Goal: Task Accomplishment & Management: Manage account settings

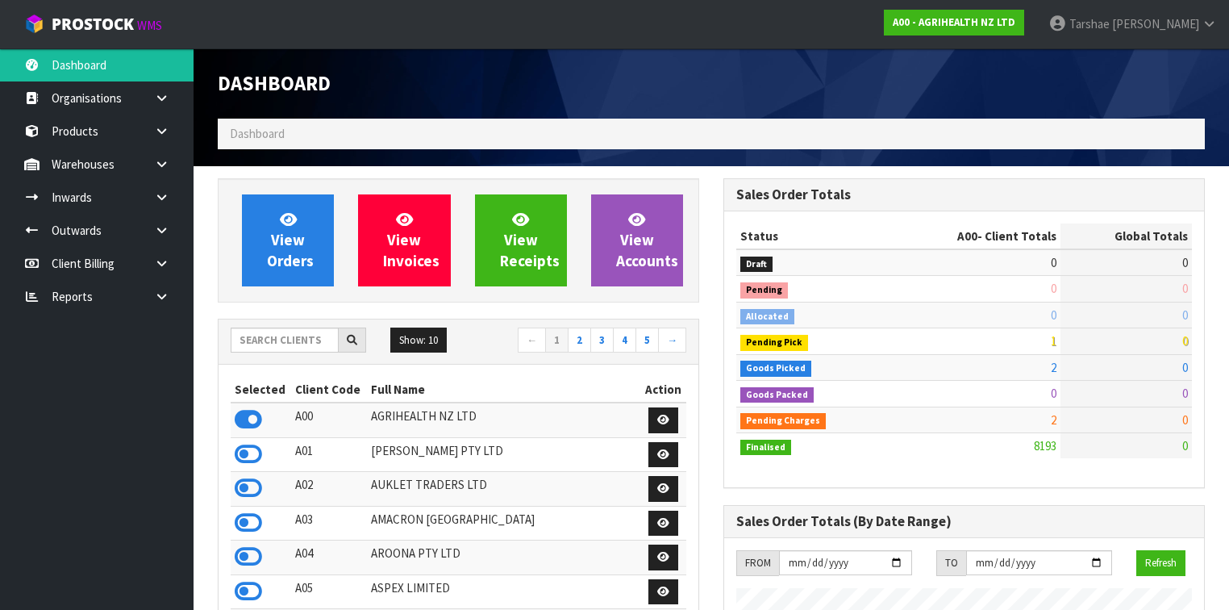
scroll to position [1216, 506]
click at [257, 334] on input "text" at bounding box center [285, 339] width 108 height 25
type input "J02"
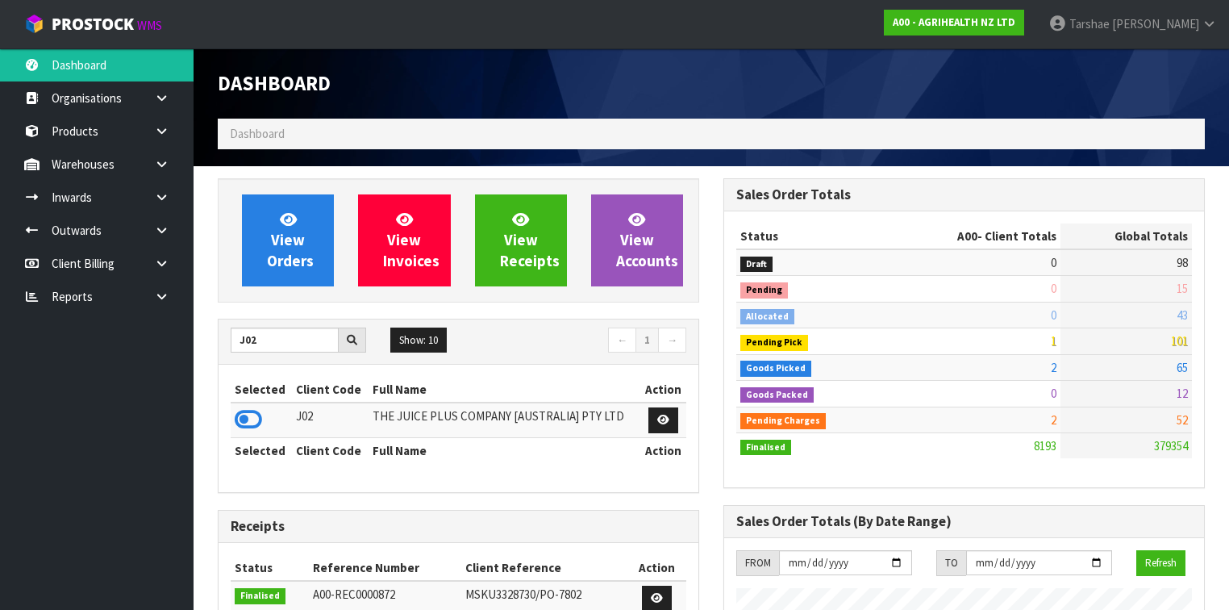
drag, startPoint x: 246, startPoint y: 416, endPoint x: 248, endPoint y: 403, distance: 13.0
click at [247, 415] on icon at bounding box center [248, 419] width 27 height 24
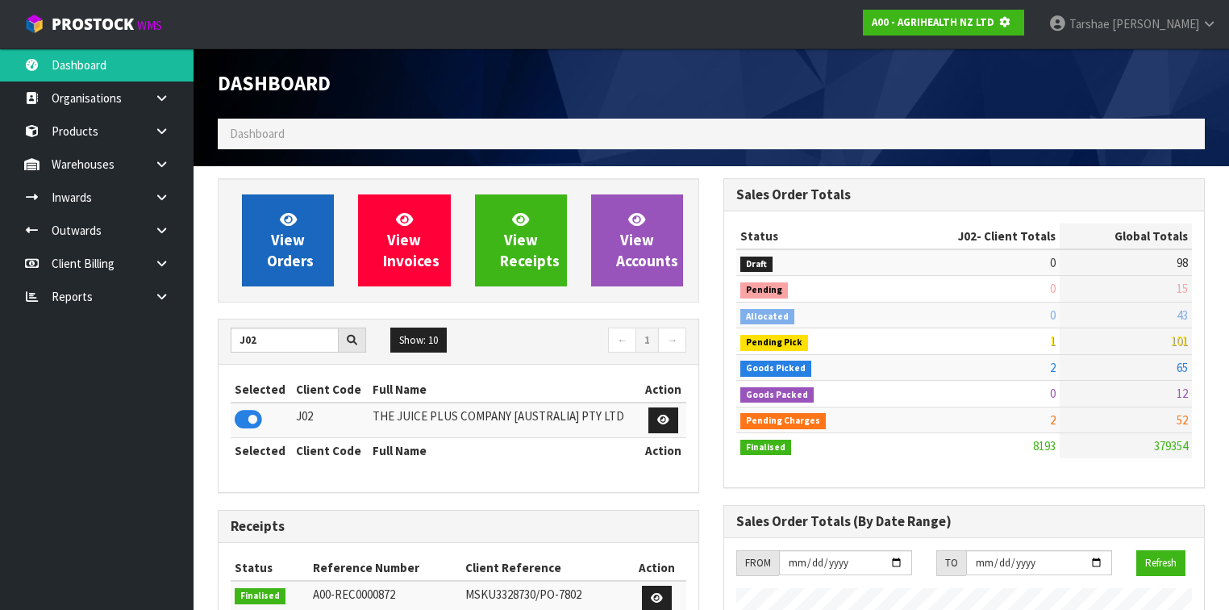
scroll to position [1002, 506]
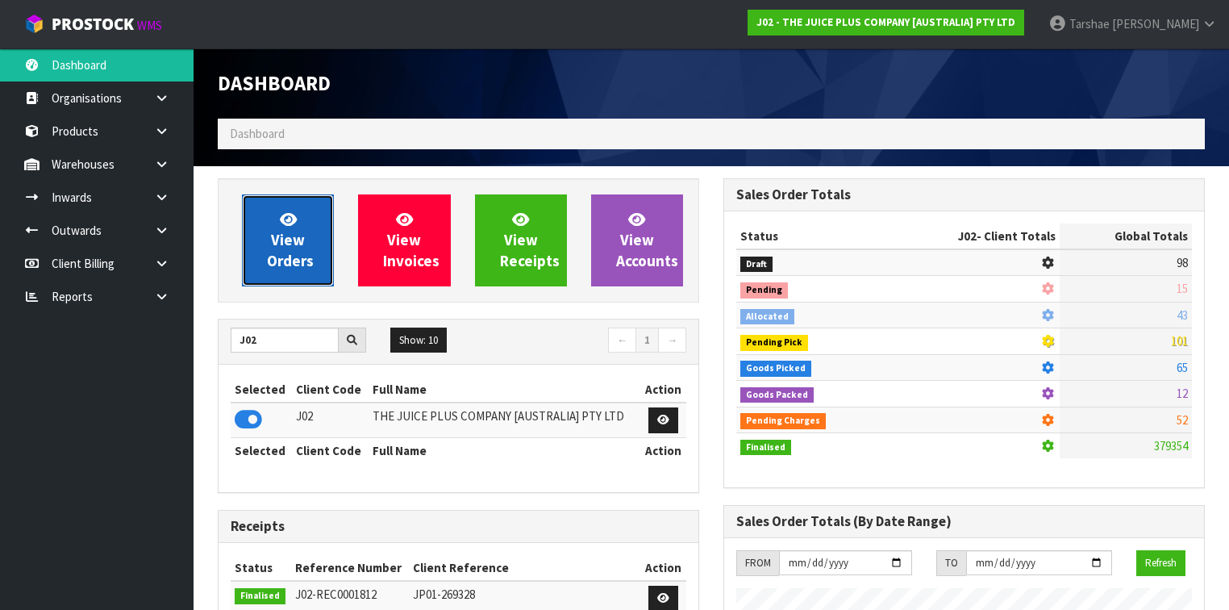
click at [281, 257] on span "View Orders" at bounding box center [290, 240] width 47 height 60
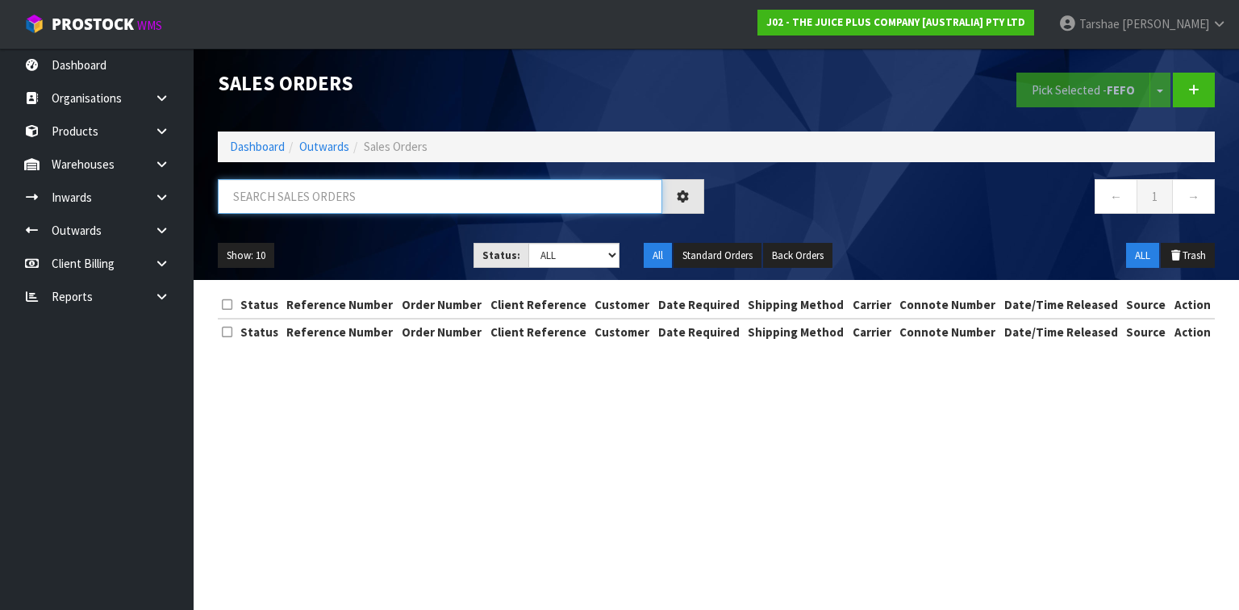
click at [294, 182] on input "text" at bounding box center [440, 196] width 444 height 35
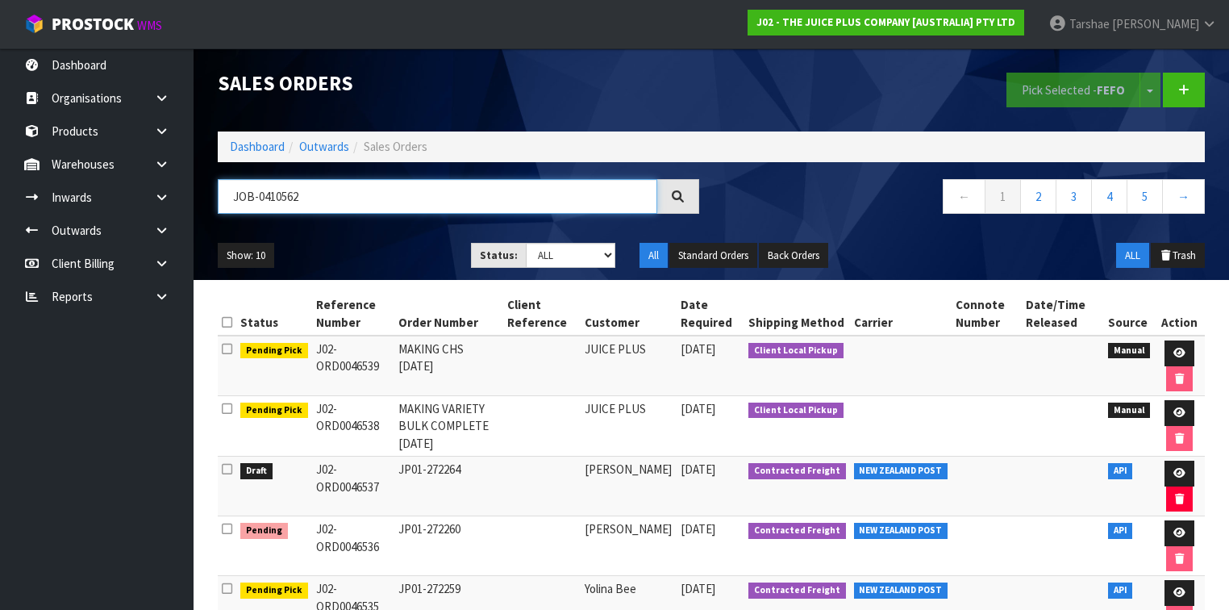
type input "JOB-0410562"
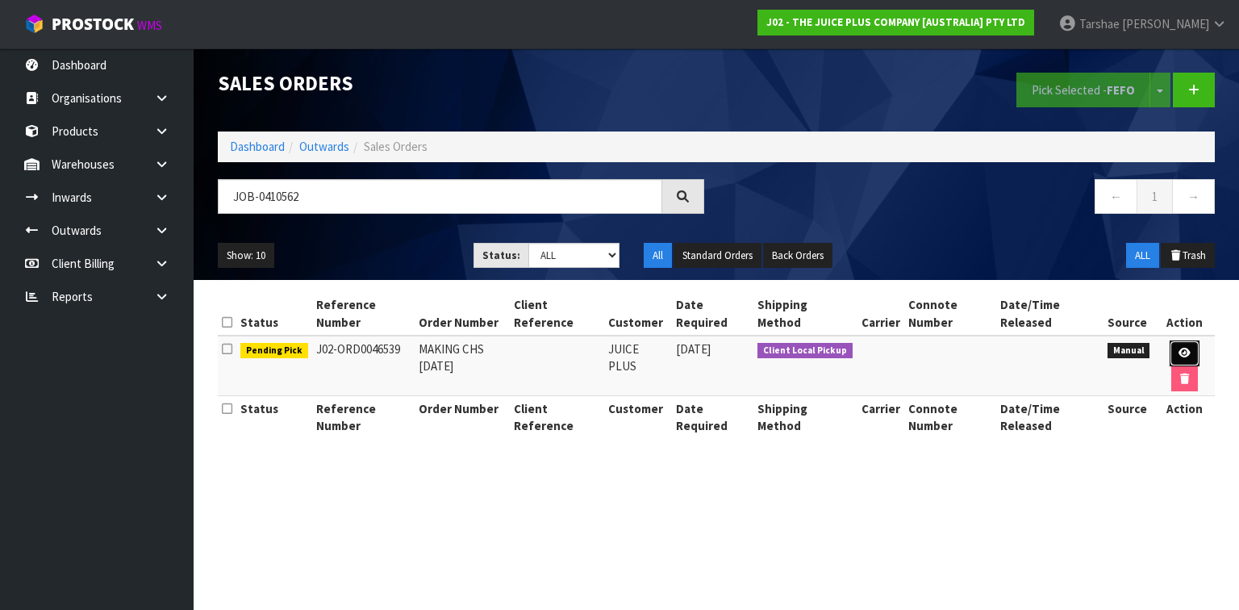
click at [1182, 343] on link at bounding box center [1184, 353] width 30 height 26
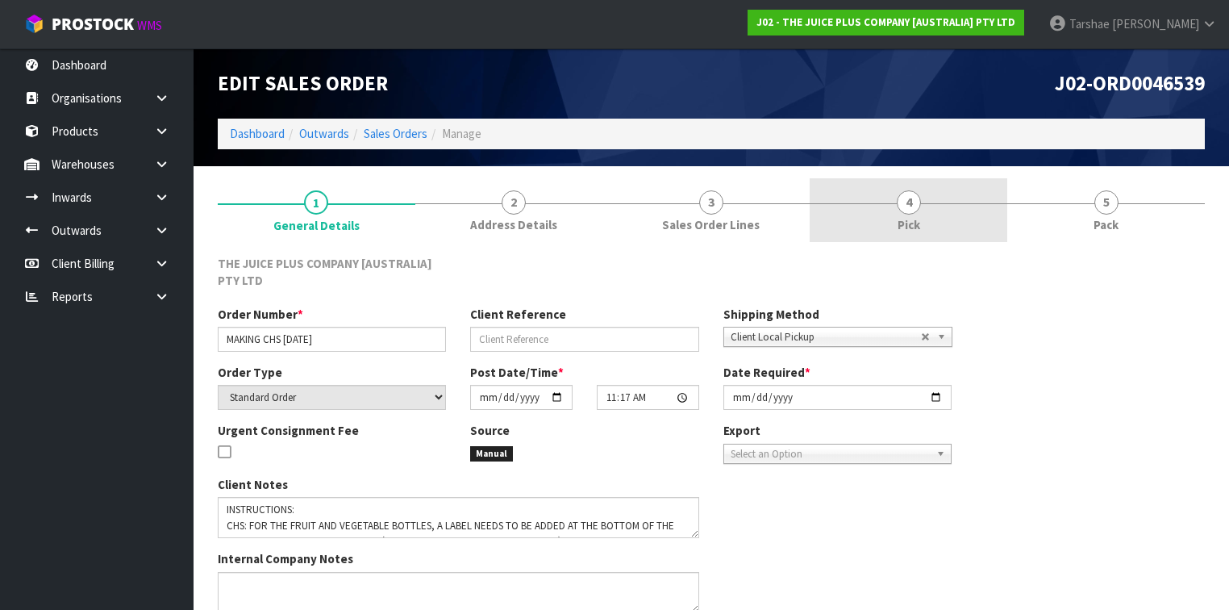
click at [938, 206] on link "4 Pick" at bounding box center [909, 210] width 198 height 64
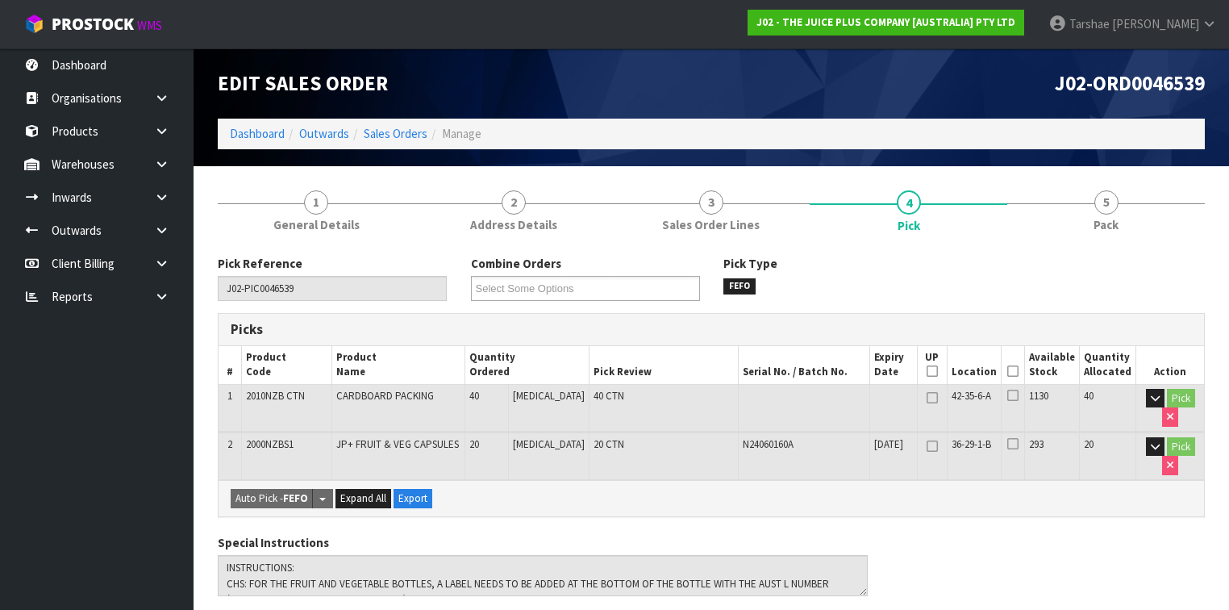
click at [1019, 372] on icon at bounding box center [1012, 371] width 11 height 1
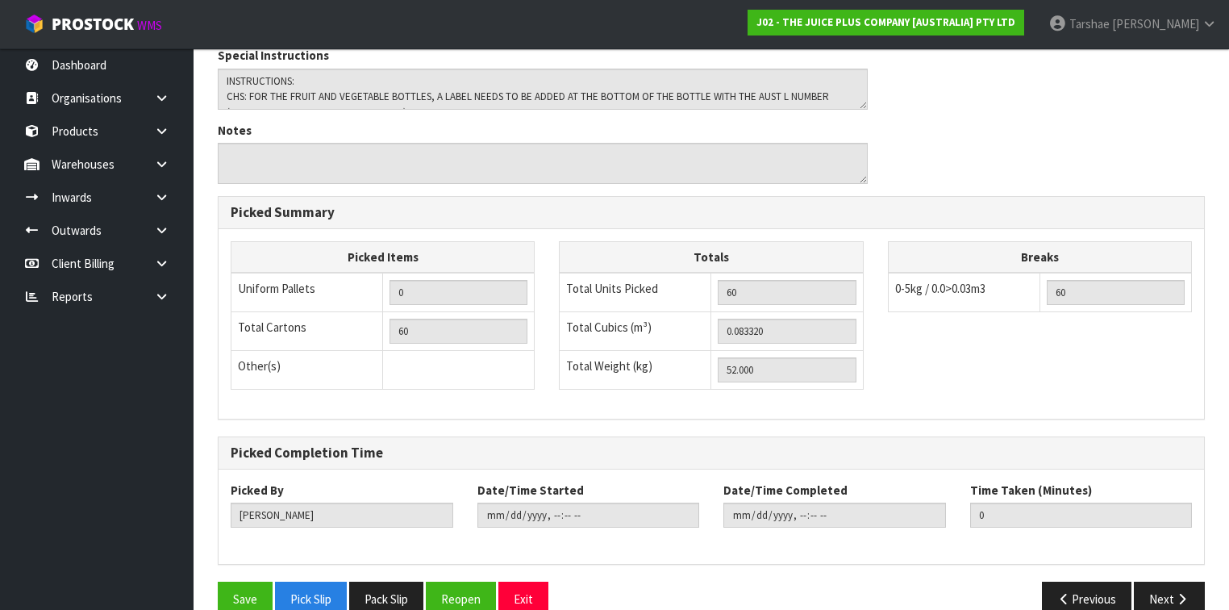
scroll to position [569, 0]
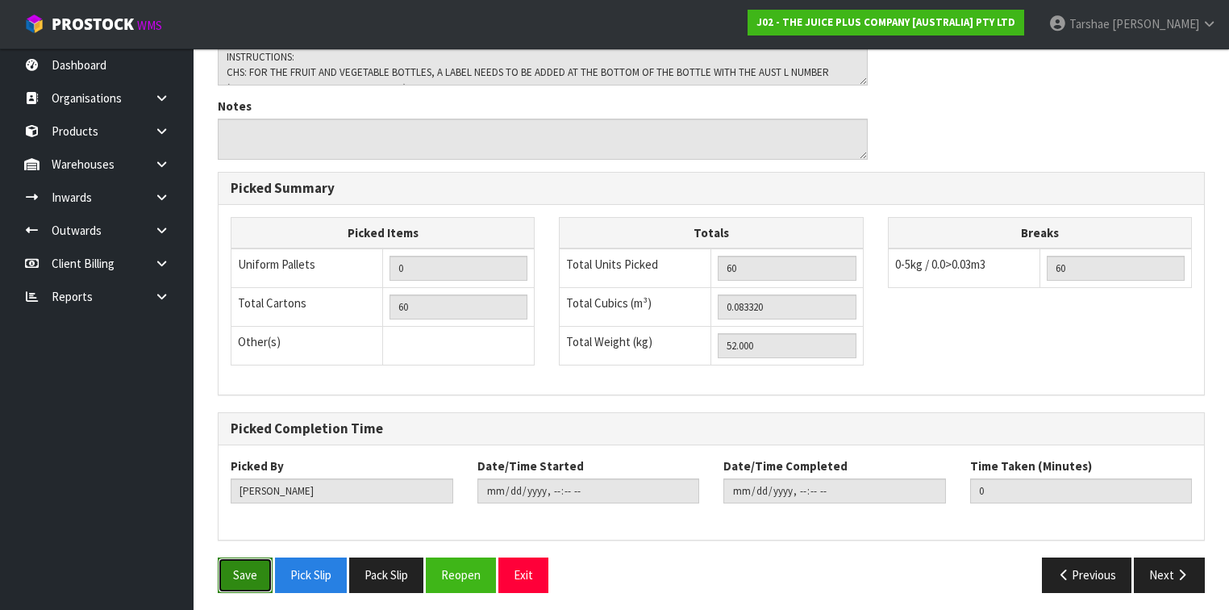
click at [261, 557] on button "Save" at bounding box center [245, 574] width 55 height 35
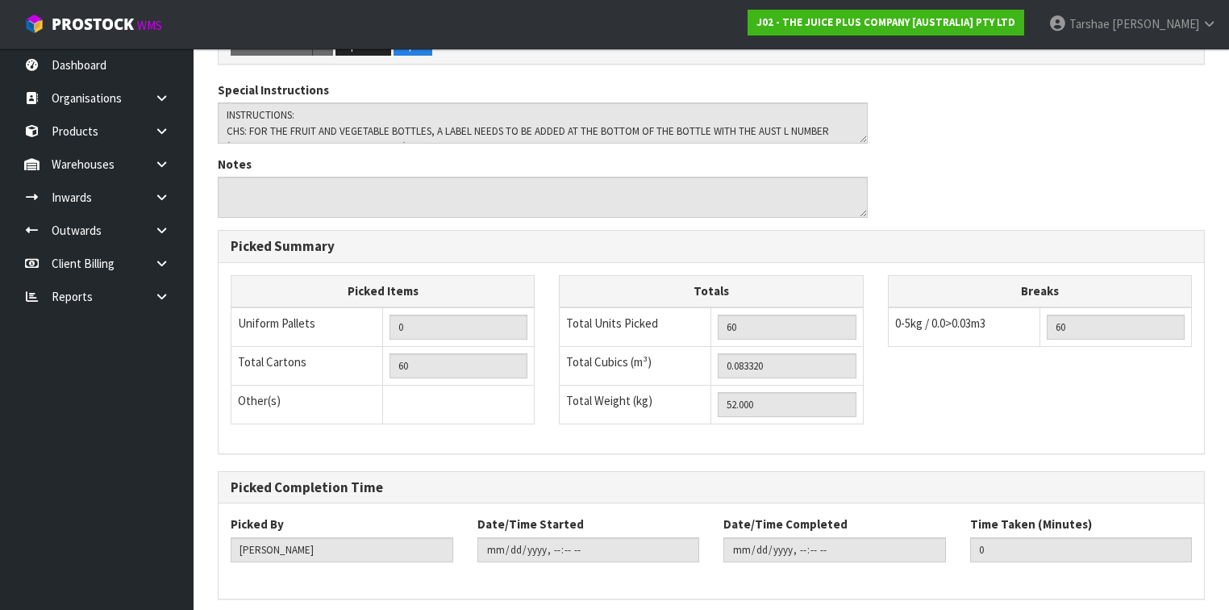
scroll to position [0, 0]
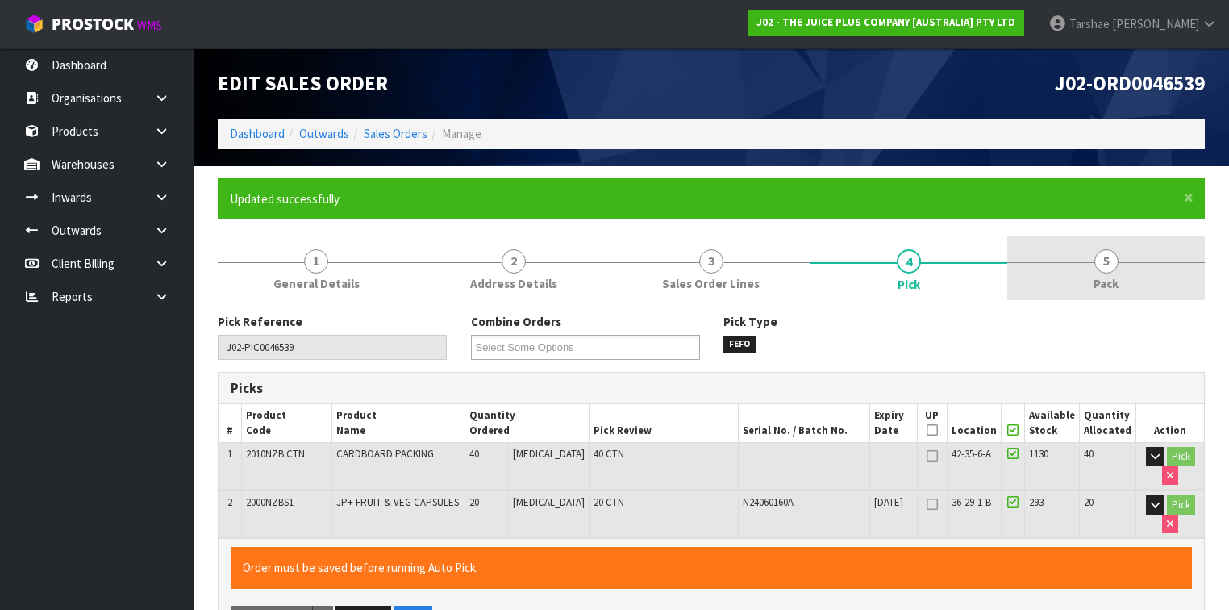
type input "[PERSON_NAME]"
type input "[DATE]T13:58:26"
click at [1090, 277] on link "5 Pack" at bounding box center [1106, 268] width 198 height 64
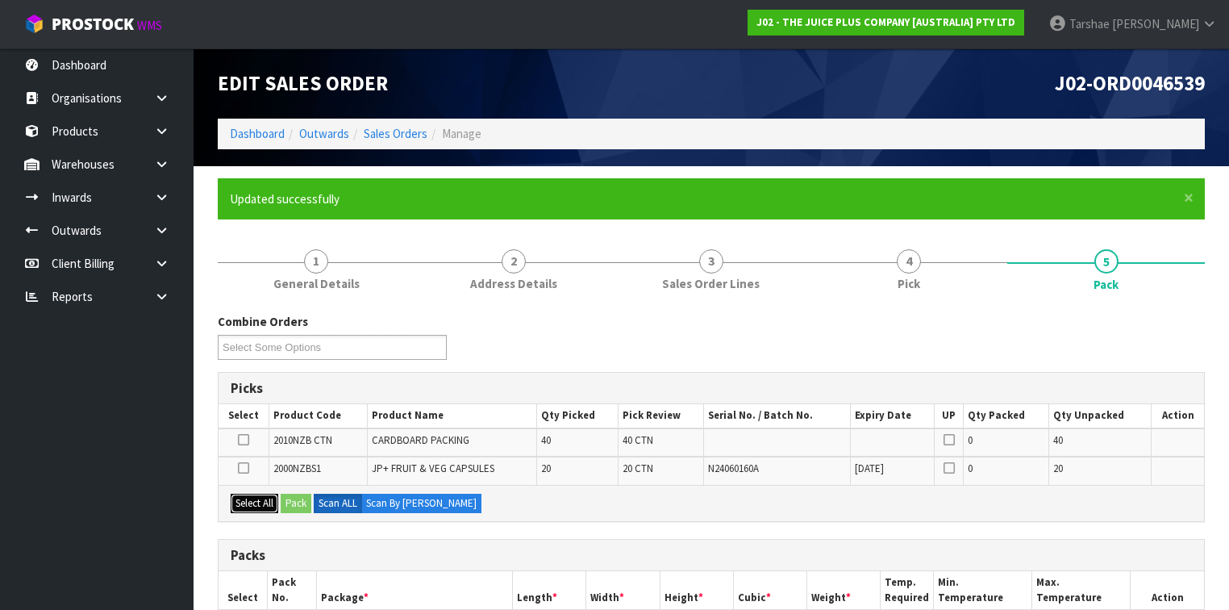
drag, startPoint x: 242, startPoint y: 498, endPoint x: 276, endPoint y: 503, distance: 34.2
click at [243, 499] on button "Select All" at bounding box center [255, 503] width 48 height 19
click at [296, 503] on button "Pack" at bounding box center [296, 503] width 31 height 19
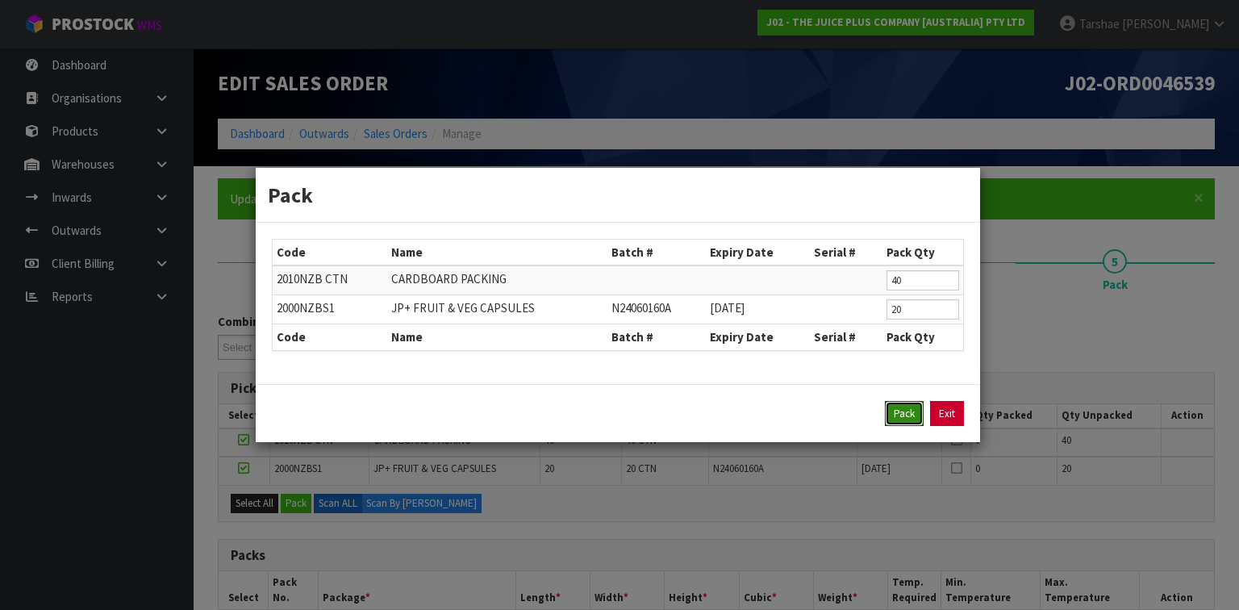
drag, startPoint x: 907, startPoint y: 413, endPoint x: 952, endPoint y: 402, distance: 45.6
click at [952, 402] on div "Pack Exit" at bounding box center [618, 414] width 692 height 26
drag, startPoint x: 953, startPoint y: 402, endPoint x: 888, endPoint y: 437, distance: 73.3
click at [953, 402] on link "Exit" at bounding box center [947, 414] width 34 height 26
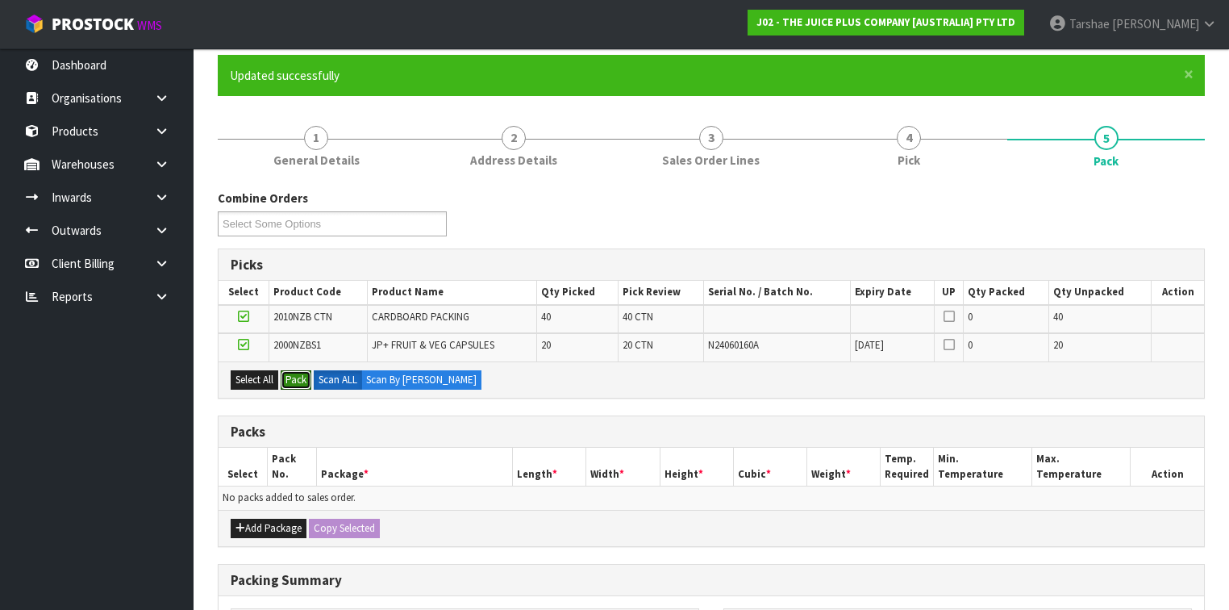
scroll to position [129, 0]
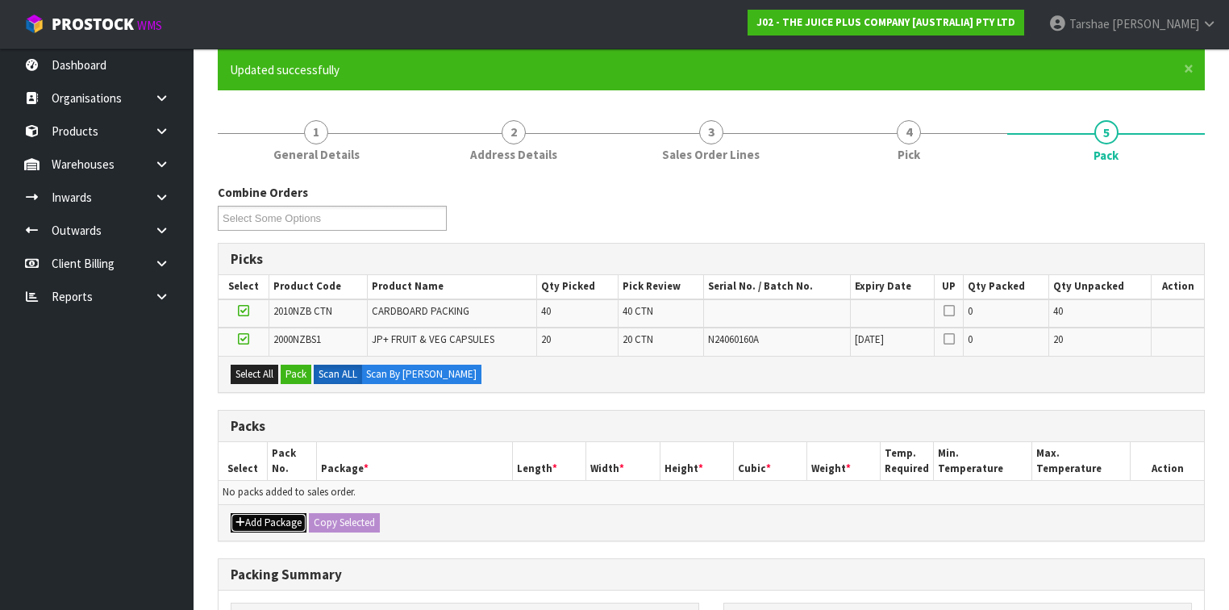
click at [255, 516] on button "Add Package" at bounding box center [269, 522] width 76 height 19
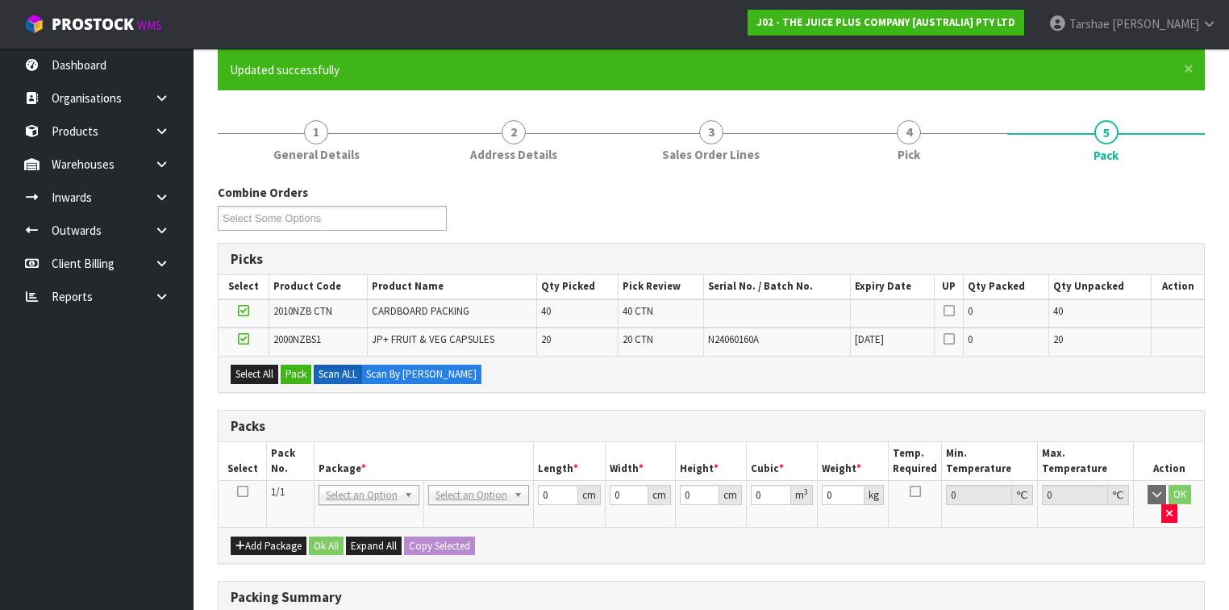
drag, startPoint x: 239, startPoint y: 486, endPoint x: 323, endPoint y: 443, distance: 94.1
click at [240, 491] on icon at bounding box center [242, 491] width 11 height 1
click at [300, 376] on button "Pack" at bounding box center [296, 374] width 31 height 19
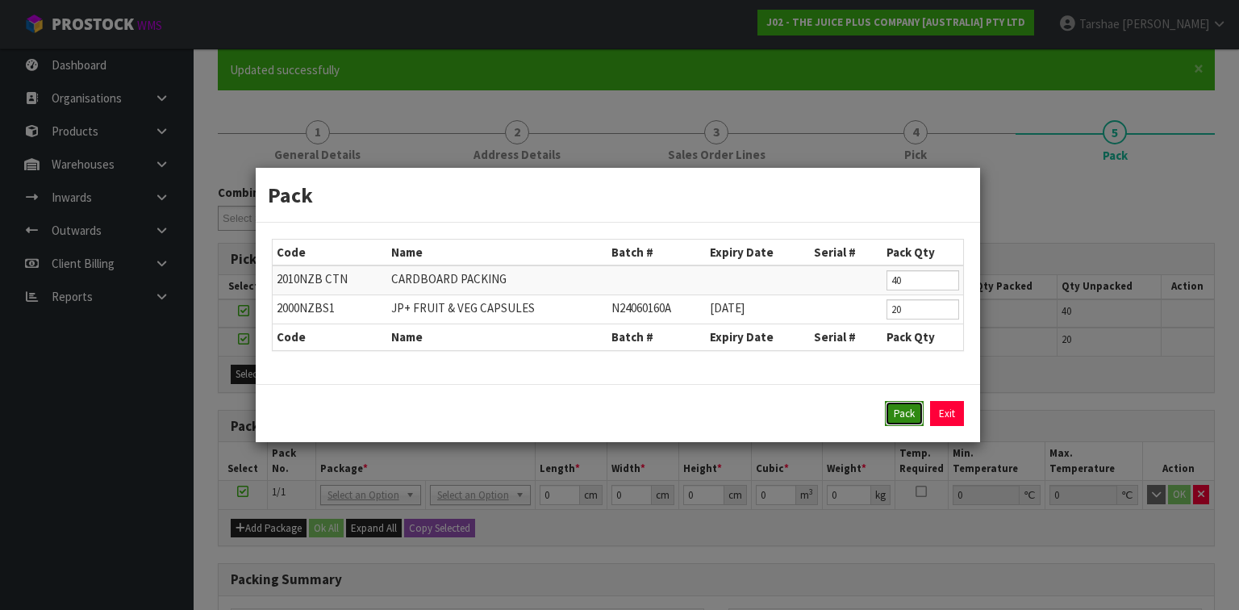
click at [910, 404] on button "Pack" at bounding box center [904, 414] width 39 height 26
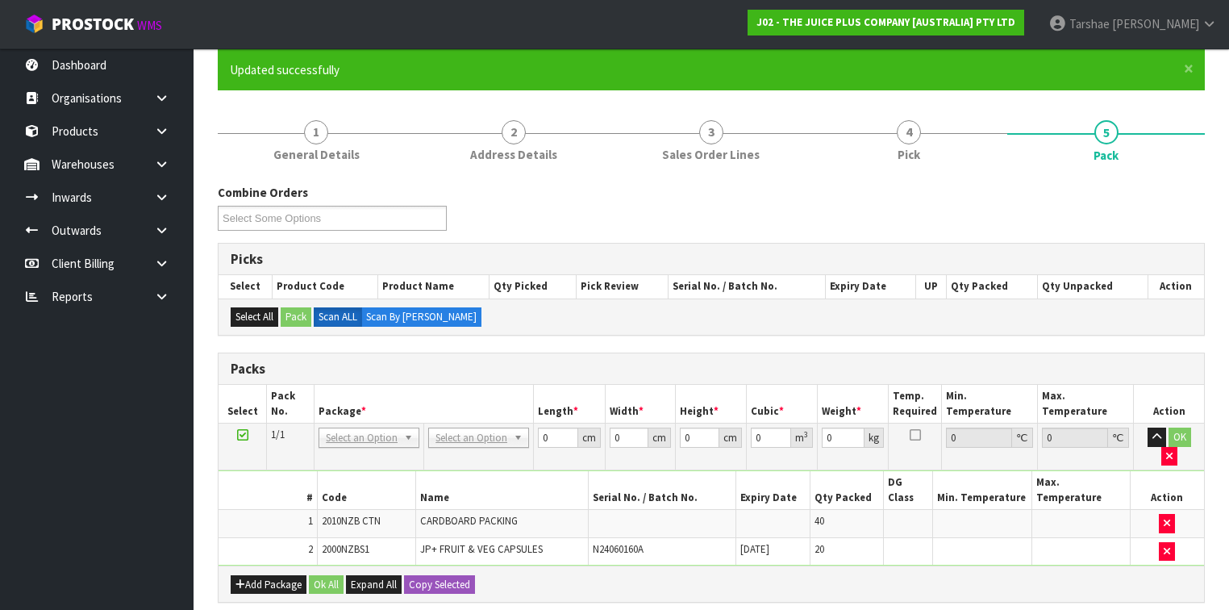
drag, startPoint x: 513, startPoint y: 439, endPoint x: 494, endPoint y: 465, distance: 32.3
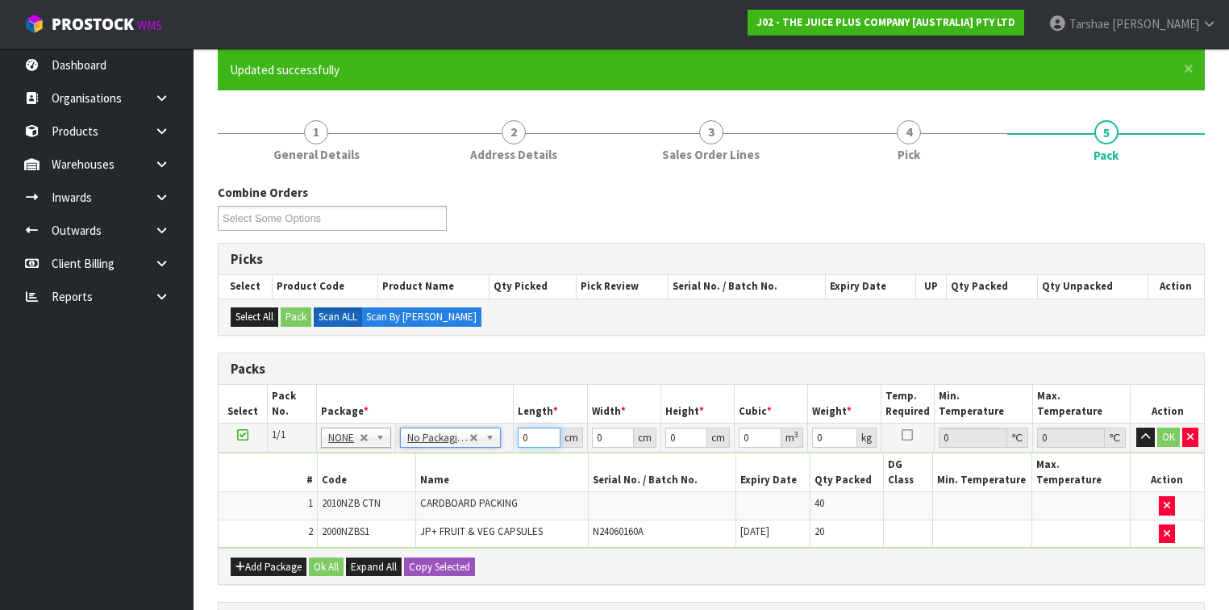
drag, startPoint x: 532, startPoint y: 432, endPoint x: 456, endPoint y: 435, distance: 75.9
click at [456, 435] on tr "1/1 NONE 007-001 007-002 007-004 007-009 007-013 007-014 007-015 007-017 007-01…" at bounding box center [712, 437] width 986 height 29
type input "1"
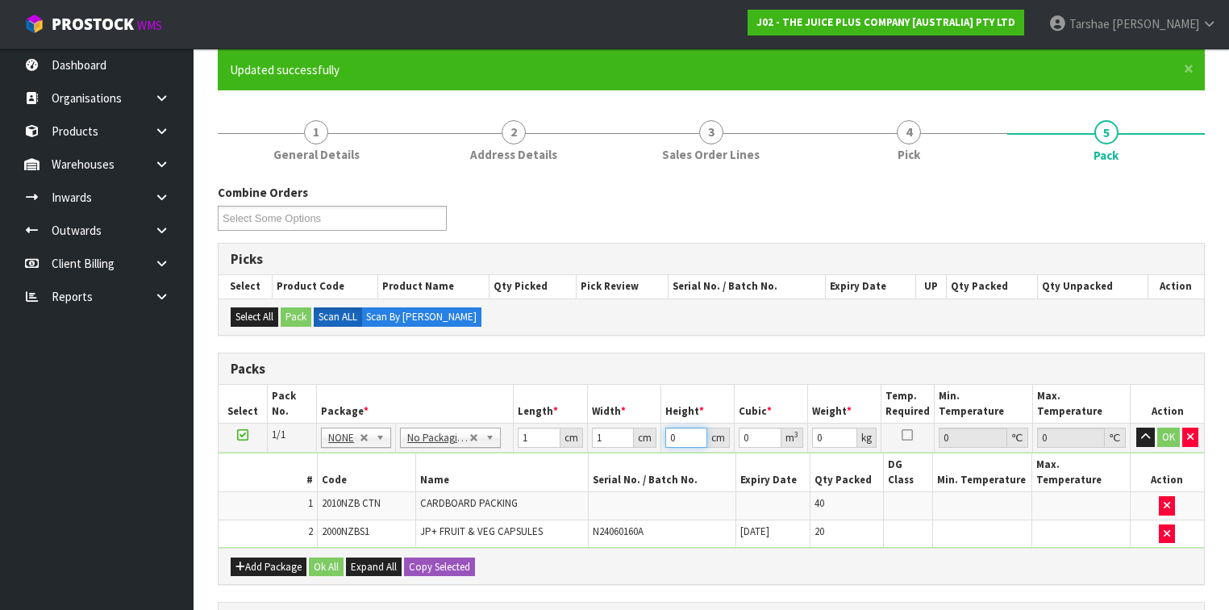
type input "0.000001"
type input "1"
click at [1136, 427] on button "button" at bounding box center [1145, 436] width 19 height 19
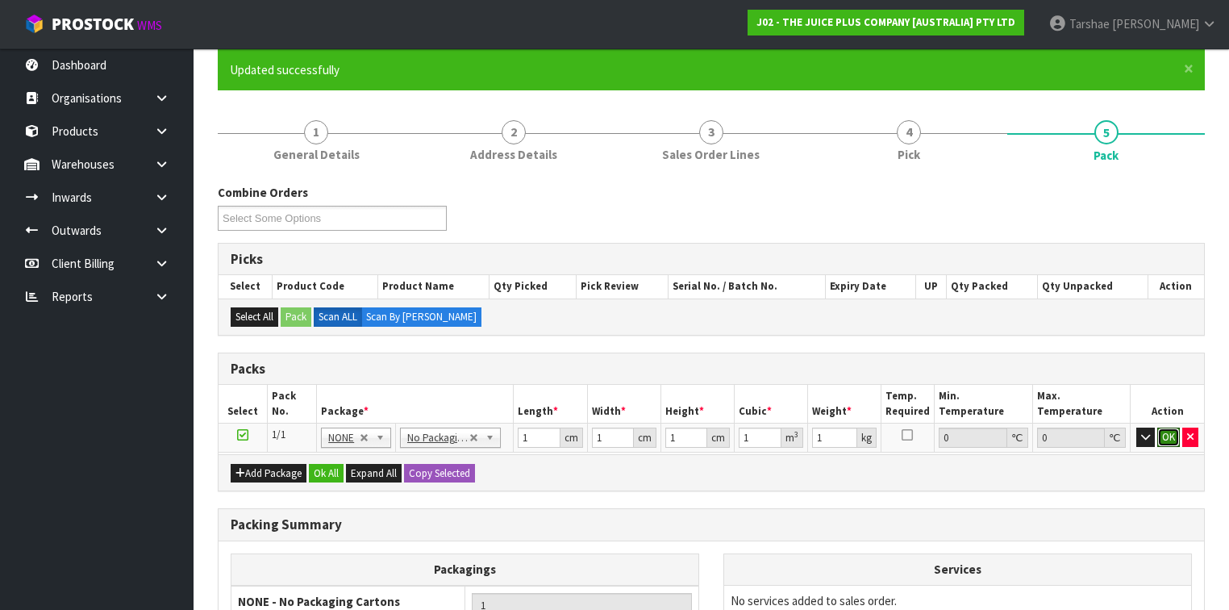
click button "OK" at bounding box center [1168, 436] width 23 height 19
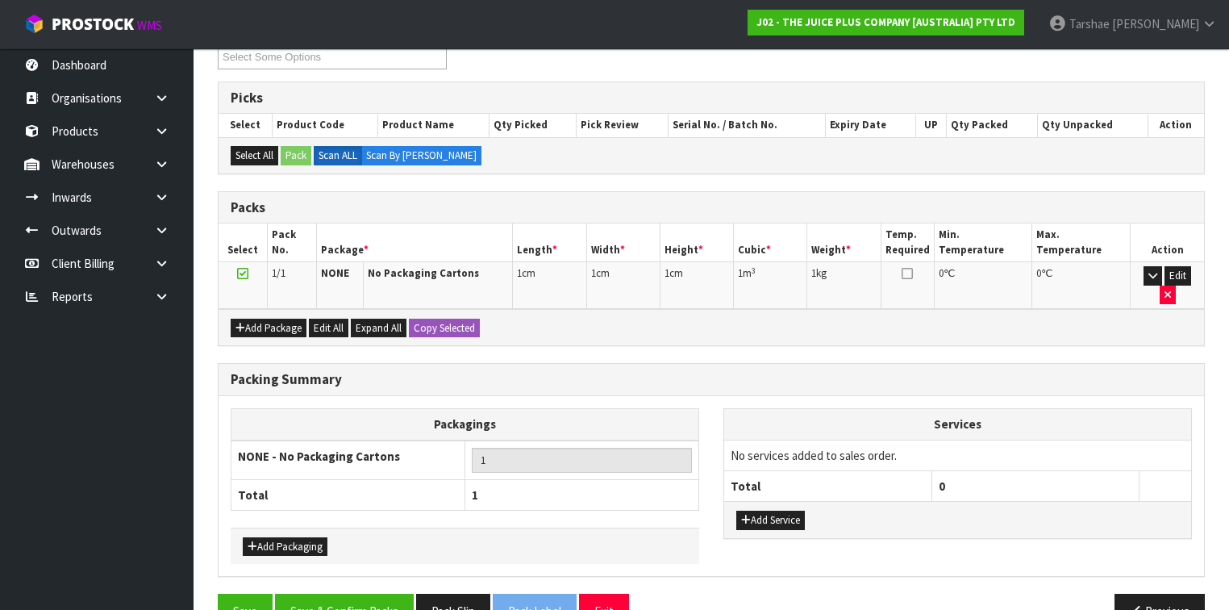
scroll to position [307, 0]
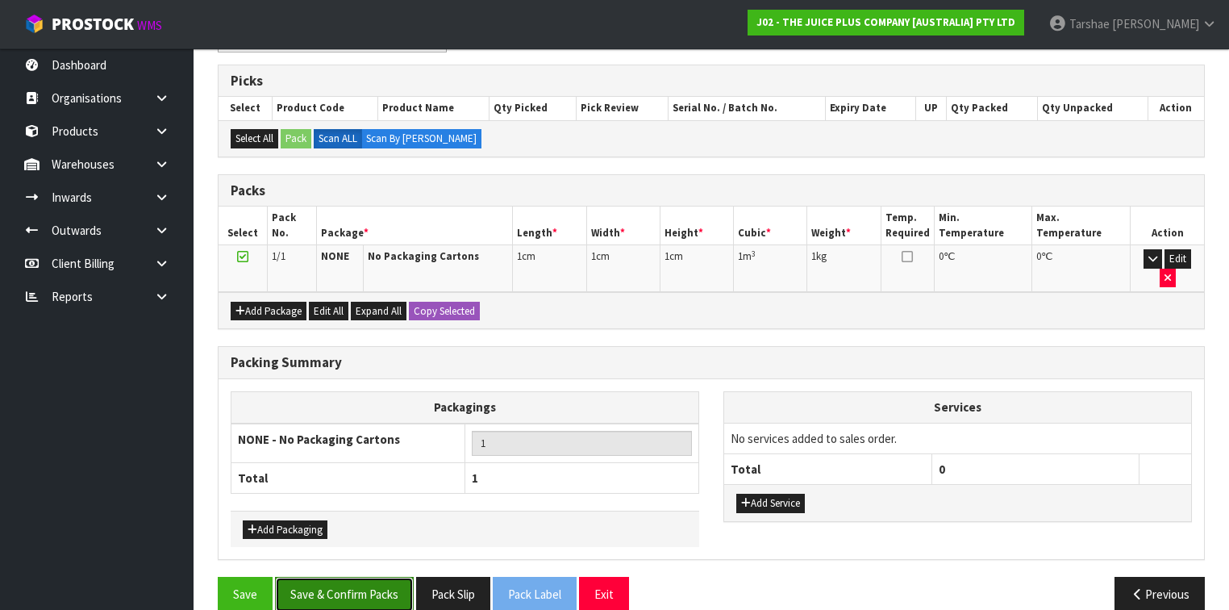
click at [344, 577] on button "Save & Confirm Packs" at bounding box center [344, 594] width 139 height 35
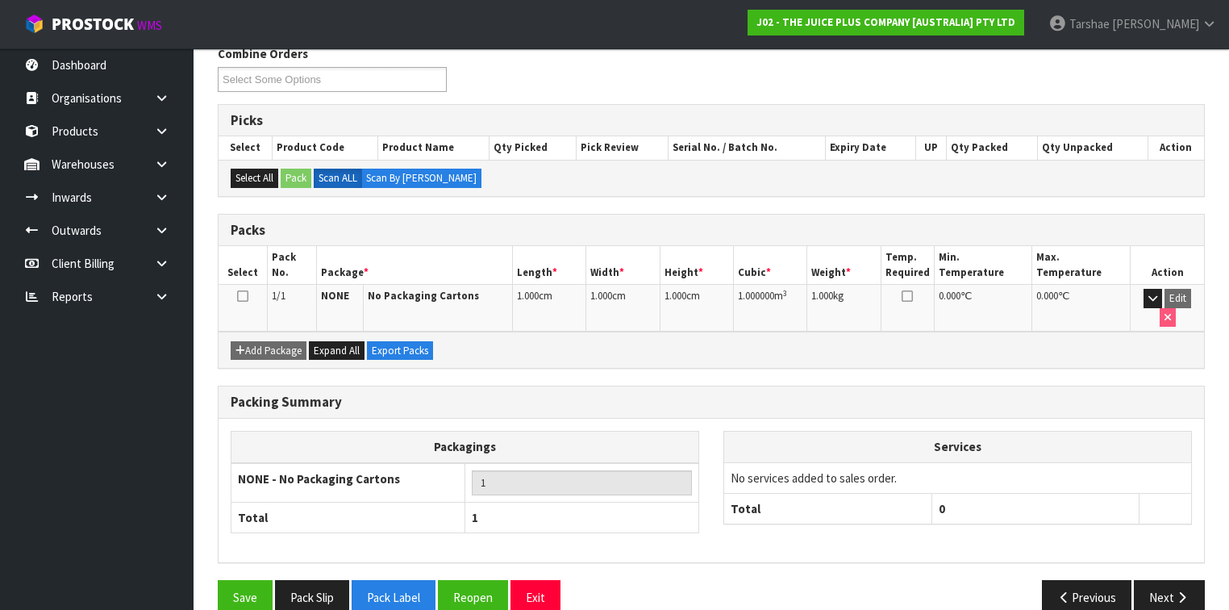
scroll to position [273, 0]
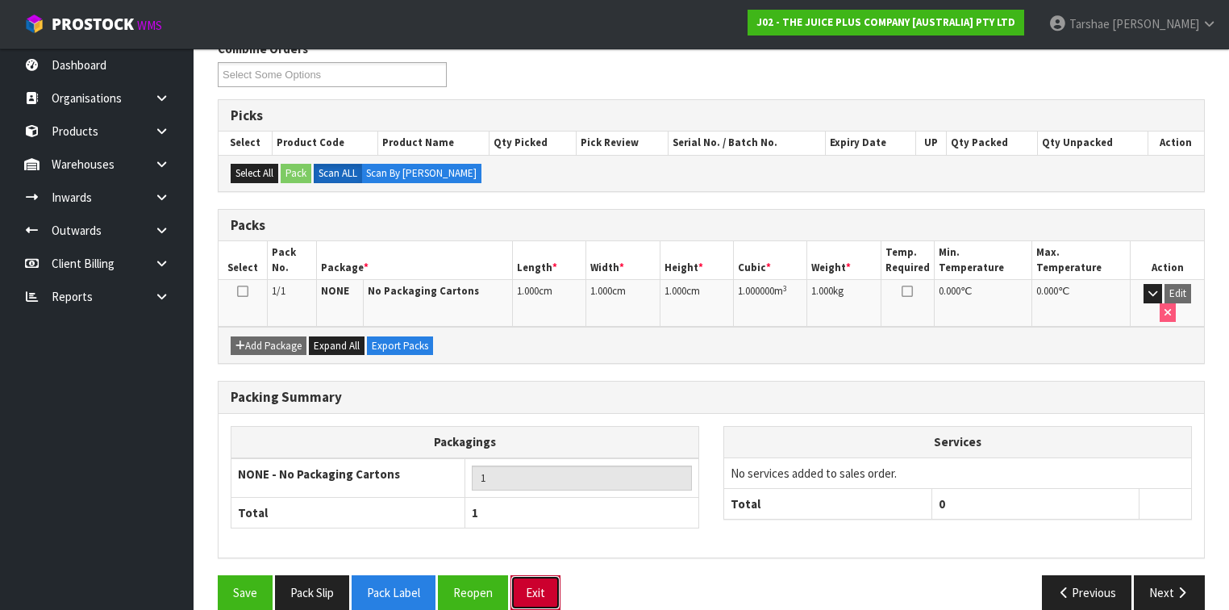
click at [546, 575] on button "Exit" at bounding box center [536, 592] width 50 height 35
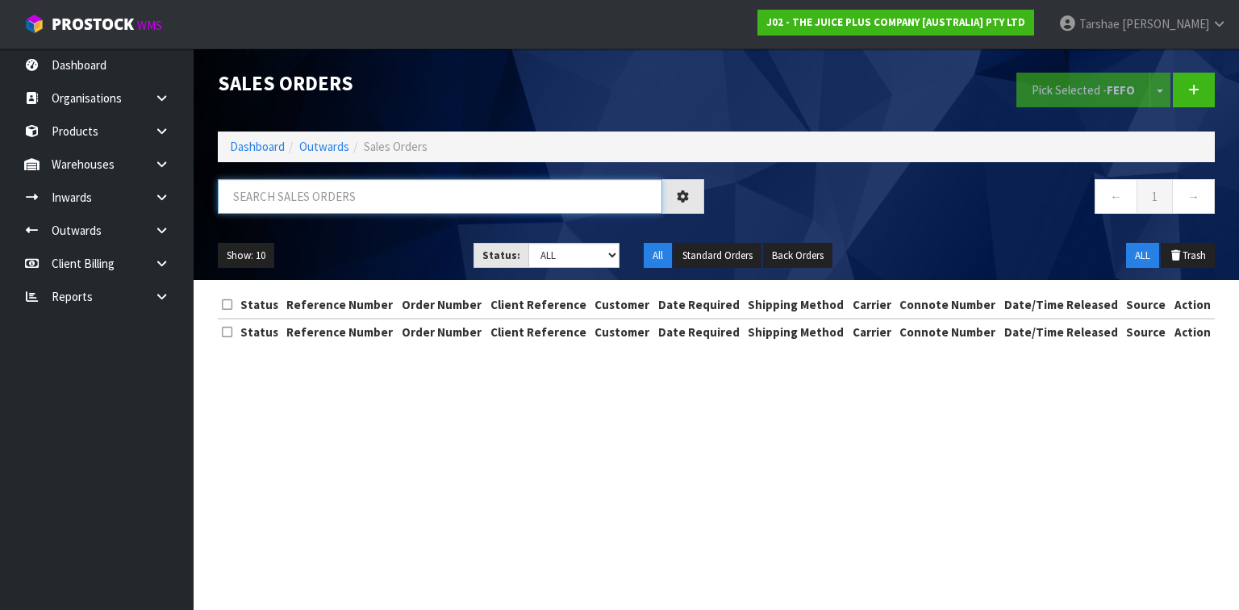
click at [426, 208] on input "text" at bounding box center [440, 196] width 444 height 35
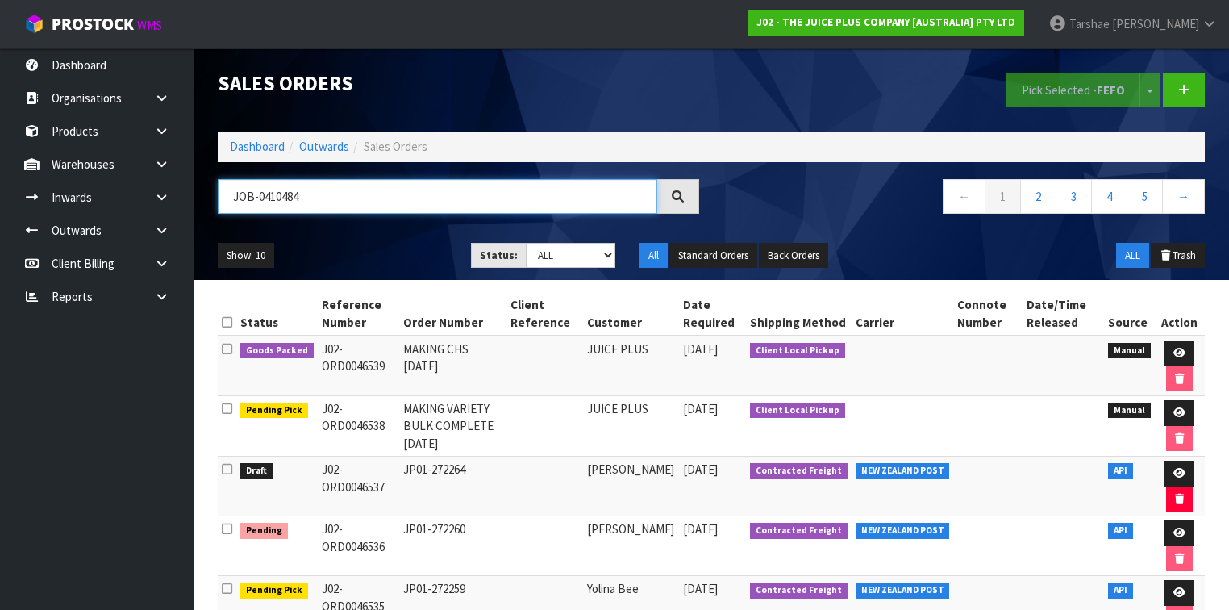
type input "JOB-0410484"
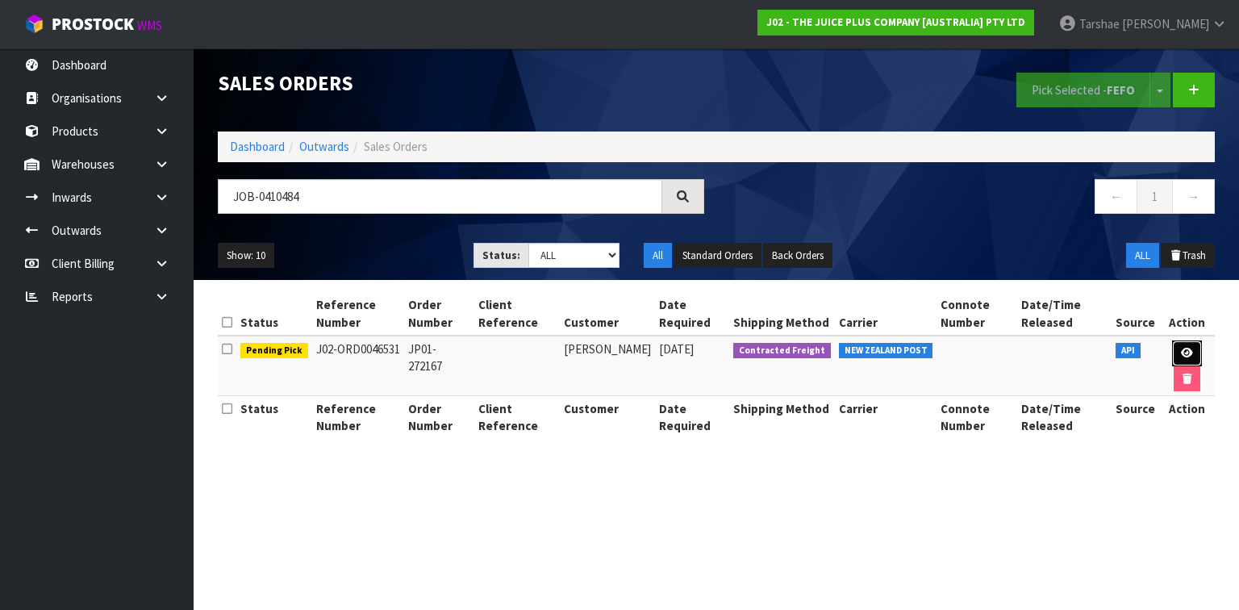
click at [1192, 361] on link at bounding box center [1187, 353] width 30 height 26
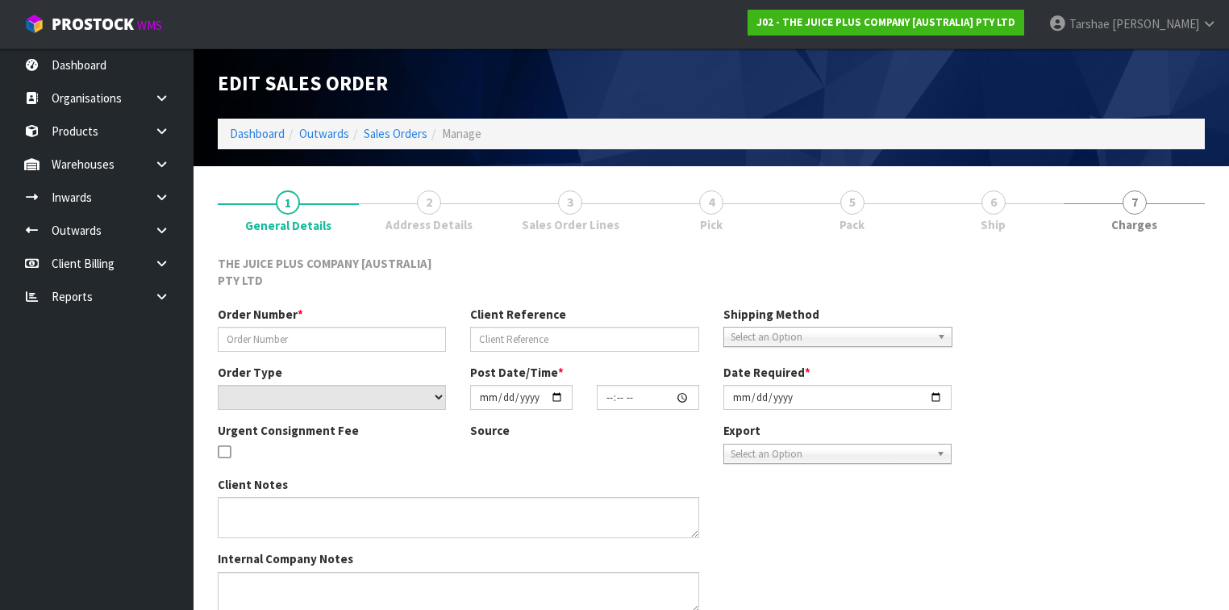
type input "JP01-272167"
select select "number:0"
type input "[DATE]"
type input "19:17:44.000"
type input "[DATE]"
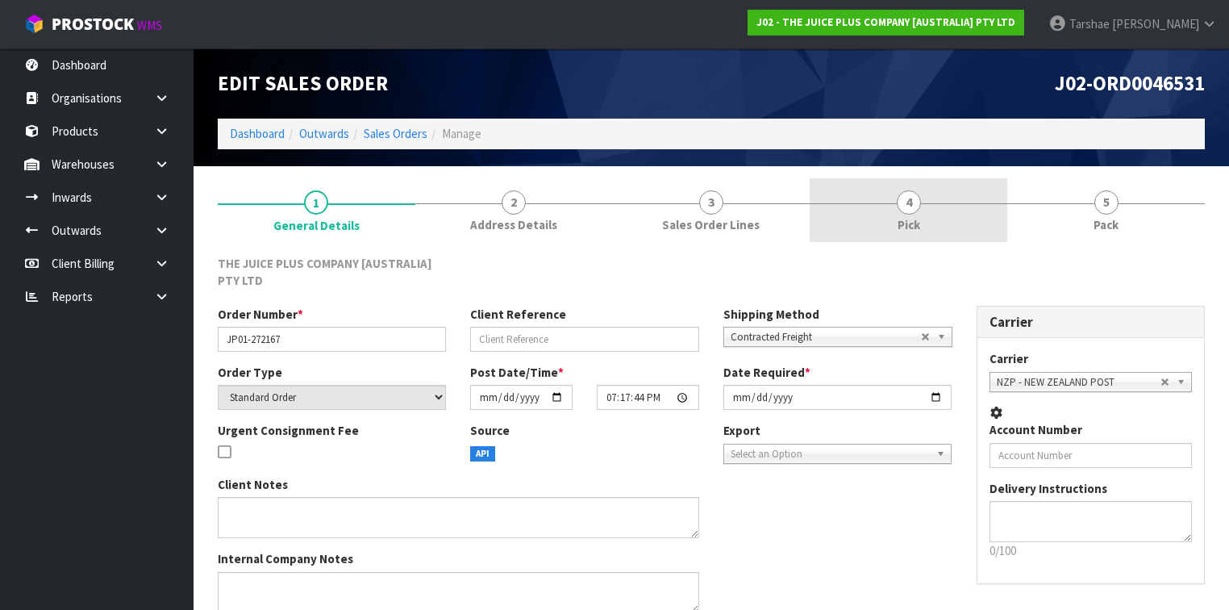
click at [887, 181] on link "4 Pick" at bounding box center [909, 210] width 198 height 64
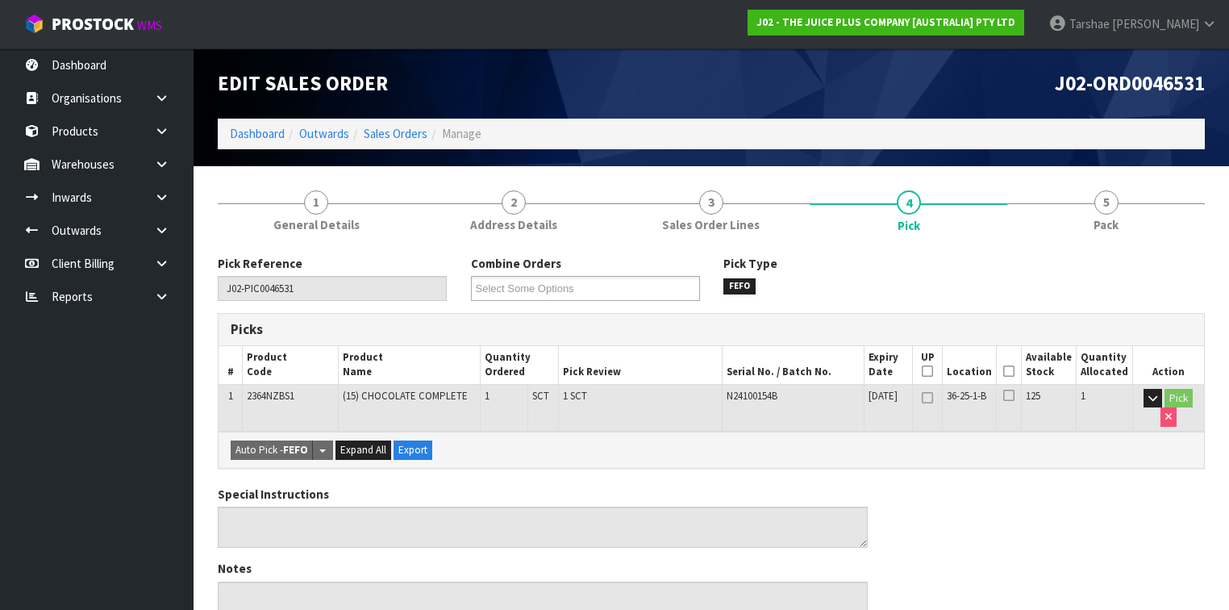
click at [1015, 371] on icon at bounding box center [1008, 371] width 11 height 1
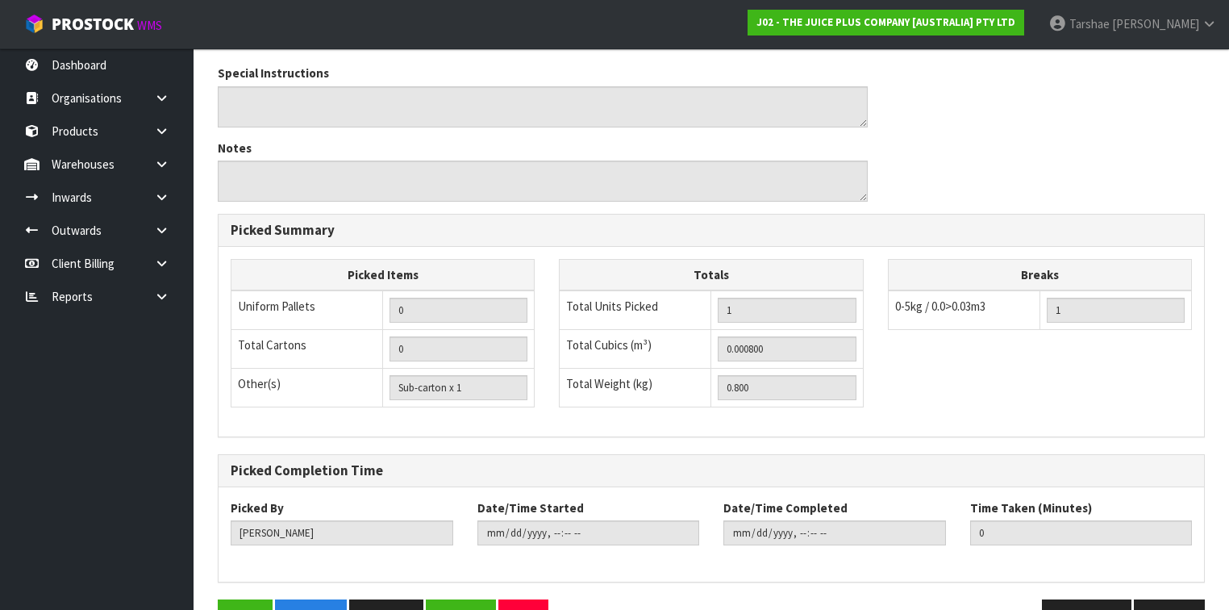
scroll to position [523, 0]
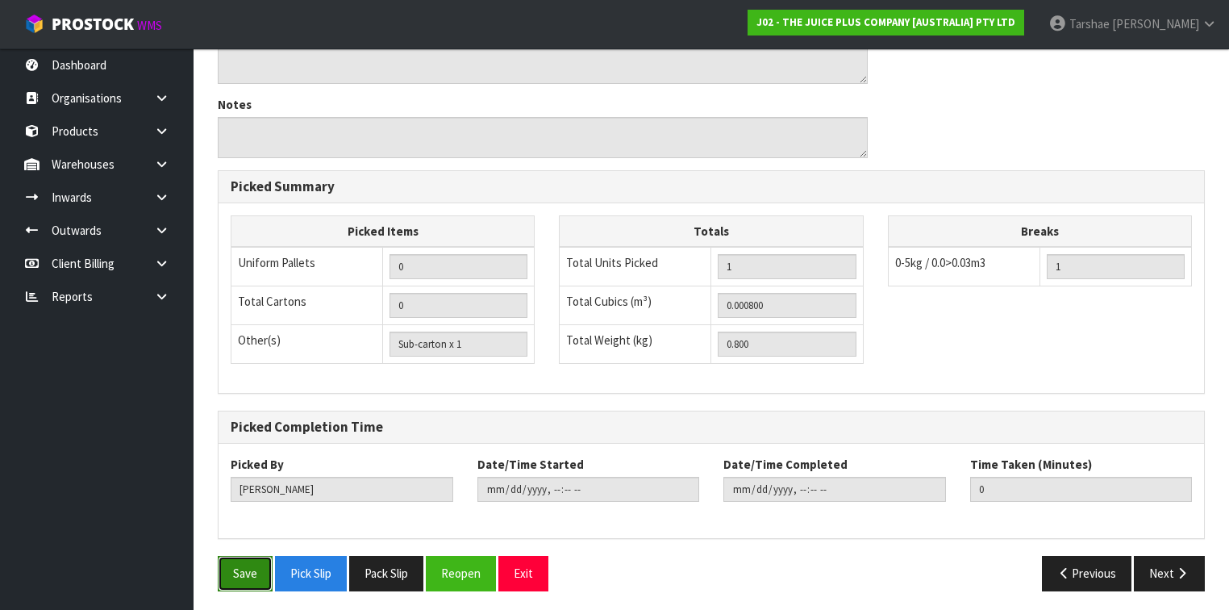
click at [255, 574] on button "Save" at bounding box center [245, 573] width 55 height 35
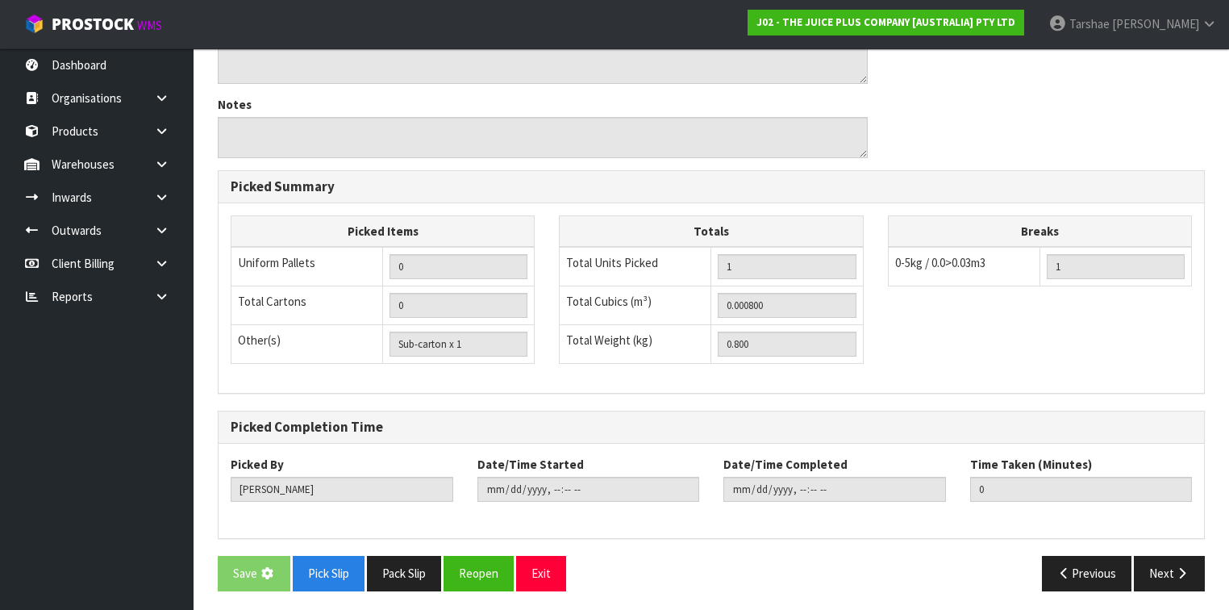
scroll to position [0, 0]
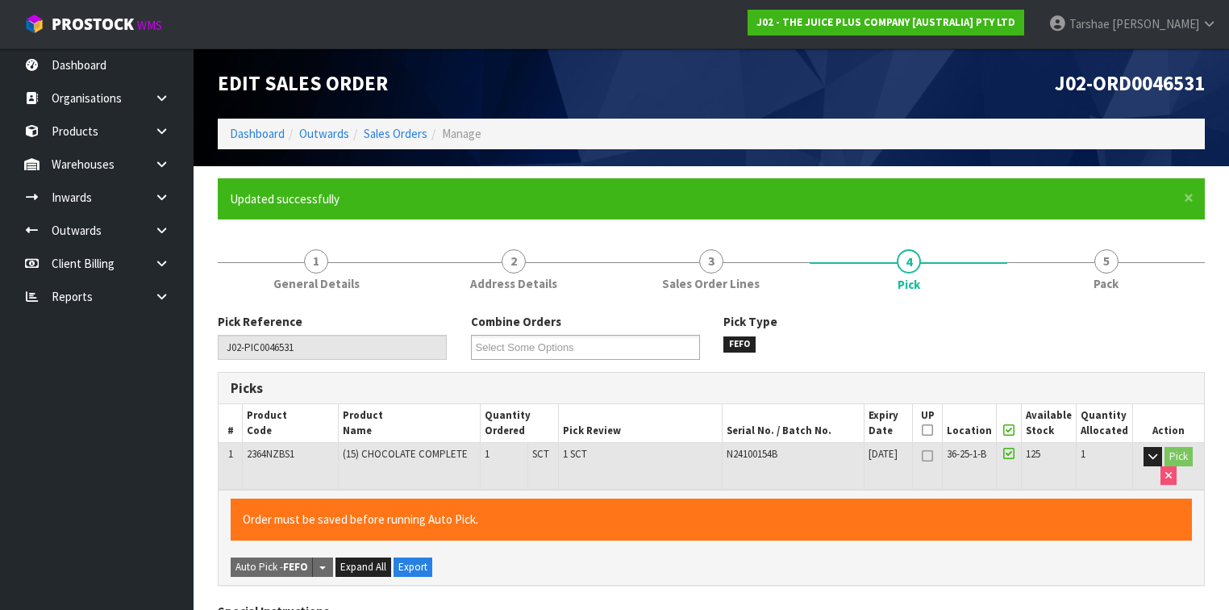
type input "[PERSON_NAME]"
type input "[DATE]T14:00:39"
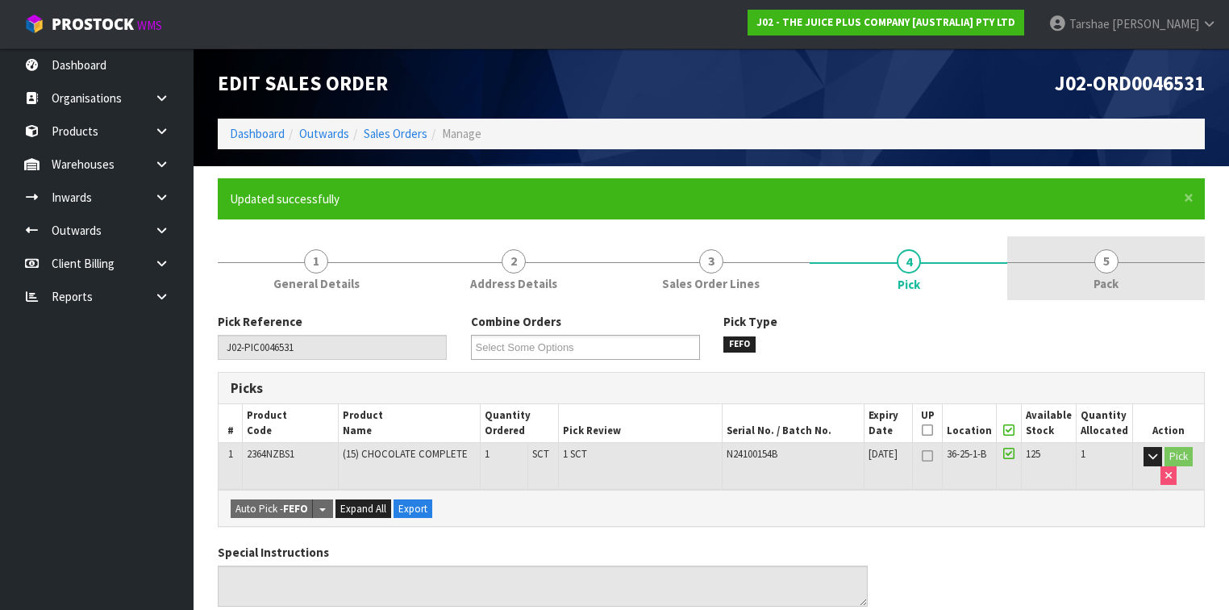
click at [1079, 294] on link "5 Pack" at bounding box center [1106, 268] width 198 height 64
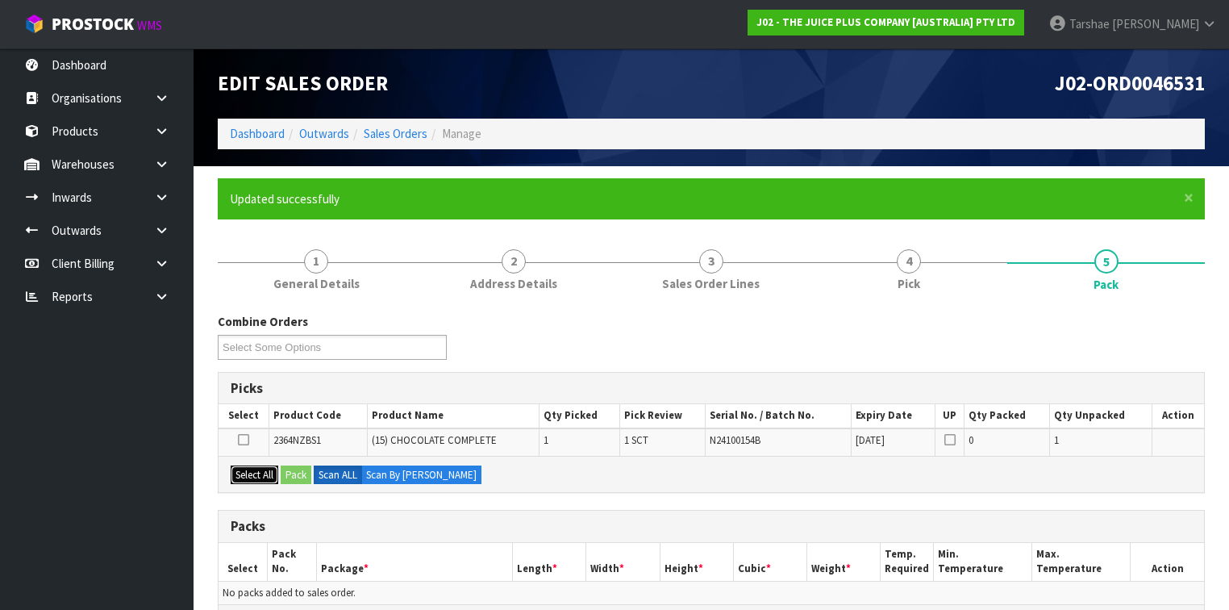
click at [269, 476] on button "Select All" at bounding box center [255, 474] width 48 height 19
click at [292, 473] on button "Pack" at bounding box center [296, 474] width 31 height 19
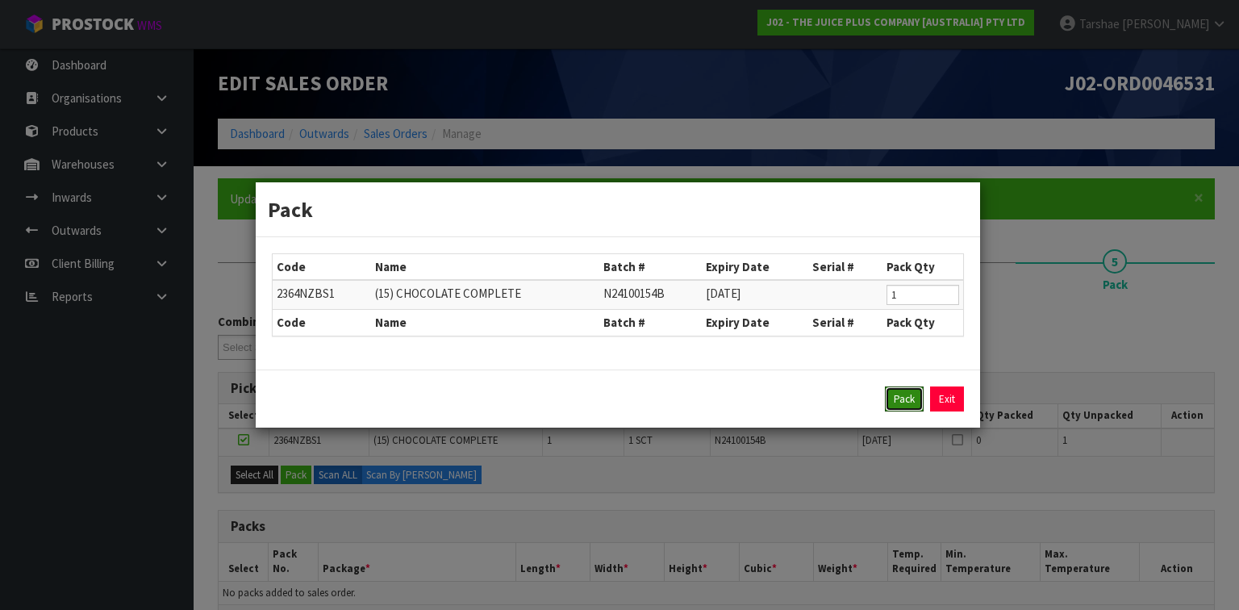
click at [911, 387] on button "Pack" at bounding box center [904, 399] width 39 height 26
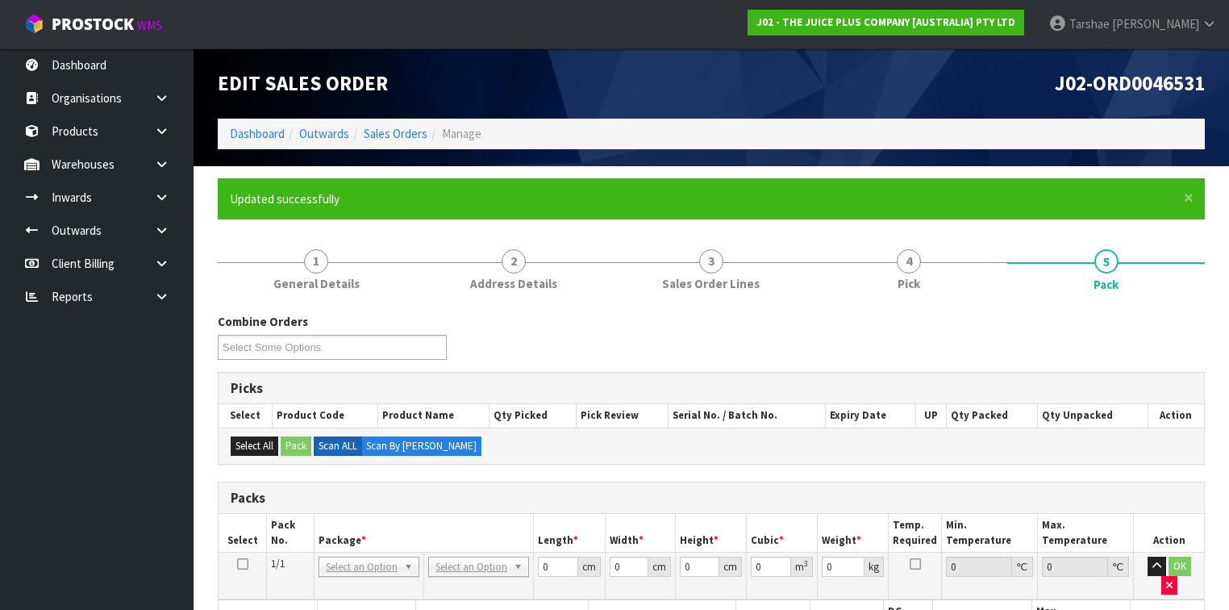
drag, startPoint x: 464, startPoint y: 561, endPoint x: 458, endPoint y: 576, distance: 15.6
drag, startPoint x: 453, startPoint y: 586, endPoint x: 445, endPoint y: 587, distance: 8.2
click at [452, 586] on input "text" at bounding box center [478, 587] width 93 height 20
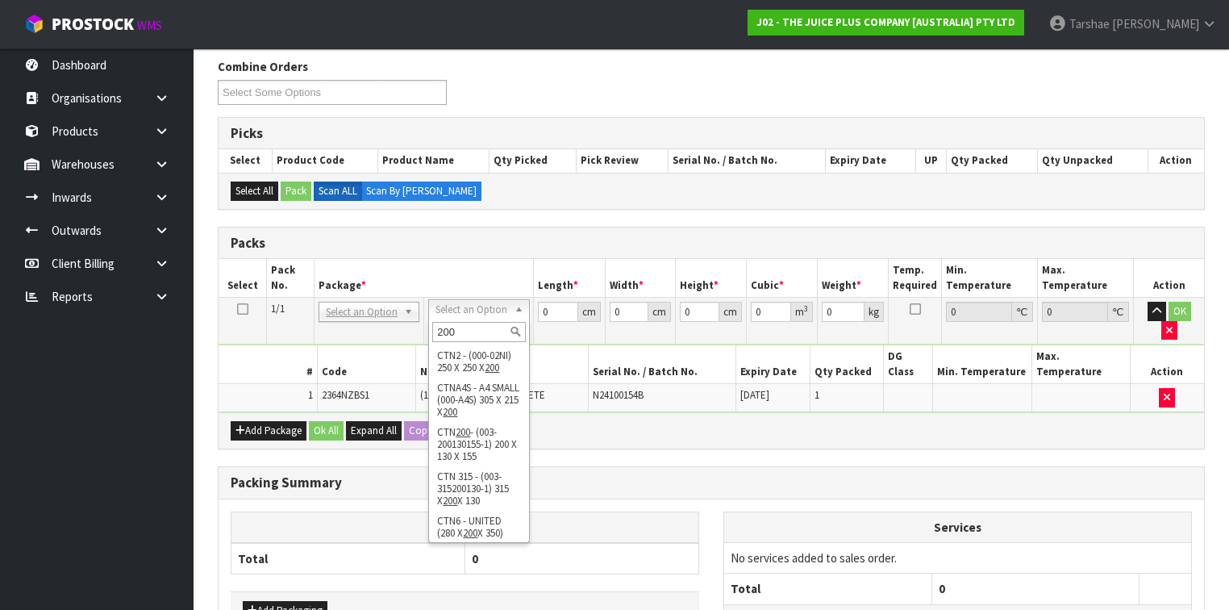
scroll to position [258, 0]
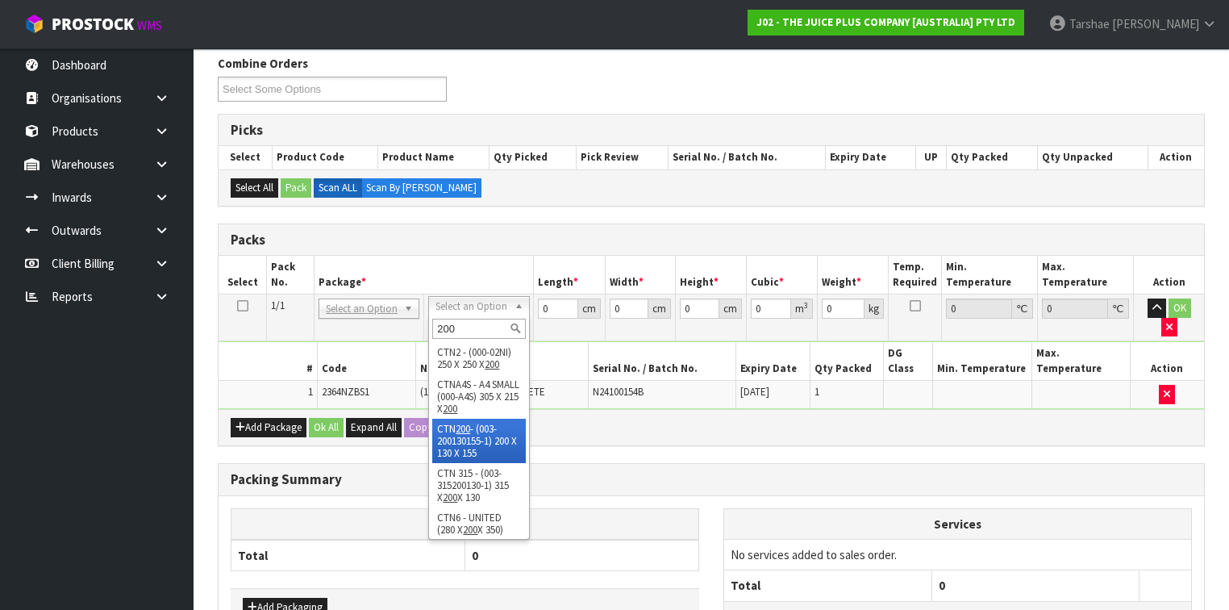
type input "200"
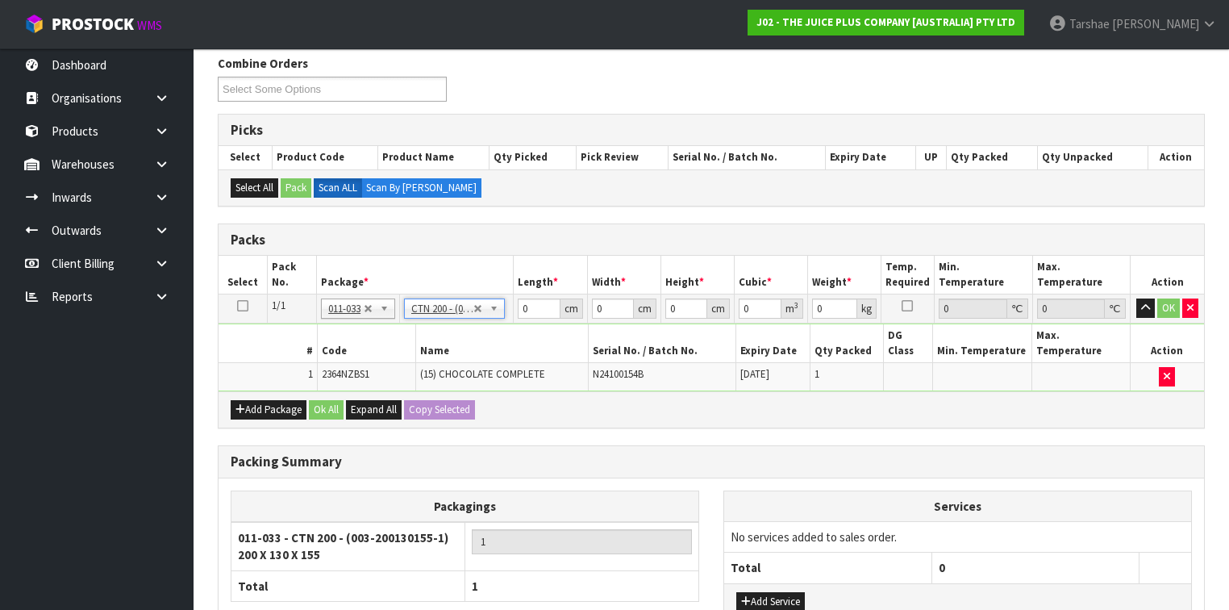
type input "20"
type input "13"
type input "15.5"
type input "0.00403"
type input "1"
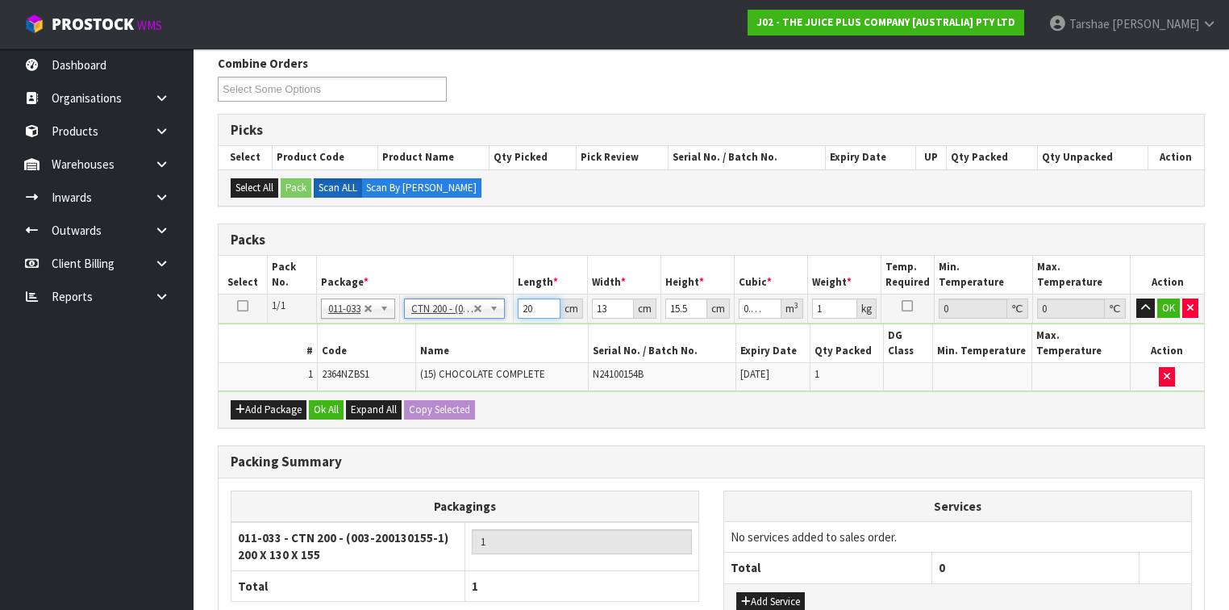
click at [541, 305] on input "20" at bounding box center [539, 308] width 42 height 20
type input "2"
type input "0.000403"
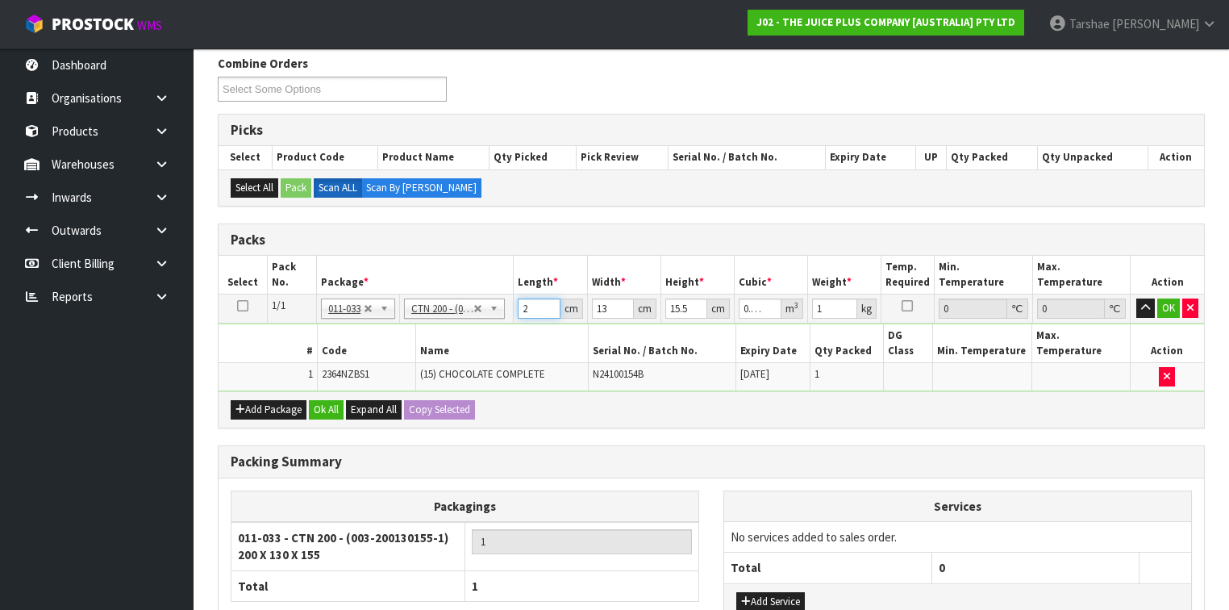
type input "21"
type input "0.004232"
type input "21"
type input "1"
type input "0.000325"
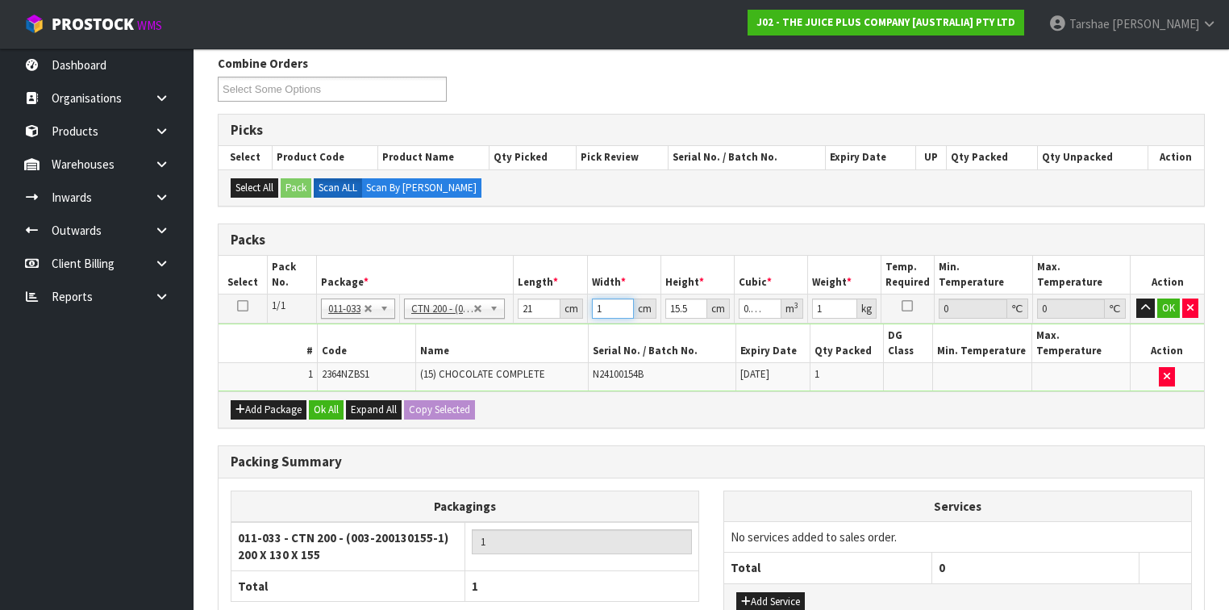
type input "15"
type input "0.004882"
type input "15"
type input "1"
type input "0.000315"
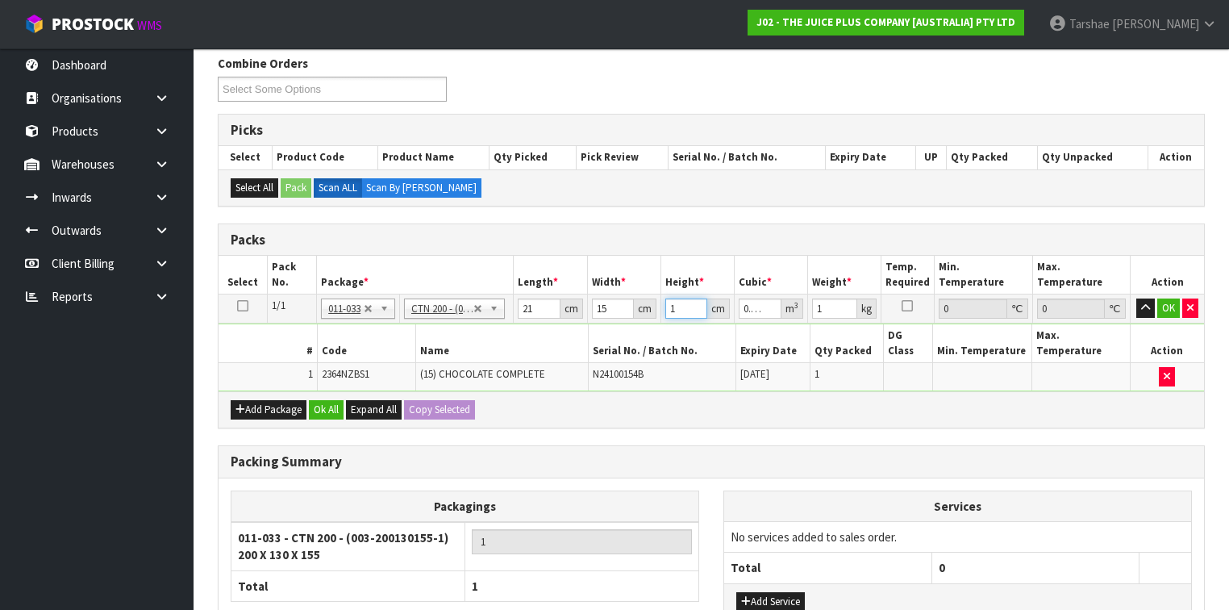
type input "18"
type input "0.00567"
type input "18"
click at [1136, 298] on button "button" at bounding box center [1145, 307] width 19 height 19
click button "OK" at bounding box center [1168, 307] width 23 height 19
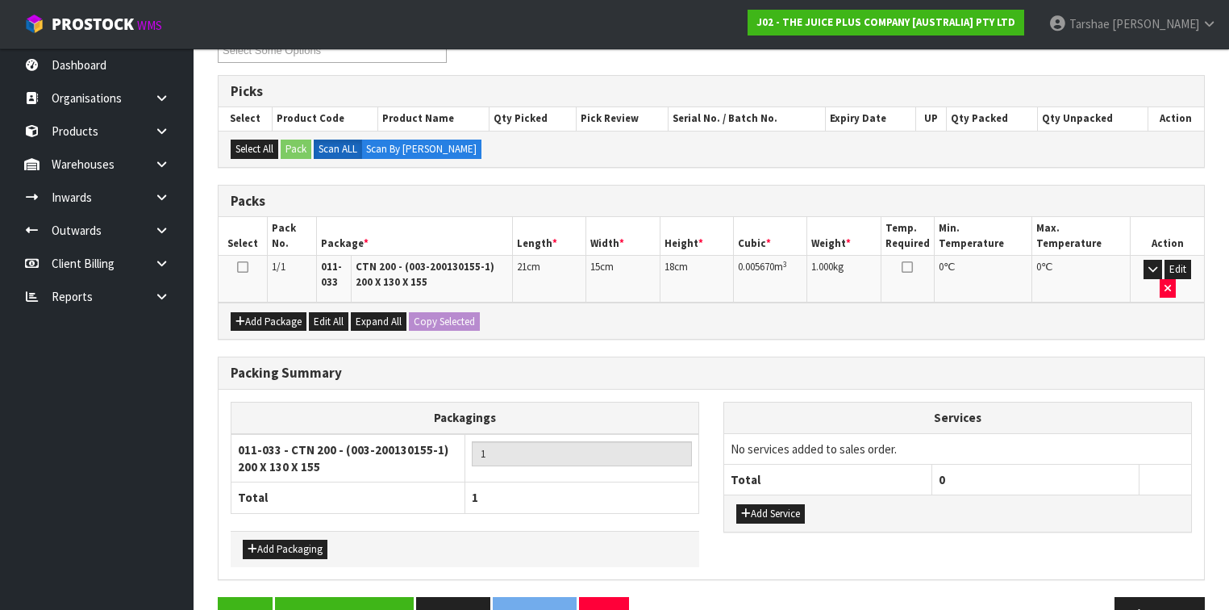
scroll to position [328, 0]
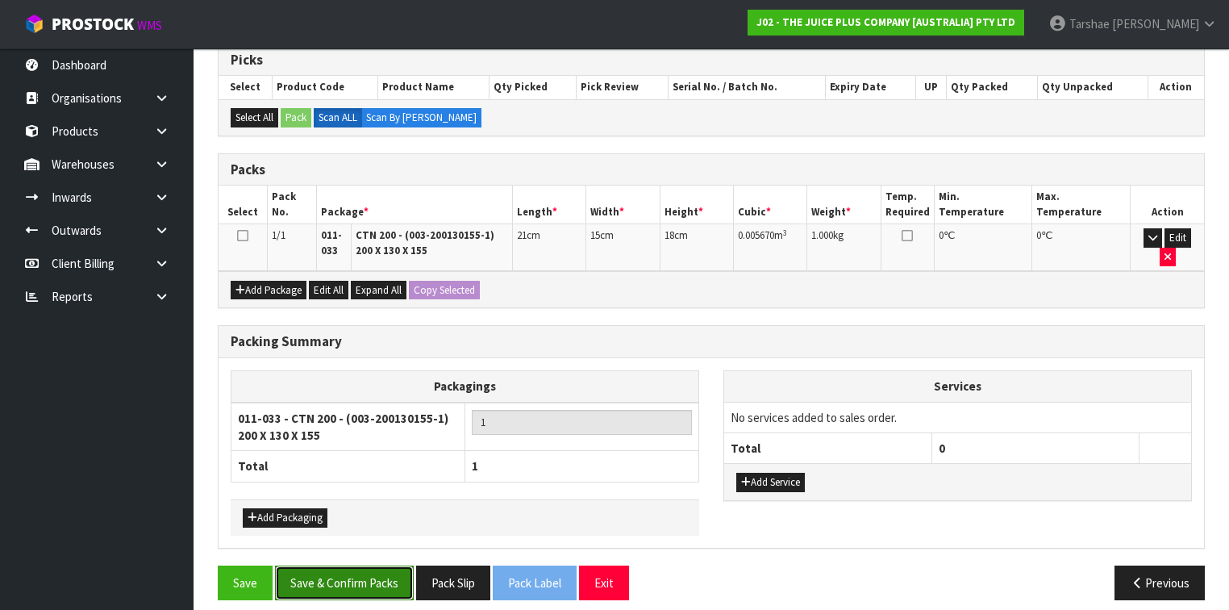
click at [391, 566] on button "Save & Confirm Packs" at bounding box center [344, 582] width 139 height 35
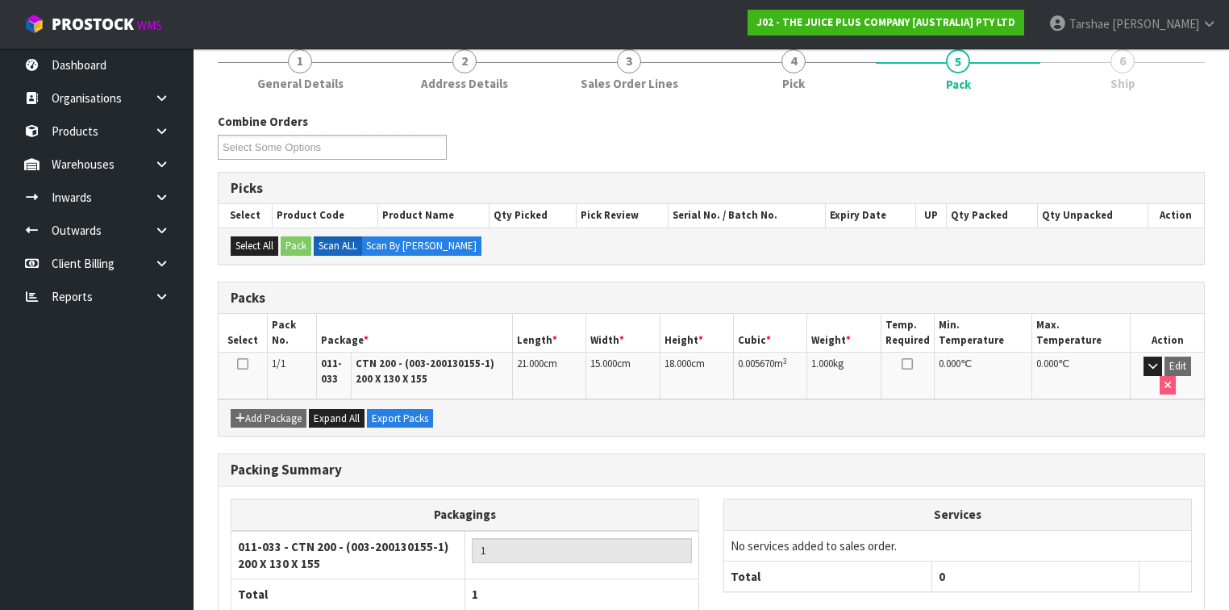
scroll to position [293, 0]
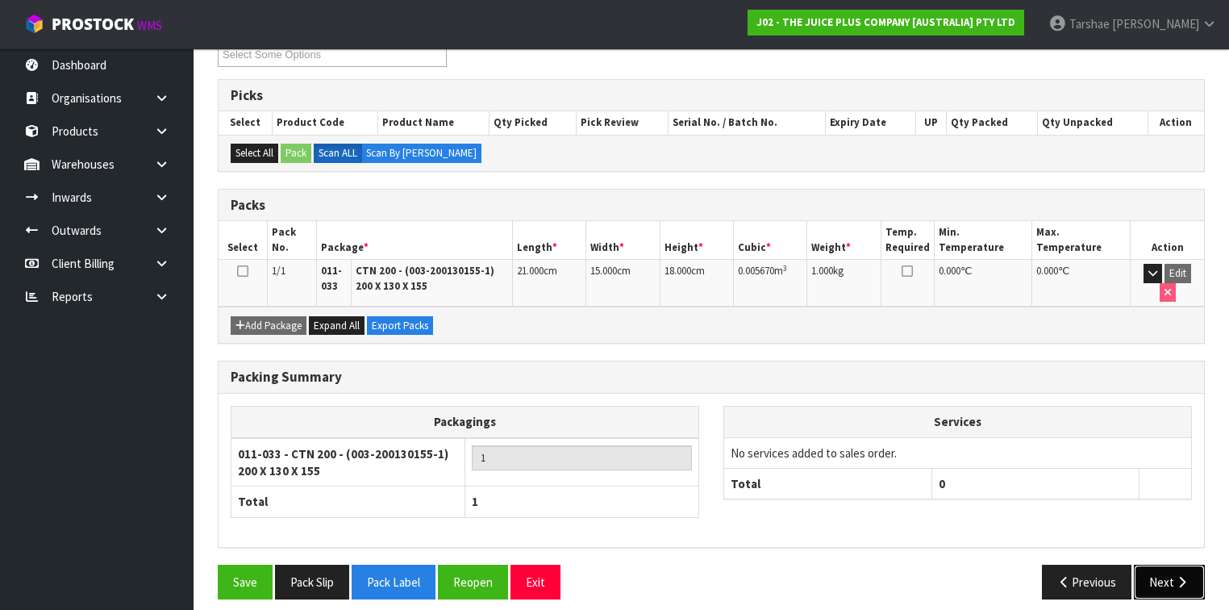
click at [1142, 568] on button "Next" at bounding box center [1169, 582] width 71 height 35
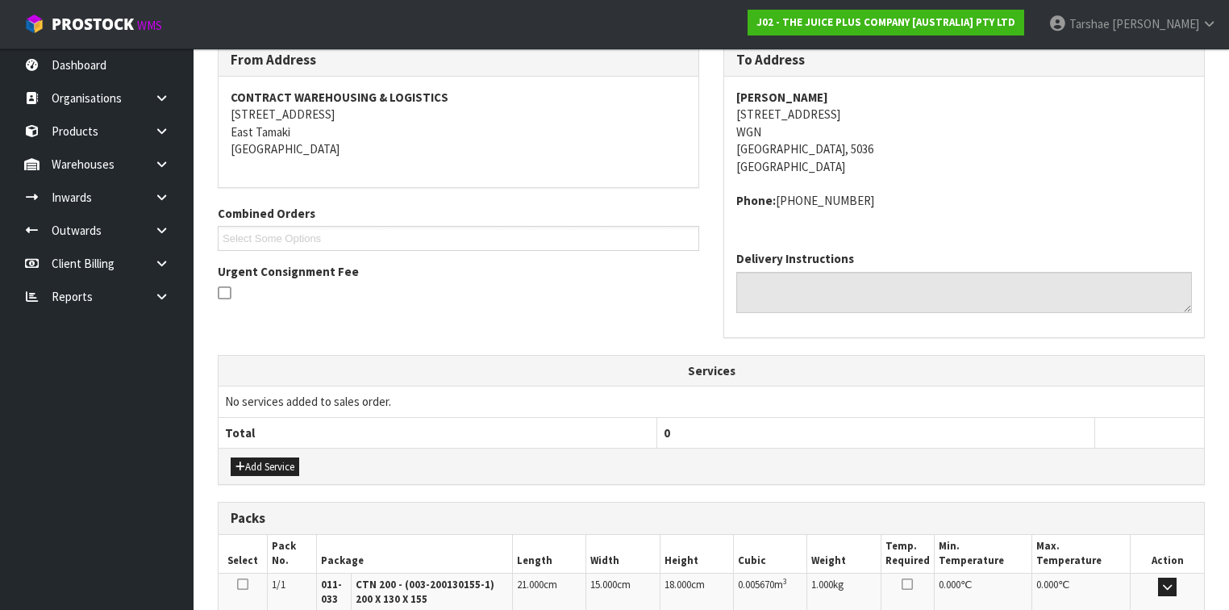
scroll to position [387, 0]
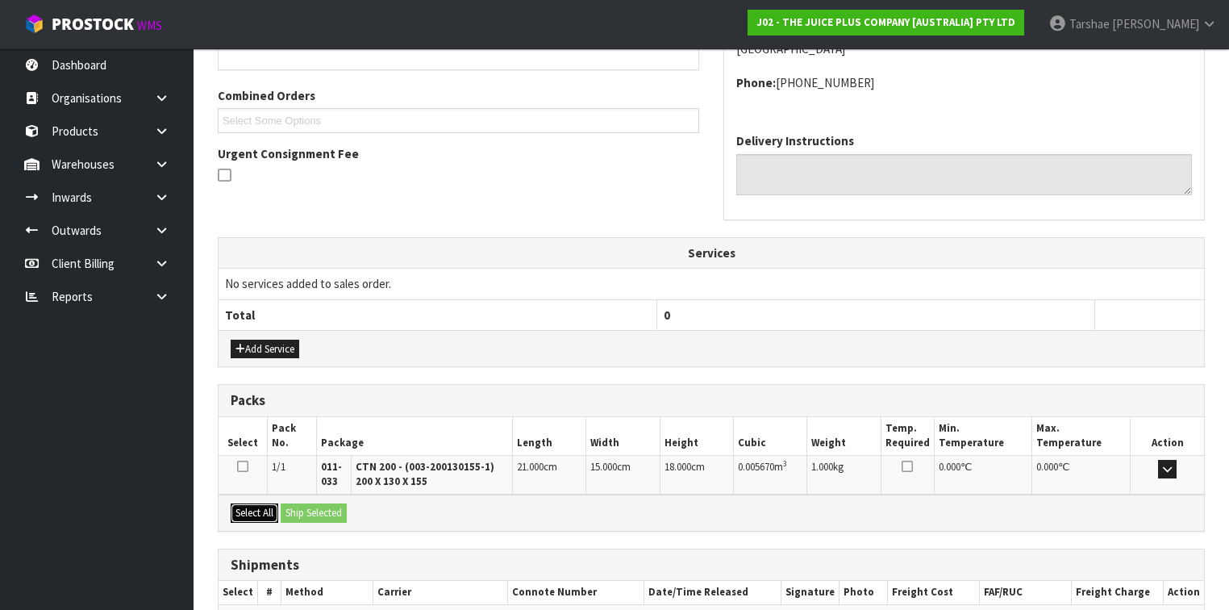
click at [274, 506] on button "Select All" at bounding box center [255, 512] width 48 height 19
click at [303, 503] on button "Ship Selected" at bounding box center [314, 512] width 66 height 19
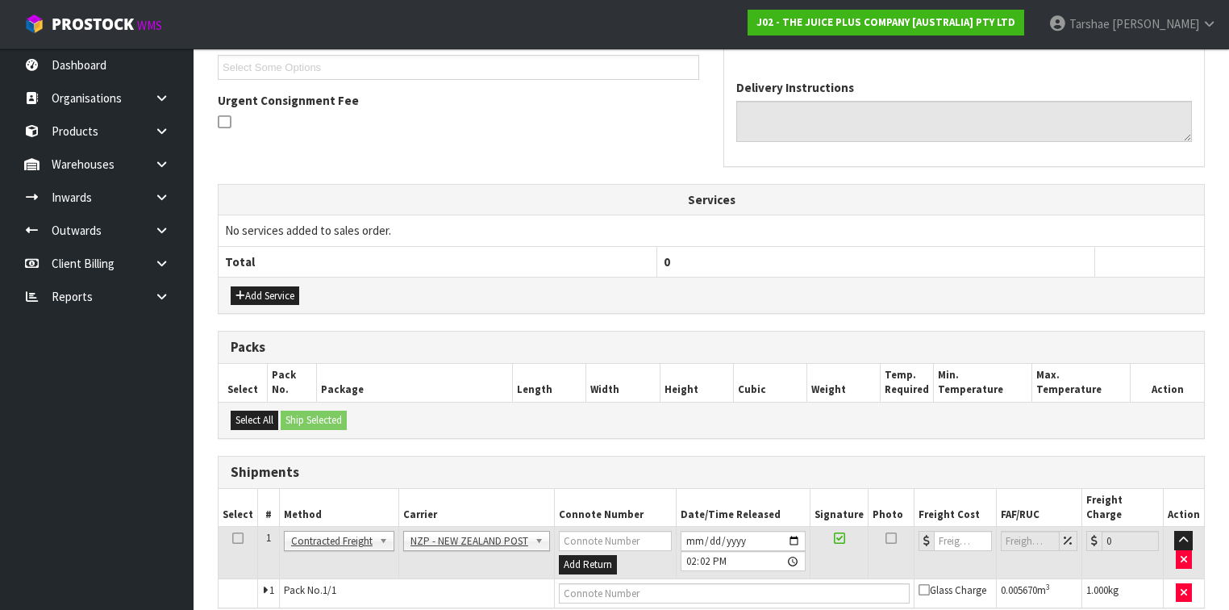
scroll to position [494, 0]
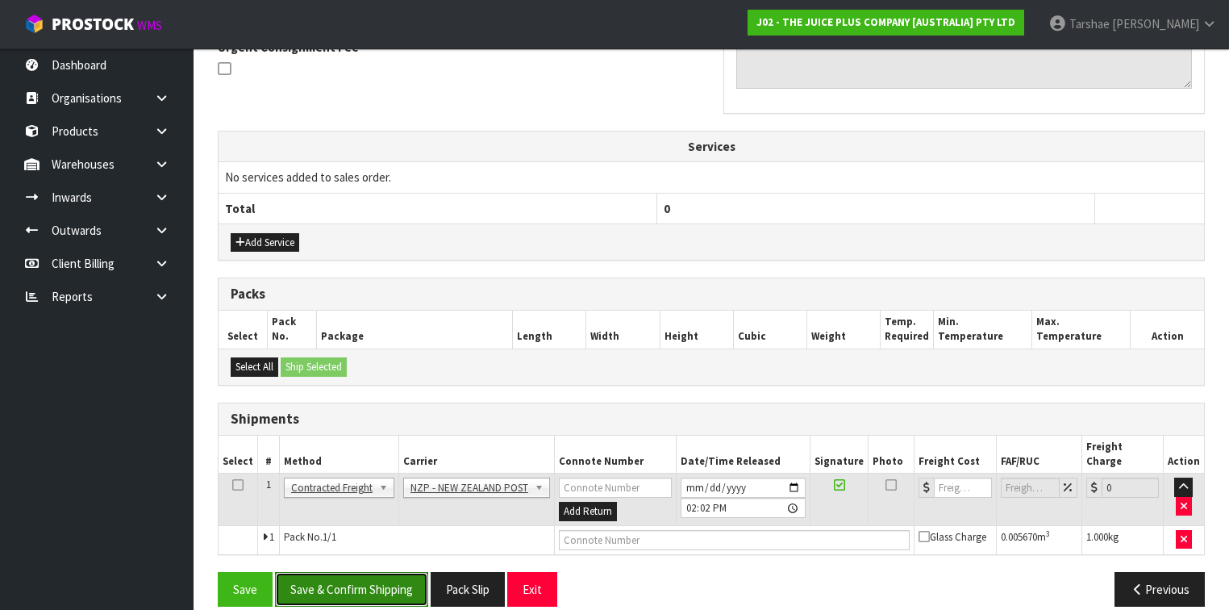
click at [384, 572] on button "Save & Confirm Shipping" at bounding box center [351, 589] width 153 height 35
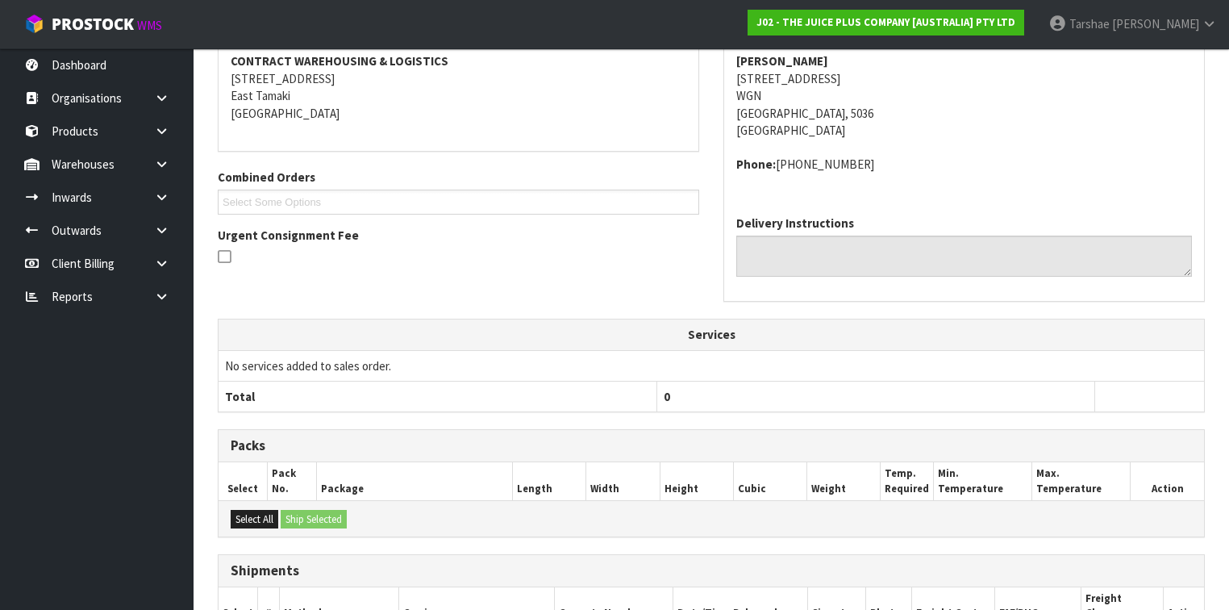
scroll to position [472, 0]
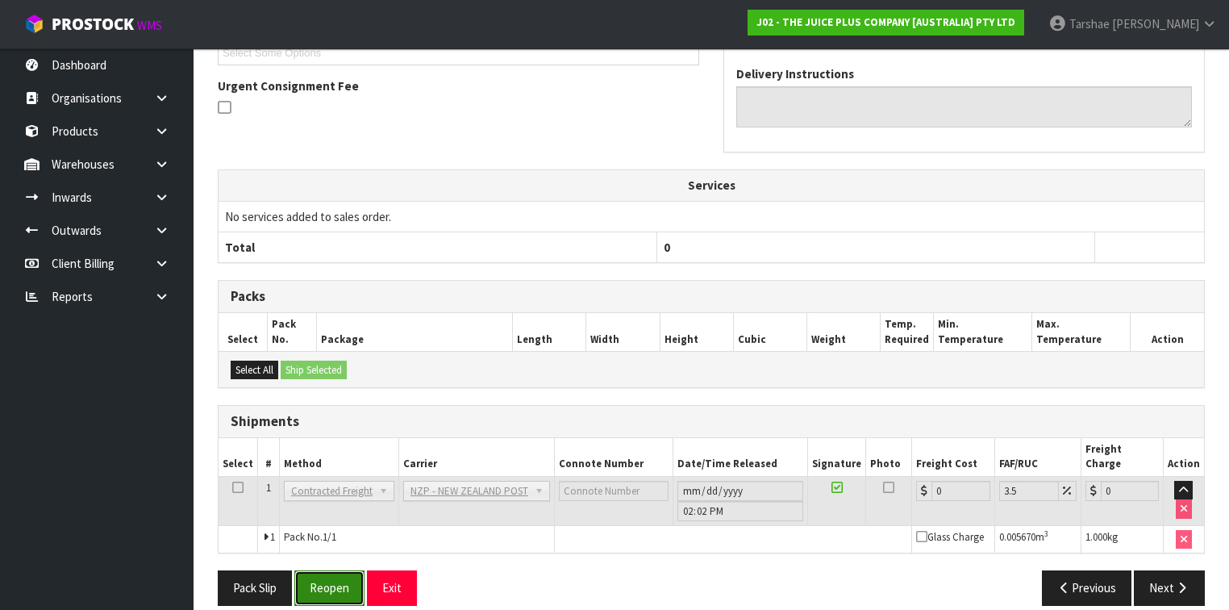
click at [337, 584] on button "Reopen" at bounding box center [329, 587] width 70 height 35
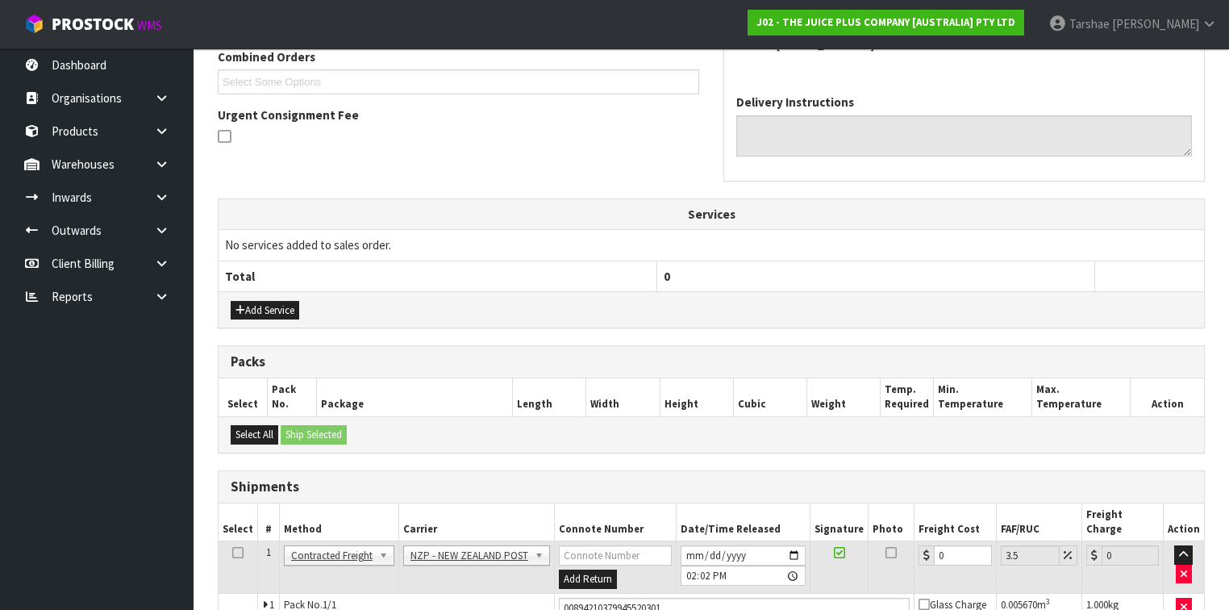
scroll to position [509, 0]
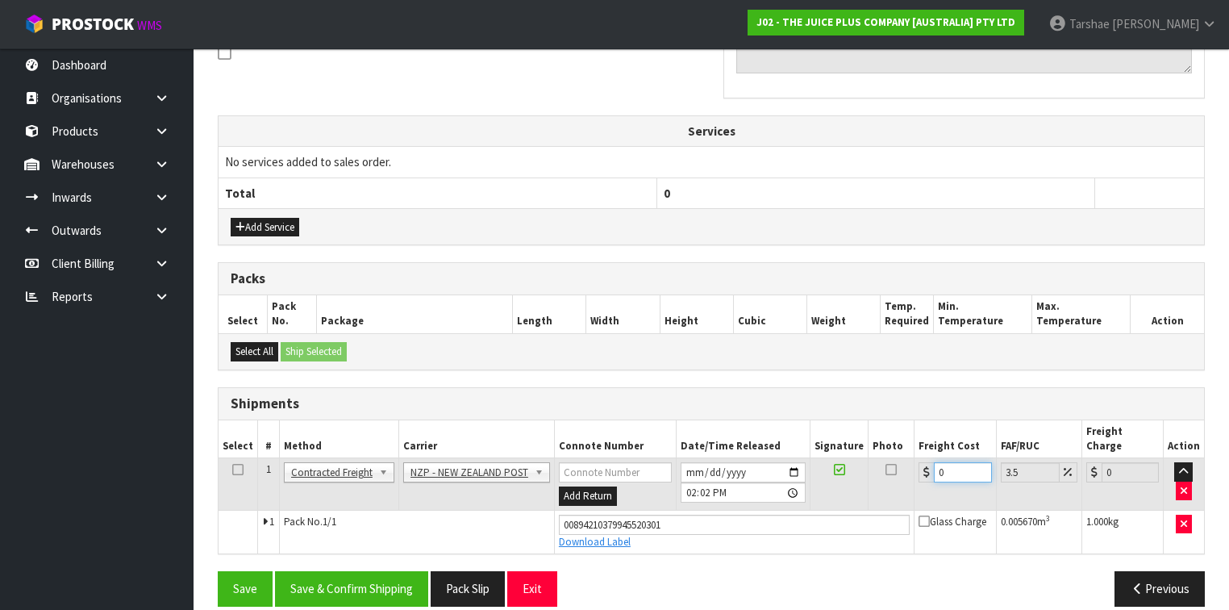
drag, startPoint x: 960, startPoint y: 455, endPoint x: 871, endPoint y: 448, distance: 89.0
click at [875, 458] on tr "1 Client Local Pickup Customer Local Pickup Company Freight Contracted Freight …" at bounding box center [712, 484] width 986 height 52
type input "8"
type input "8.28"
type input "8.4"
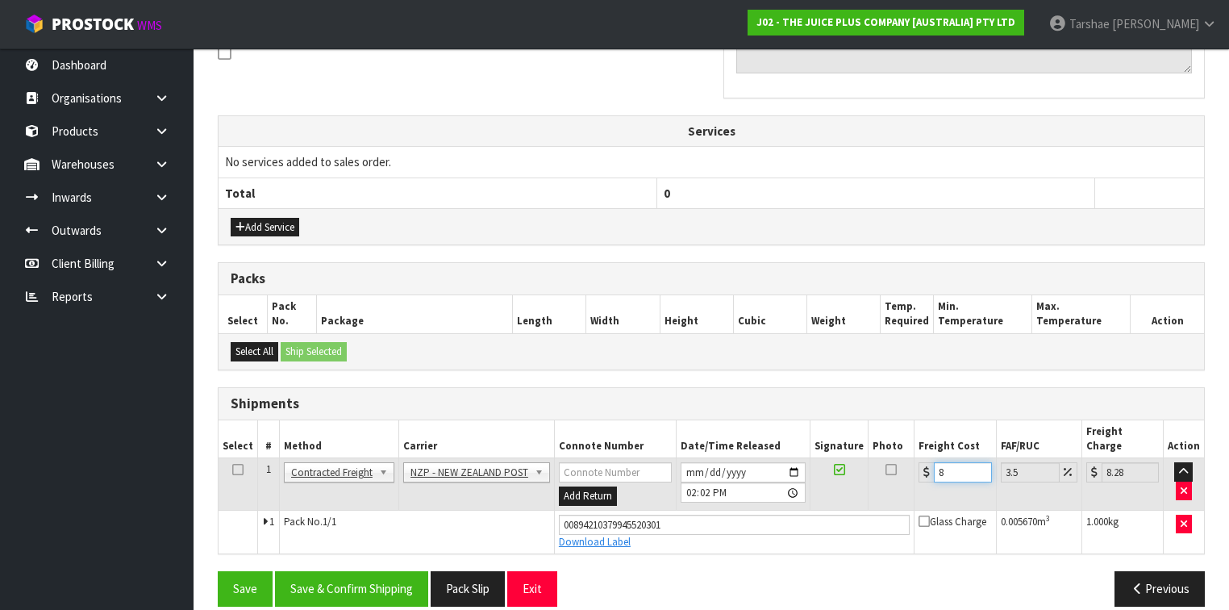
type input "8.69"
type input "8.45"
type input "8.75"
type input "8.45"
click at [368, 571] on button "Save & Confirm Shipping" at bounding box center [351, 588] width 153 height 35
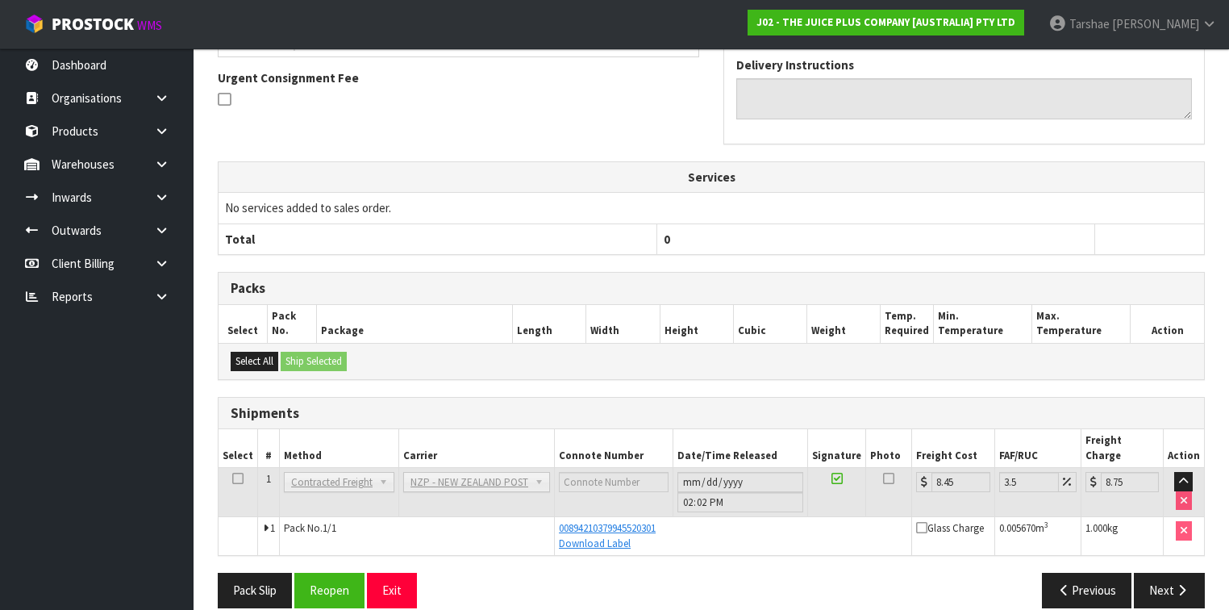
scroll to position [465, 0]
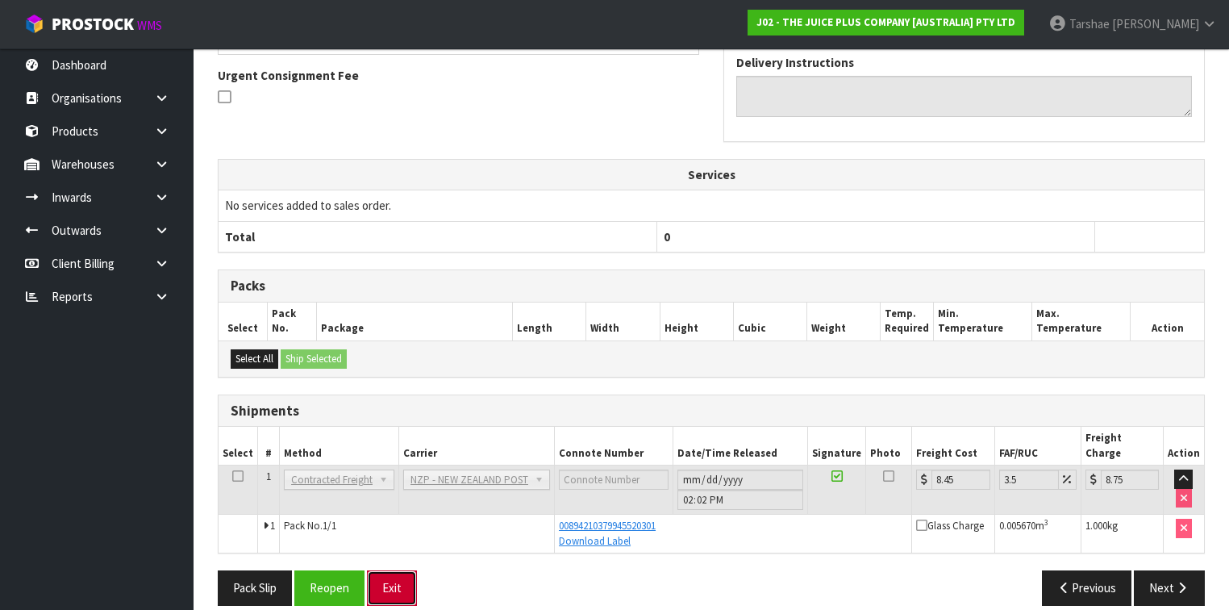
click at [415, 570] on button "Exit" at bounding box center [392, 587] width 50 height 35
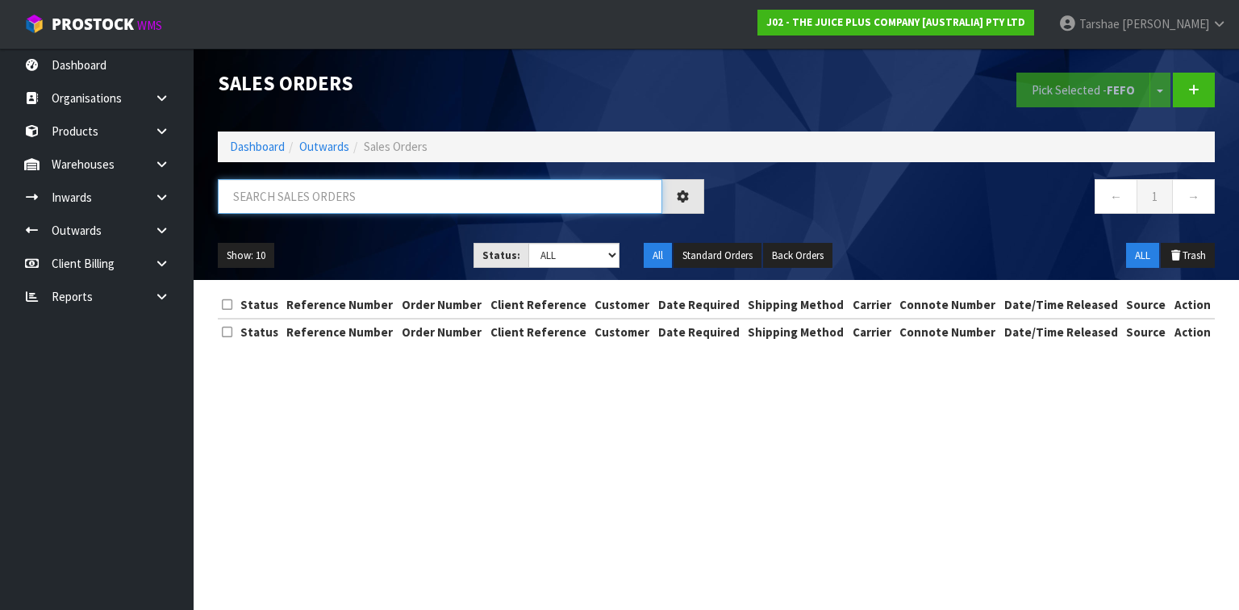
click at [536, 200] on input "text" at bounding box center [440, 196] width 444 height 35
type input "JOB-0410472"
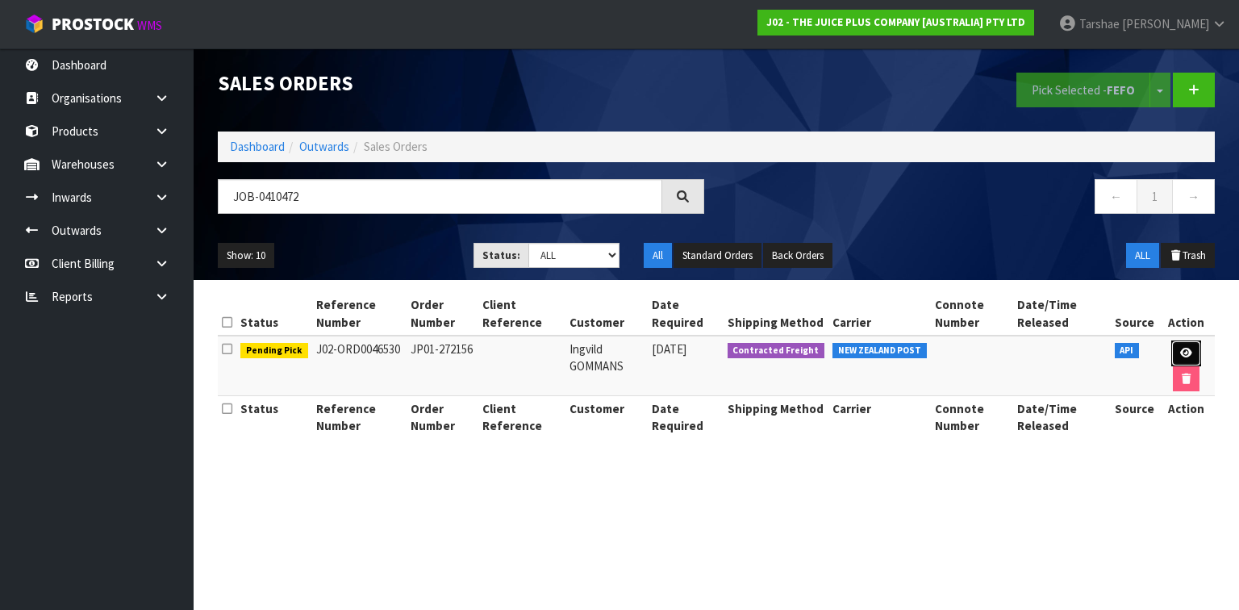
click at [1189, 352] on icon at bounding box center [1186, 353] width 12 height 10
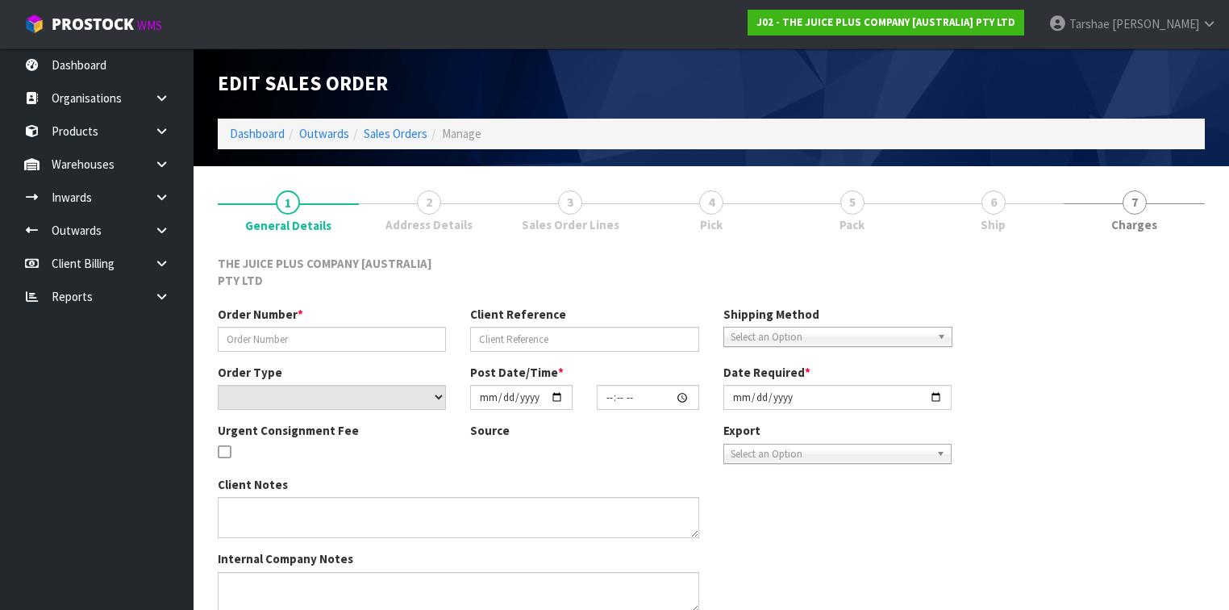
type input "JP01-272156"
select select "number:0"
type input "[DATE]"
type input "16:42:34.000"
type input "[DATE]"
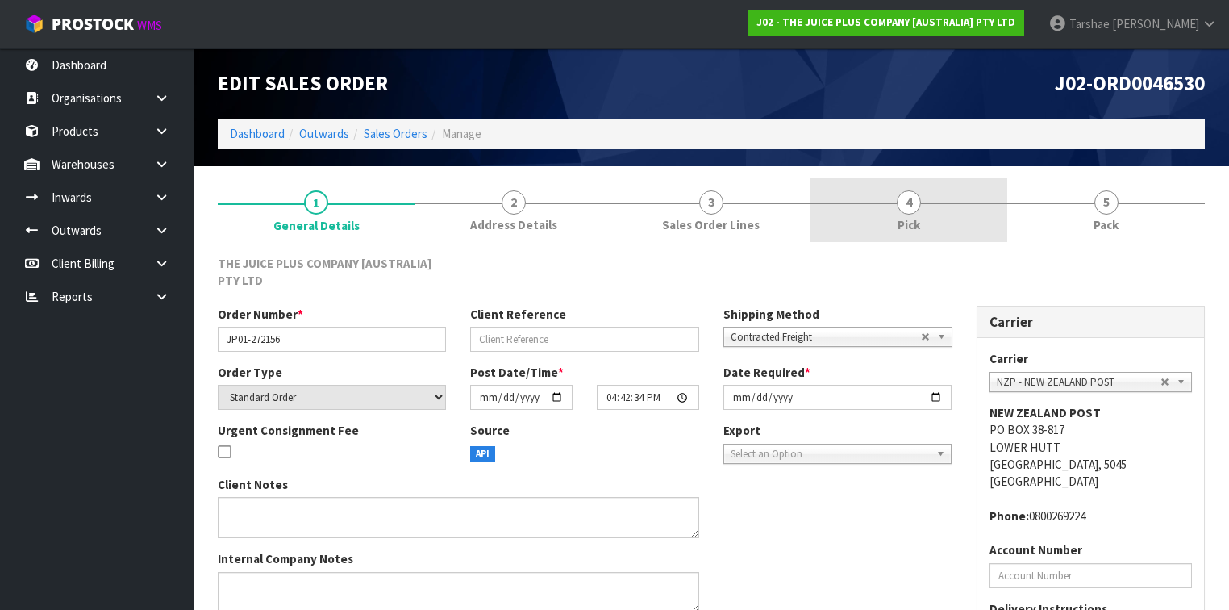
click at [923, 189] on link "4 Pick" at bounding box center [909, 210] width 198 height 64
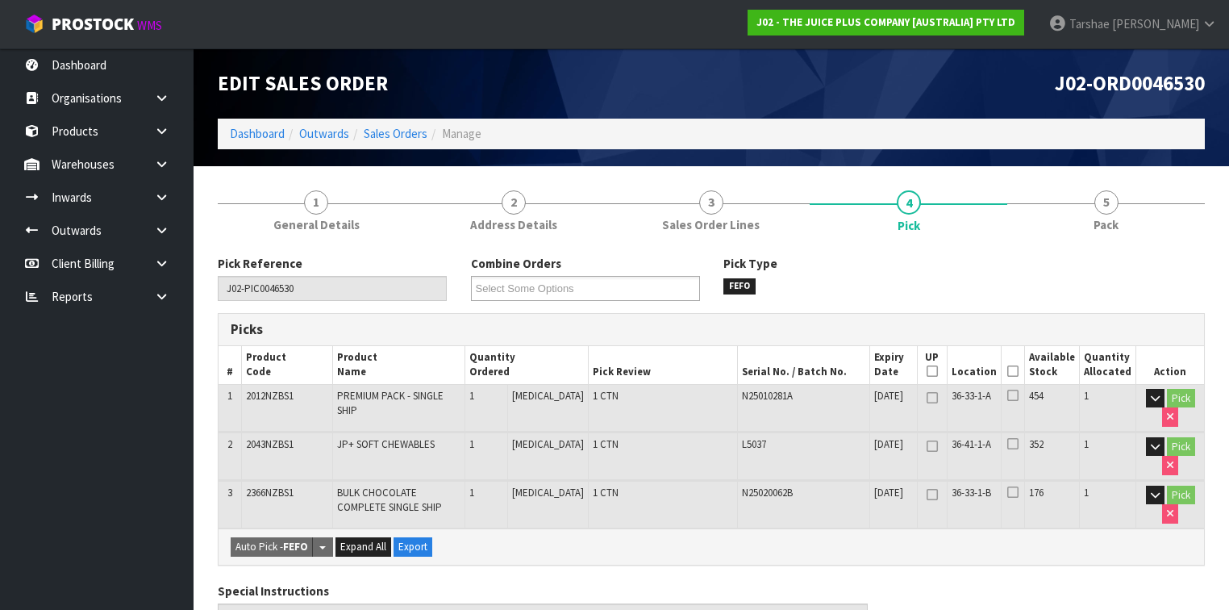
click at [1023, 378] on th "Picked" at bounding box center [1013, 365] width 24 height 38
click at [1019, 372] on icon at bounding box center [1012, 371] width 11 height 1
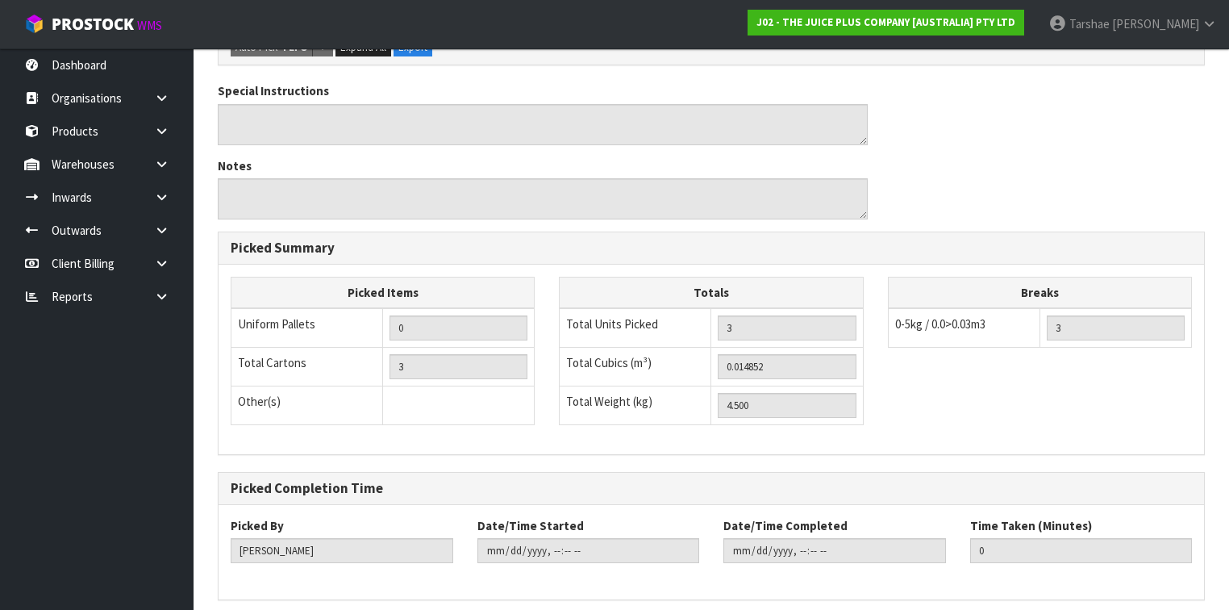
scroll to position [616, 0]
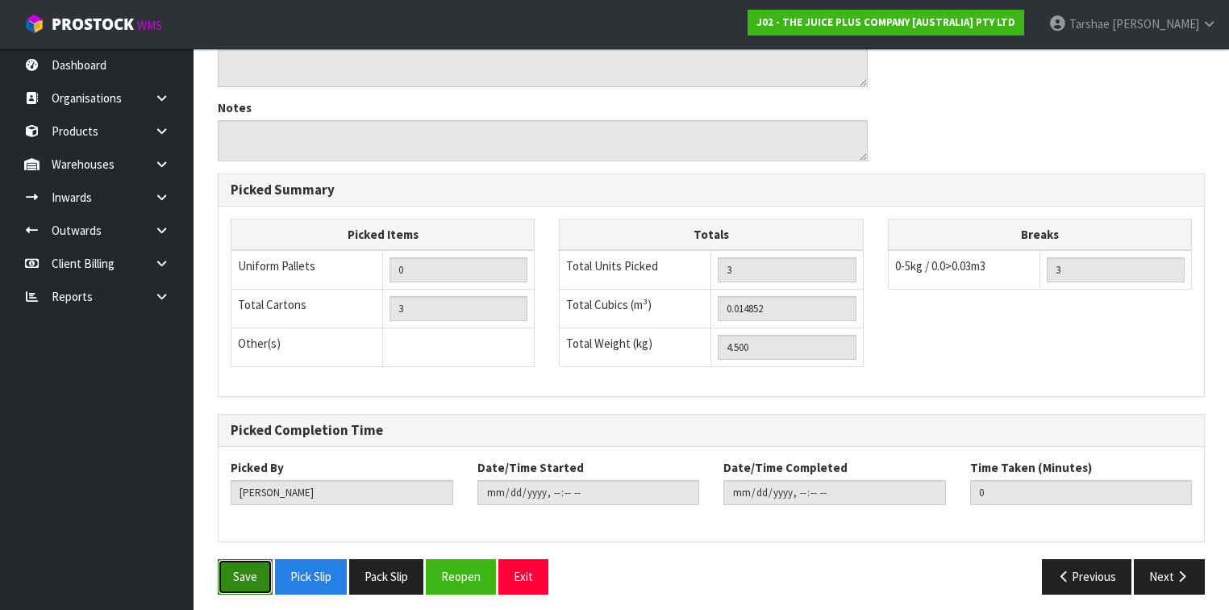
click at [261, 568] on button "Save" at bounding box center [245, 576] width 55 height 35
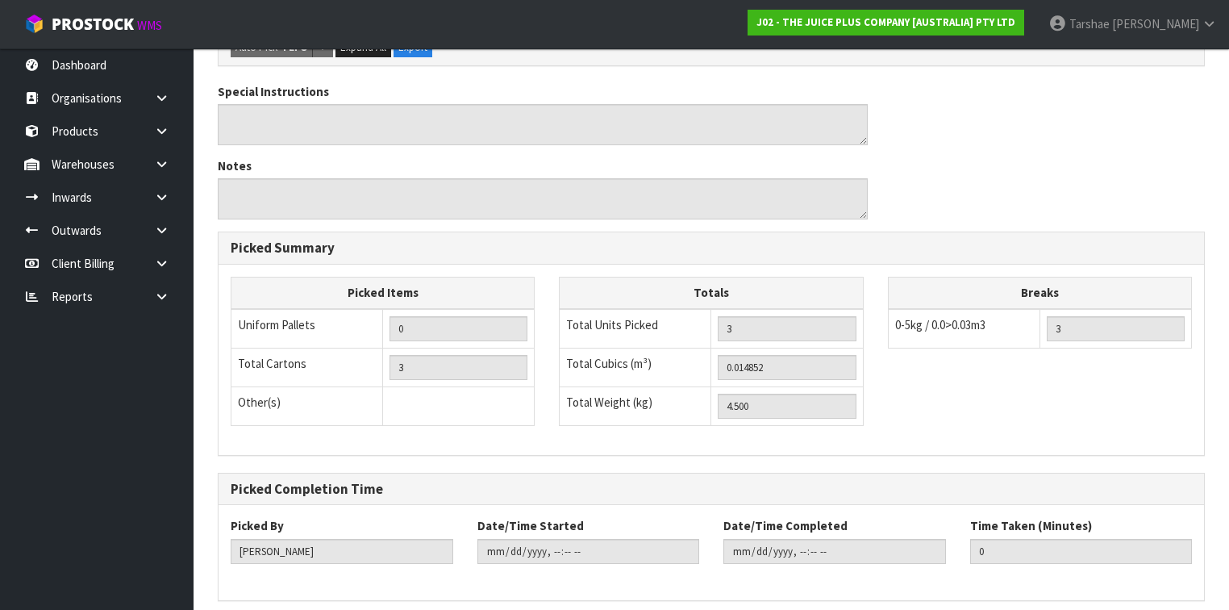
scroll to position [0, 0]
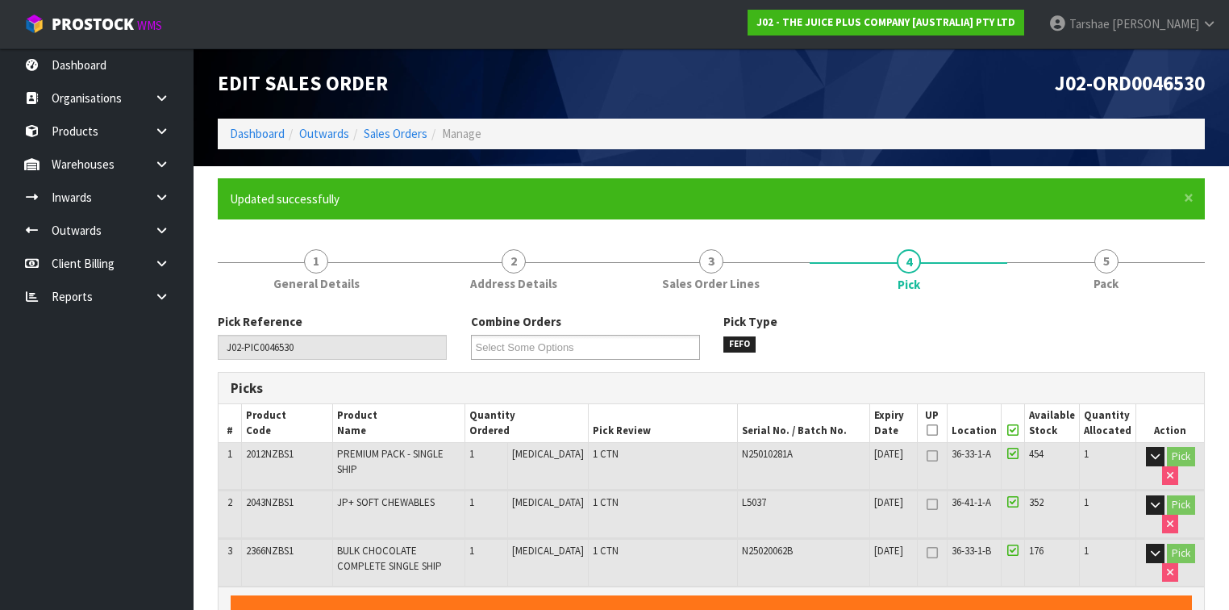
type input "[PERSON_NAME]"
type input "[DATE]T14:07:13"
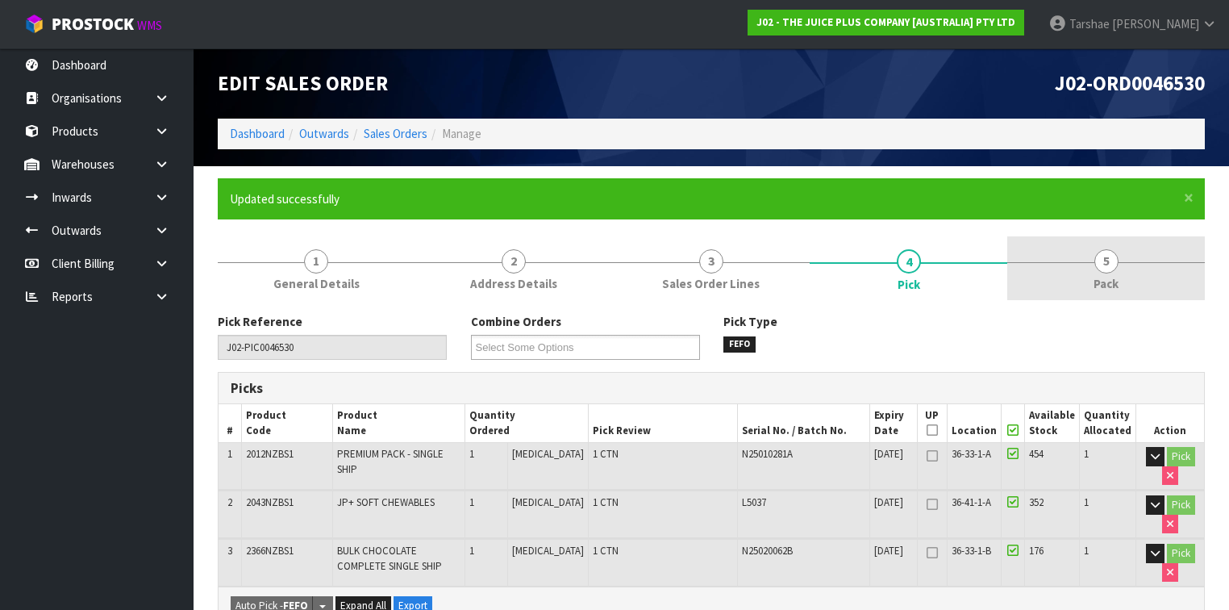
click at [1144, 276] on link "5 Pack" at bounding box center [1106, 268] width 198 height 64
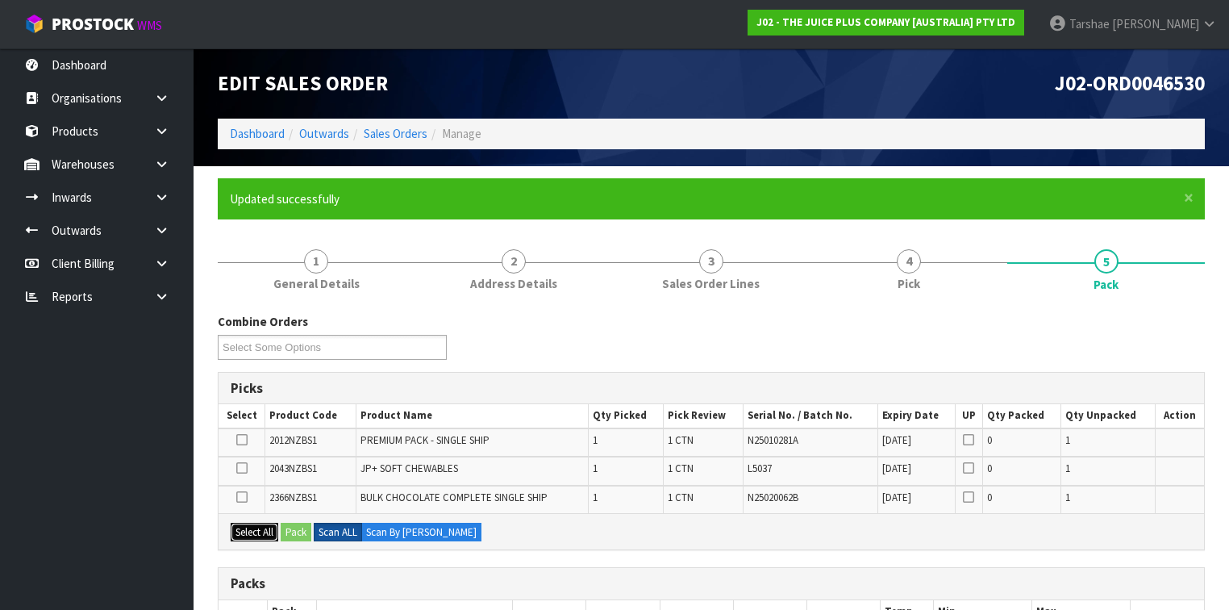
drag, startPoint x: 269, startPoint y: 536, endPoint x: 326, endPoint y: 530, distance: 56.7
click at [269, 535] on button "Select All" at bounding box center [255, 532] width 48 height 19
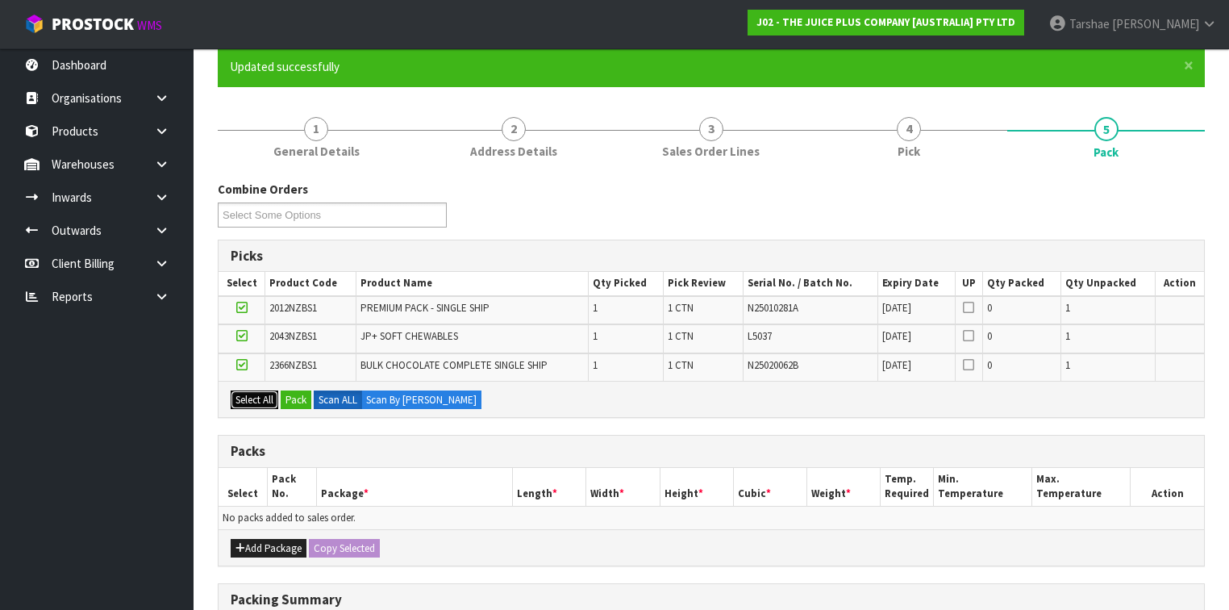
scroll to position [258, 0]
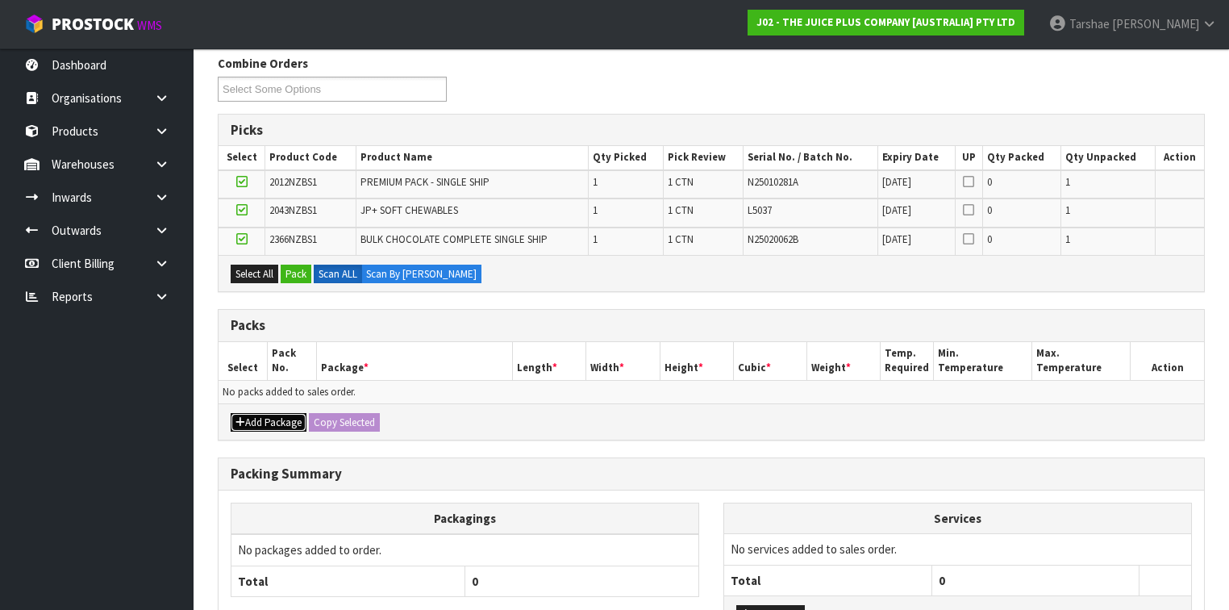
click at [252, 422] on button "Add Package" at bounding box center [269, 422] width 76 height 19
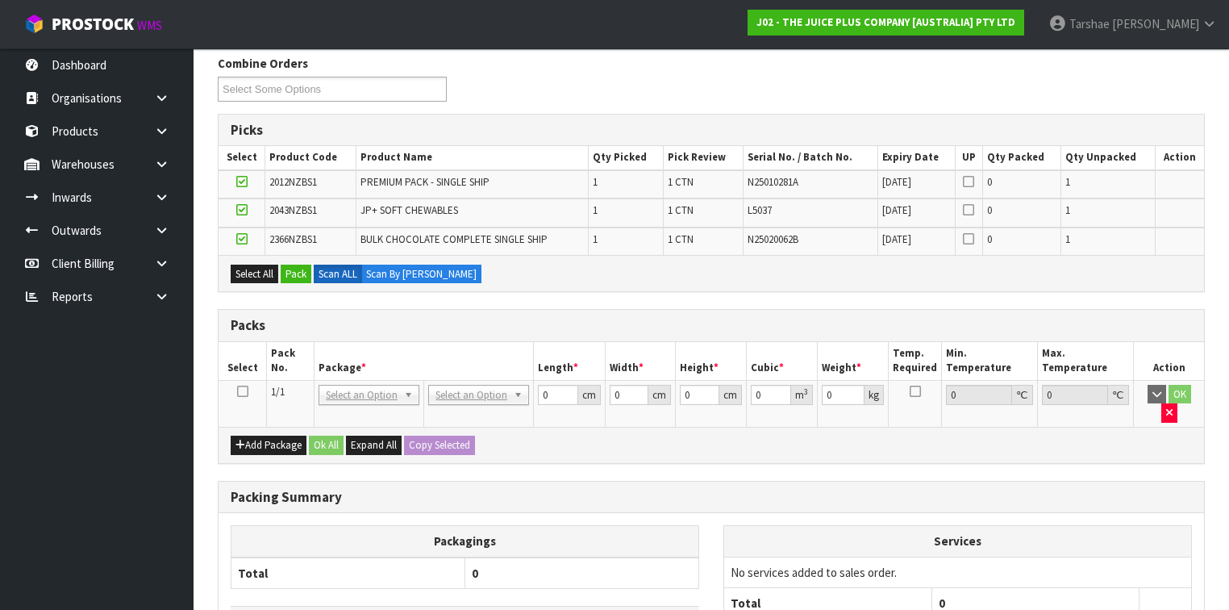
drag, startPoint x: 242, startPoint y: 393, endPoint x: 307, endPoint y: 256, distance: 151.9
click at [242, 392] on icon at bounding box center [242, 391] width 11 height 1
click at [294, 276] on button "Pack" at bounding box center [296, 274] width 31 height 19
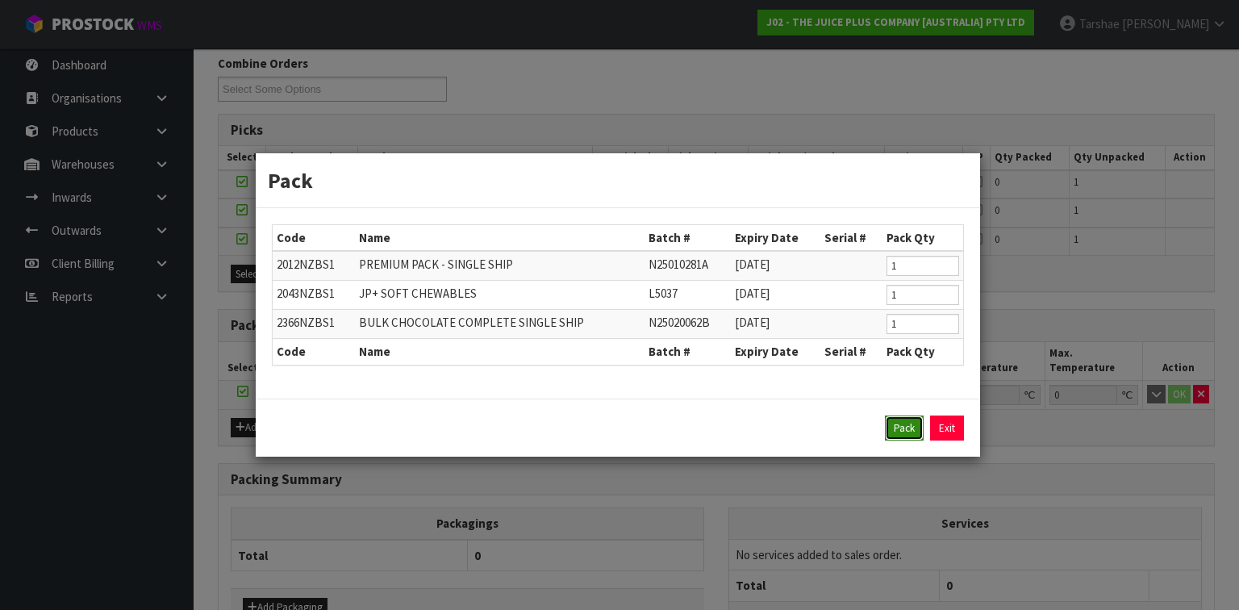
click at [919, 419] on button "Pack" at bounding box center [904, 428] width 39 height 26
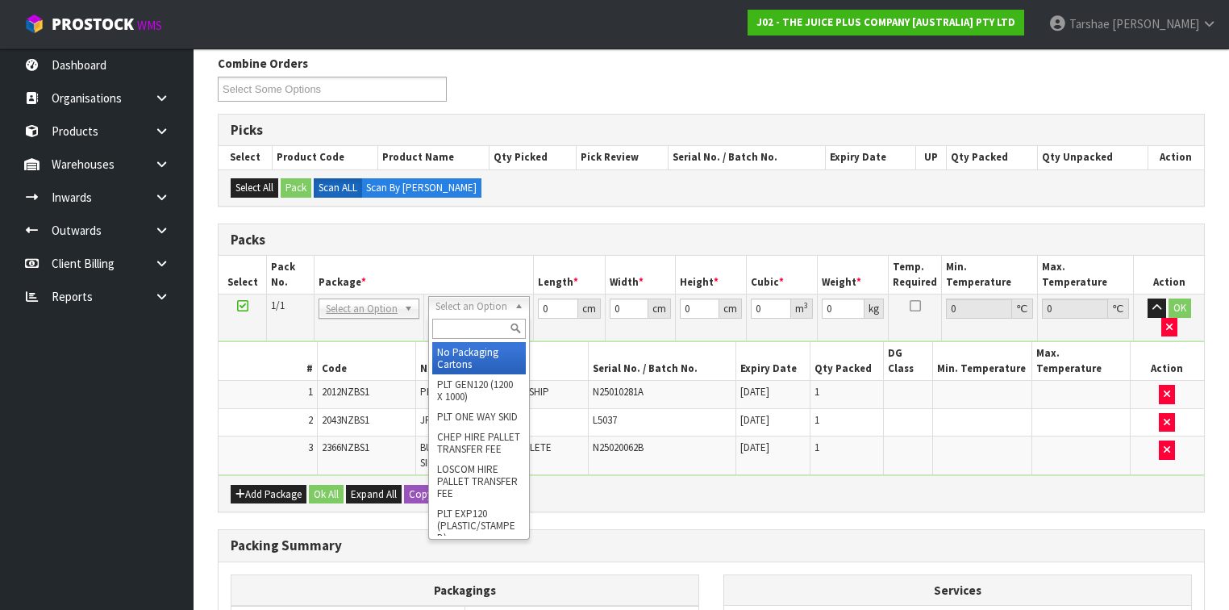
click at [477, 323] on input "text" at bounding box center [478, 329] width 93 height 20
type input "A4"
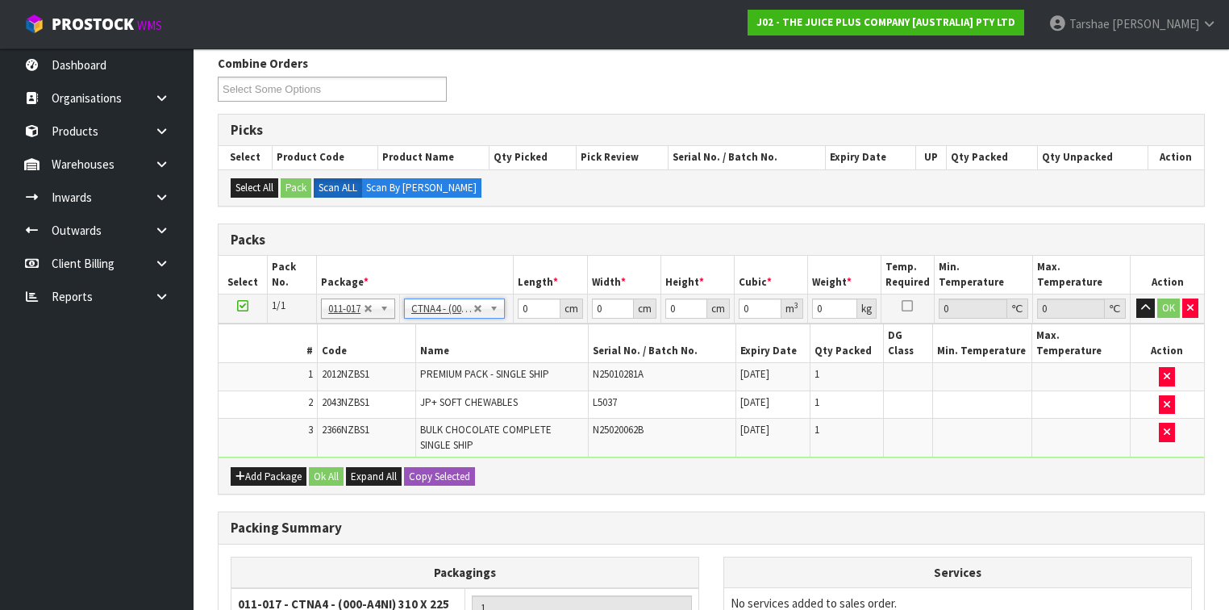
type input "31"
type input "22.5"
type input "25"
type input "0.017438"
type input "4.7"
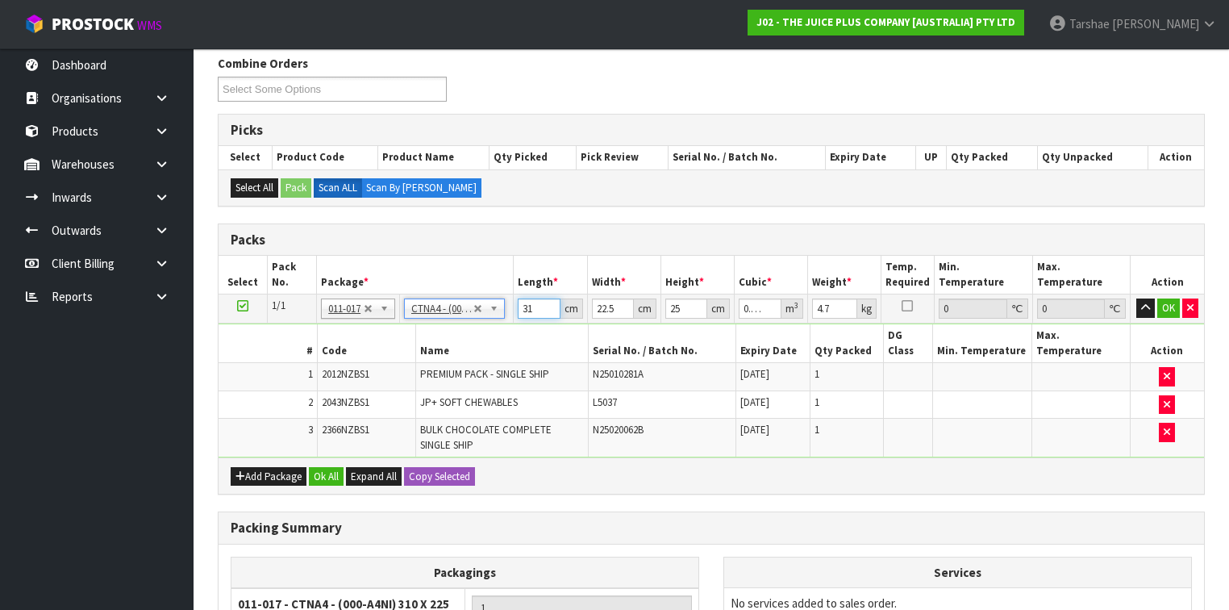
click at [545, 314] on input "31" at bounding box center [539, 308] width 42 height 20
click at [544, 313] on input "31" at bounding box center [539, 308] width 42 height 20
type input "3"
type input "0.001687"
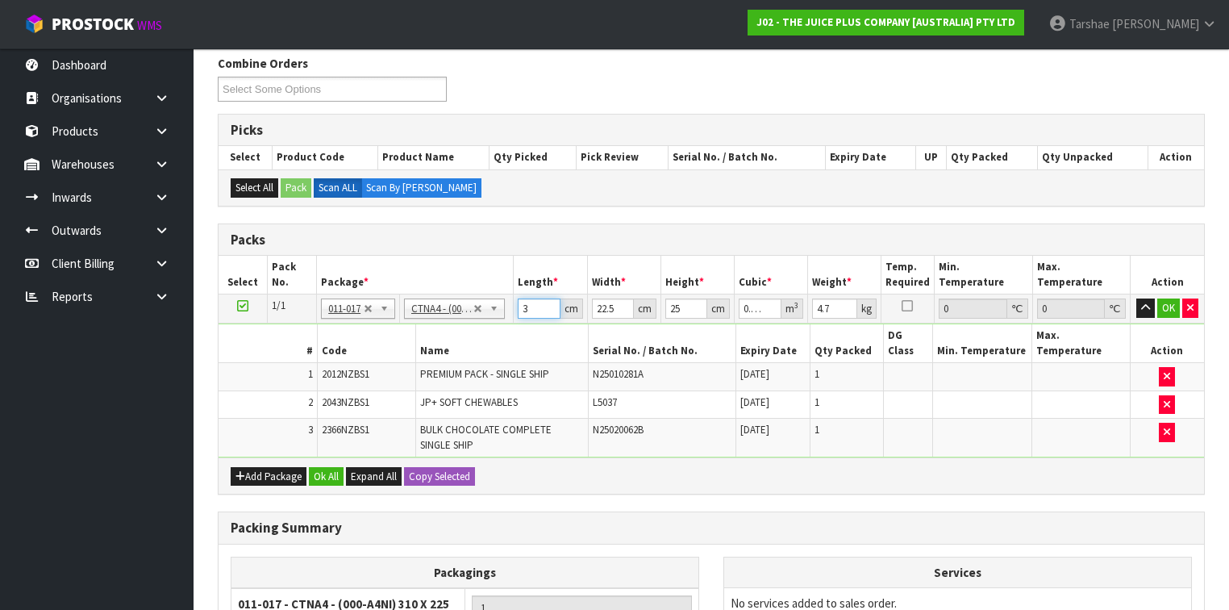
type input "32"
type input "0.018"
type input "32"
type input "2"
type input "0.0016"
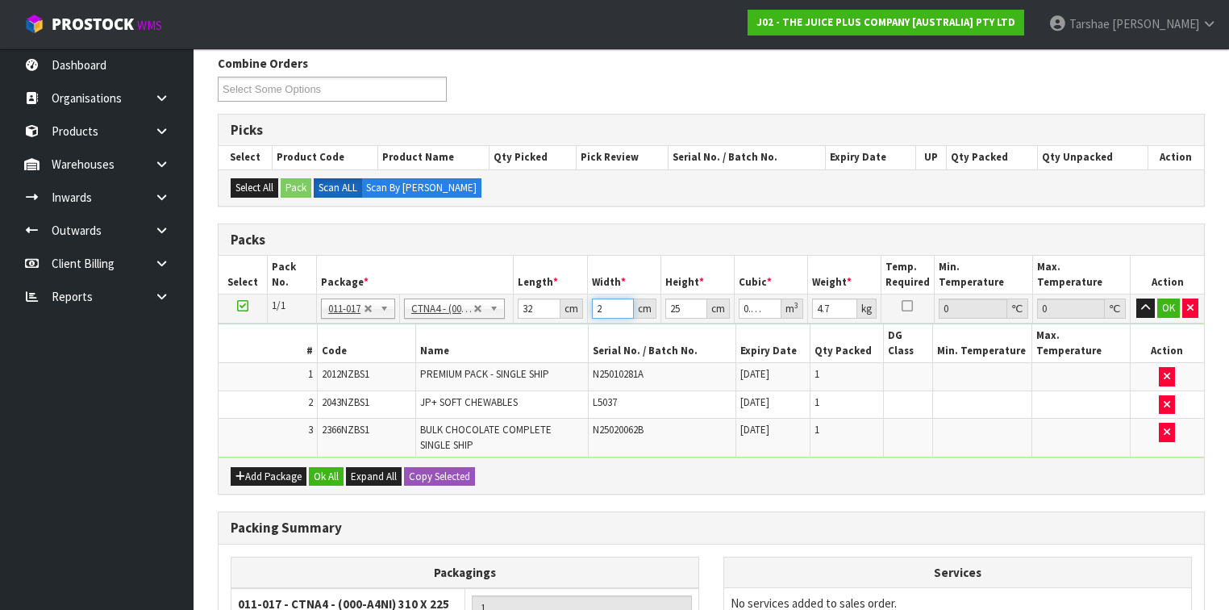
type input "24"
type input "0.0192"
type input "24"
type input "2"
type input "0.001536"
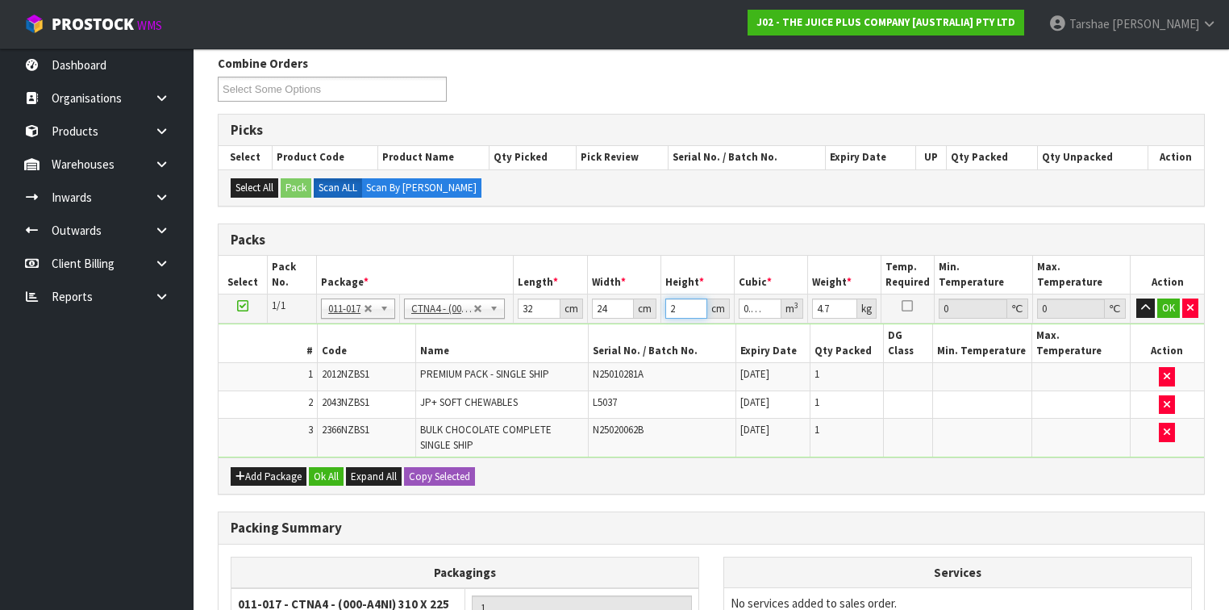
type input "25"
type input "0.0192"
type input "259"
type input "0.198912"
type input "25"
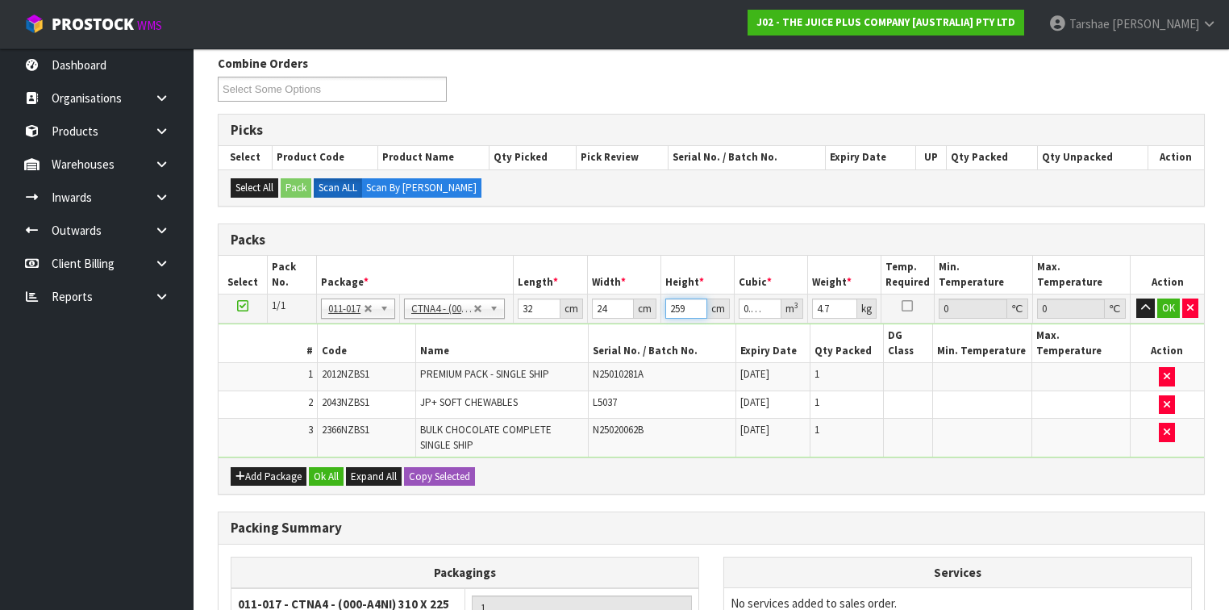
type input "0.0192"
type input "2"
type input "0.001536"
type input "29"
type input "0.022272"
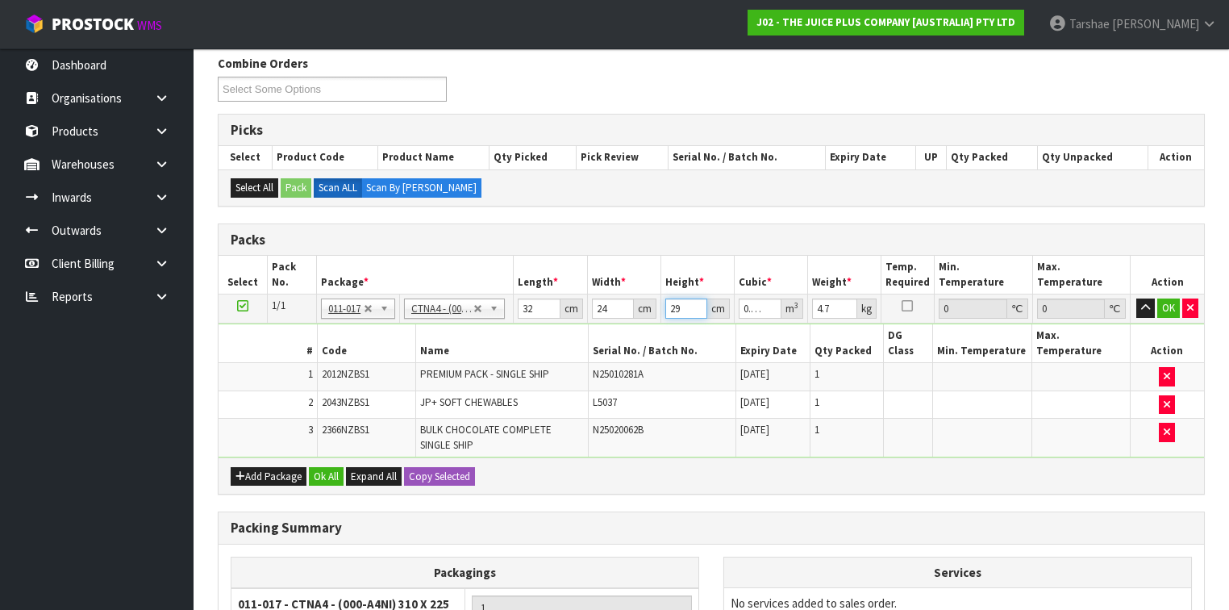
type input "29"
type input "6"
click at [1136, 298] on button "button" at bounding box center [1145, 307] width 19 height 19
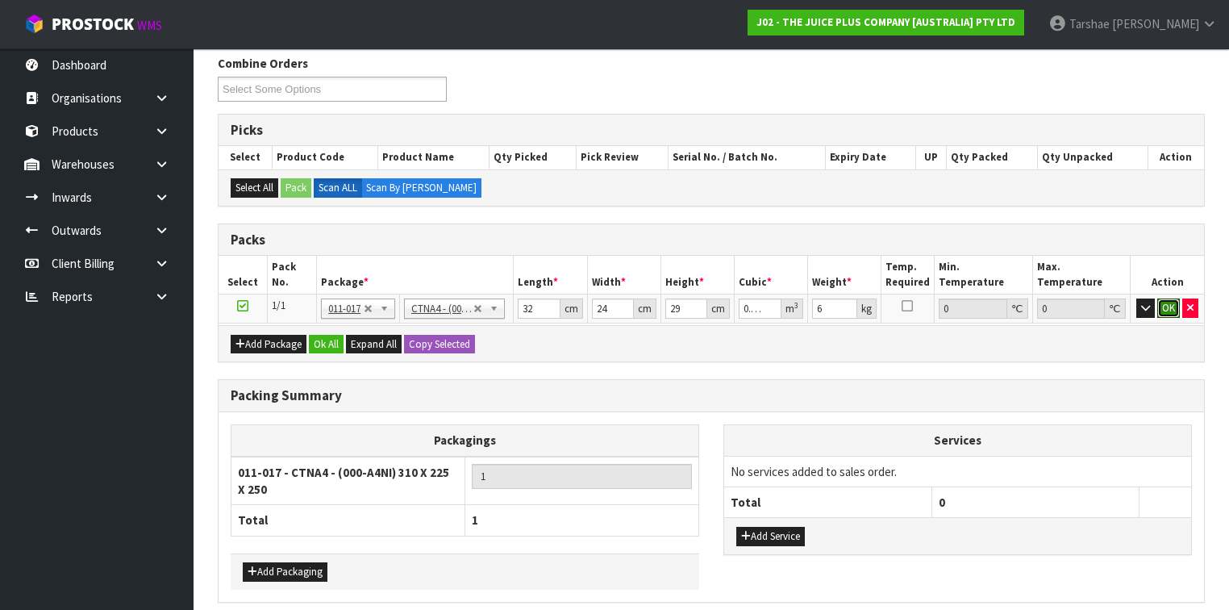
click button "OK" at bounding box center [1168, 307] width 23 height 19
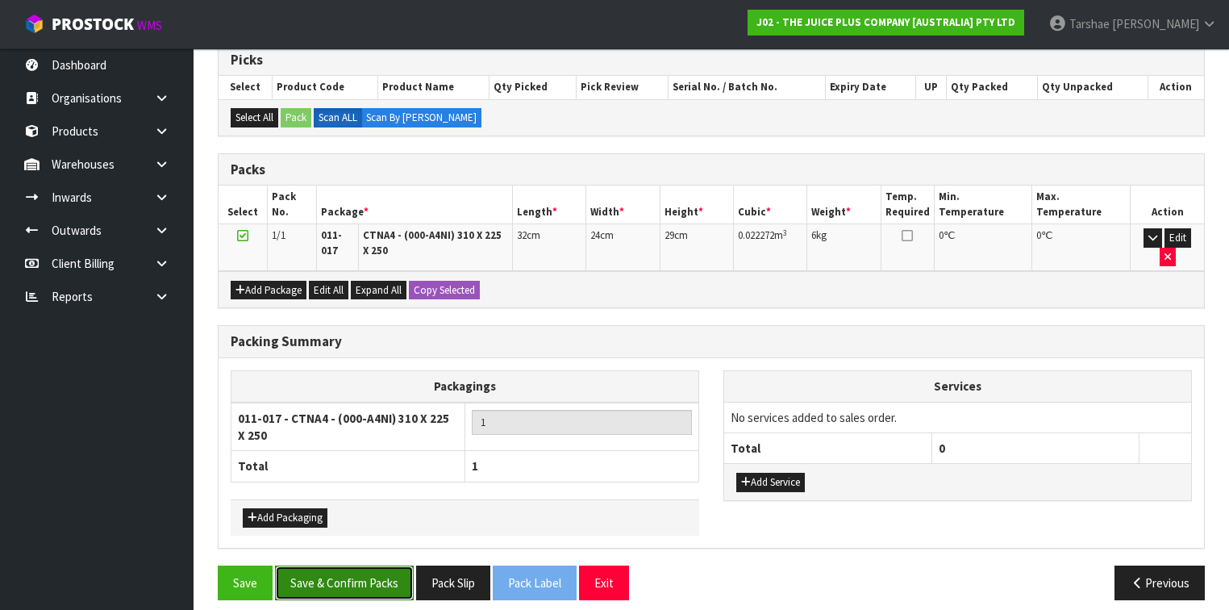
click at [381, 565] on button "Save & Confirm Packs" at bounding box center [344, 582] width 139 height 35
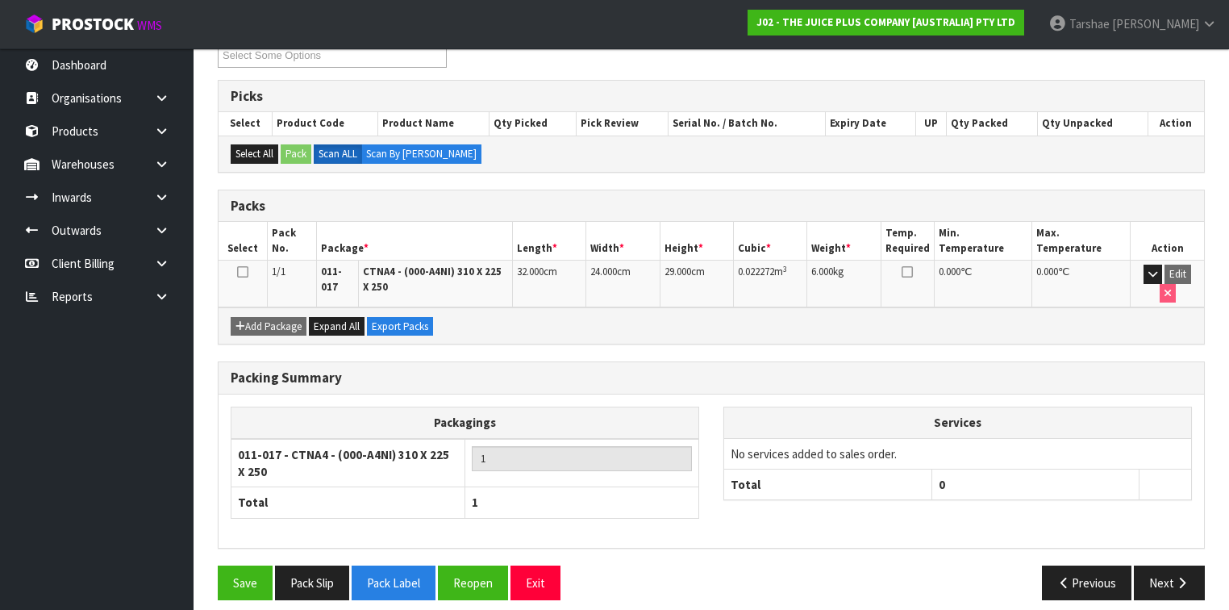
scroll to position [293, 0]
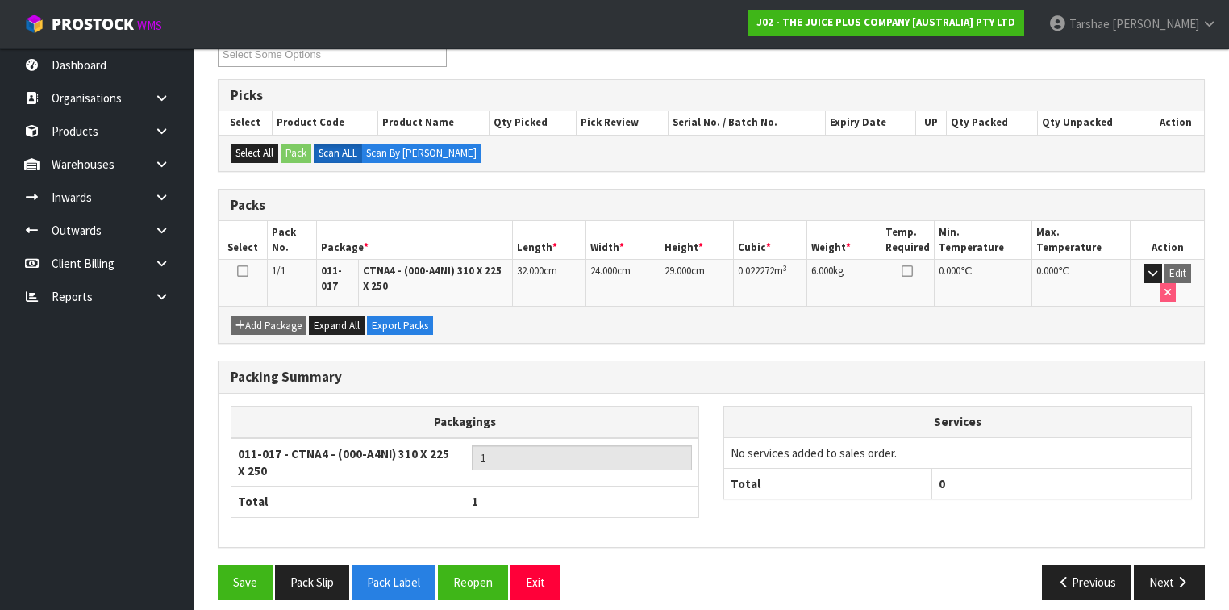
click at [1151, 586] on div "Save Pack Slip Pack Label Reopen Exit Previous Next" at bounding box center [711, 588] width 1011 height 47
click at [1153, 571] on button "Next" at bounding box center [1169, 582] width 71 height 35
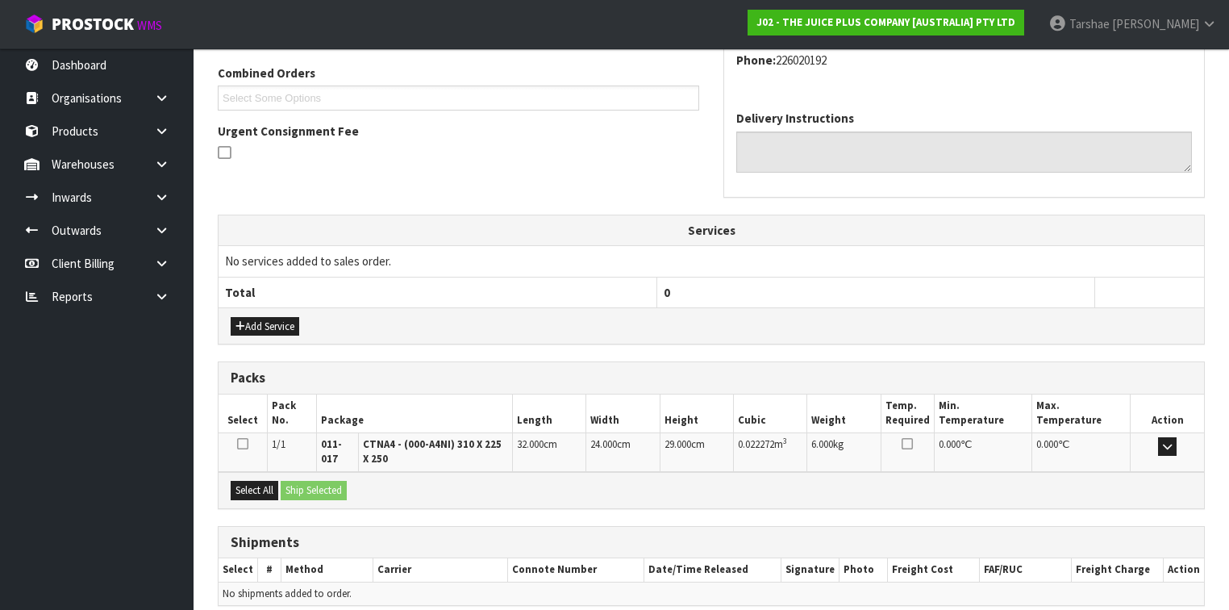
scroll to position [477, 0]
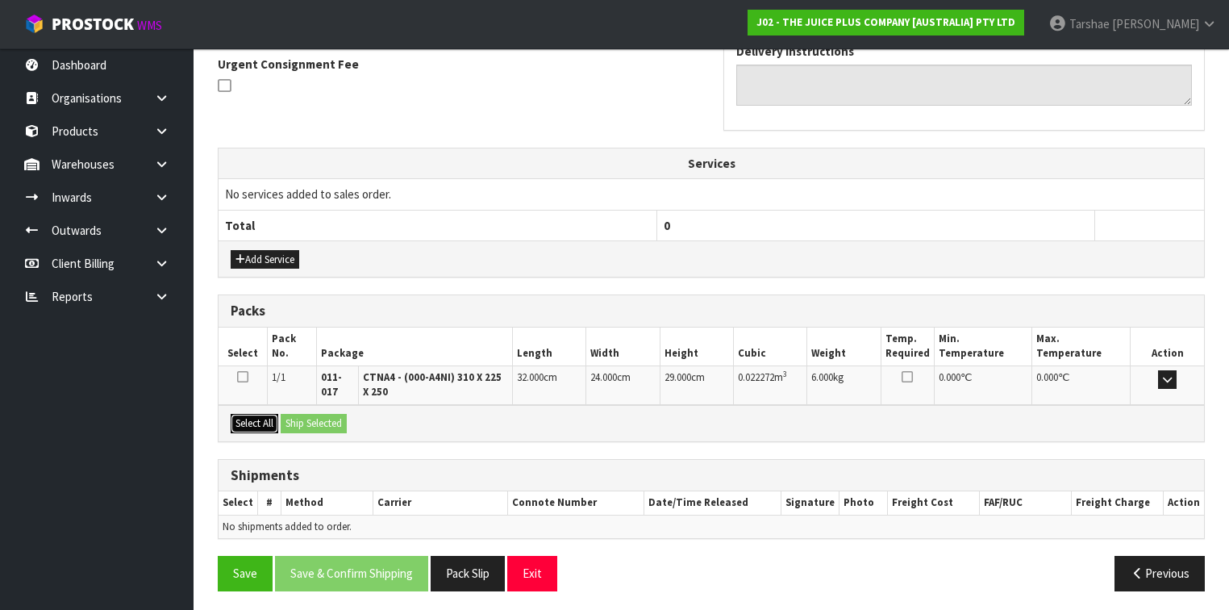
drag, startPoint x: 265, startPoint y: 419, endPoint x: 273, endPoint y: 419, distance: 8.9
click at [266, 419] on button "Select All" at bounding box center [255, 423] width 48 height 19
click at [303, 419] on button "Ship Selected" at bounding box center [314, 423] width 66 height 19
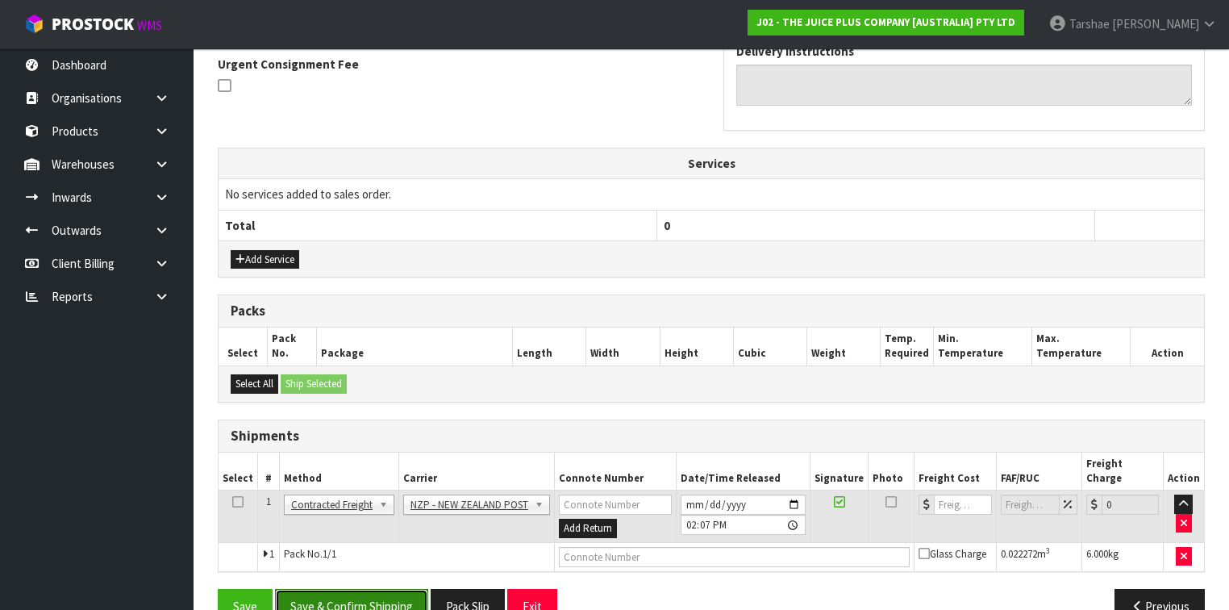
click at [395, 589] on button "Save & Confirm Shipping" at bounding box center [351, 606] width 153 height 35
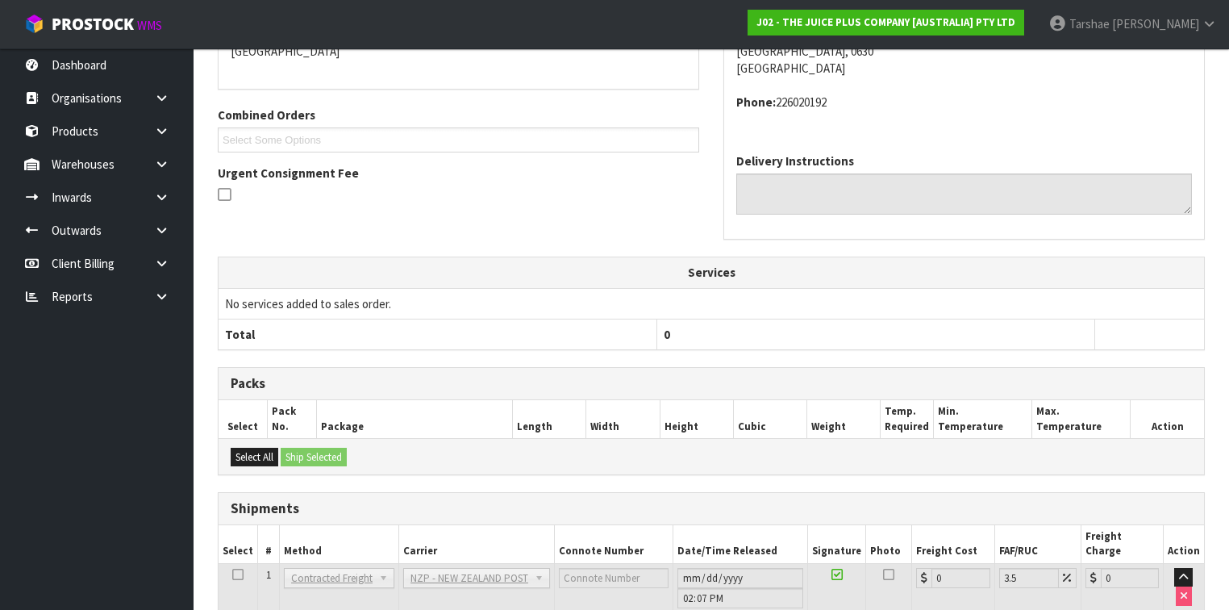
scroll to position [472, 0]
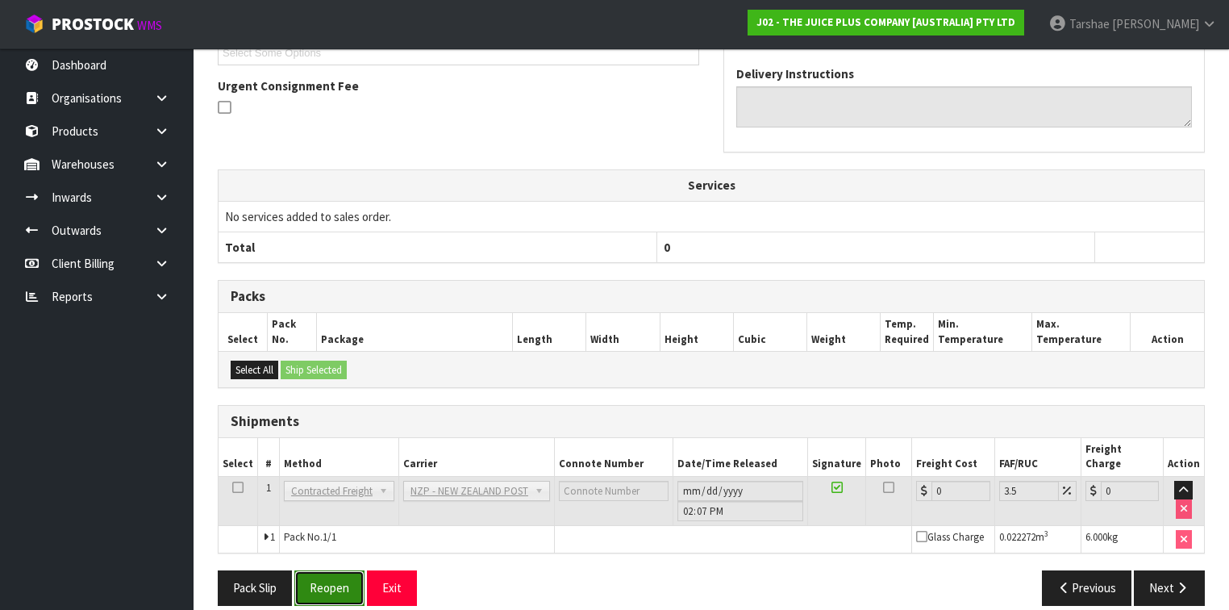
drag, startPoint x: 343, startPoint y: 578, endPoint x: 351, endPoint y: 567, distance: 13.9
click at [343, 577] on button "Reopen" at bounding box center [329, 587] width 70 height 35
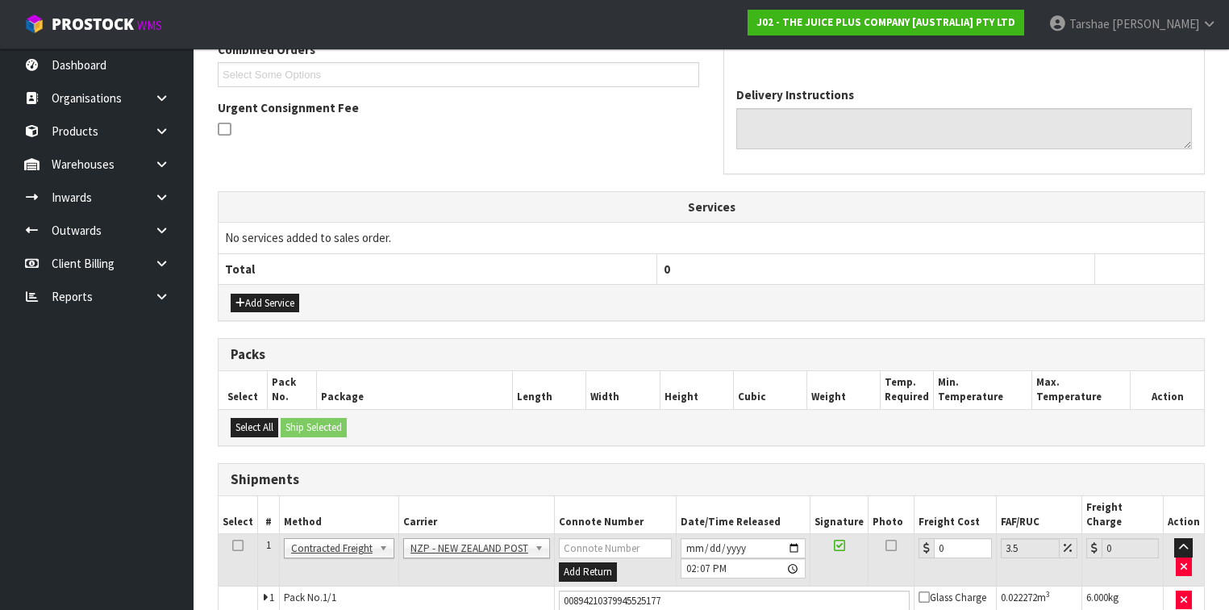
scroll to position [455, 0]
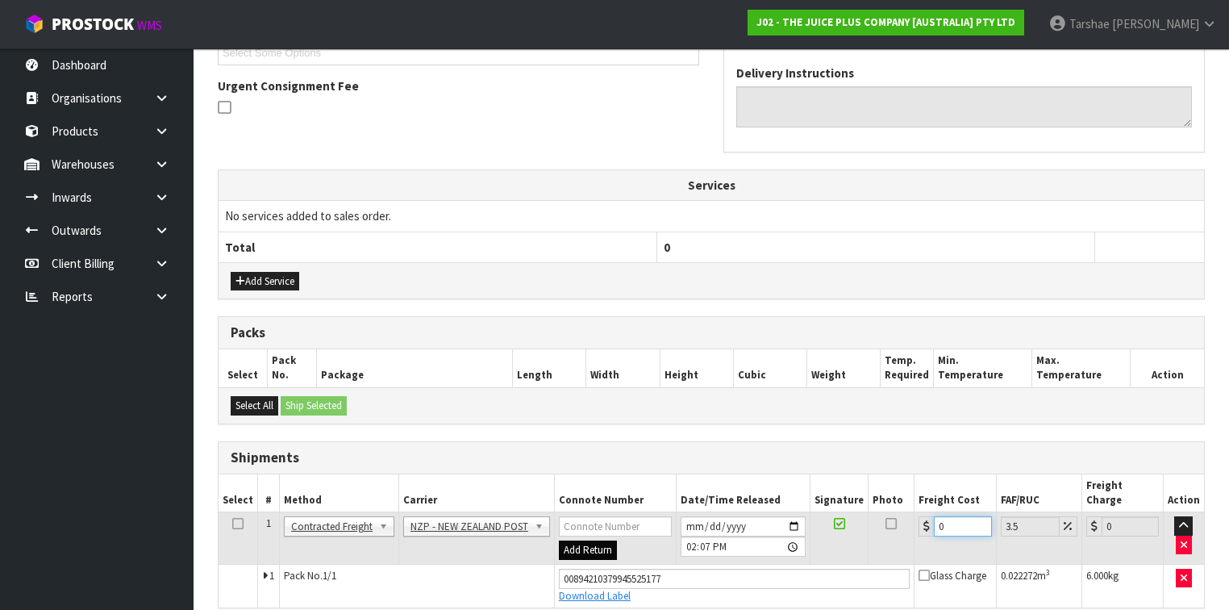
drag, startPoint x: 962, startPoint y: 510, endPoint x: 585, endPoint y: 529, distance: 378.0
click at [607, 529] on tr "1 Client Local Pickup Customer Local Pickup Company Freight Contracted Freight …" at bounding box center [712, 538] width 986 height 52
type input "4"
type input "4.14"
type input "4.3"
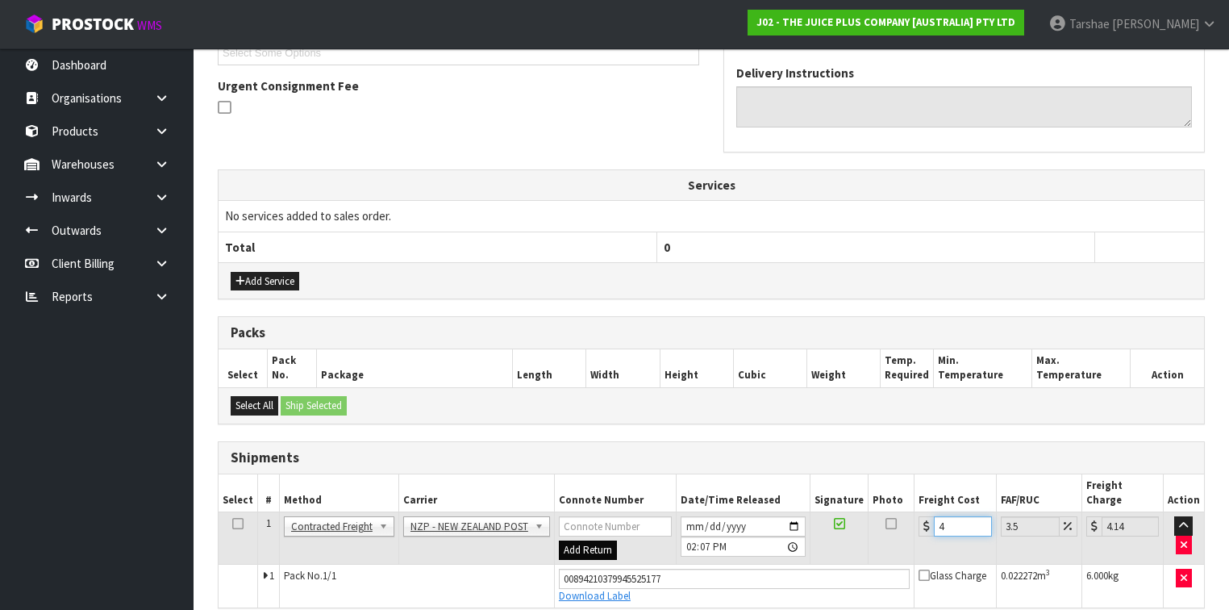
type input "4.45"
type input "4.33"
type input "4.48"
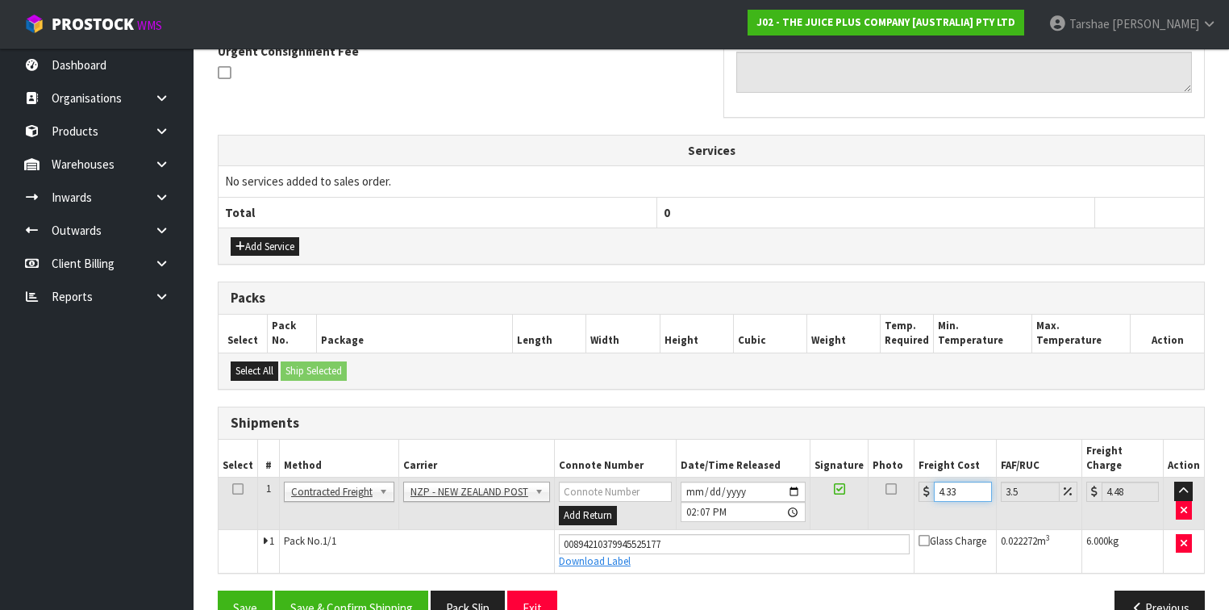
scroll to position [509, 0]
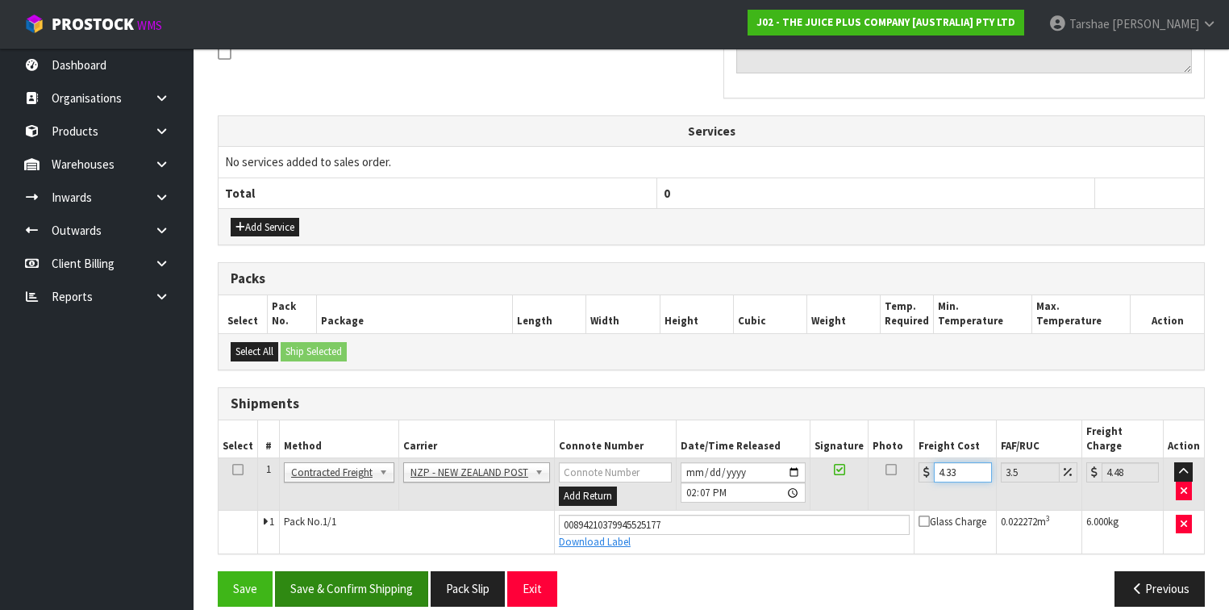
type input "4.33"
click at [351, 571] on button "Save & Confirm Shipping" at bounding box center [351, 588] width 153 height 35
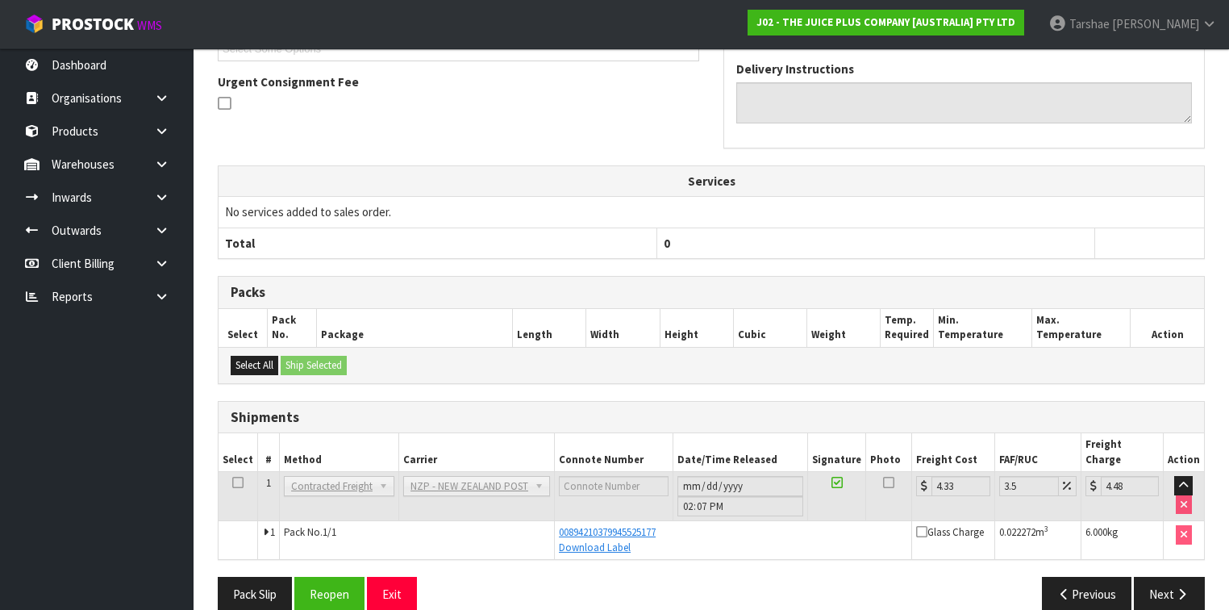
scroll to position [465, 0]
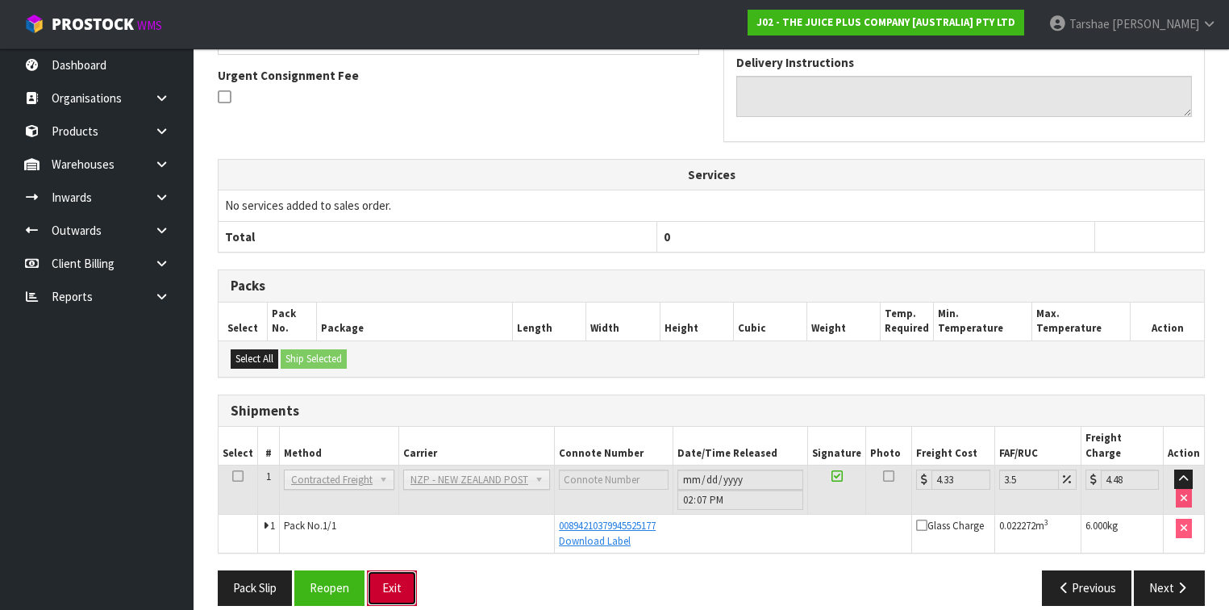
click at [396, 570] on button "Exit" at bounding box center [392, 587] width 50 height 35
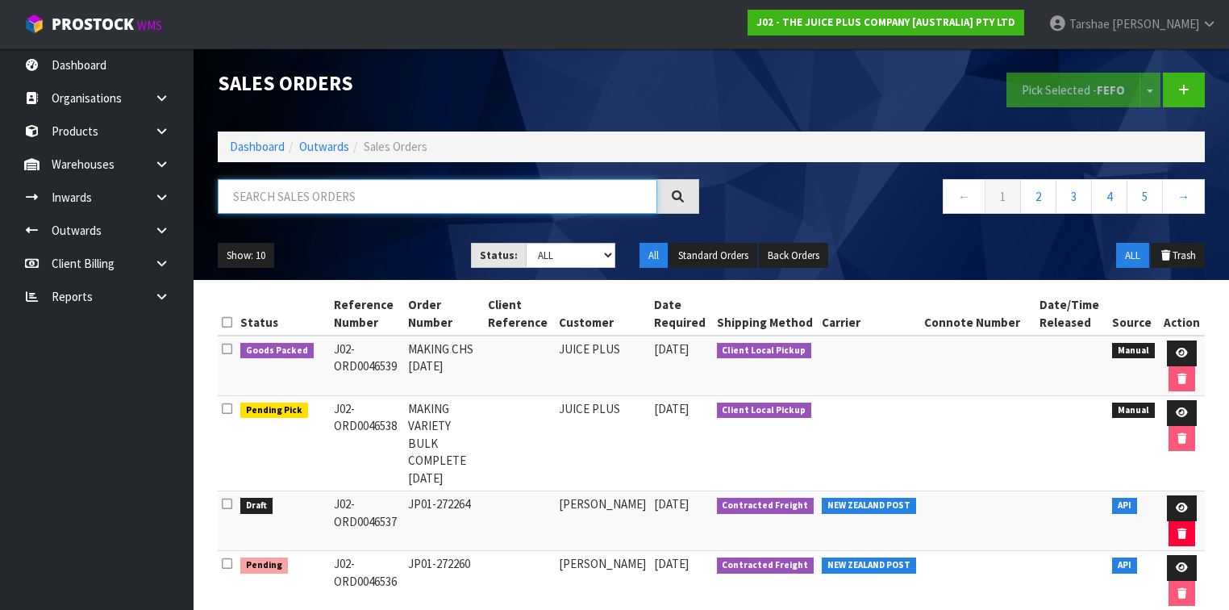
click at [329, 201] on input "text" at bounding box center [438, 196] width 440 height 35
type input "JOB-0410449"
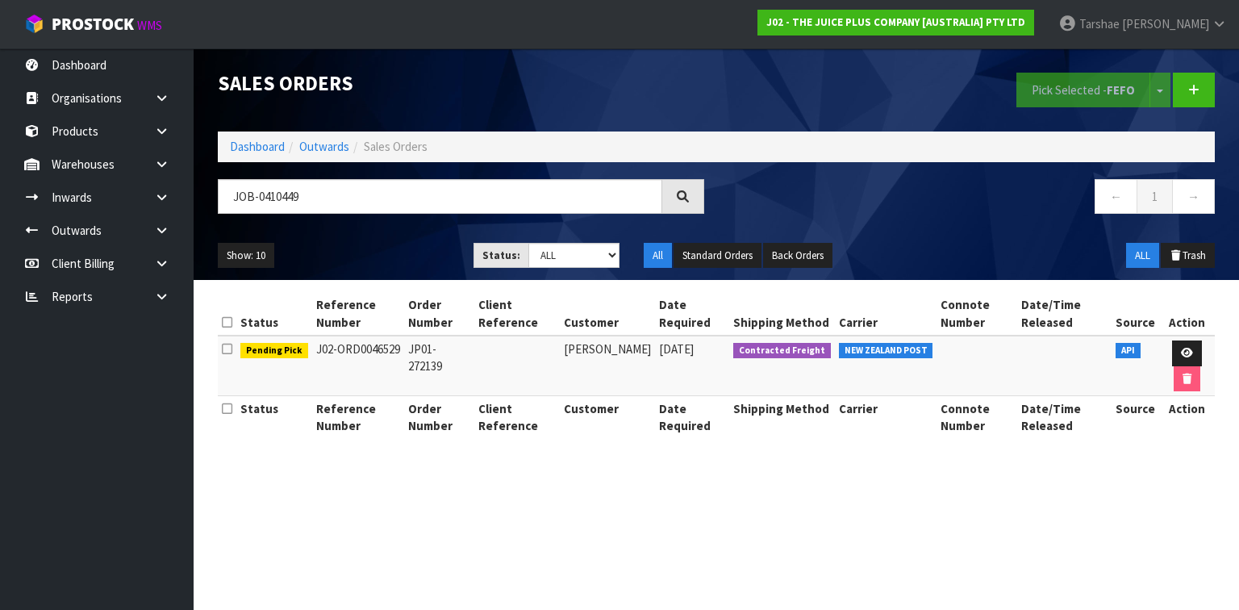
click at [1190, 339] on td at bounding box center [1187, 366] width 56 height 60
click at [1176, 351] on link at bounding box center [1187, 353] width 30 height 26
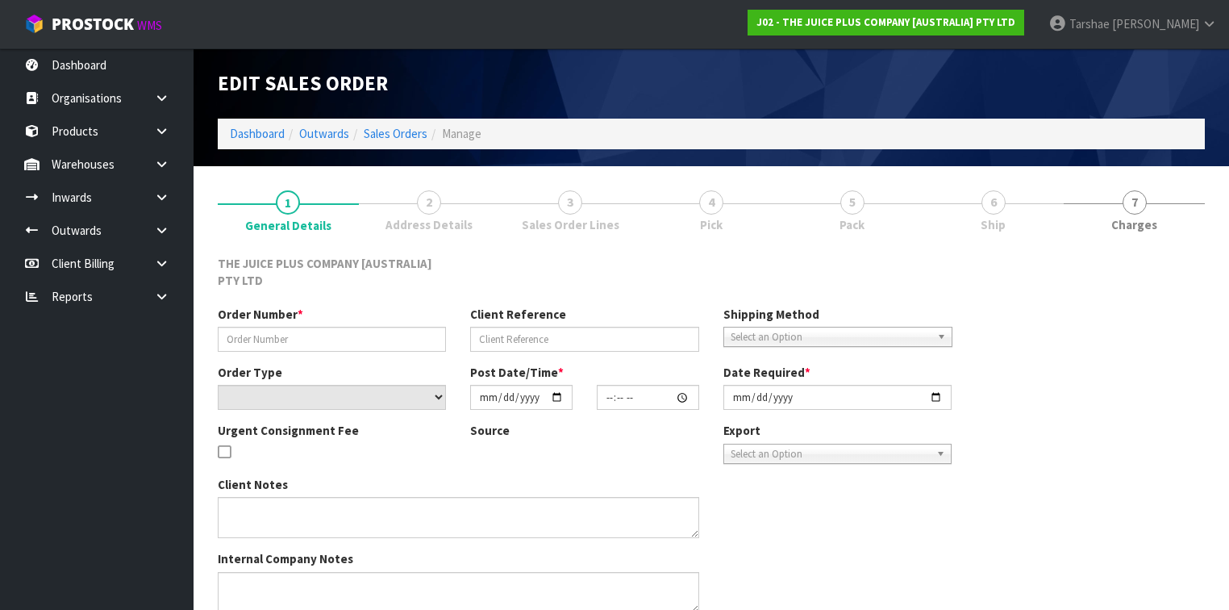
type input "JP01-272139"
select select "number:0"
type input "[DATE]"
type input "15:35:44.000"
type input "[DATE]"
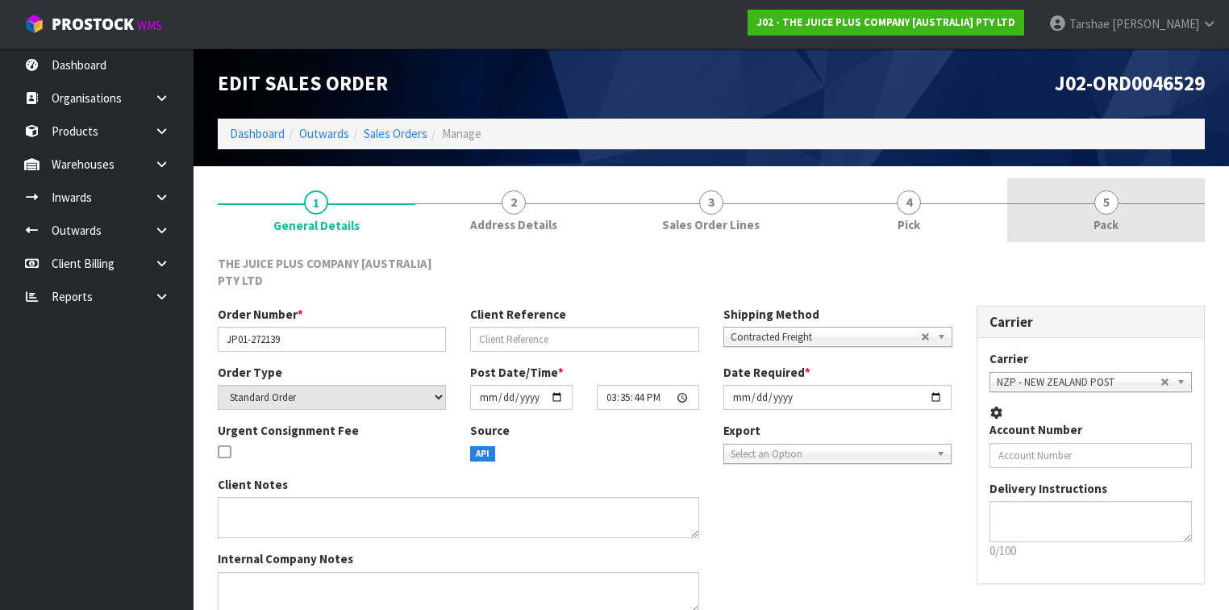
click at [907, 203] on span "4" at bounding box center [909, 202] width 24 height 24
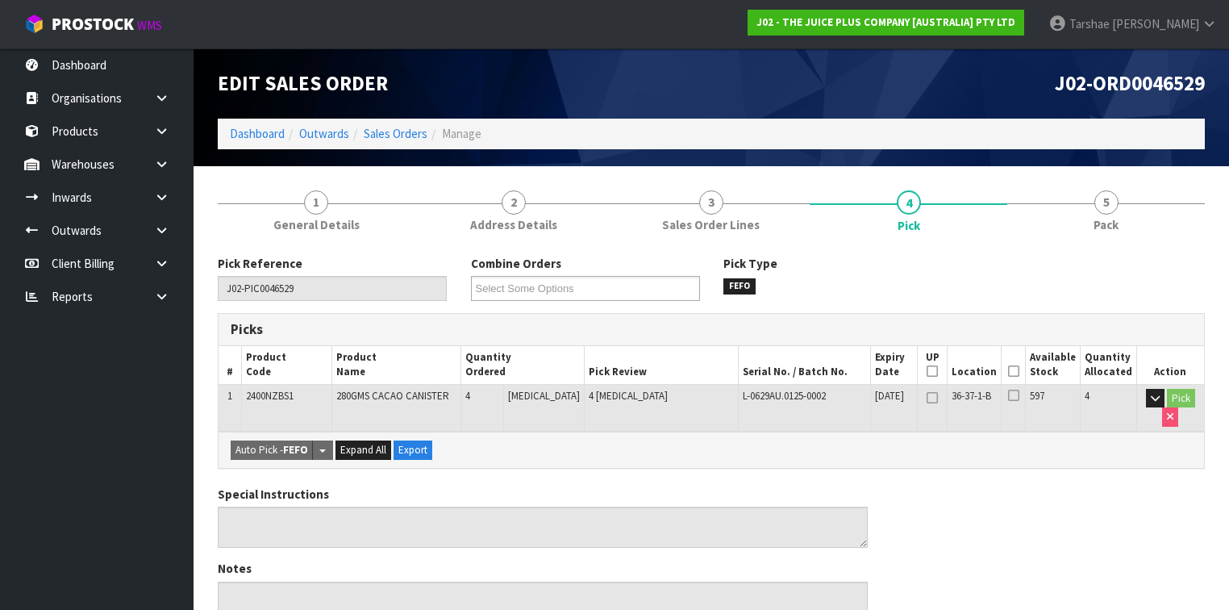
click at [1019, 372] on icon at bounding box center [1013, 371] width 11 height 1
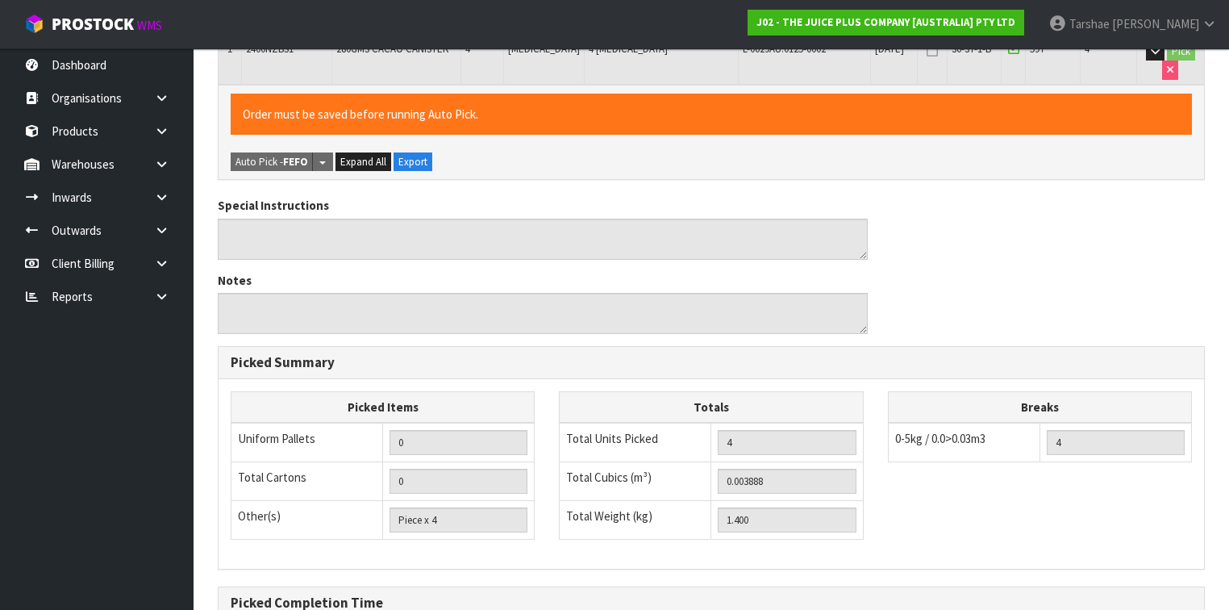
scroll to position [523, 0]
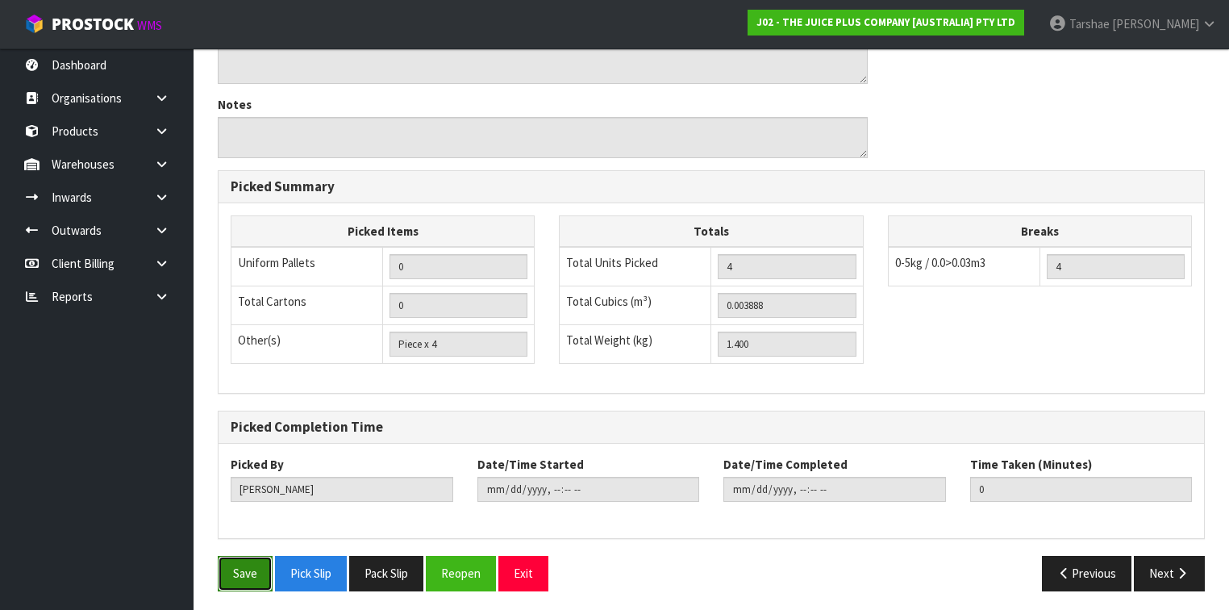
click at [248, 556] on button "Save" at bounding box center [245, 573] width 55 height 35
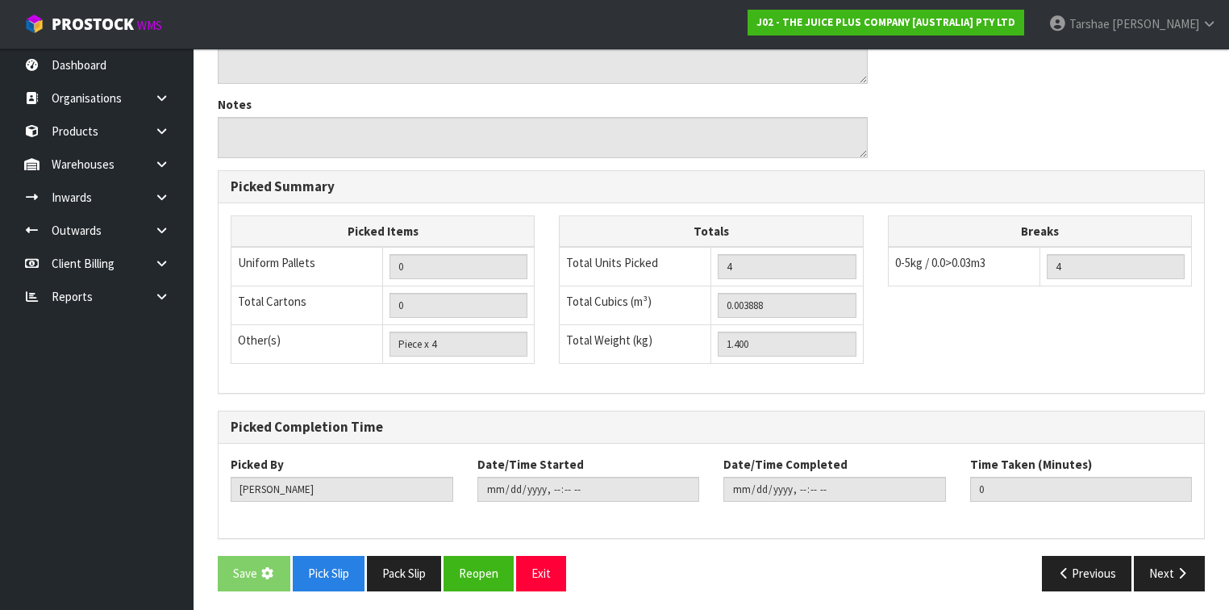
scroll to position [0, 0]
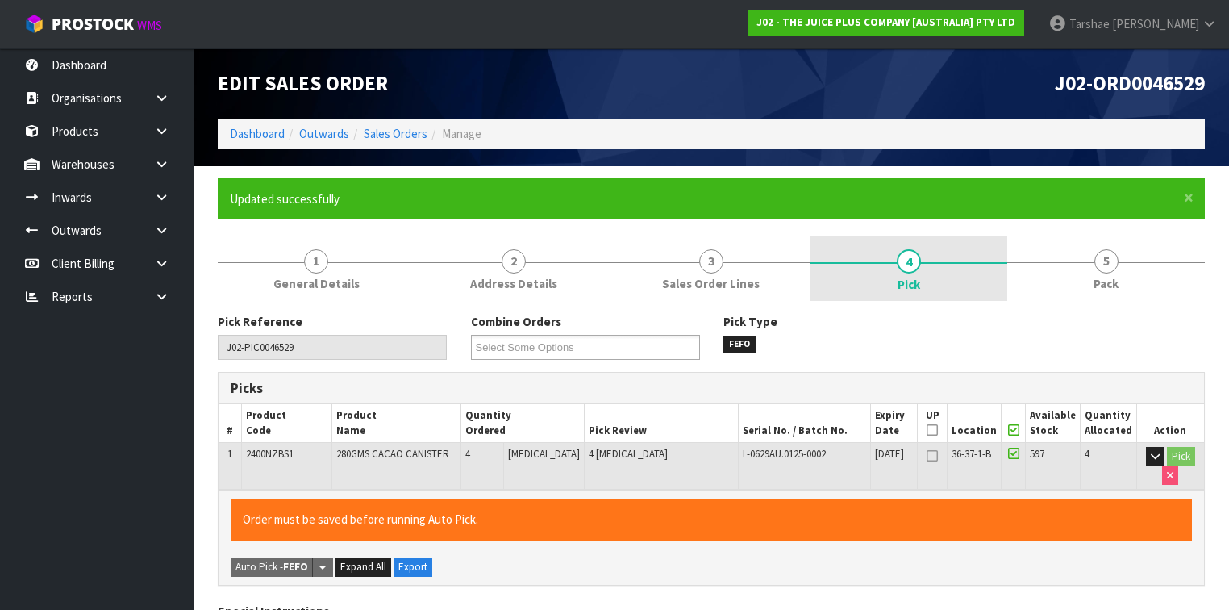
type input "[PERSON_NAME]"
type input "[DATE]T14:11:25"
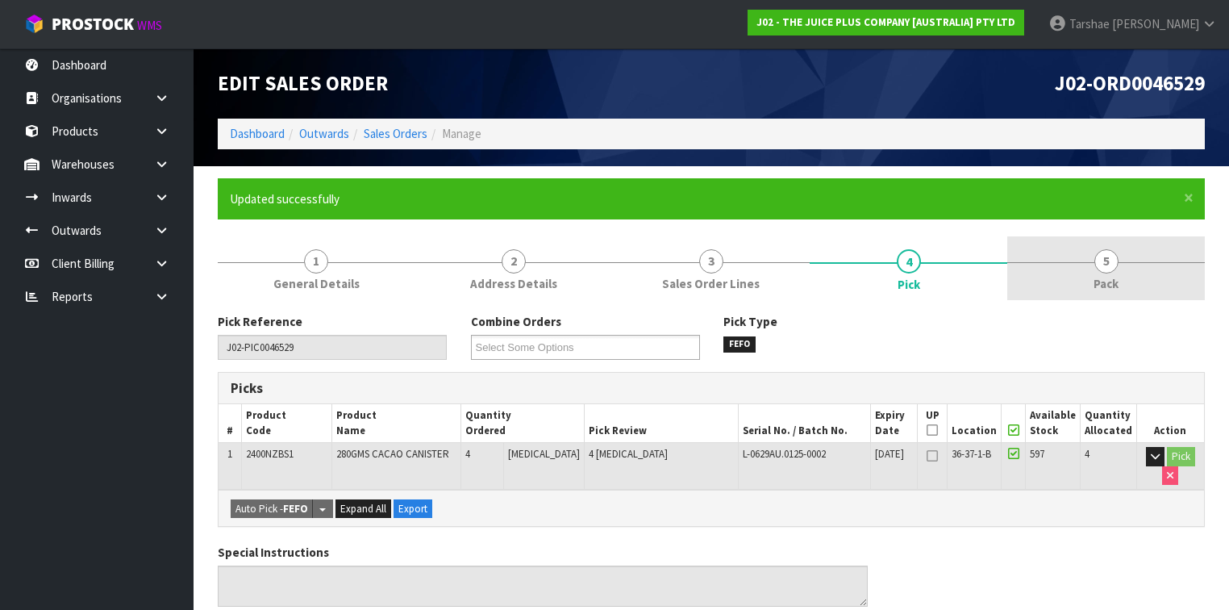
click at [1055, 261] on link "5 Pack" at bounding box center [1106, 268] width 198 height 64
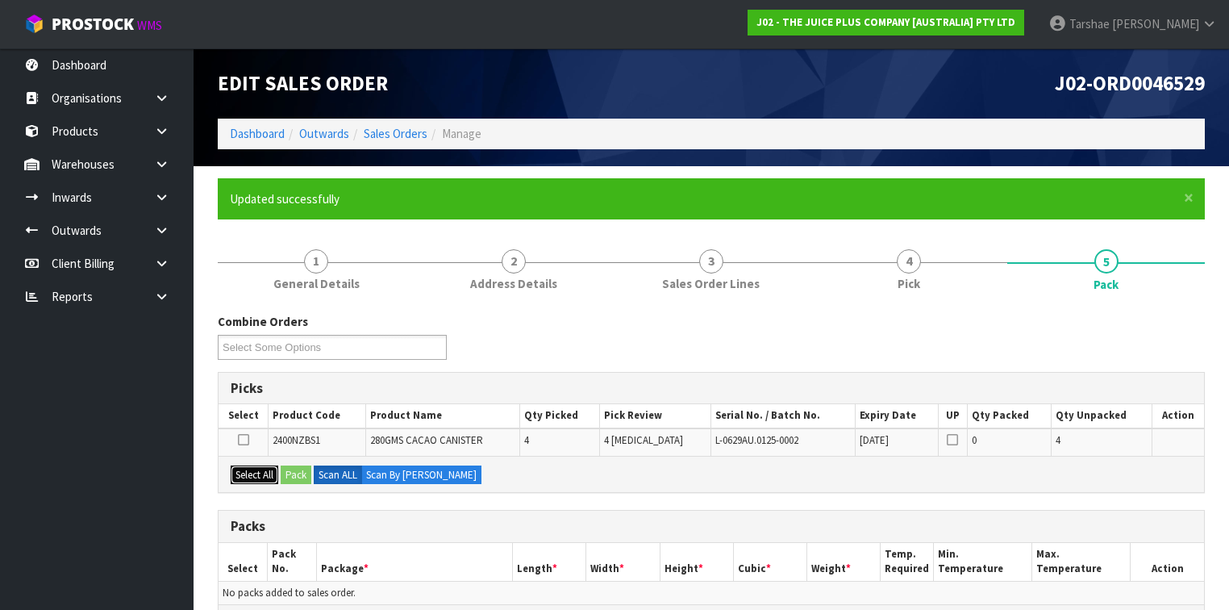
drag, startPoint x: 251, startPoint y: 468, endPoint x: 287, endPoint y: 472, distance: 36.5
click at [253, 468] on button "Select All" at bounding box center [255, 474] width 48 height 19
click at [288, 472] on button "Pack" at bounding box center [296, 474] width 31 height 19
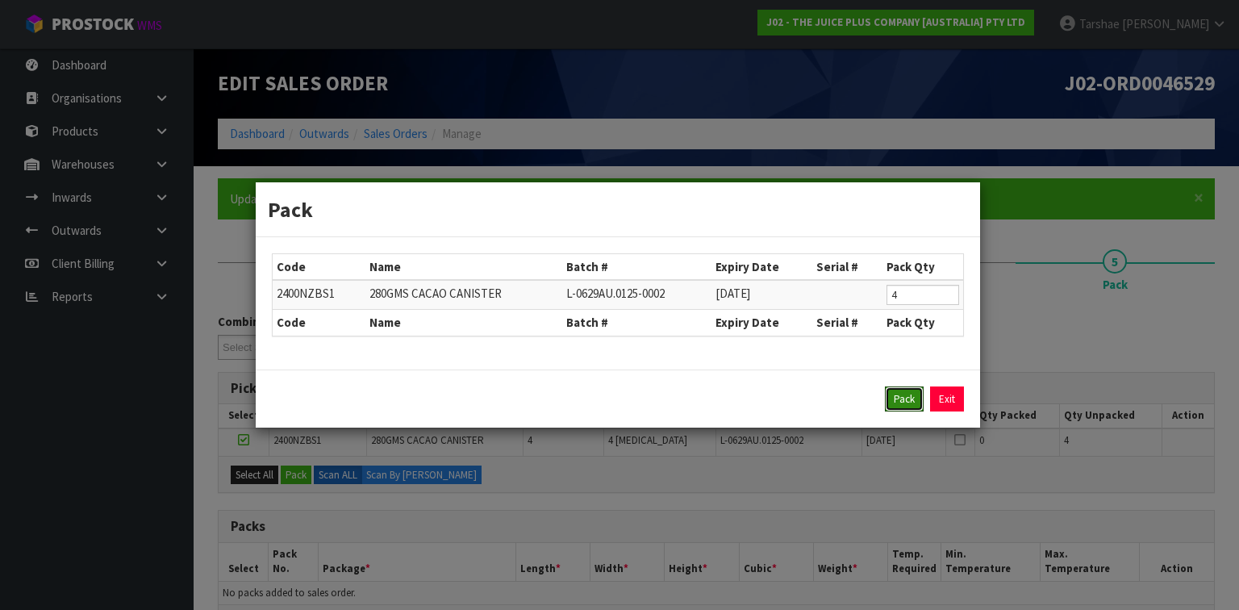
click at [914, 397] on button "Pack" at bounding box center [904, 399] width 39 height 26
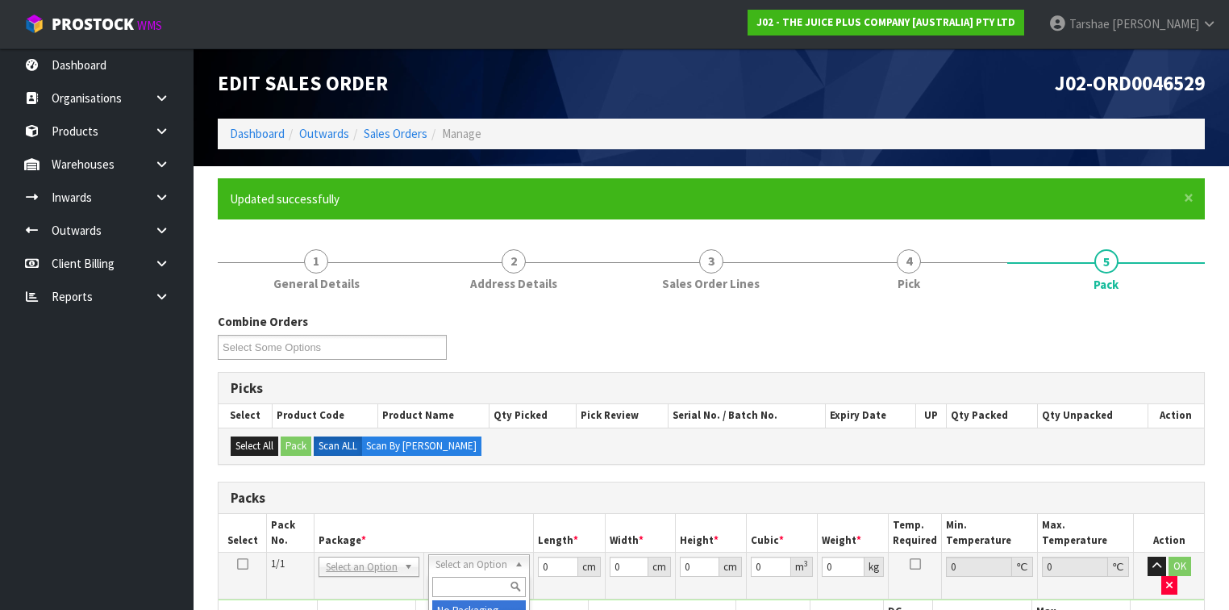
click at [486, 581] on input "text" at bounding box center [478, 587] width 93 height 20
type input "225"
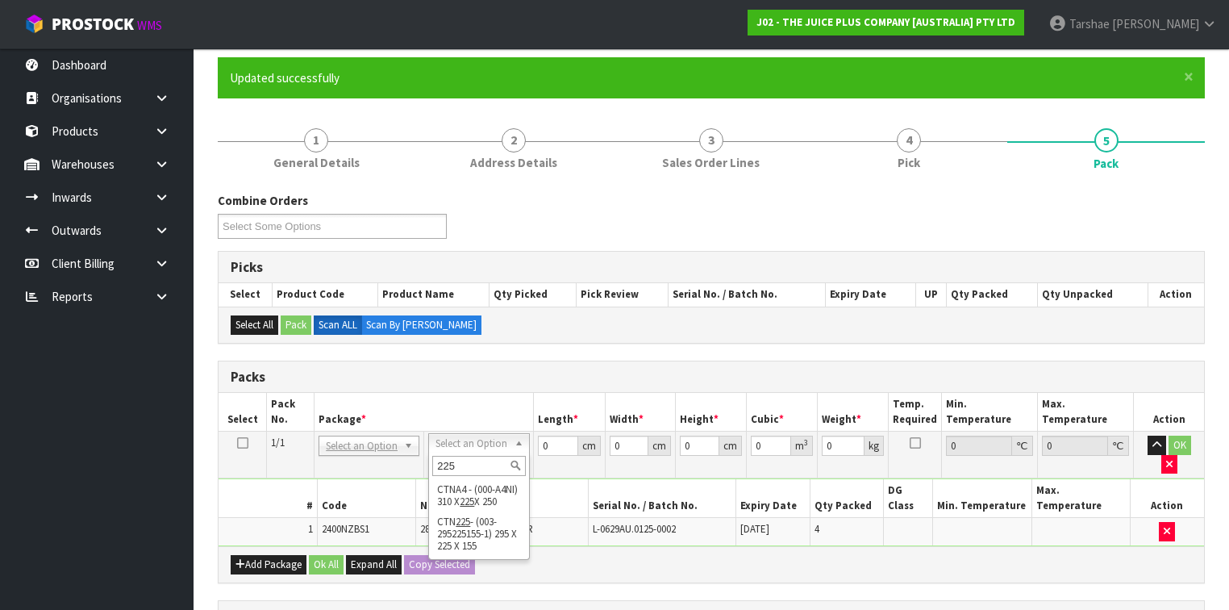
scroll to position [258, 0]
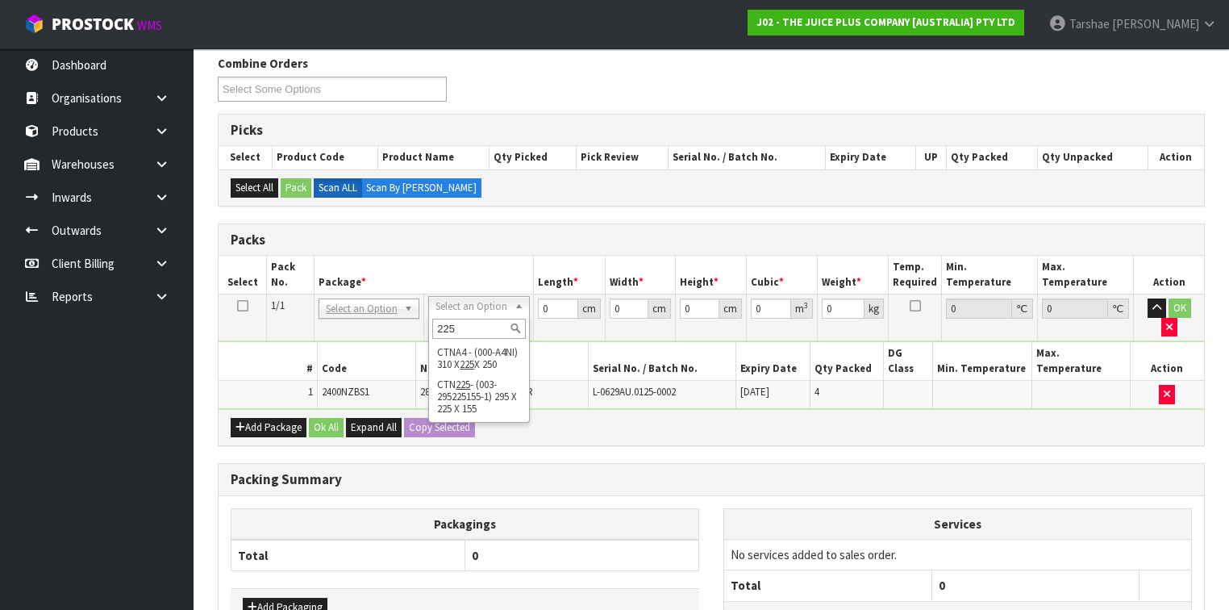
drag, startPoint x: 486, startPoint y: 329, endPoint x: 405, endPoint y: 328, distance: 80.7
click at [403, 324] on body "Toggle navigation ProStock WMS J02 - THE JUICE PLUS COMPANY [AUSTRALIA] PTY LTD…" at bounding box center [614, 47] width 1229 height 610
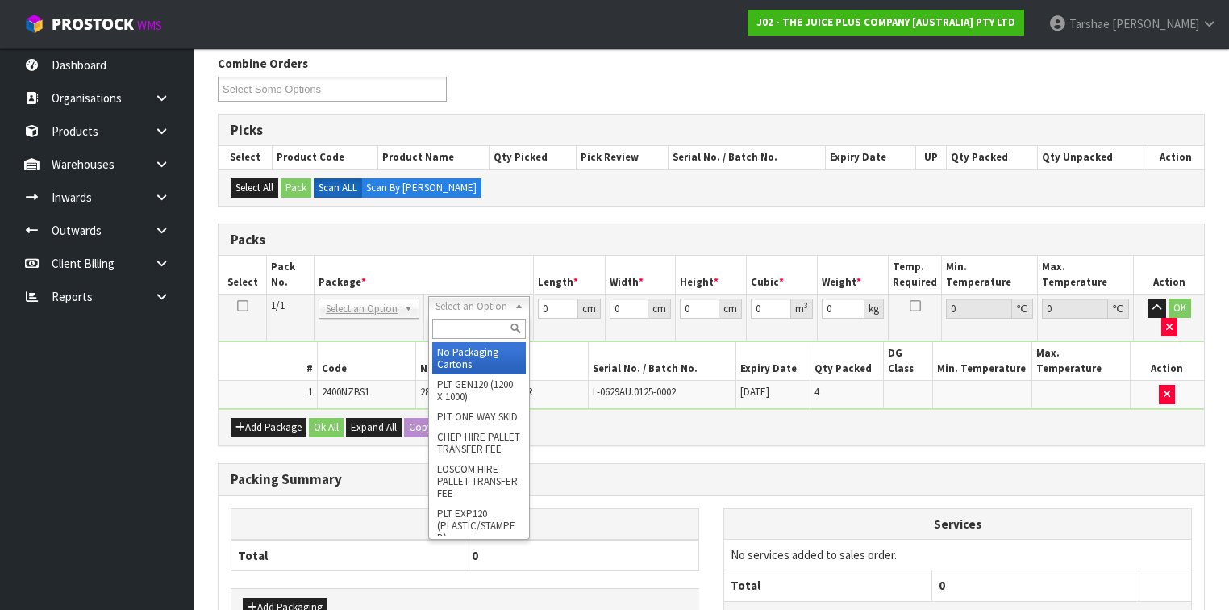
click at [452, 329] on input "text" at bounding box center [478, 329] width 93 height 20
click at [469, 316] on div "215" at bounding box center [478, 328] width 99 height 27
drag, startPoint x: 467, startPoint y: 330, endPoint x: 442, endPoint y: 329, distance: 25.0
click at [442, 329] on input "215" at bounding box center [478, 329] width 93 height 20
type input "225"
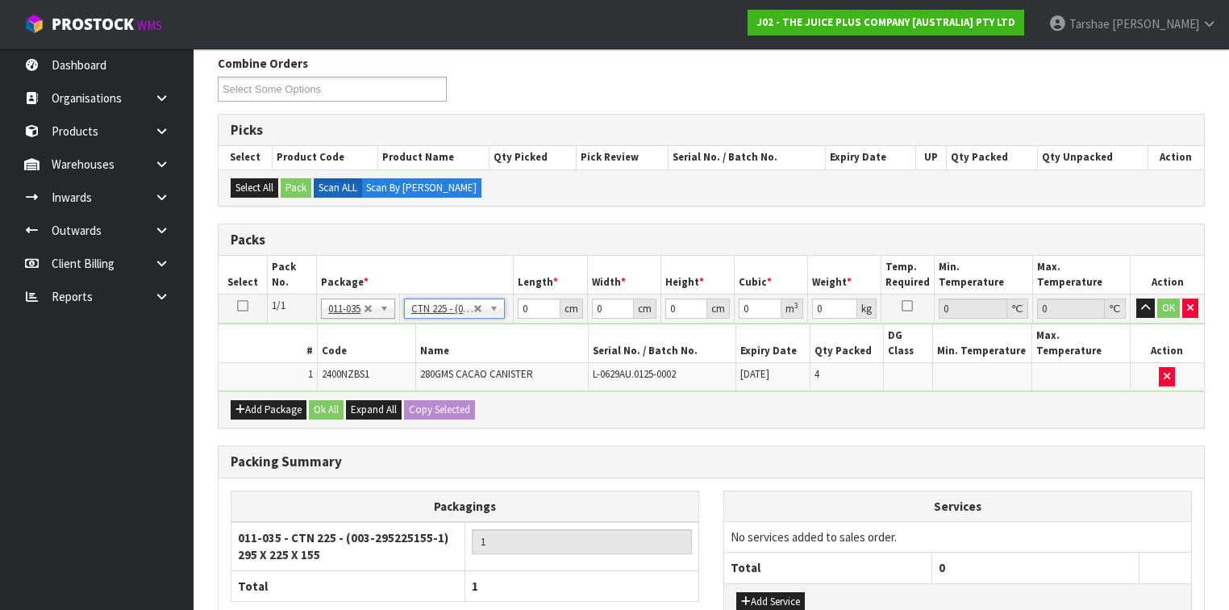
type input "29.5"
type input "22.5"
type input "15.5"
type input "0.010288"
type input "1.6"
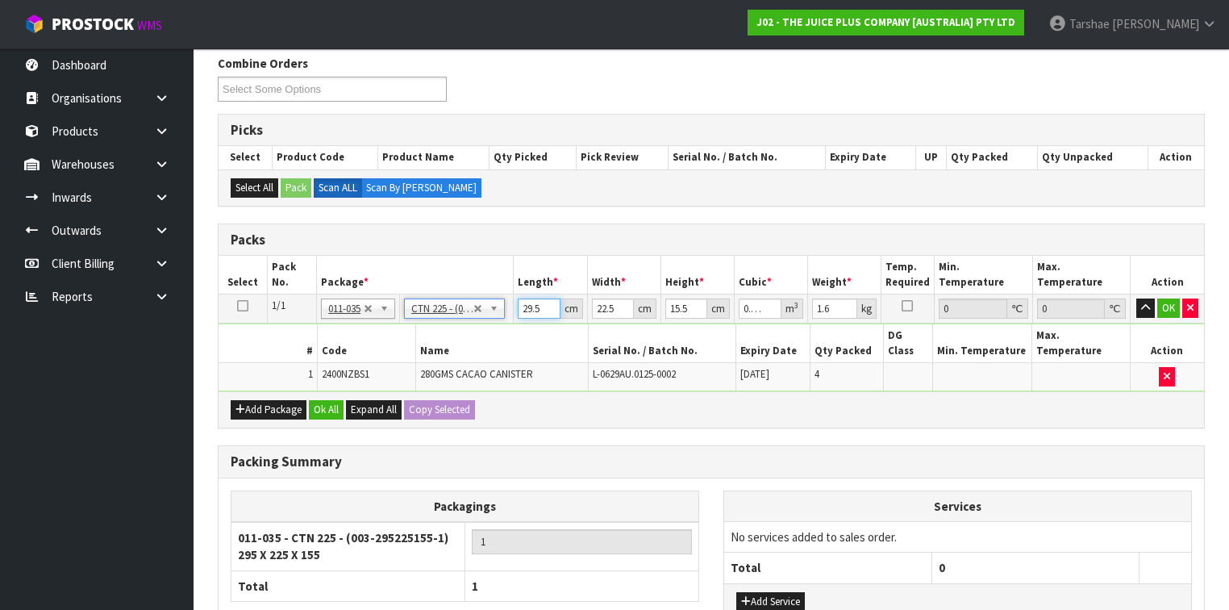
click at [523, 306] on input "29.5" at bounding box center [539, 308] width 42 height 20
type input "3"
type input "0.001046"
type input "32"
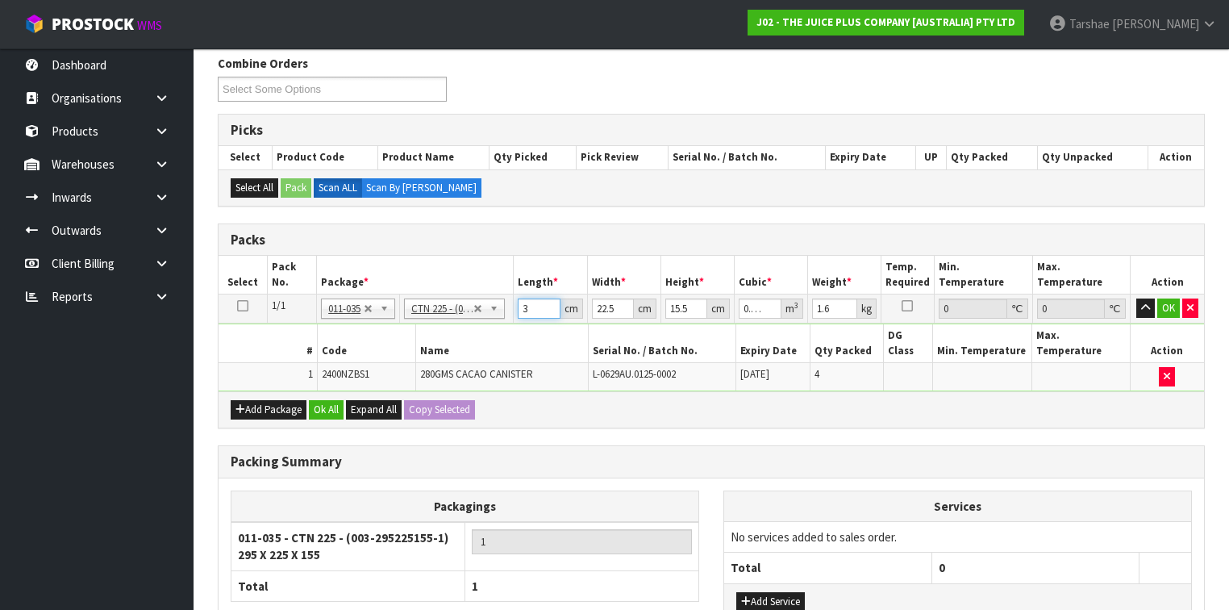
type input "0.01116"
type input "32"
type input "2"
type input "0.000992"
type input "21"
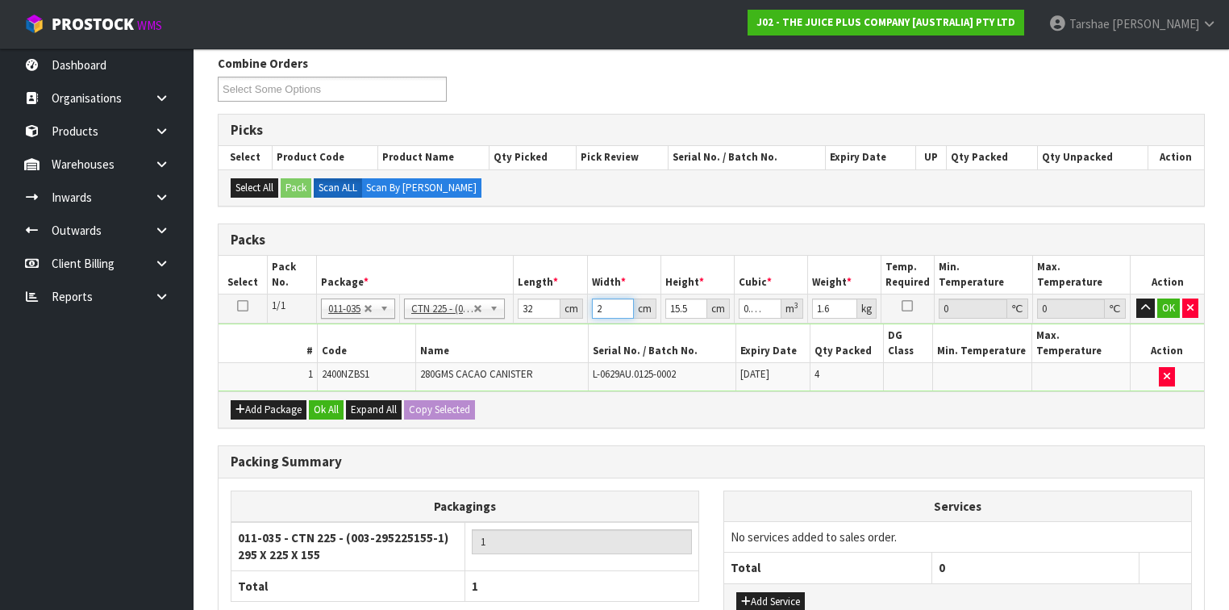
type input "0.010416"
type input "21"
type input "1"
type input "0.000672"
type input "15"
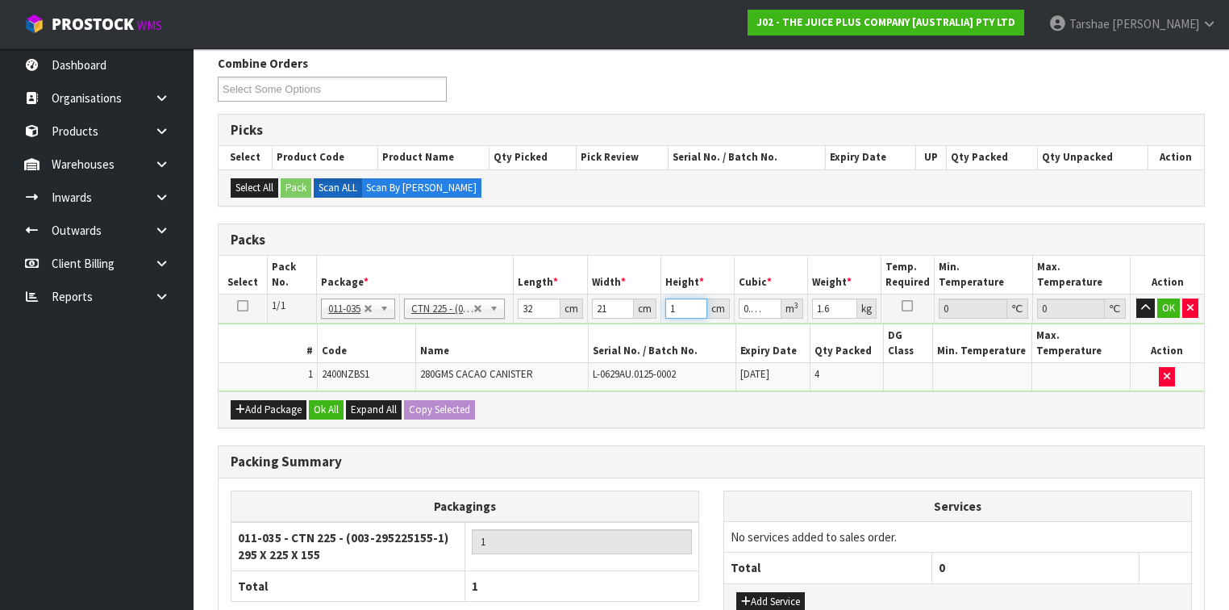
type input "0.01008"
type input "15"
type input "2"
click at [1136, 298] on button "button" at bounding box center [1145, 307] width 19 height 19
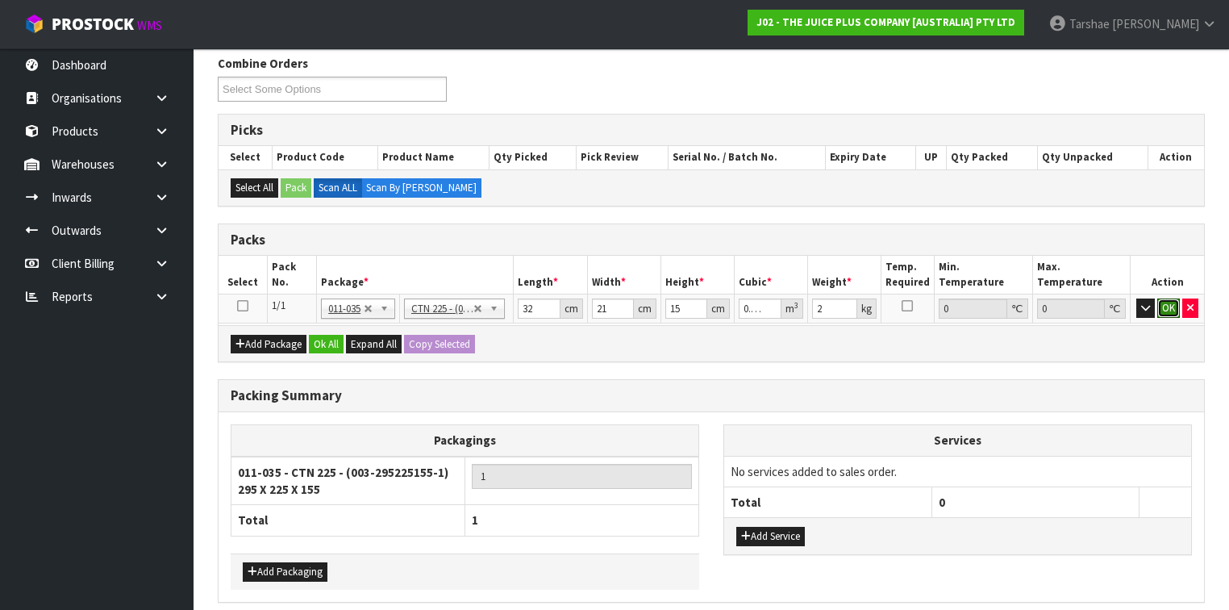
click button "OK" at bounding box center [1168, 307] width 23 height 19
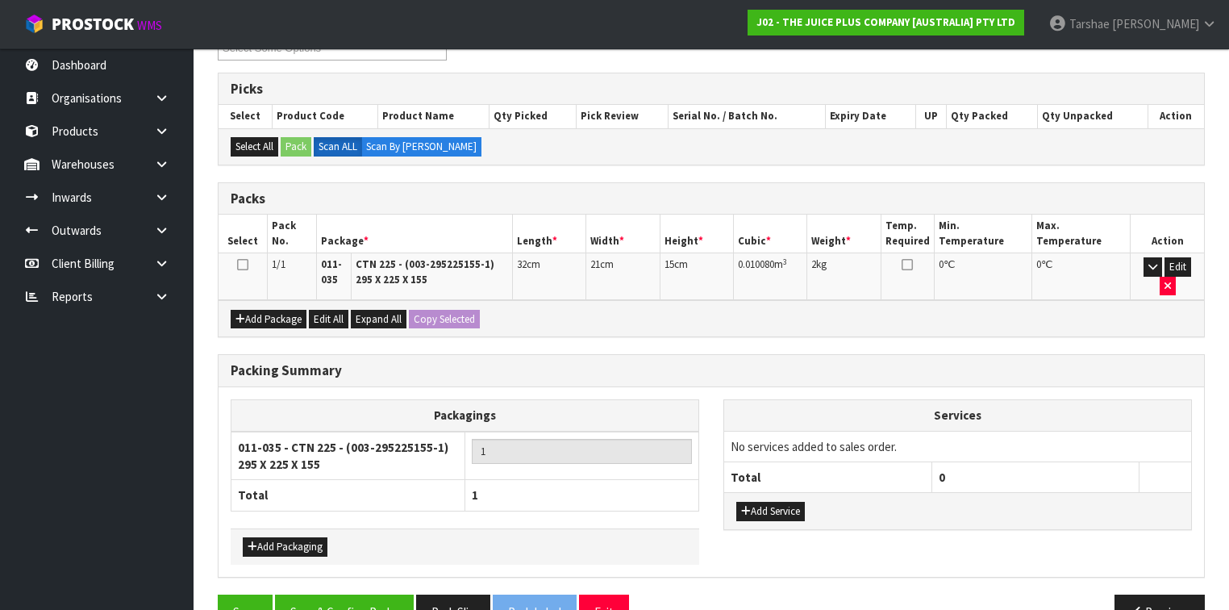
scroll to position [328, 0]
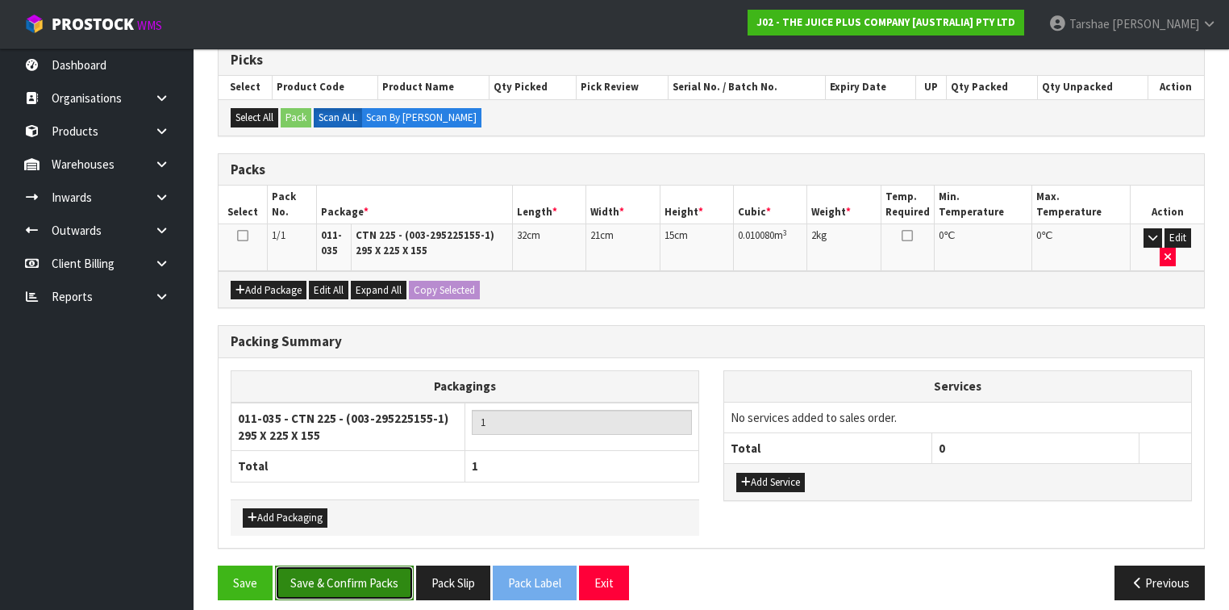
click at [335, 565] on button "Save & Confirm Packs" at bounding box center [344, 582] width 139 height 35
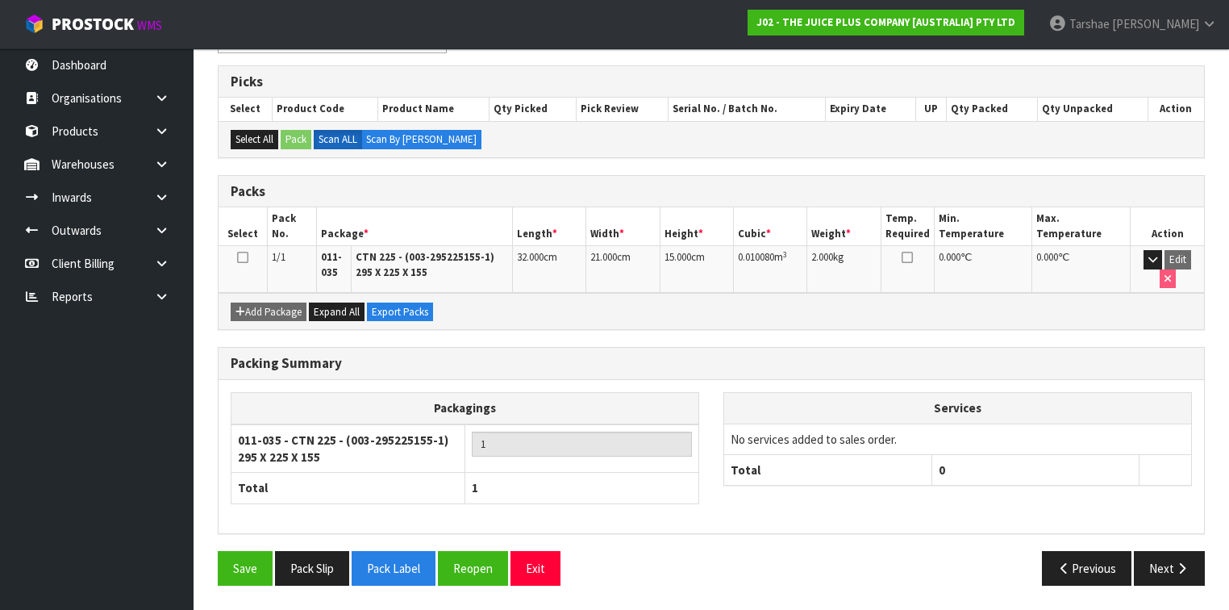
scroll to position [293, 0]
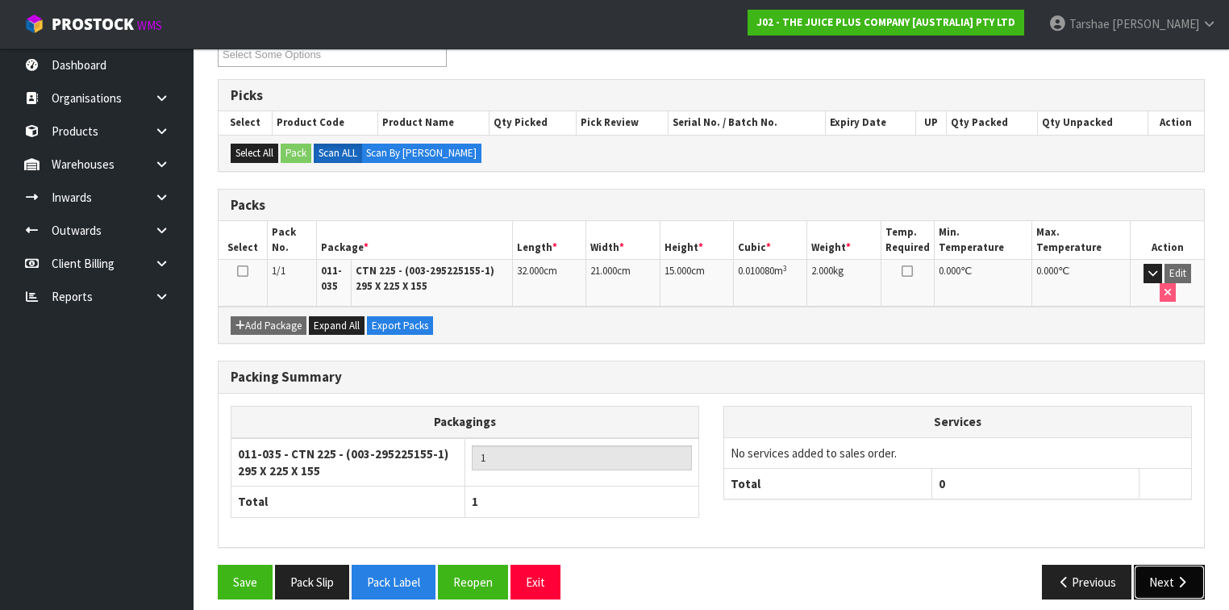
click at [1168, 577] on button "Next" at bounding box center [1169, 582] width 71 height 35
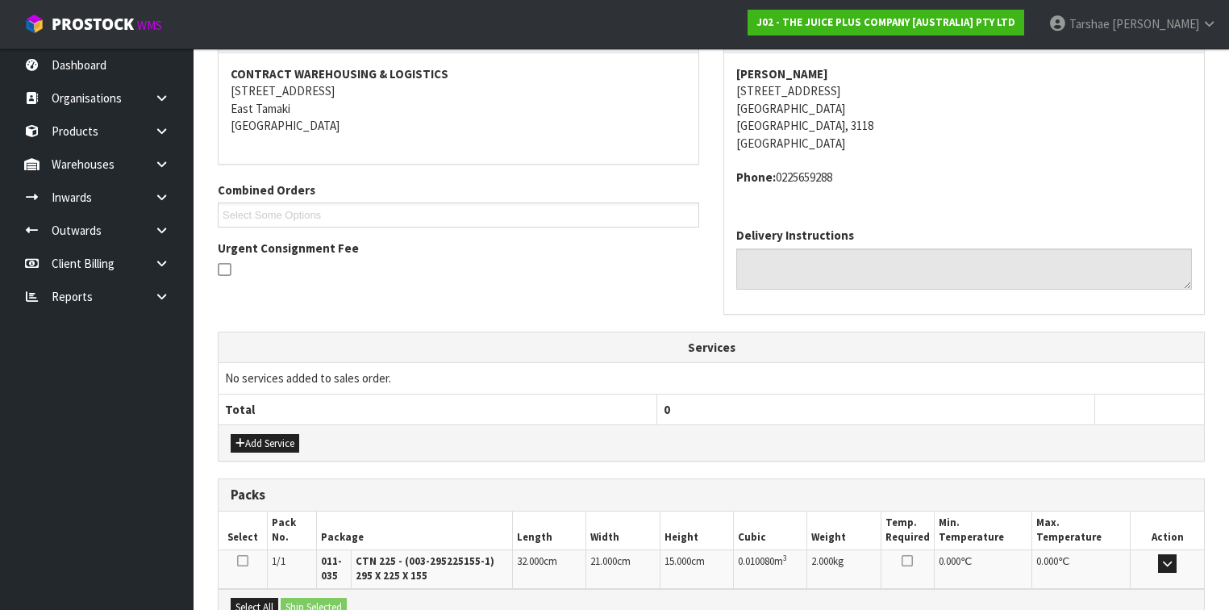
scroll to position [477, 0]
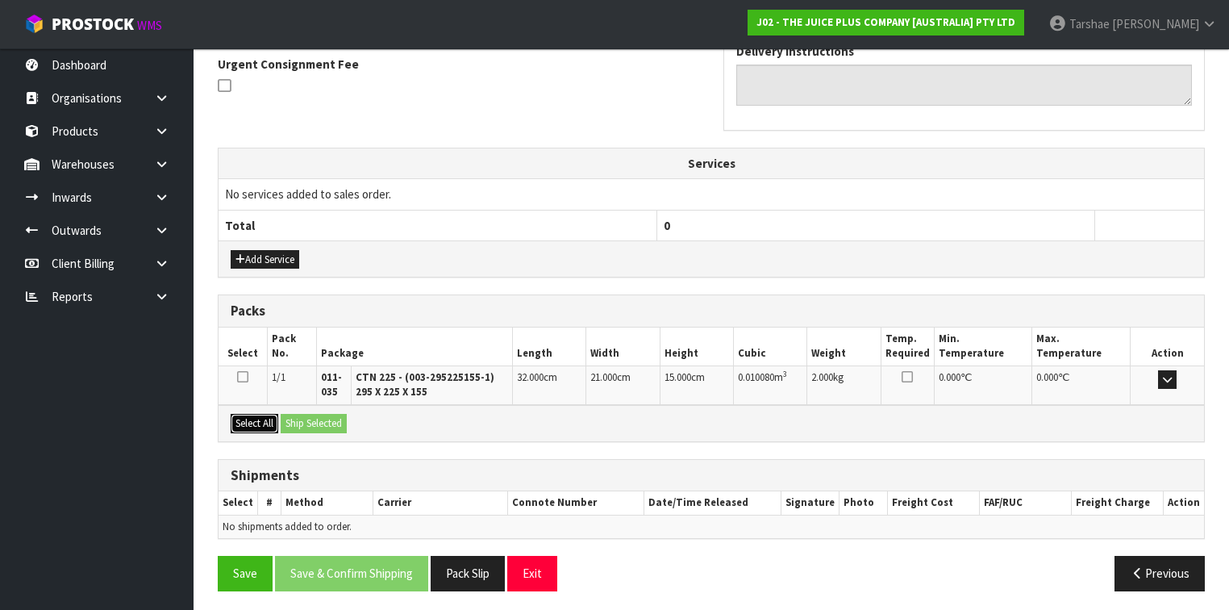
drag, startPoint x: 252, startPoint y: 416, endPoint x: 300, endPoint y: 419, distance: 48.5
click at [252, 417] on button "Select All" at bounding box center [255, 423] width 48 height 19
click at [300, 419] on button "Ship Selected" at bounding box center [314, 423] width 66 height 19
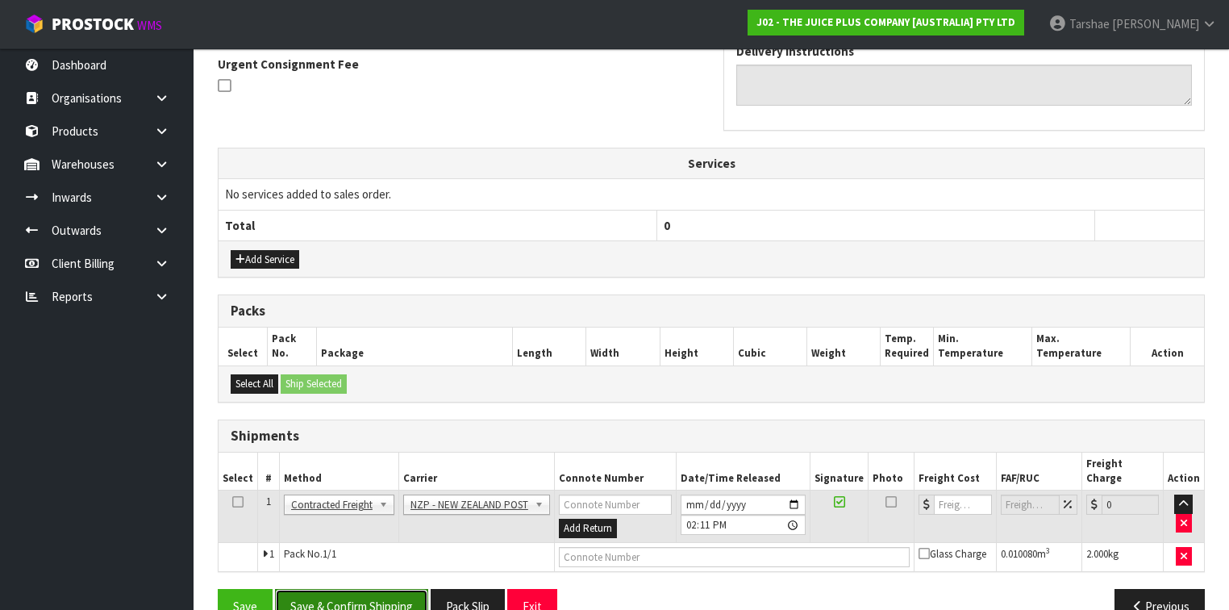
click at [386, 589] on button "Save & Confirm Shipping" at bounding box center [351, 606] width 153 height 35
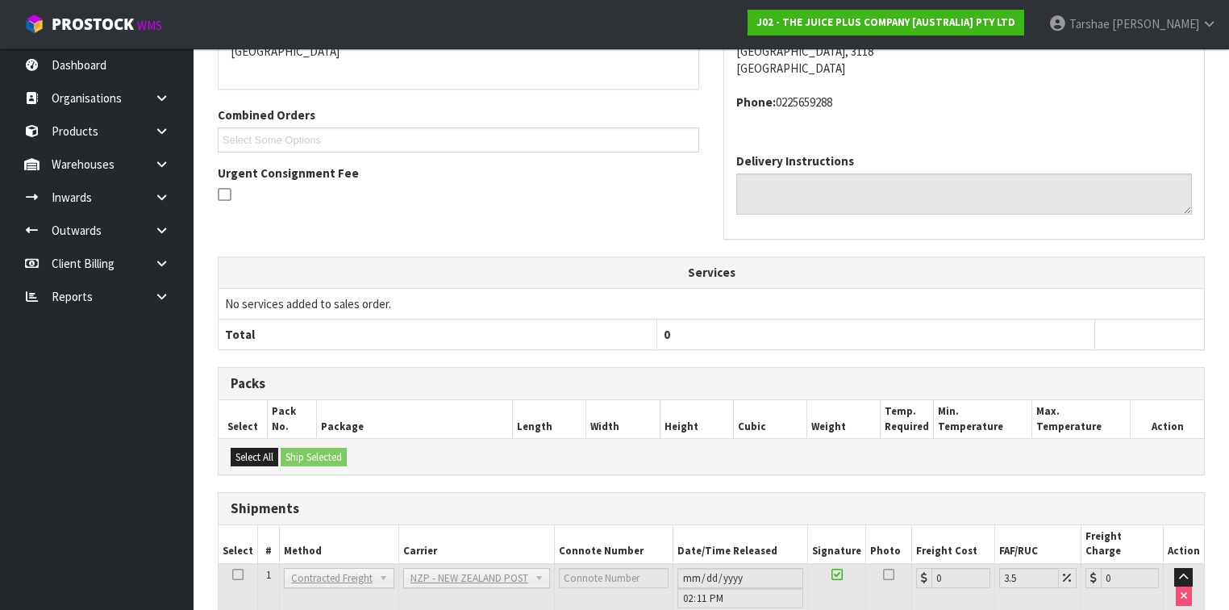
scroll to position [472, 0]
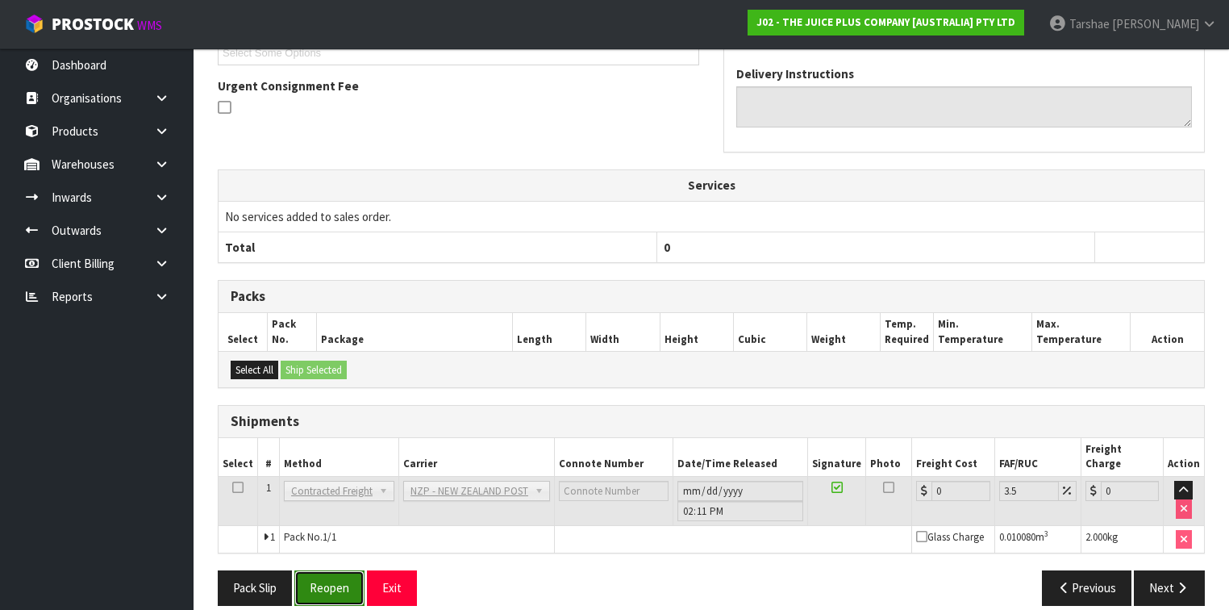
click at [344, 577] on button "Reopen" at bounding box center [329, 587] width 70 height 35
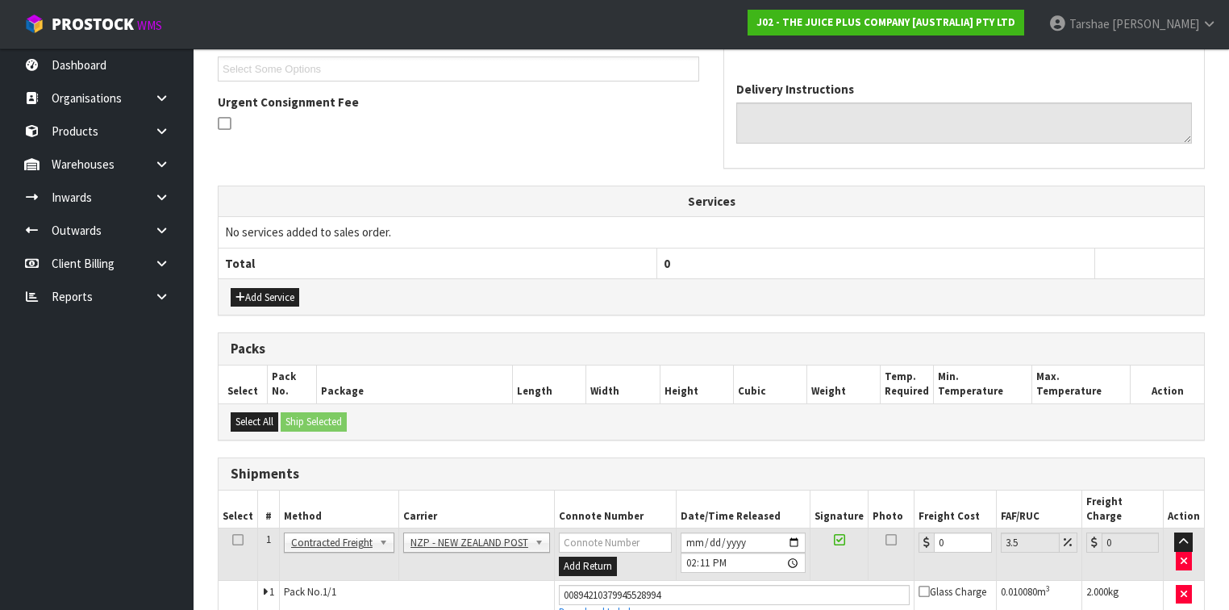
scroll to position [509, 0]
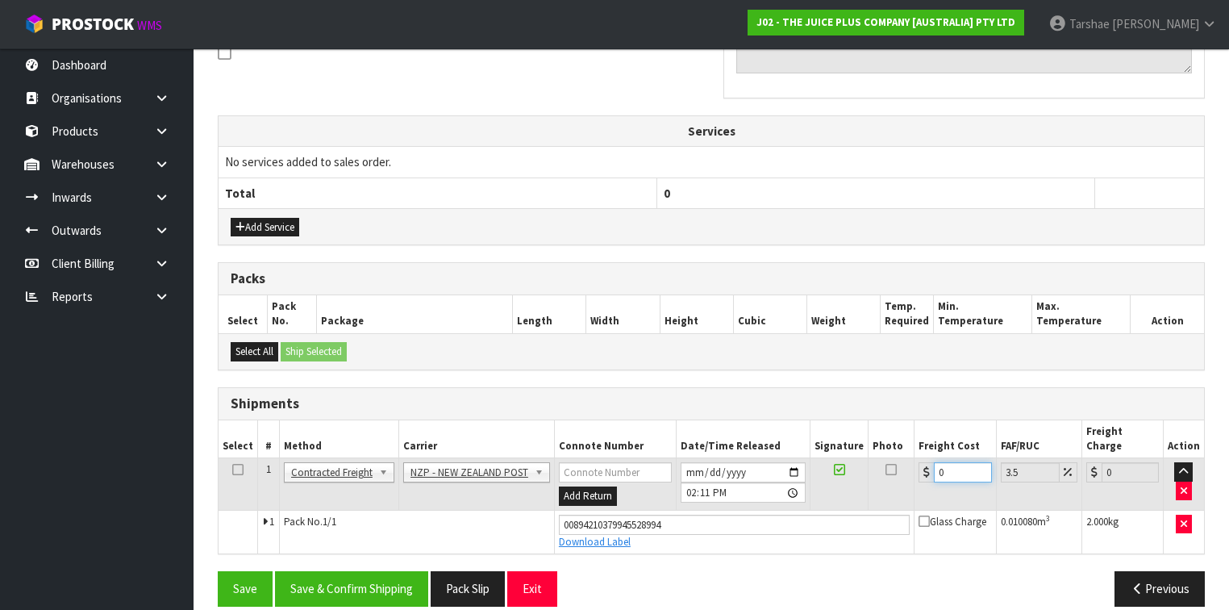
drag, startPoint x: 962, startPoint y: 456, endPoint x: 820, endPoint y: 445, distance: 142.4
click at [820, 458] on tr "1 Client Local Pickup Customer Local Pickup Company Freight Contracted Freight …" at bounding box center [712, 484] width 986 height 52
type input "8"
type input "8.28"
type input "8.4"
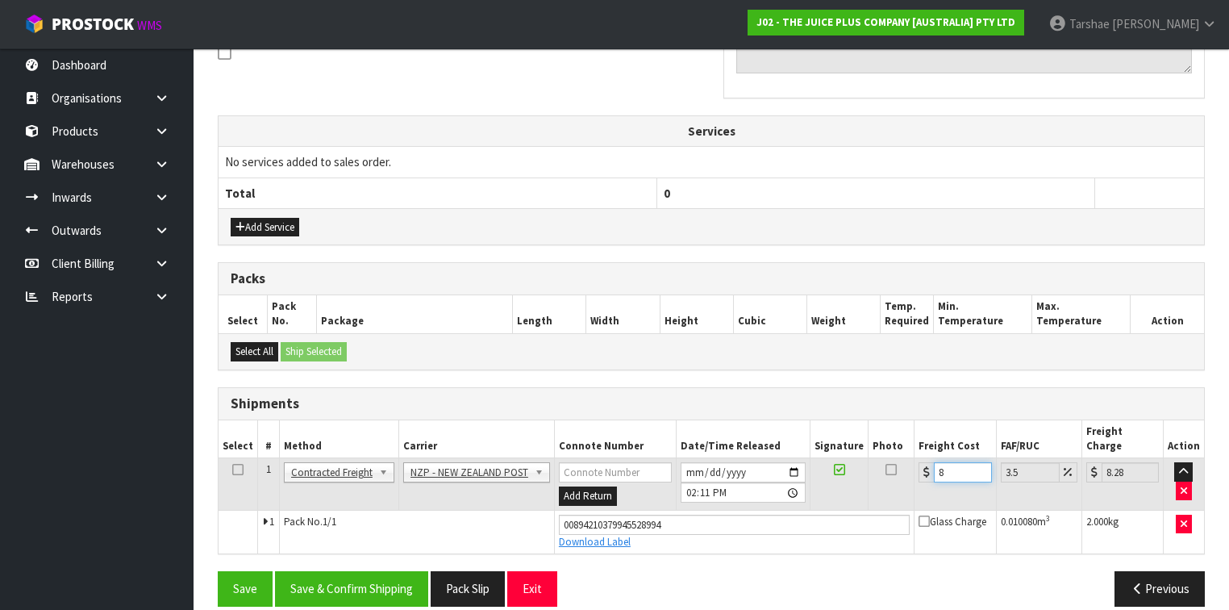
type input "8.69"
type input "8.45"
type input "8.75"
type input "8.45"
click at [374, 571] on button "Save & Confirm Shipping" at bounding box center [351, 588] width 153 height 35
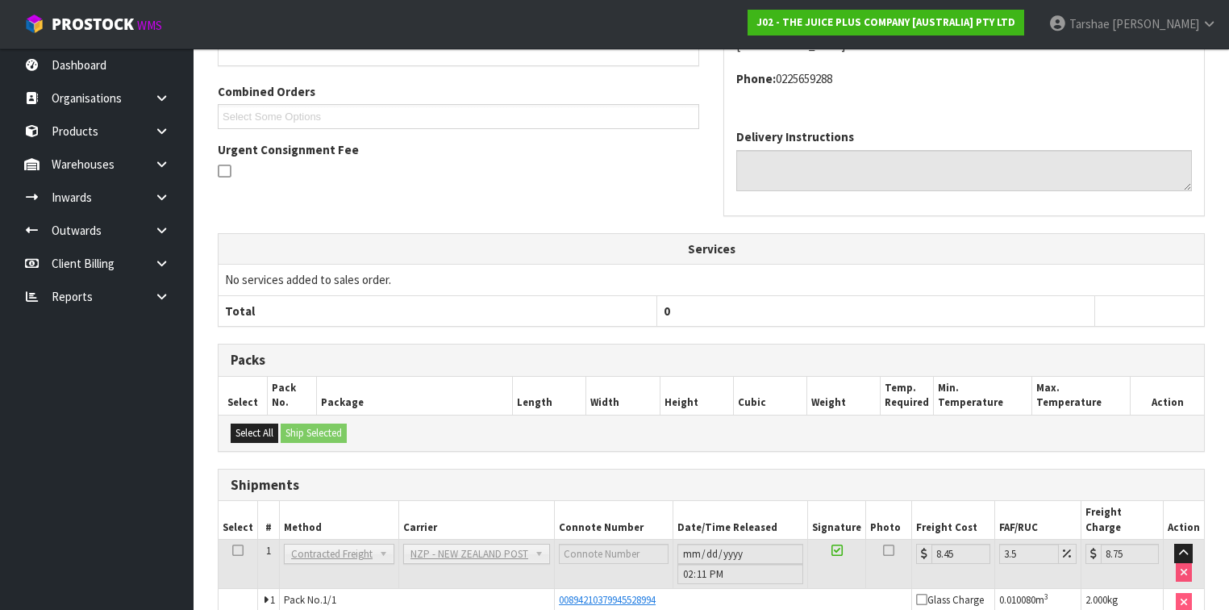
scroll to position [465, 0]
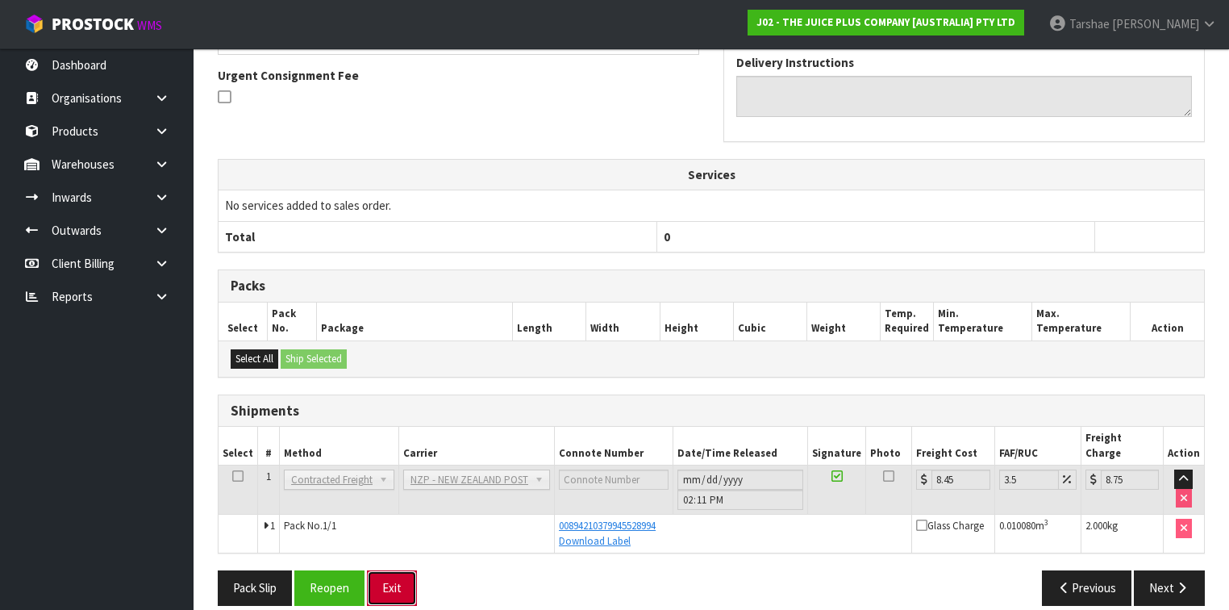
click at [415, 570] on button "Exit" at bounding box center [392, 587] width 50 height 35
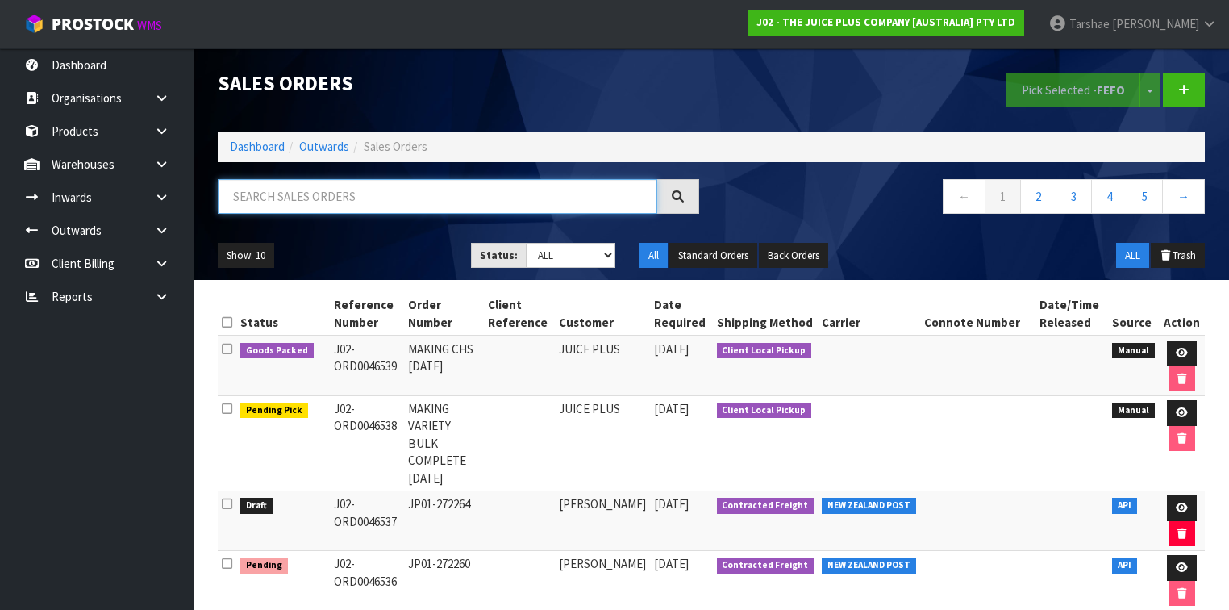
click at [417, 212] on input "text" at bounding box center [438, 196] width 440 height 35
type input "JOB-0410442"
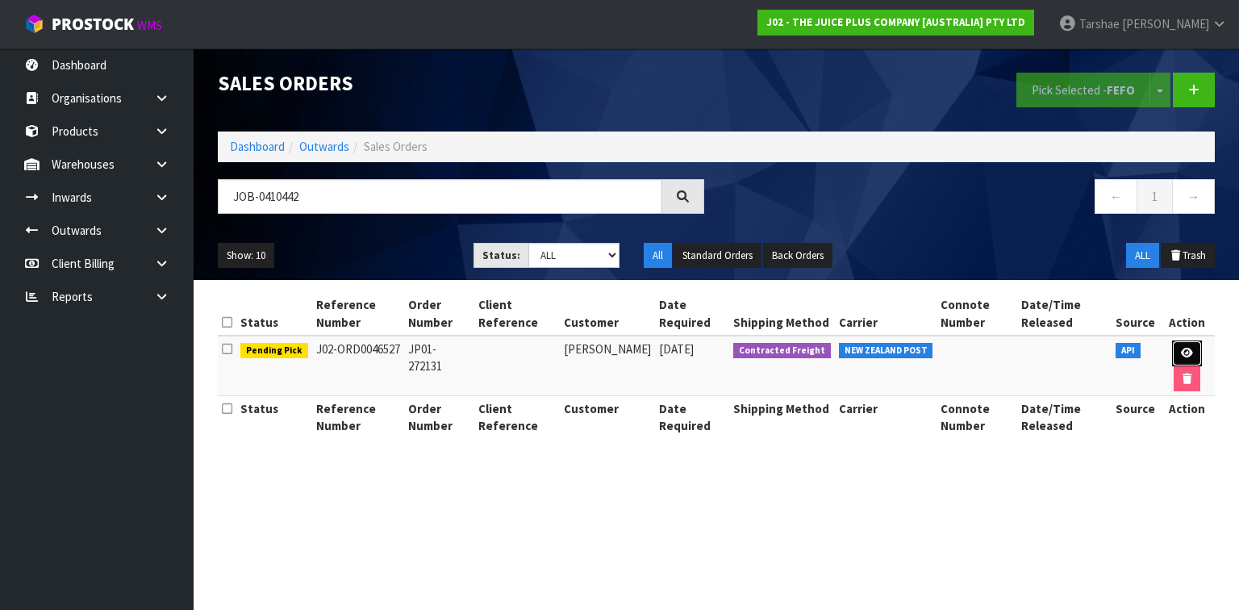
click at [1174, 354] on link at bounding box center [1187, 353] width 30 height 26
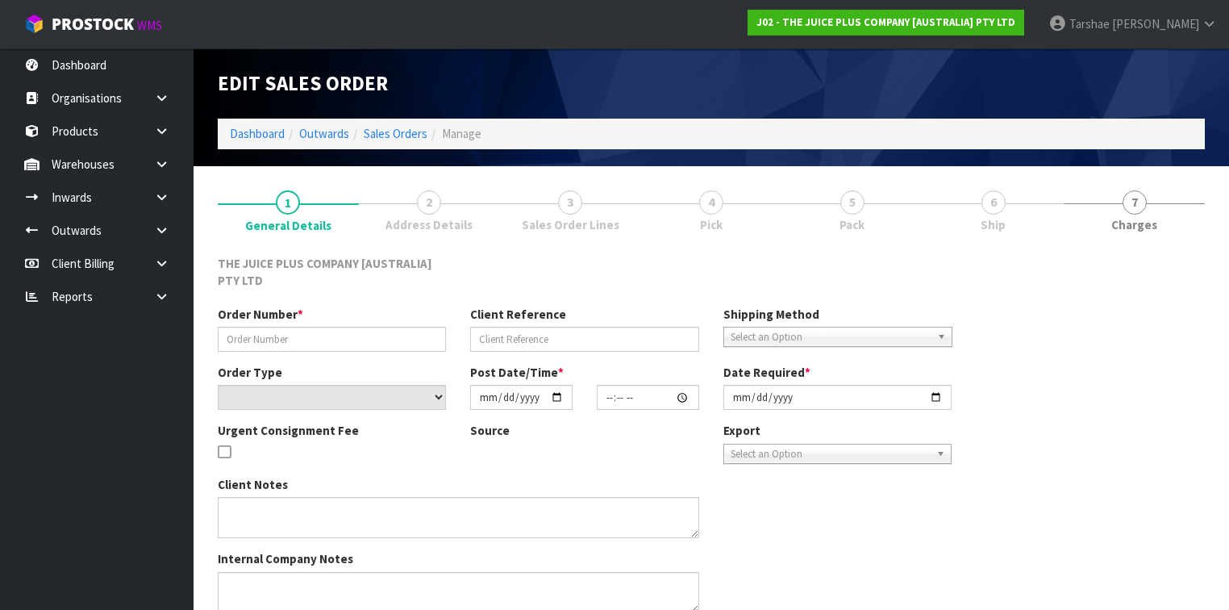
type input "JP01-272131"
select select "number:0"
type input "[DATE]"
type input "15:00:47.000"
type input "[DATE]"
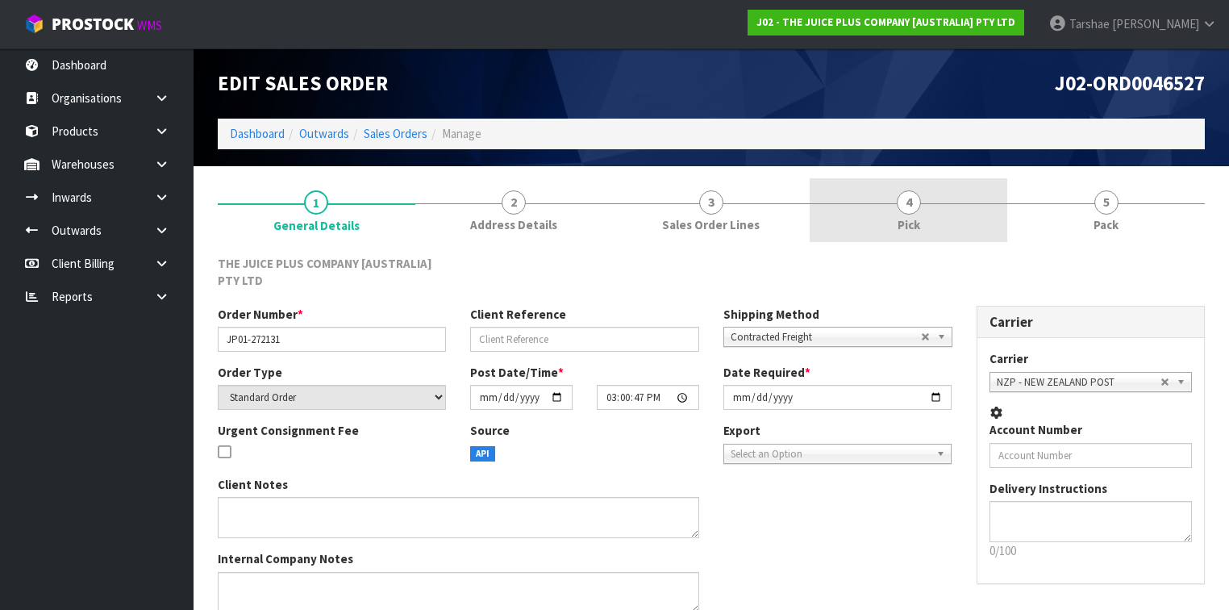
click at [861, 208] on link "4 Pick" at bounding box center [909, 210] width 198 height 64
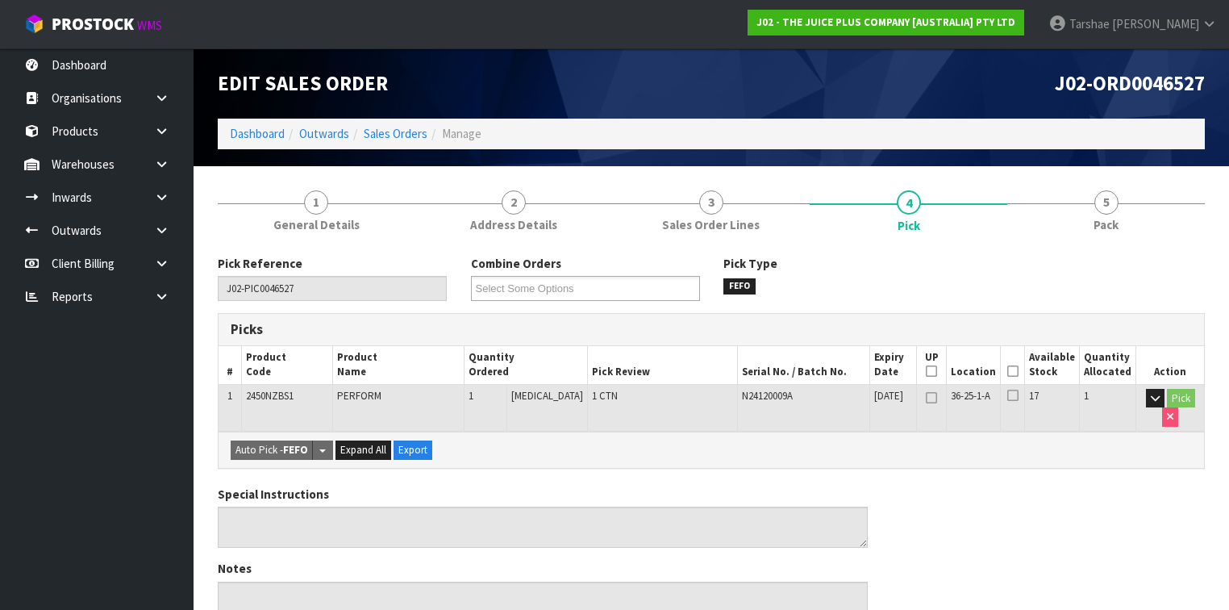
click at [1019, 372] on icon at bounding box center [1012, 371] width 11 height 1
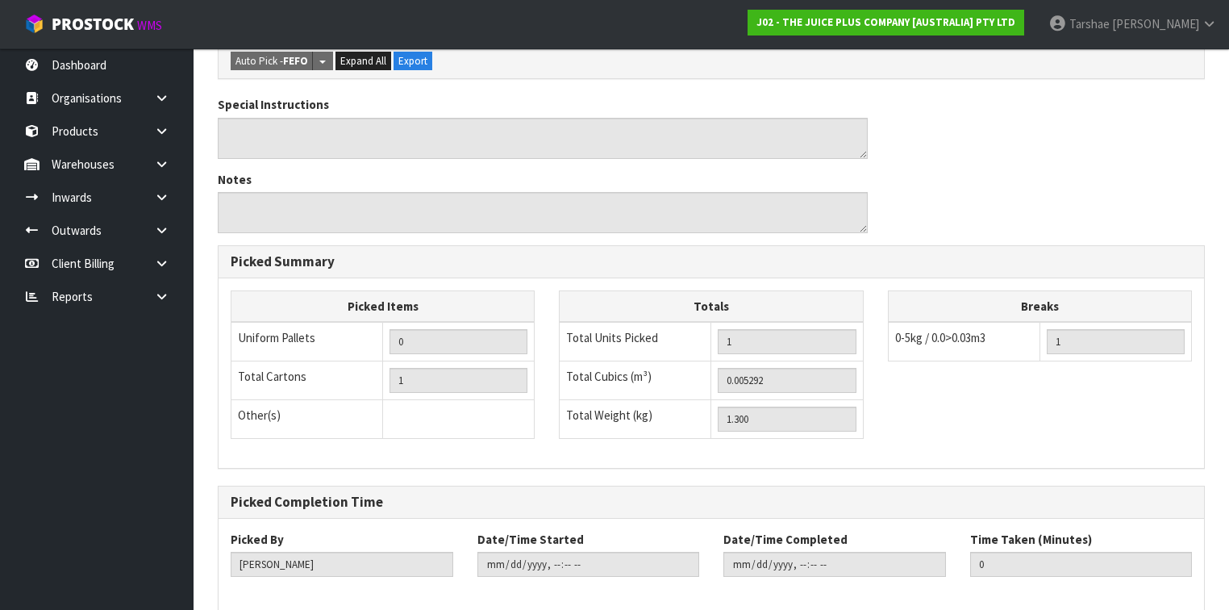
scroll to position [516, 0]
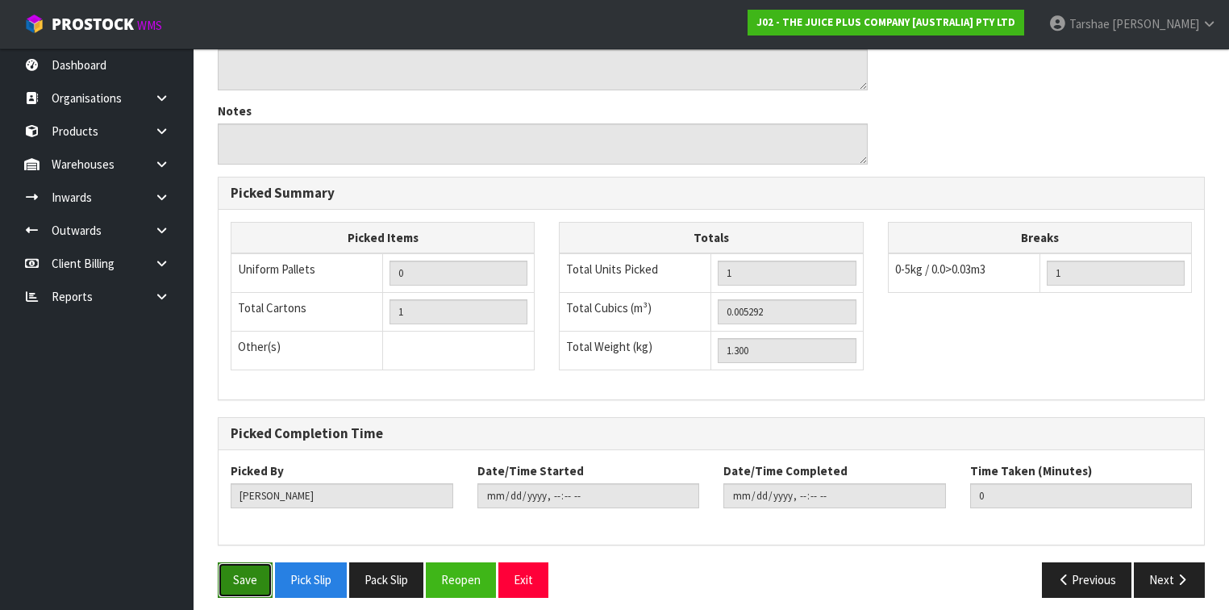
click at [265, 574] on button "Save" at bounding box center [245, 579] width 55 height 35
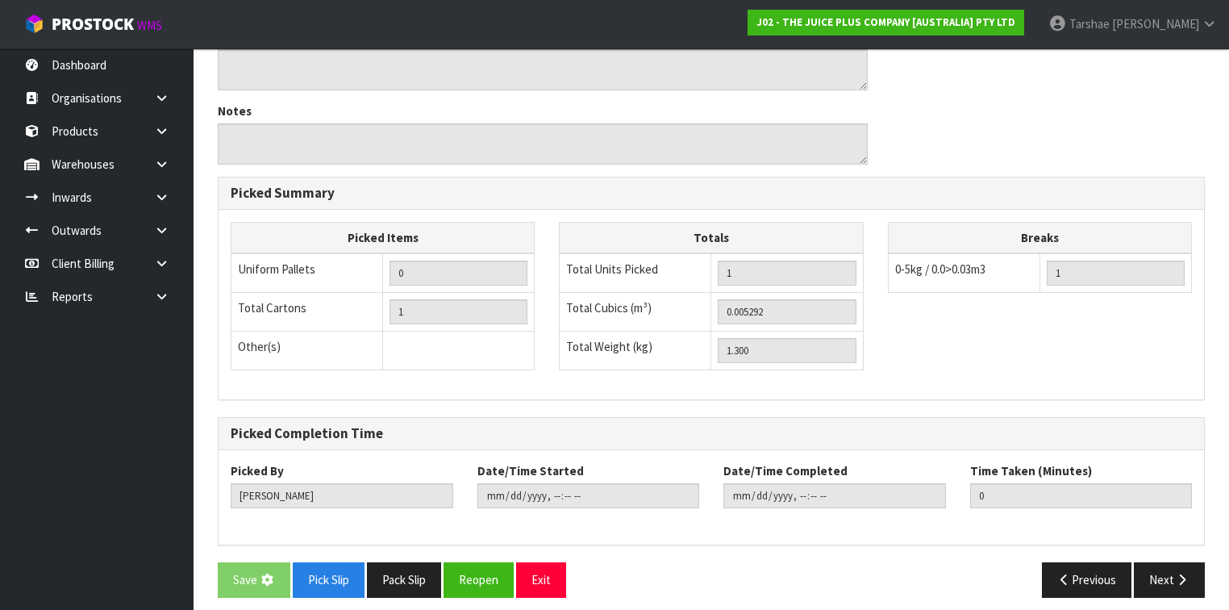
scroll to position [0, 0]
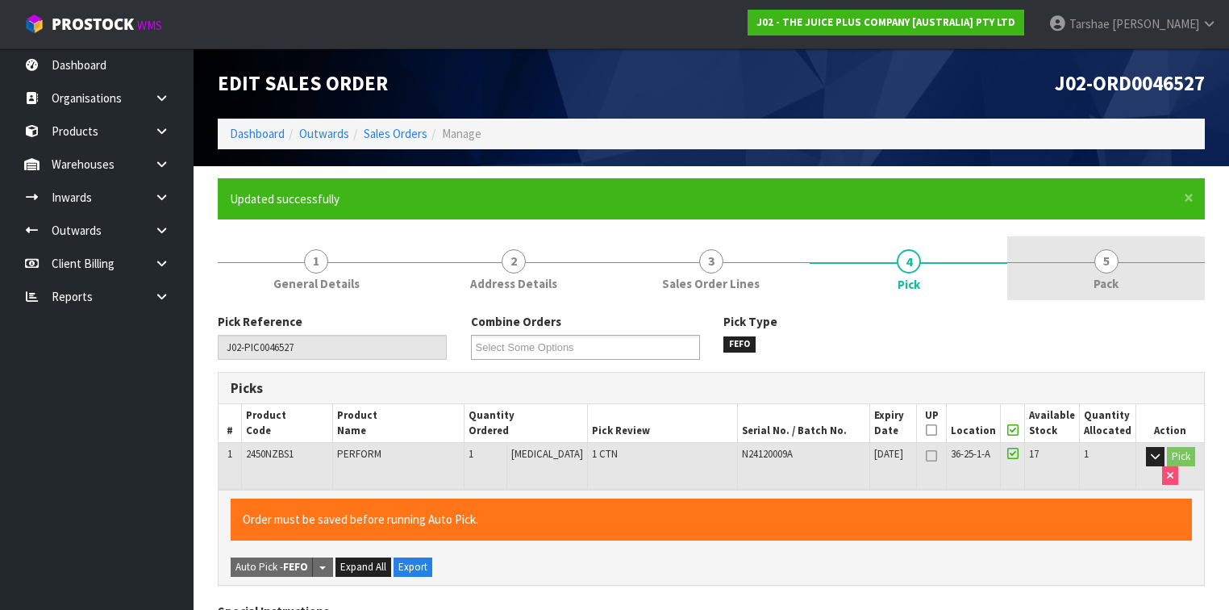
type input "[PERSON_NAME]"
type input "[DATE]T14:16:07"
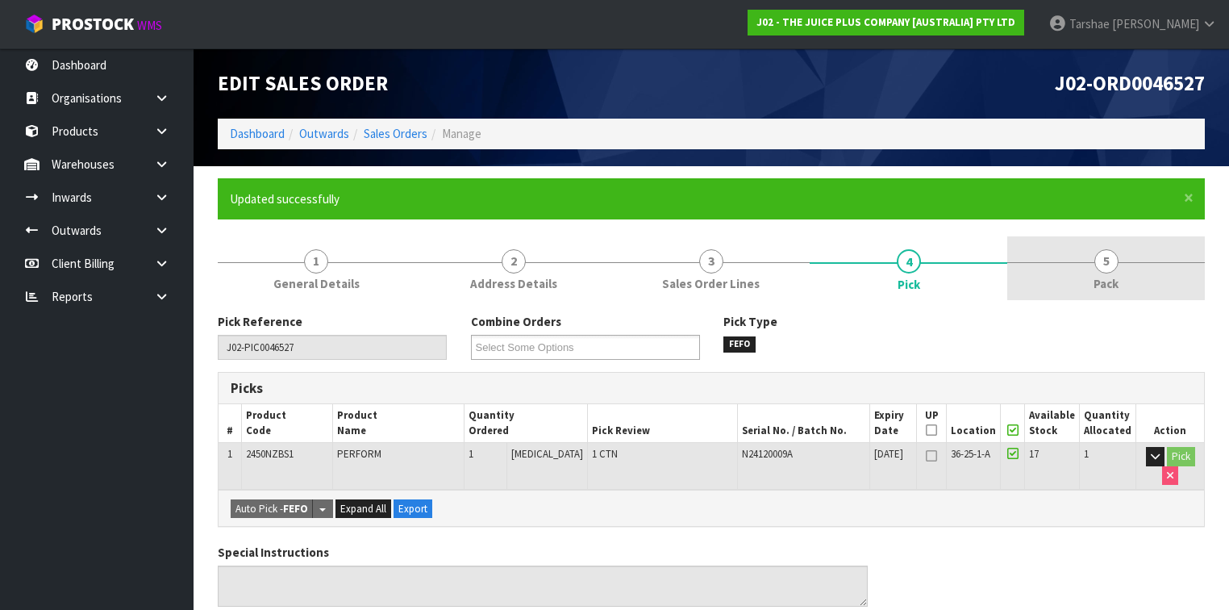
click at [1100, 267] on span "5" at bounding box center [1106, 261] width 24 height 24
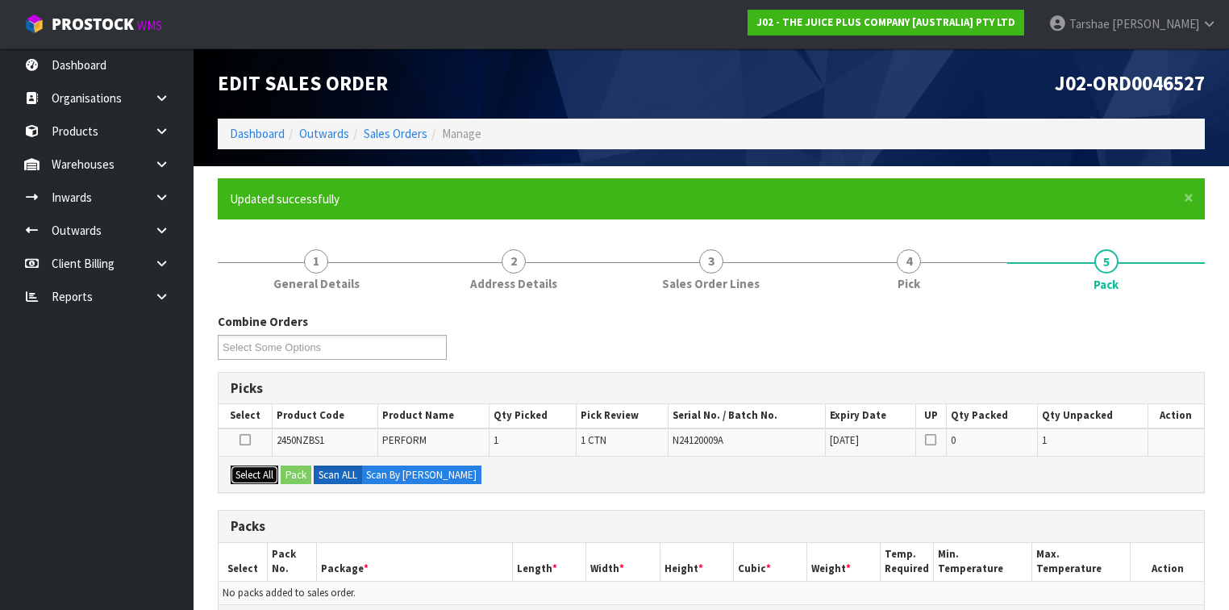
click at [253, 474] on button "Select All" at bounding box center [255, 474] width 48 height 19
click at [290, 469] on button "Pack" at bounding box center [296, 474] width 31 height 19
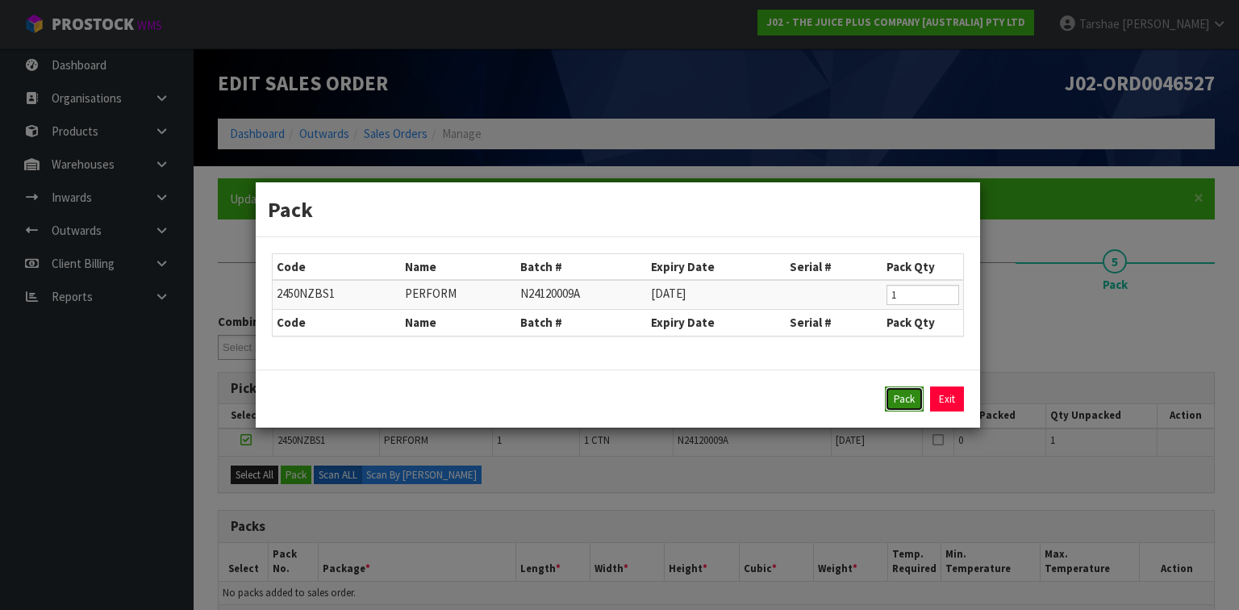
click at [907, 394] on button "Pack" at bounding box center [904, 399] width 39 height 26
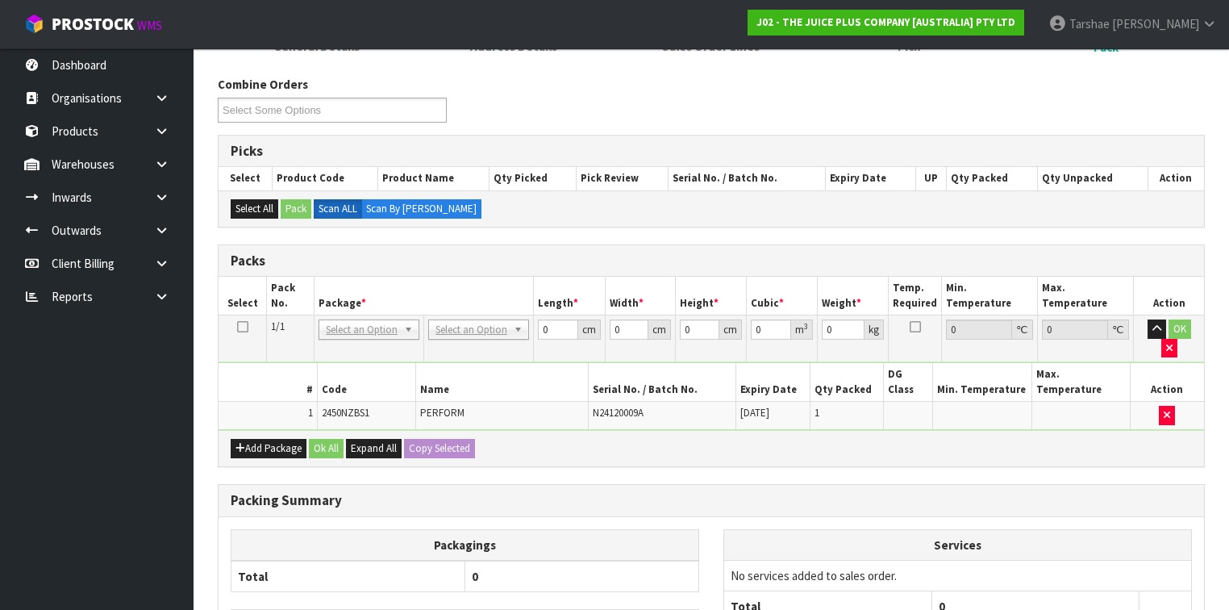
scroll to position [258, 0]
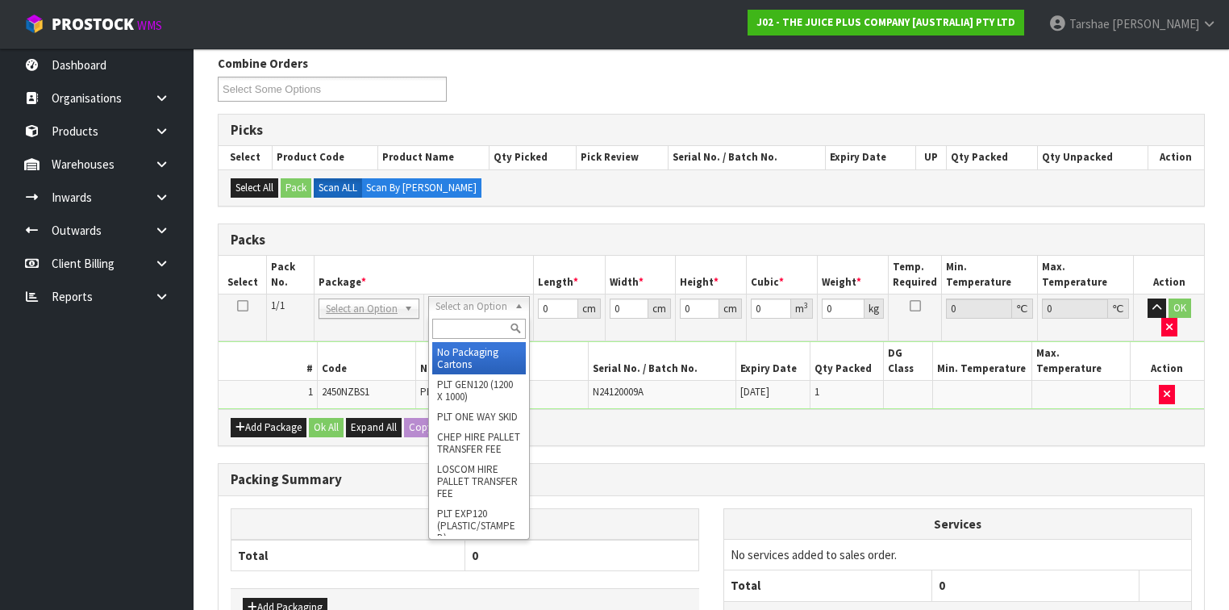
click at [477, 323] on input "text" at bounding box center [478, 329] width 93 height 20
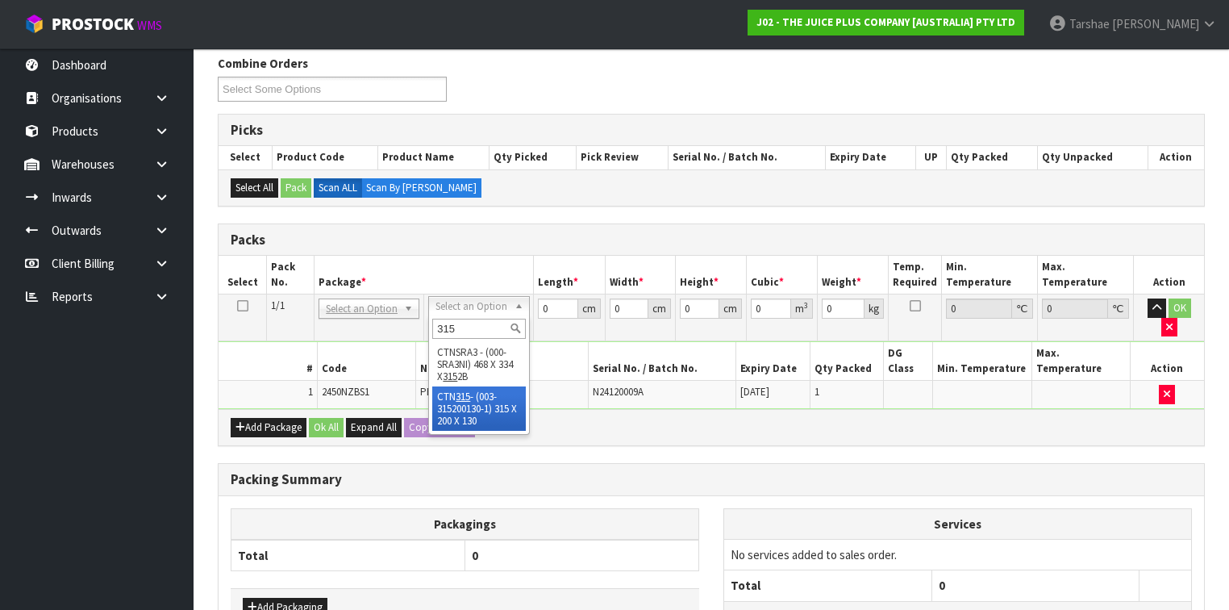
type input "315"
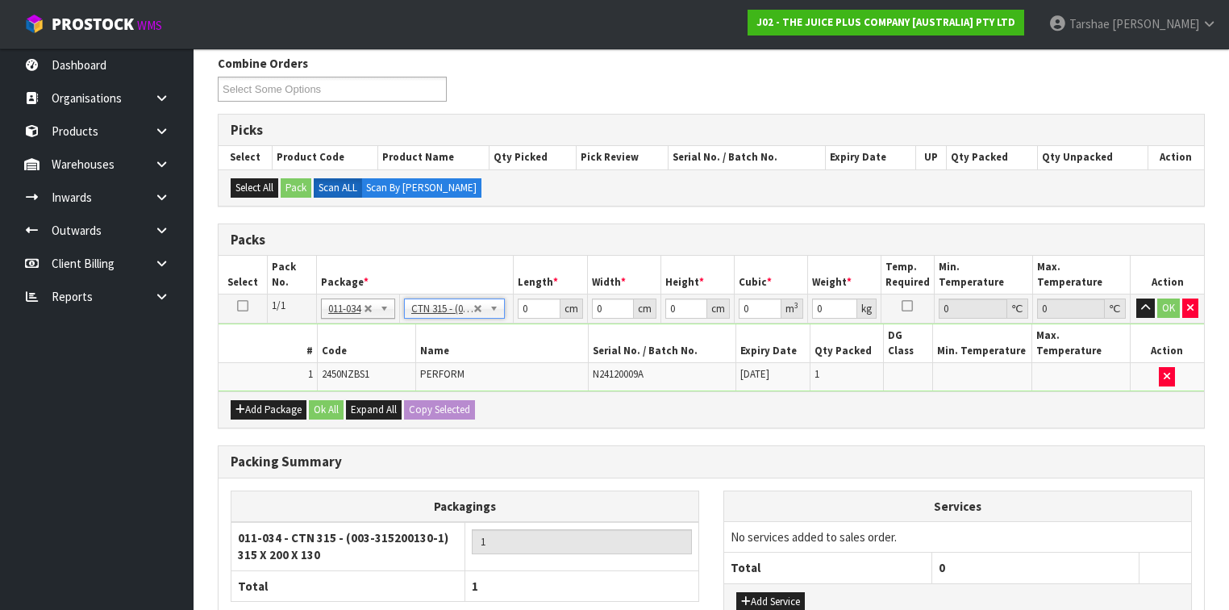
type input "31.5"
type input "20"
type input "13"
type input "0.00819"
type input "1.5"
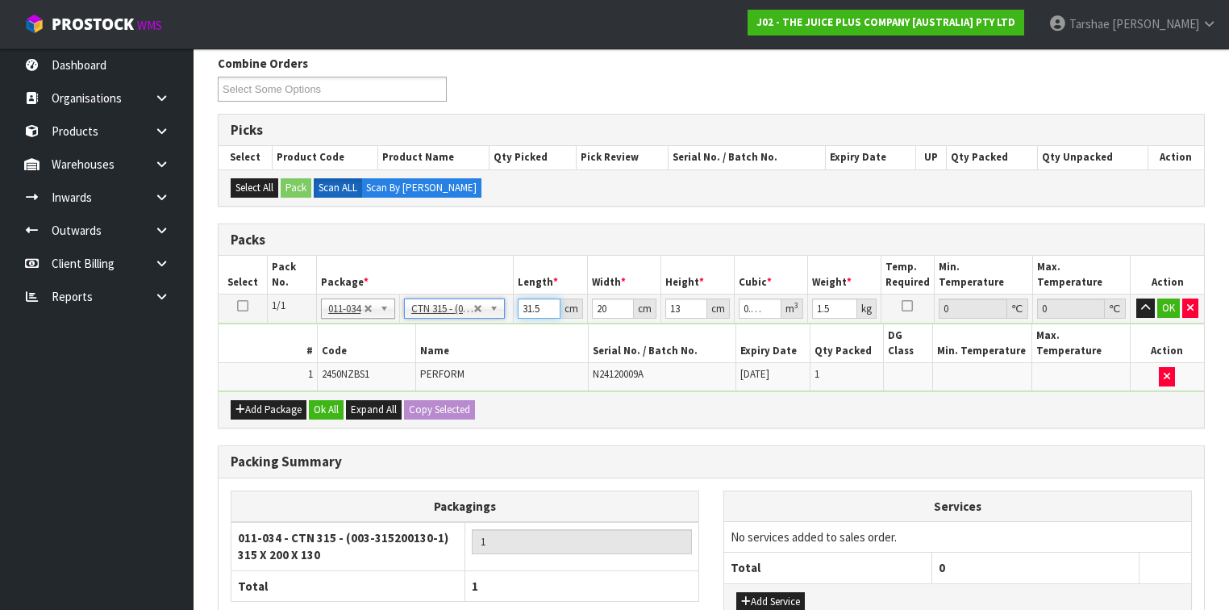
click at [522, 302] on input "31.5" at bounding box center [539, 308] width 42 height 20
type input "3"
type input "0.00078"
type input "30"
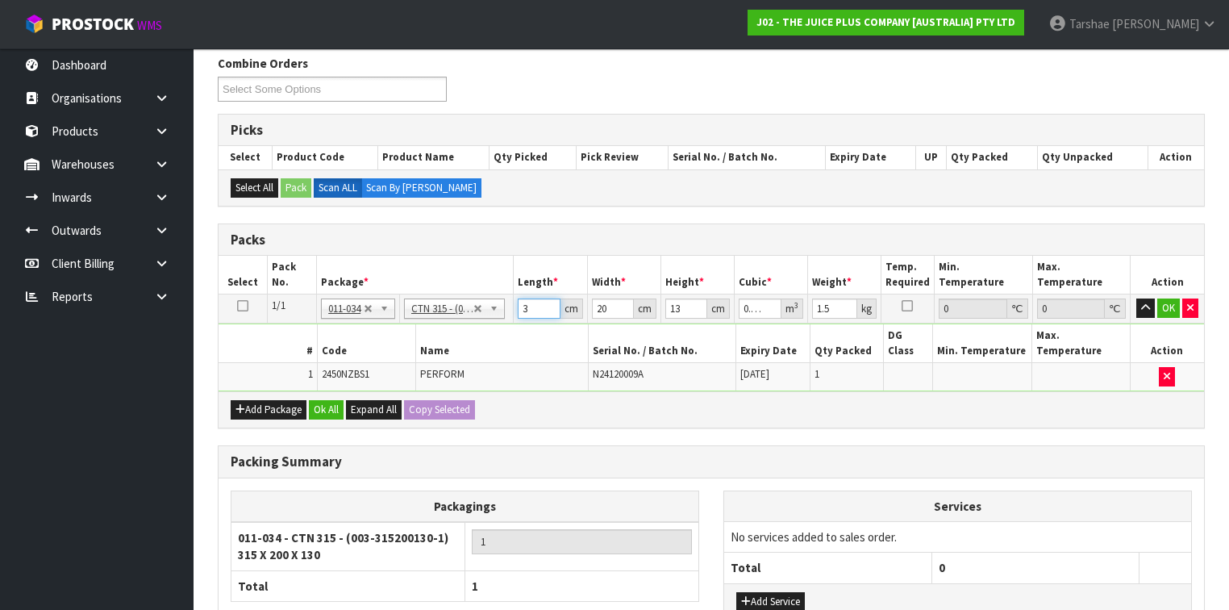
type input "0.0078"
type input "30"
type input "2"
type input "0.00078"
type input "24"
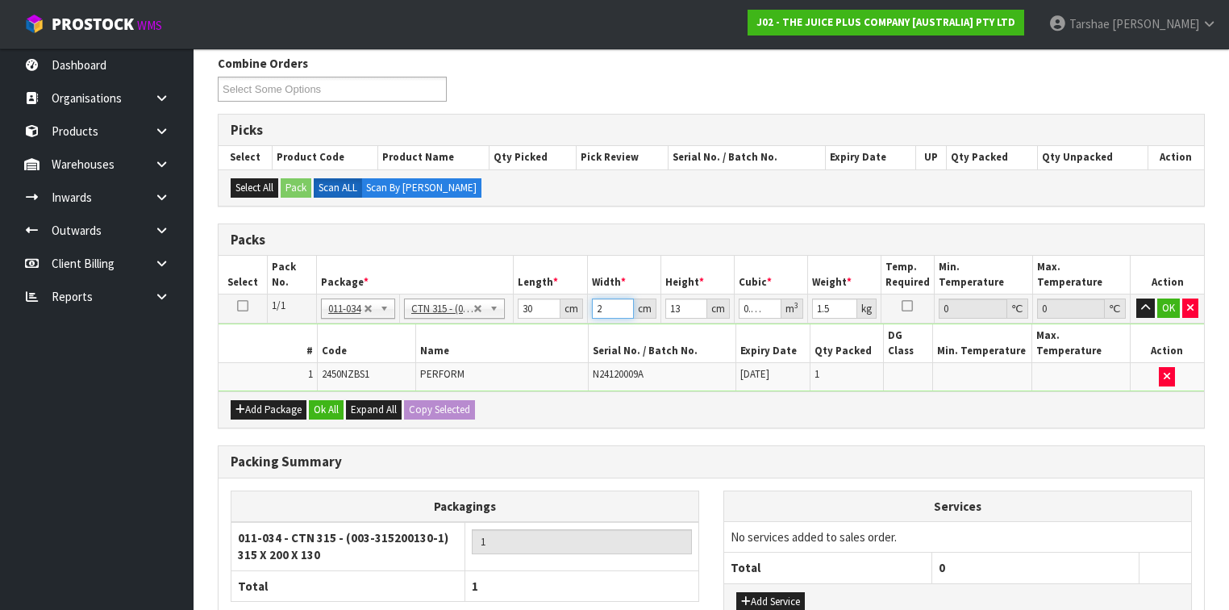
type input "0.00936"
type input "24"
type input "1"
type input "0.00072"
type input "14"
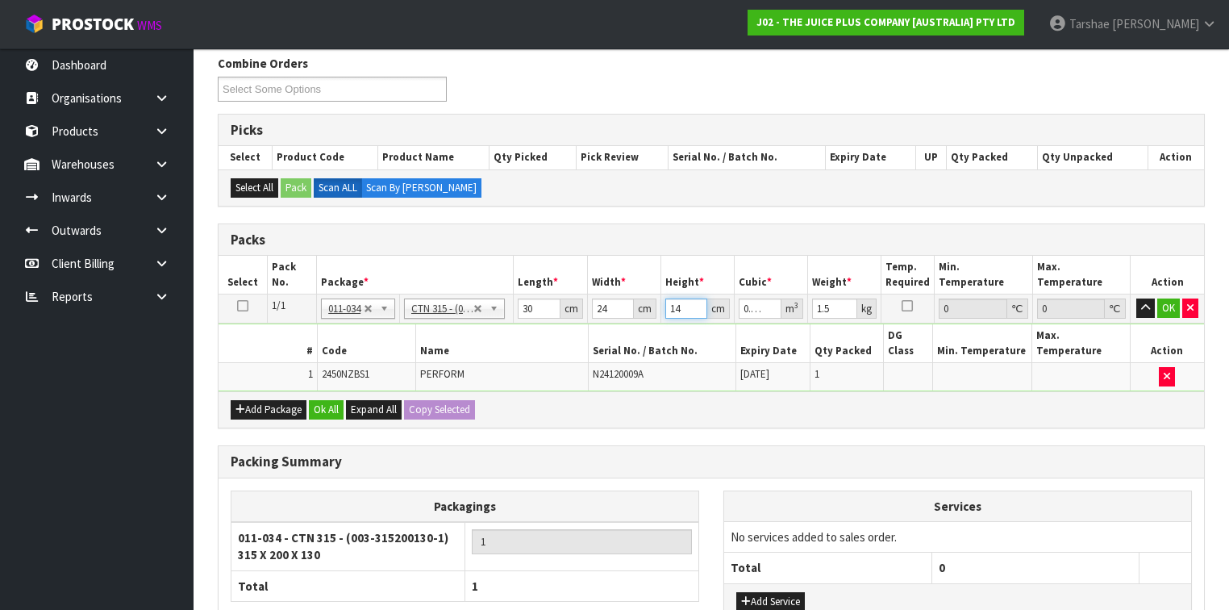
type input "0.01008"
type input "14"
type input "2"
click at [1136, 298] on button "button" at bounding box center [1145, 307] width 19 height 19
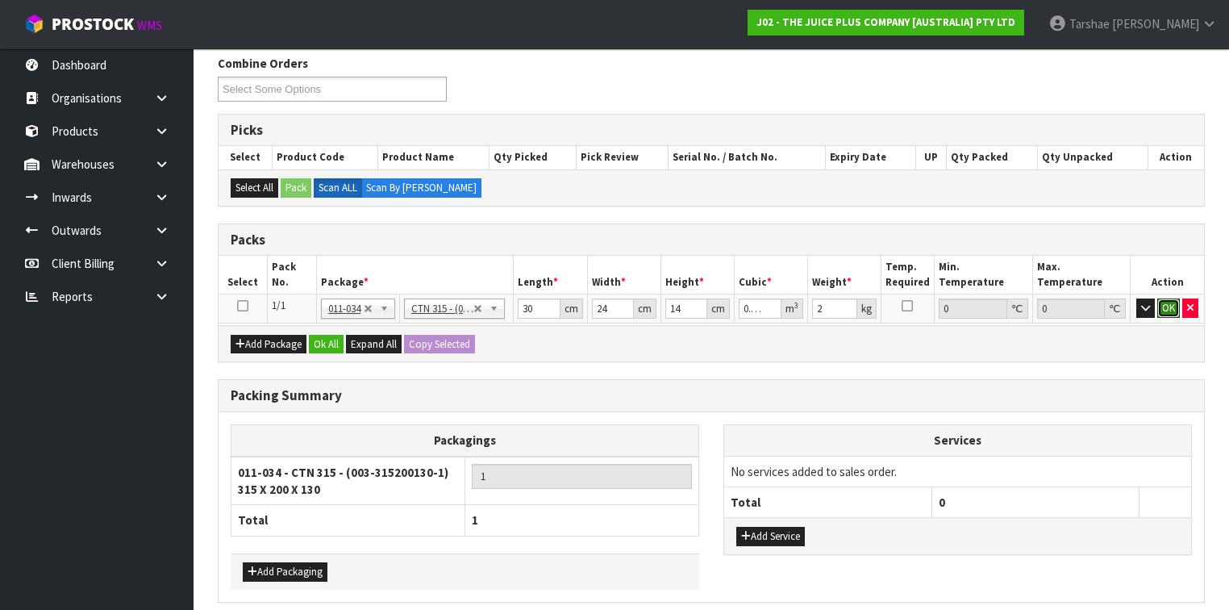
click button "OK" at bounding box center [1168, 307] width 23 height 19
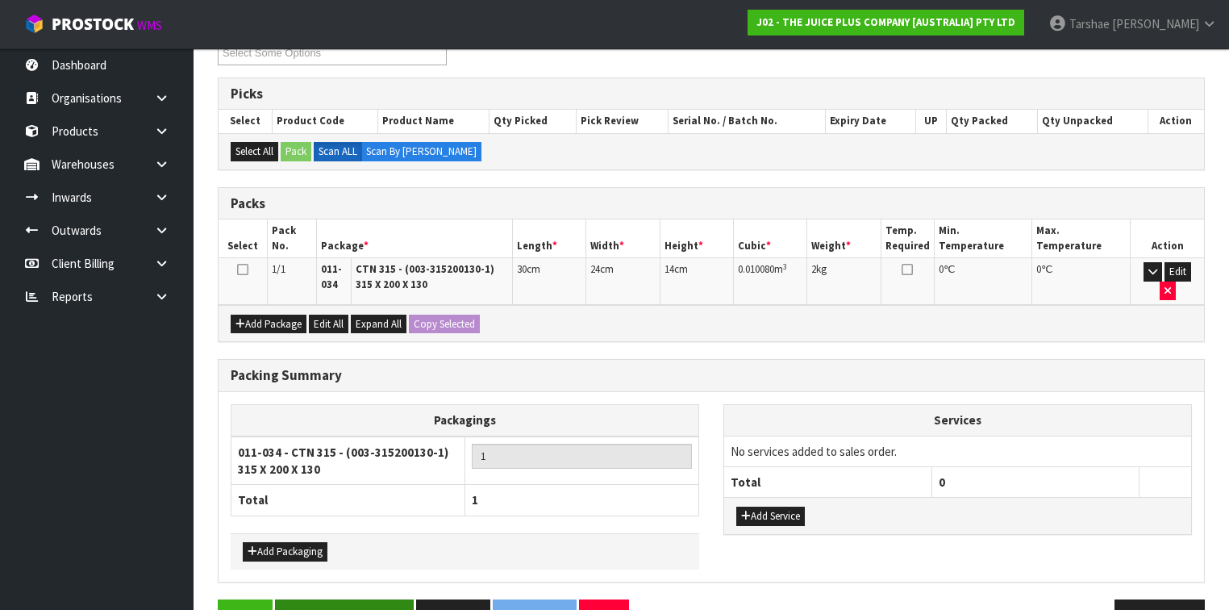
scroll to position [328, 0]
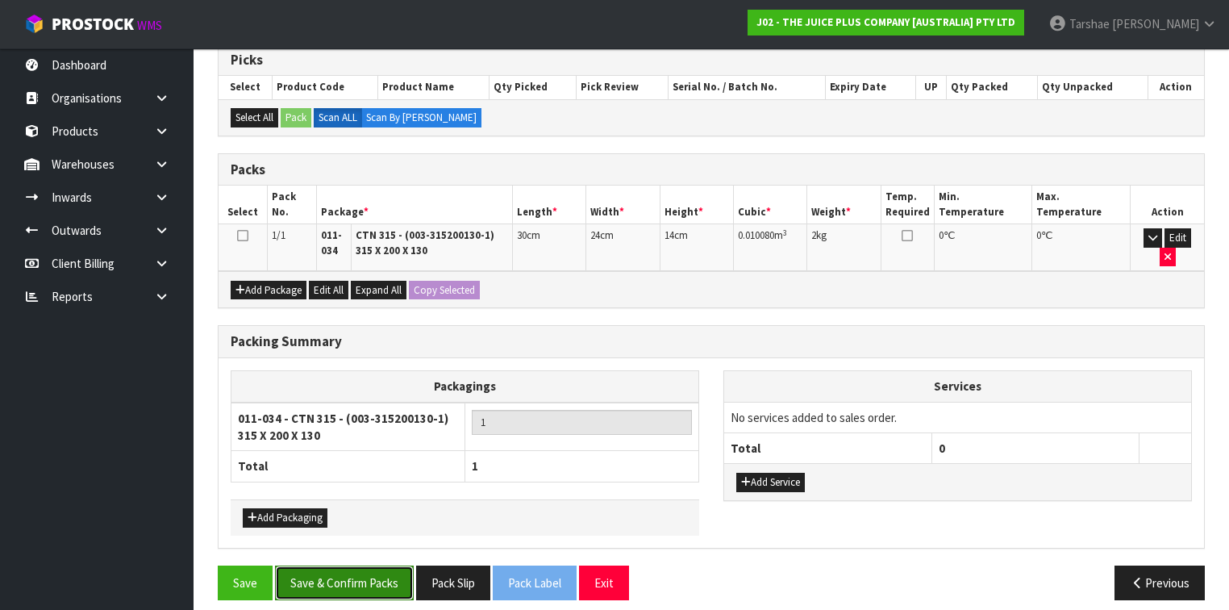
click at [349, 571] on button "Save & Confirm Packs" at bounding box center [344, 582] width 139 height 35
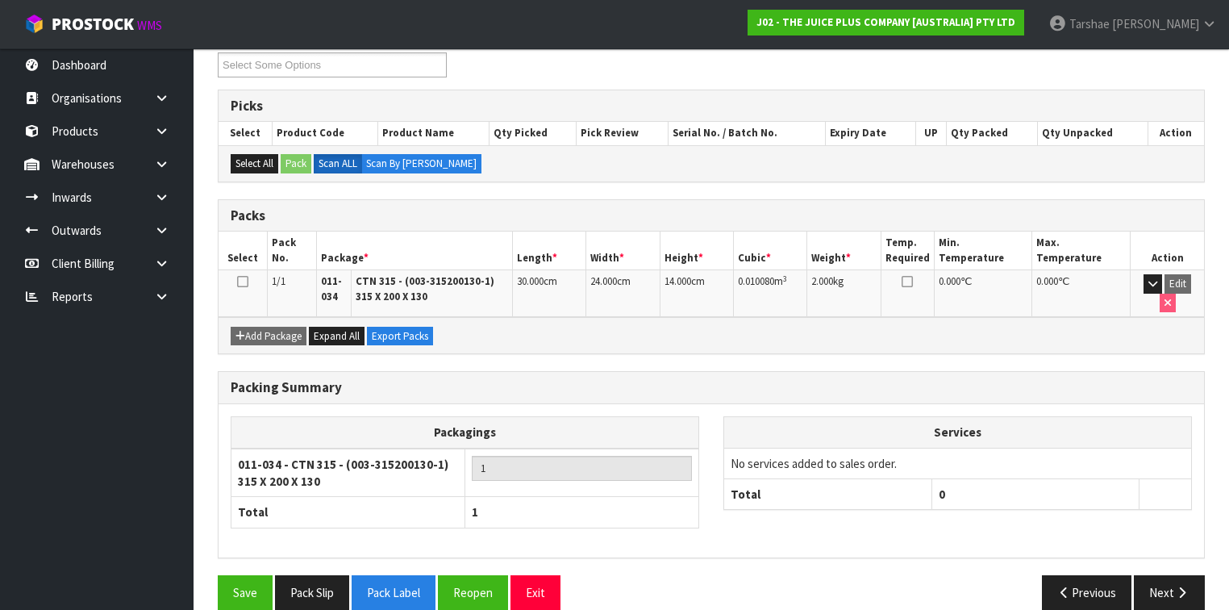
scroll to position [293, 0]
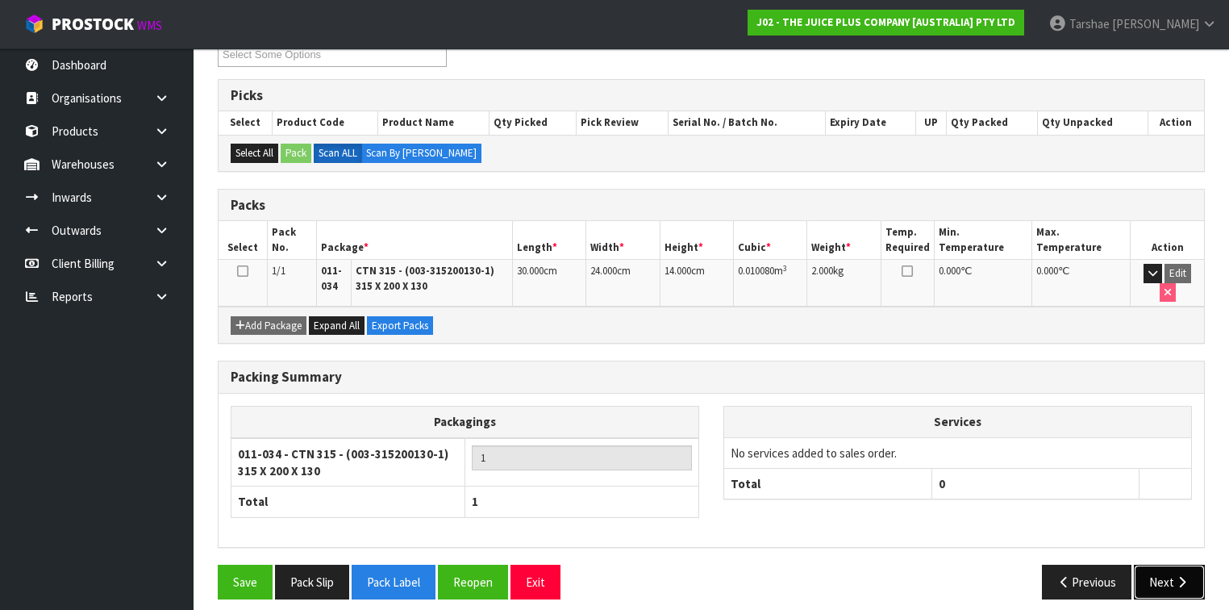
click at [1184, 565] on button "Next" at bounding box center [1169, 582] width 71 height 35
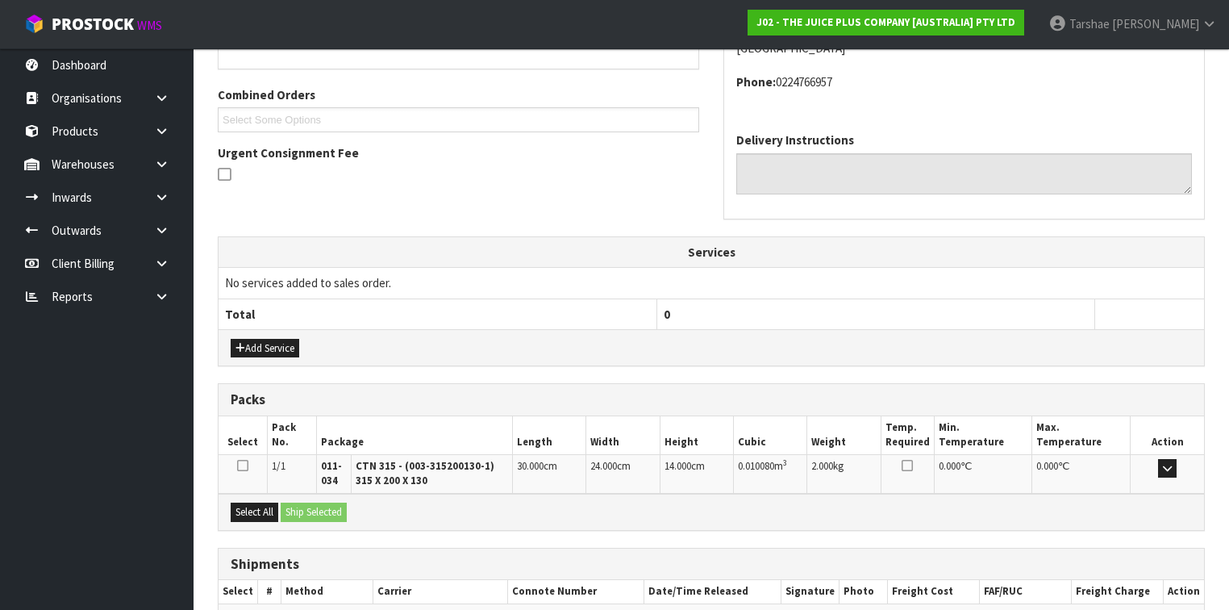
scroll to position [477, 0]
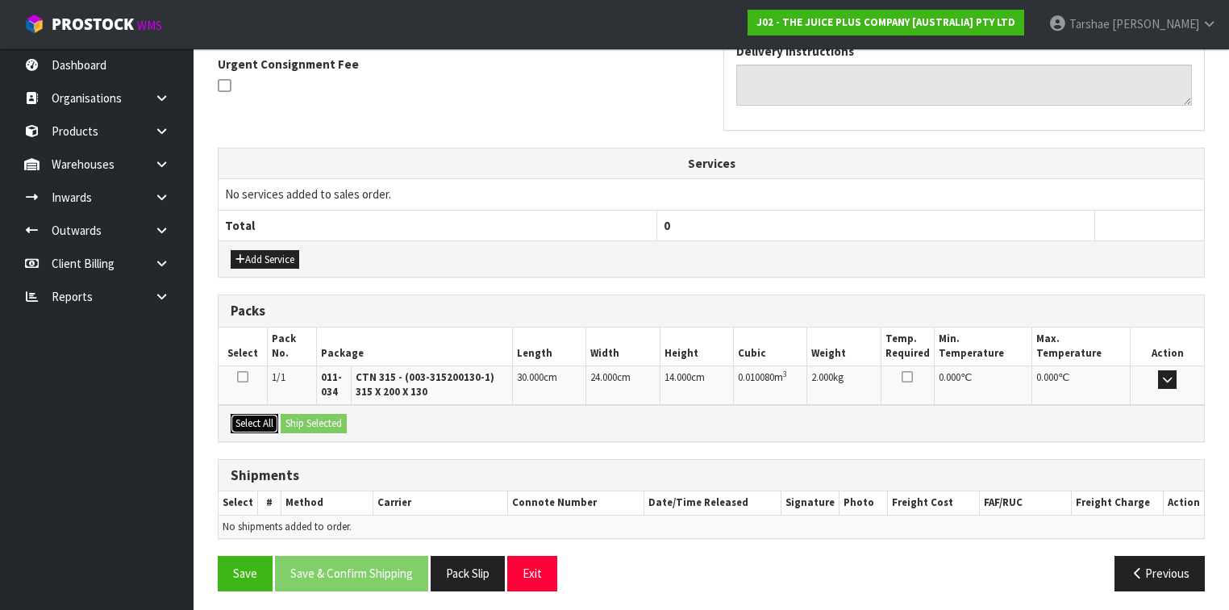
click at [265, 414] on button "Select All" at bounding box center [255, 423] width 48 height 19
click at [315, 416] on button "Ship Selected" at bounding box center [314, 423] width 66 height 19
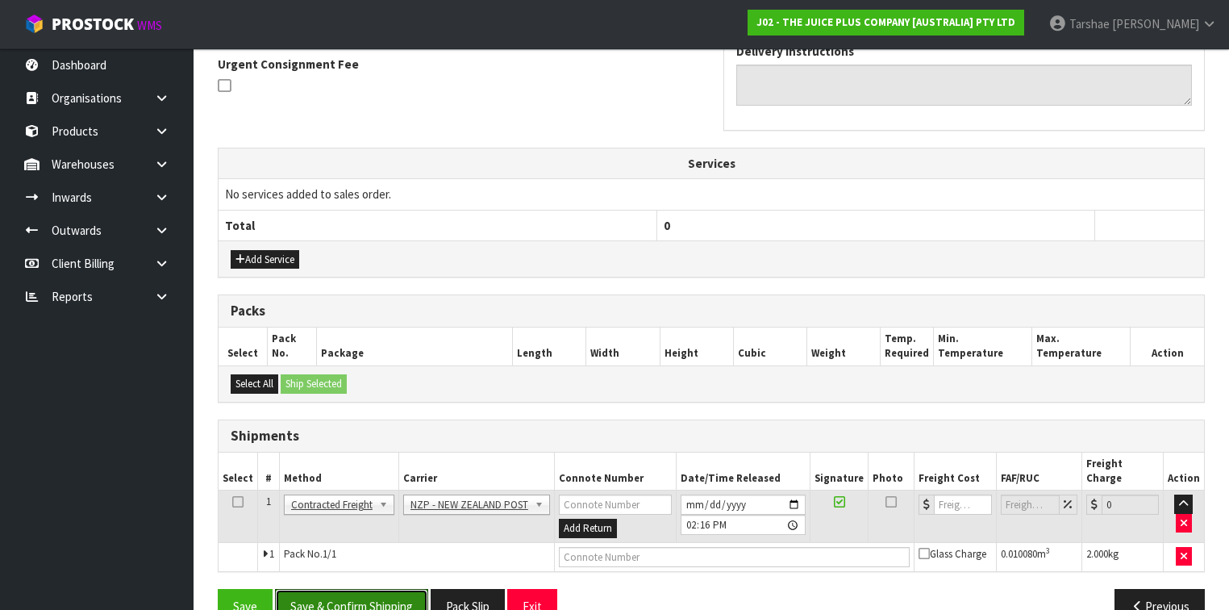
drag, startPoint x: 377, startPoint y: 574, endPoint x: 382, endPoint y: 559, distance: 16.3
click at [377, 589] on button "Save & Confirm Shipping" at bounding box center [351, 606] width 153 height 35
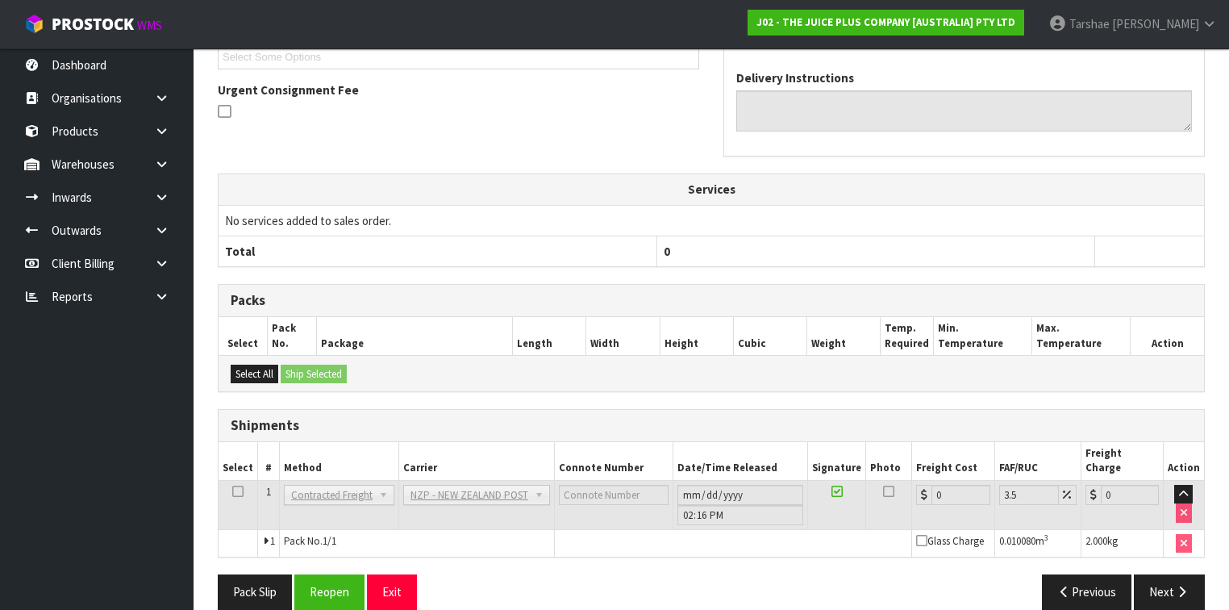
scroll to position [472, 0]
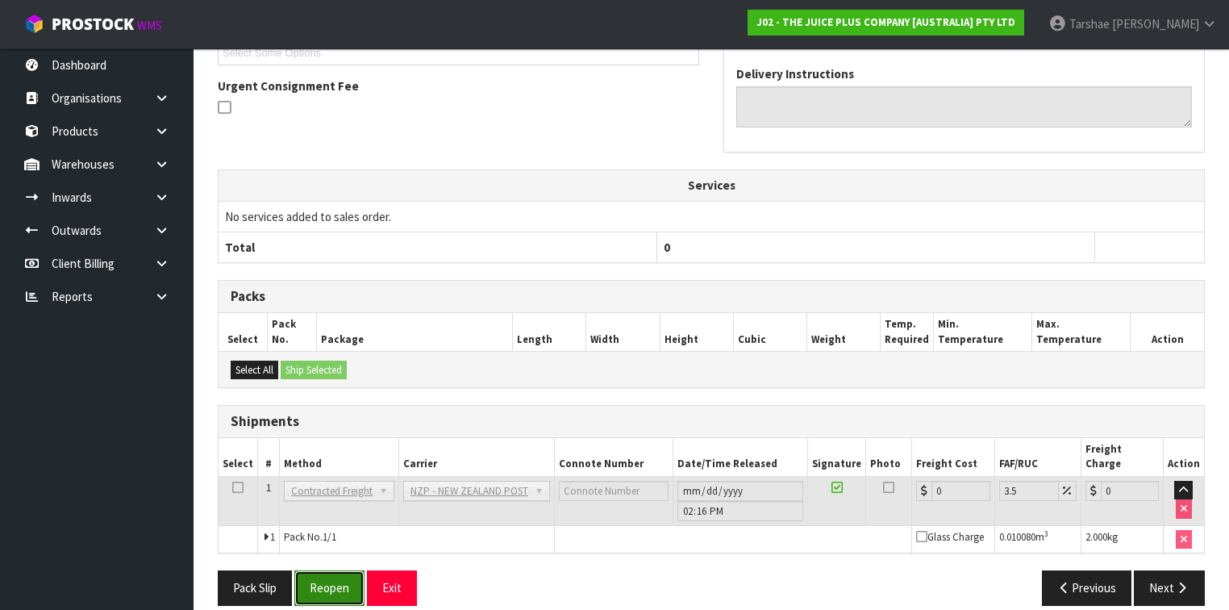
drag, startPoint x: 307, startPoint y: 565, endPoint x: 315, endPoint y: 562, distance: 8.7
click at [310, 570] on button "Reopen" at bounding box center [329, 587] width 70 height 35
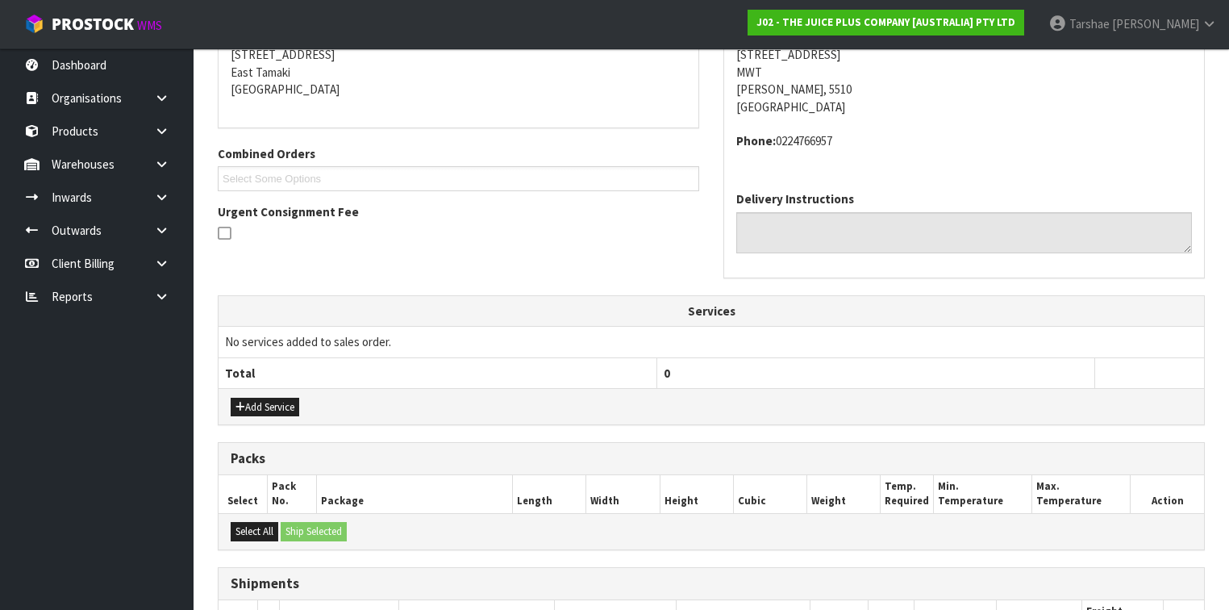
scroll to position [509, 0]
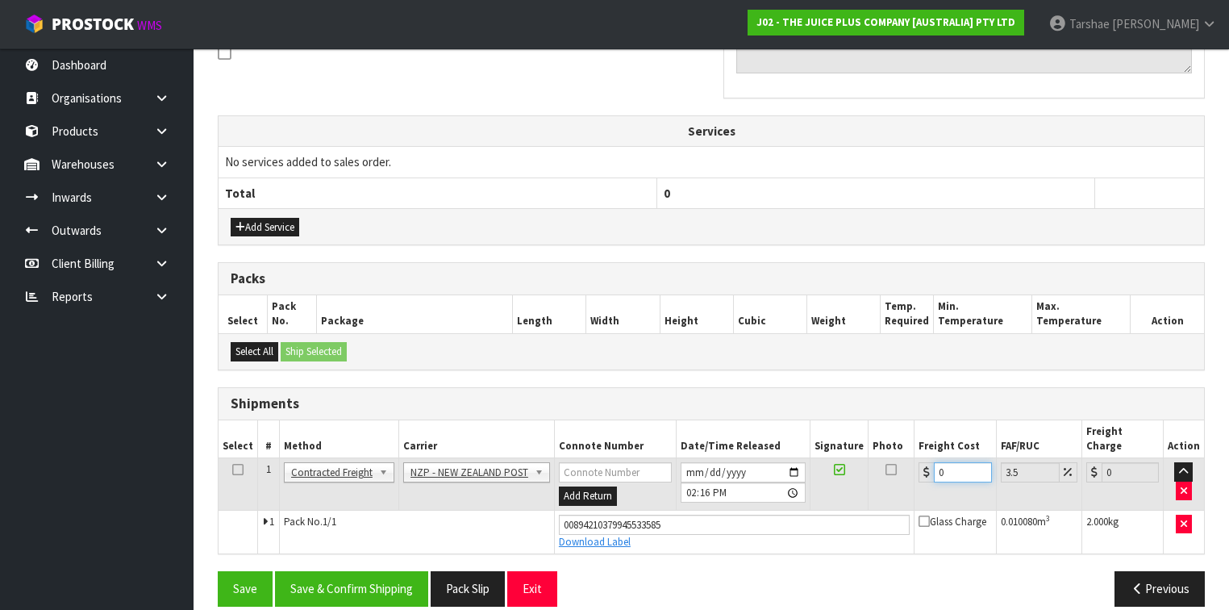
drag, startPoint x: 953, startPoint y: 463, endPoint x: 954, endPoint y: 444, distance: 19.4
click at [906, 458] on tr "1 Client Local Pickup Customer Local Pickup Company Freight Contracted Freight …" at bounding box center [712, 484] width 986 height 52
type input "8"
type input "8.28"
type input "8.4"
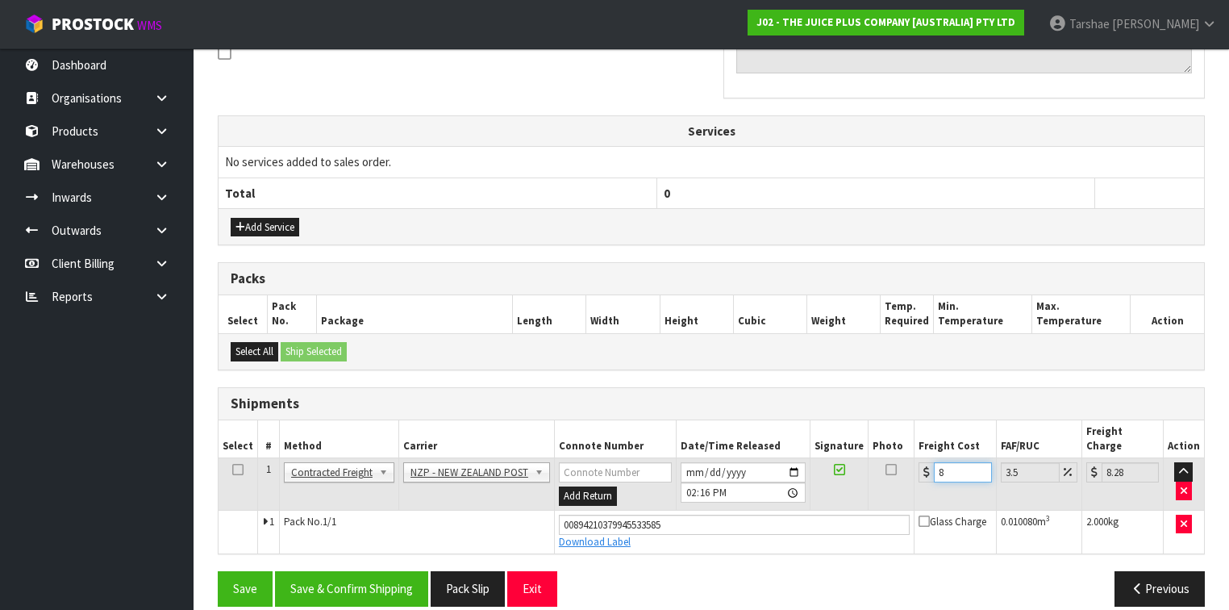
type input "8.69"
type input "8.45"
type input "8.75"
type input "8.45"
click at [375, 571] on button "Save & Confirm Shipping" at bounding box center [351, 588] width 153 height 35
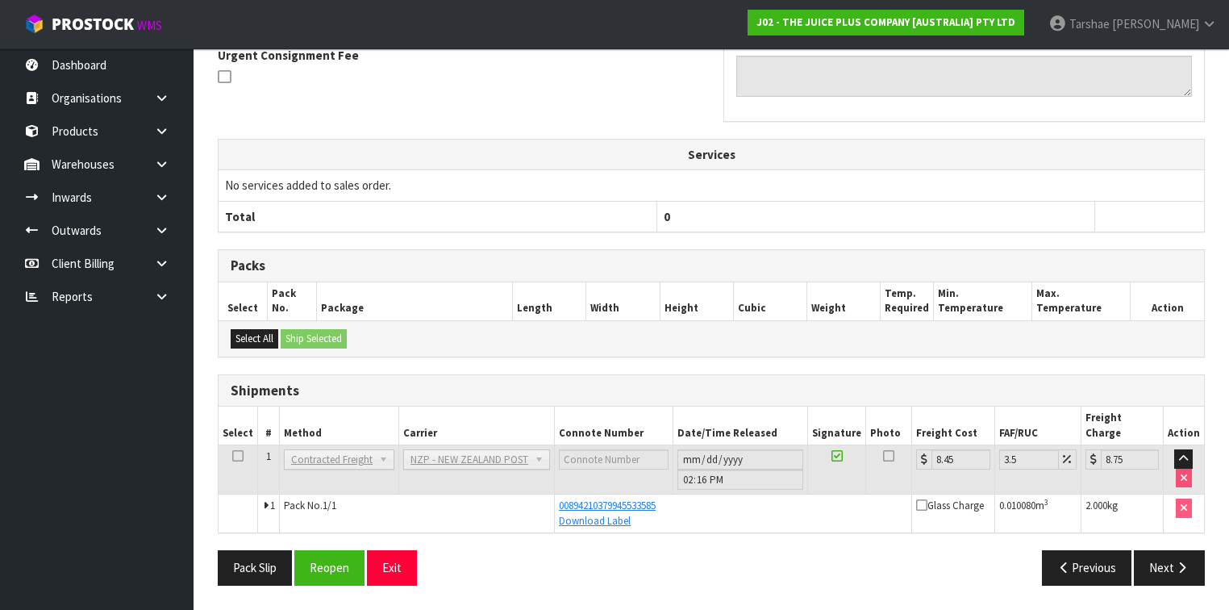
scroll to position [465, 0]
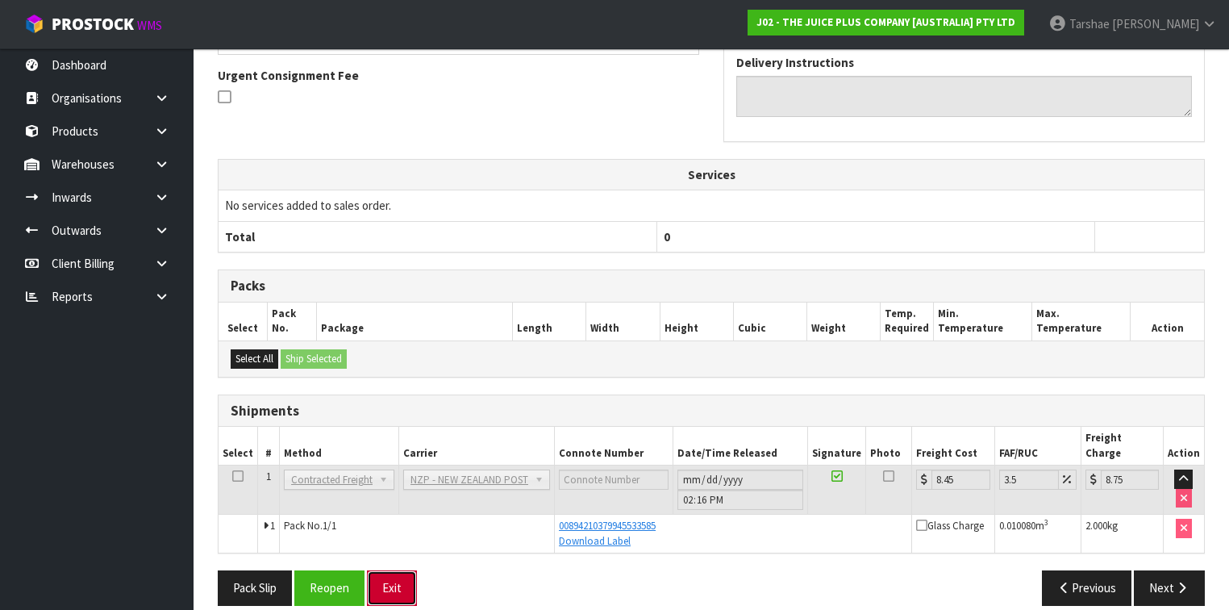
click at [401, 570] on button "Exit" at bounding box center [392, 587] width 50 height 35
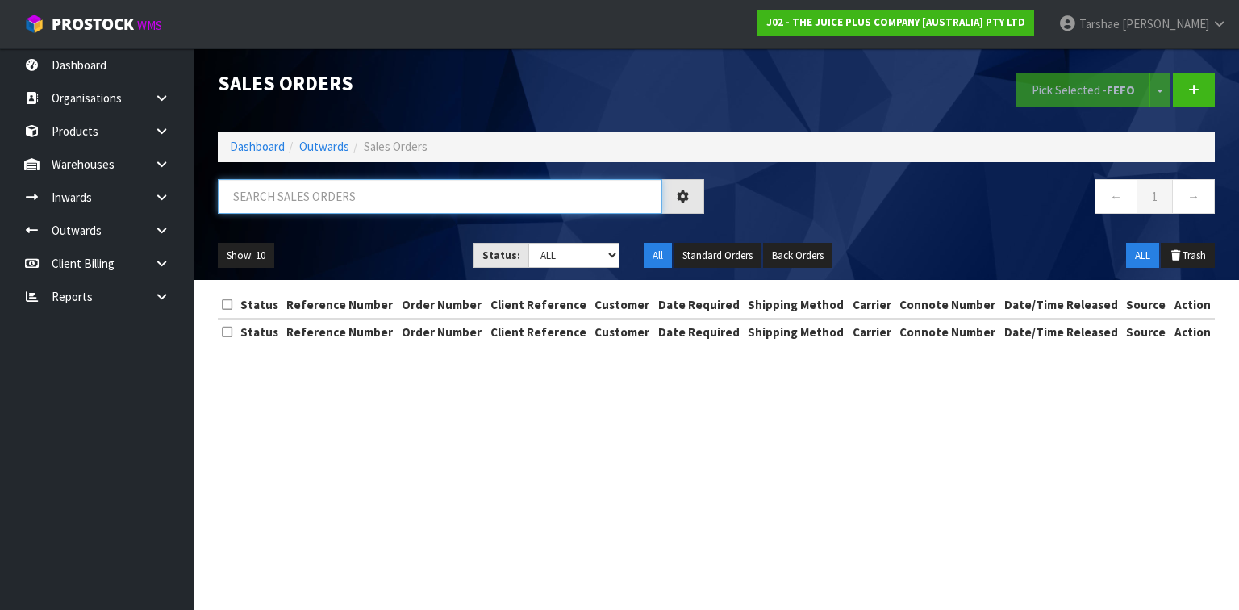
click at [472, 188] on input "text" at bounding box center [440, 196] width 444 height 35
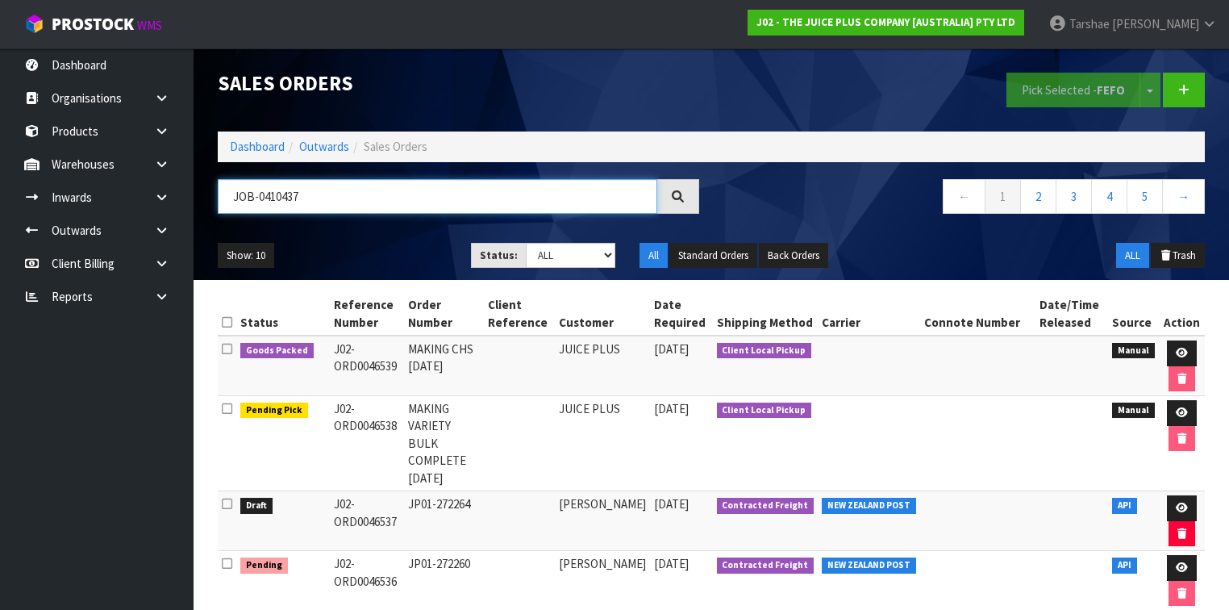
type input "JOB-0410437"
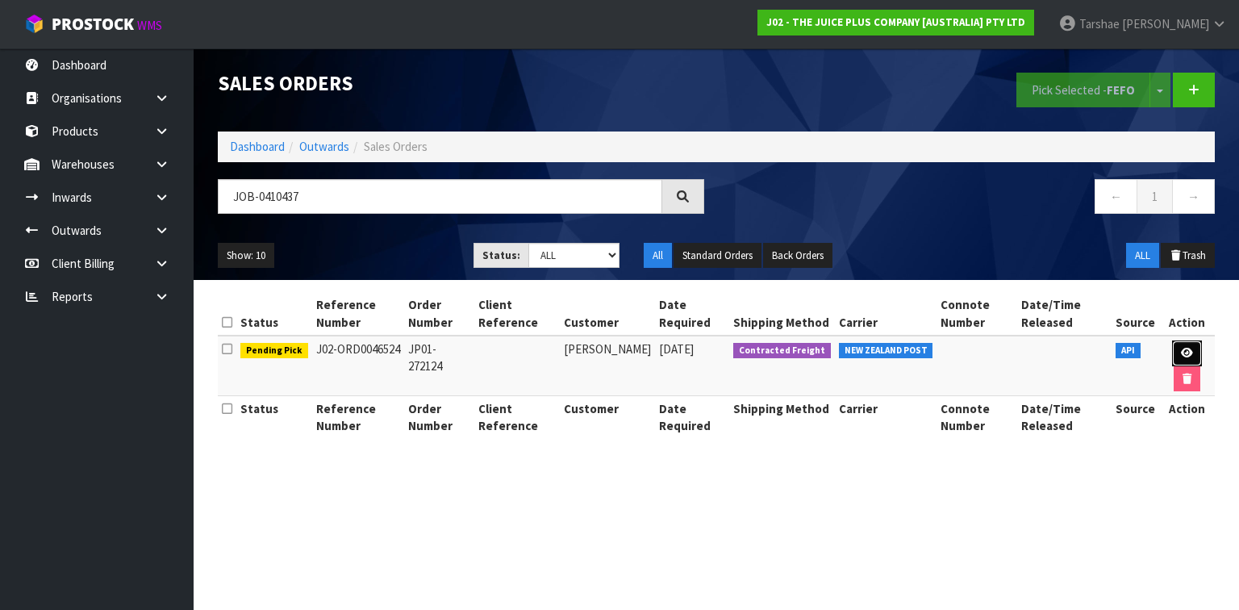
click at [1181, 351] on icon at bounding box center [1187, 353] width 12 height 10
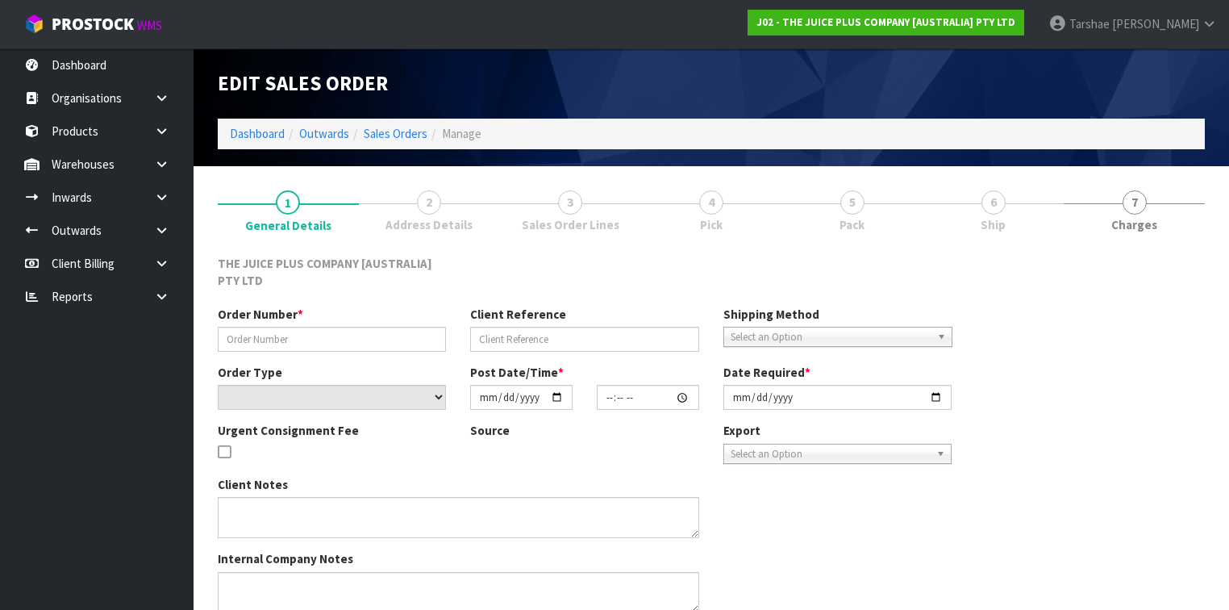
type input "JP01-272124"
select select "number:0"
type input "[DATE]"
type input "14:38:25.000"
type input "[DATE]"
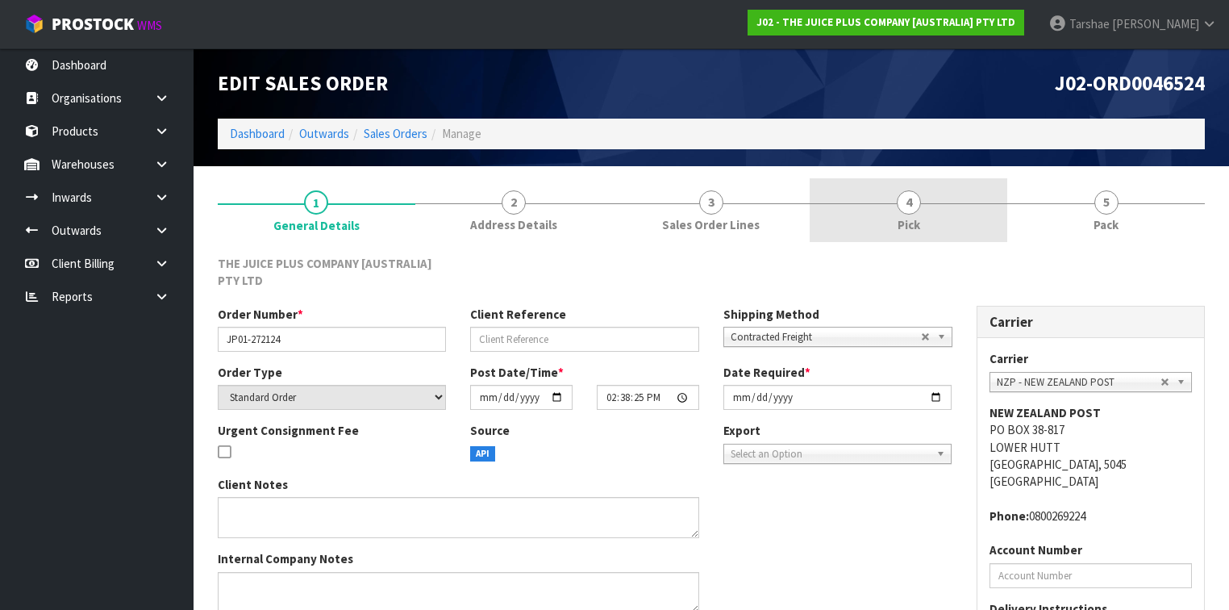
click at [965, 209] on link "4 Pick" at bounding box center [909, 210] width 198 height 64
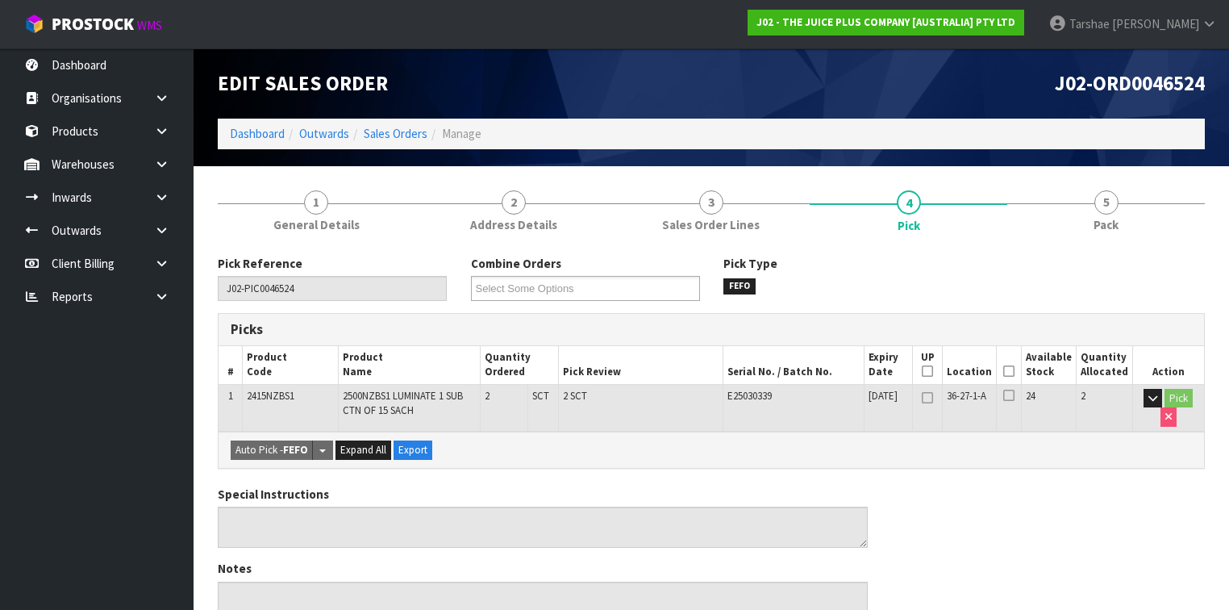
click at [1015, 371] on icon at bounding box center [1008, 371] width 11 height 1
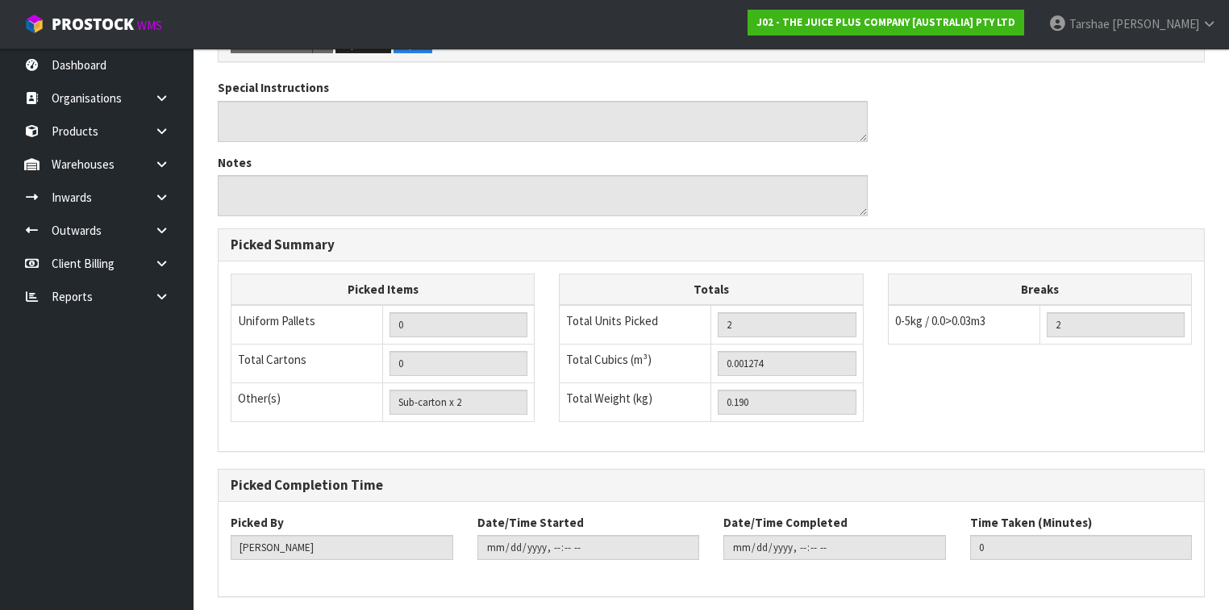
scroll to position [523, 0]
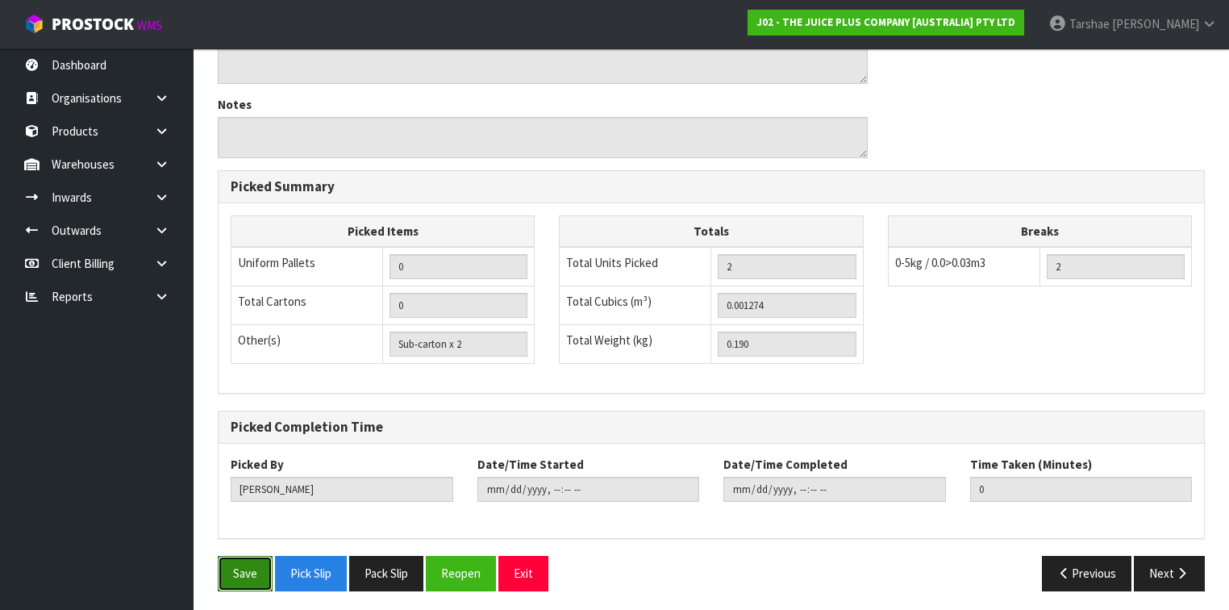
click at [236, 558] on button "Save" at bounding box center [245, 573] width 55 height 35
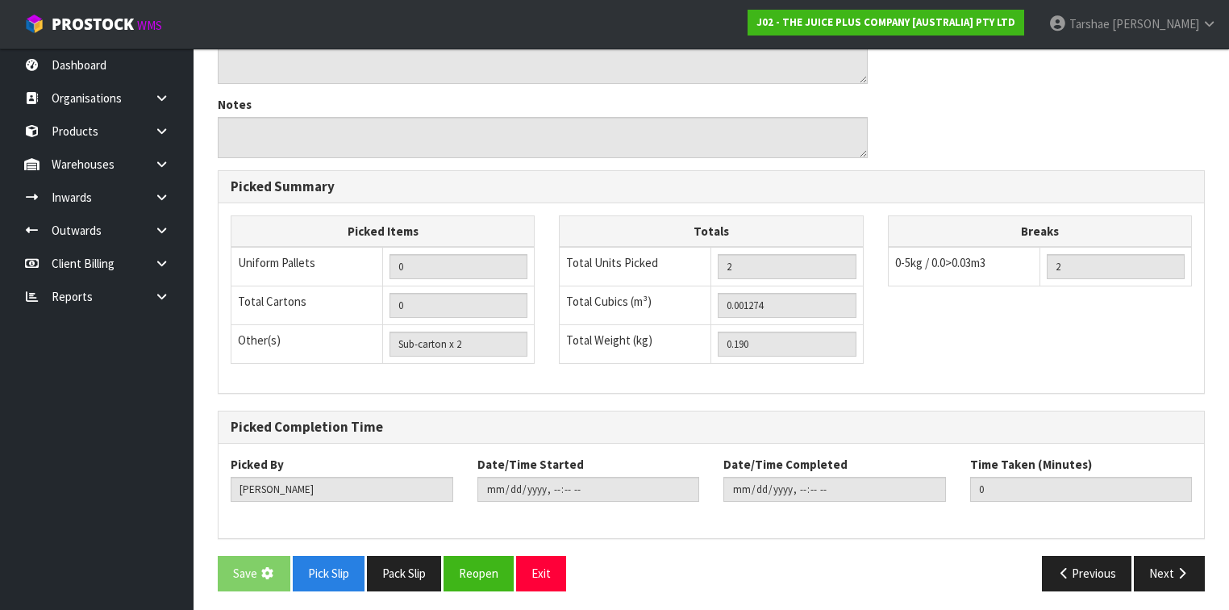
scroll to position [0, 0]
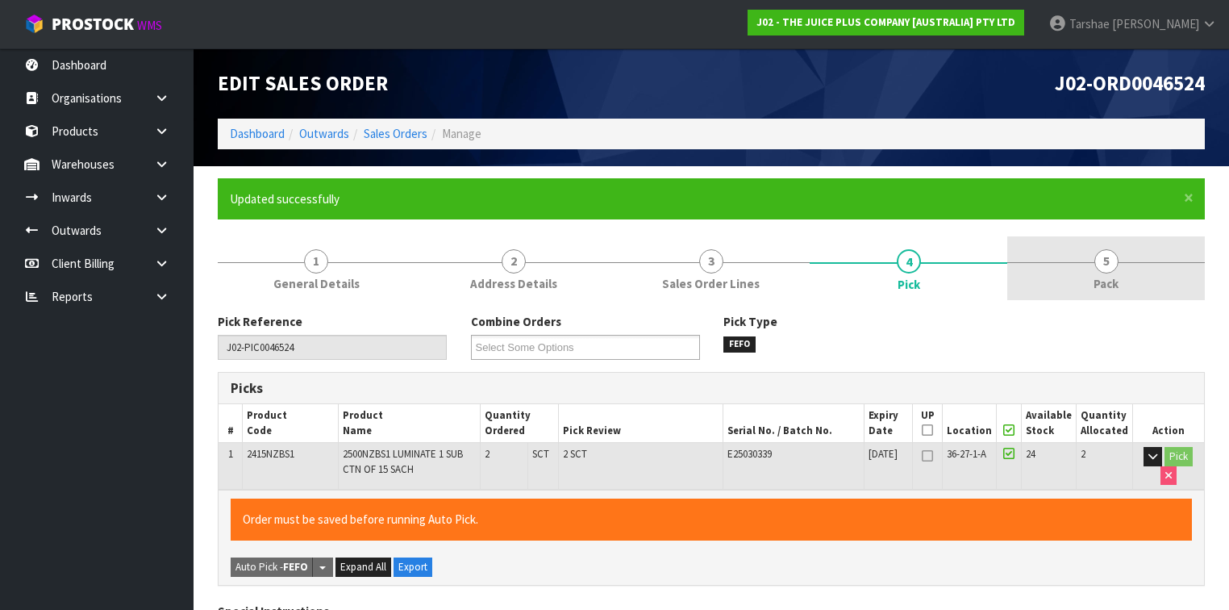
type input "[PERSON_NAME]"
type input "[DATE]T14:19:54"
click at [1097, 260] on span "5" at bounding box center [1106, 261] width 24 height 24
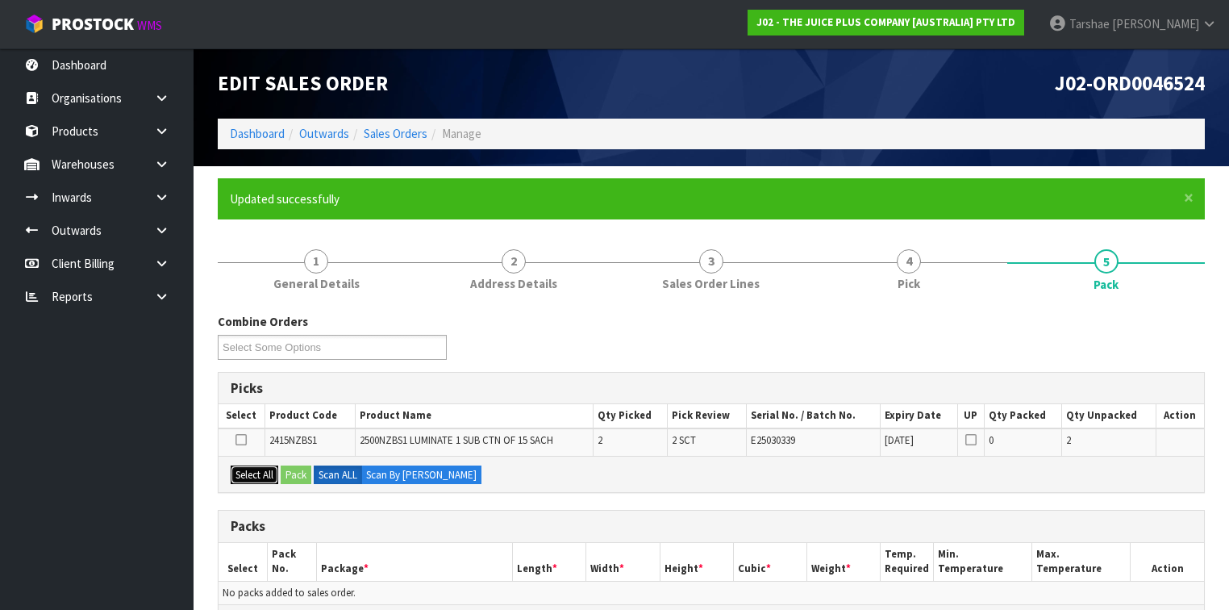
click at [252, 473] on button "Select All" at bounding box center [255, 474] width 48 height 19
click at [286, 473] on button "Pack" at bounding box center [296, 474] width 31 height 19
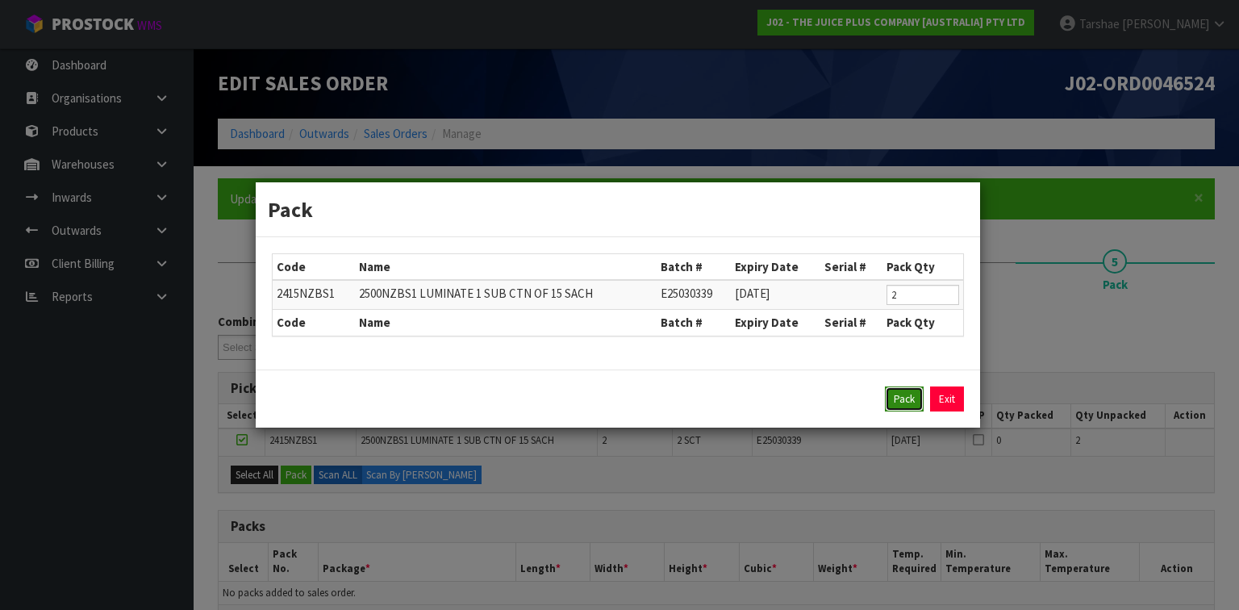
click at [898, 406] on button "Pack" at bounding box center [904, 399] width 39 height 26
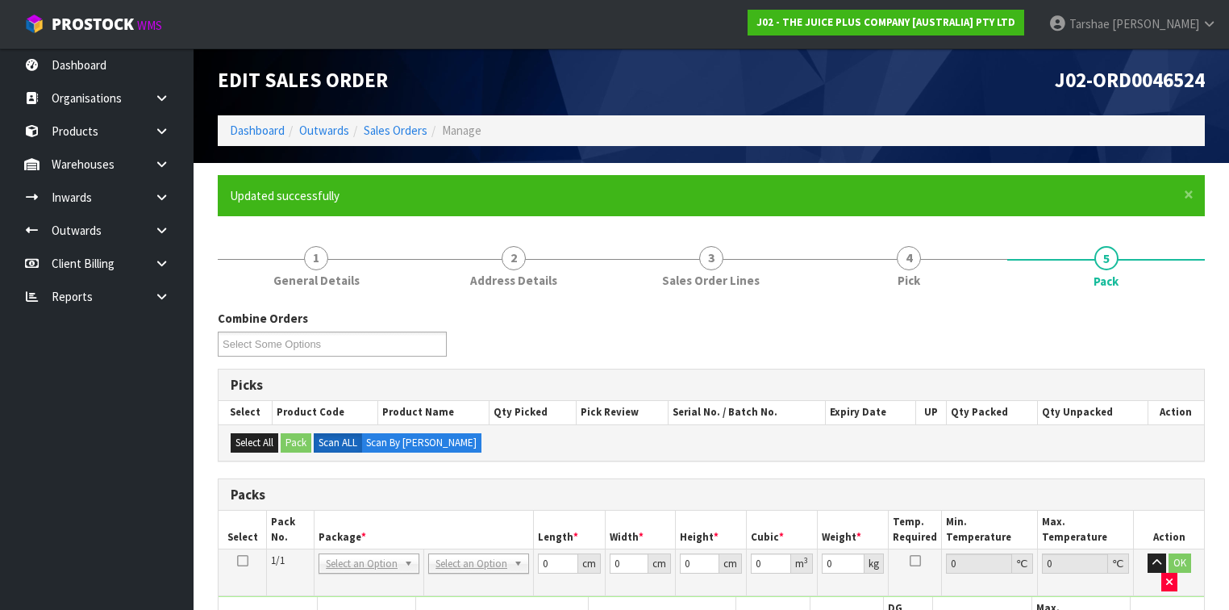
scroll to position [129, 0]
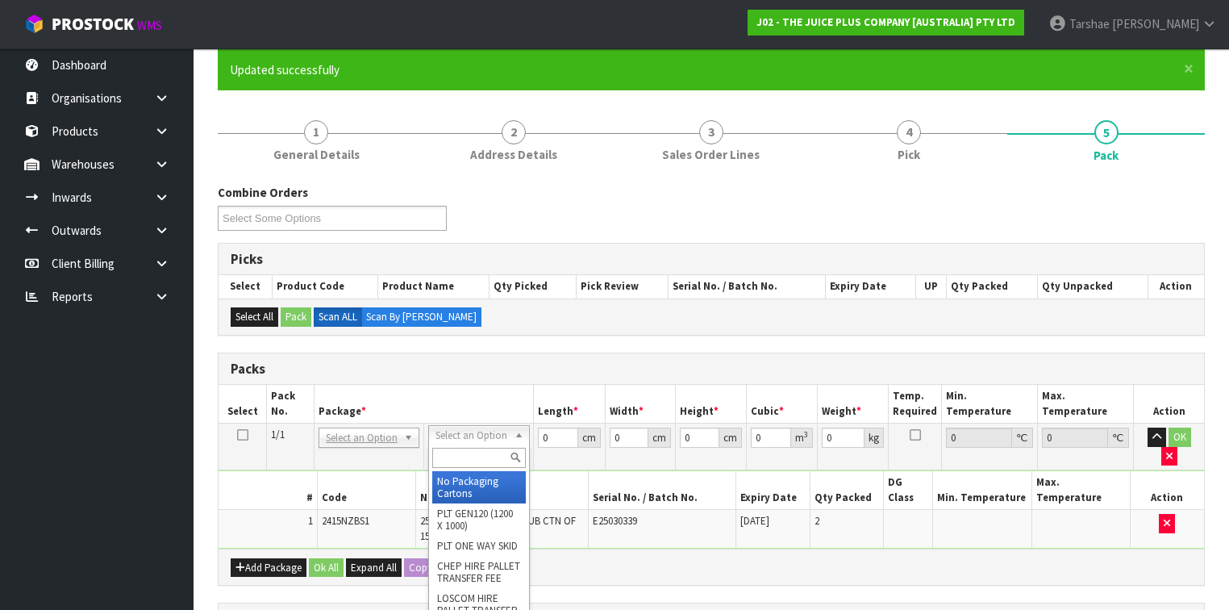
click at [461, 448] on input "text" at bounding box center [478, 458] width 93 height 20
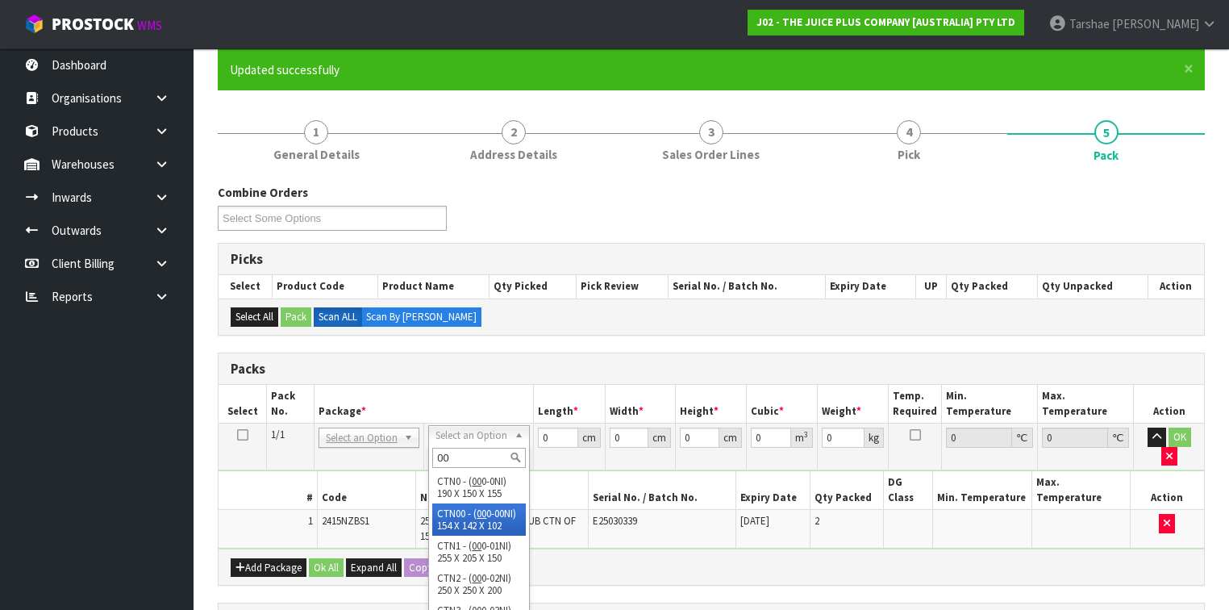
type input "00"
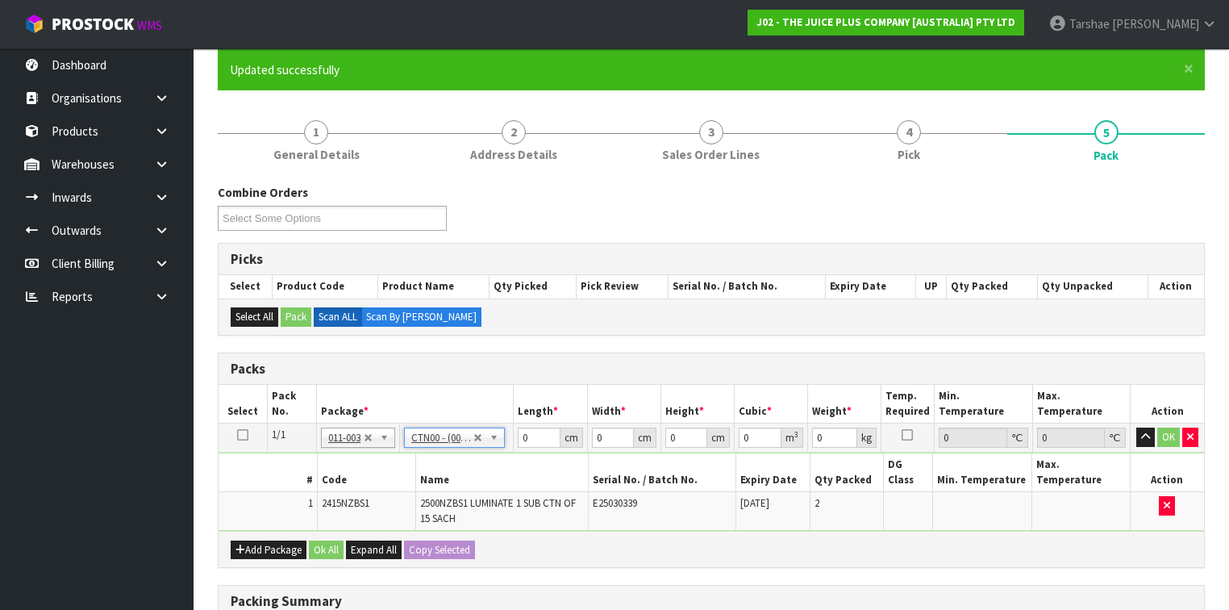
type input "15.4"
type input "14.2"
type input "10.2"
type input "0.002231"
type input "0.39"
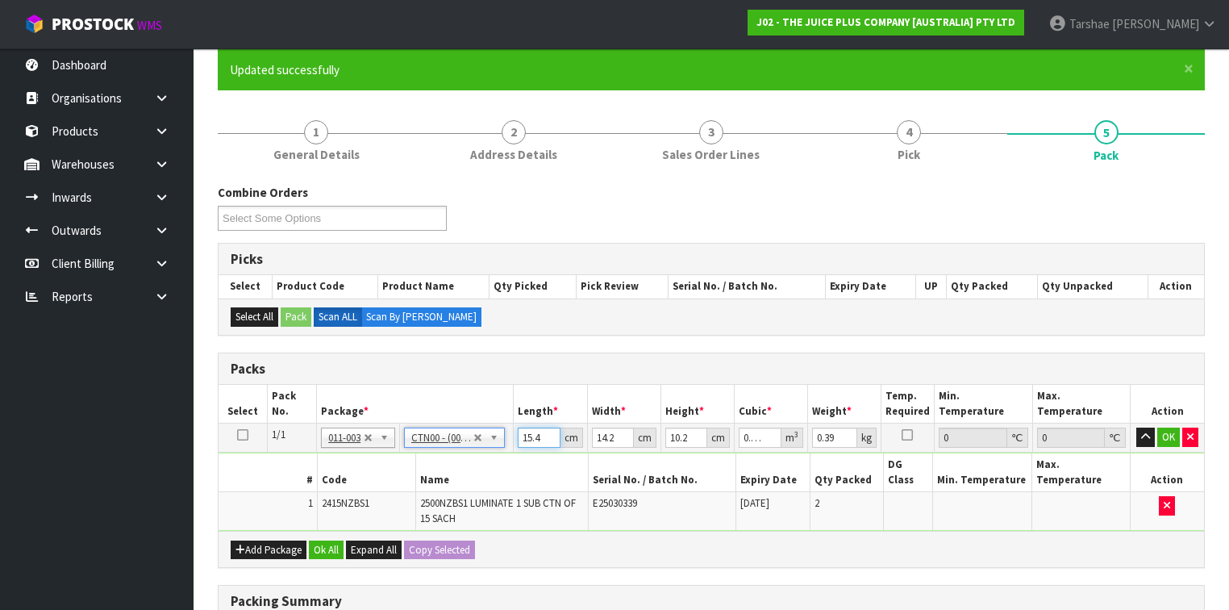
click at [532, 435] on input "15.4" at bounding box center [539, 437] width 42 height 20
type input "1"
type input "0.000145"
type input "15"
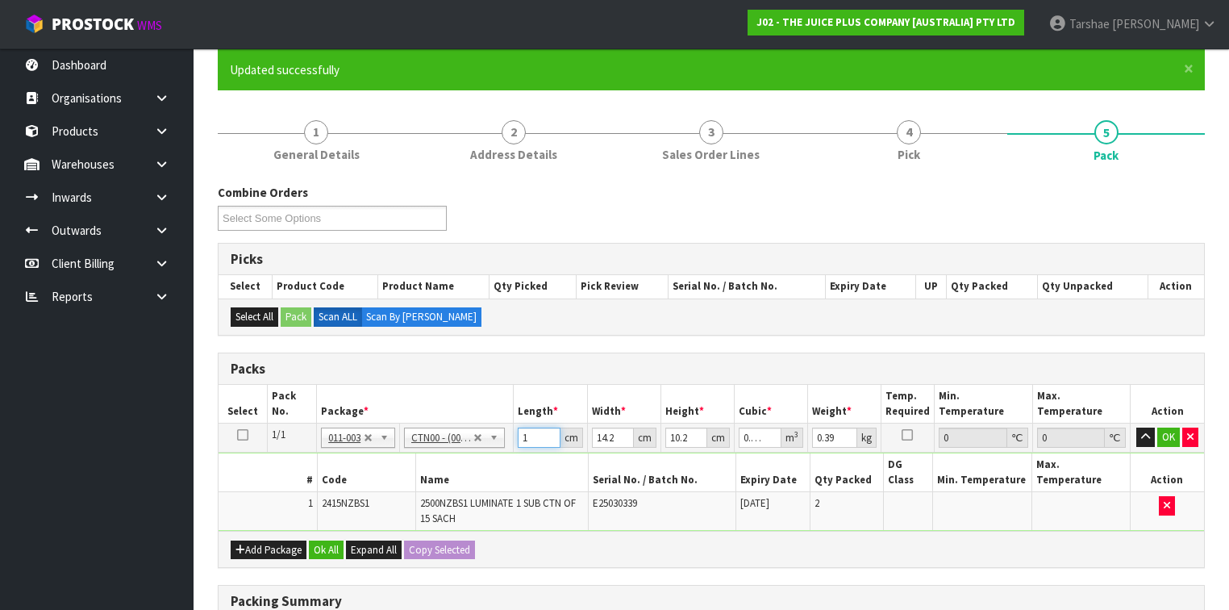
type input "0.002173"
type input "15"
type input "1"
type input "0.000153"
type input "15"
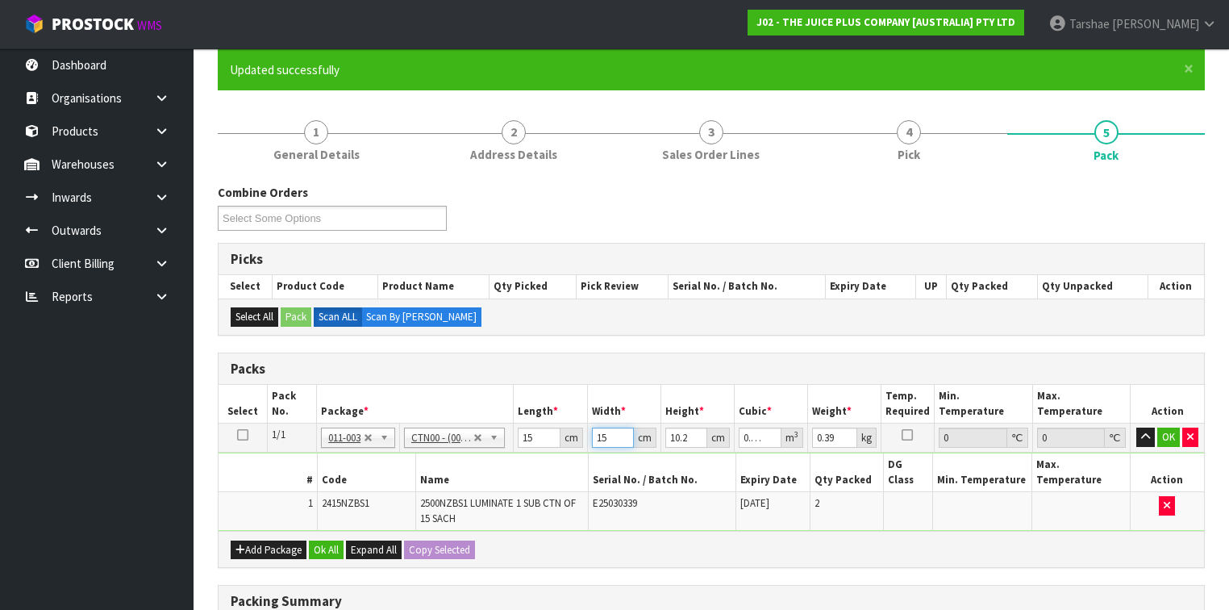
type input "0.002295"
type input "15"
type input "8"
type input "0.0018"
type input "8"
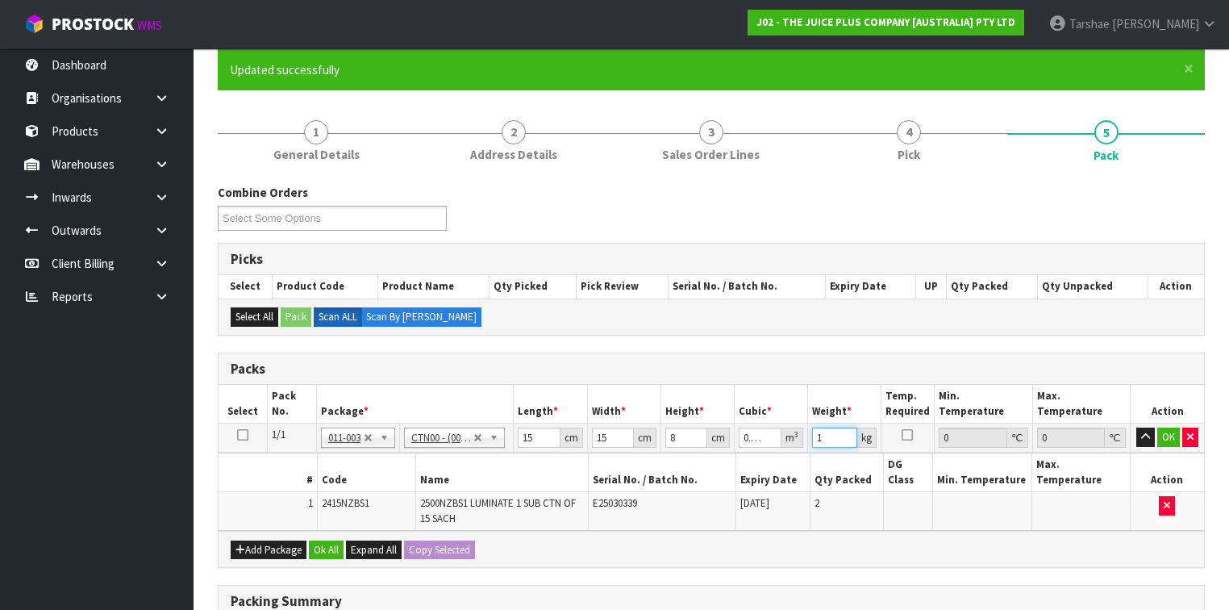
type input "1"
click at [1136, 427] on button "button" at bounding box center [1145, 436] width 19 height 19
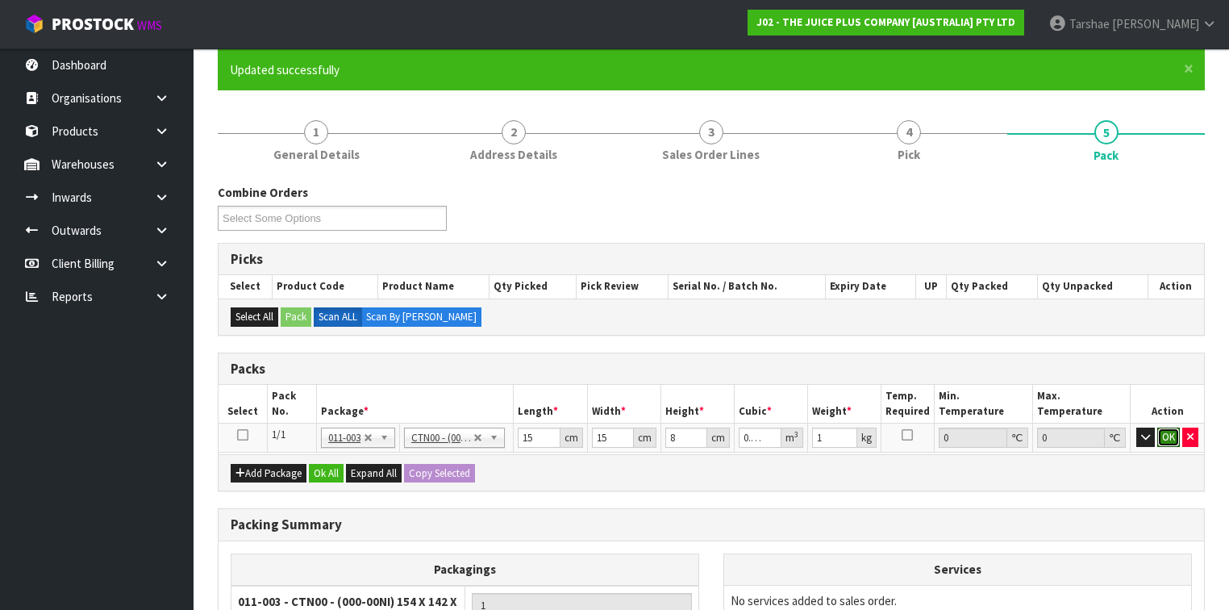
click button "OK" at bounding box center [1168, 436] width 23 height 19
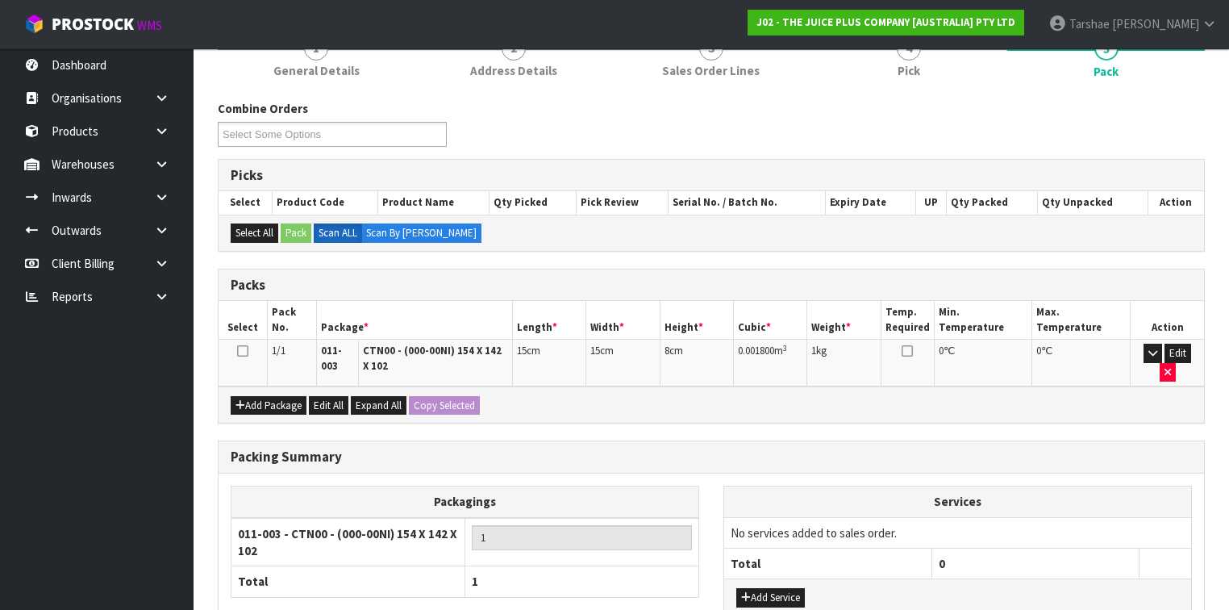
scroll to position [328, 0]
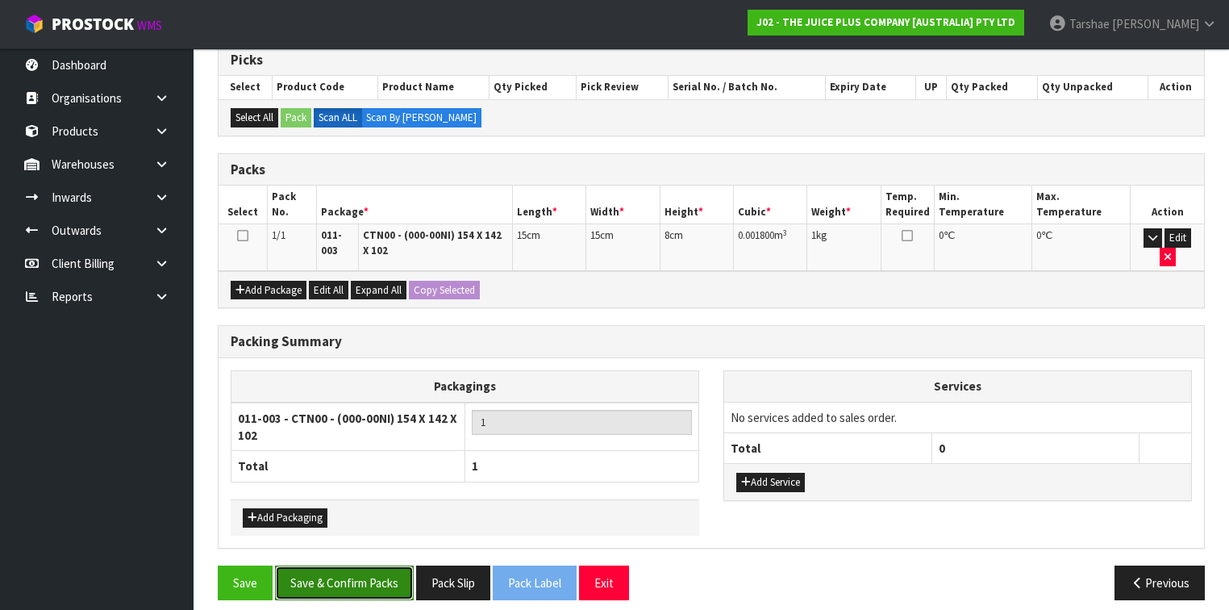
click at [349, 569] on button "Save & Confirm Packs" at bounding box center [344, 582] width 139 height 35
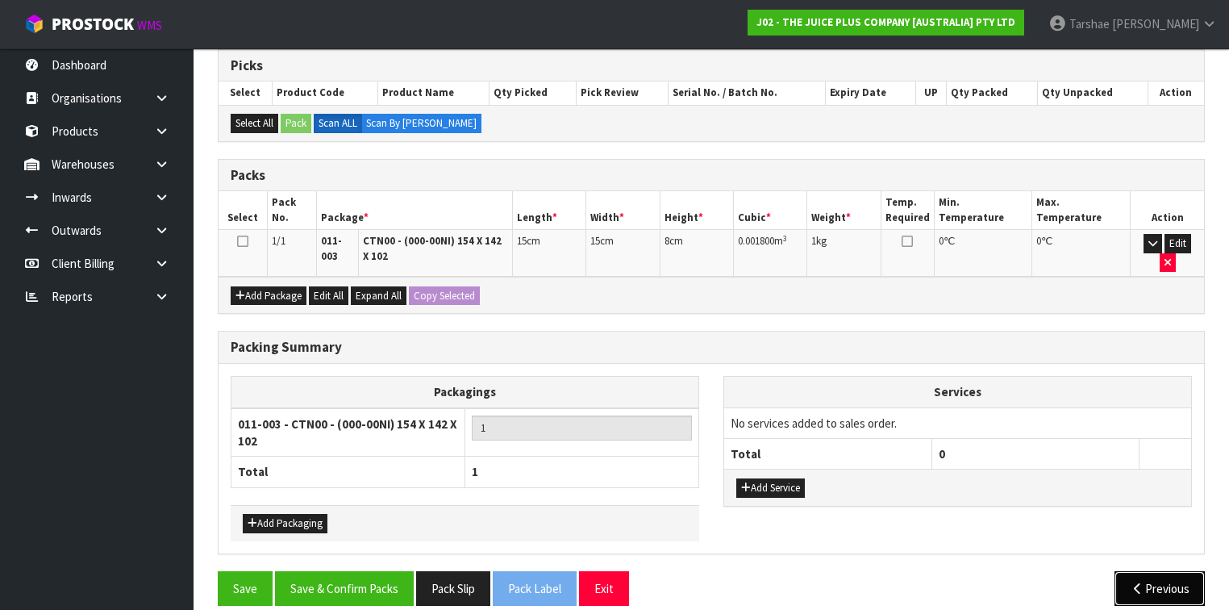
click at [1165, 571] on div "Previous" at bounding box center [964, 588] width 506 height 35
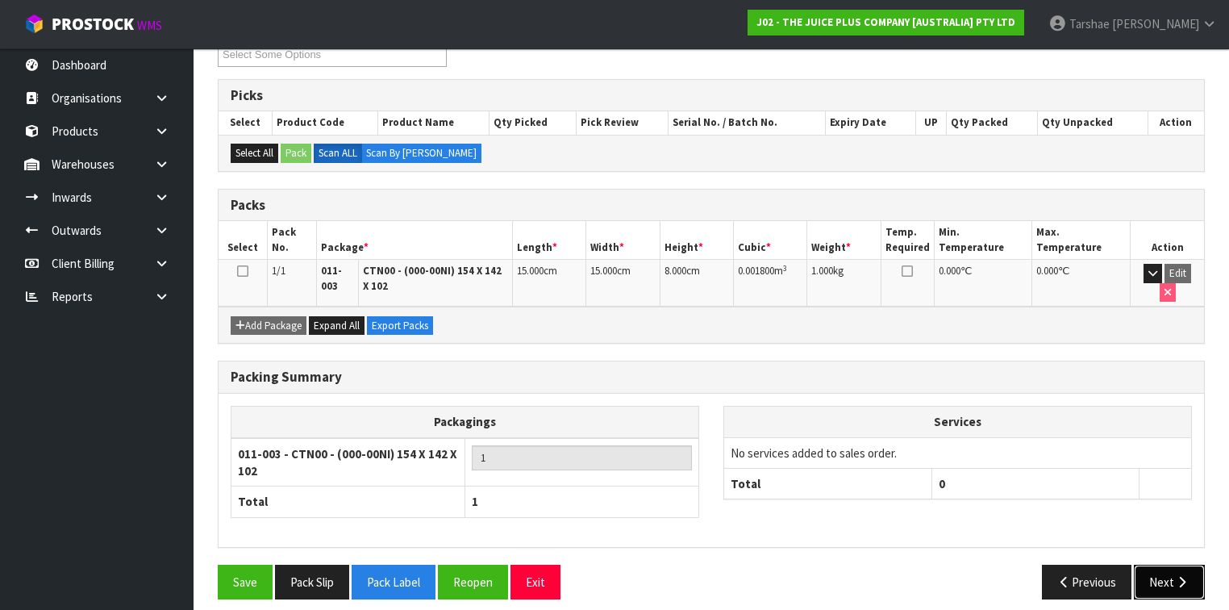
click at [1165, 567] on button "Next" at bounding box center [1169, 582] width 71 height 35
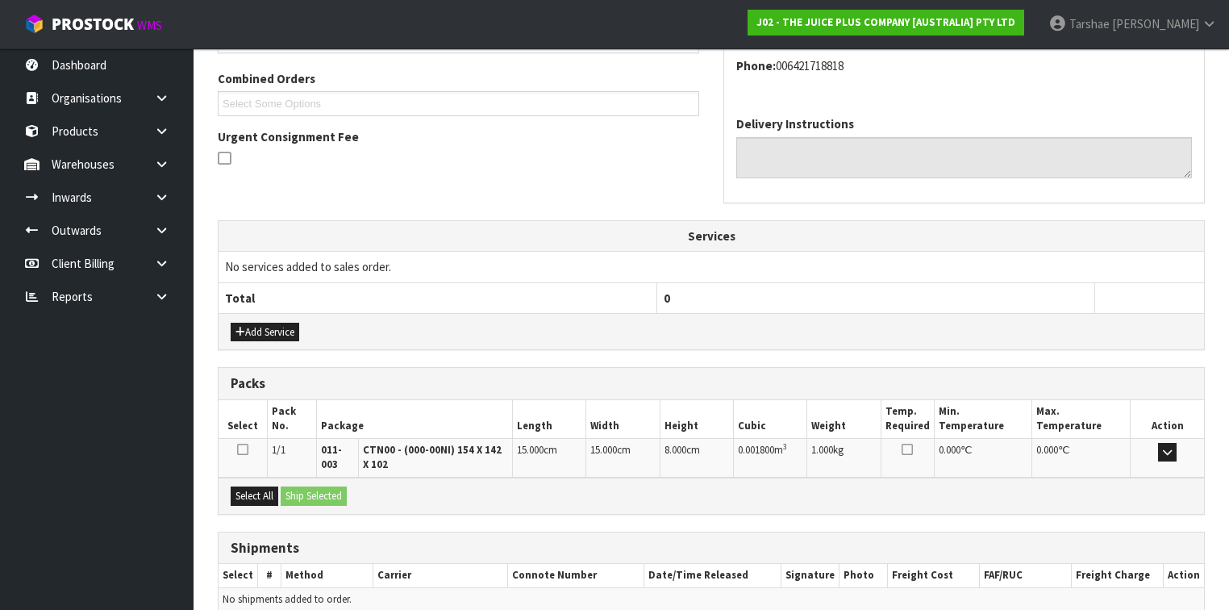
scroll to position [477, 0]
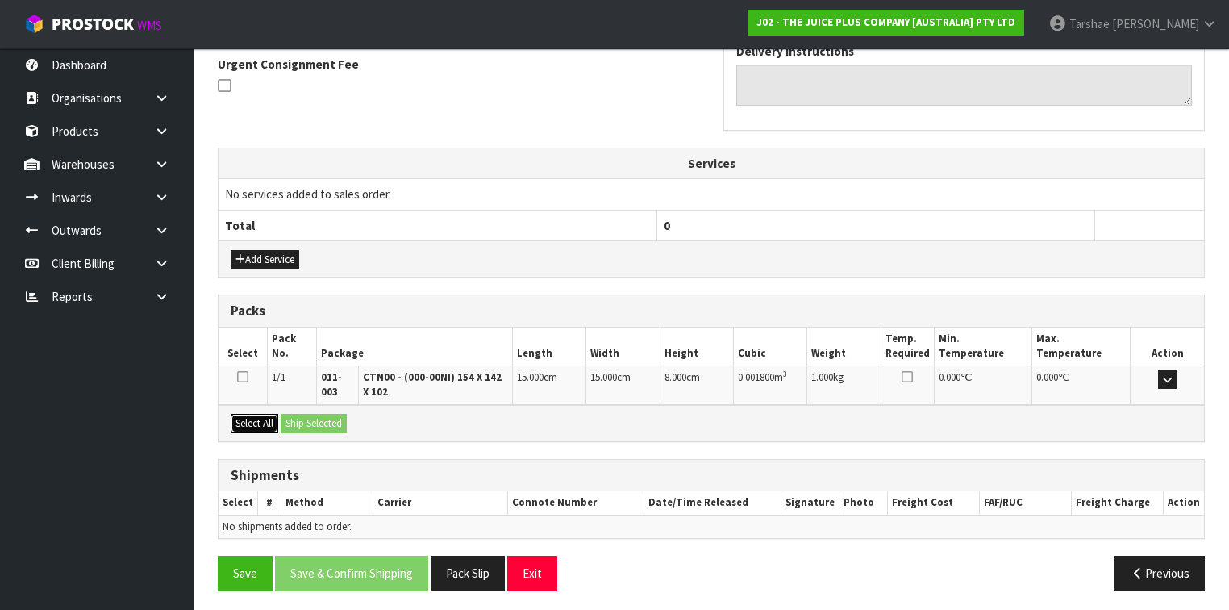
drag, startPoint x: 266, startPoint y: 426, endPoint x: 316, endPoint y: 417, distance: 50.8
click at [266, 426] on button "Select All" at bounding box center [255, 423] width 48 height 19
click at [316, 417] on button "Ship Selected" at bounding box center [314, 423] width 66 height 19
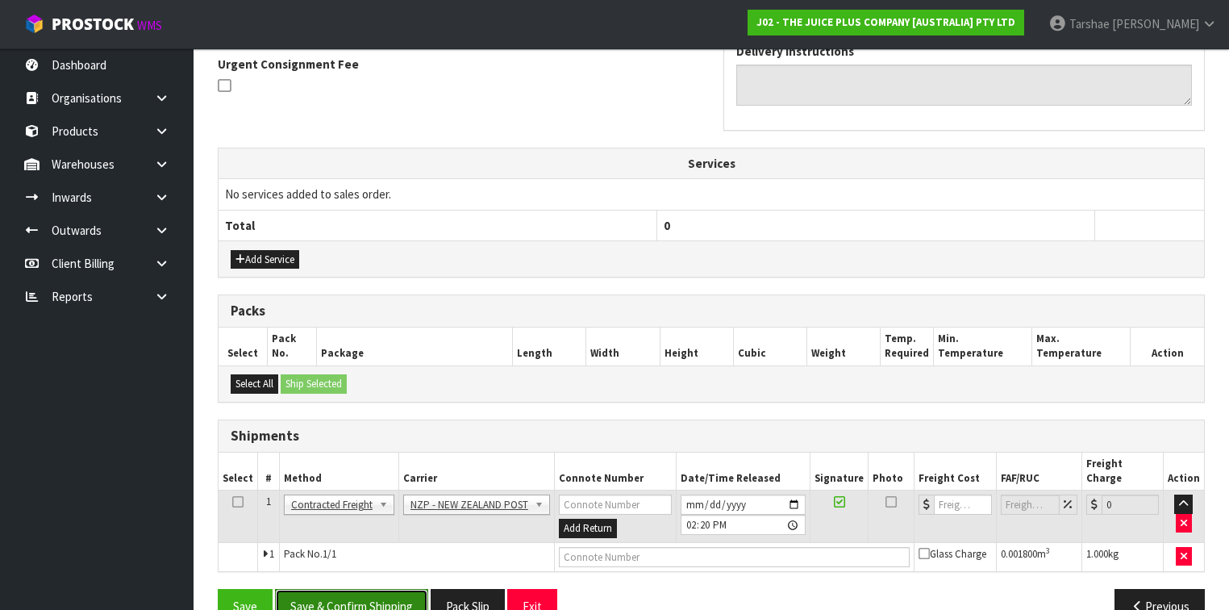
click at [357, 589] on button "Save & Confirm Shipping" at bounding box center [351, 606] width 153 height 35
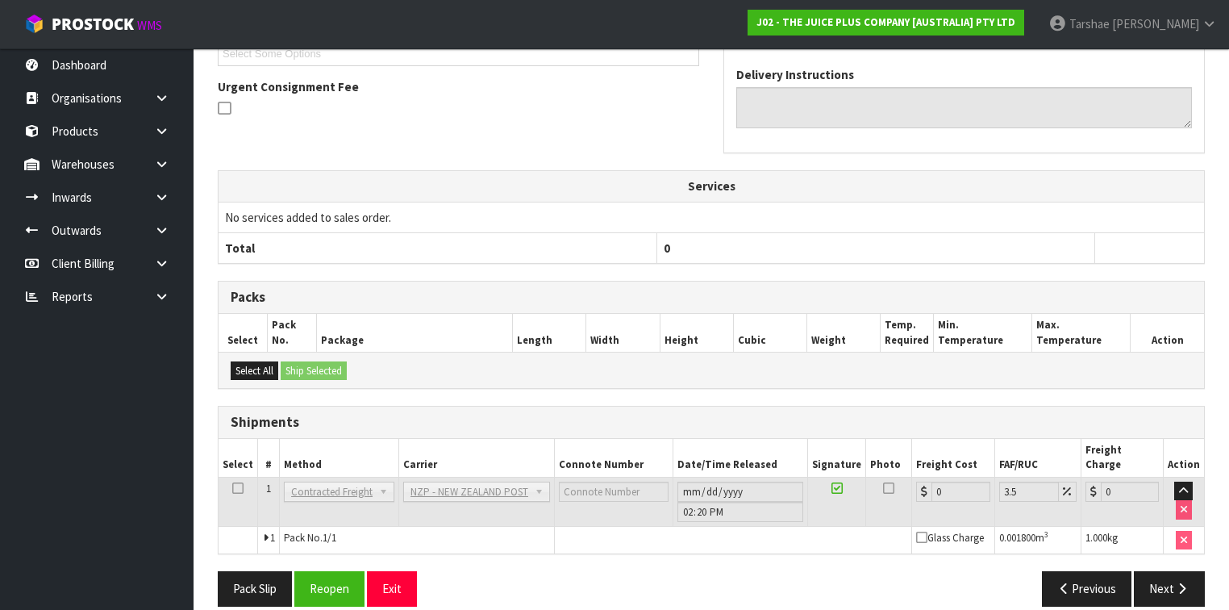
scroll to position [472, 0]
click at [332, 570] on button "Reopen" at bounding box center [329, 587] width 70 height 35
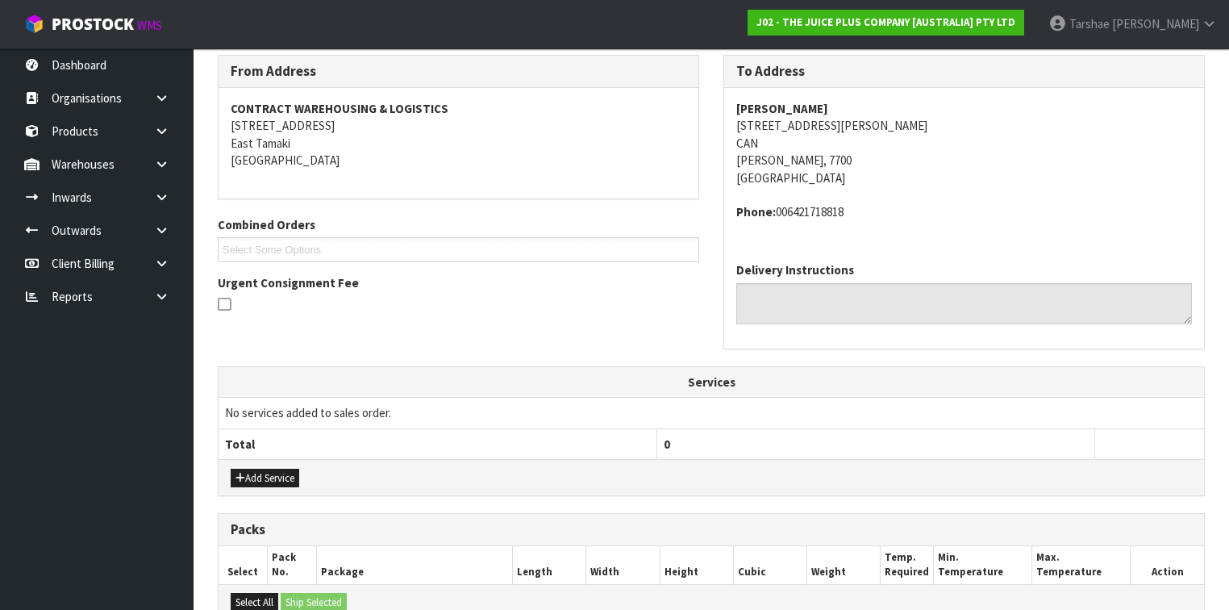
scroll to position [452, 0]
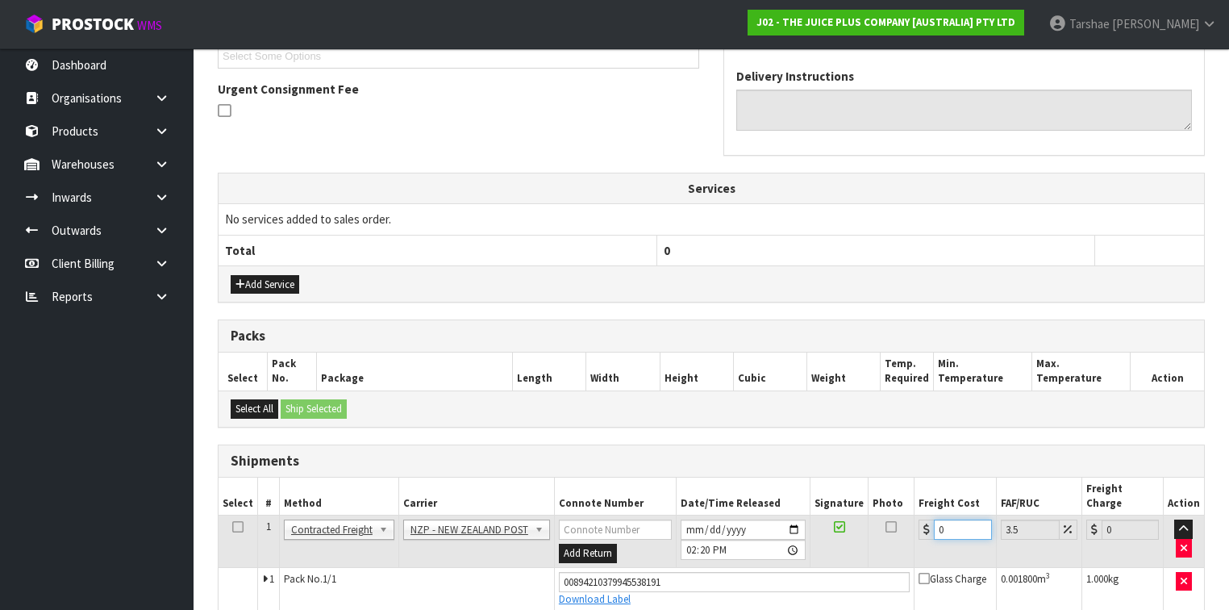
drag, startPoint x: 948, startPoint y: 514, endPoint x: 794, endPoint y: 513, distance: 154.1
click at [821, 519] on tr "1 Client Local Pickup Customer Local Pickup Company Freight Contracted Freight …" at bounding box center [712, 541] width 986 height 52
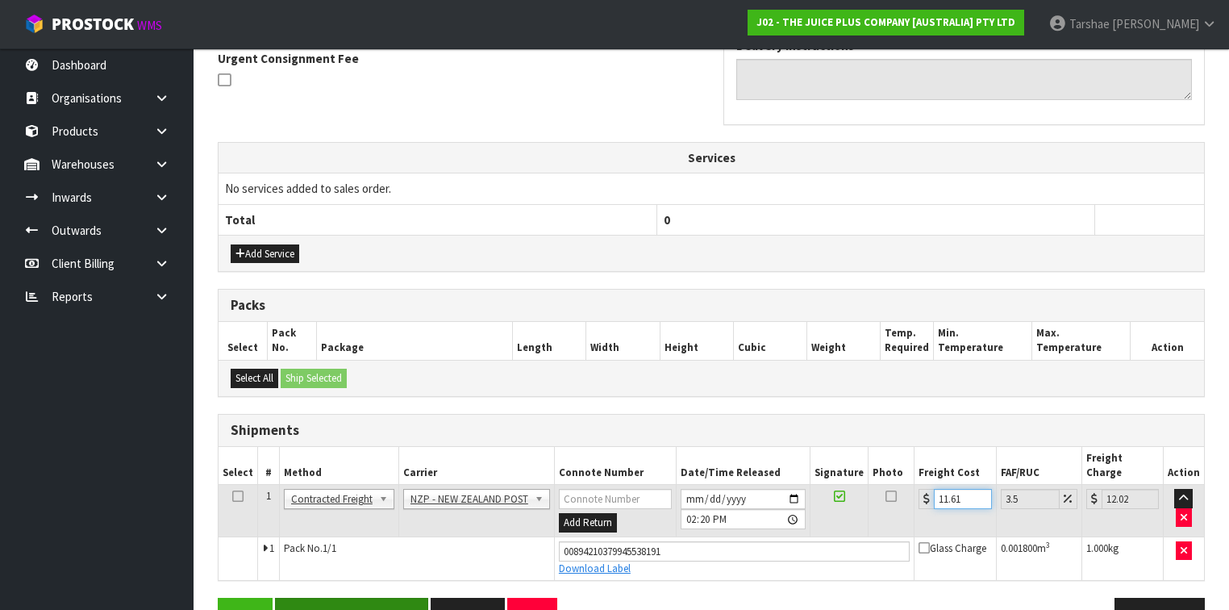
scroll to position [509, 0]
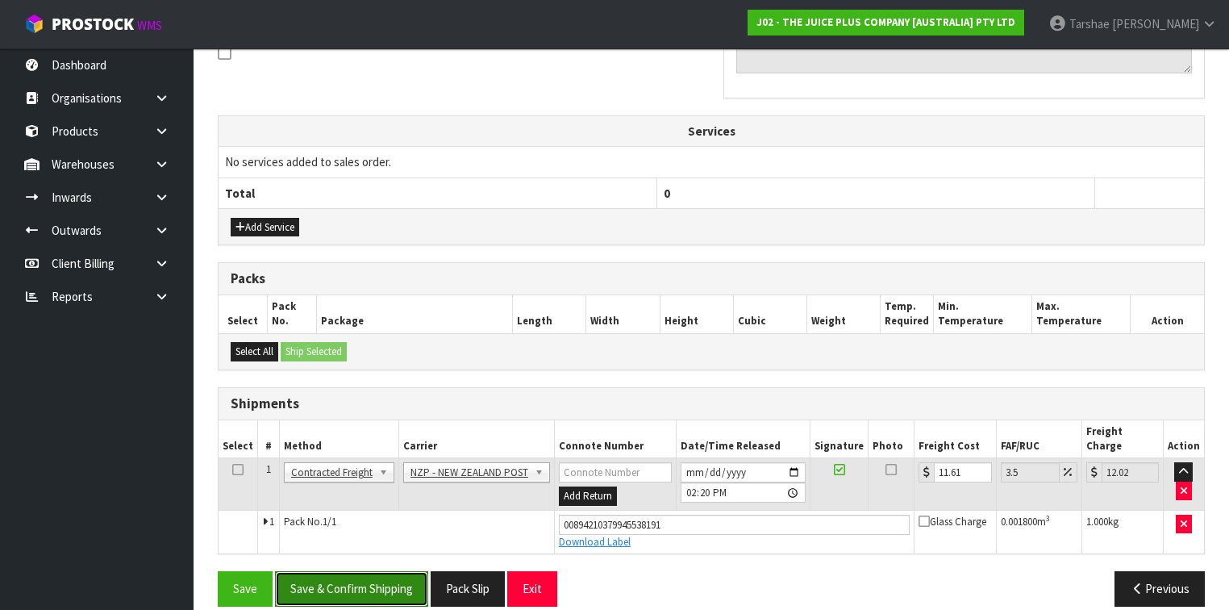
click at [323, 571] on button "Save & Confirm Shipping" at bounding box center [351, 588] width 153 height 35
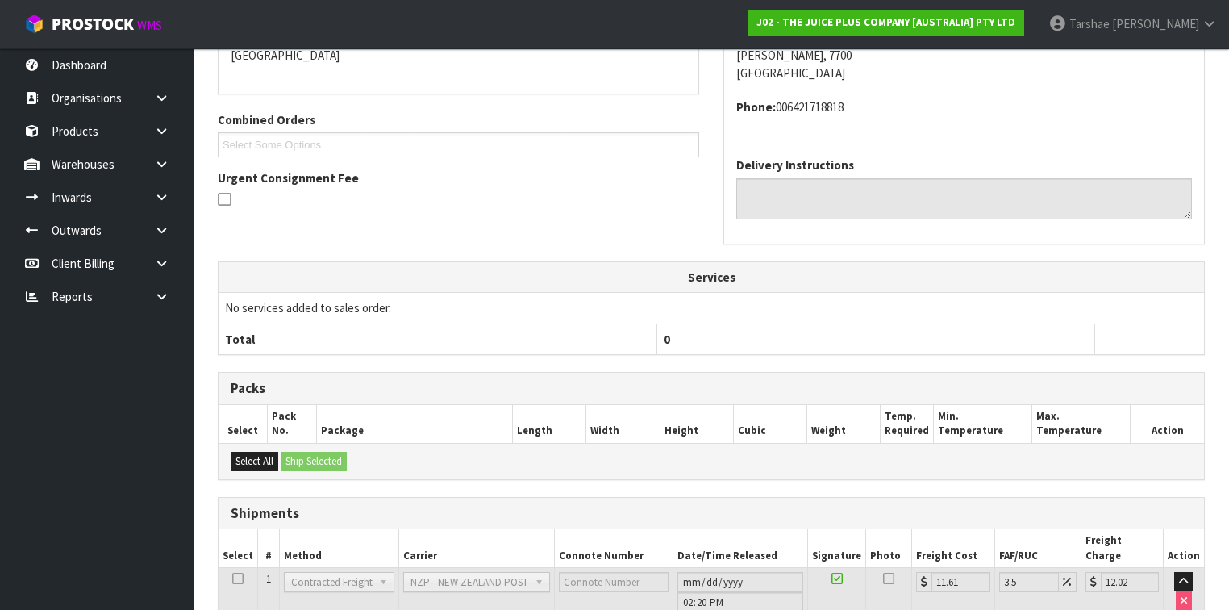
scroll to position [465, 0]
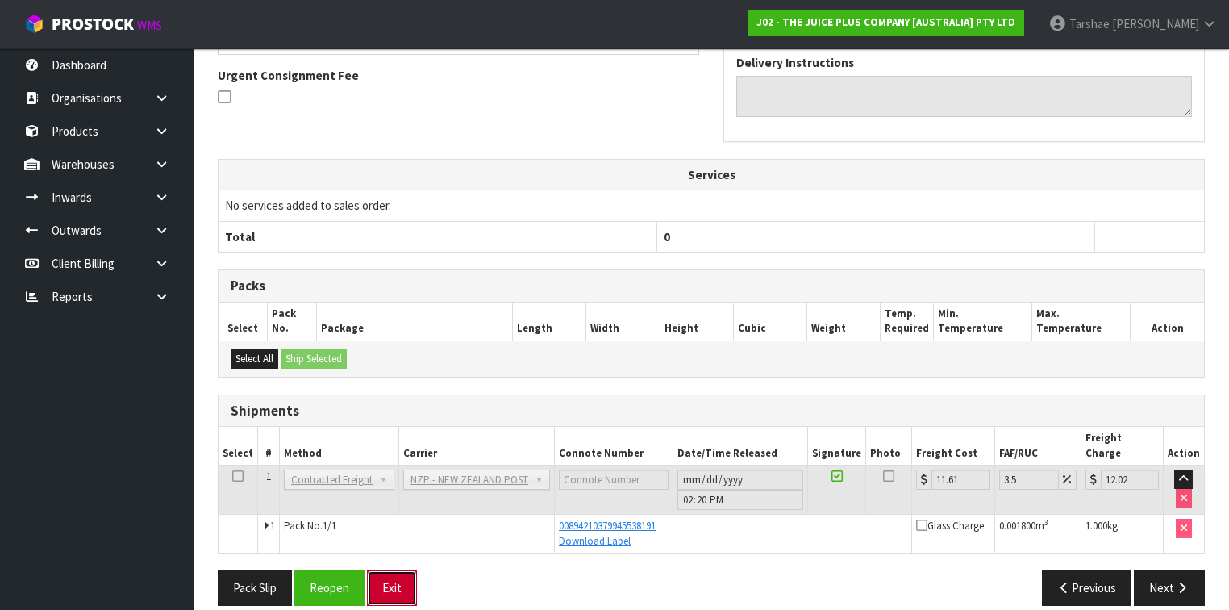
click at [406, 571] on button "Exit" at bounding box center [392, 587] width 50 height 35
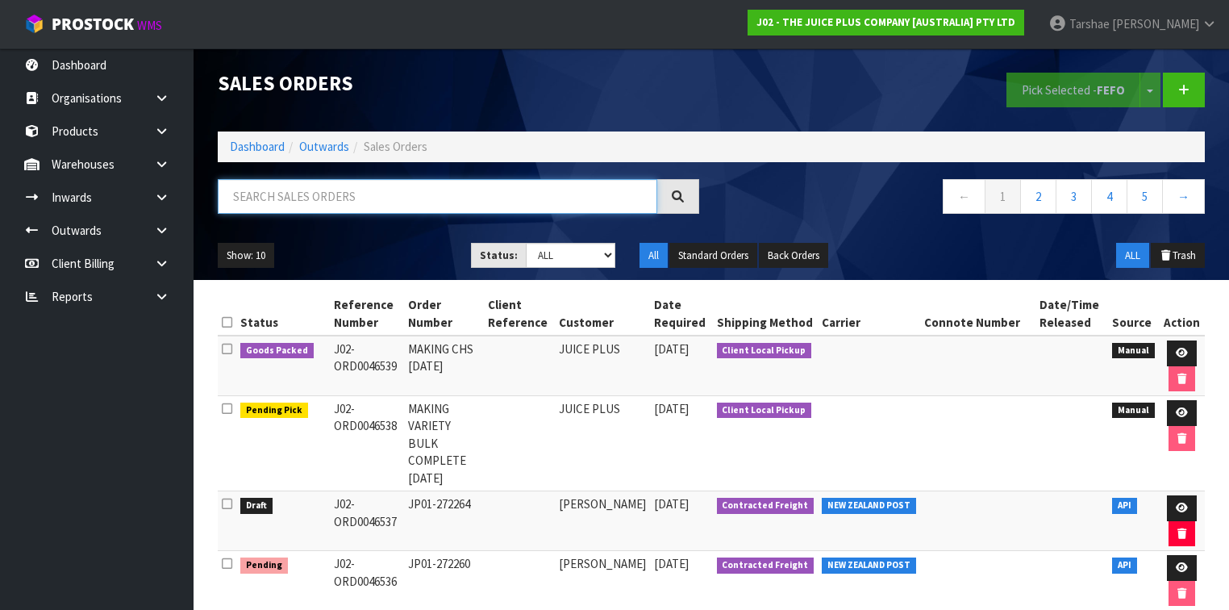
click at [563, 197] on input "text" at bounding box center [438, 196] width 440 height 35
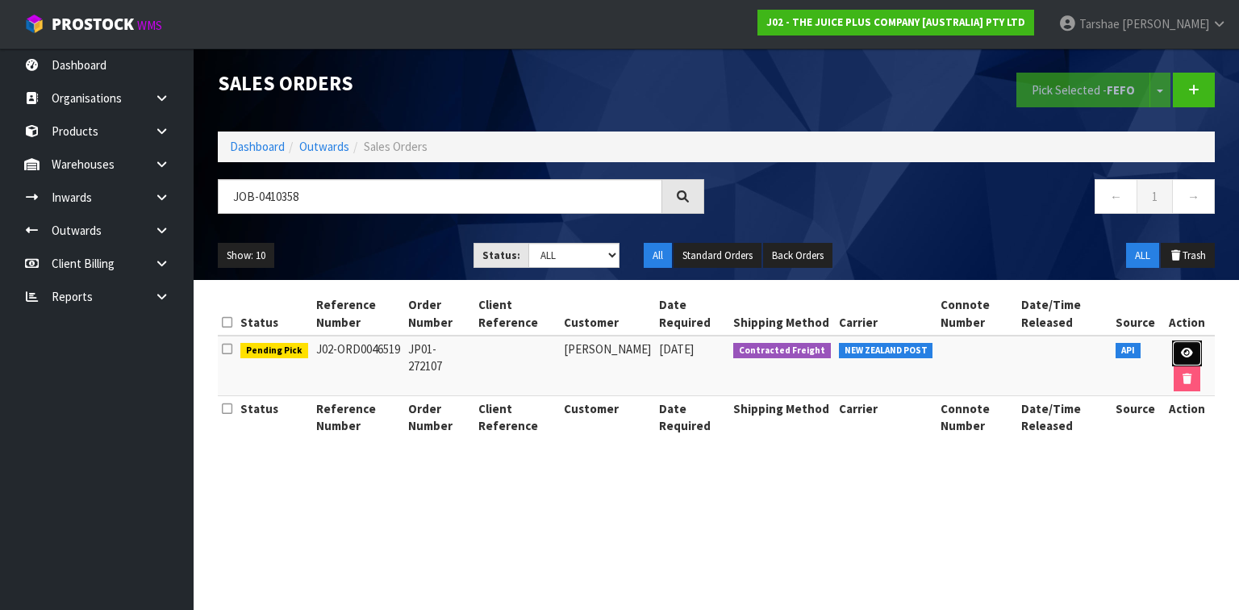
click at [1174, 342] on link at bounding box center [1187, 353] width 30 height 26
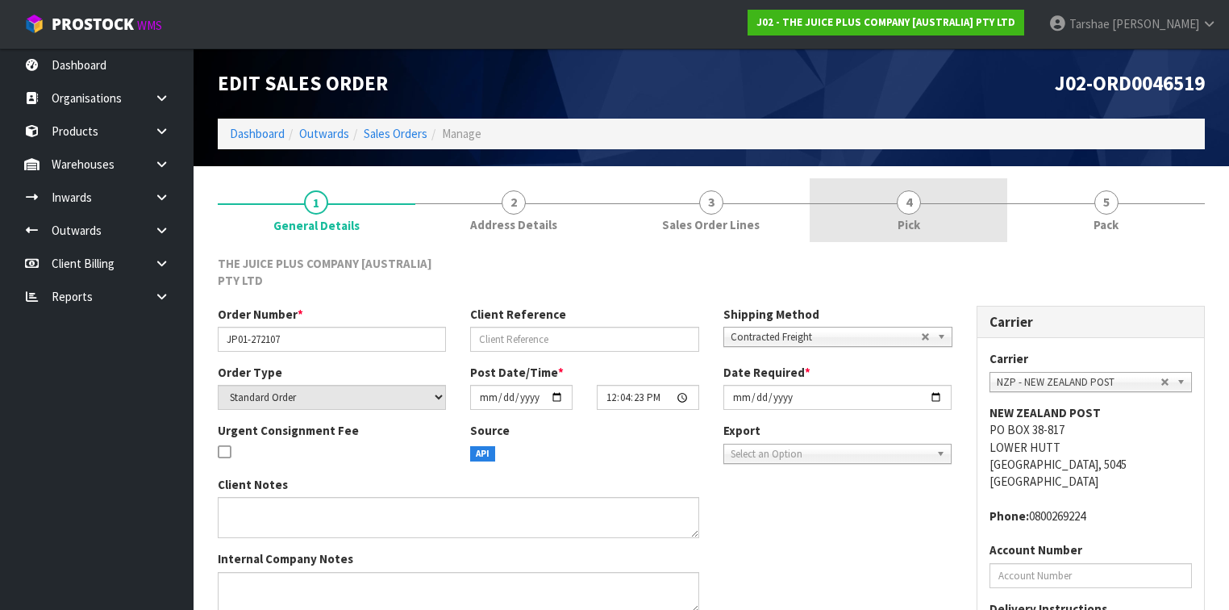
drag, startPoint x: 977, startPoint y: 220, endPoint x: 979, endPoint y: 242, distance: 21.9
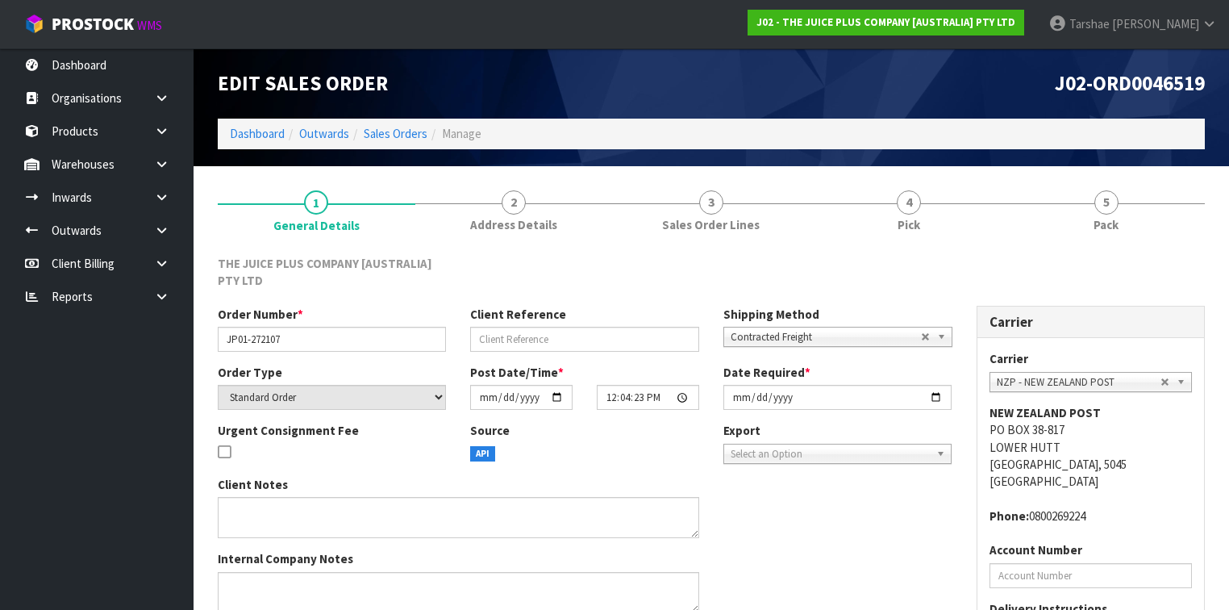
click at [976, 221] on link "4 Pick" at bounding box center [909, 210] width 198 height 64
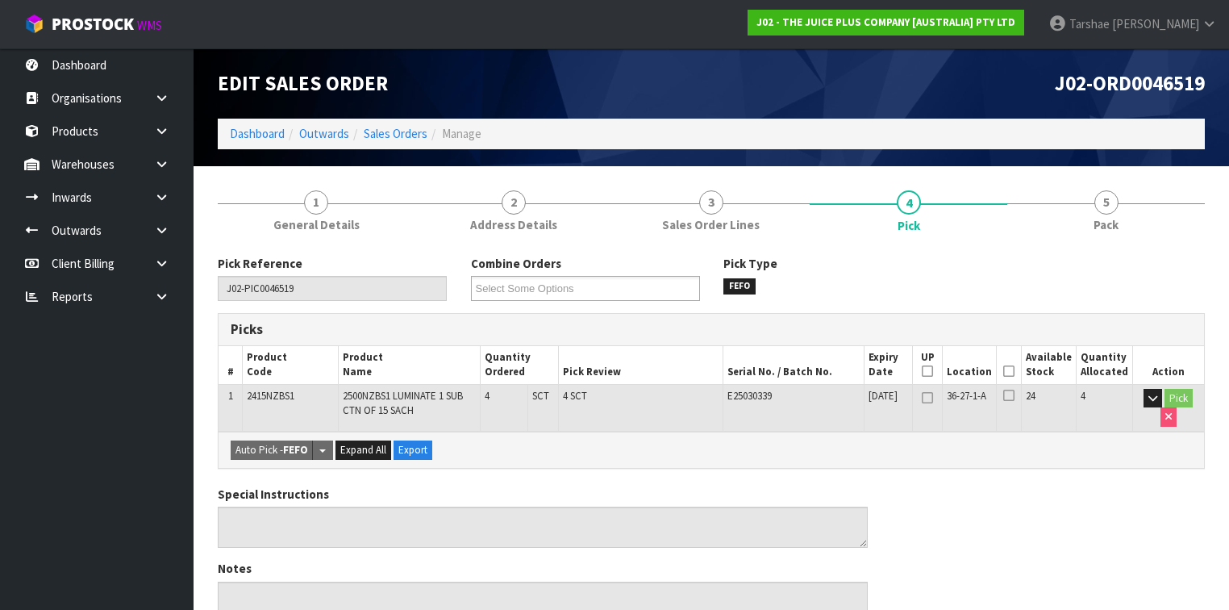
click at [1014, 372] on icon at bounding box center [1008, 371] width 11 height 1
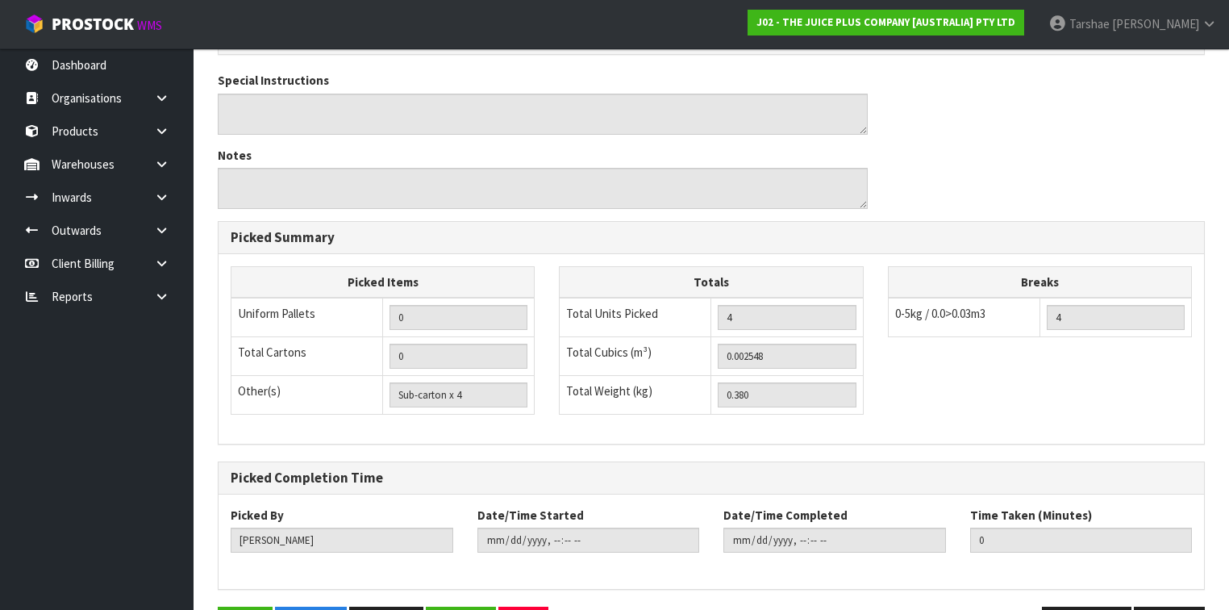
scroll to position [523, 0]
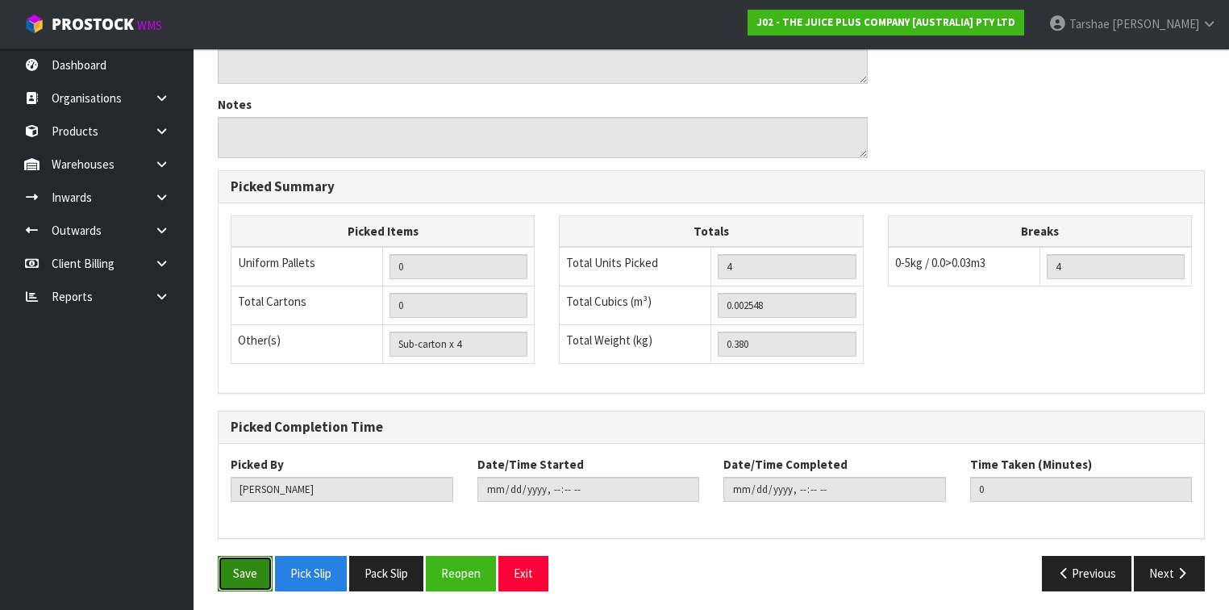
click at [249, 574] on button "Save" at bounding box center [245, 573] width 55 height 35
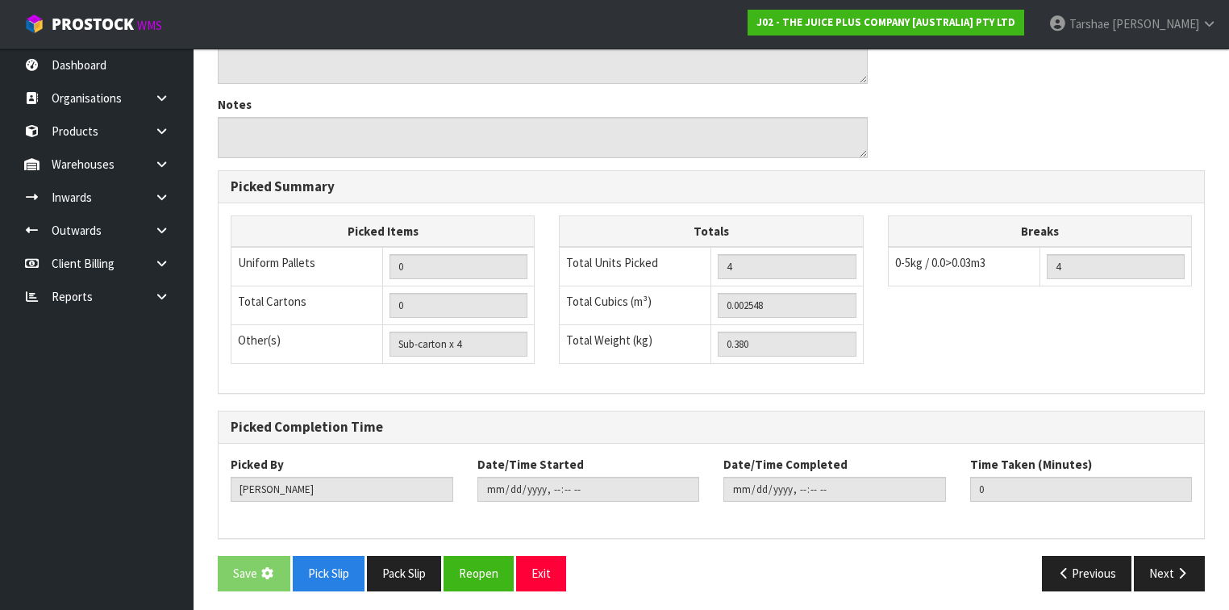
scroll to position [0, 0]
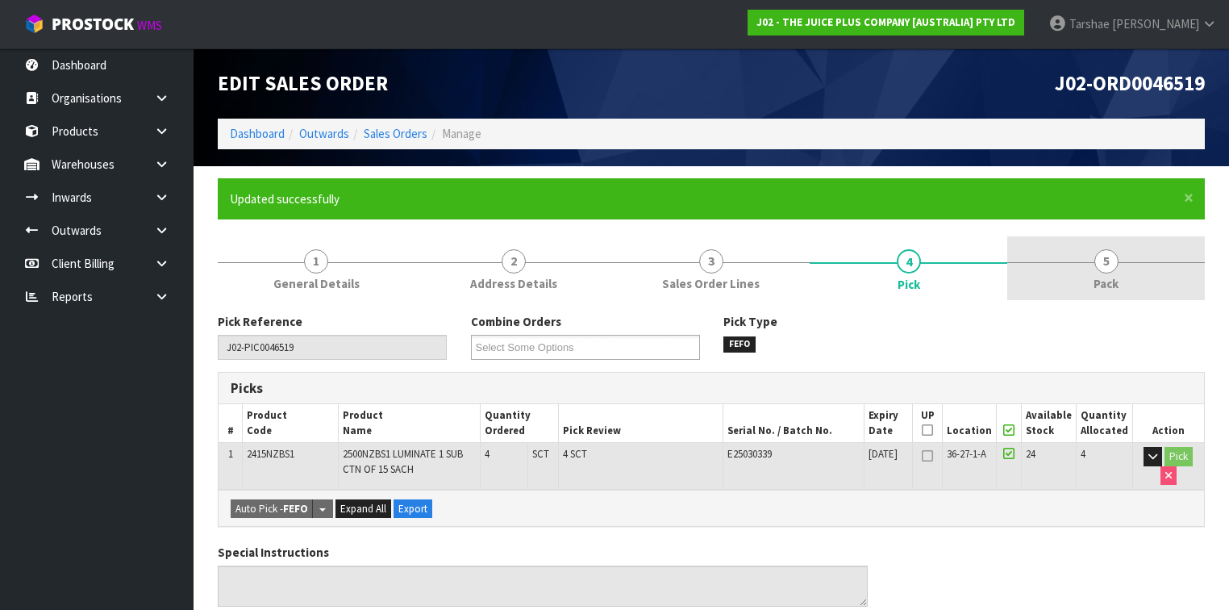
click at [1085, 279] on link "5 Pack" at bounding box center [1106, 268] width 198 height 64
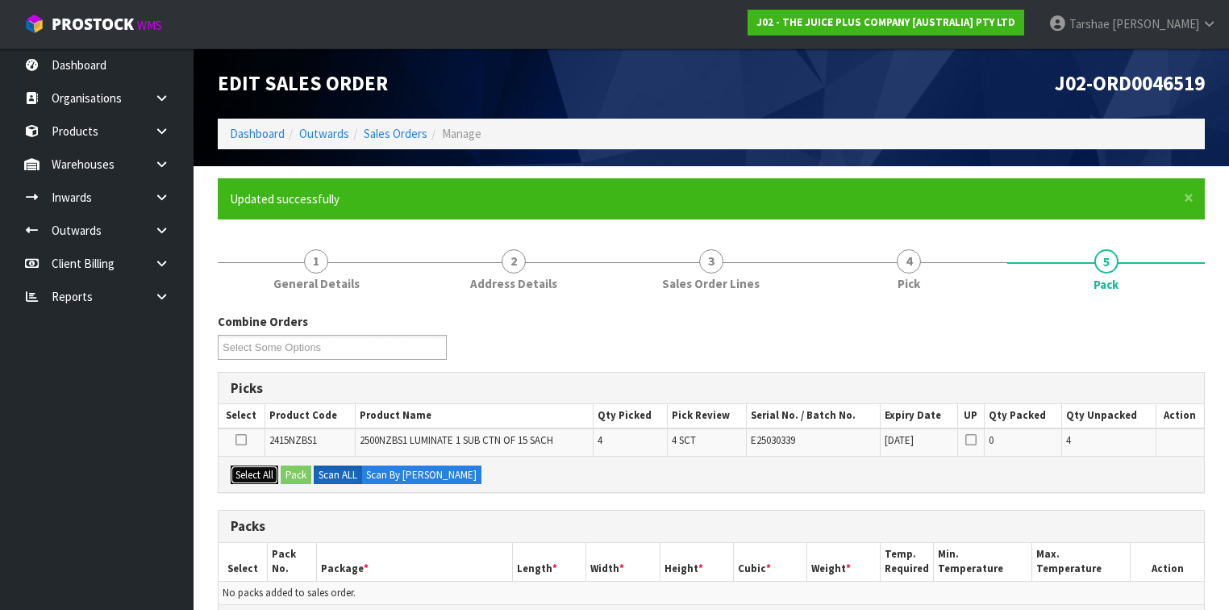
drag, startPoint x: 256, startPoint y: 474, endPoint x: 322, endPoint y: 469, distance: 65.5
click at [260, 474] on button "Select All" at bounding box center [255, 474] width 48 height 19
click at [322, 469] on label "Scan ALL" at bounding box center [338, 474] width 48 height 19
click at [304, 469] on button "Pack" at bounding box center [296, 474] width 31 height 19
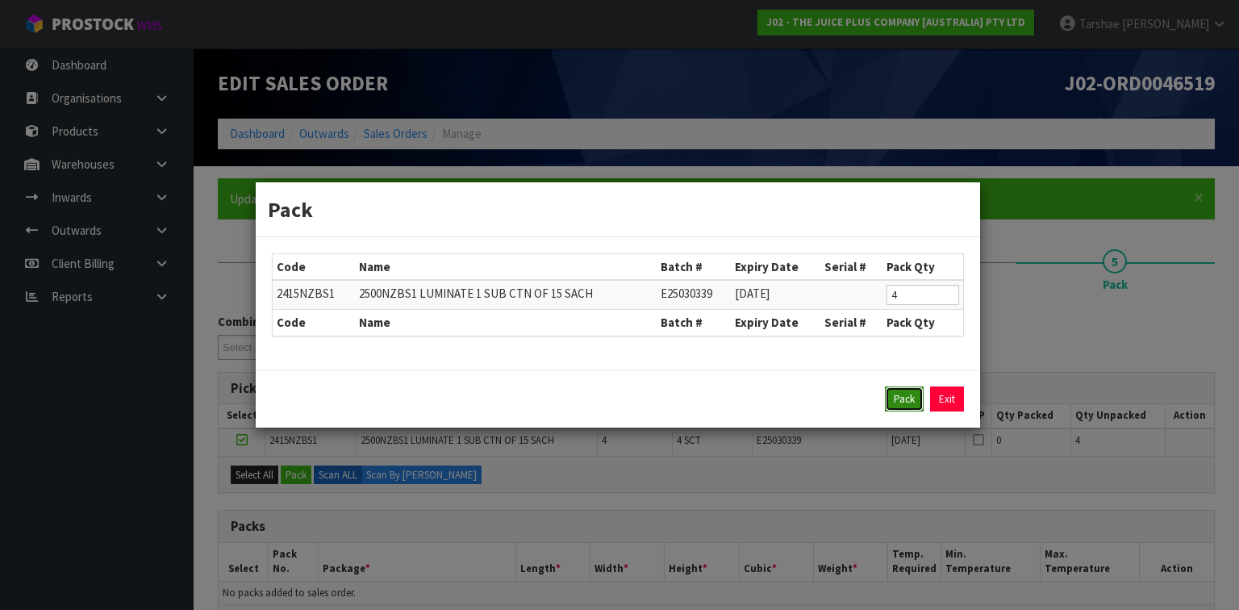
click at [917, 390] on button "Pack" at bounding box center [904, 399] width 39 height 26
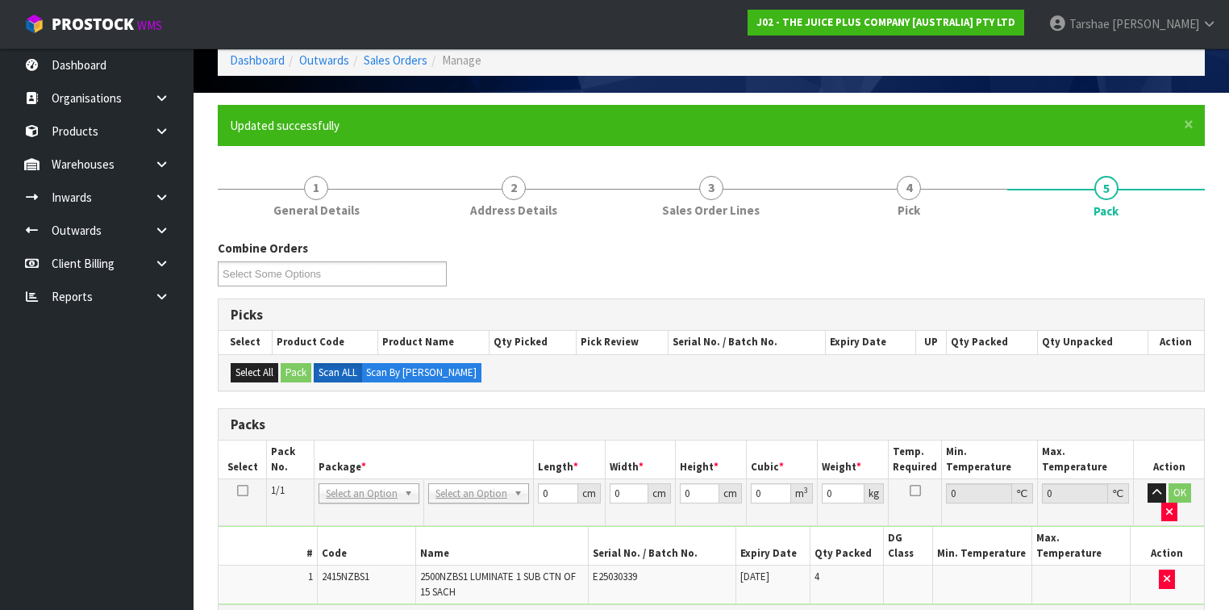
scroll to position [258, 0]
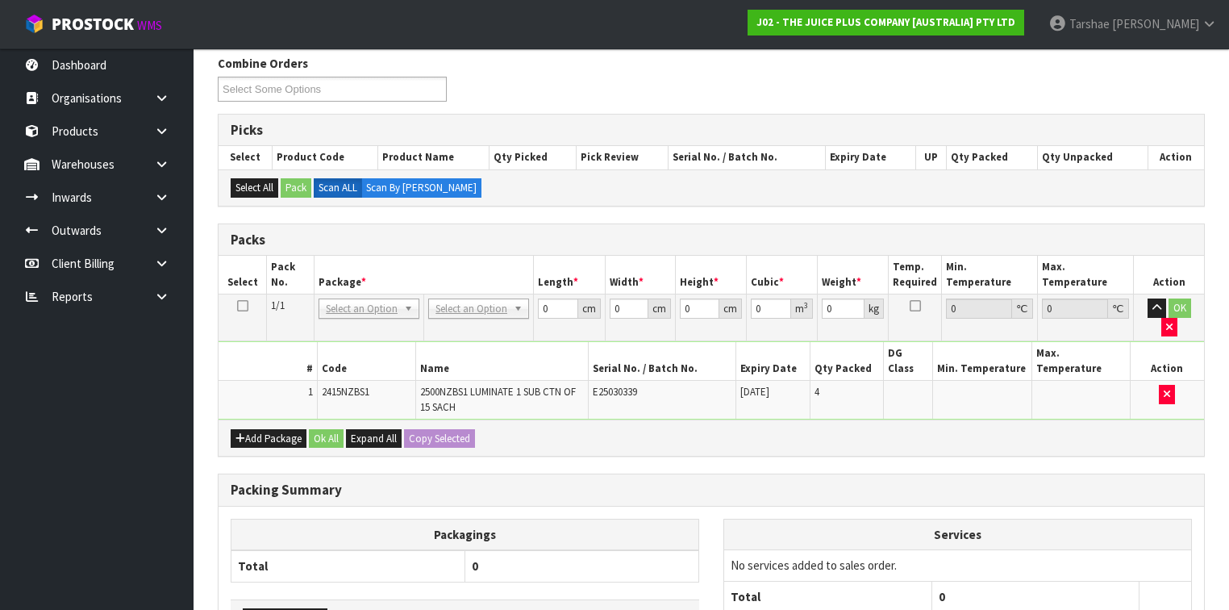
click at [459, 341] on div "# Code Name Serial No. / Batch No. Expiry Date Qty Packed DG Class Min. Tempera…" at bounding box center [712, 380] width 986 height 78
drag, startPoint x: 465, startPoint y: 306, endPoint x: 456, endPoint y: 327, distance: 22.8
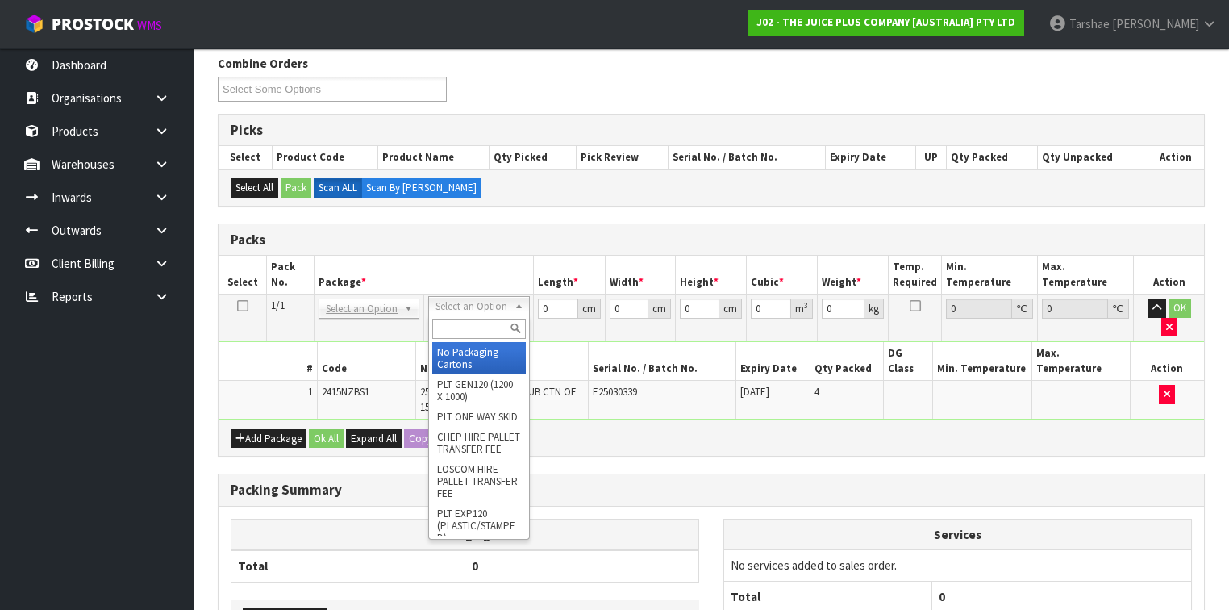
click at [453, 332] on input "text" at bounding box center [478, 329] width 93 height 20
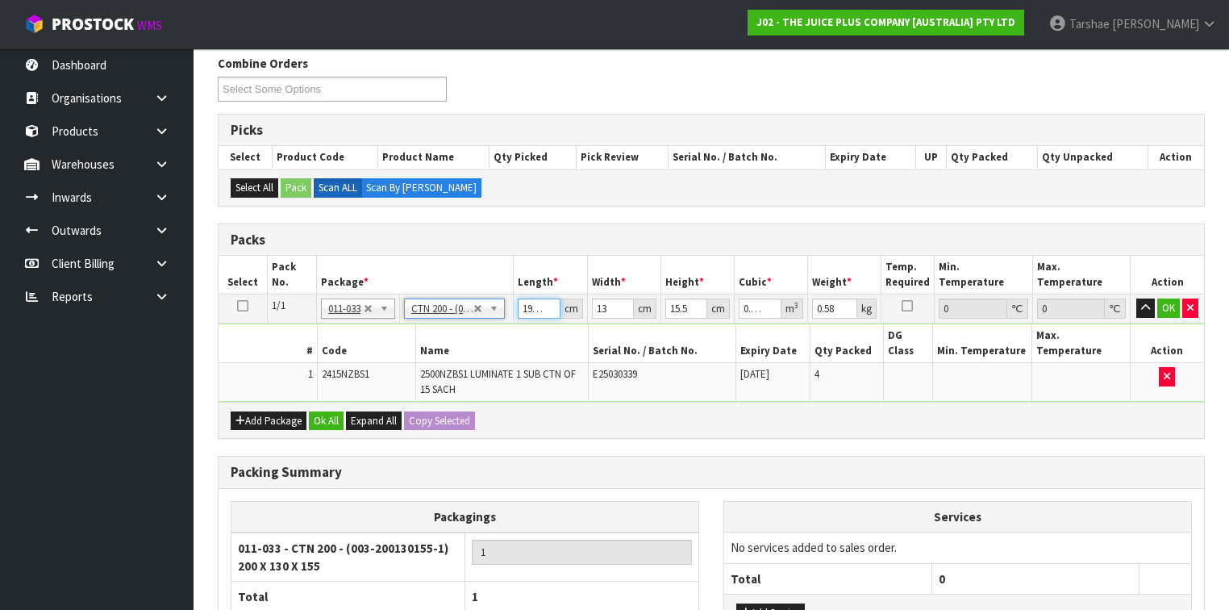
click at [544, 310] on input "19.999" at bounding box center [539, 308] width 42 height 20
click at [543, 309] on input "19.998" at bounding box center [539, 308] width 42 height 20
click at [540, 308] on input "19.998" at bounding box center [539, 308] width 42 height 20
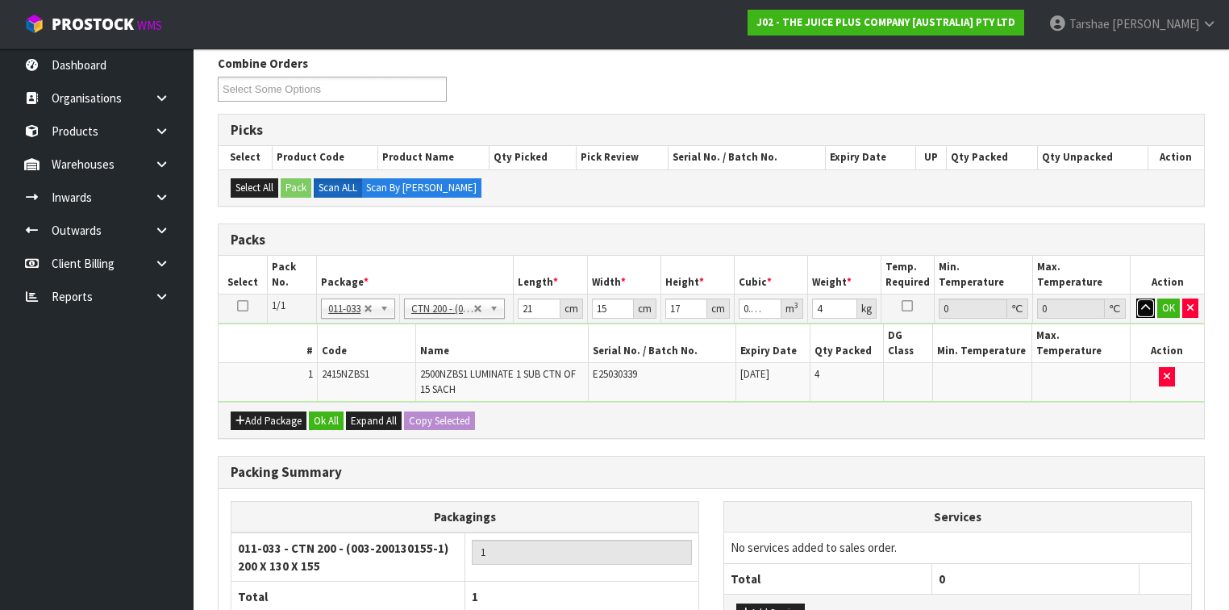
click at [1136, 298] on button "button" at bounding box center [1145, 307] width 19 height 19
click button "OK" at bounding box center [1168, 307] width 23 height 19
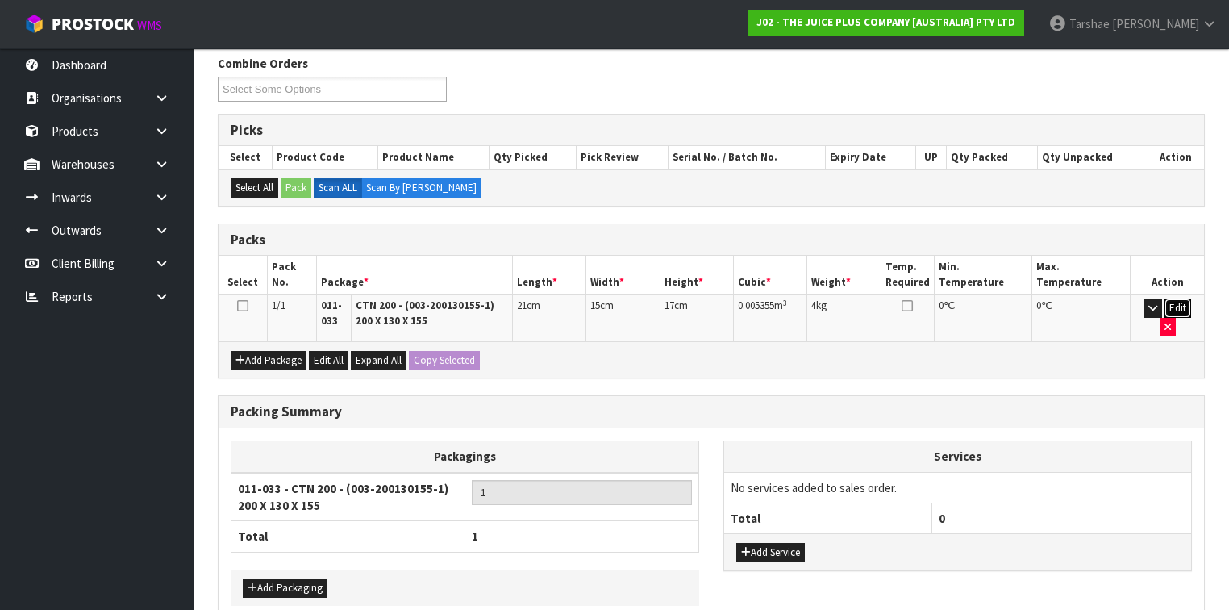
click at [1171, 304] on button "Edit" at bounding box center [1178, 307] width 27 height 19
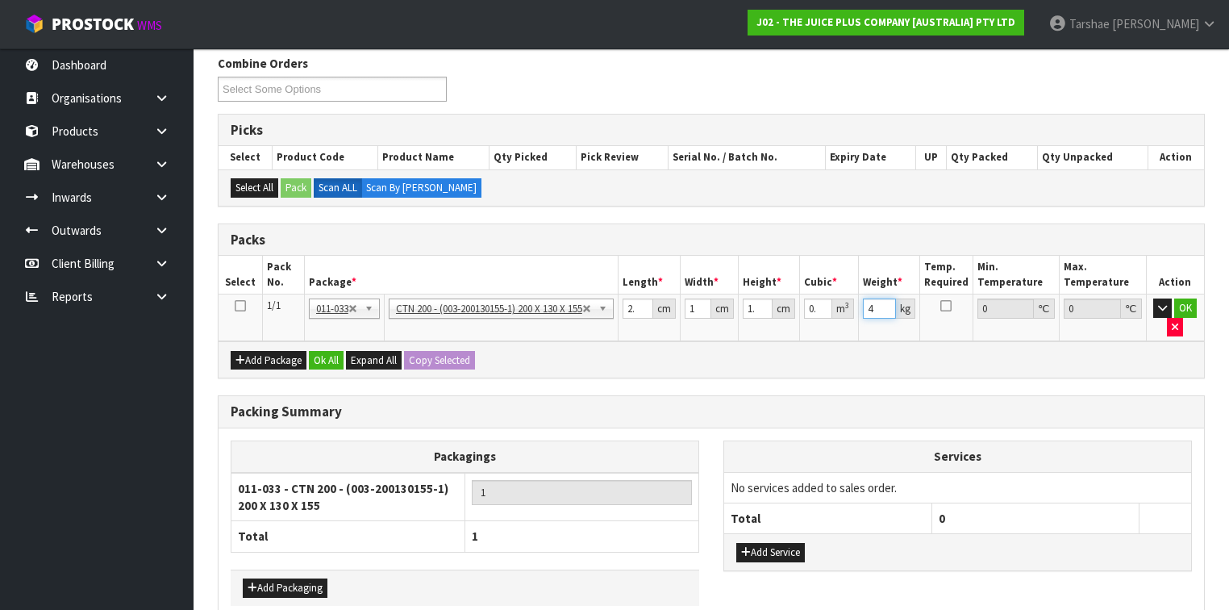
drag, startPoint x: 882, startPoint y: 301, endPoint x: 795, endPoint y: 298, distance: 87.1
click at [803, 301] on tr "1/1 NONE 007-001 007-002 007-004 007-009 007-013 007-014 007-015 007-017 007-01…" at bounding box center [712, 317] width 986 height 47
click at [1184, 299] on button "OK" at bounding box center [1185, 307] width 23 height 19
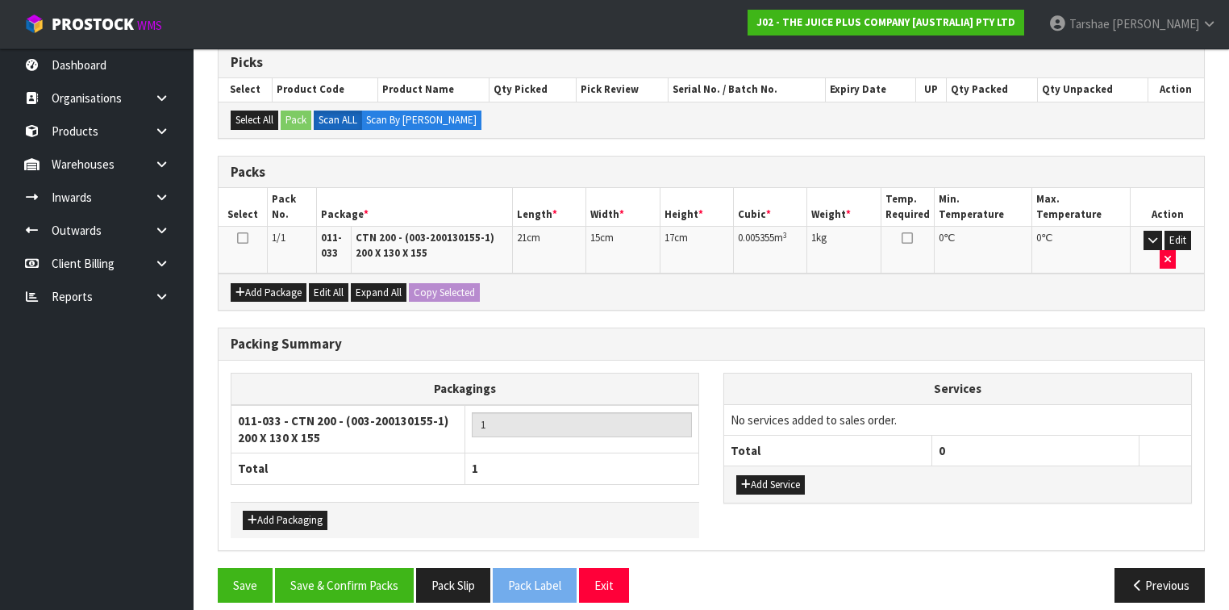
scroll to position [328, 0]
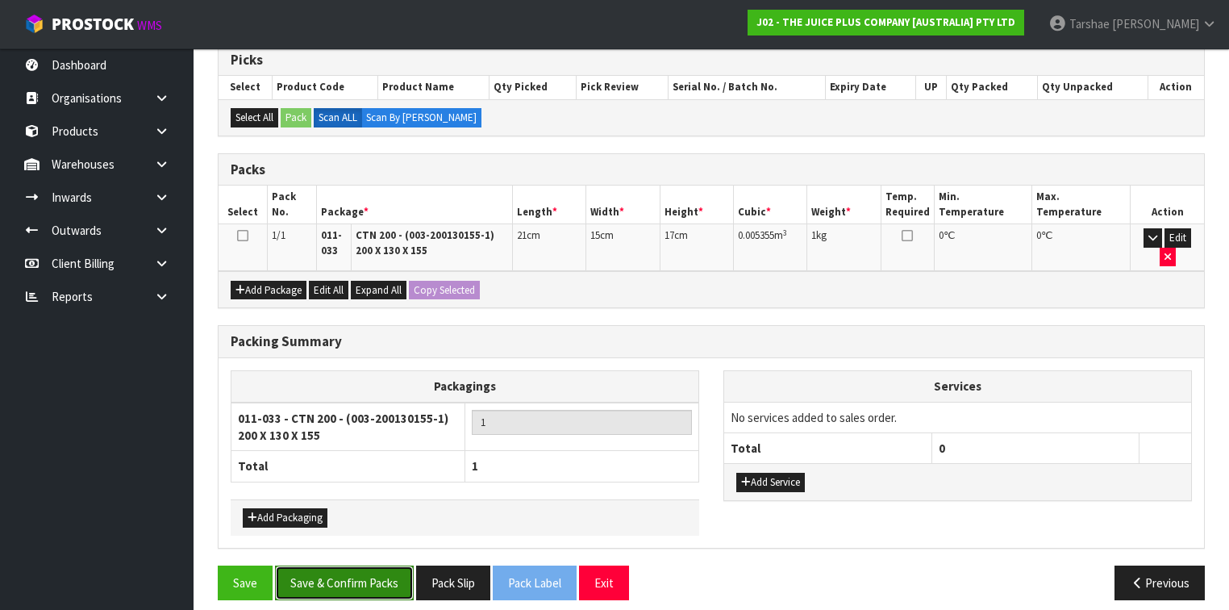
click at [342, 566] on button "Save & Confirm Packs" at bounding box center [344, 582] width 139 height 35
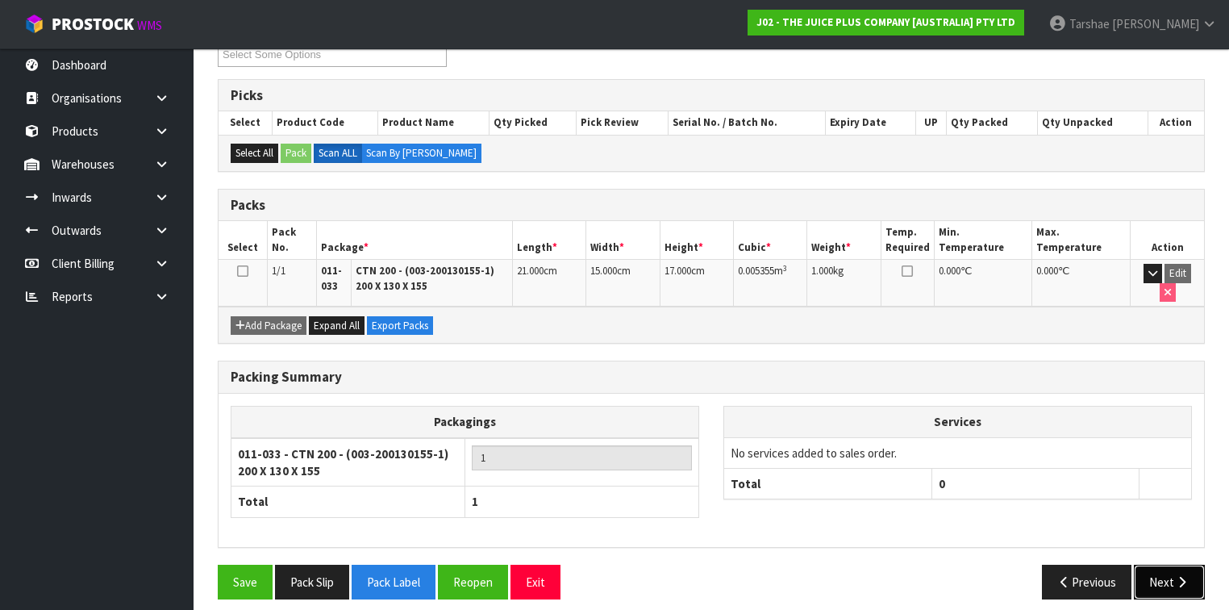
click at [1138, 565] on button "Next" at bounding box center [1169, 582] width 71 height 35
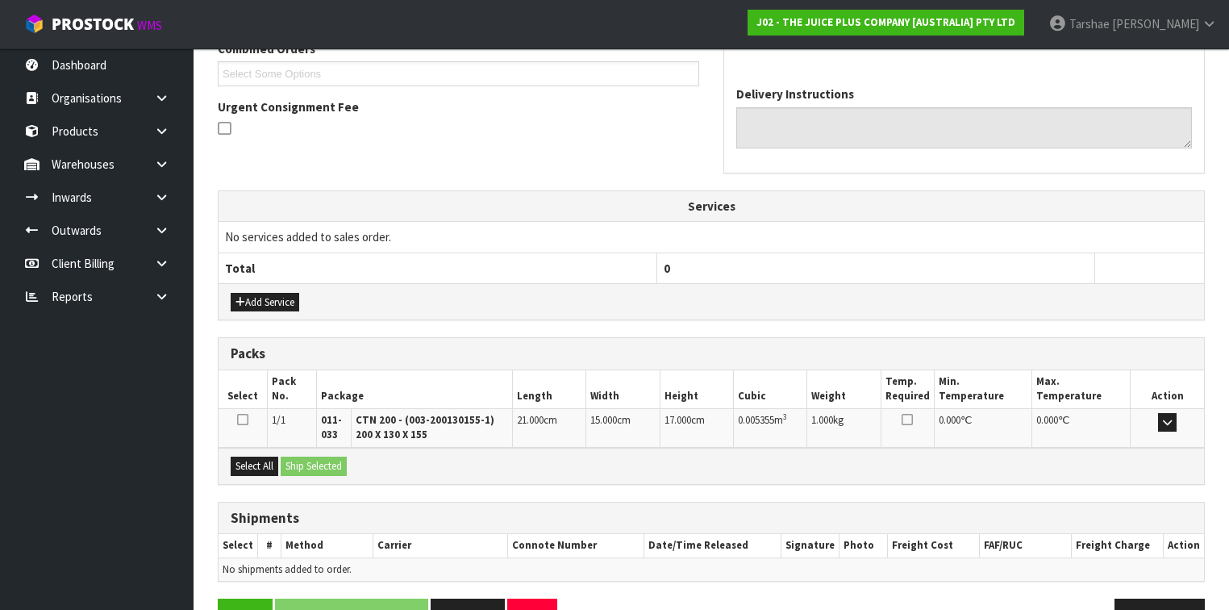
scroll to position [477, 0]
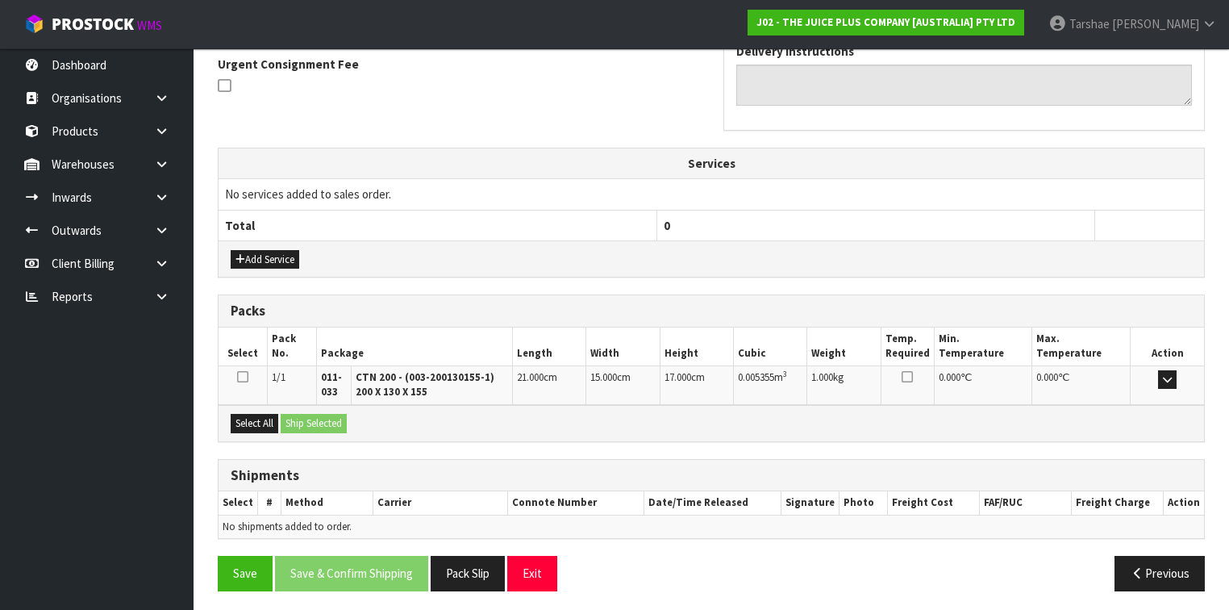
click at [258, 429] on div "Select All Ship Selected" at bounding box center [712, 423] width 986 height 36
drag, startPoint x: 273, startPoint y: 419, endPoint x: 294, endPoint y: 420, distance: 20.2
click at [274, 419] on button "Select All" at bounding box center [255, 423] width 48 height 19
click at [300, 420] on button "Ship Selected" at bounding box center [314, 423] width 66 height 19
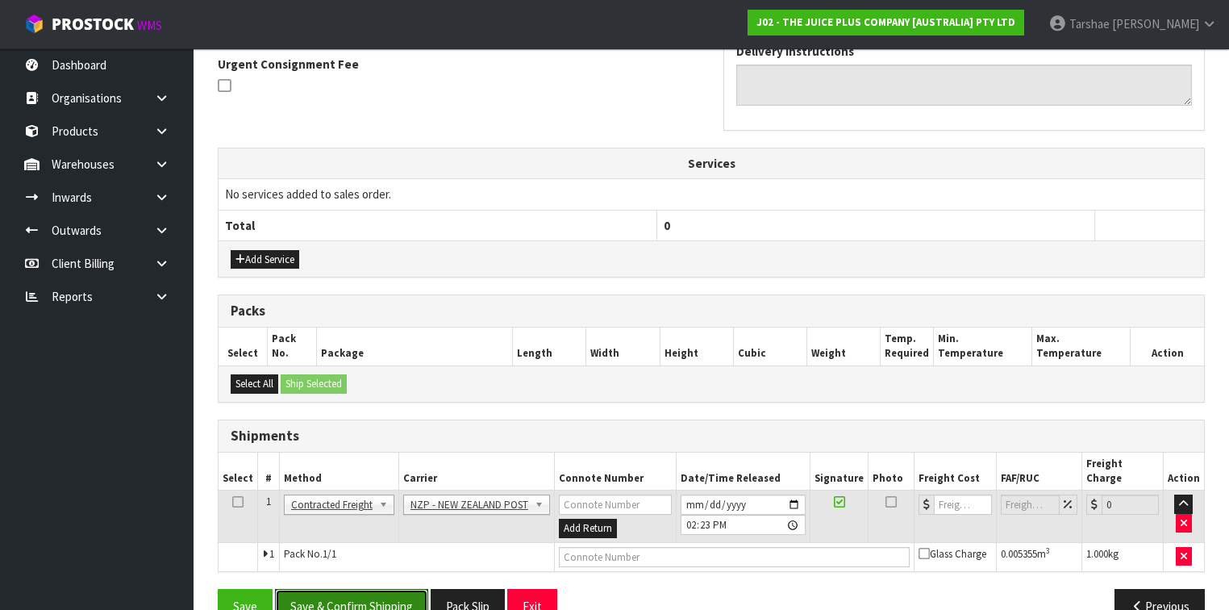
drag, startPoint x: 381, startPoint y: 577, endPoint x: 387, endPoint y: 513, distance: 64.8
click at [381, 589] on button "Save & Confirm Shipping" at bounding box center [351, 606] width 153 height 35
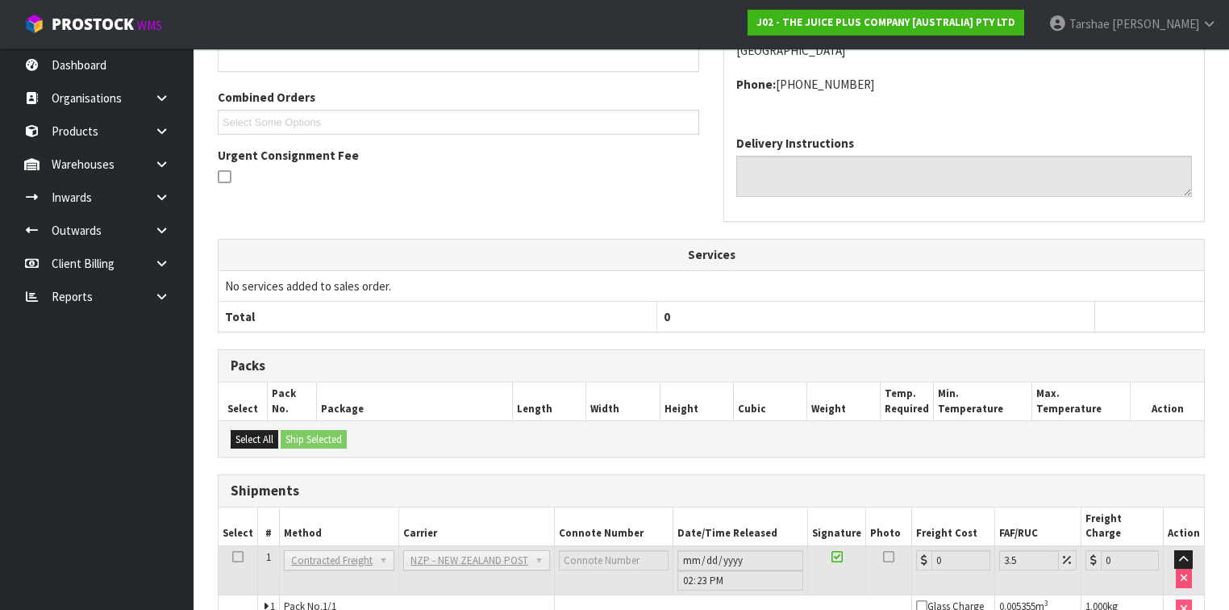
scroll to position [472, 0]
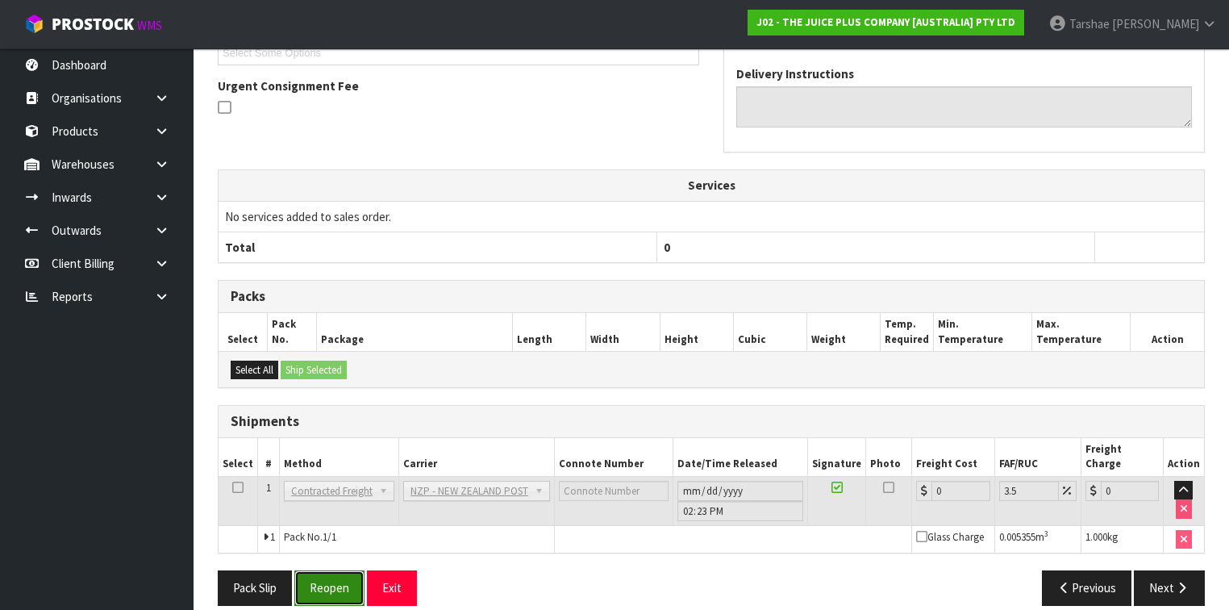
click at [354, 570] on button "Reopen" at bounding box center [329, 587] width 70 height 35
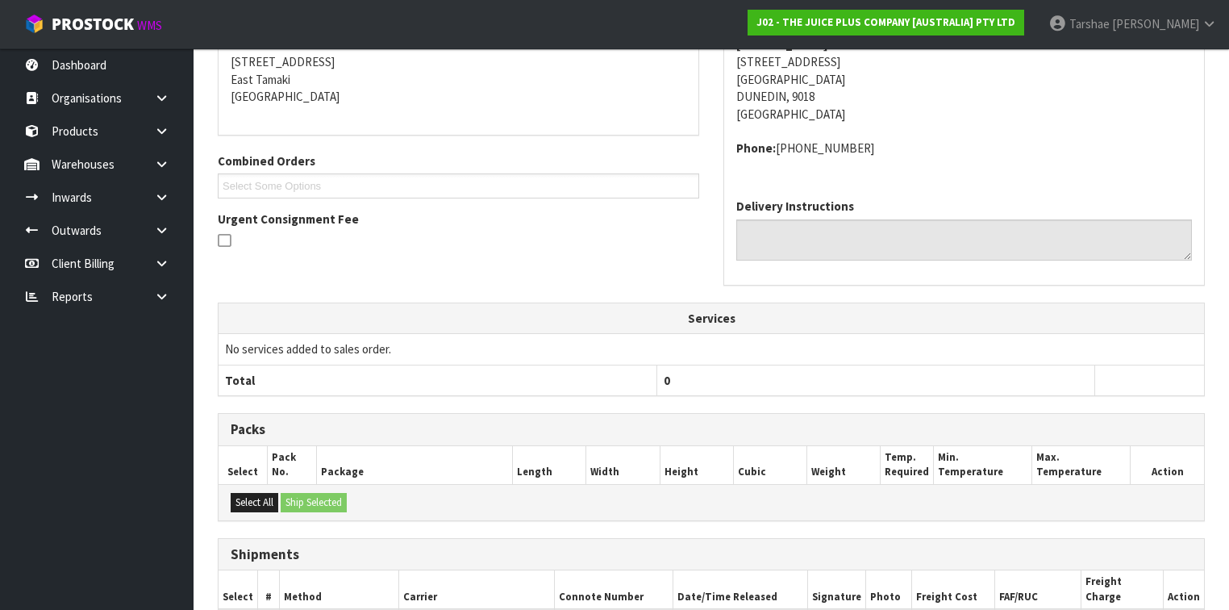
scroll to position [387, 0]
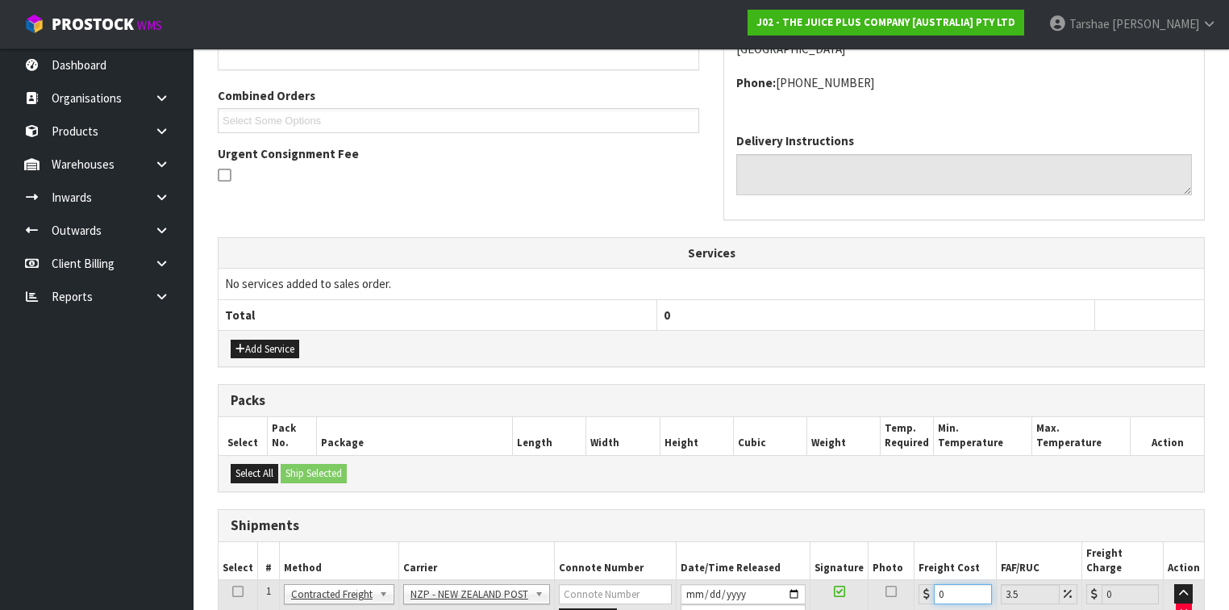
drag, startPoint x: 948, startPoint y: 571, endPoint x: 760, endPoint y: 519, distance: 195.1
click at [797, 542] on table "Select # Method Carrier Connote Number Date/Time Released Signature Photo Freig…" at bounding box center [712, 609] width 986 height 134
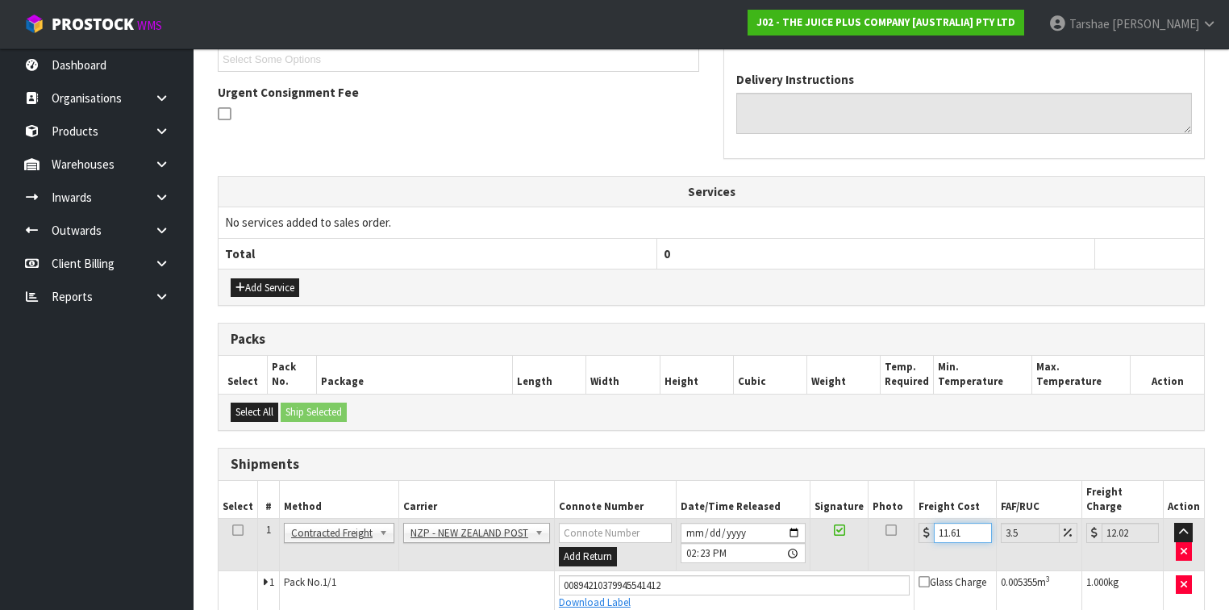
scroll to position [509, 0]
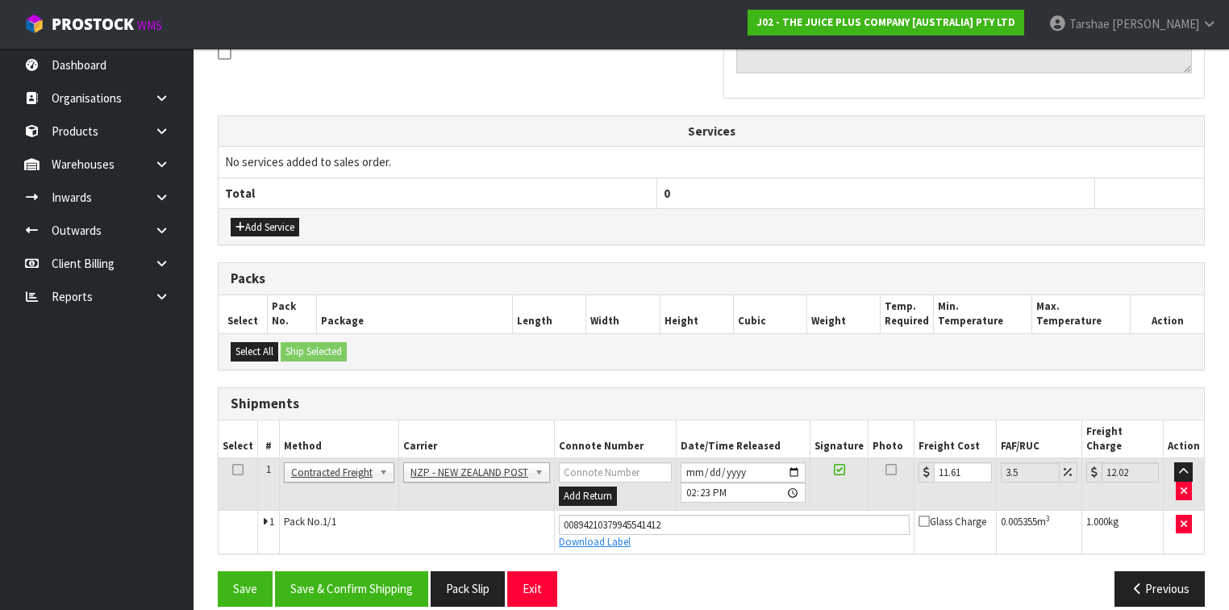
click at [333, 588] on div "Save Save & Confirm Shipping Pack Slip Exit Previous" at bounding box center [711, 594] width 1011 height 47
click at [356, 519] on td "Pack No. 1/1" at bounding box center [416, 532] width 275 height 44
click at [339, 571] on button "Save & Confirm Shipping" at bounding box center [351, 588] width 153 height 35
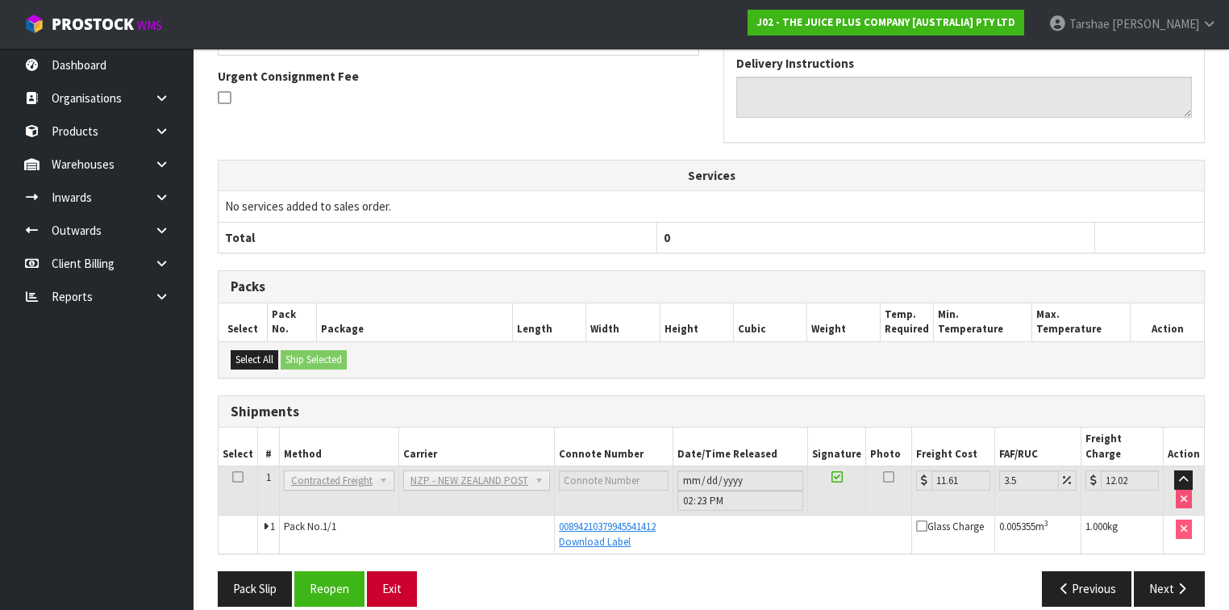
scroll to position [465, 0]
drag, startPoint x: 381, startPoint y: 573, endPoint x: 386, endPoint y: 224, distance: 348.4
click at [383, 572] on button "Exit" at bounding box center [392, 587] width 50 height 35
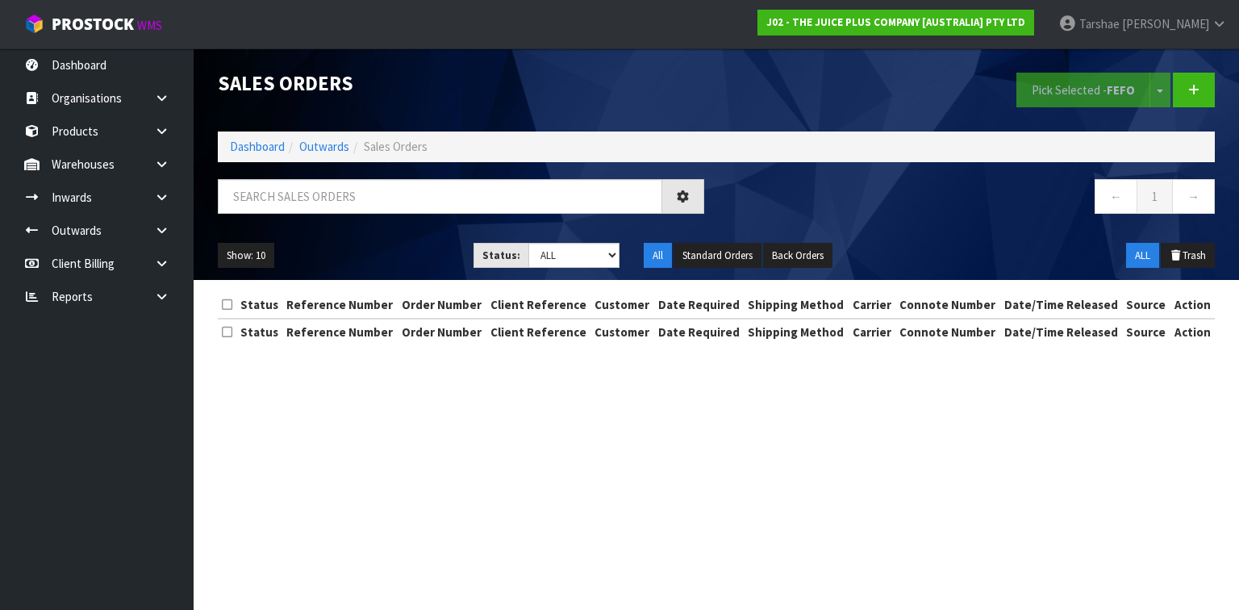
drag, startPoint x: 371, startPoint y: 215, endPoint x: 383, endPoint y: 187, distance: 30.7
click at [373, 214] on div at bounding box center [461, 202] width 511 height 47
click at [383, 187] on input "text" at bounding box center [440, 196] width 444 height 35
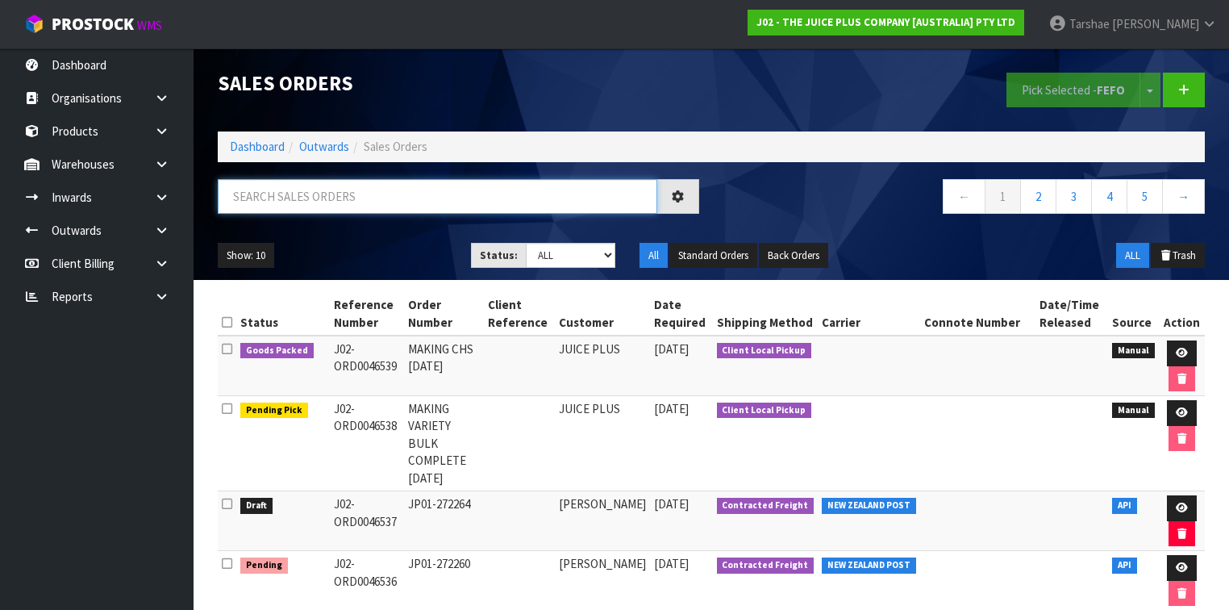
click at [319, 199] on input "text" at bounding box center [438, 196] width 440 height 35
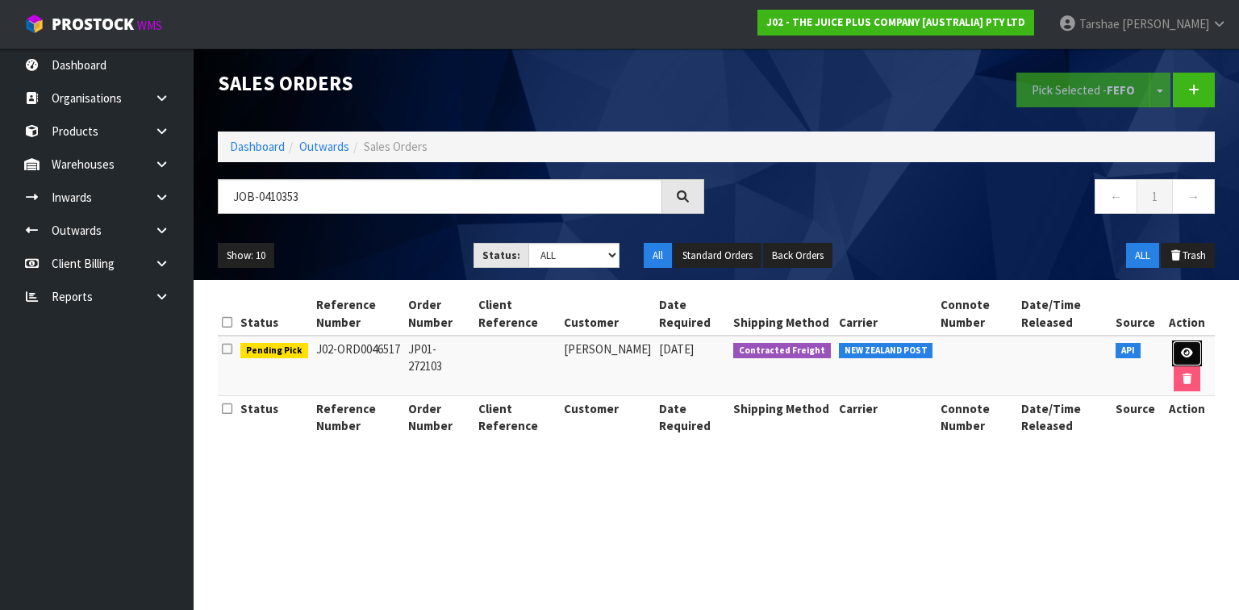
click at [1187, 342] on link at bounding box center [1187, 353] width 30 height 26
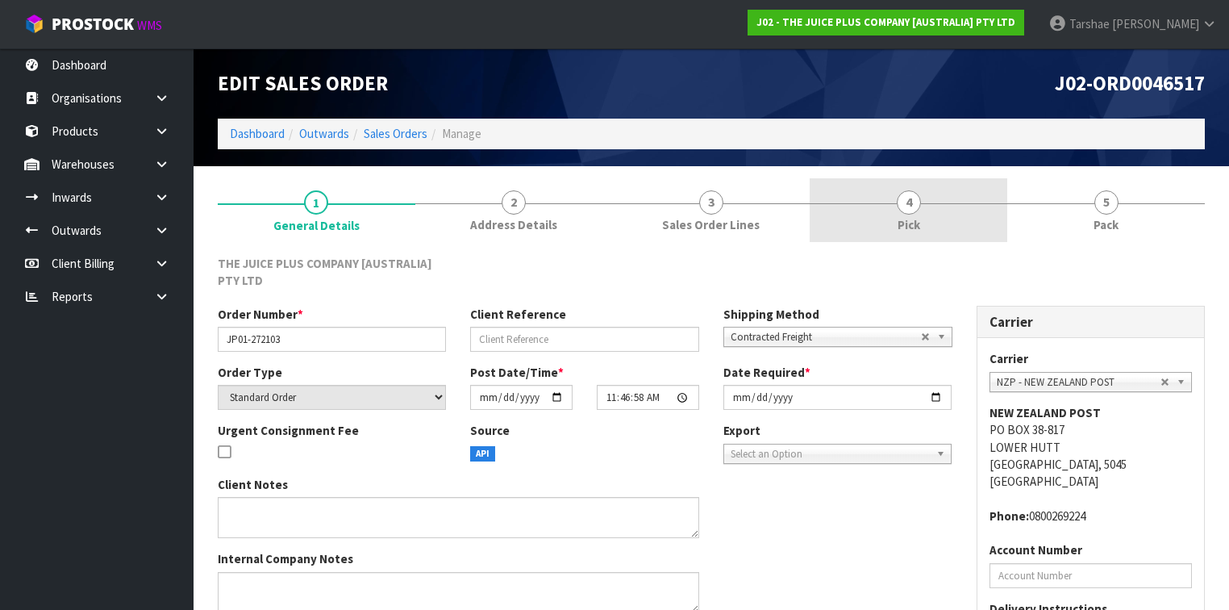
click at [894, 206] on link "4 Pick" at bounding box center [909, 210] width 198 height 64
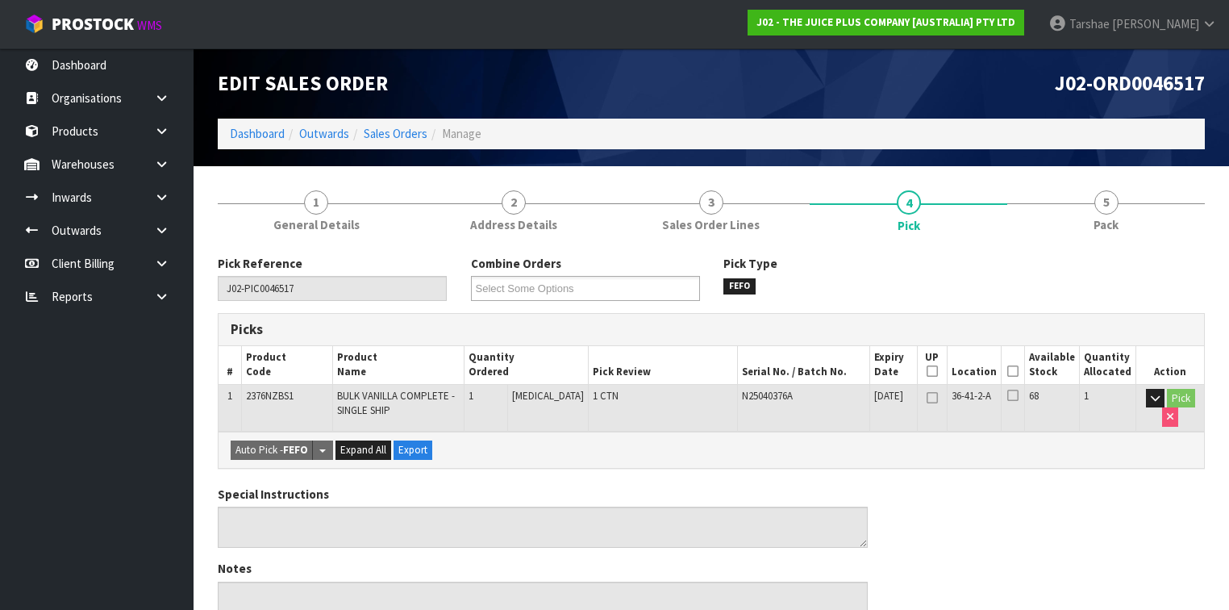
click at [1015, 371] on icon at bounding box center [1012, 371] width 11 height 1
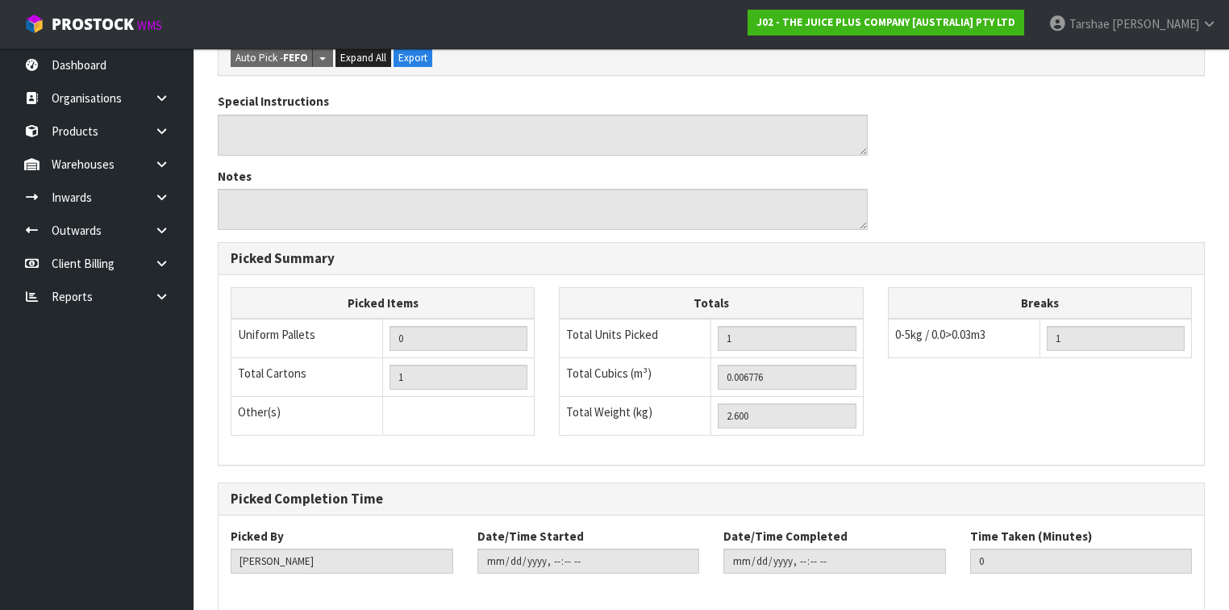
scroll to position [523, 0]
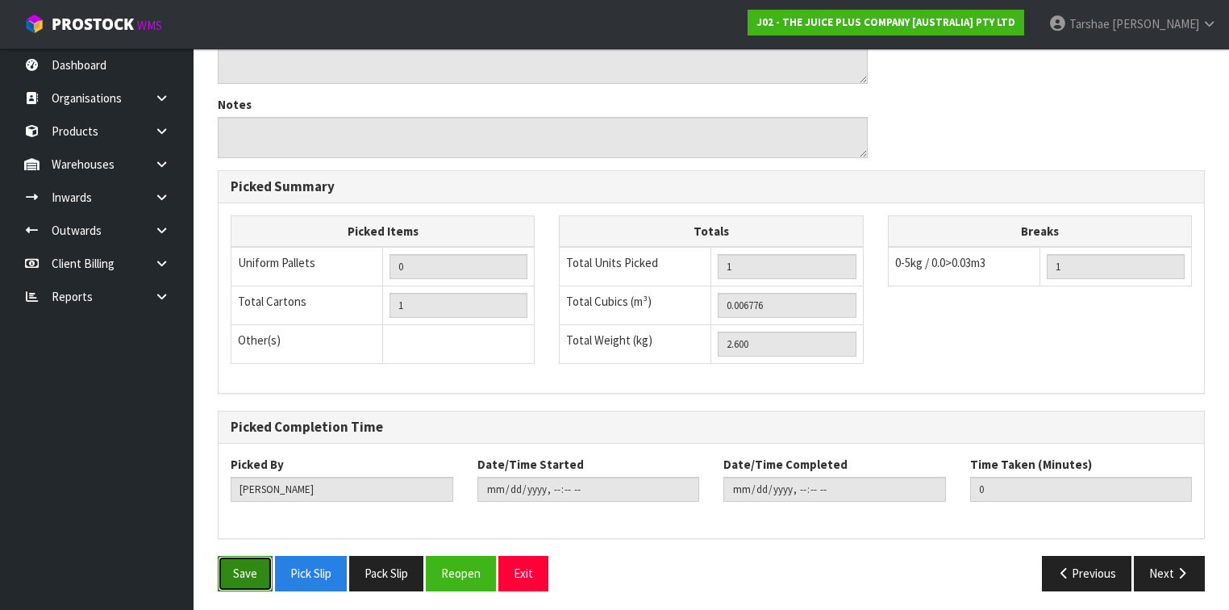
drag, startPoint x: 259, startPoint y: 554, endPoint x: 440, endPoint y: 431, distance: 218.3
click at [259, 556] on button "Save" at bounding box center [245, 573] width 55 height 35
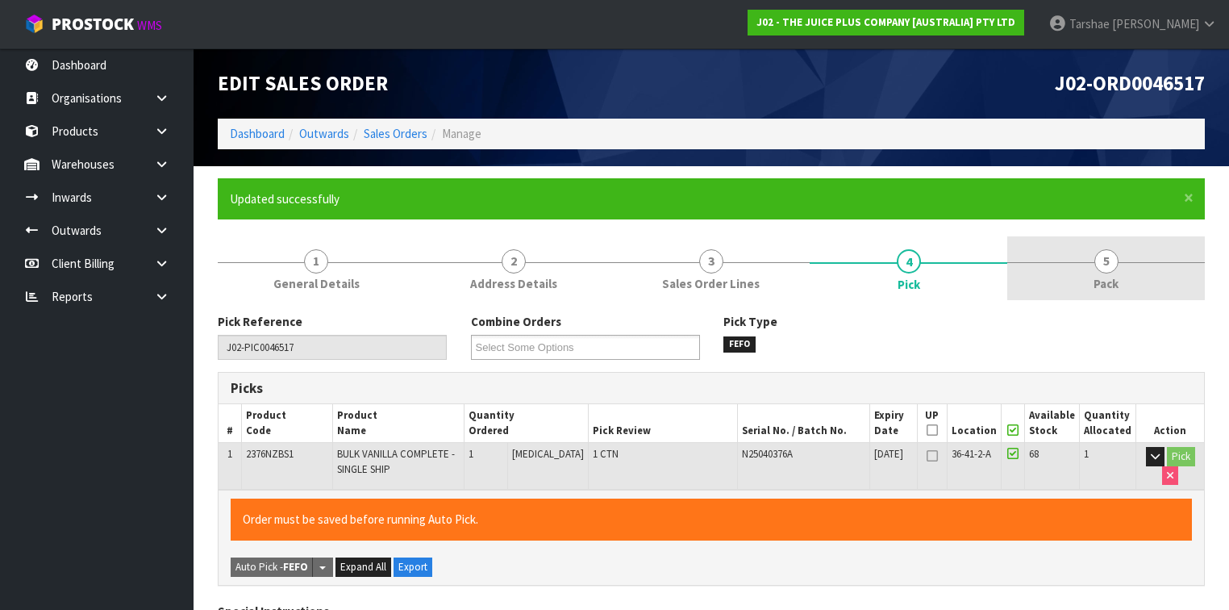
click at [1053, 258] on link "5 Pack" at bounding box center [1106, 268] width 198 height 64
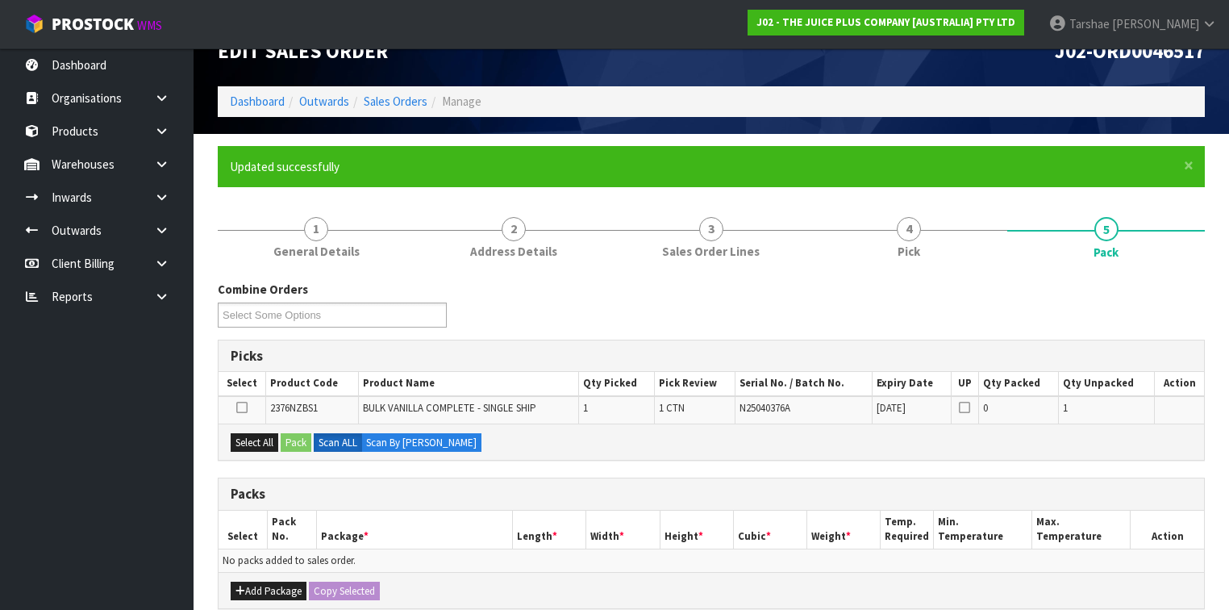
scroll to position [65, 0]
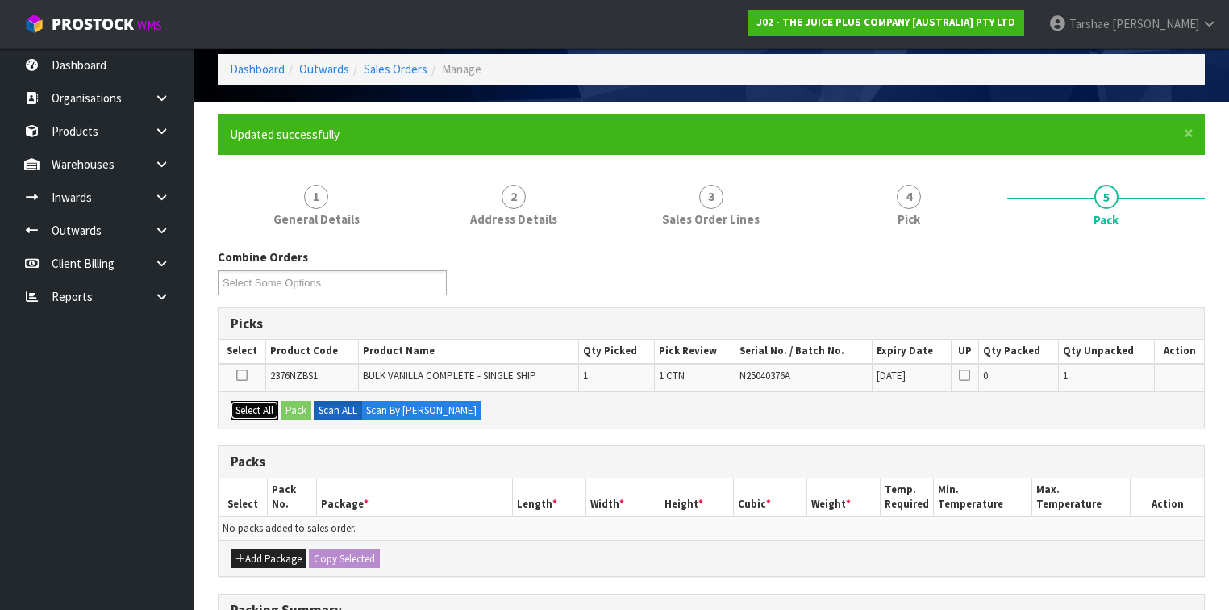
click at [268, 410] on button "Select All" at bounding box center [255, 410] width 48 height 19
click at [298, 409] on button "Pack" at bounding box center [296, 410] width 31 height 19
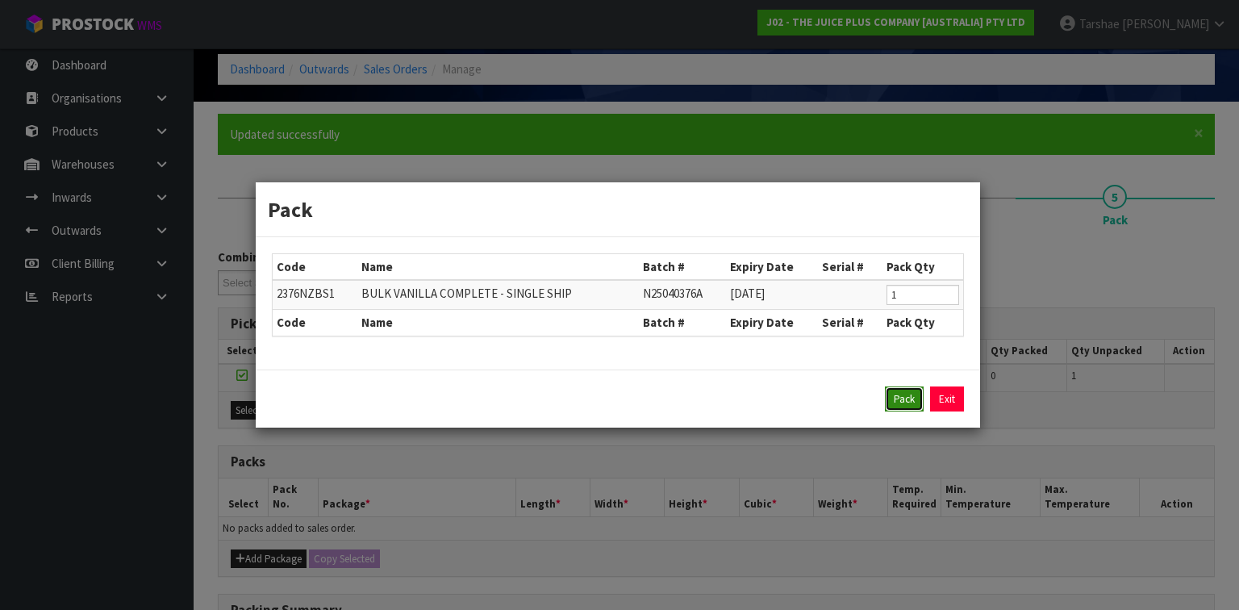
drag, startPoint x: 910, startPoint y: 388, endPoint x: 903, endPoint y: 395, distance: 9.7
click at [910, 388] on button "Pack" at bounding box center [904, 399] width 39 height 26
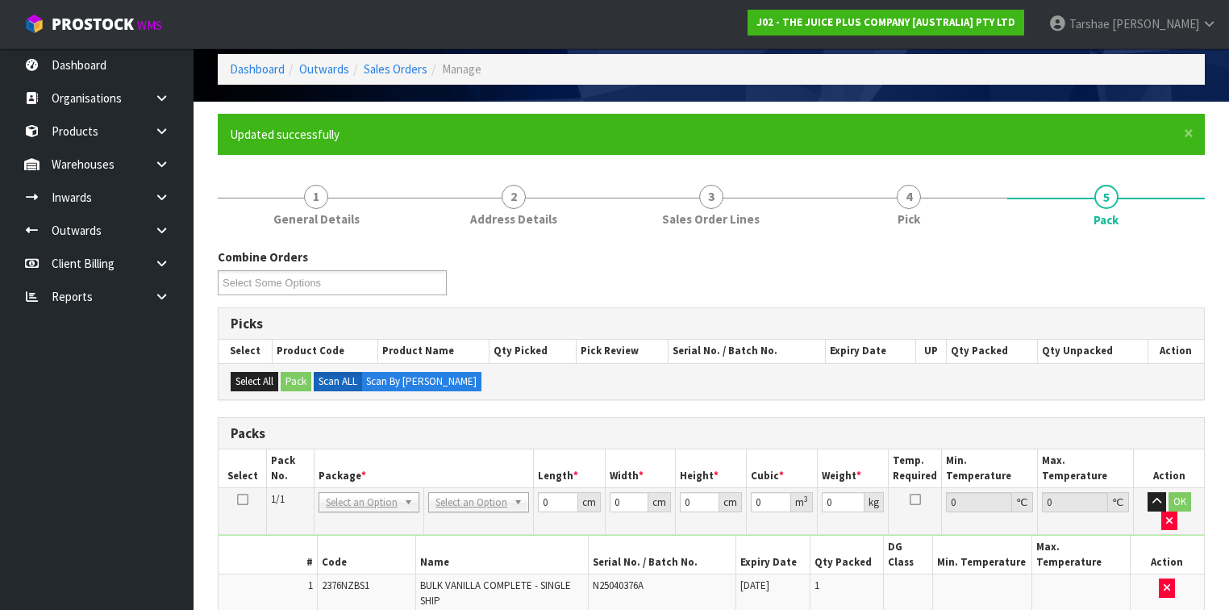
drag, startPoint x: 471, startPoint y: 498, endPoint x: 473, endPoint y: 523, distance: 25.9
click at [473, 523] on input "text" at bounding box center [478, 522] width 93 height 20
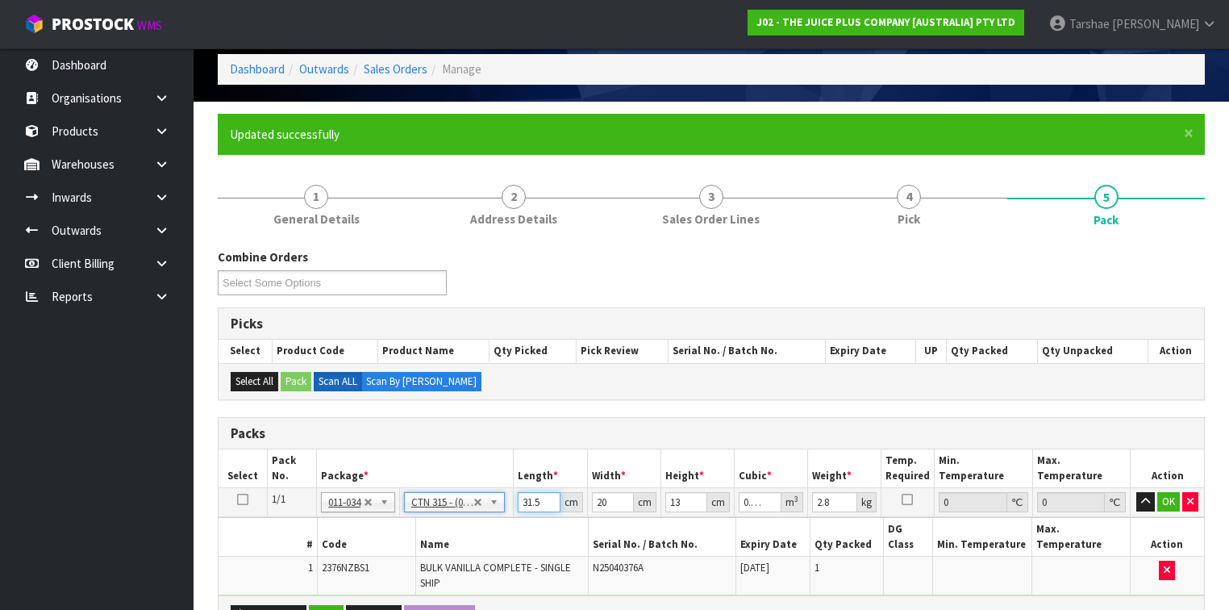
click at [539, 500] on input "31.5" at bounding box center [539, 502] width 42 height 20
click at [1136, 492] on button "button" at bounding box center [1145, 501] width 19 height 19
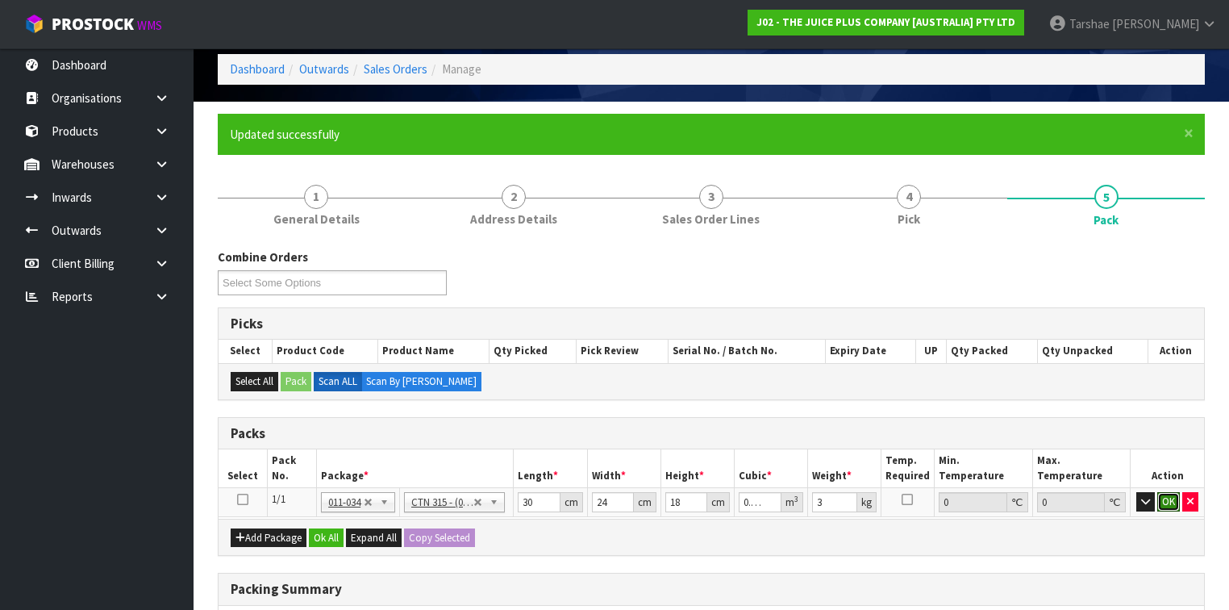
click button "OK" at bounding box center [1168, 501] width 23 height 19
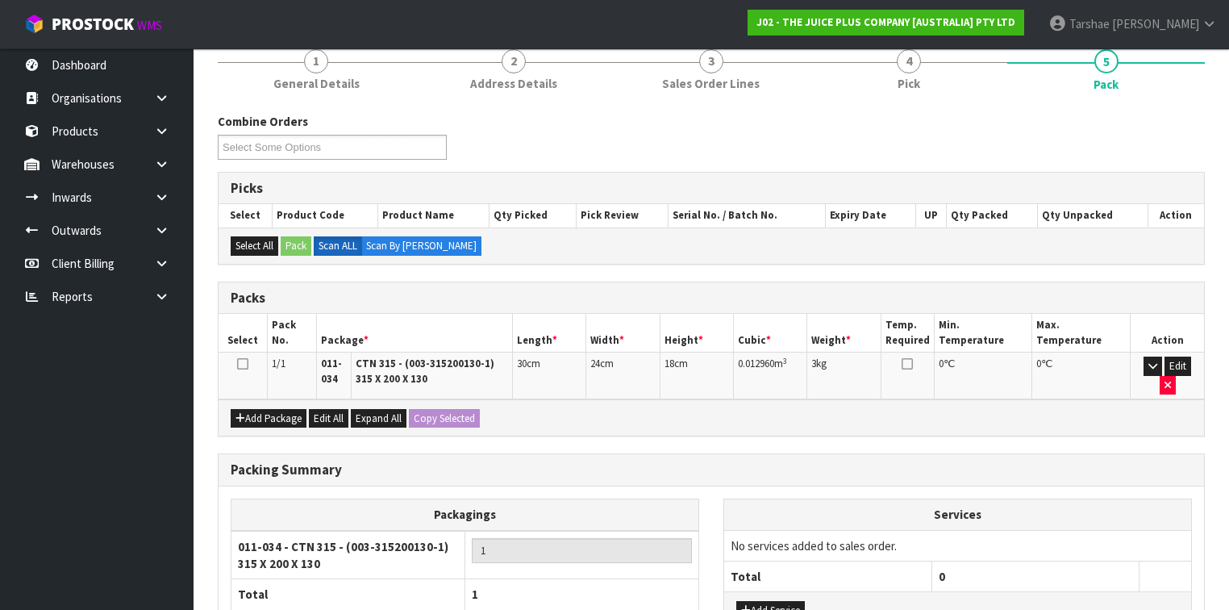
scroll to position [328, 0]
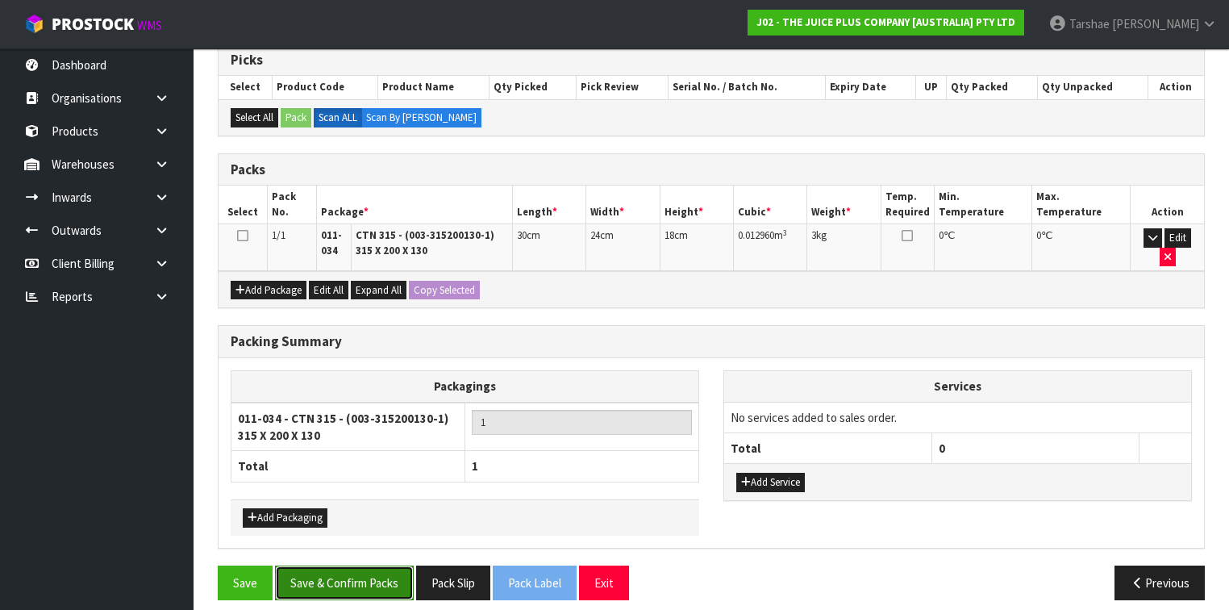
click at [336, 566] on button "Save & Confirm Packs" at bounding box center [344, 582] width 139 height 35
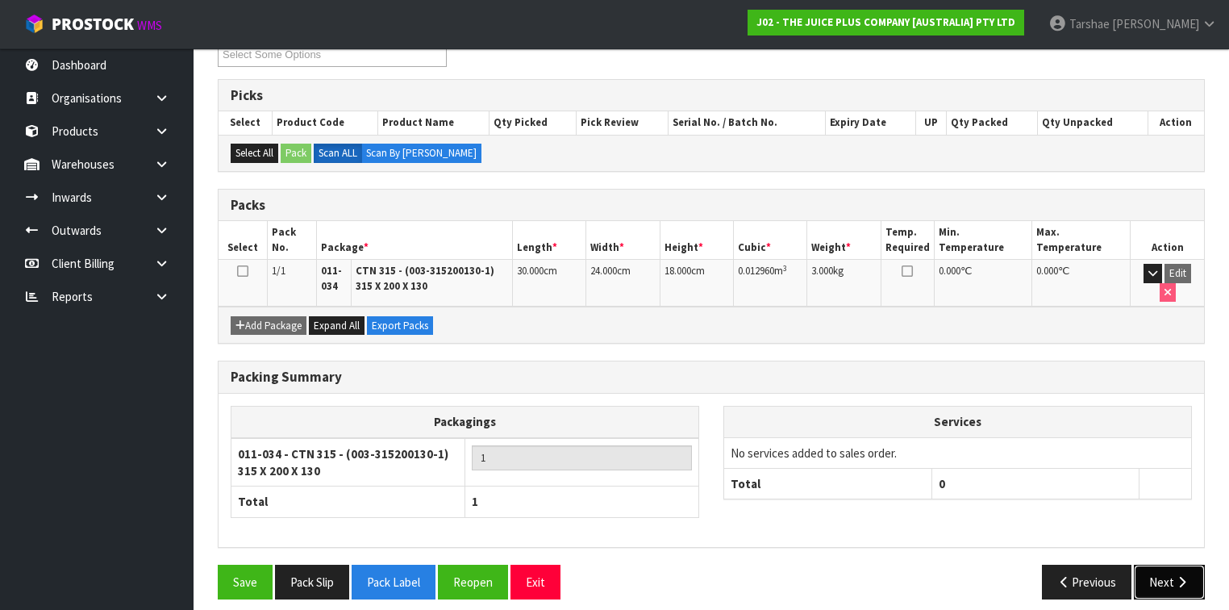
click at [1156, 571] on button "Next" at bounding box center [1169, 582] width 71 height 35
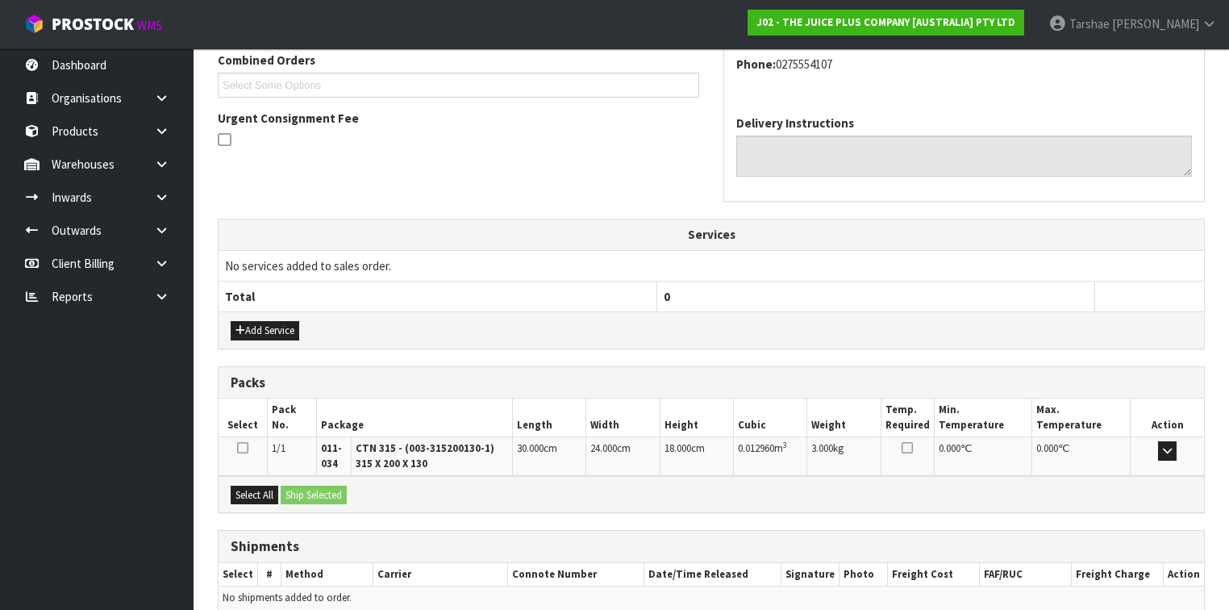
scroll to position [494, 0]
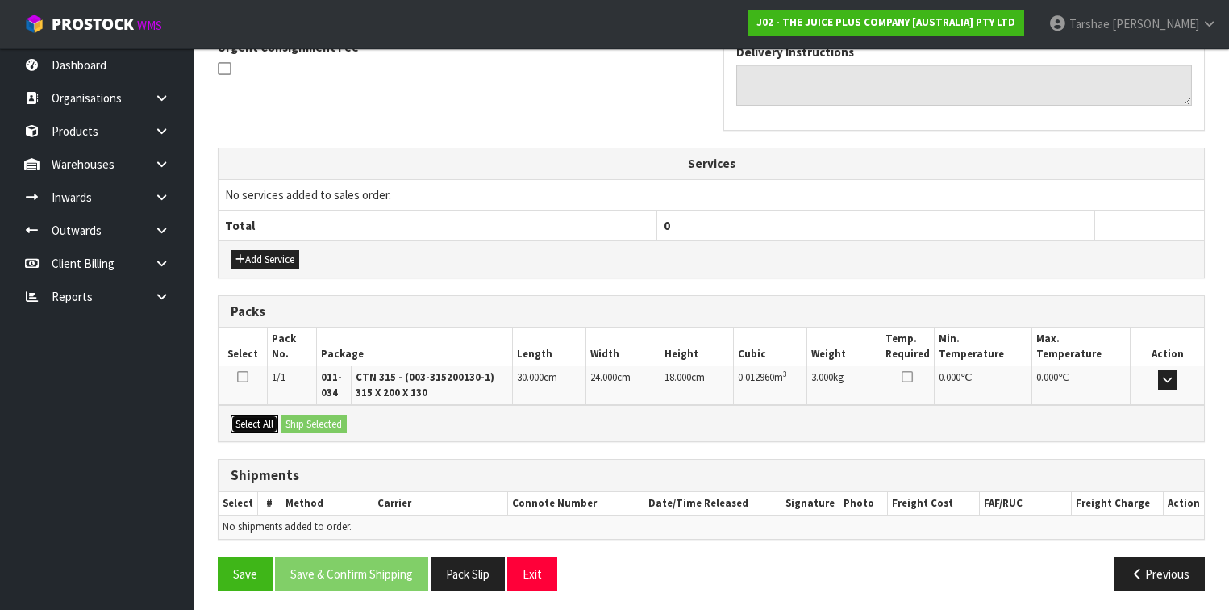
click at [255, 423] on button "Select All" at bounding box center [255, 424] width 48 height 19
click at [277, 423] on button "Select All" at bounding box center [255, 424] width 48 height 19
drag, startPoint x: 300, startPoint y: 423, endPoint x: 313, endPoint y: 439, distance: 20.0
click at [302, 426] on button "Ship Selected" at bounding box center [314, 424] width 66 height 19
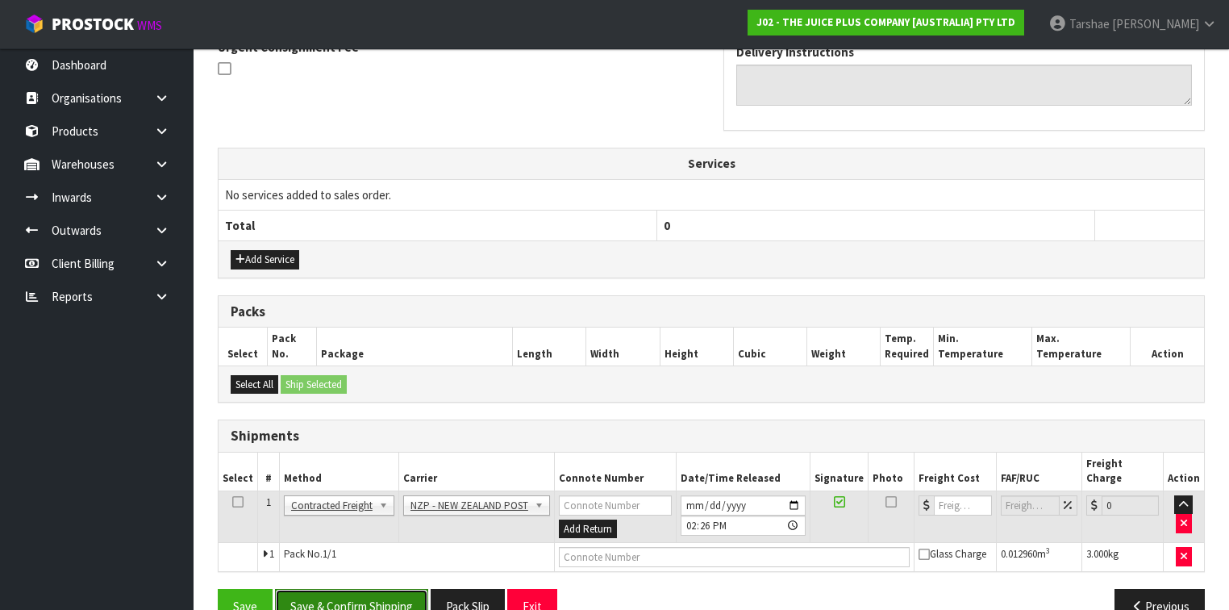
click at [381, 599] on button "Save & Confirm Shipping" at bounding box center [351, 606] width 153 height 35
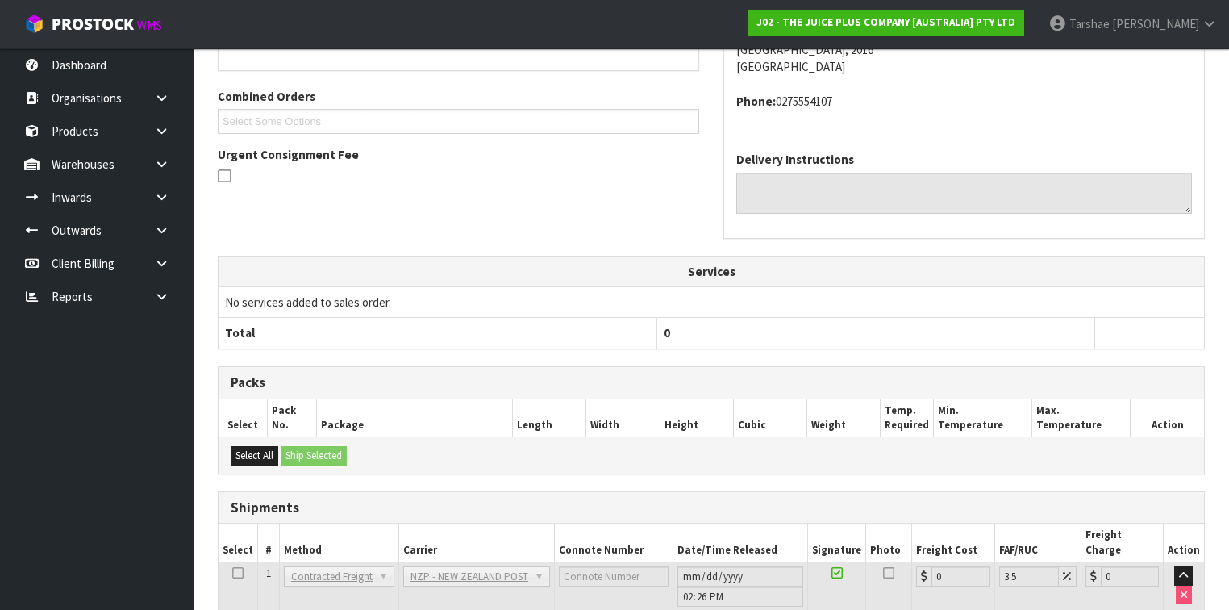
scroll to position [490, 0]
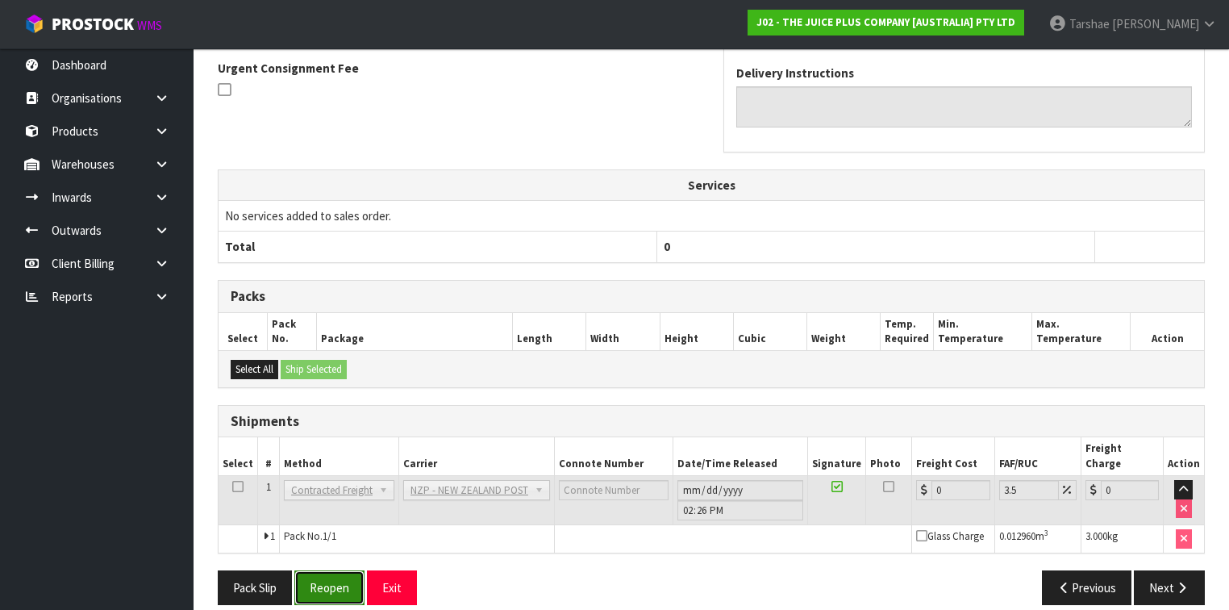
click at [318, 574] on button "Reopen" at bounding box center [329, 587] width 70 height 35
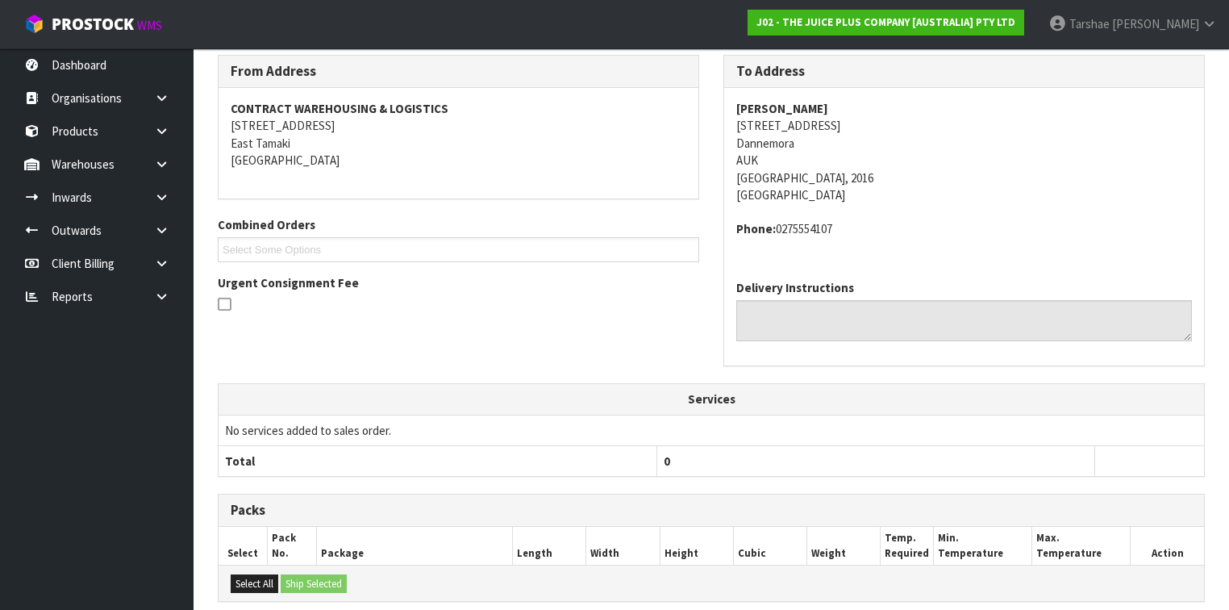
scroll to position [472, 0]
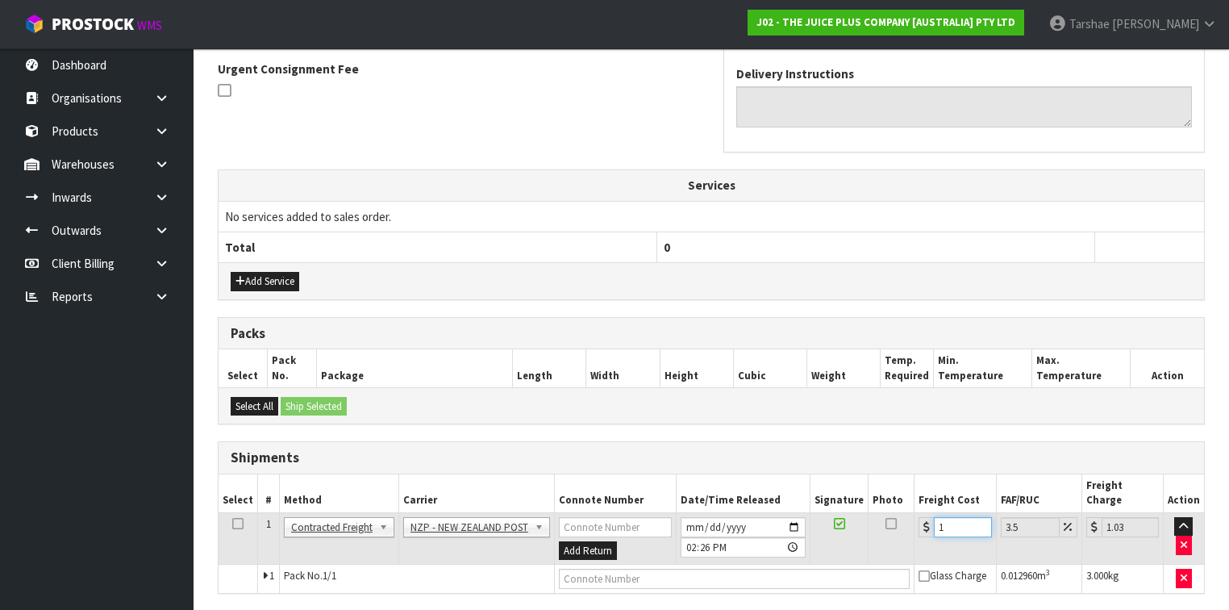
click at [934, 517] on input "1" at bounding box center [962, 527] width 57 height 20
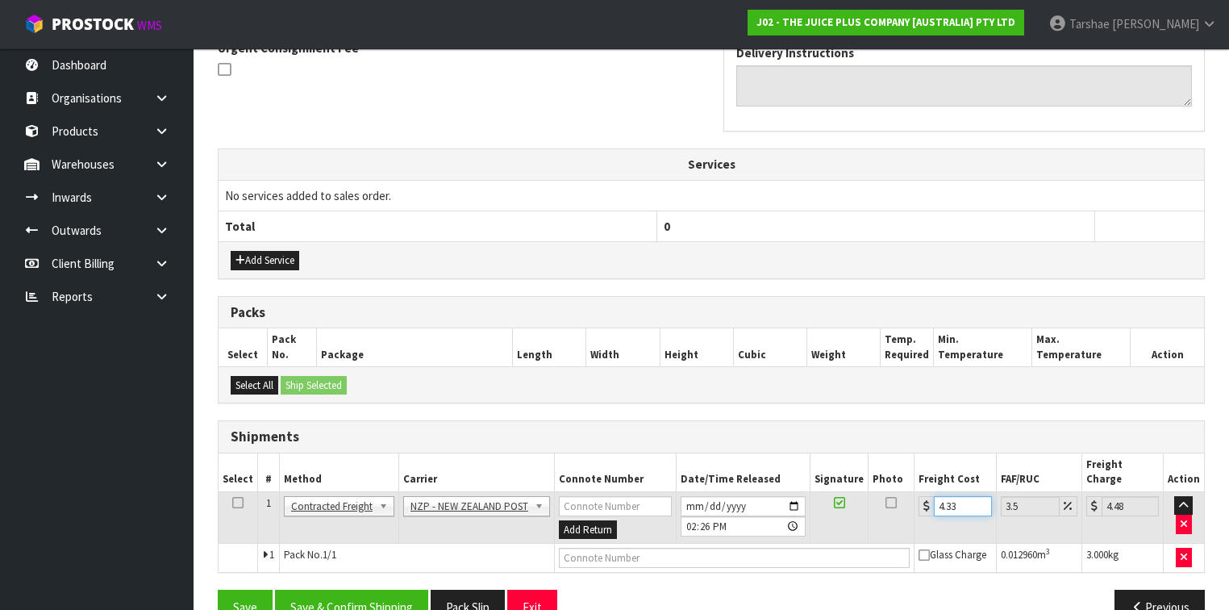
scroll to position [511, 0]
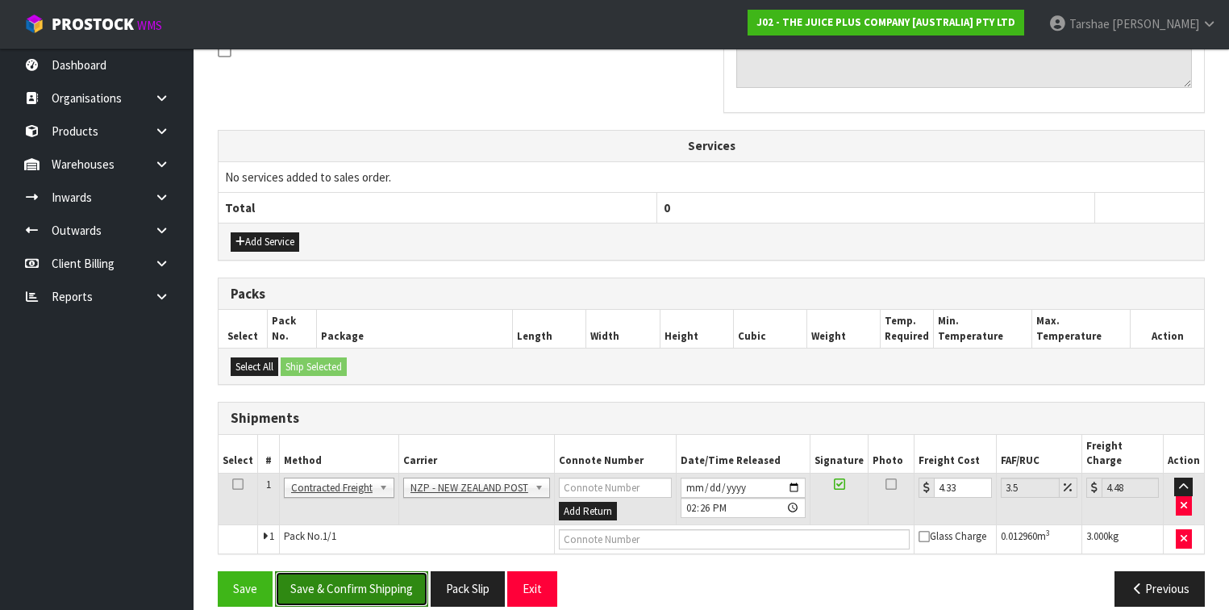
click at [419, 571] on button "Save & Confirm Shipping" at bounding box center [351, 588] width 153 height 35
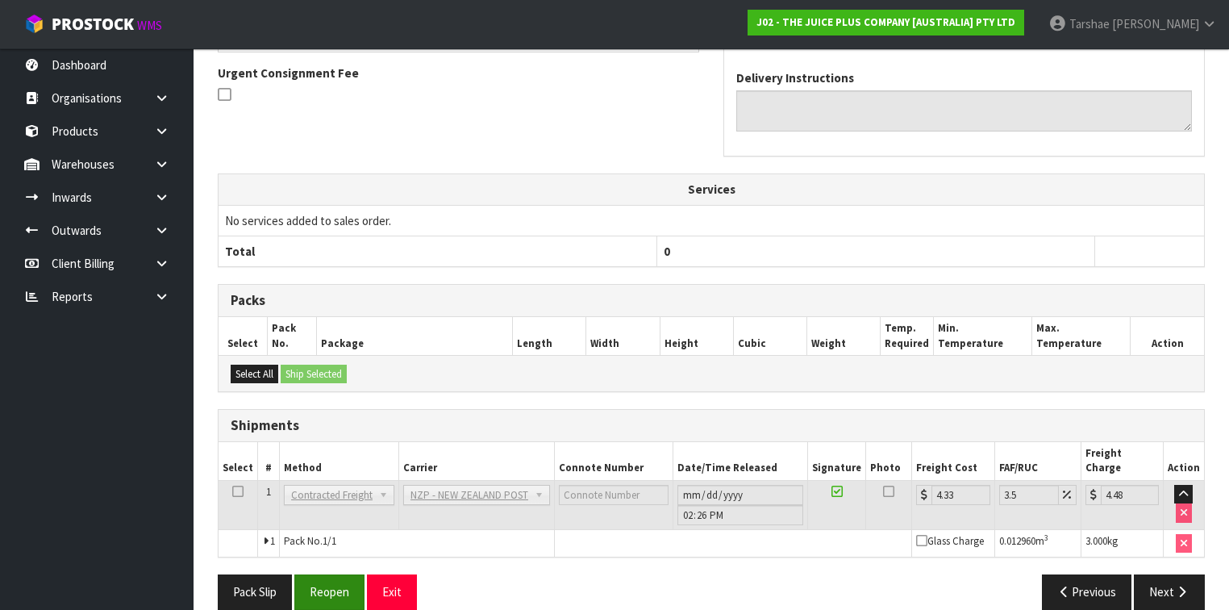
scroll to position [472, 0]
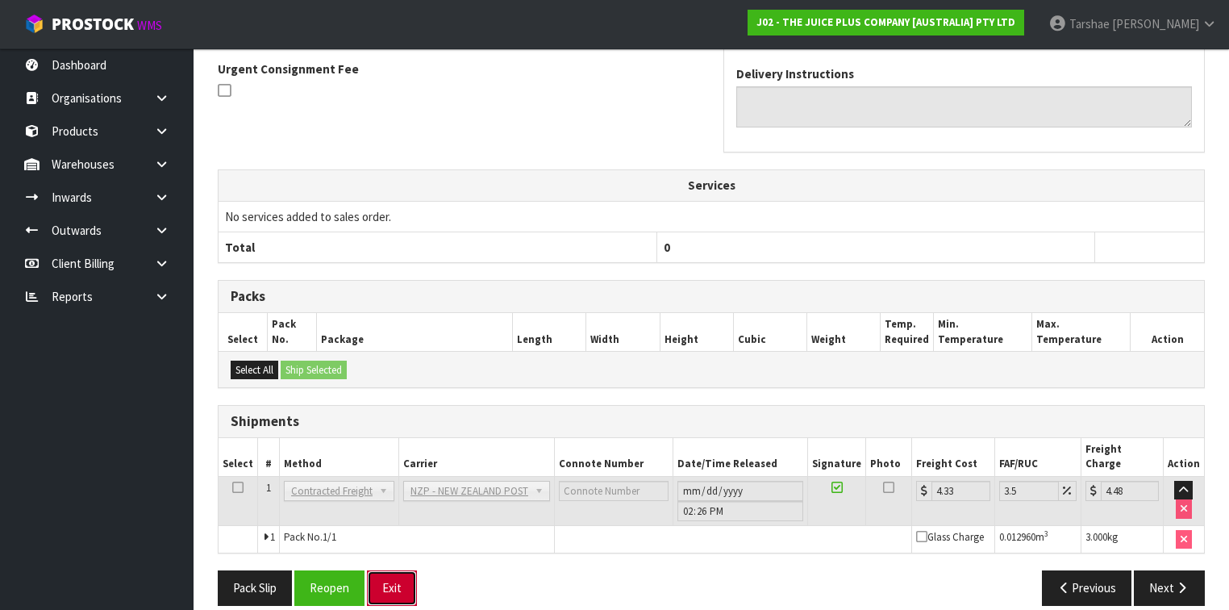
click at [371, 570] on button "Exit" at bounding box center [392, 587] width 50 height 35
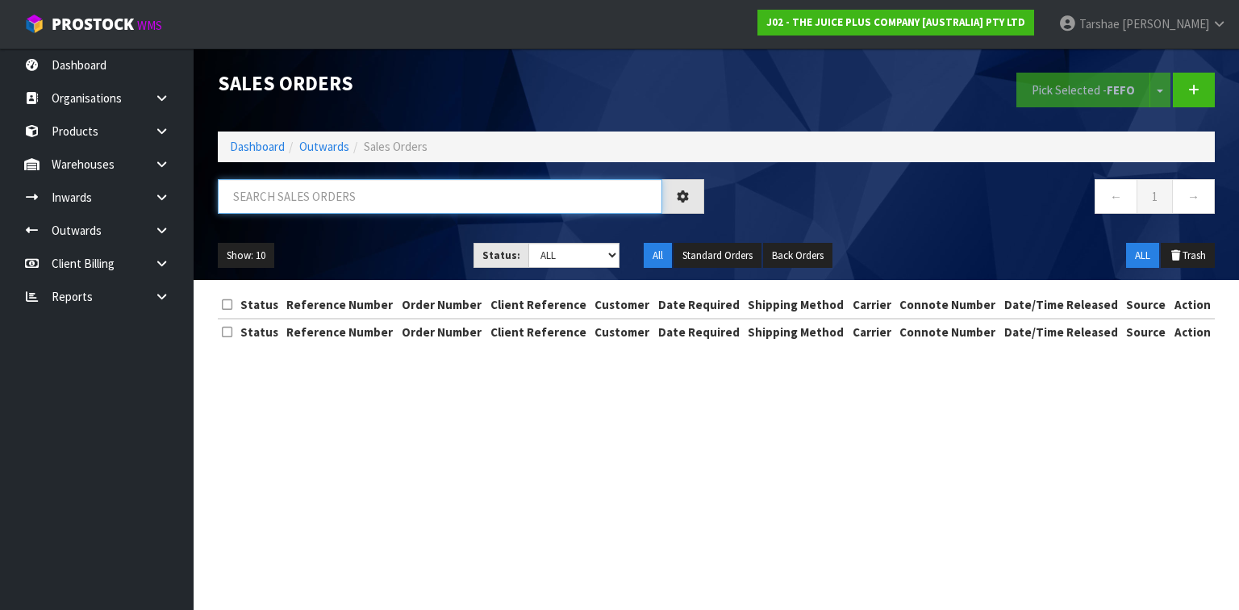
click at [494, 202] on input "text" at bounding box center [440, 196] width 444 height 35
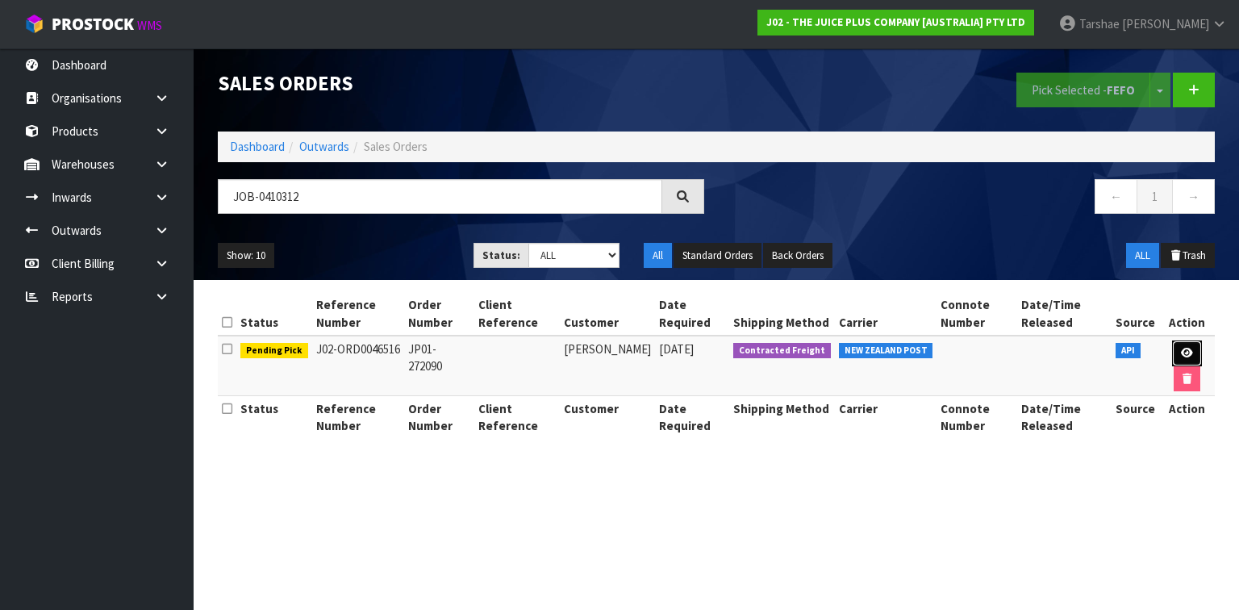
click at [1182, 352] on icon at bounding box center [1187, 353] width 12 height 10
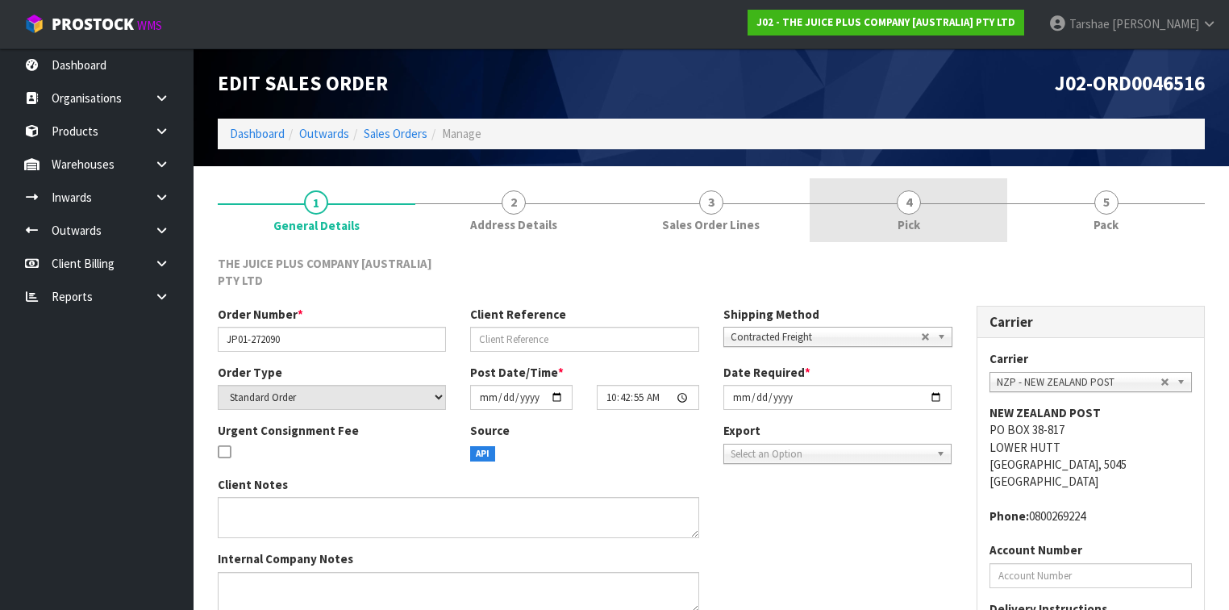
drag, startPoint x: 949, startPoint y: 185, endPoint x: 973, endPoint y: 234, distance: 54.5
click at [949, 186] on link "4 Pick" at bounding box center [909, 210] width 198 height 64
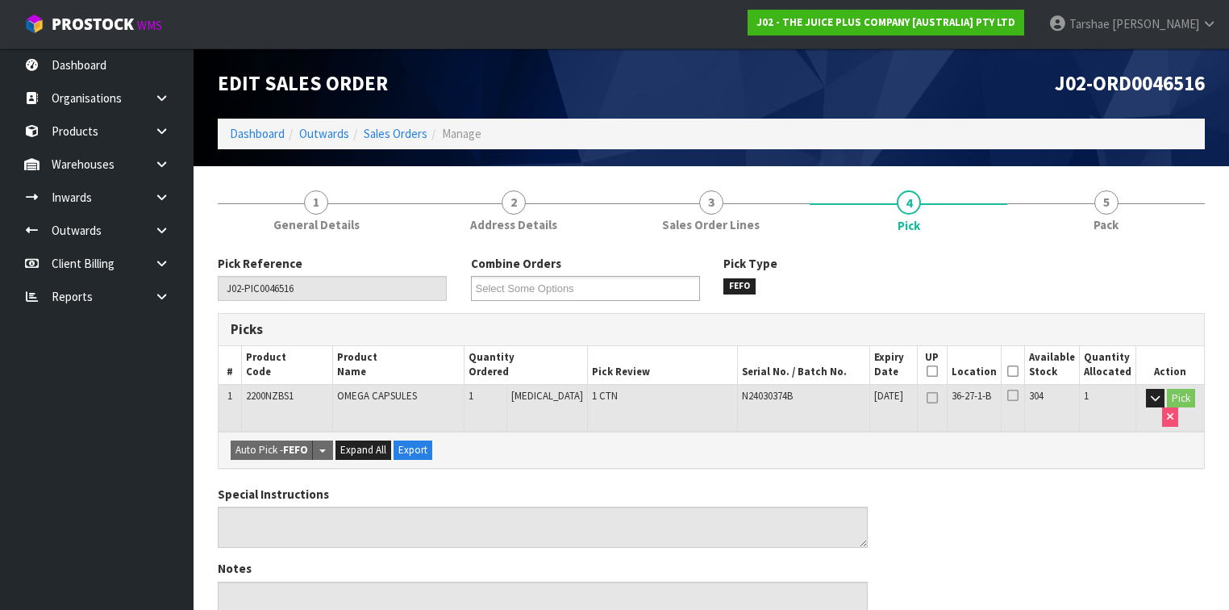
click at [1019, 371] on icon at bounding box center [1012, 371] width 11 height 1
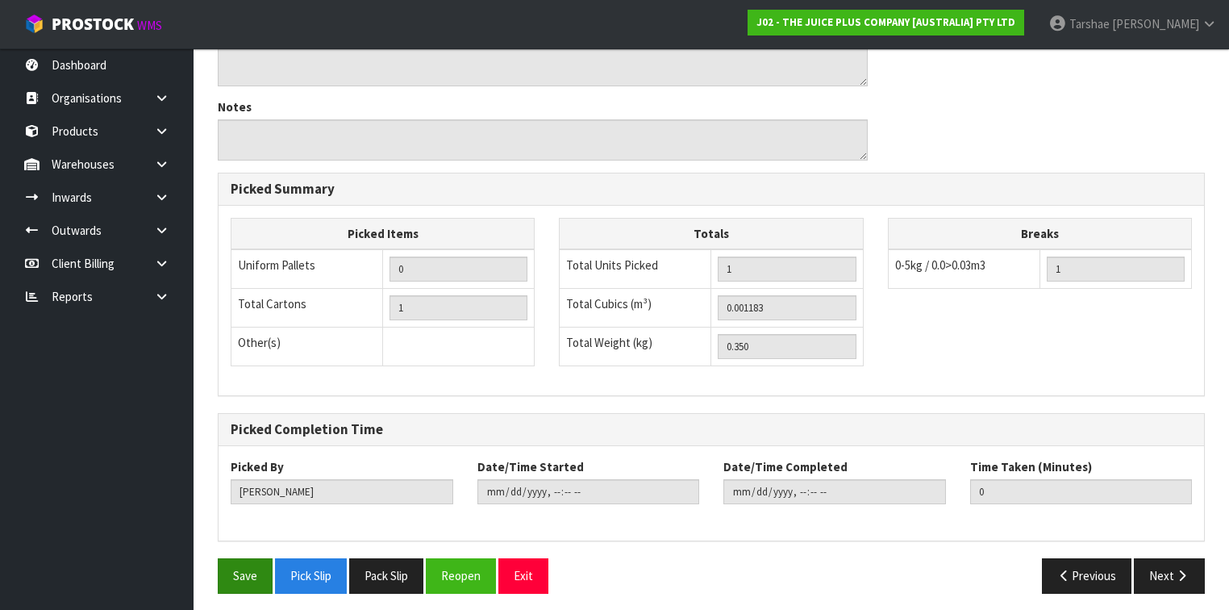
scroll to position [523, 0]
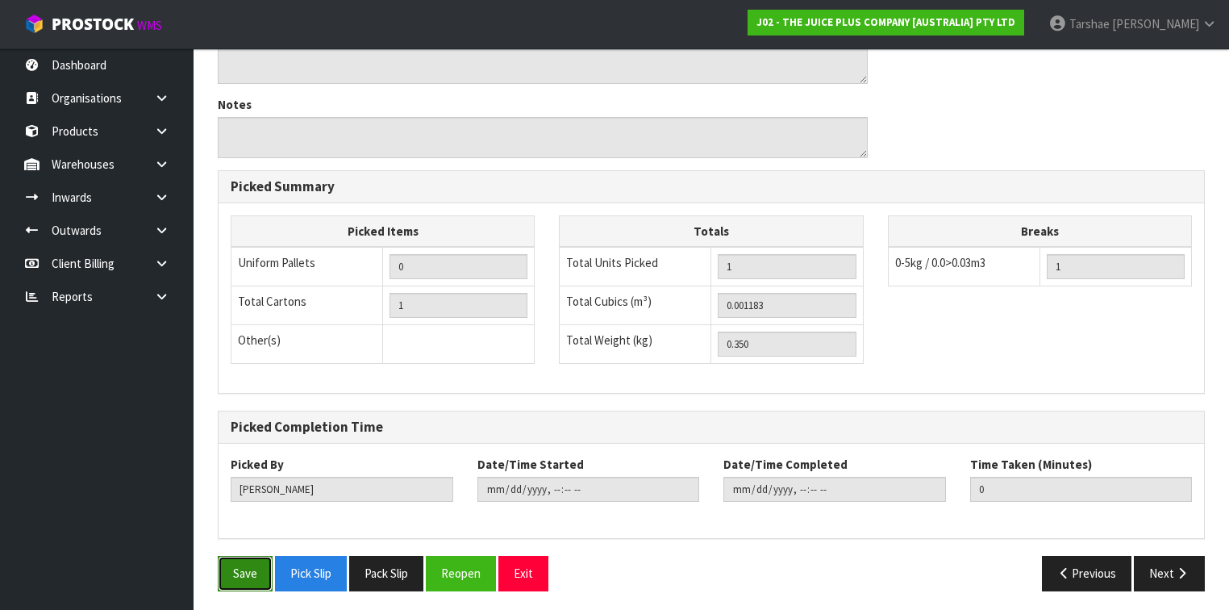
click at [248, 573] on button "Save" at bounding box center [245, 573] width 55 height 35
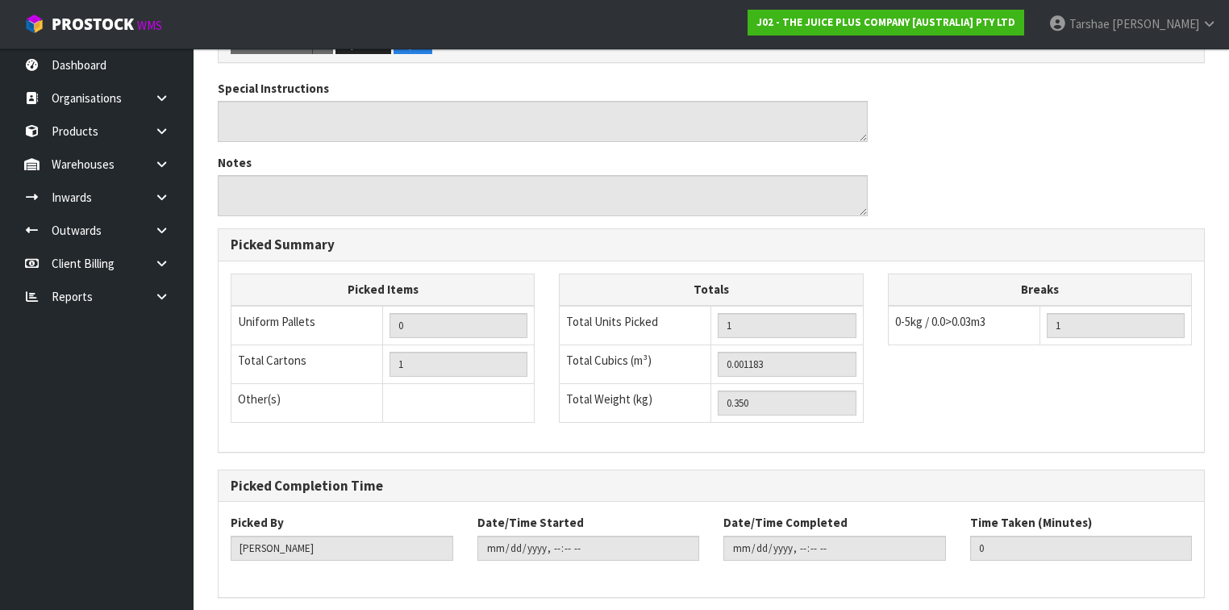
scroll to position [0, 0]
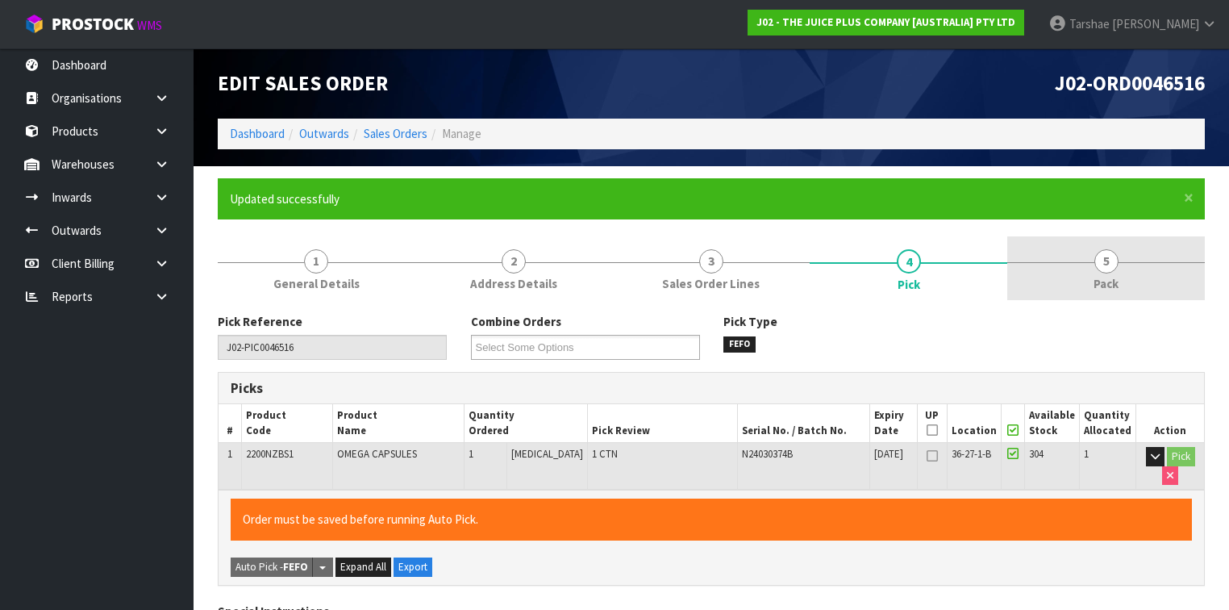
click at [1100, 258] on span "5" at bounding box center [1106, 261] width 24 height 24
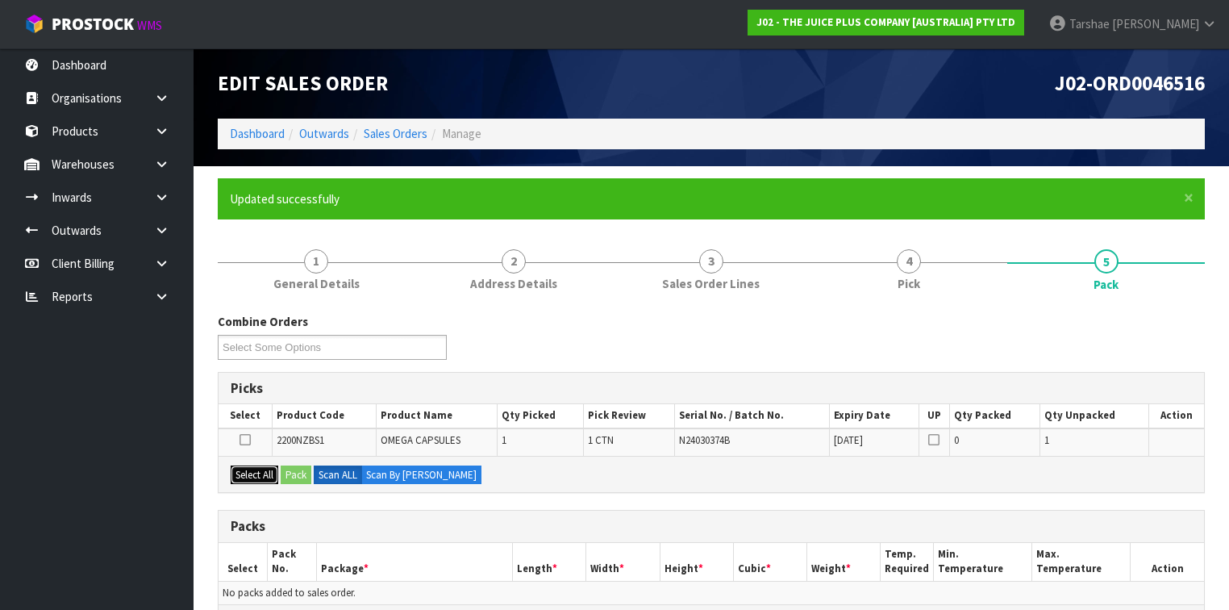
click at [265, 475] on button "Select All" at bounding box center [255, 474] width 48 height 19
click at [295, 475] on button "Pack" at bounding box center [296, 474] width 31 height 19
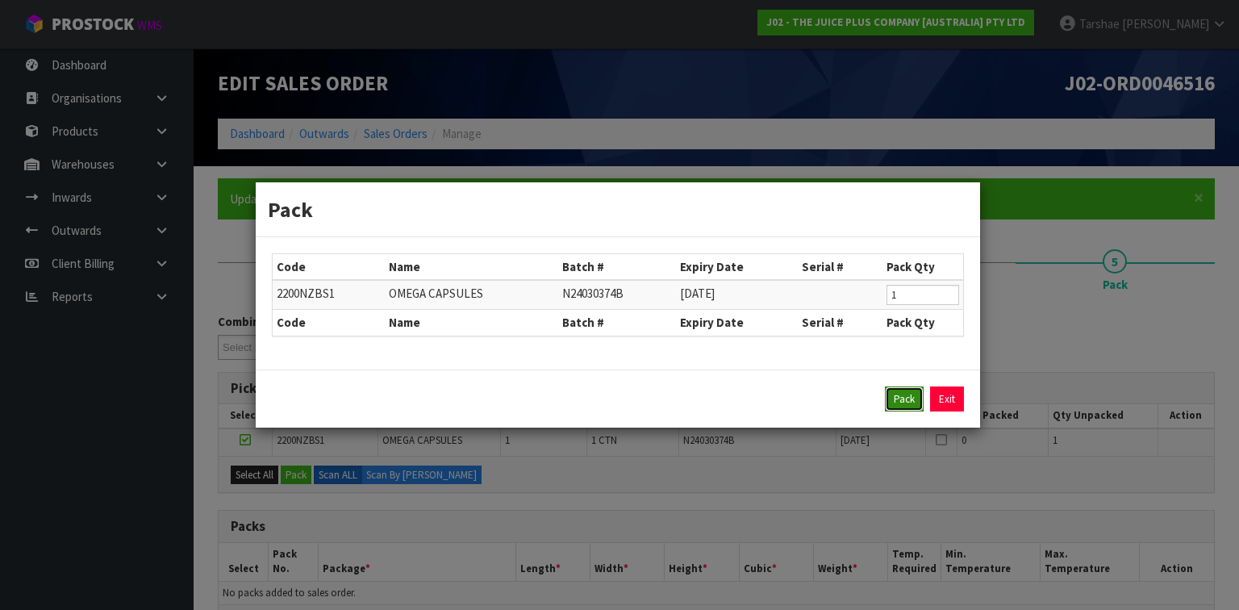
click at [894, 394] on button "Pack" at bounding box center [904, 399] width 39 height 26
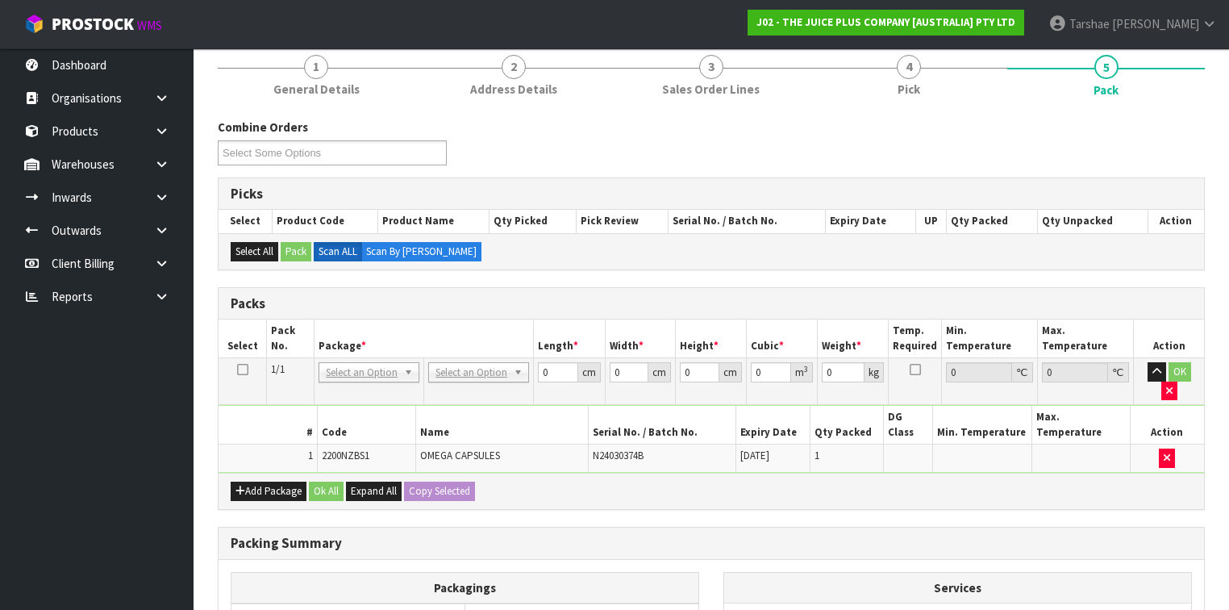
scroll to position [323, 0]
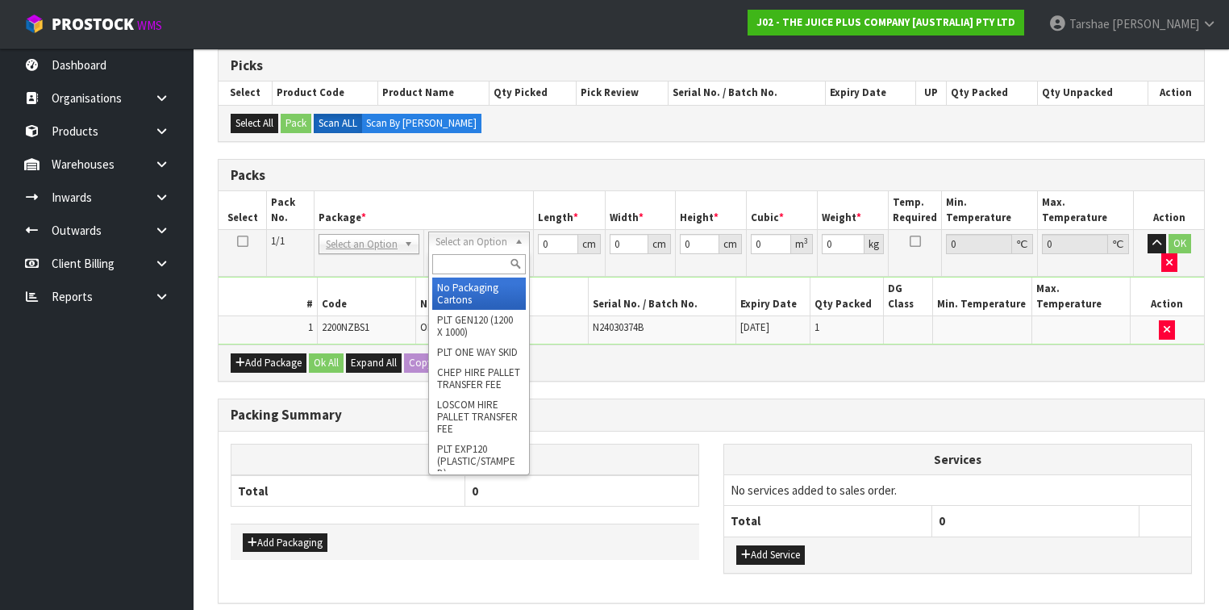
click at [487, 263] on input "text" at bounding box center [478, 264] width 93 height 20
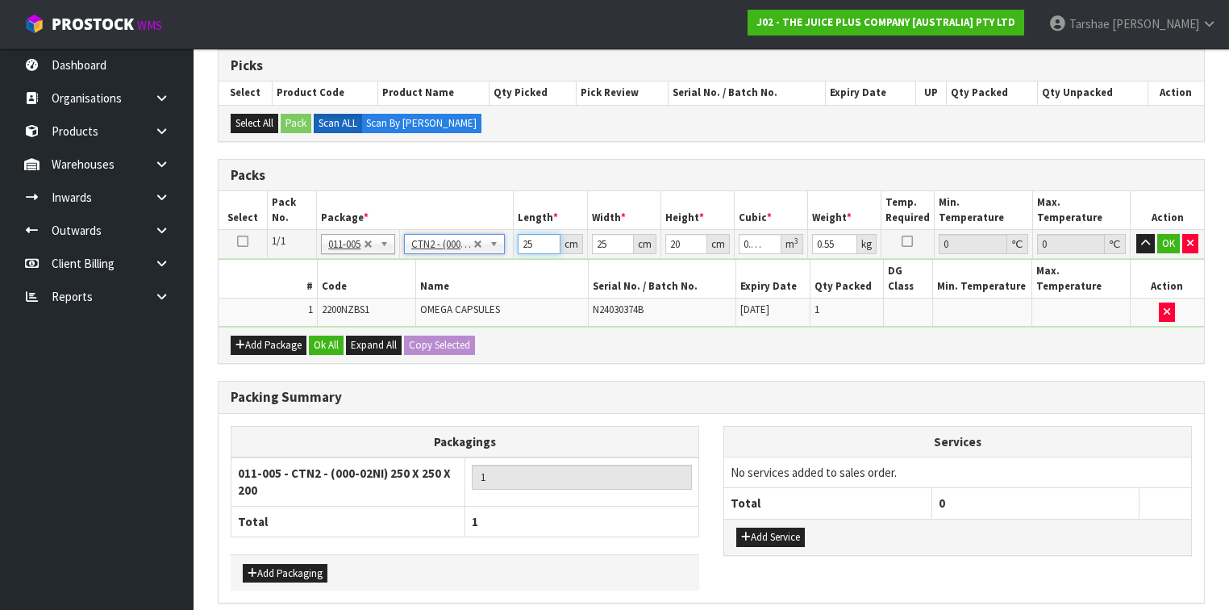
click at [527, 244] on input "25" at bounding box center [539, 244] width 42 height 20
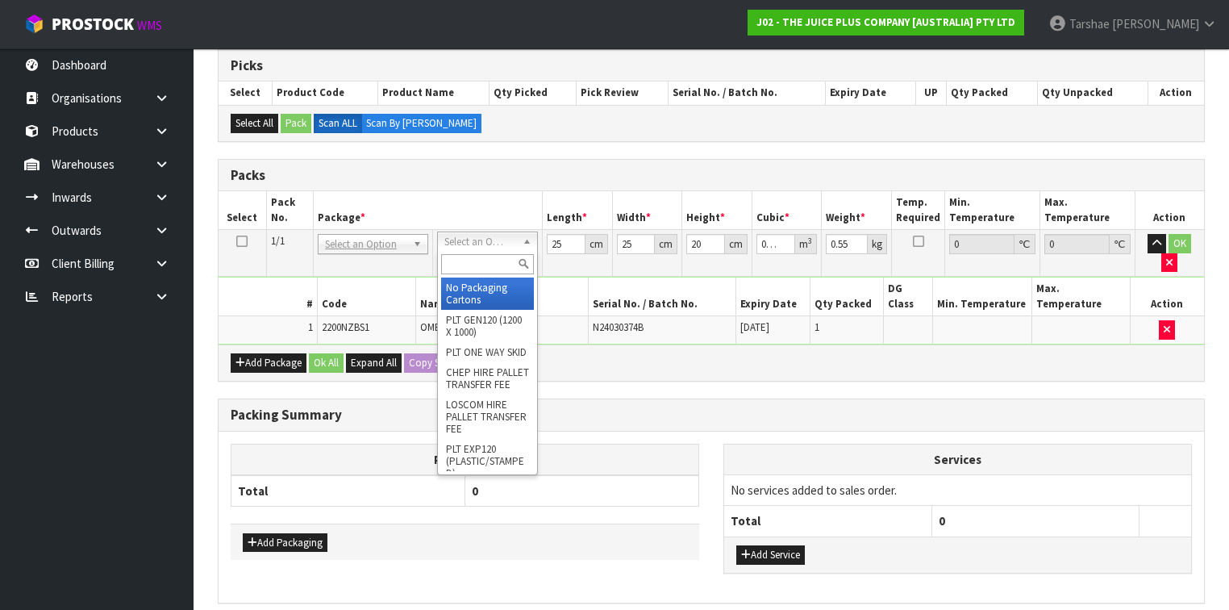
click at [461, 265] on input "text" at bounding box center [487, 264] width 93 height 20
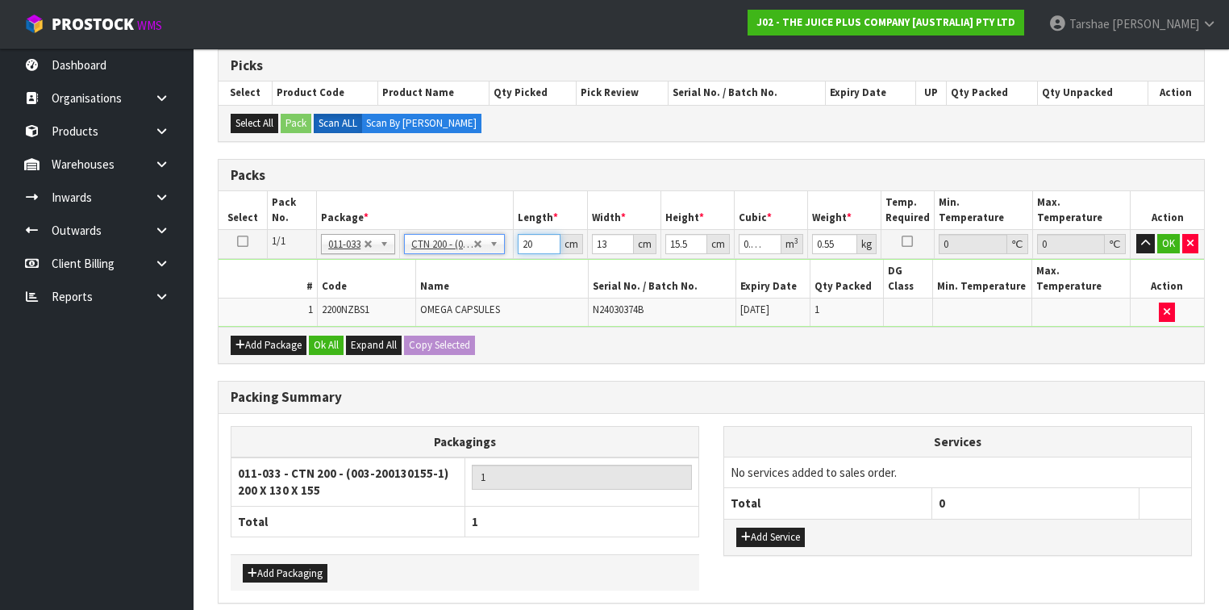
click at [539, 242] on input "20" at bounding box center [539, 244] width 42 height 20
click at [1136, 234] on button "button" at bounding box center [1145, 243] width 19 height 19
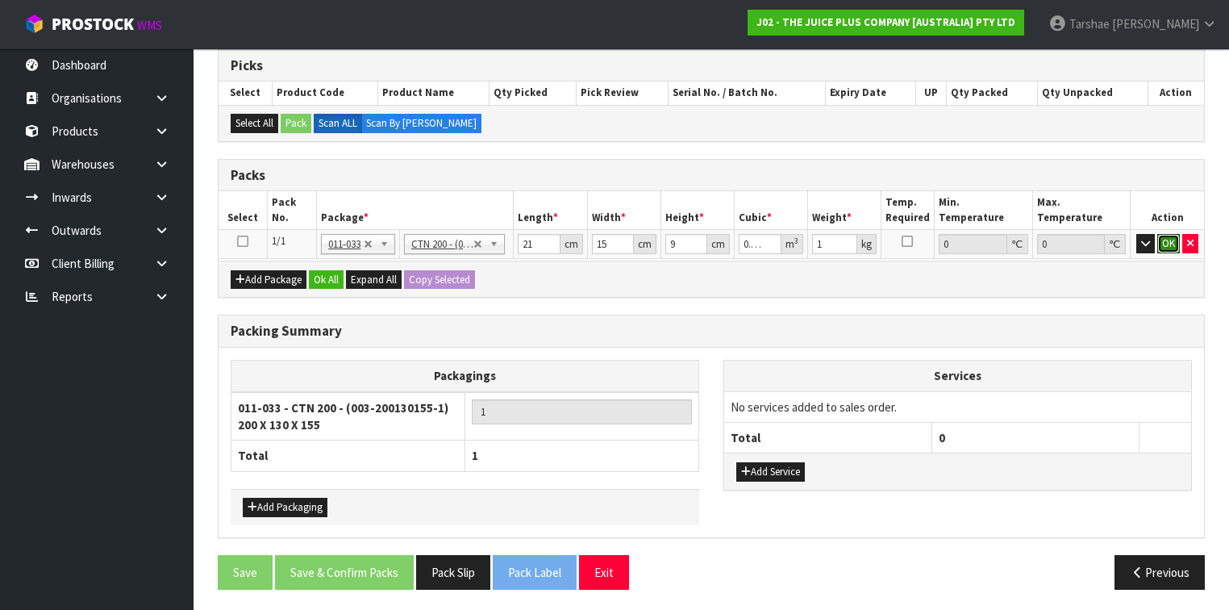
click button "OK" at bounding box center [1168, 243] width 23 height 19
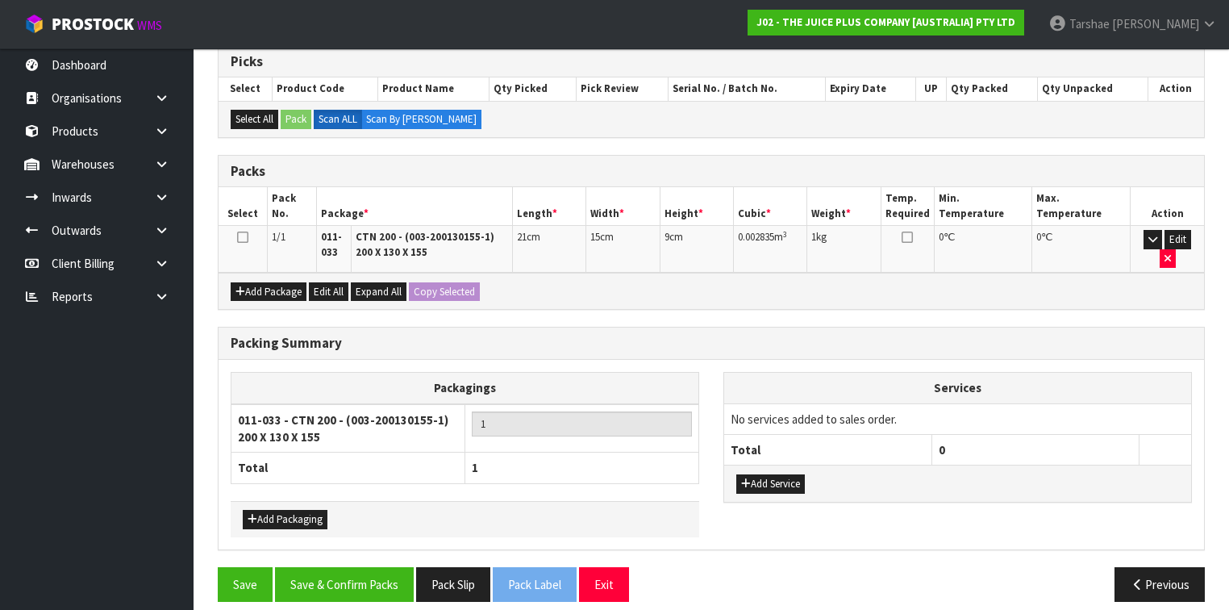
scroll to position [328, 0]
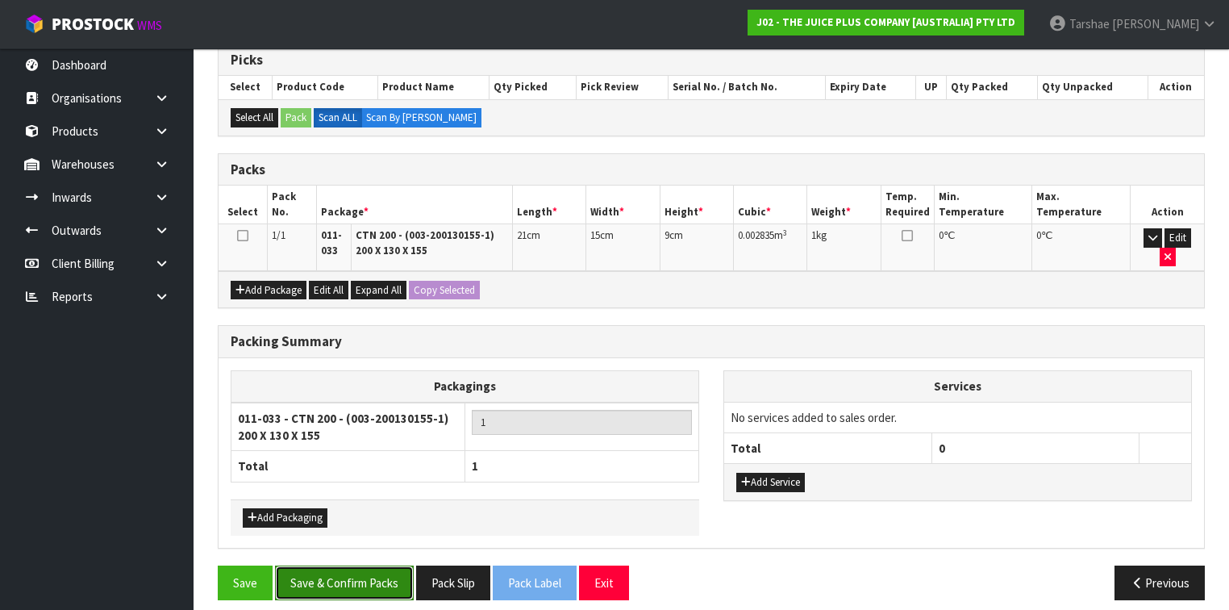
click at [321, 573] on button "Save & Confirm Packs" at bounding box center [344, 582] width 139 height 35
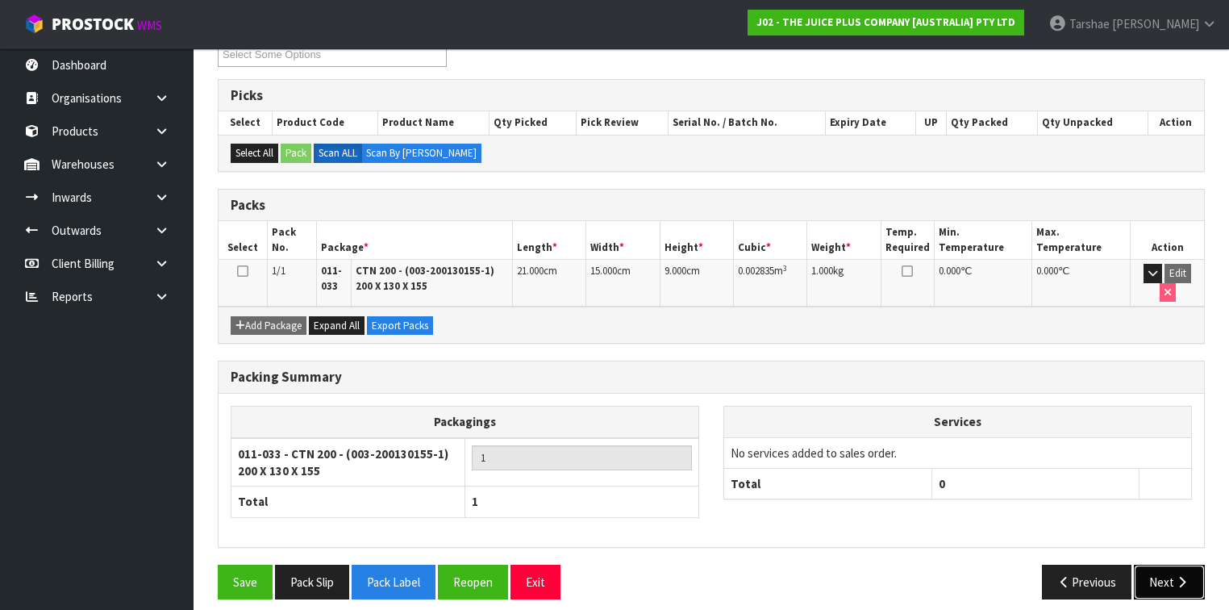
click at [1173, 565] on button "Next" at bounding box center [1169, 582] width 71 height 35
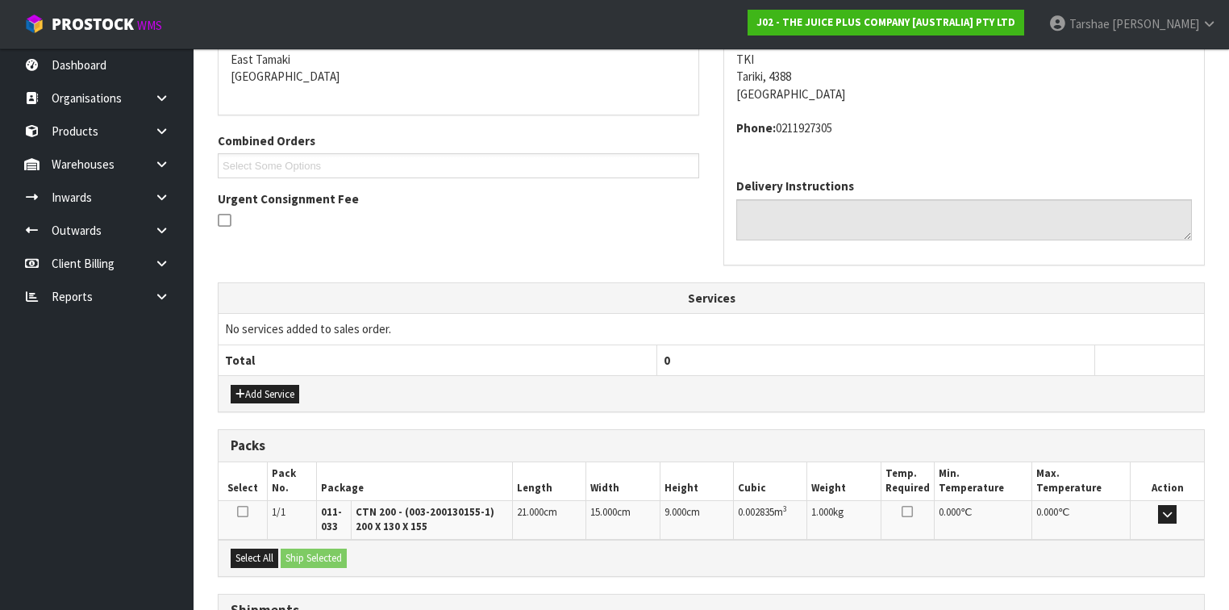
scroll to position [477, 0]
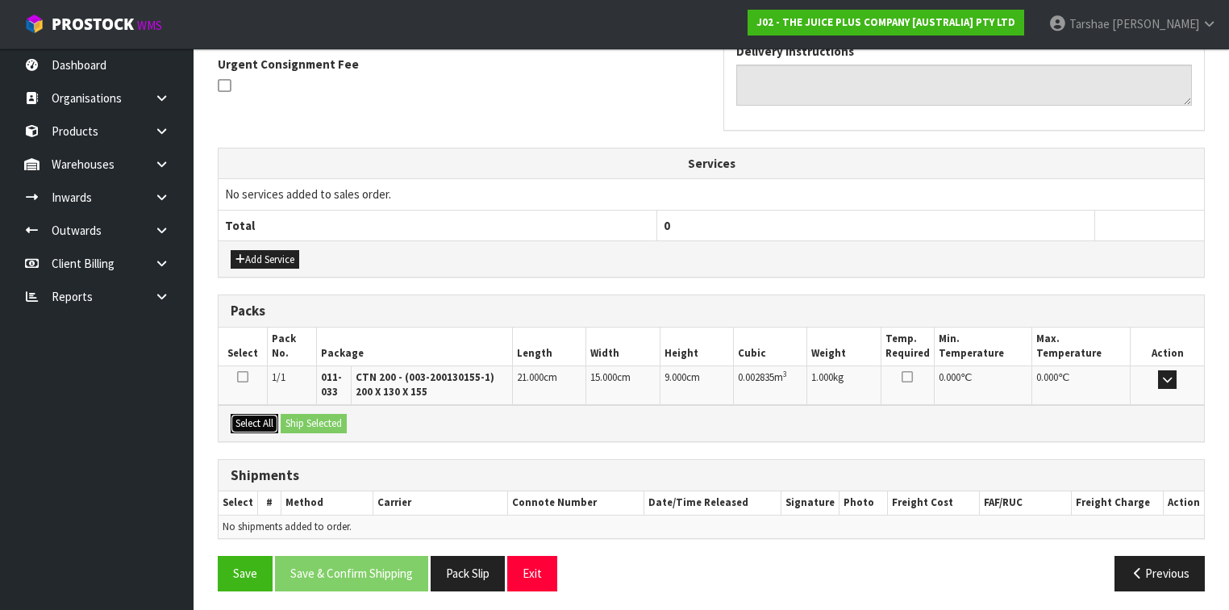
click at [255, 414] on button "Select All" at bounding box center [255, 423] width 48 height 19
click at [303, 414] on button "Ship Selected" at bounding box center [314, 423] width 66 height 19
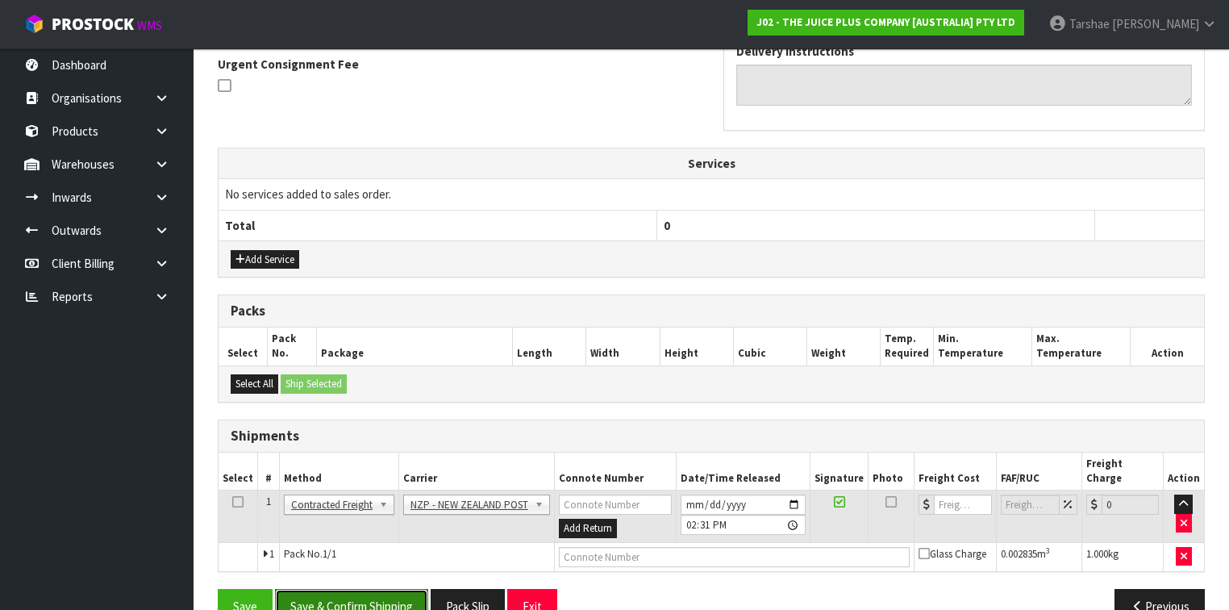
click at [398, 589] on button "Save & Confirm Shipping" at bounding box center [351, 606] width 153 height 35
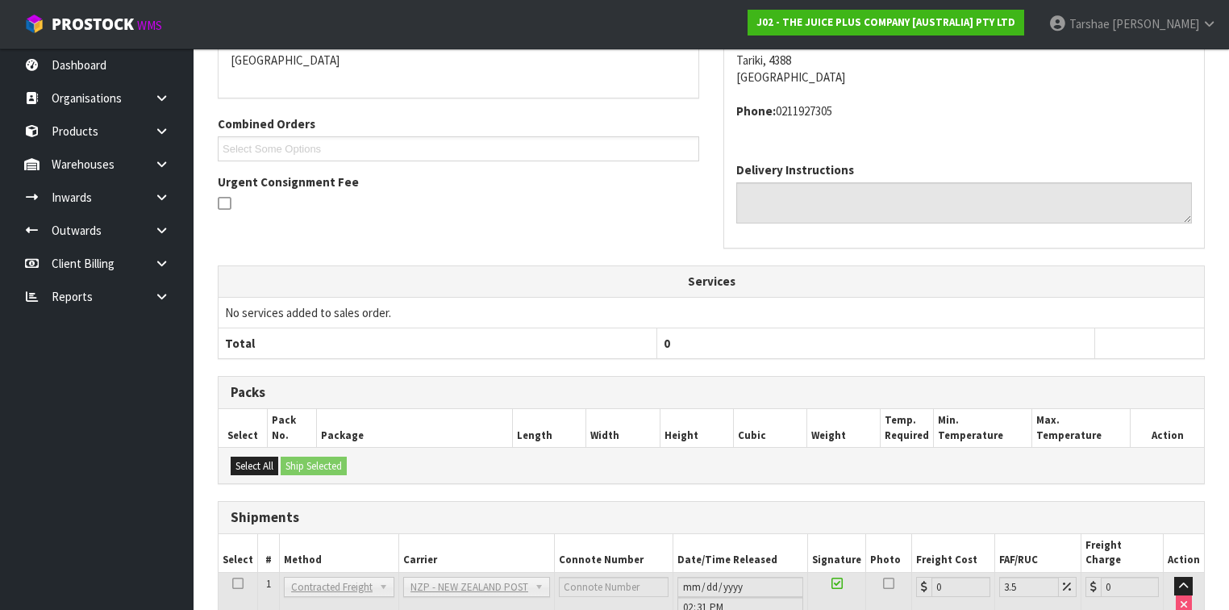
scroll to position [472, 0]
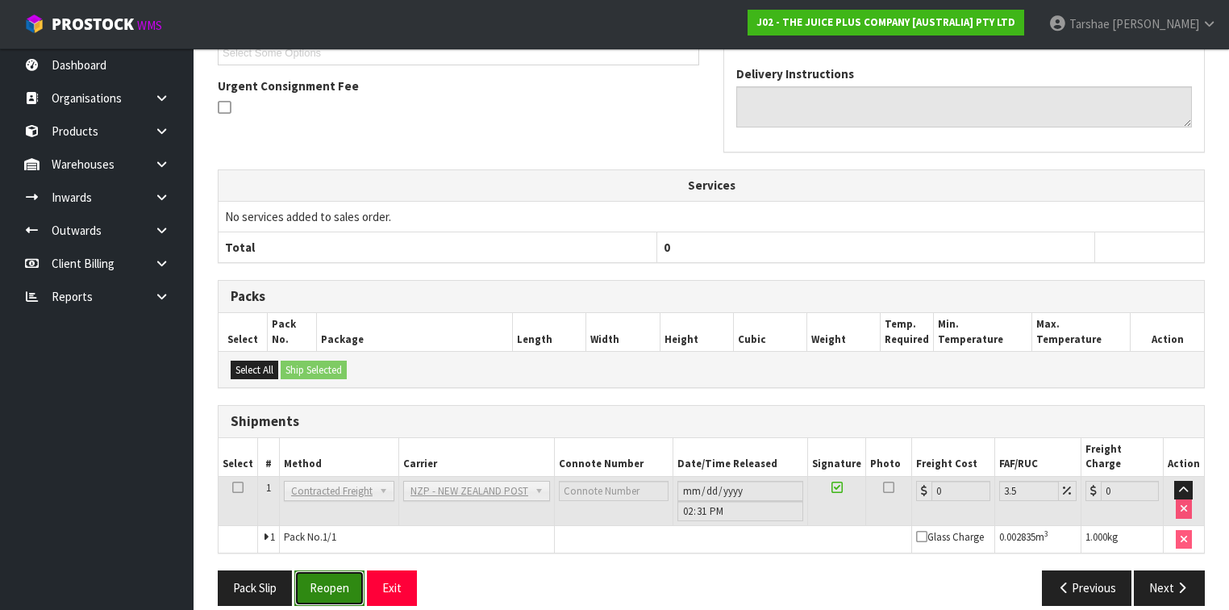
click at [346, 571] on button "Reopen" at bounding box center [329, 587] width 70 height 35
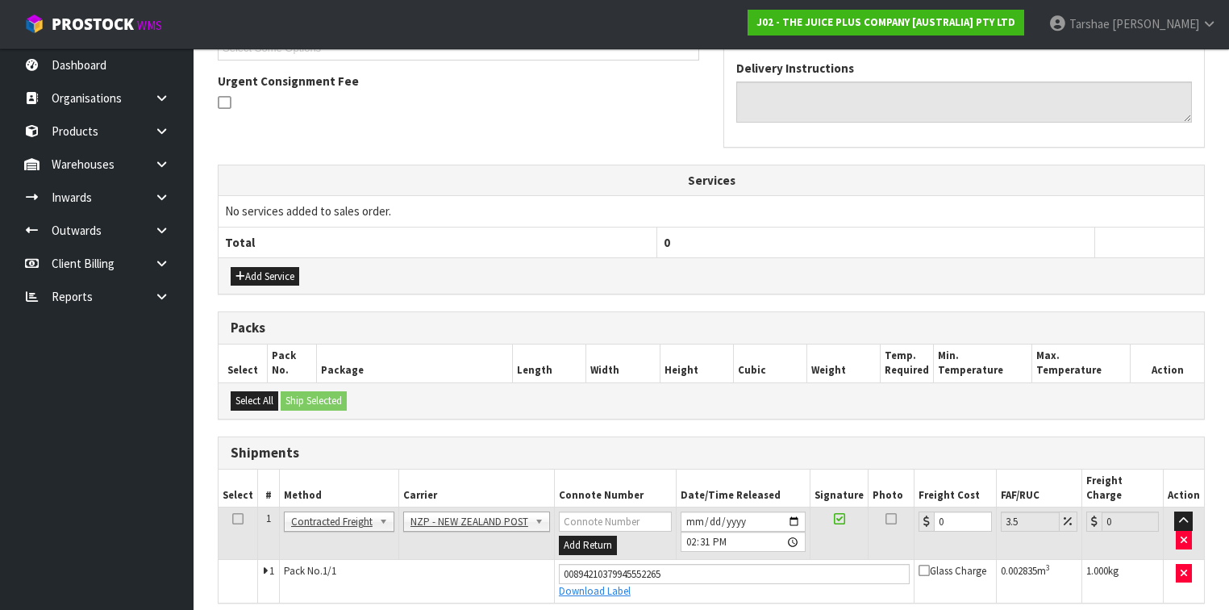
scroll to position [509, 0]
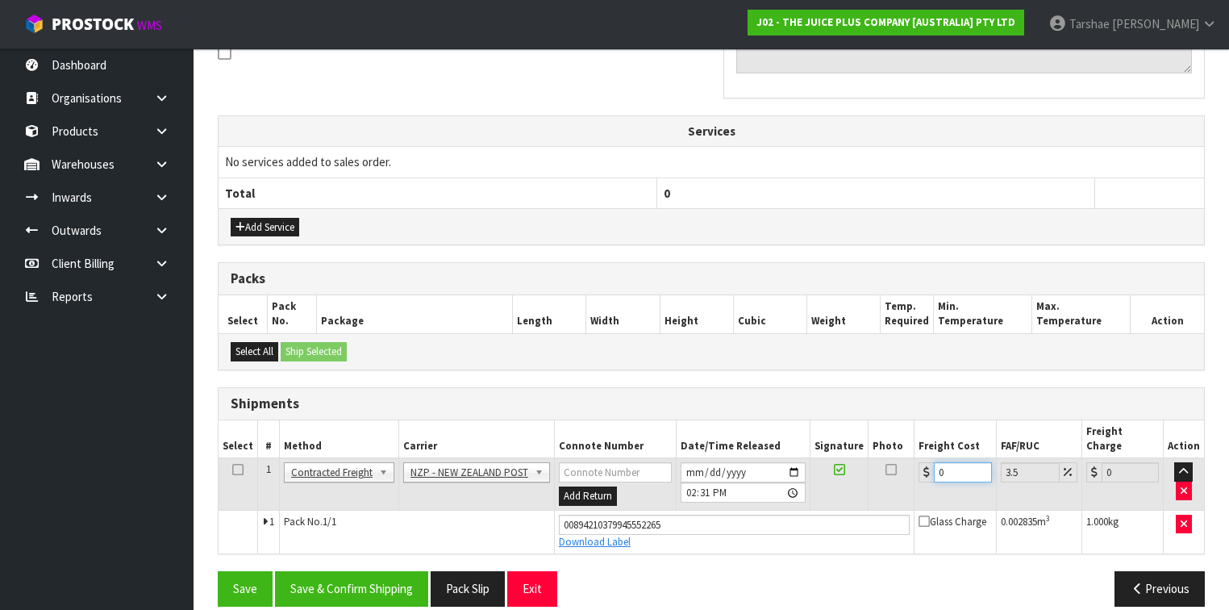
drag, startPoint x: 948, startPoint y: 449, endPoint x: 869, endPoint y: 440, distance: 79.6
click at [882, 458] on tr "1 Client Local Pickup Customer Local Pickup Company Freight Contracted Freight …" at bounding box center [712, 484] width 986 height 52
click at [397, 571] on button "Save & Confirm Shipping" at bounding box center [351, 588] width 153 height 35
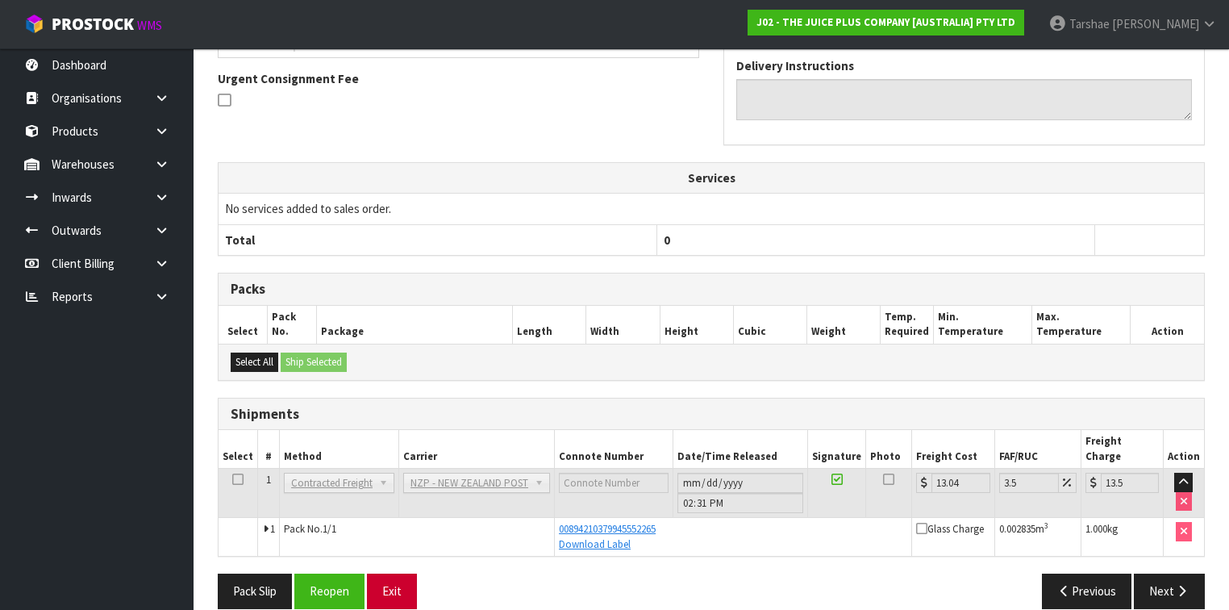
scroll to position [465, 0]
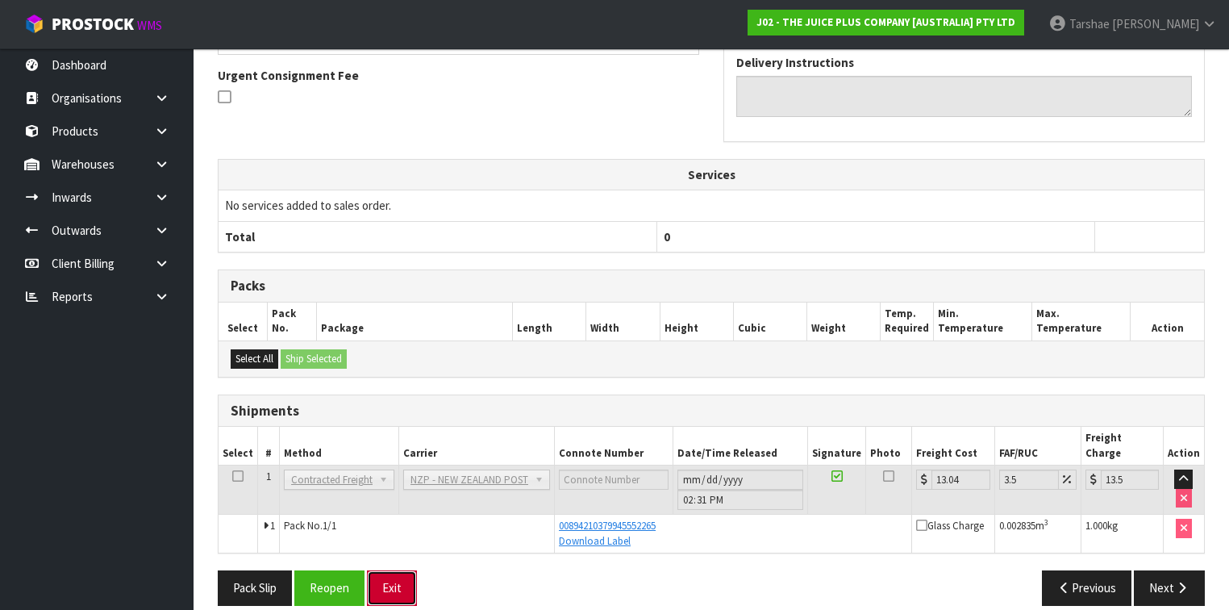
click at [411, 570] on button "Exit" at bounding box center [392, 587] width 50 height 35
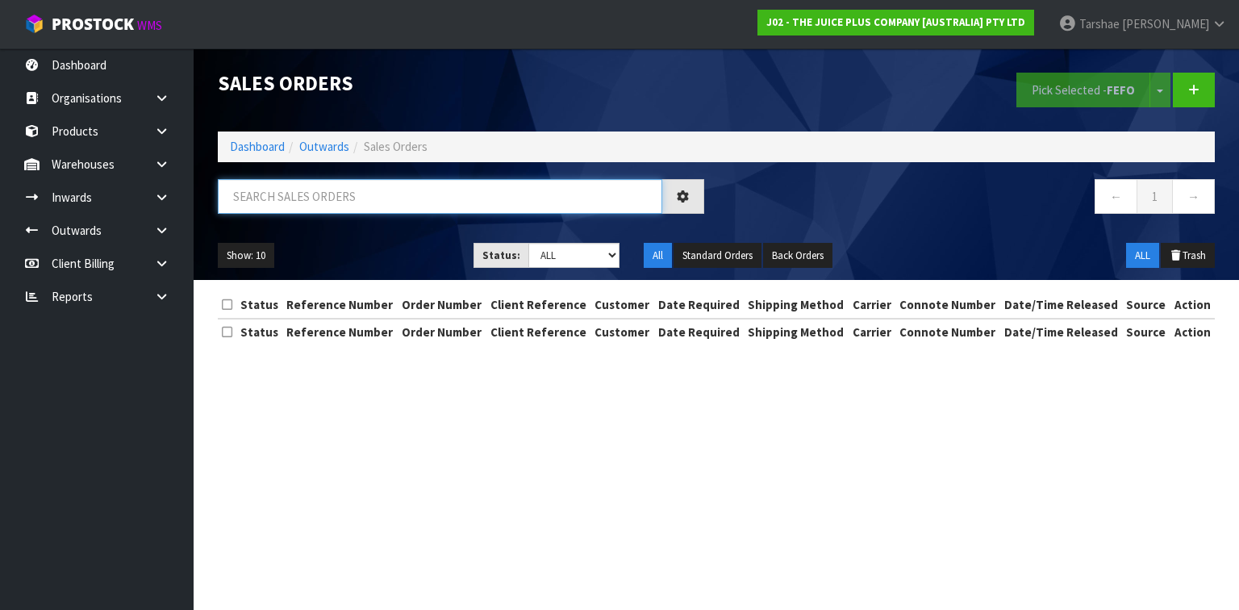
click at [538, 195] on input "text" at bounding box center [440, 196] width 444 height 35
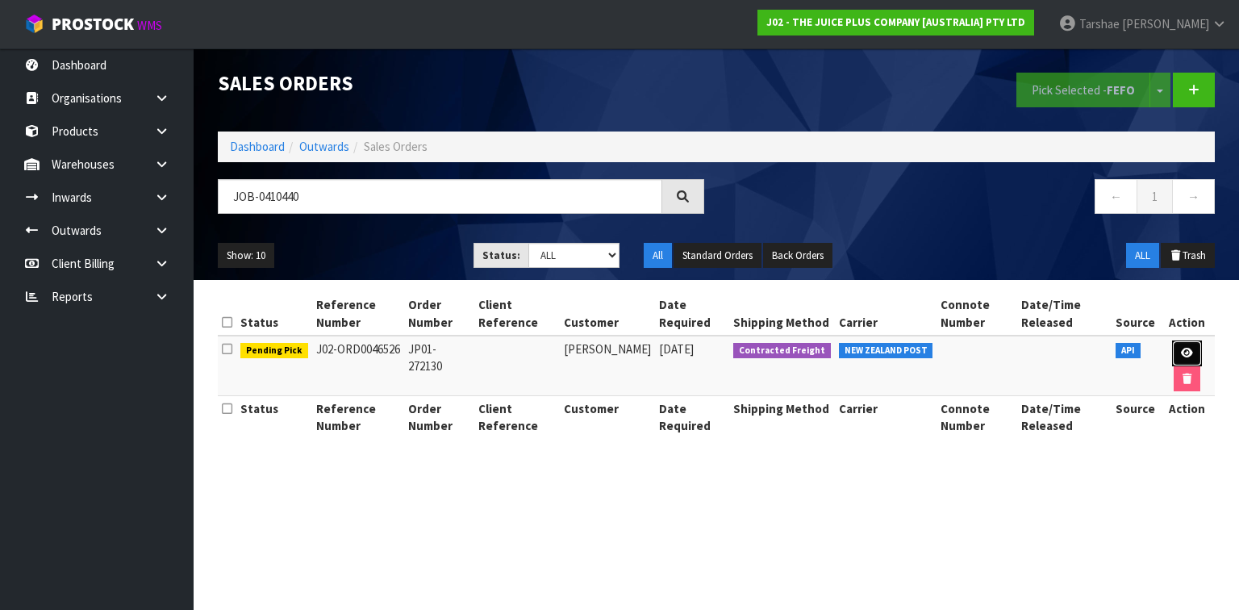
click at [1174, 353] on link at bounding box center [1187, 353] width 30 height 26
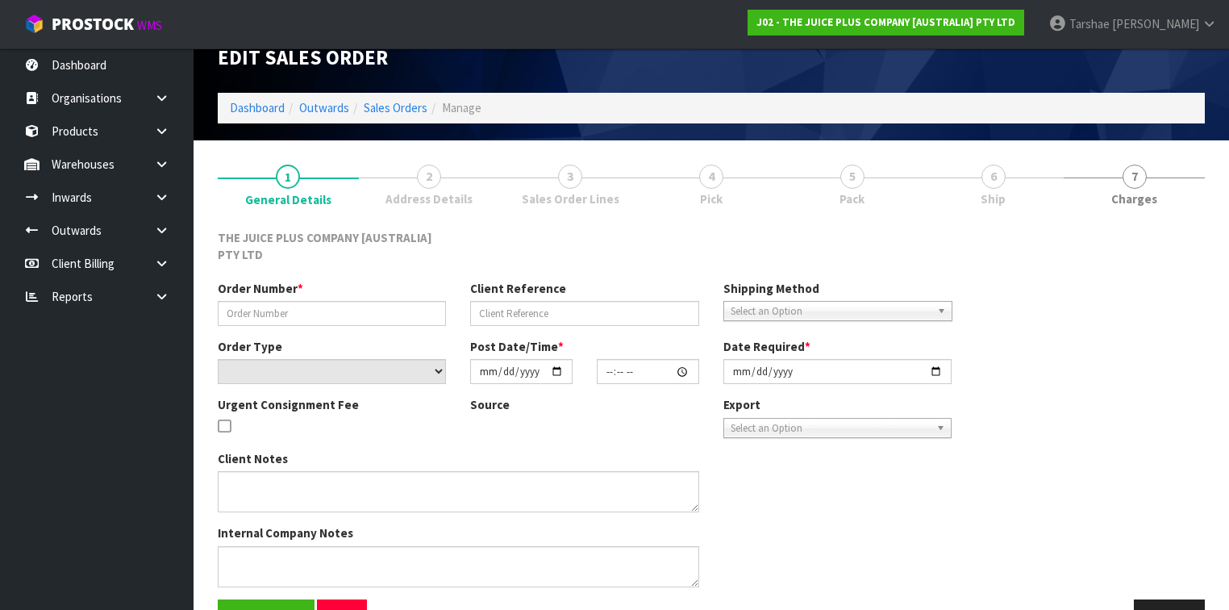
scroll to position [65, 0]
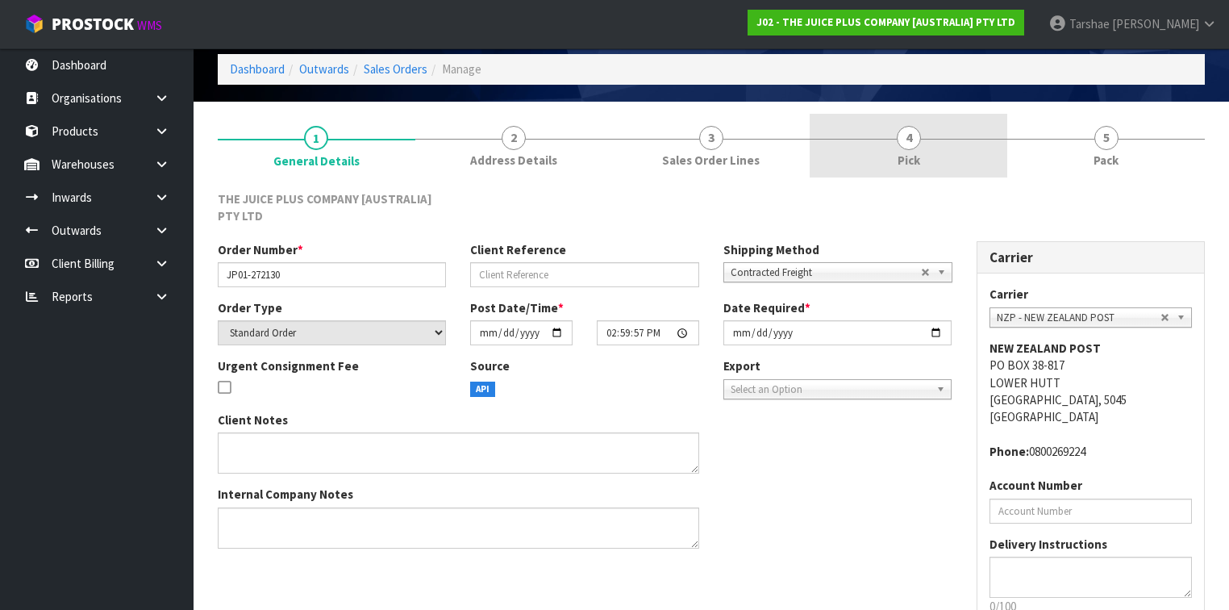
click at [911, 147] on span "4" at bounding box center [909, 138] width 24 height 24
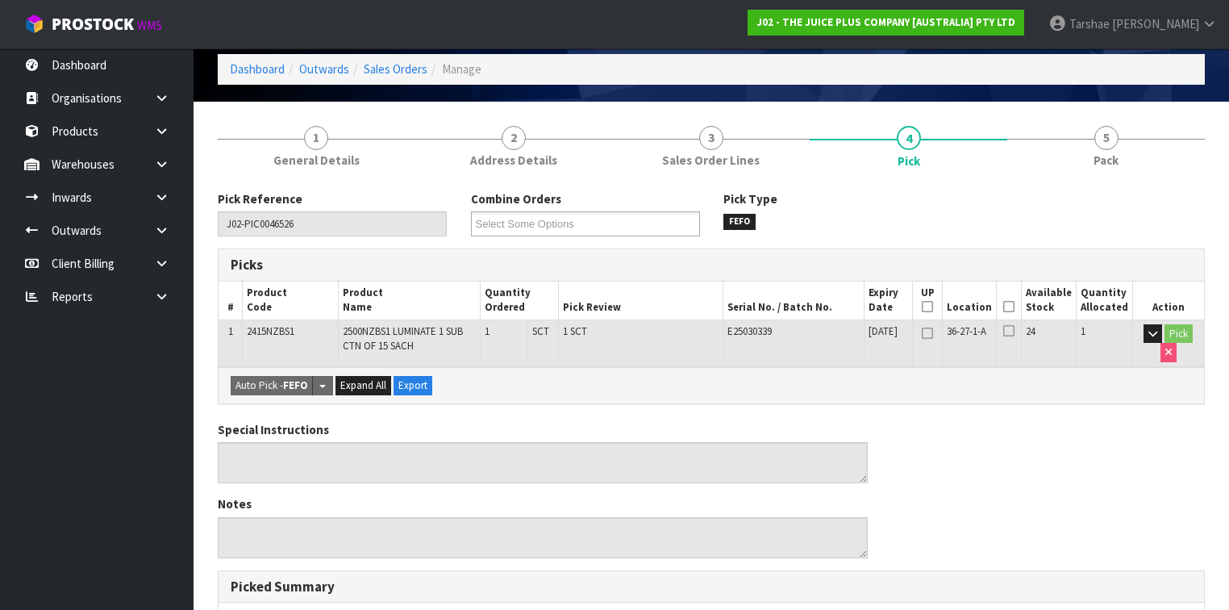
click at [1015, 306] on icon at bounding box center [1008, 306] width 11 height 1
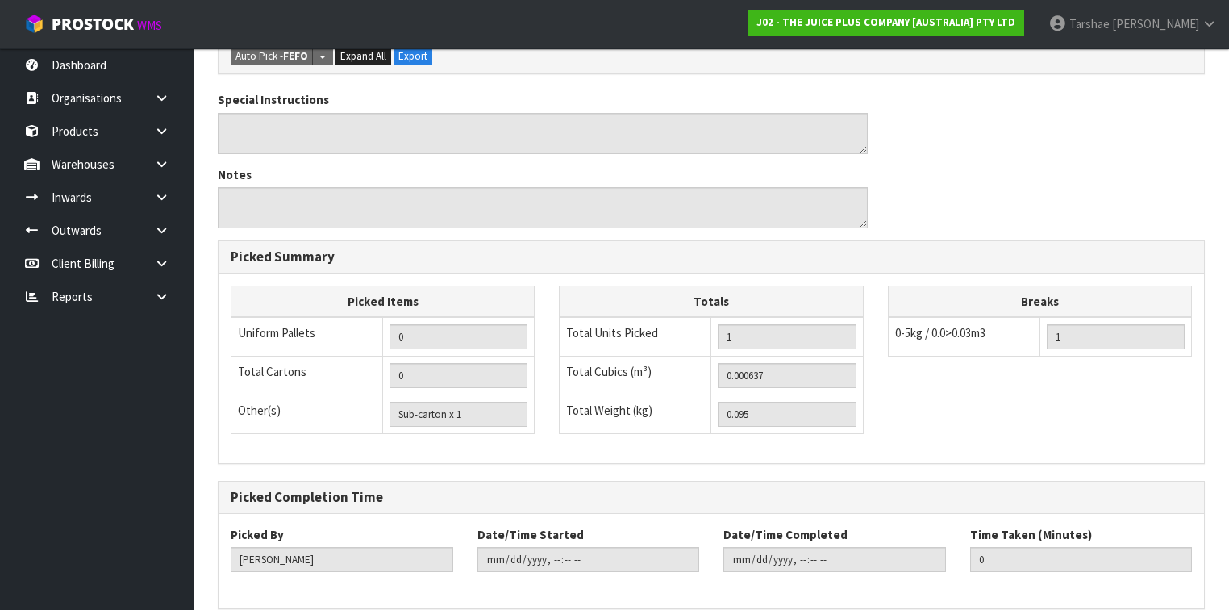
scroll to position [516, 0]
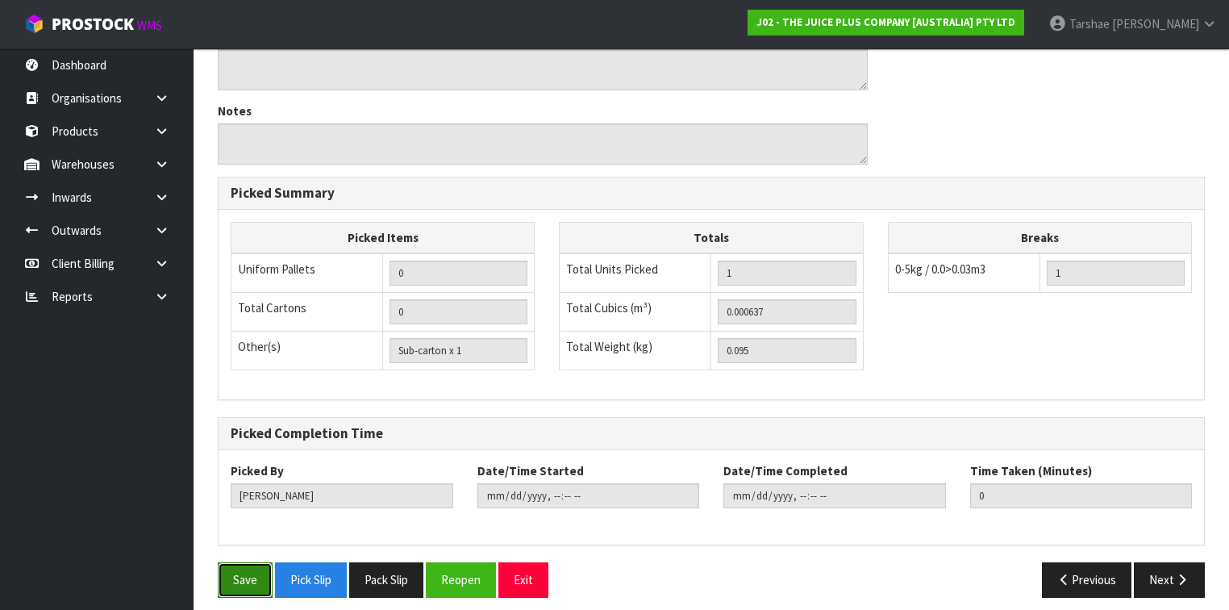
click at [260, 578] on button "Save" at bounding box center [245, 579] width 55 height 35
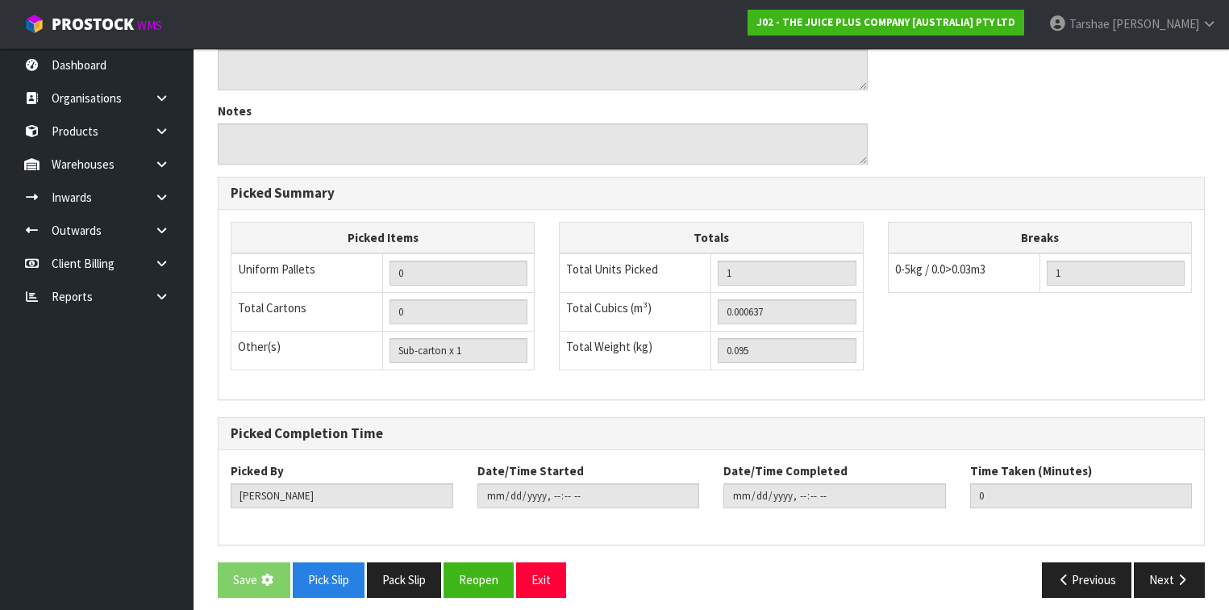
scroll to position [0, 0]
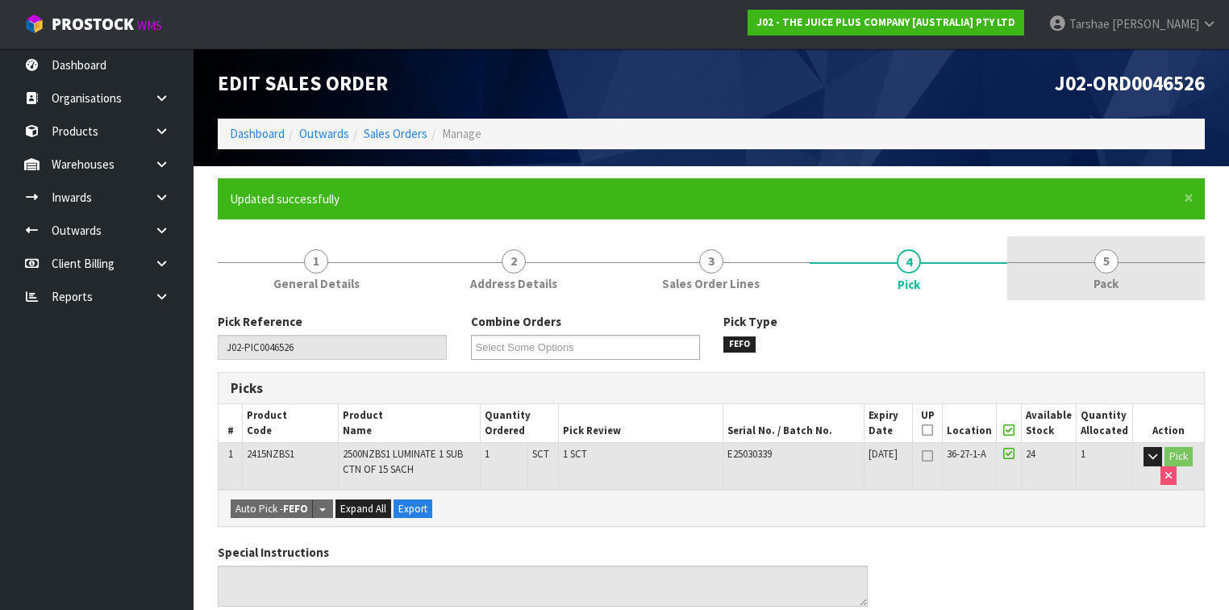
click at [1077, 280] on link "5 Pack" at bounding box center [1106, 268] width 198 height 64
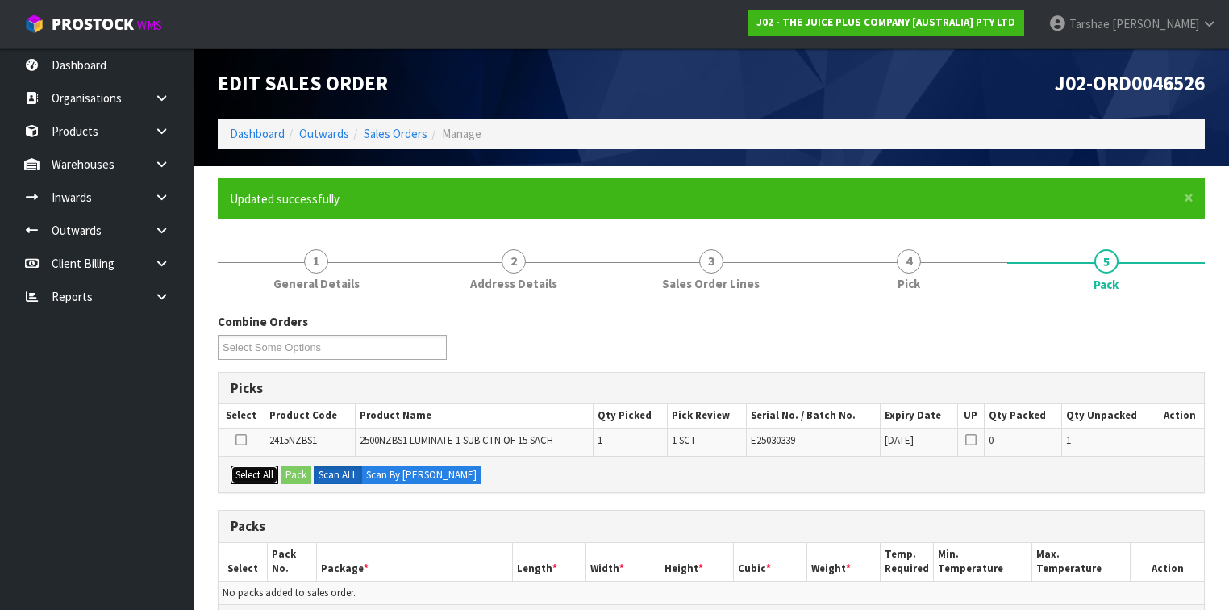
click at [269, 477] on button "Select All" at bounding box center [255, 474] width 48 height 19
click at [301, 469] on button "Pack" at bounding box center [296, 474] width 31 height 19
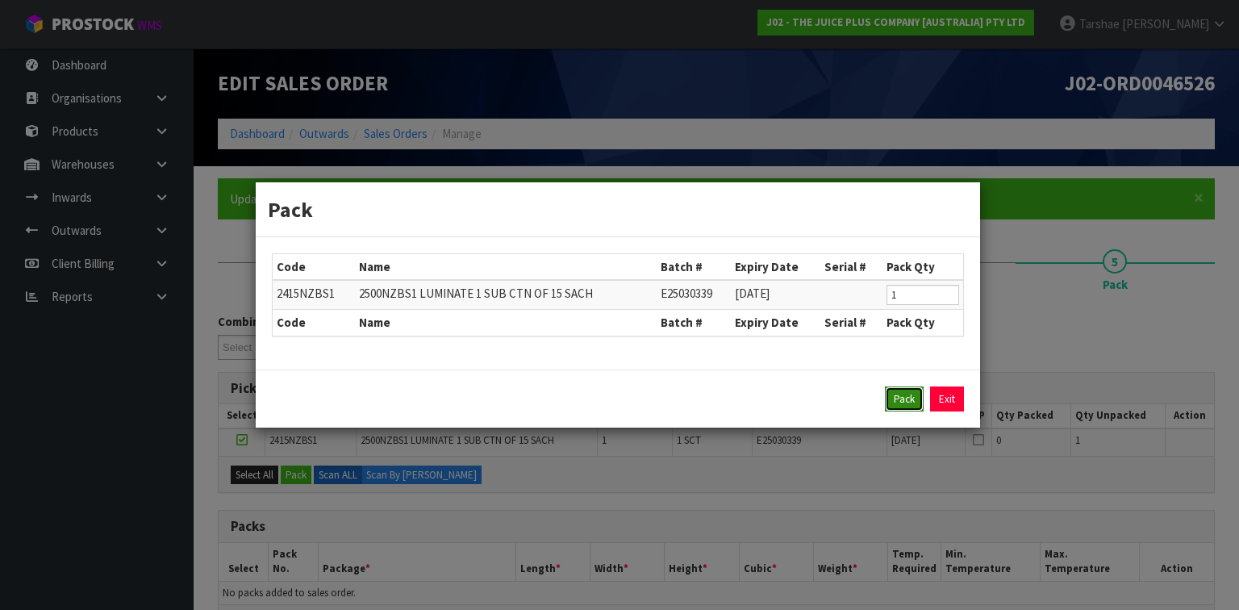
click at [894, 406] on button "Pack" at bounding box center [904, 399] width 39 height 26
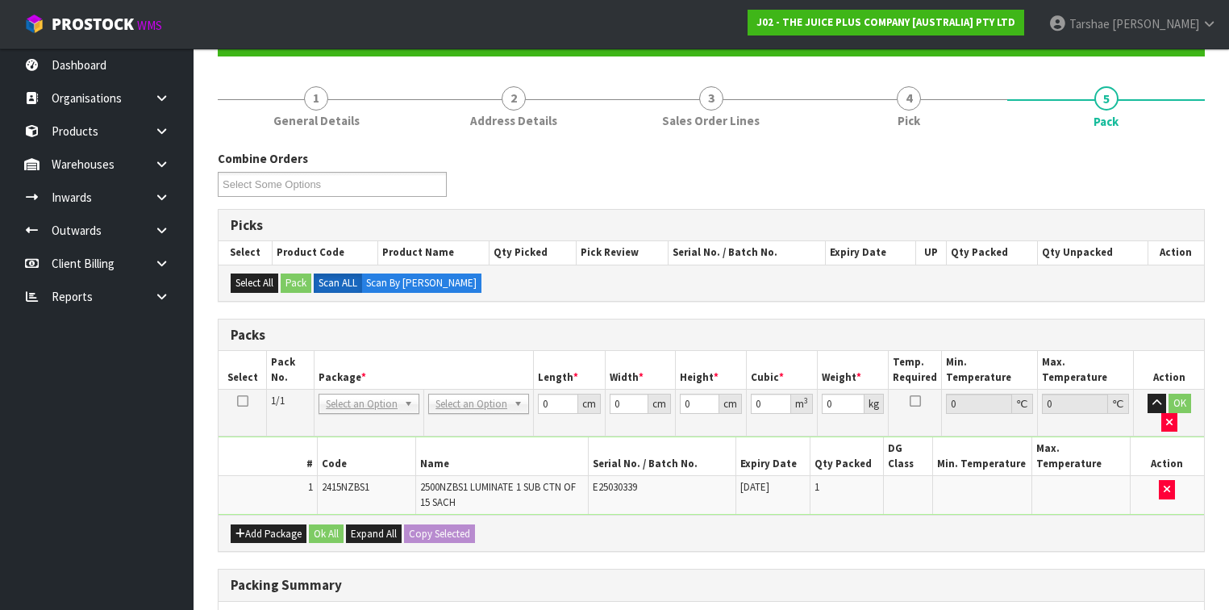
scroll to position [258, 0]
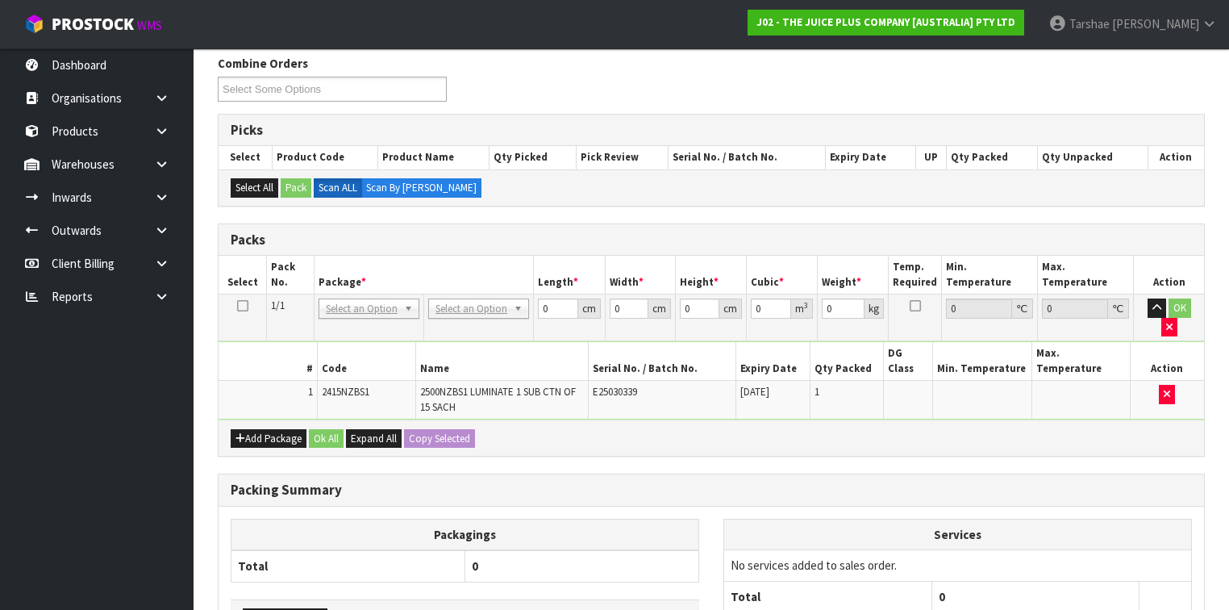
drag, startPoint x: 491, startPoint y: 304, endPoint x: 484, endPoint y: 336, distance: 32.3
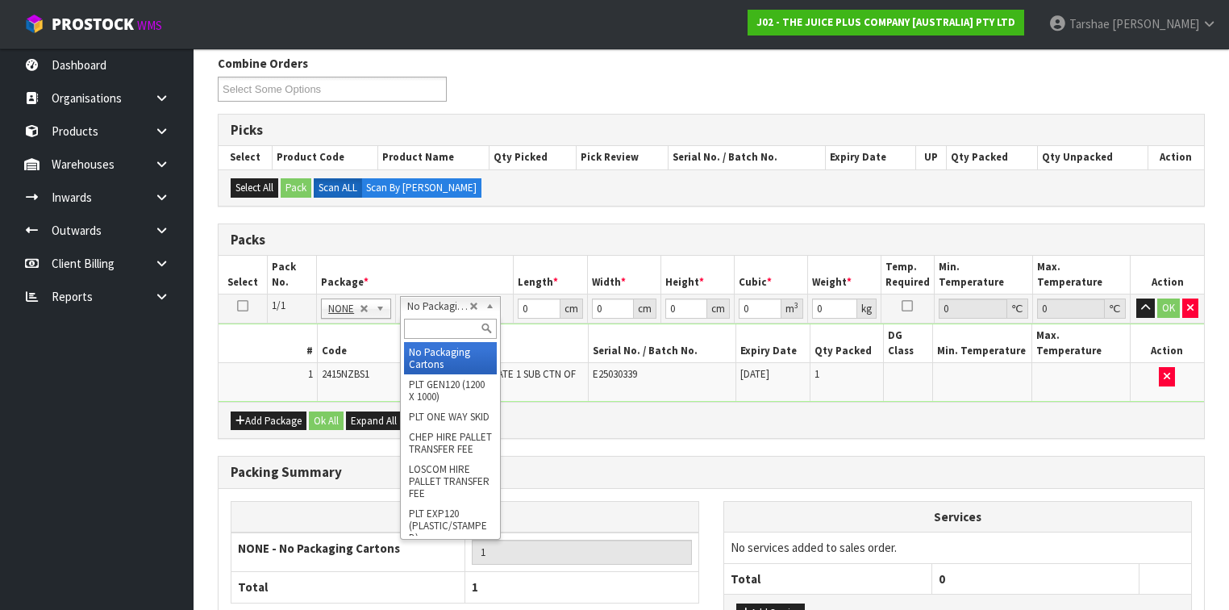
drag, startPoint x: 452, startPoint y: 331, endPoint x: 442, endPoint y: 321, distance: 14.3
click at [452, 331] on input "text" at bounding box center [450, 329] width 93 height 20
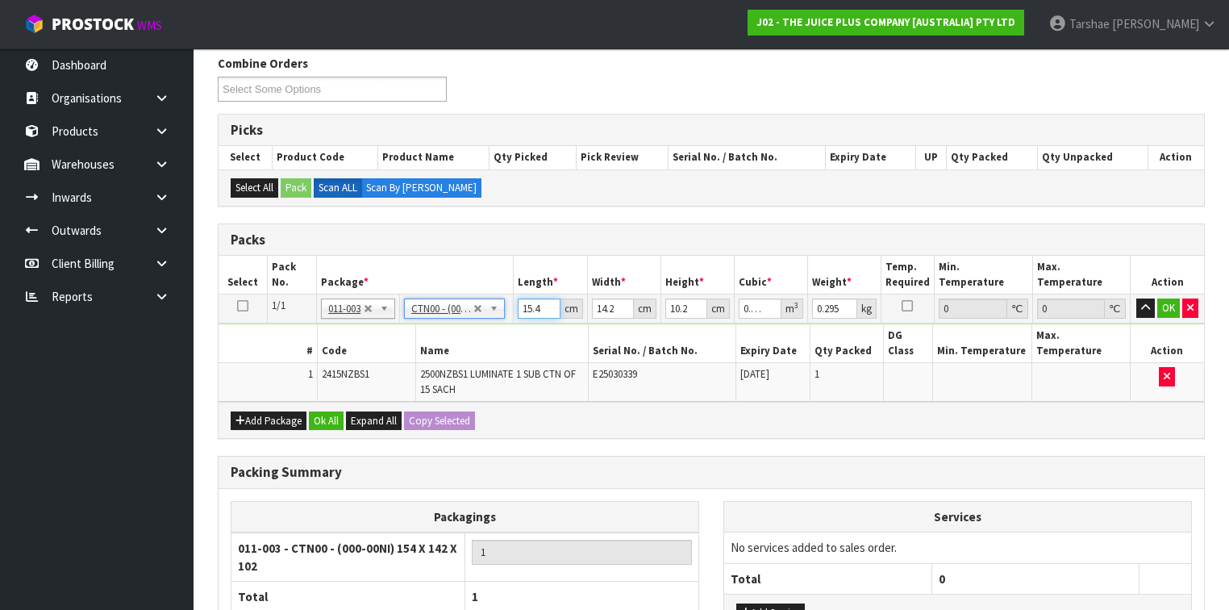
click at [532, 310] on input "15.4" at bounding box center [539, 308] width 42 height 20
click at [1136, 298] on button "button" at bounding box center [1145, 307] width 19 height 19
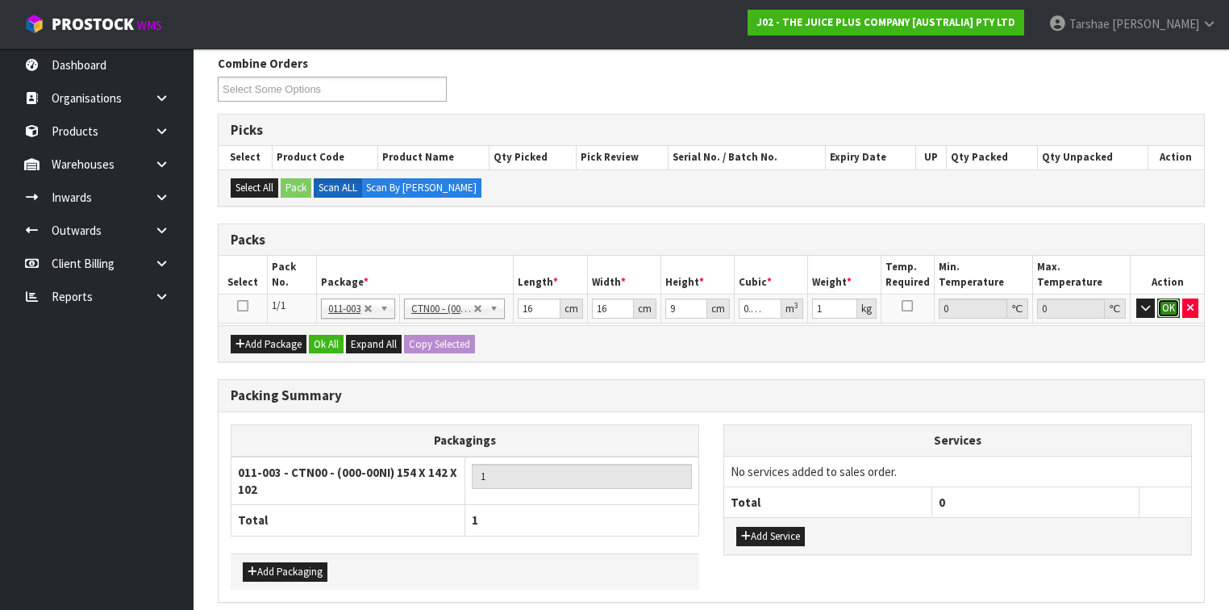
click button "OK" at bounding box center [1168, 307] width 23 height 19
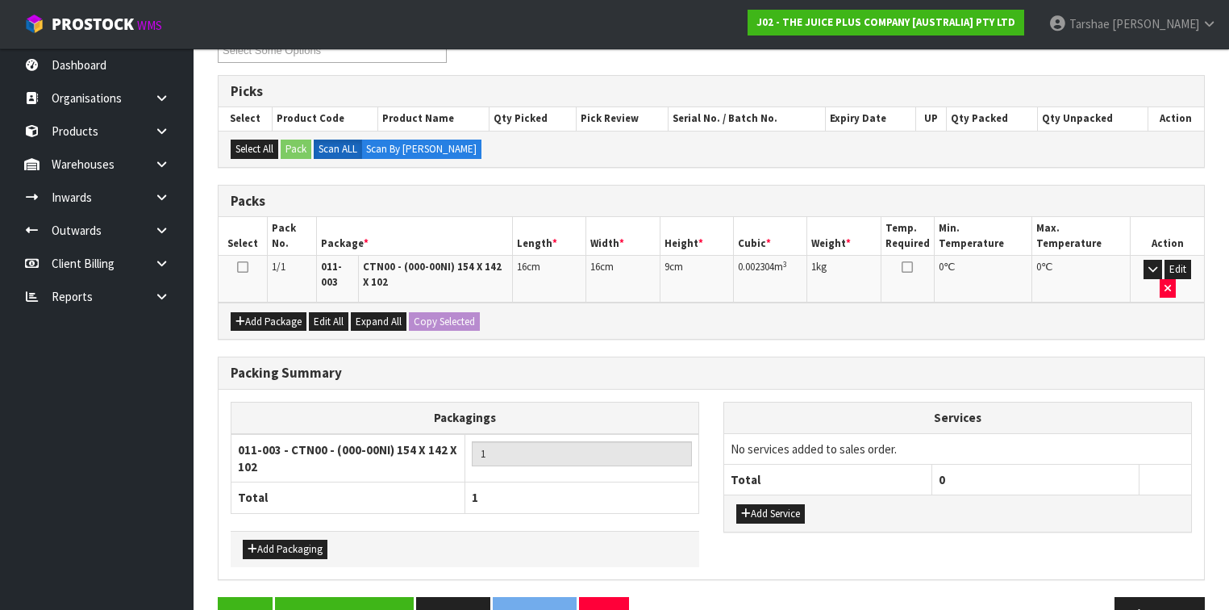
scroll to position [328, 0]
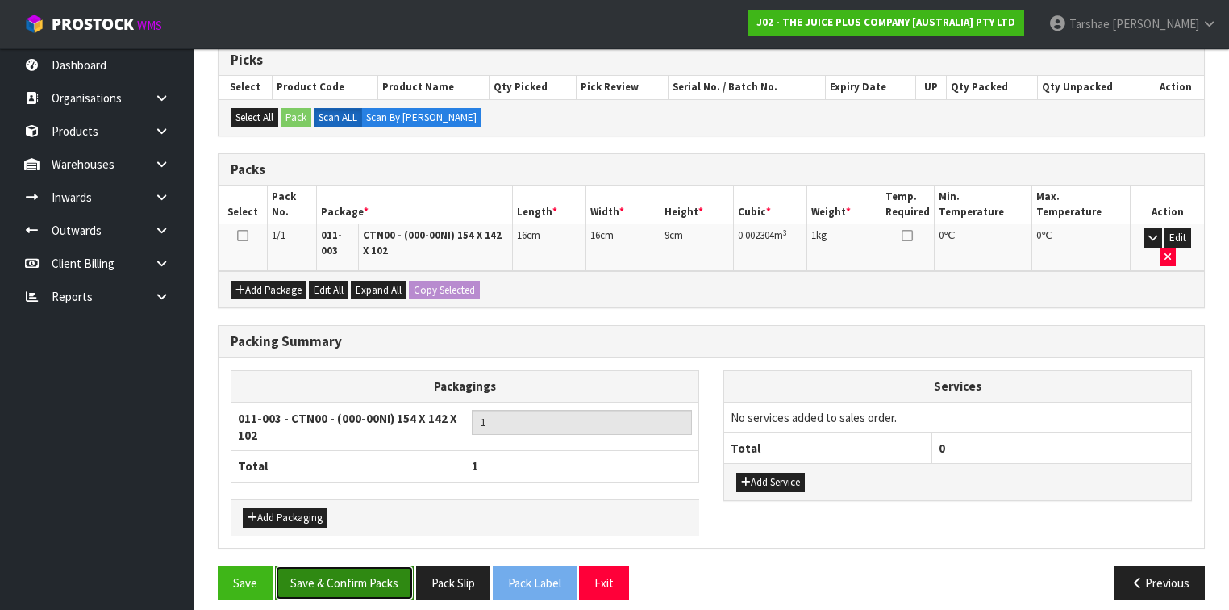
click at [373, 565] on button "Save & Confirm Packs" at bounding box center [344, 582] width 139 height 35
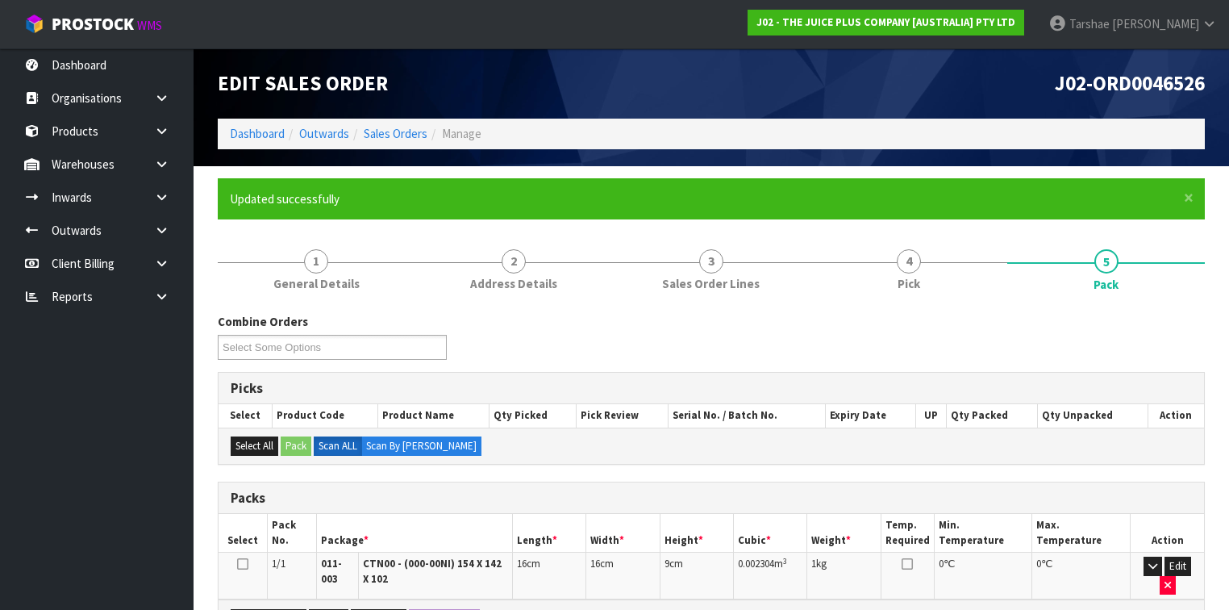
scroll to position [0, 0]
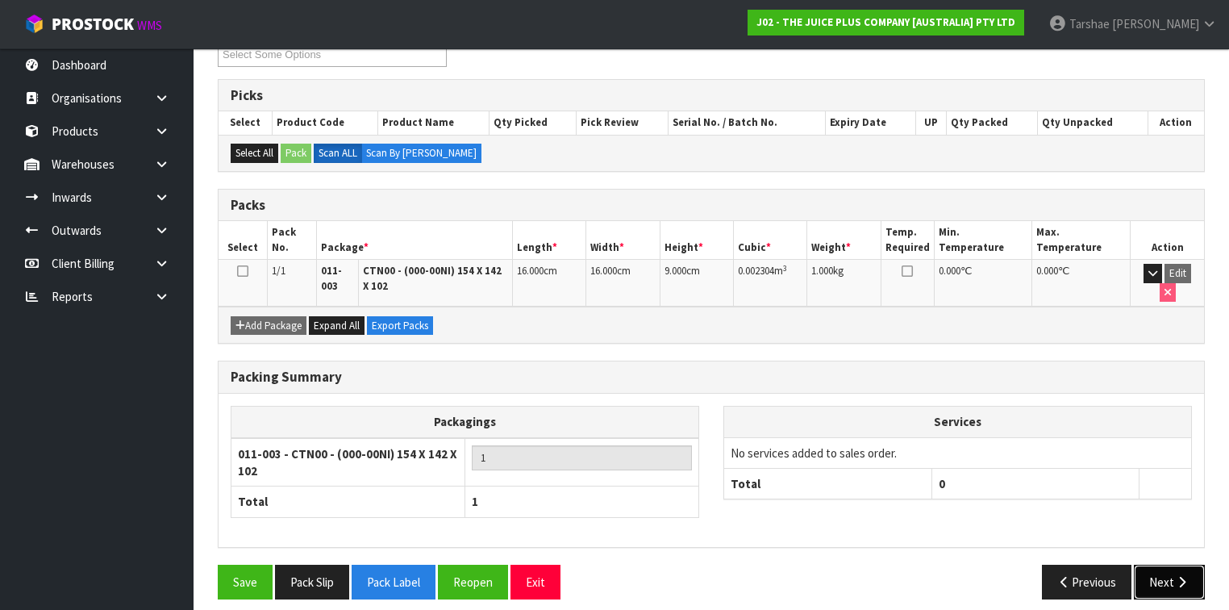
click at [1145, 565] on button "Next" at bounding box center [1169, 582] width 71 height 35
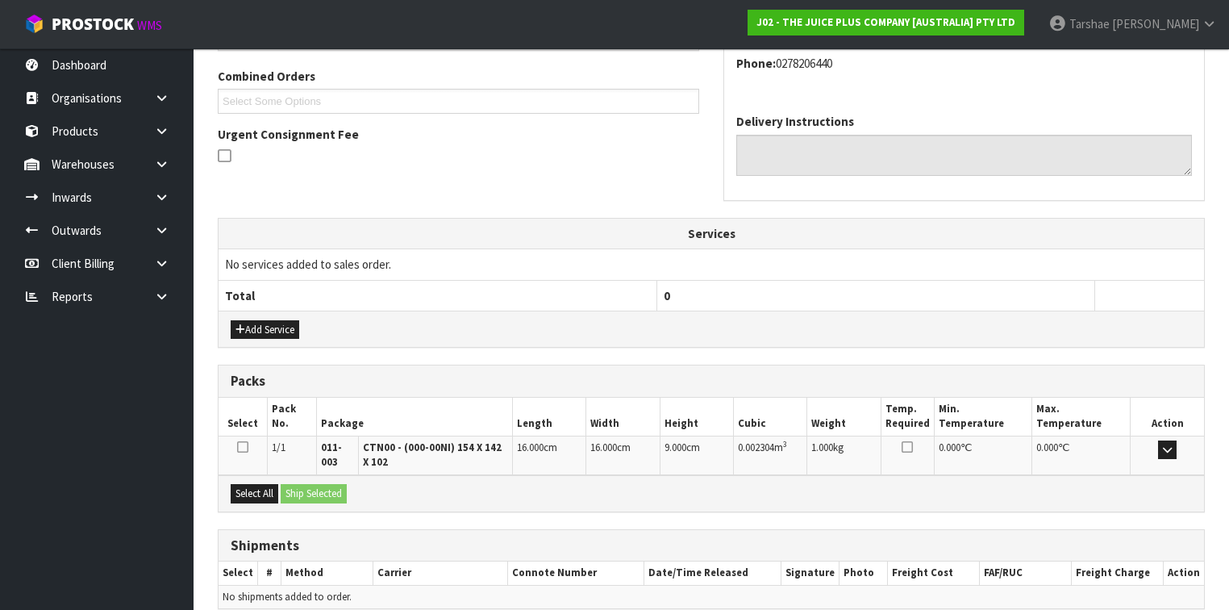
scroll to position [477, 0]
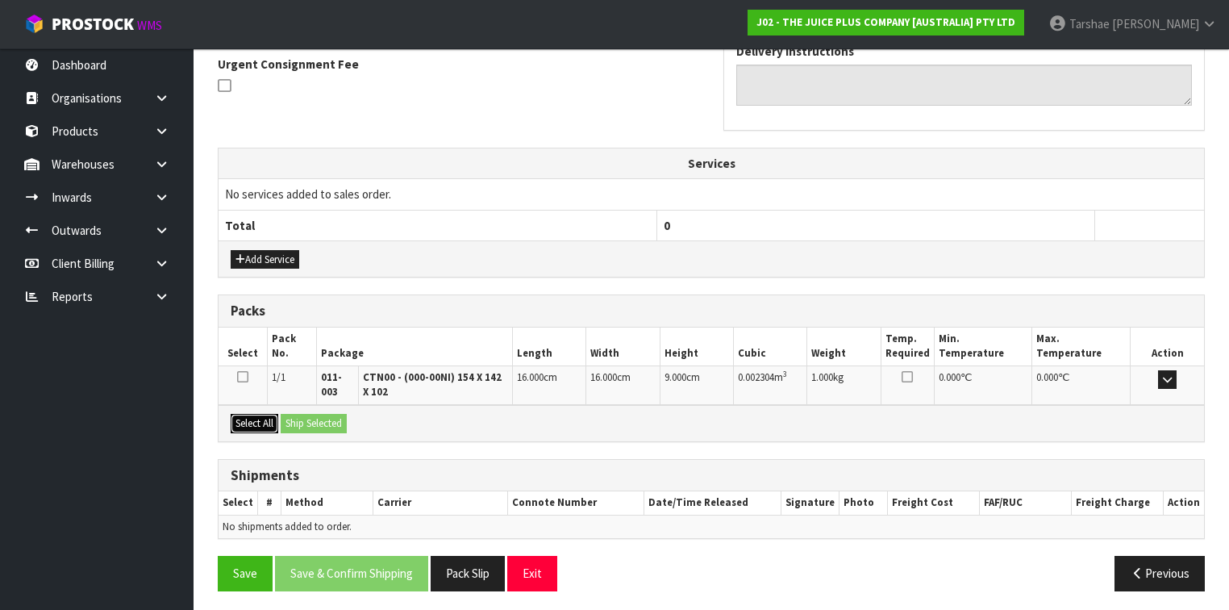
drag, startPoint x: 248, startPoint y: 423, endPoint x: 291, endPoint y: 413, distance: 43.8
click at [252, 423] on button "Select All" at bounding box center [255, 423] width 48 height 19
click at [293, 414] on button "Ship Selected" at bounding box center [314, 423] width 66 height 19
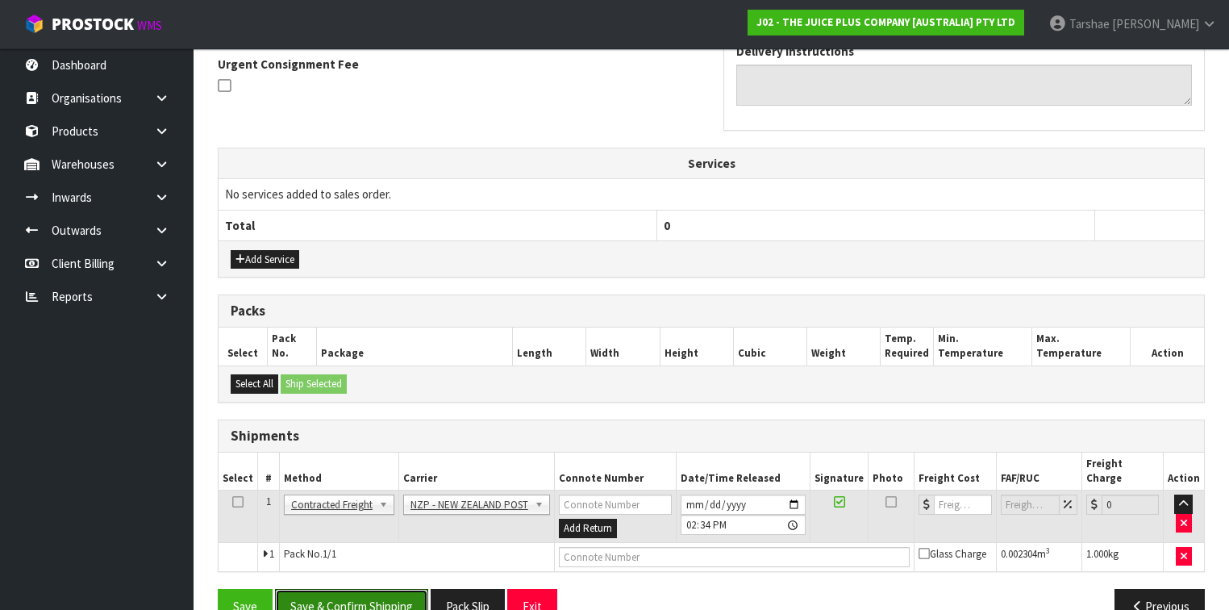
drag, startPoint x: 387, startPoint y: 588, endPoint x: 408, endPoint y: 561, distance: 33.9
click at [386, 589] on button "Save & Confirm Shipping" at bounding box center [351, 606] width 153 height 35
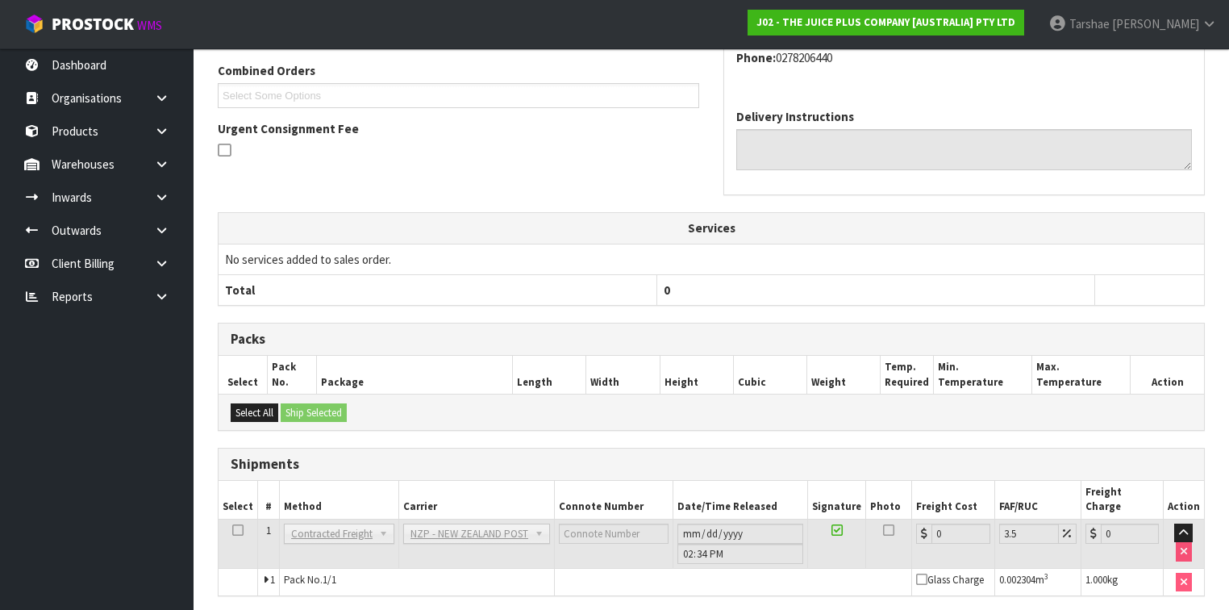
scroll to position [472, 0]
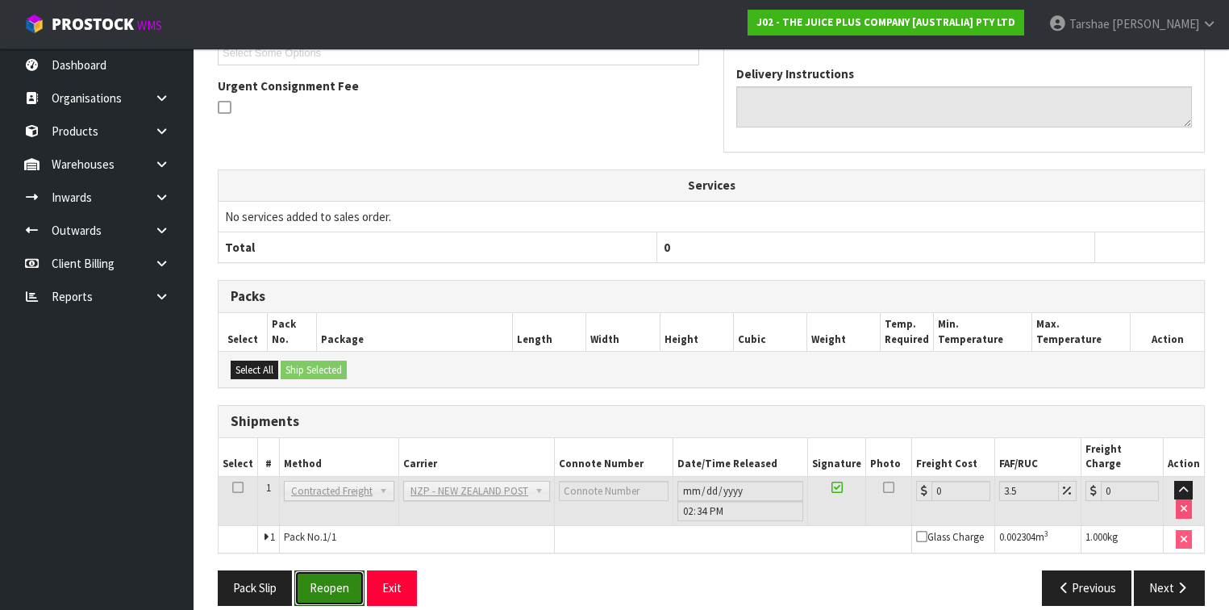
drag, startPoint x: 343, startPoint y: 567, endPoint x: 467, endPoint y: 499, distance: 141.5
click at [343, 570] on button "Reopen" at bounding box center [329, 587] width 70 height 35
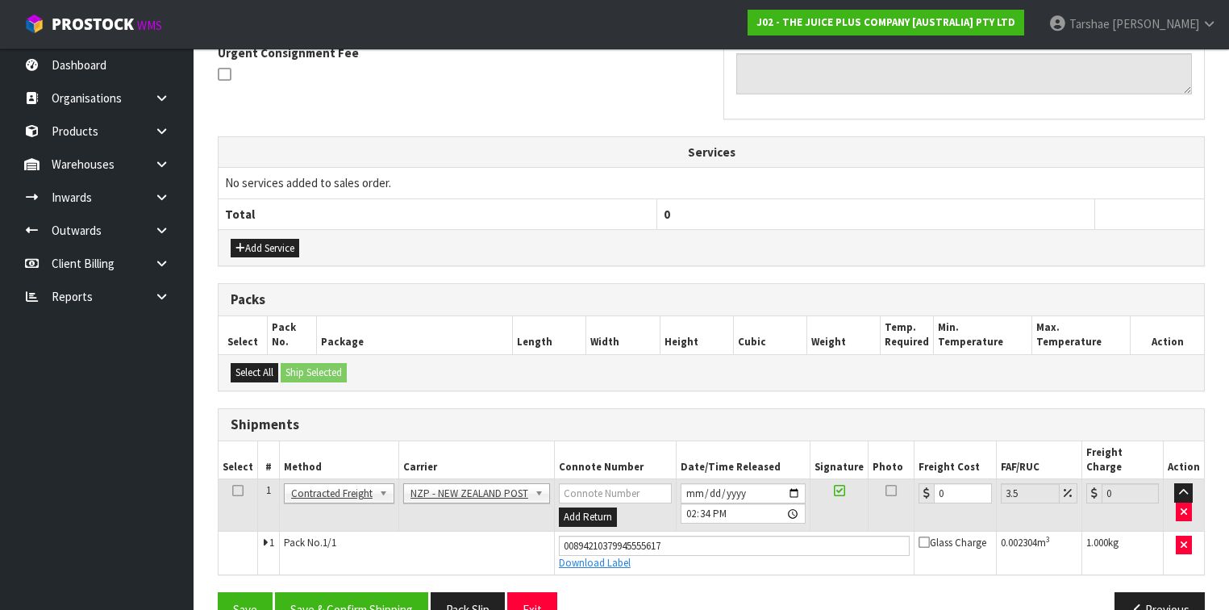
scroll to position [509, 0]
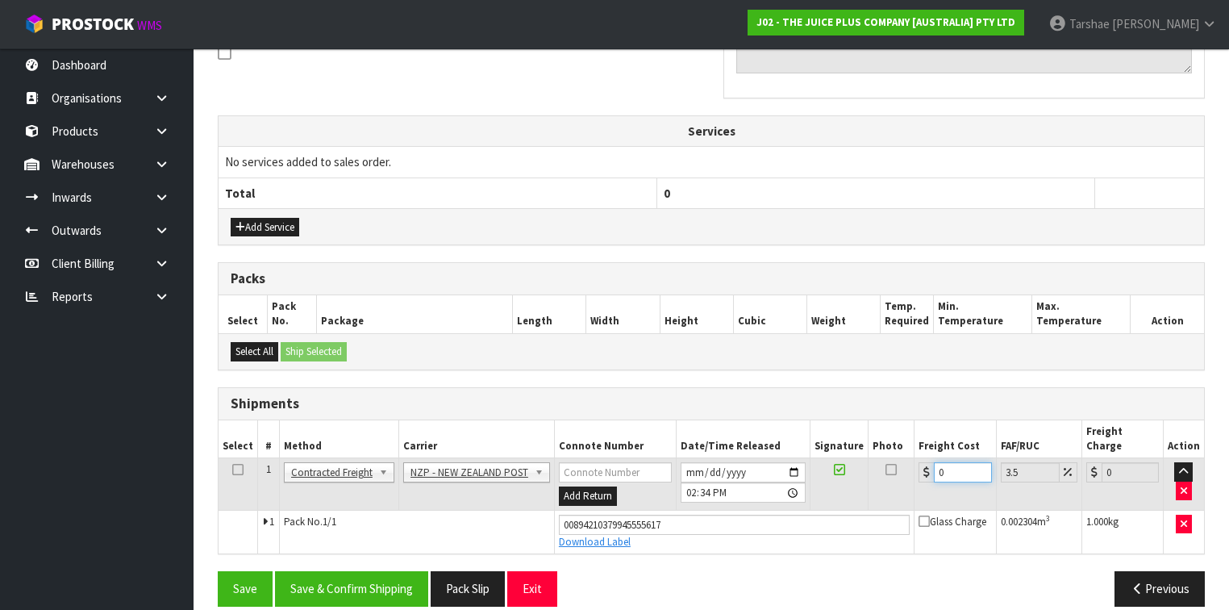
drag, startPoint x: 949, startPoint y: 452, endPoint x: 783, endPoint y: 425, distance: 168.3
click at [786, 426] on table "Select # Method Carrier Connote Number Date/Time Released Signature Photo Freig…" at bounding box center [712, 487] width 986 height 134
drag, startPoint x: 294, startPoint y: 586, endPoint x: 315, endPoint y: 561, distance: 33.8
click at [307, 571] on div "Save Save & Confirm Shipping Pack Slip Exit Previous" at bounding box center [711, 594] width 1011 height 47
click at [315, 571] on button "Save & Confirm Shipping" at bounding box center [351, 588] width 153 height 35
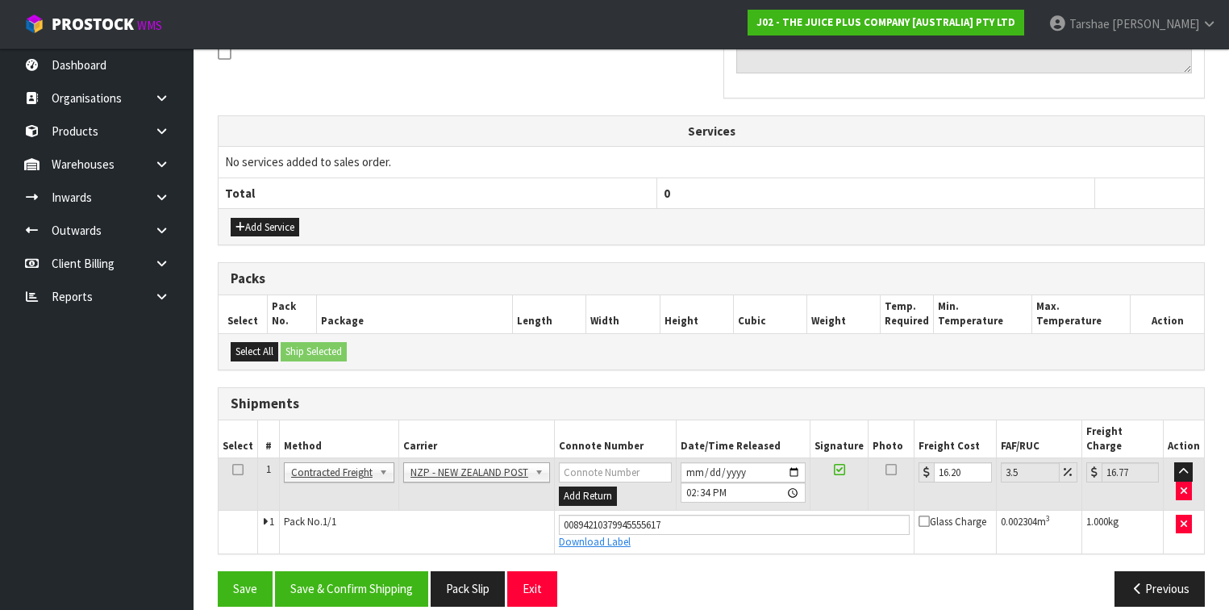
scroll to position [0, 0]
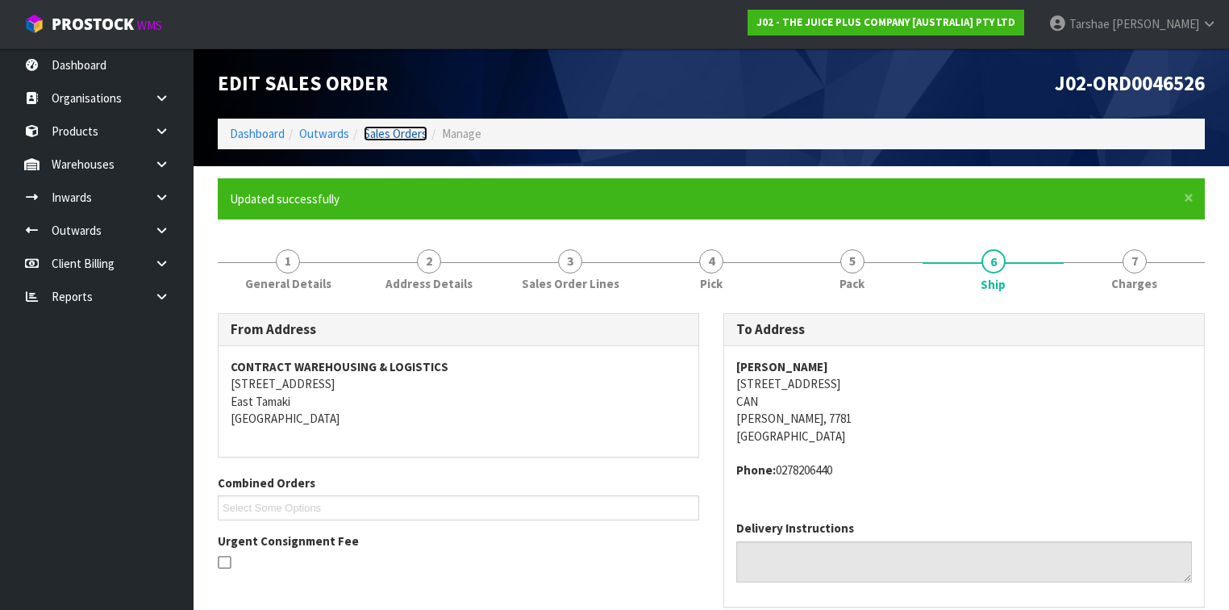
click at [371, 136] on link "Sales Orders" at bounding box center [396, 133] width 64 height 15
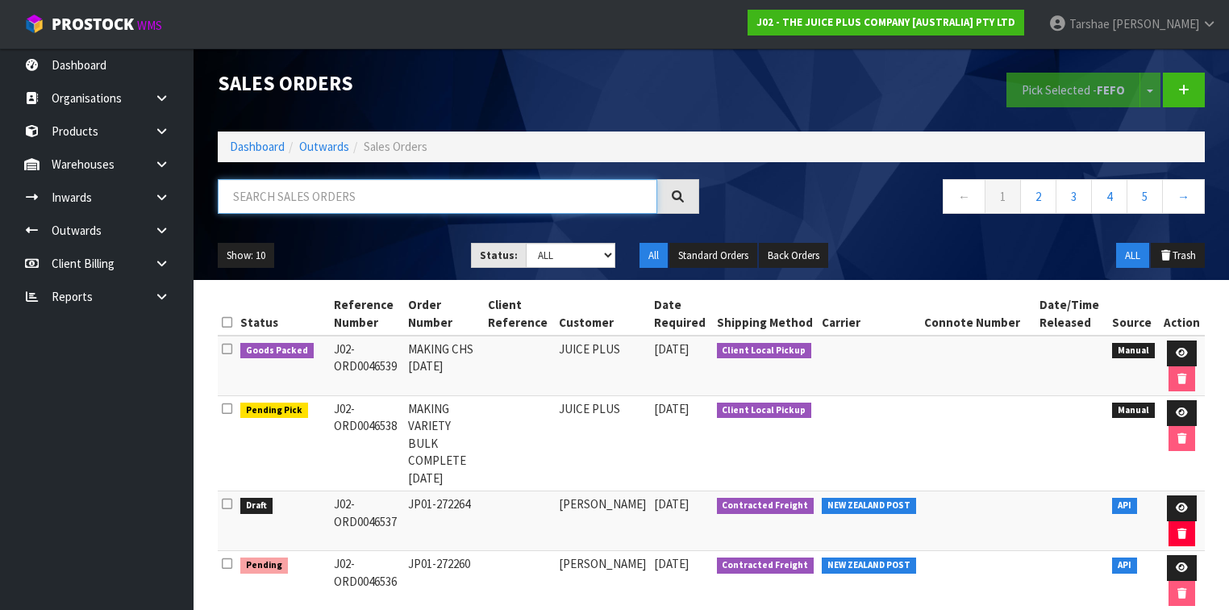
click at [377, 179] on input "text" at bounding box center [438, 196] width 440 height 35
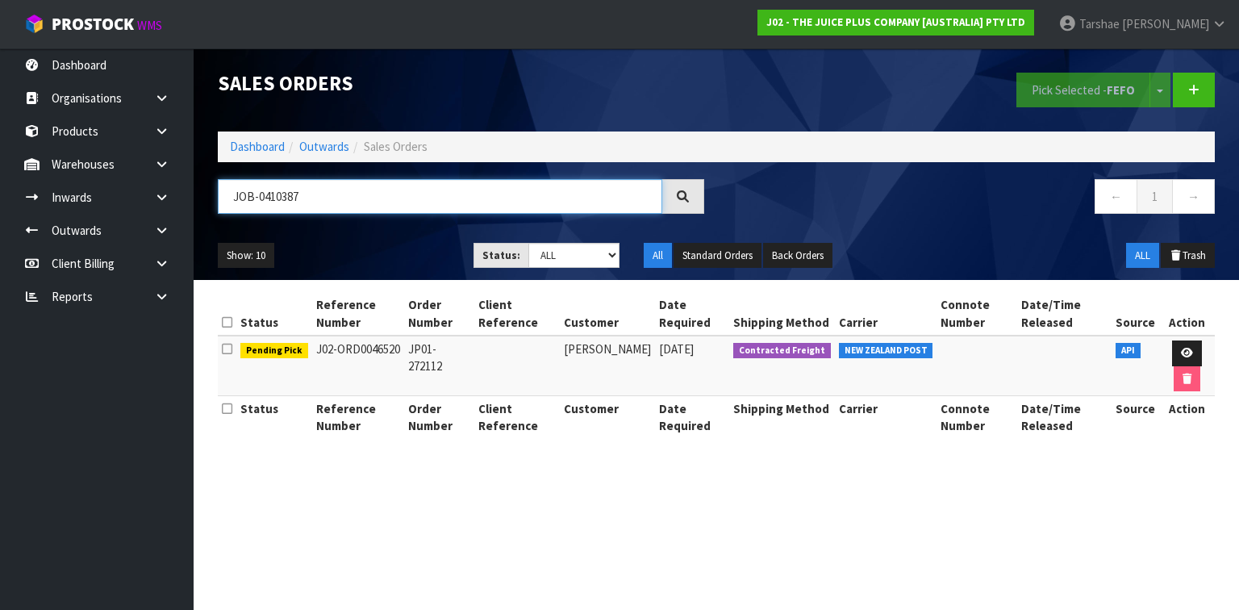
drag, startPoint x: 377, startPoint y: 179, endPoint x: 426, endPoint y: 254, distance: 89.7
click at [385, 189] on input "JOB-0410387" at bounding box center [440, 196] width 444 height 35
click at [1172, 347] on link at bounding box center [1187, 353] width 30 height 26
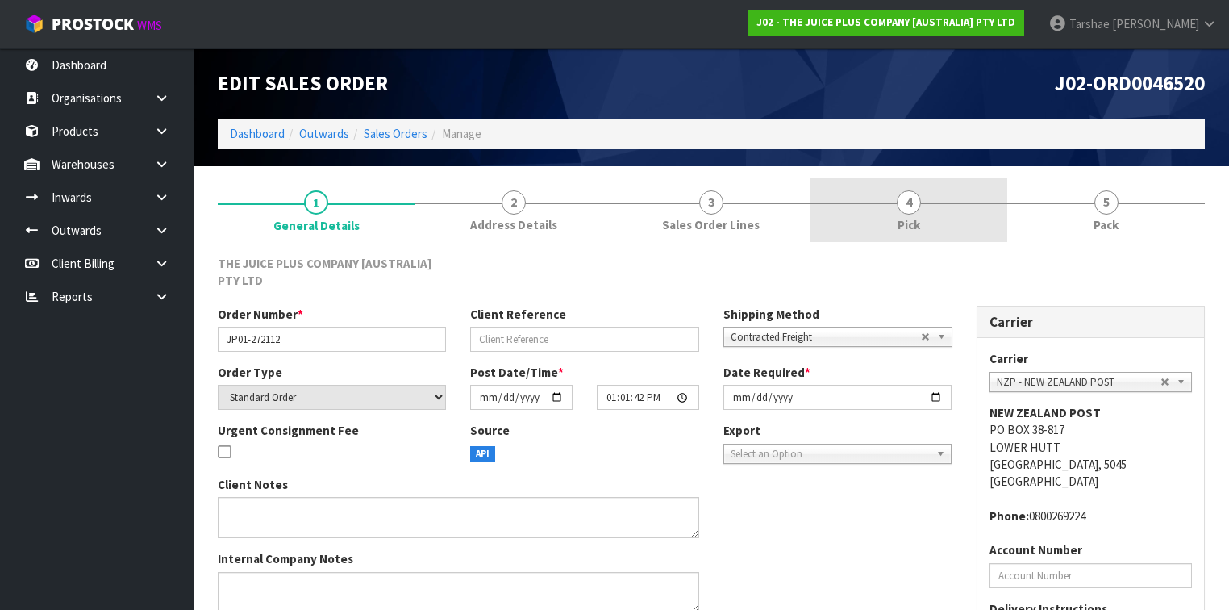
click at [855, 203] on link "4 Pick" at bounding box center [909, 210] width 198 height 64
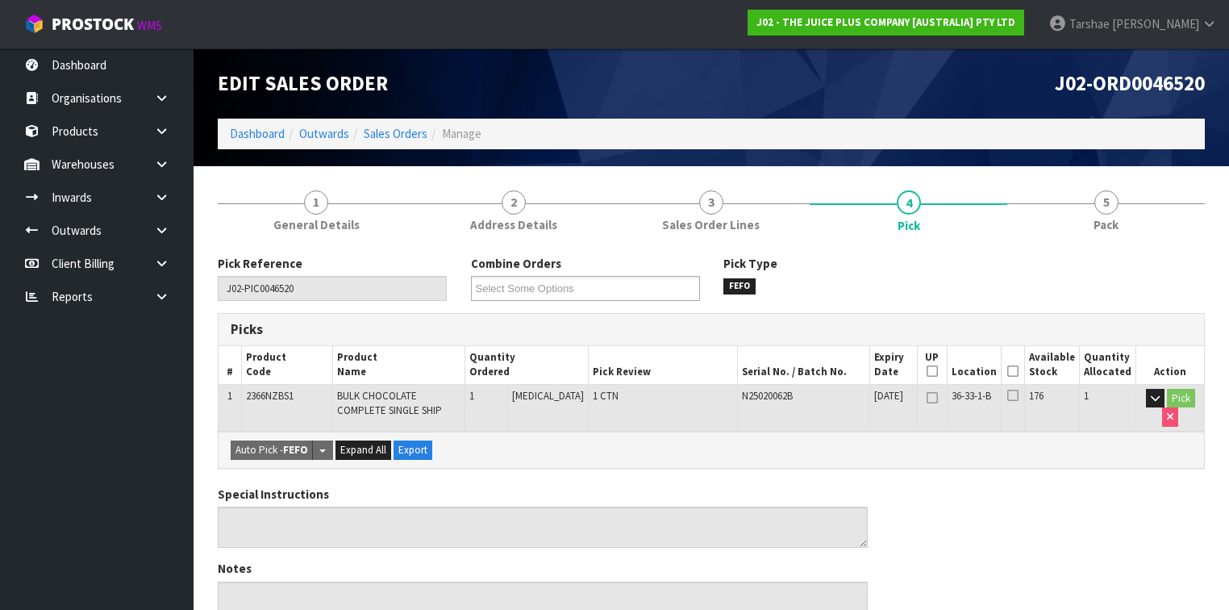
click at [1019, 371] on icon at bounding box center [1012, 371] width 11 height 1
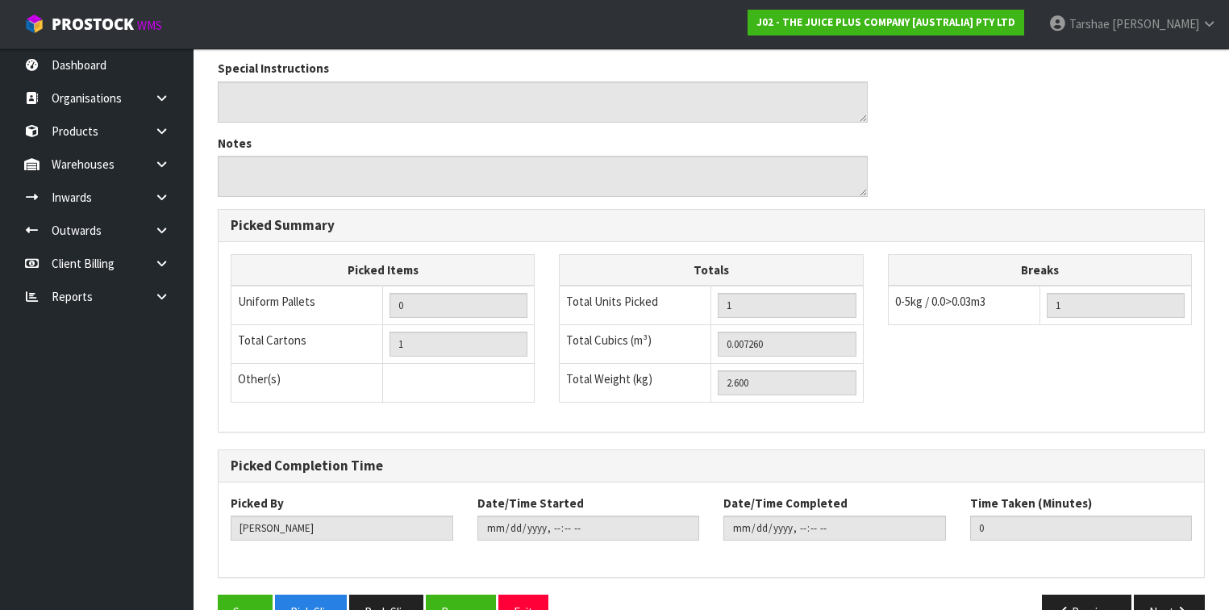
scroll to position [523, 0]
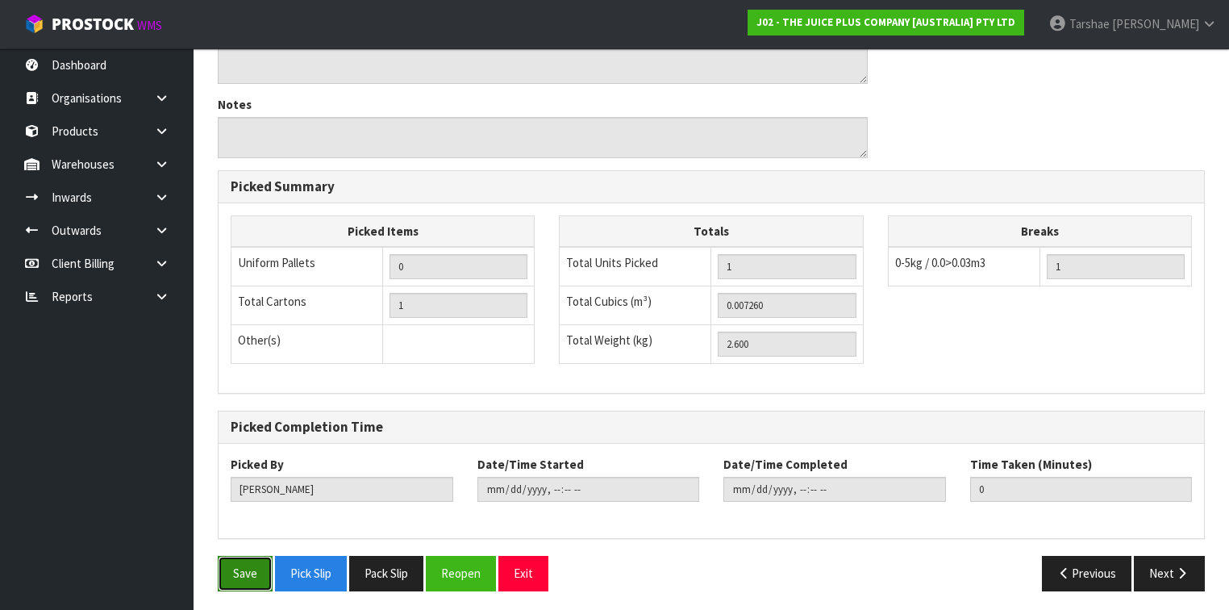
click at [252, 563] on button "Save" at bounding box center [245, 573] width 55 height 35
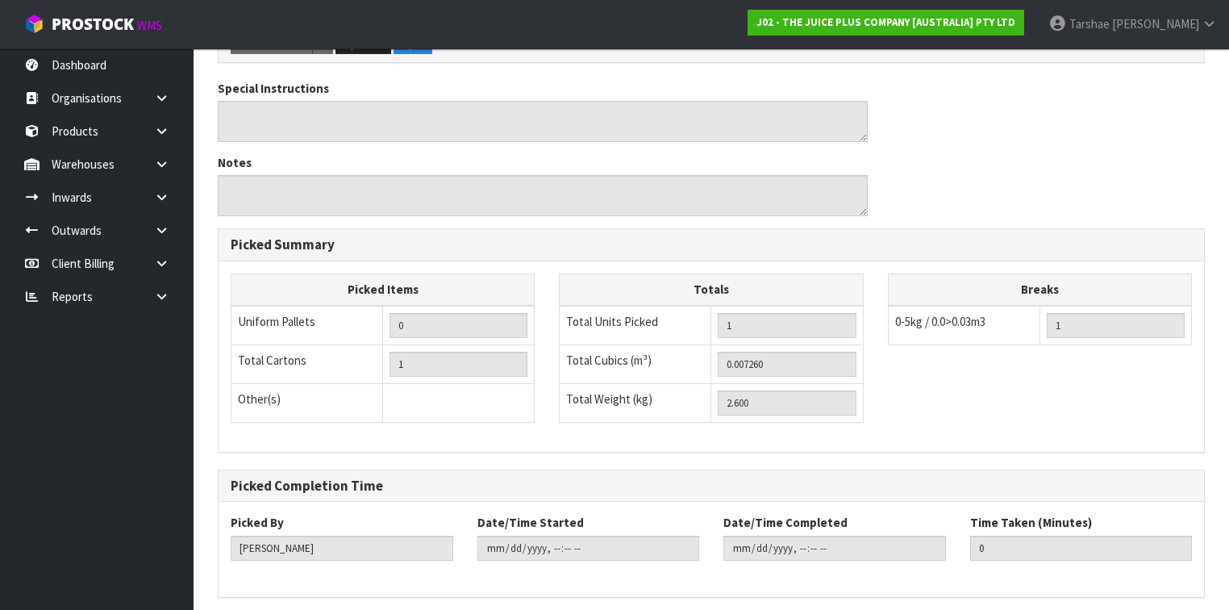
scroll to position [0, 0]
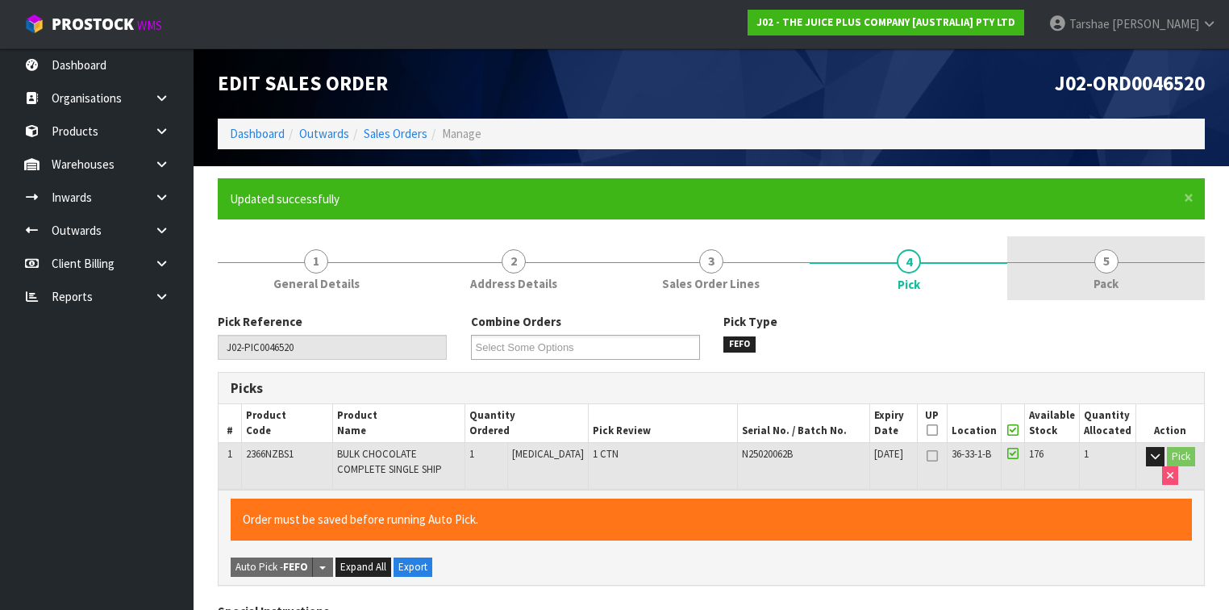
drag, startPoint x: 1044, startPoint y: 258, endPoint x: 1036, endPoint y: 264, distance: 9.2
click at [1045, 258] on link "5 Pack" at bounding box center [1106, 268] width 198 height 64
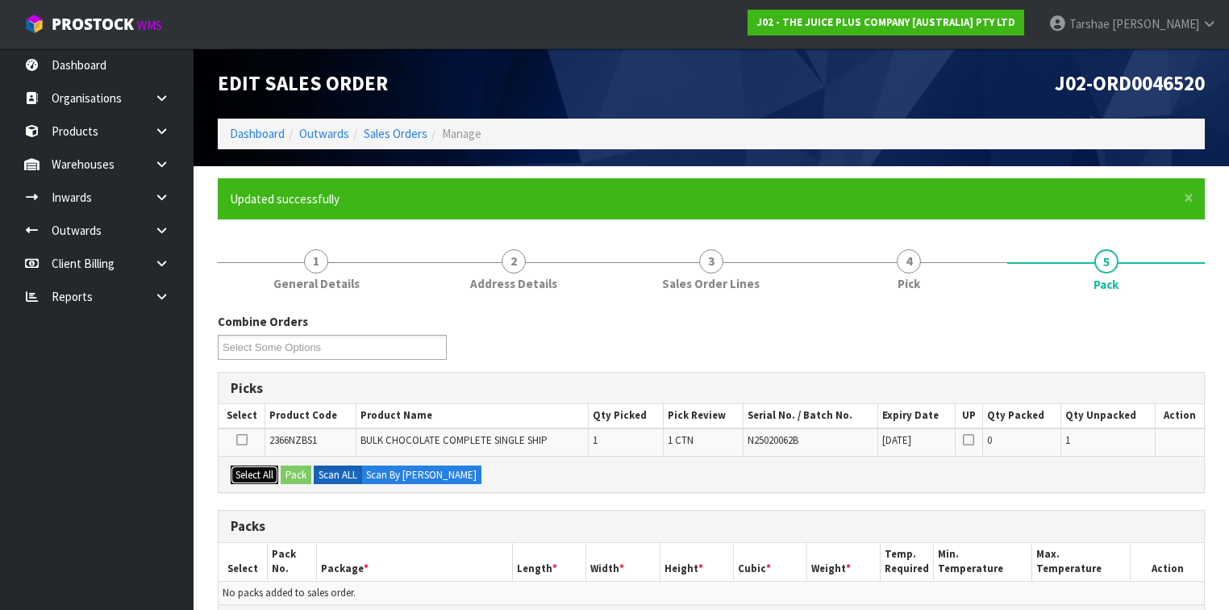
drag, startPoint x: 241, startPoint y: 468, endPoint x: 252, endPoint y: 469, distance: 10.6
click at [242, 469] on button "Select All" at bounding box center [255, 474] width 48 height 19
click at [305, 470] on button "Pack" at bounding box center [296, 474] width 31 height 19
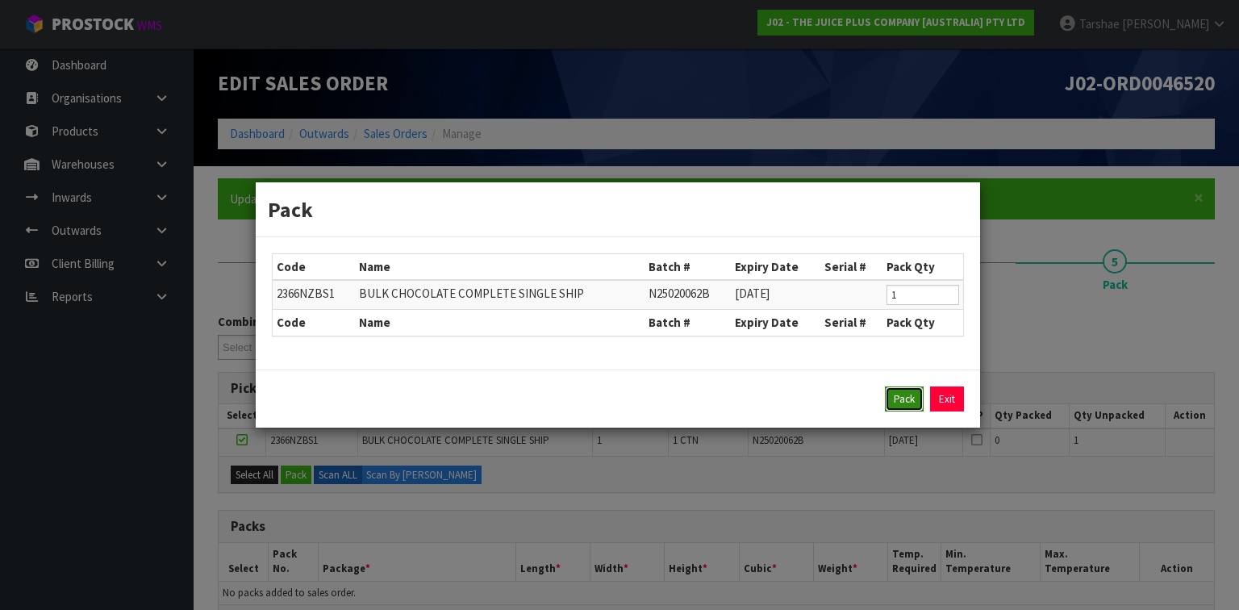
click at [923, 390] on button "Pack" at bounding box center [904, 399] width 39 height 26
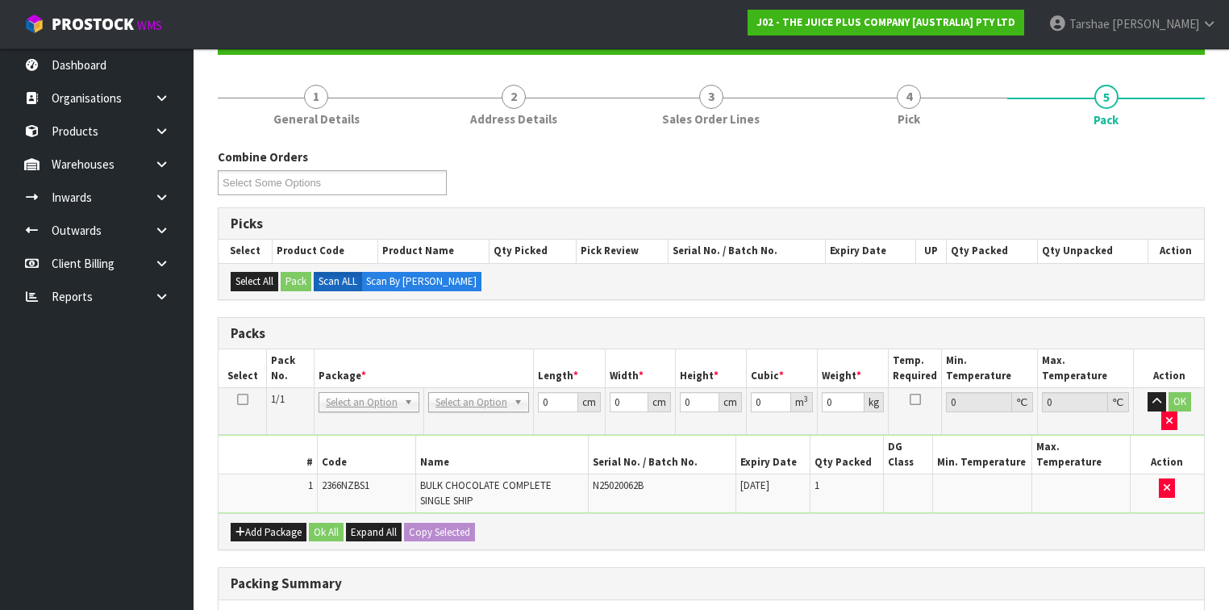
scroll to position [258, 0]
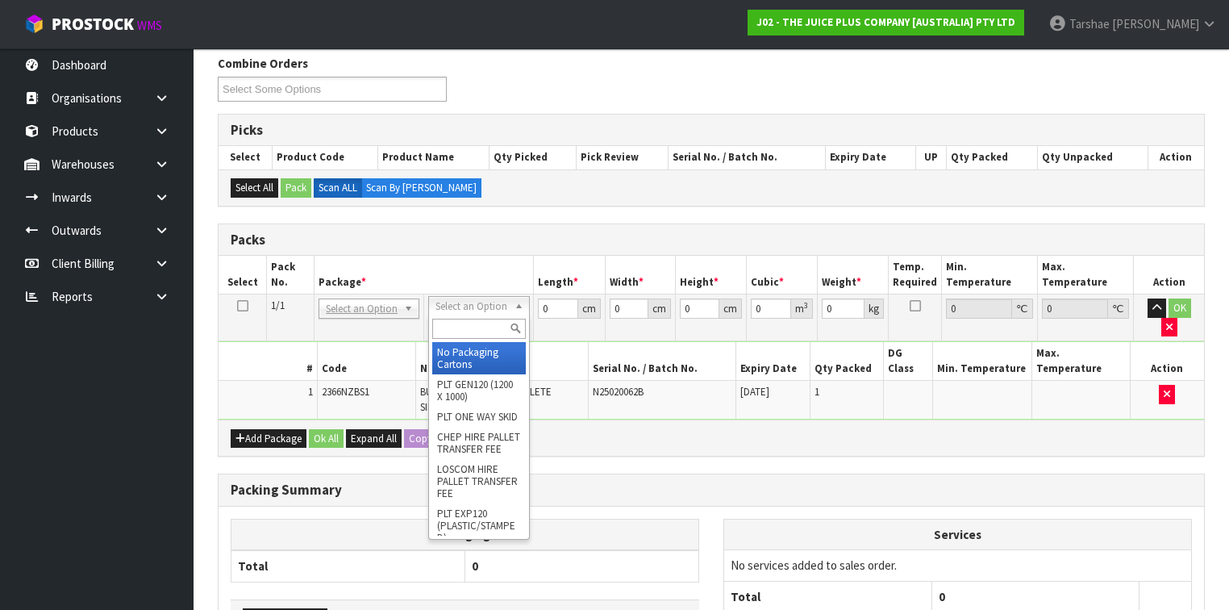
click at [491, 323] on input "text" at bounding box center [478, 329] width 93 height 20
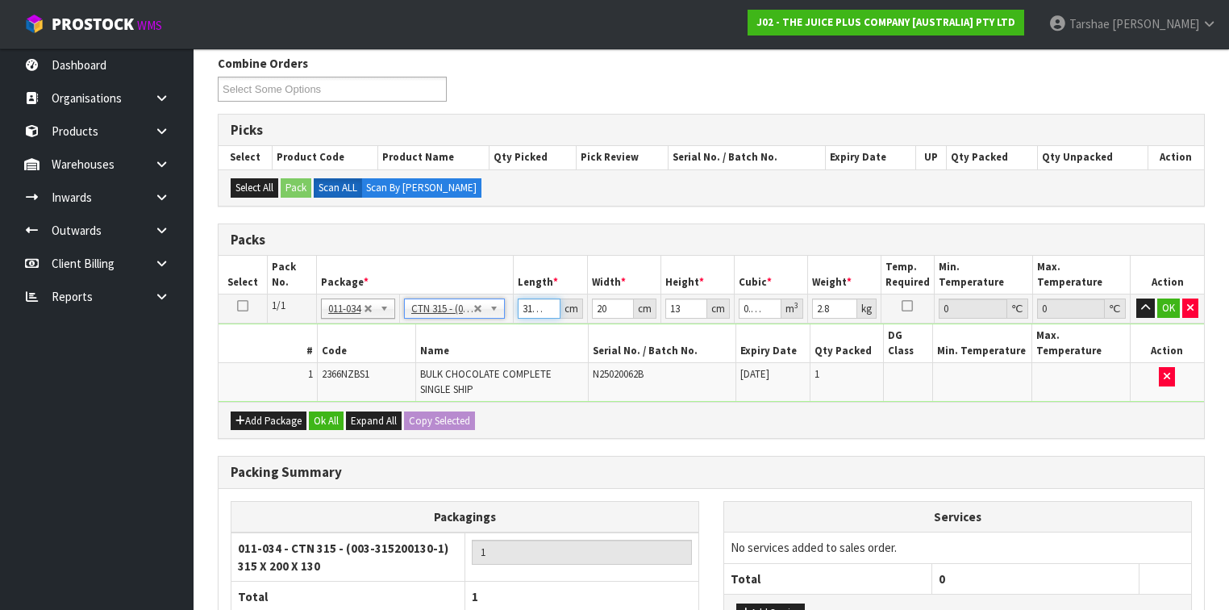
click at [544, 311] on input "31.499" at bounding box center [539, 308] width 42 height 20
click at [544, 311] on input "31.498" at bounding box center [539, 308] width 42 height 20
click at [540, 306] on input "31.498" at bounding box center [539, 308] width 42 height 20
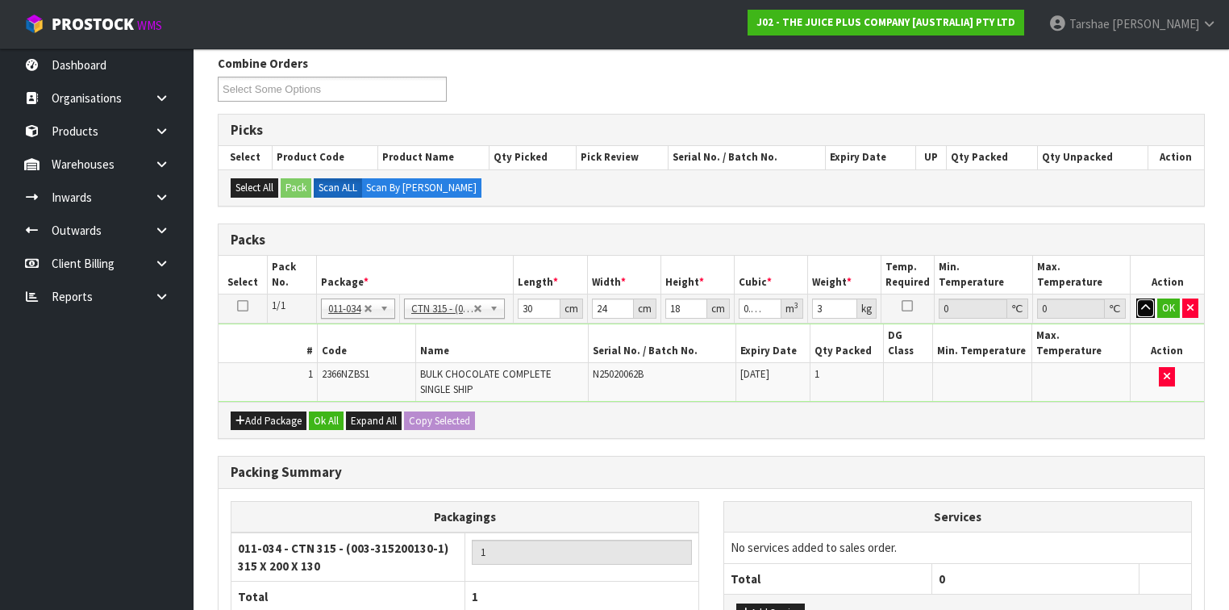
click at [1136, 298] on button "button" at bounding box center [1145, 307] width 19 height 19
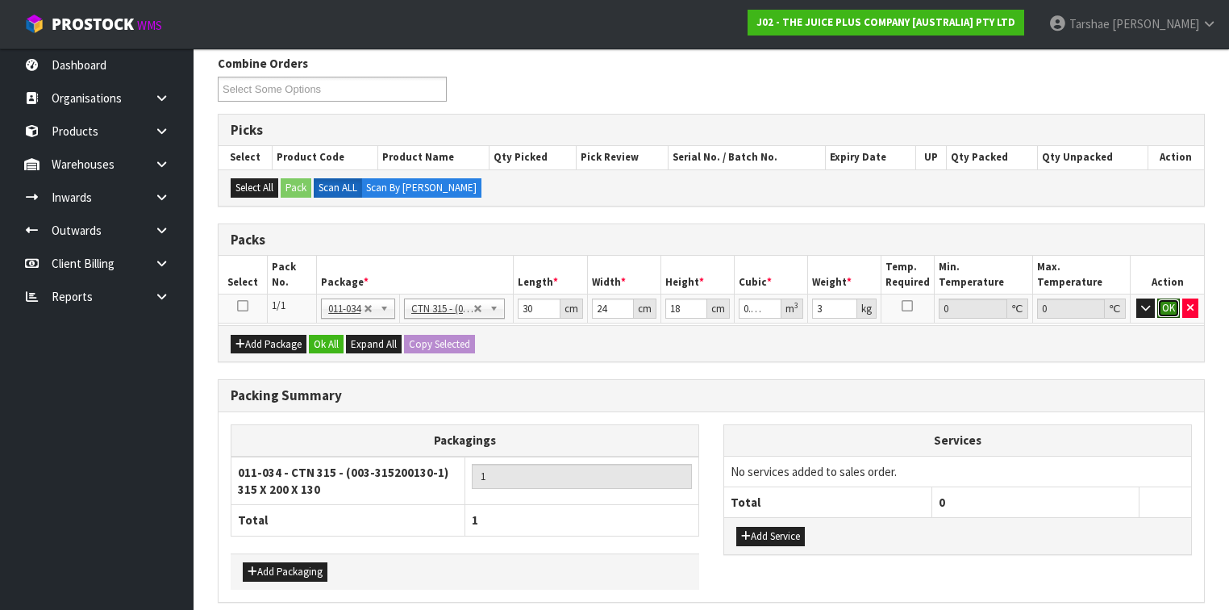
click button "OK" at bounding box center [1168, 307] width 23 height 19
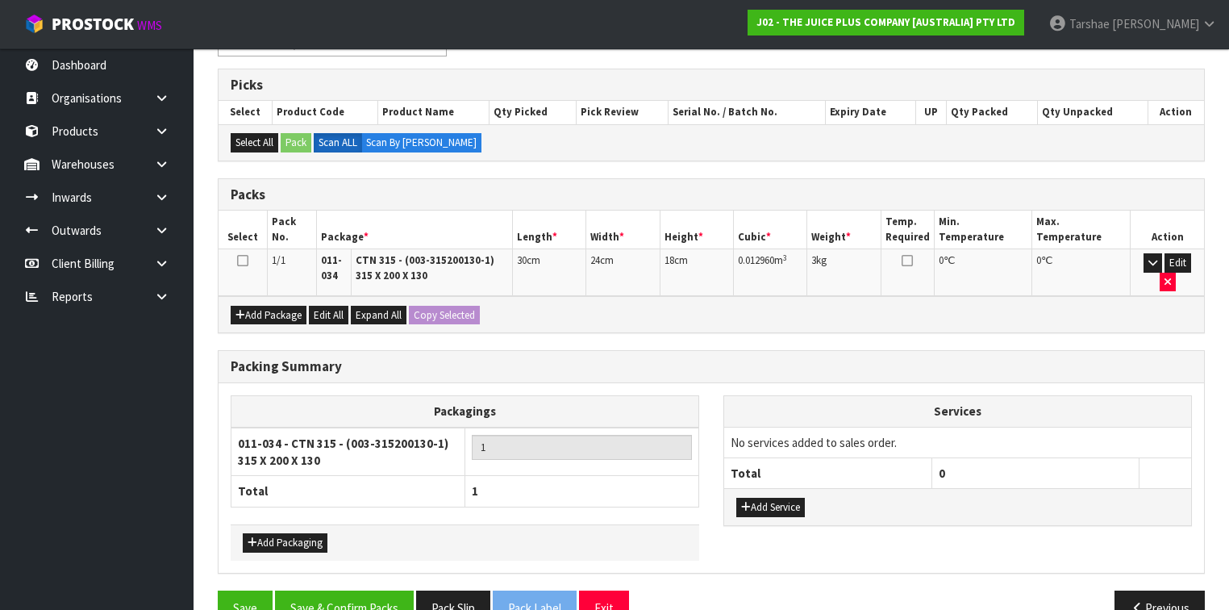
scroll to position [328, 0]
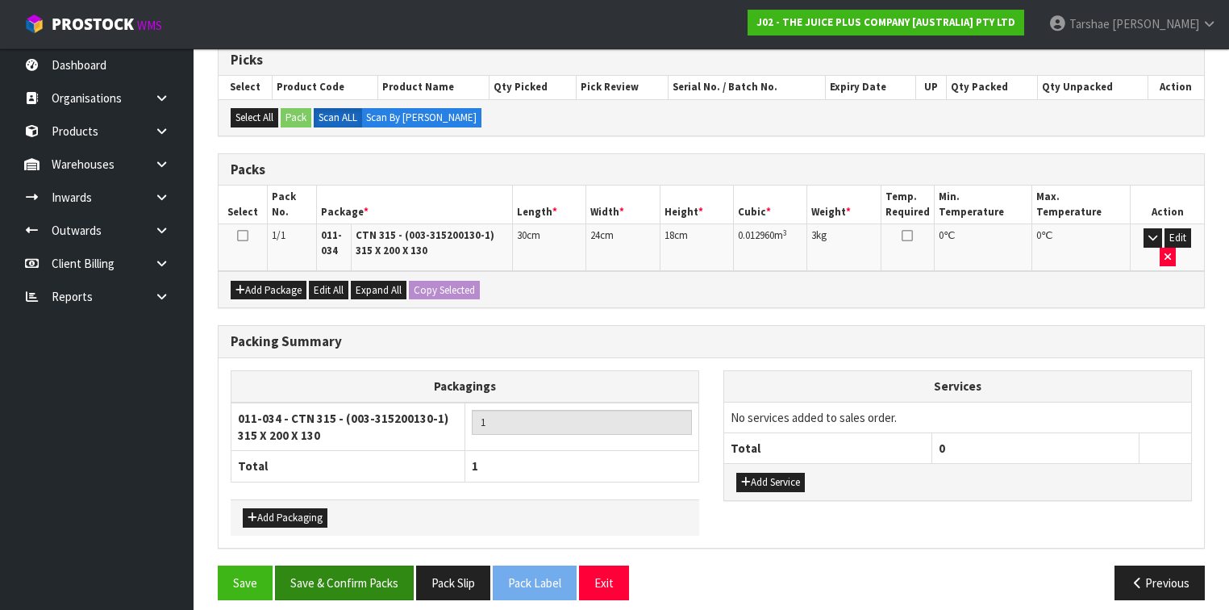
click at [319, 580] on div "Save Save & Confirm Packs Pack Slip Pack Label Exit Previous" at bounding box center [711, 588] width 1011 height 47
click at [323, 577] on button "Save & Confirm Packs" at bounding box center [344, 582] width 139 height 35
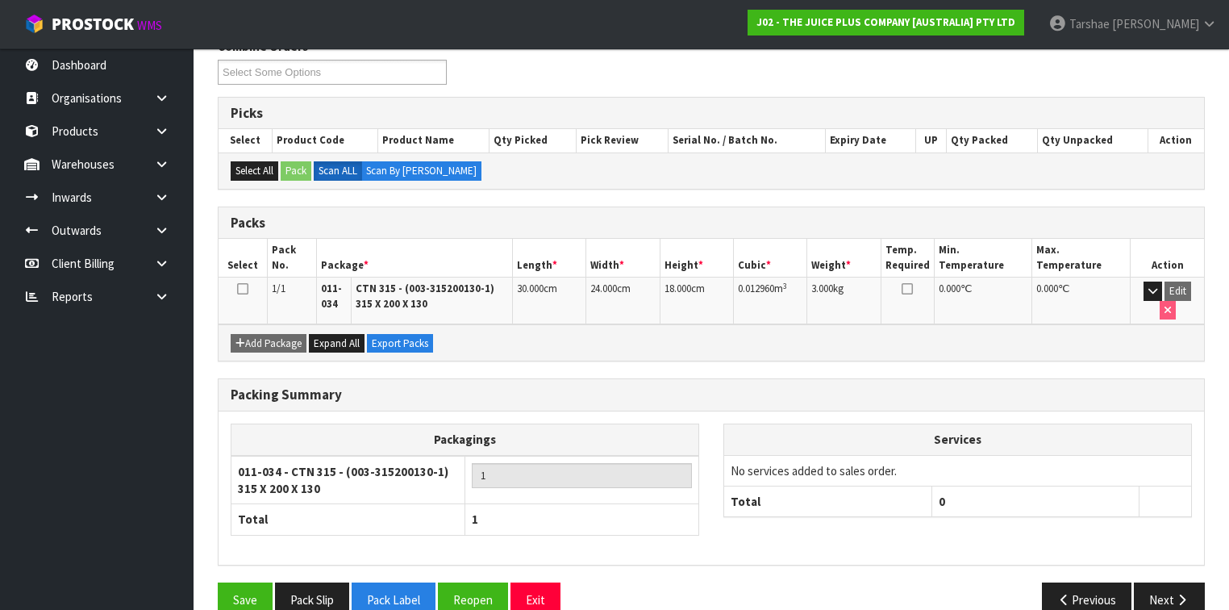
scroll to position [293, 0]
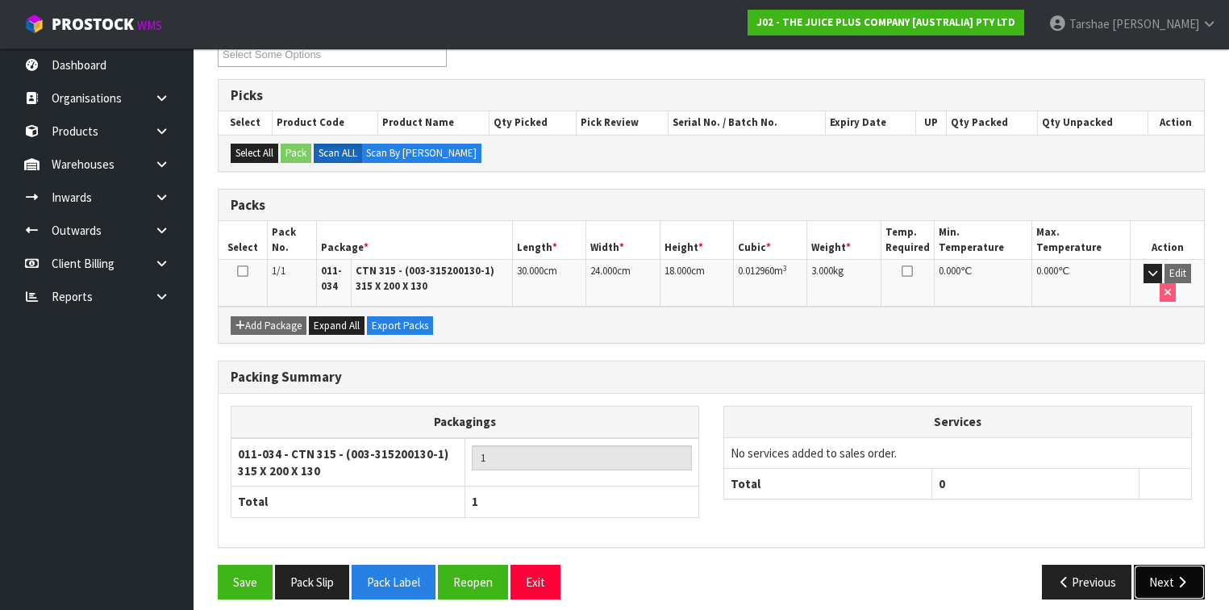
click at [1186, 574] on button "Next" at bounding box center [1169, 582] width 71 height 35
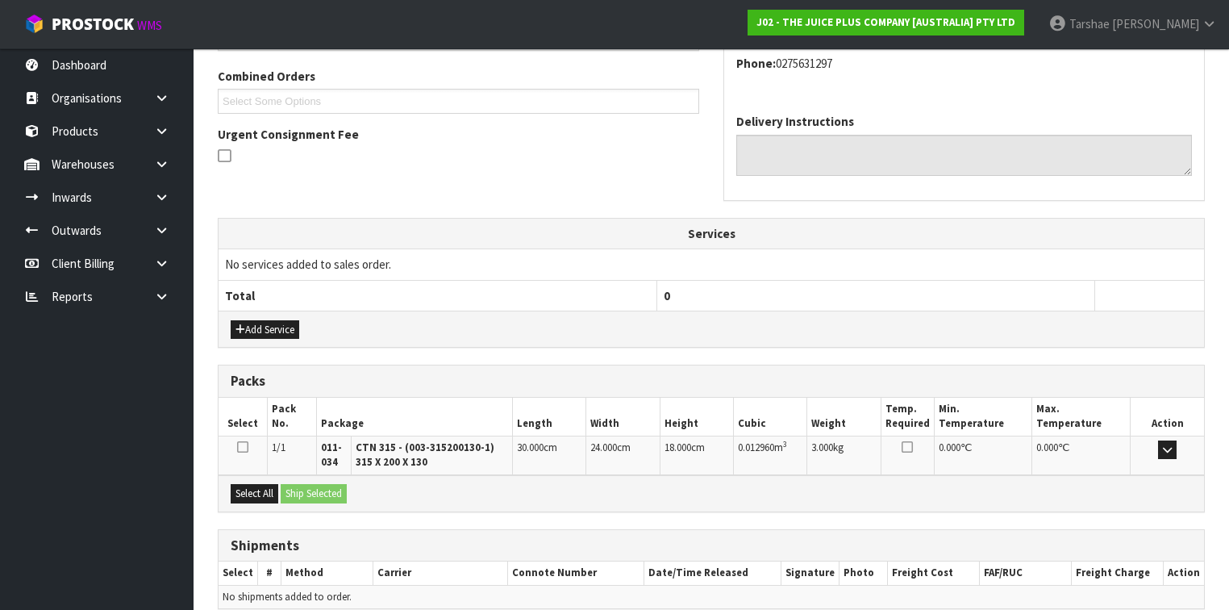
scroll to position [477, 0]
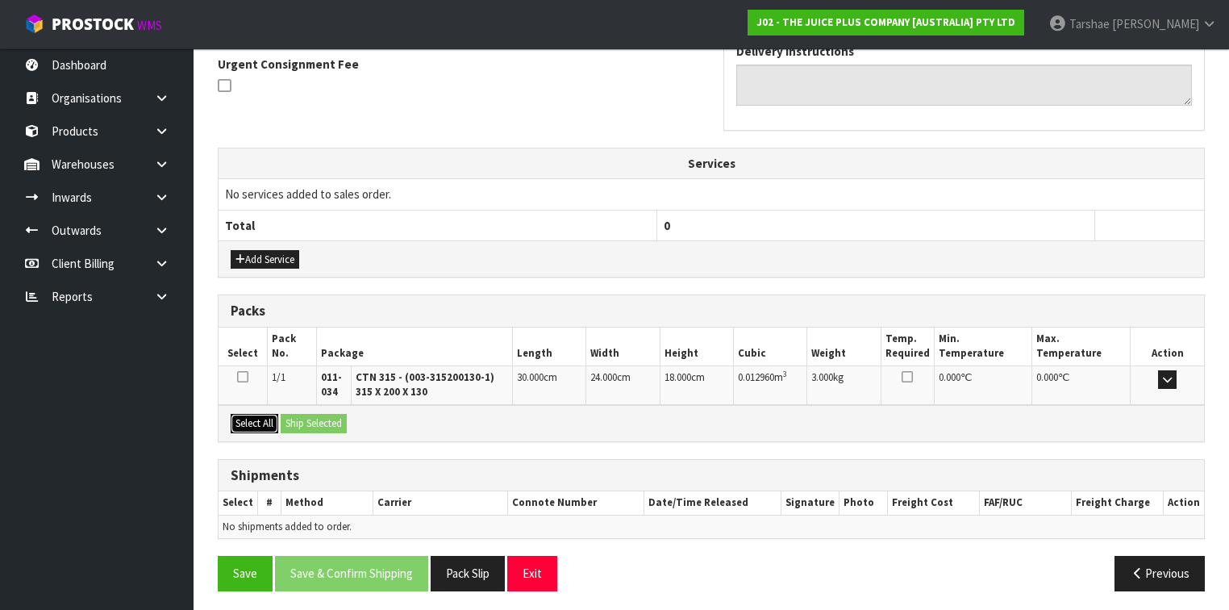
drag, startPoint x: 273, startPoint y: 423, endPoint x: 319, endPoint y: 421, distance: 46.0
click at [274, 421] on button "Select All" at bounding box center [255, 423] width 48 height 19
drag, startPoint x: 319, startPoint y: 421, endPoint x: 326, endPoint y: 427, distance: 9.2
click at [320, 419] on button "Ship Selected" at bounding box center [314, 423] width 66 height 19
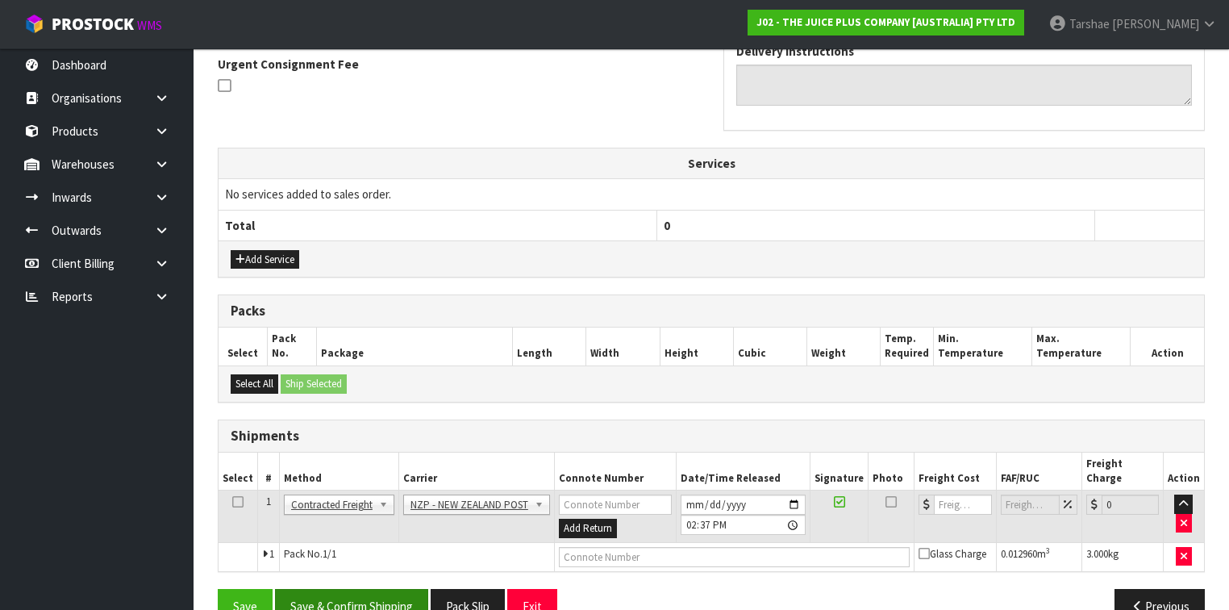
drag, startPoint x: 376, startPoint y: 566, endPoint x: 373, endPoint y: 574, distance: 8.7
click at [373, 574] on div "From Address CONTRACT WAREHOUSING & LOGISTICS [STREET_ADDRESS] Combined Orders …" at bounding box center [711, 235] width 987 height 799
click at [373, 589] on button "Save & Confirm Shipping" at bounding box center [351, 606] width 153 height 35
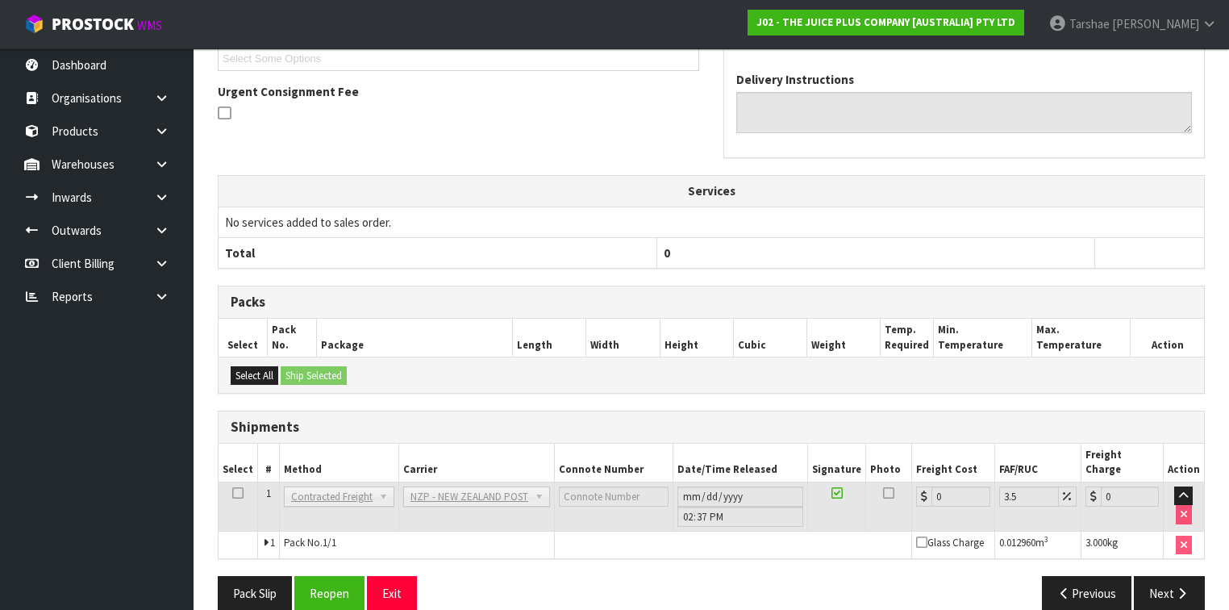
scroll to position [472, 0]
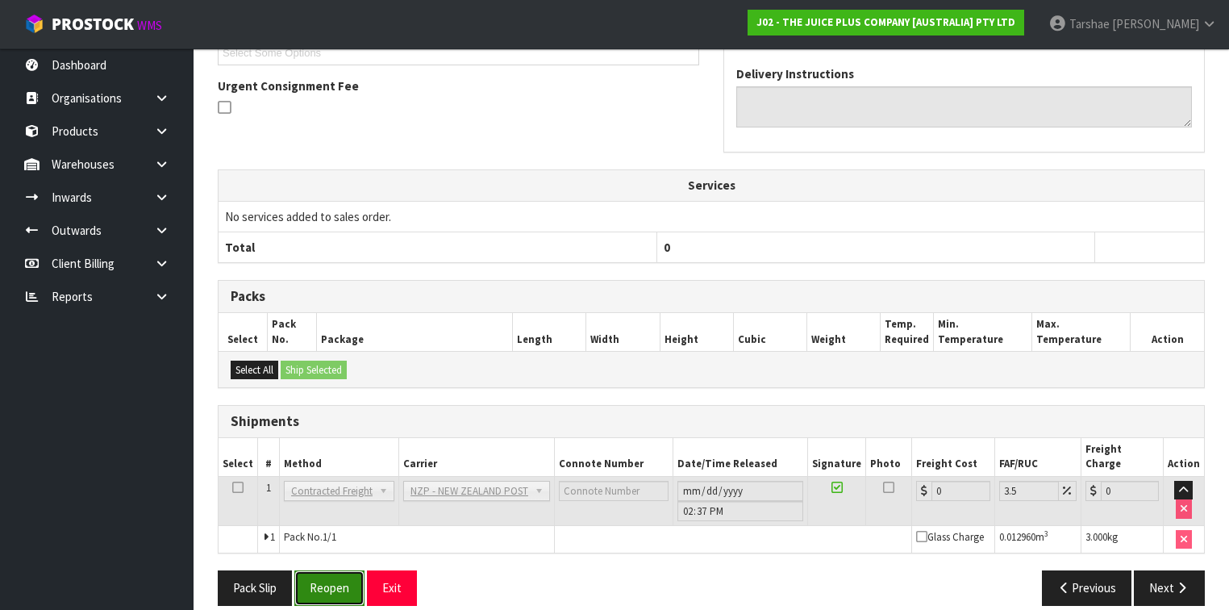
click at [325, 570] on button "Reopen" at bounding box center [329, 587] width 70 height 35
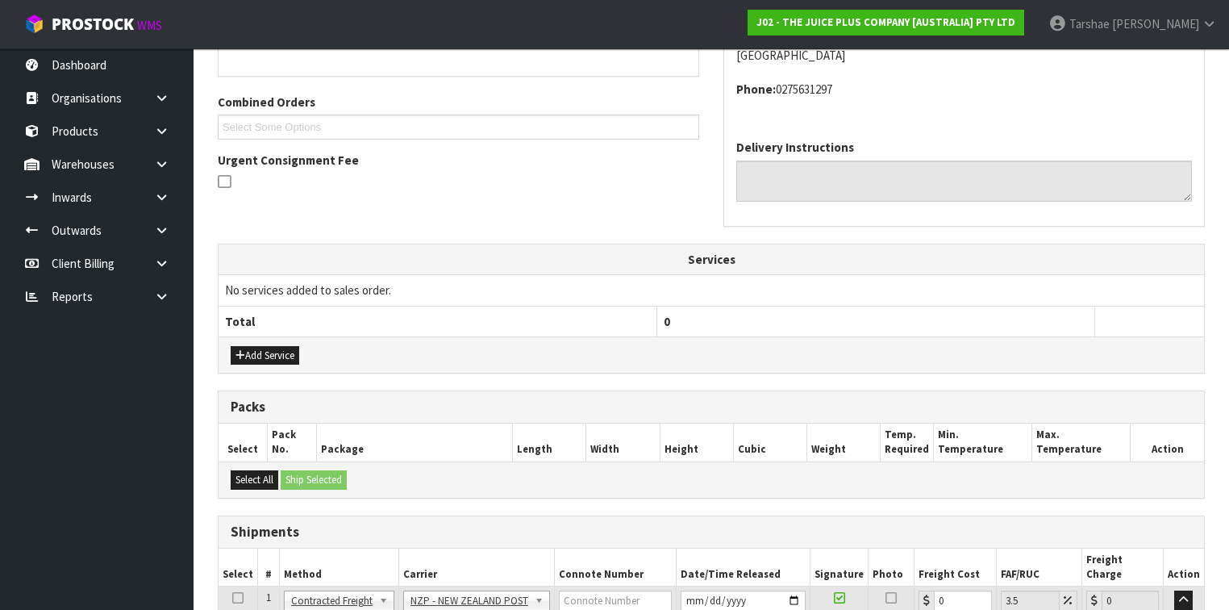
scroll to position [509, 0]
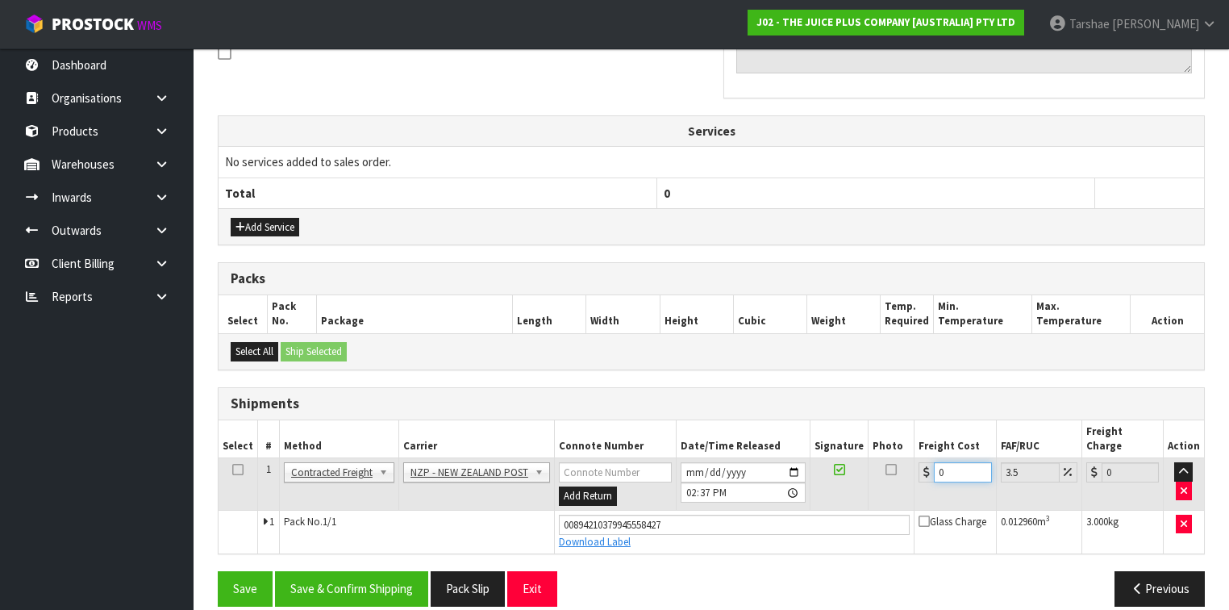
drag, startPoint x: 951, startPoint y: 455, endPoint x: 896, endPoint y: 456, distance: 54.9
click at [905, 458] on tr "1 Client Local Pickup Customer Local Pickup Company Freight Contracted Freight …" at bounding box center [712, 484] width 986 height 52
click at [406, 571] on button "Save & Confirm Shipping" at bounding box center [351, 588] width 153 height 35
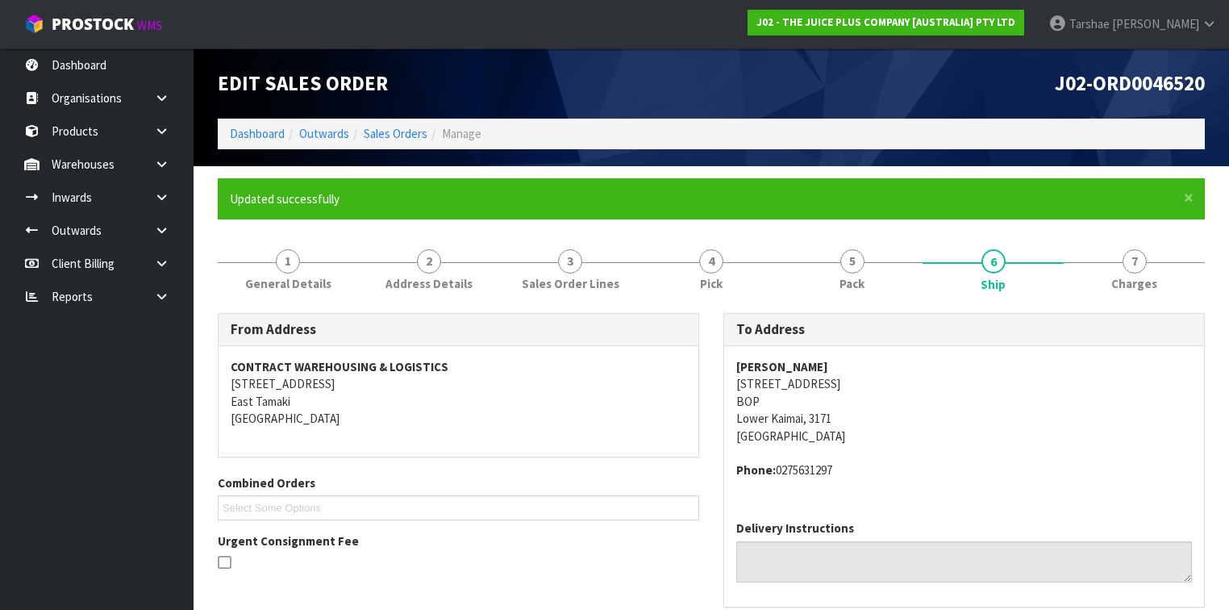
click at [420, 597] on div "From Address CONTRACT WAREHOUSING & LOGISTICS [STREET_ADDRESS] Combined Orders …" at bounding box center [711, 468] width 1011 height 311
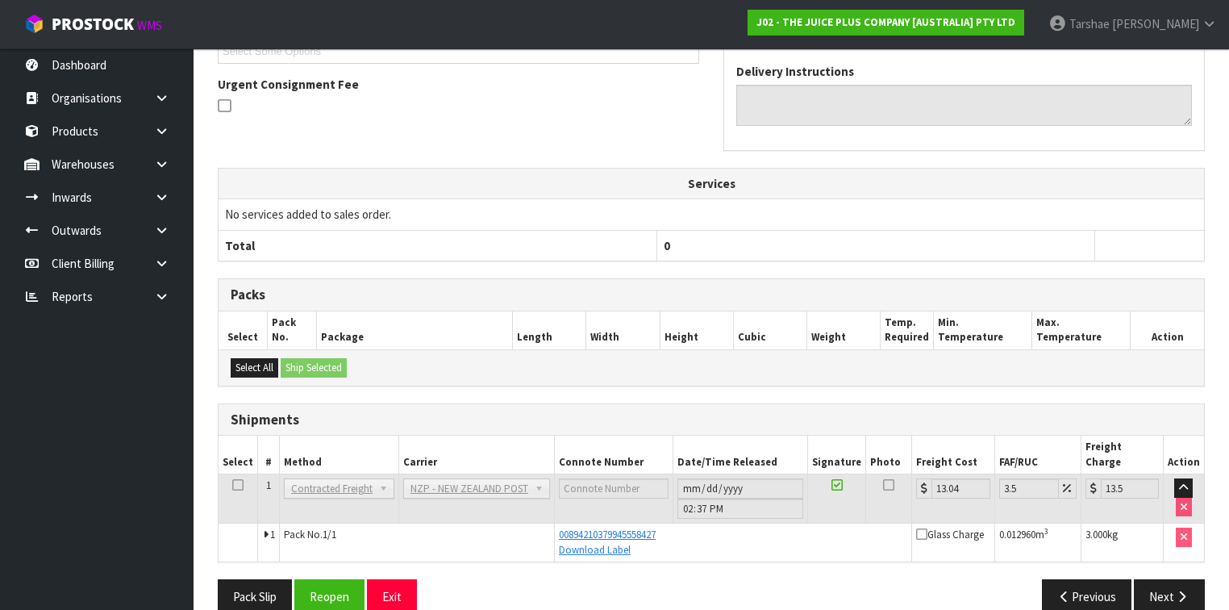
scroll to position [465, 0]
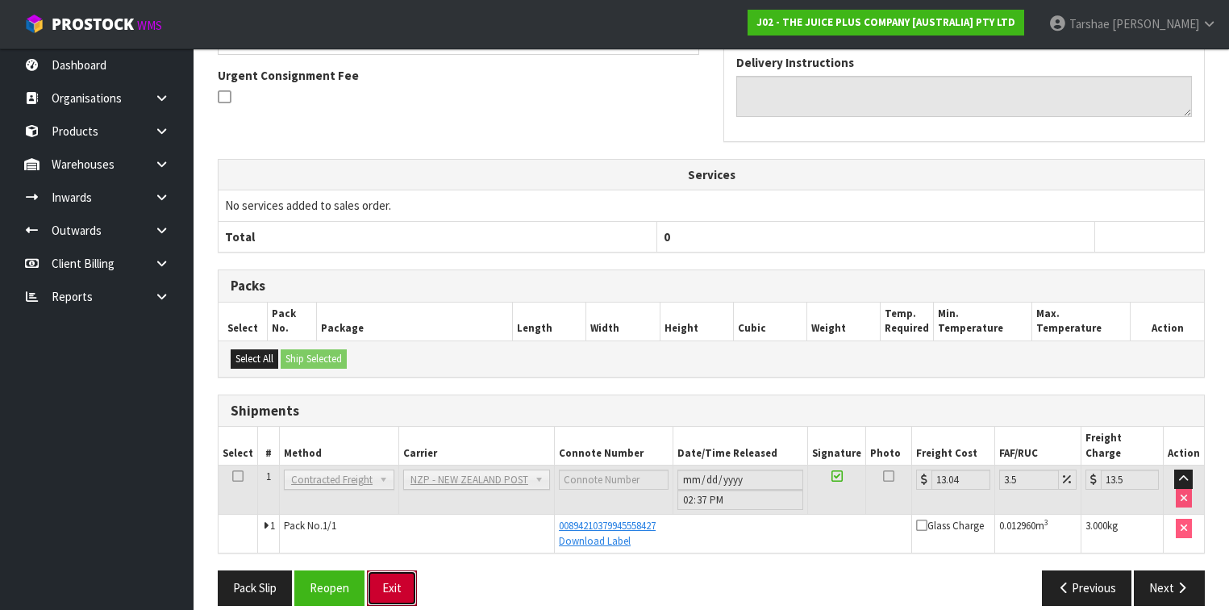
drag, startPoint x: 389, startPoint y: 558, endPoint x: 387, endPoint y: 542, distance: 16.2
click at [389, 570] on button "Exit" at bounding box center [392, 587] width 50 height 35
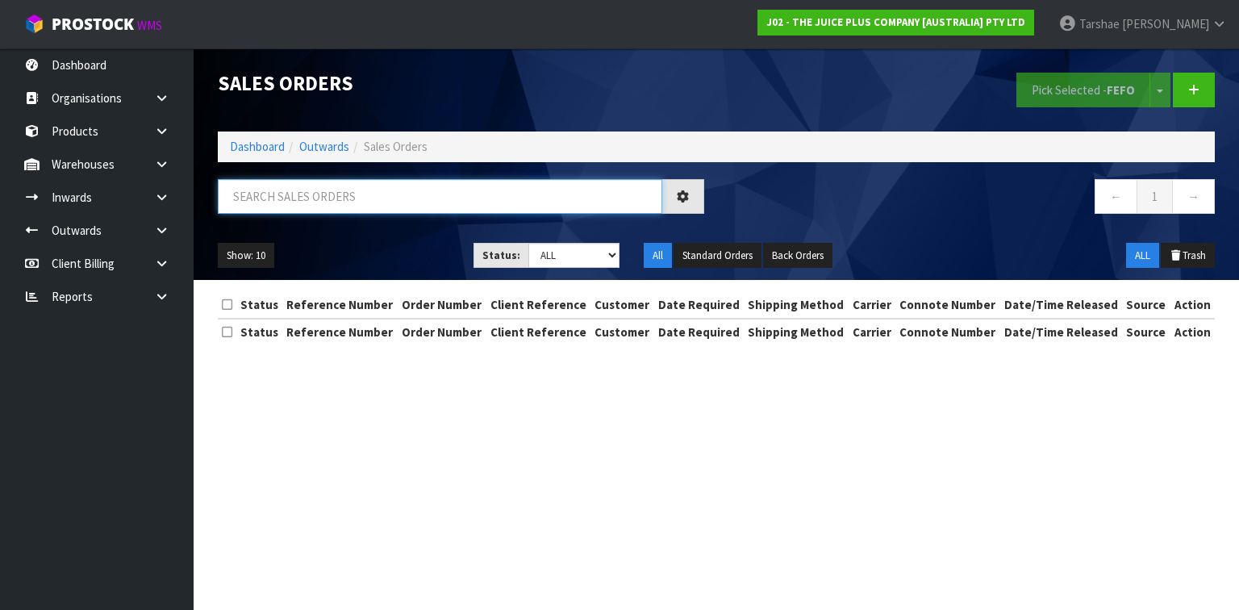
click at [411, 195] on input "text" at bounding box center [440, 196] width 444 height 35
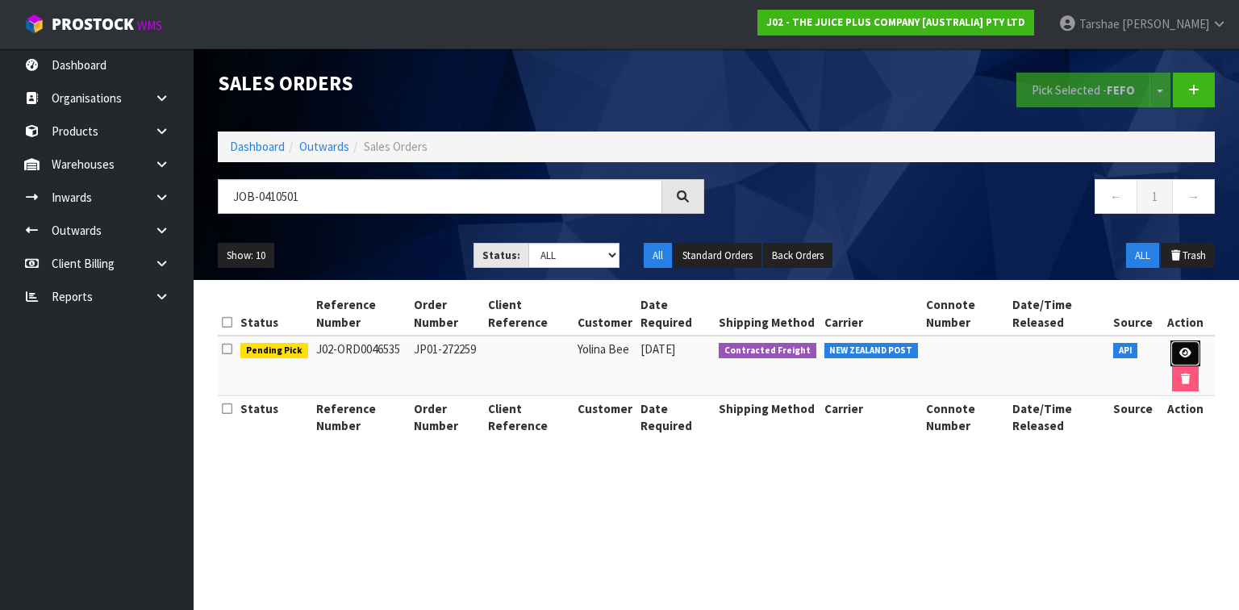
click at [1186, 343] on link at bounding box center [1185, 353] width 30 height 26
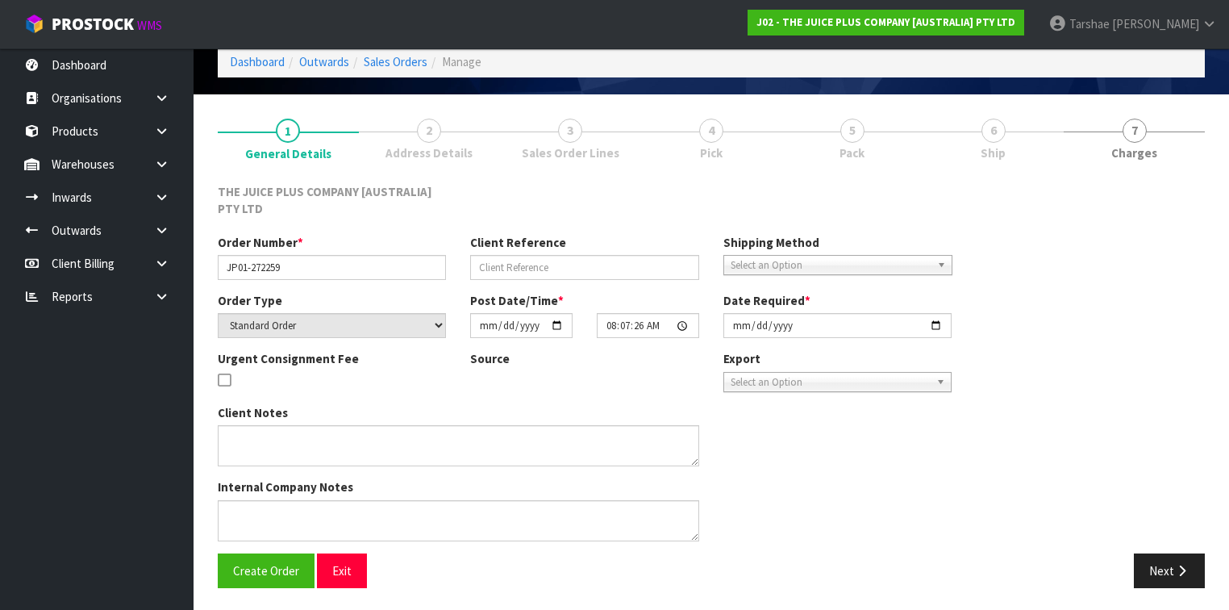
scroll to position [73, 0]
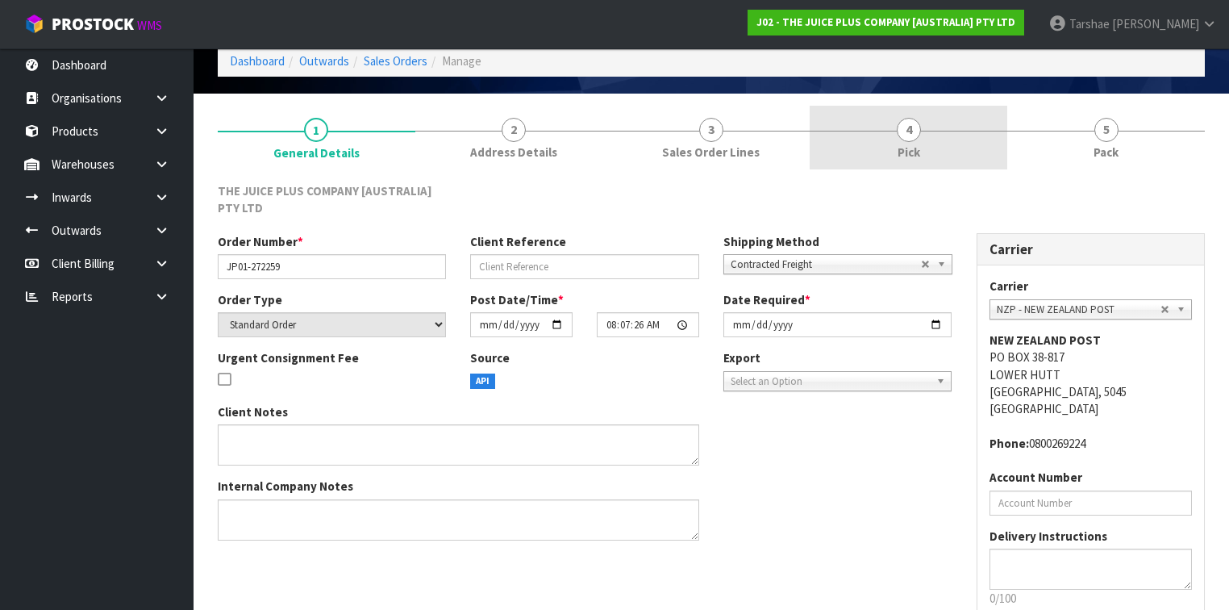
click at [897, 135] on link "4 Pick" at bounding box center [909, 138] width 198 height 64
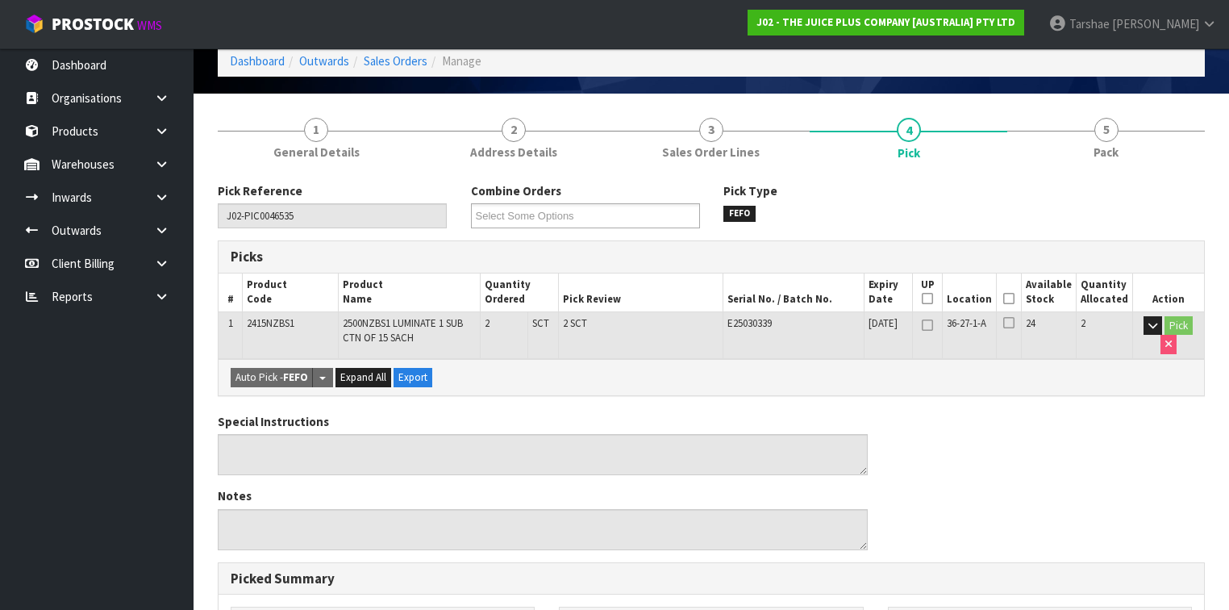
click at [1015, 298] on icon at bounding box center [1008, 298] width 11 height 1
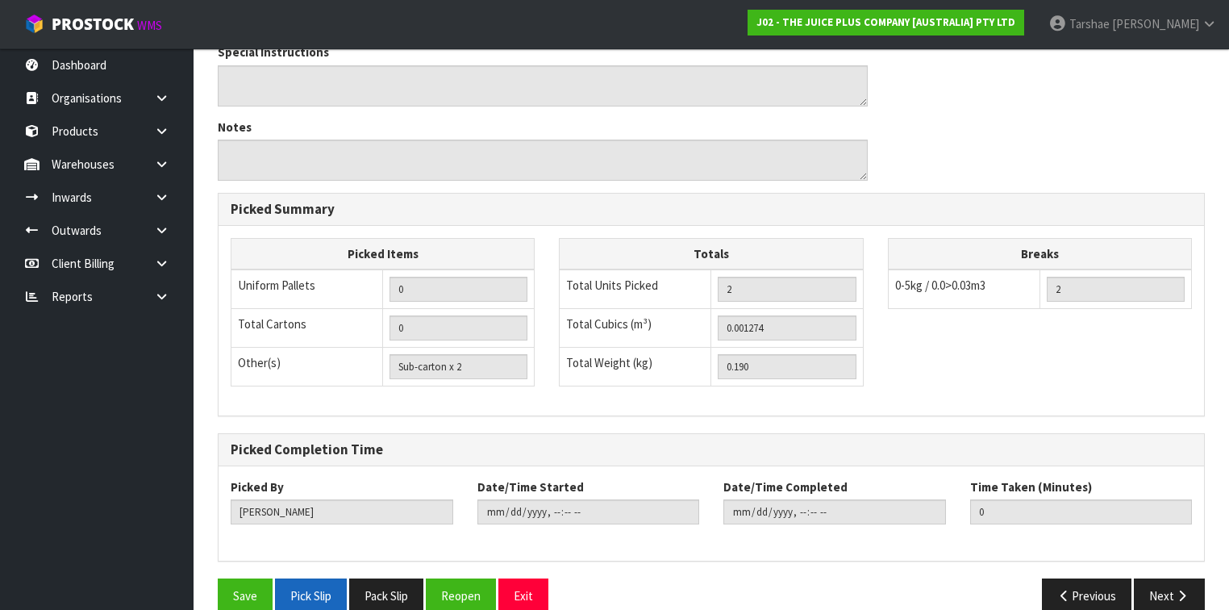
scroll to position [523, 0]
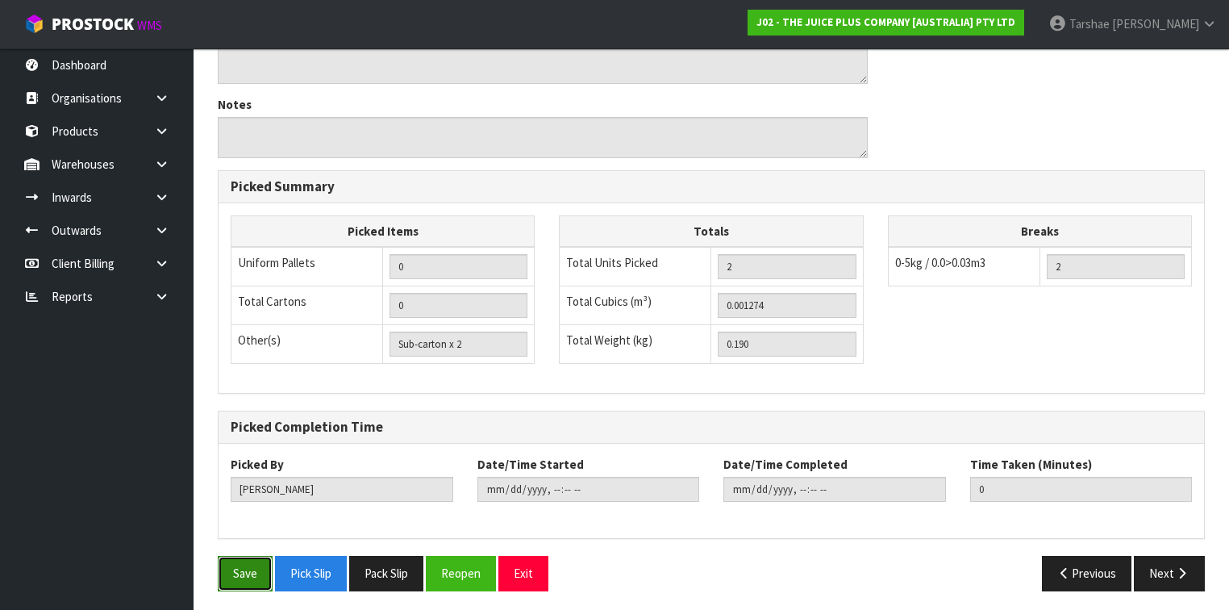
click at [255, 577] on button "Save" at bounding box center [245, 573] width 55 height 35
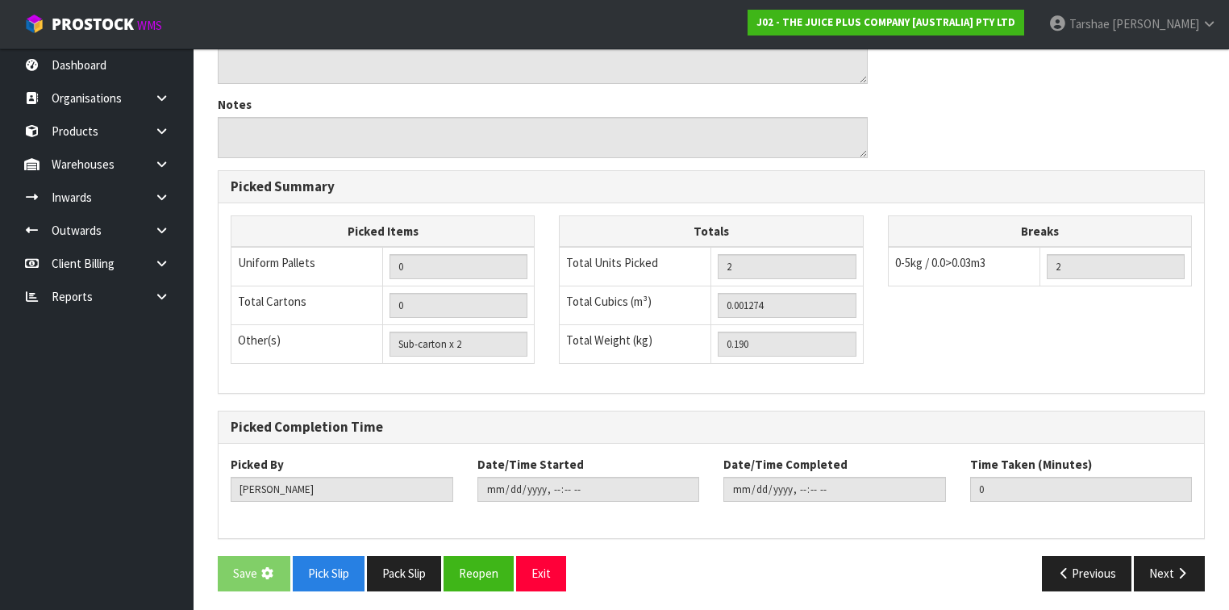
scroll to position [0, 0]
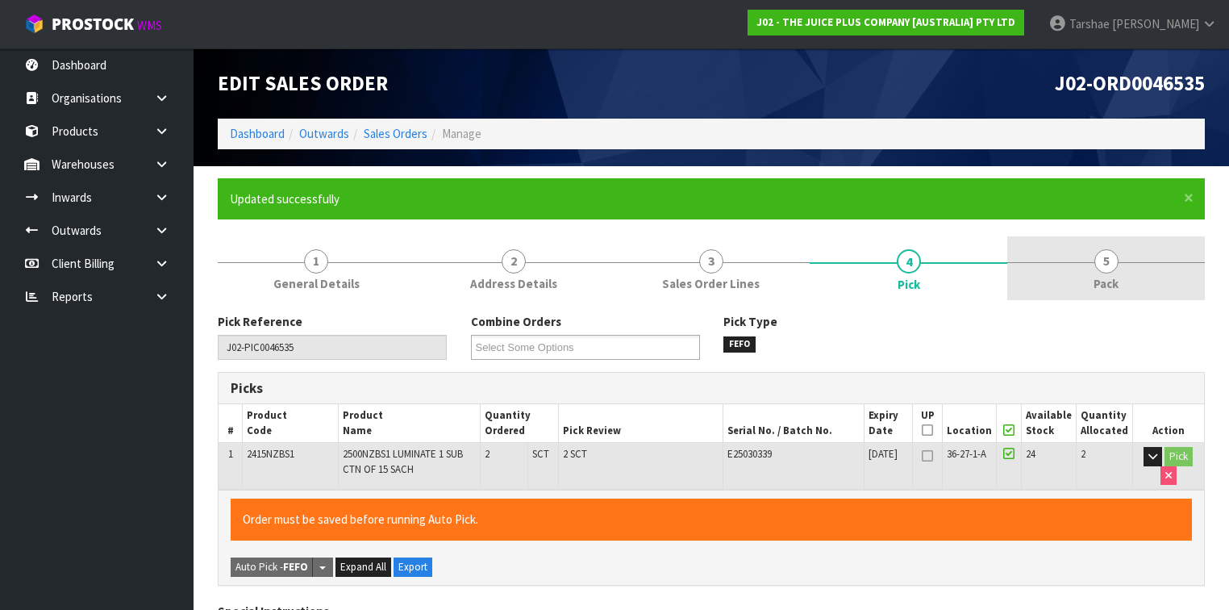
click at [1136, 248] on link "5 Pack" at bounding box center [1106, 268] width 198 height 64
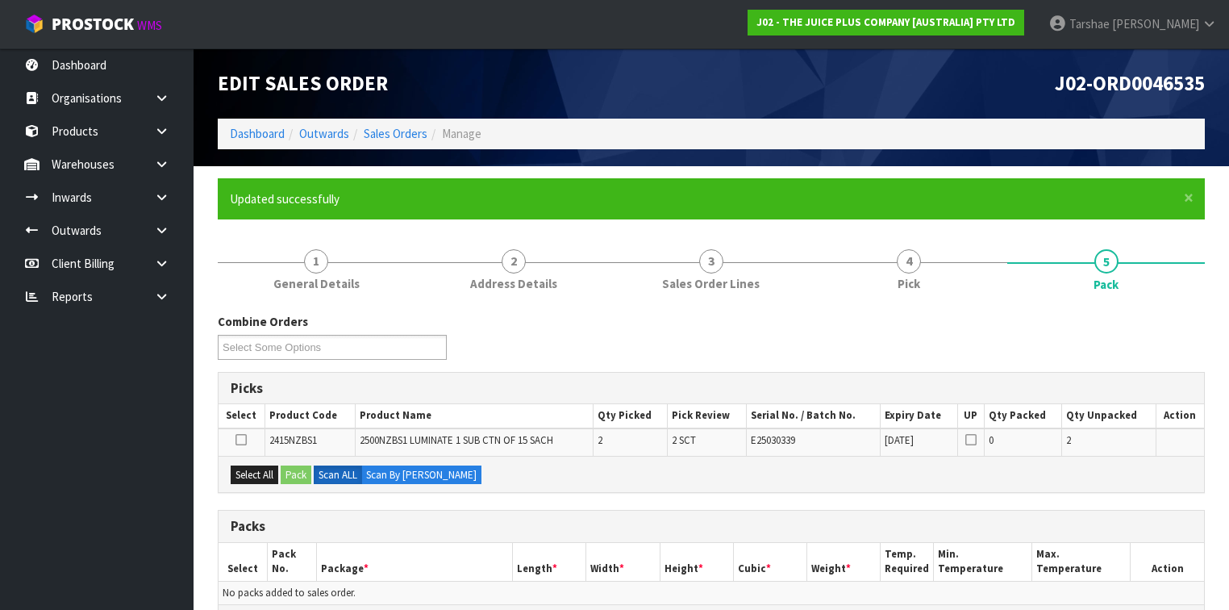
click at [237, 482] on div "Select All Pack Scan ALL Scan By [PERSON_NAME]" at bounding box center [712, 474] width 986 height 36
click at [264, 470] on button "Select All" at bounding box center [255, 474] width 48 height 19
click at [289, 470] on button "Pack" at bounding box center [296, 474] width 31 height 19
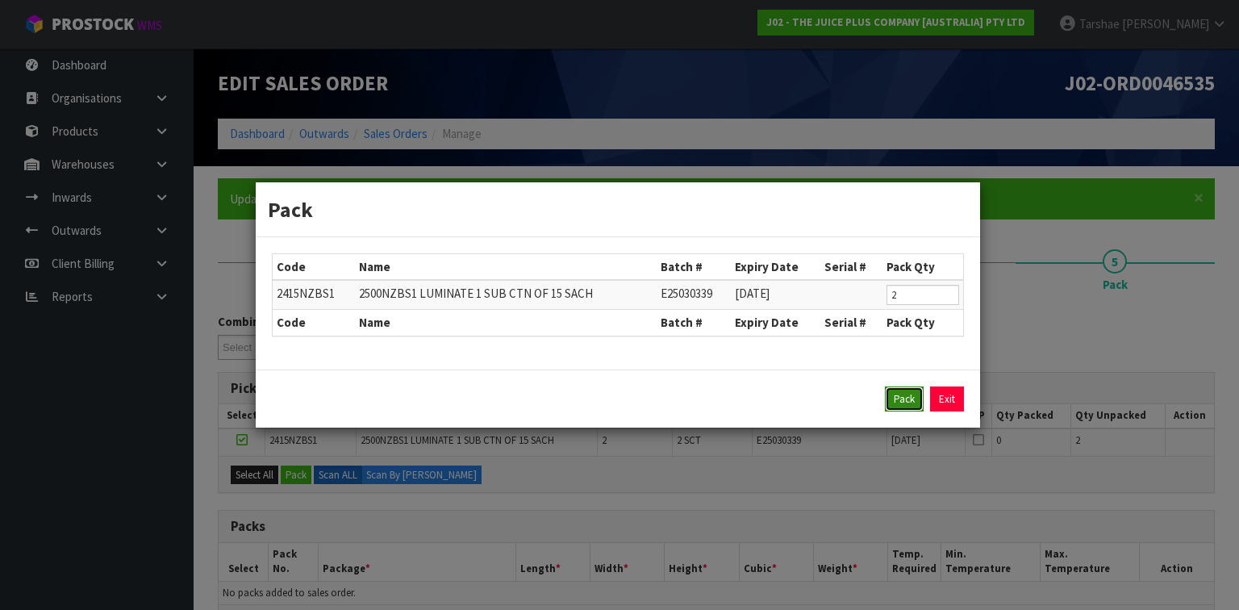
click at [887, 394] on button "Pack" at bounding box center [904, 399] width 39 height 26
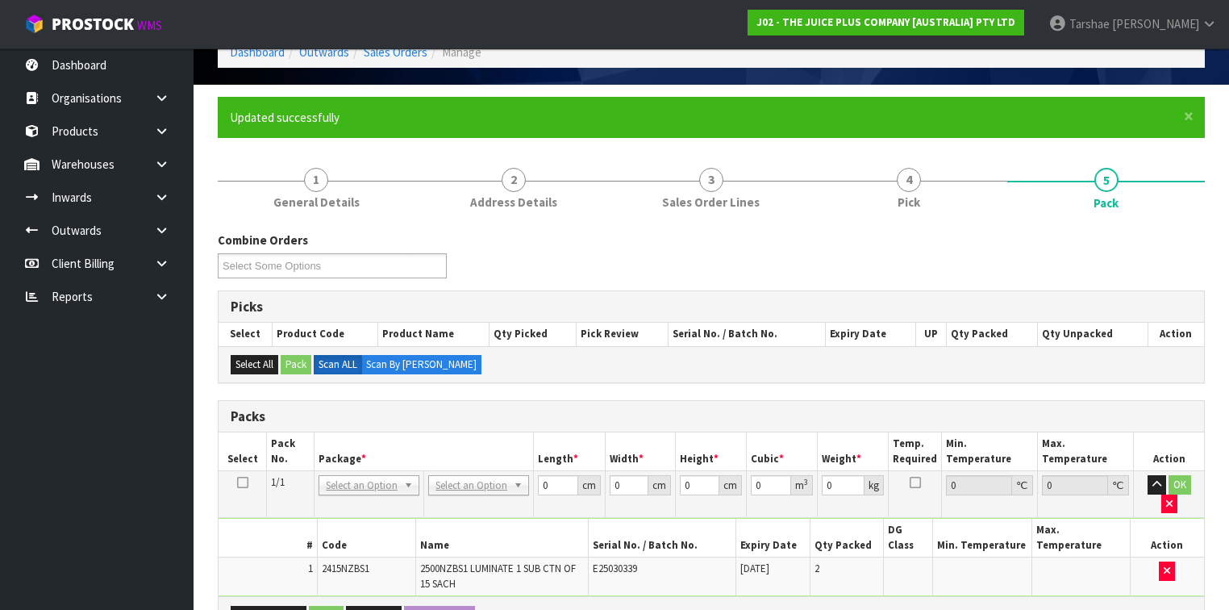
scroll to position [129, 0]
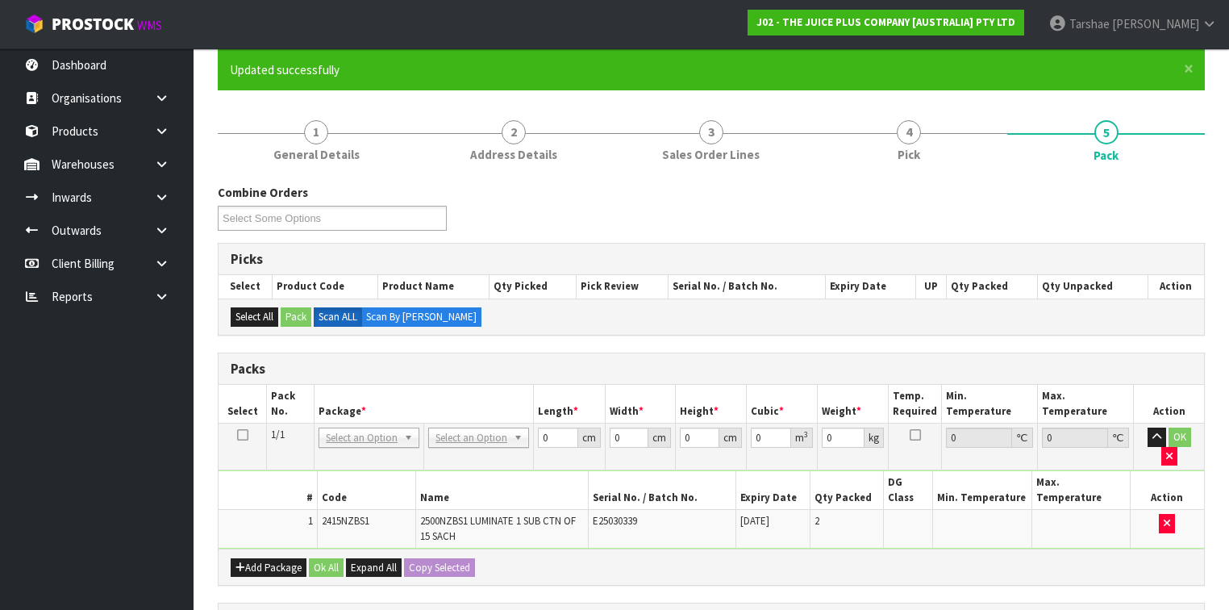
drag, startPoint x: 507, startPoint y: 439, endPoint x: 461, endPoint y: 458, distance: 49.1
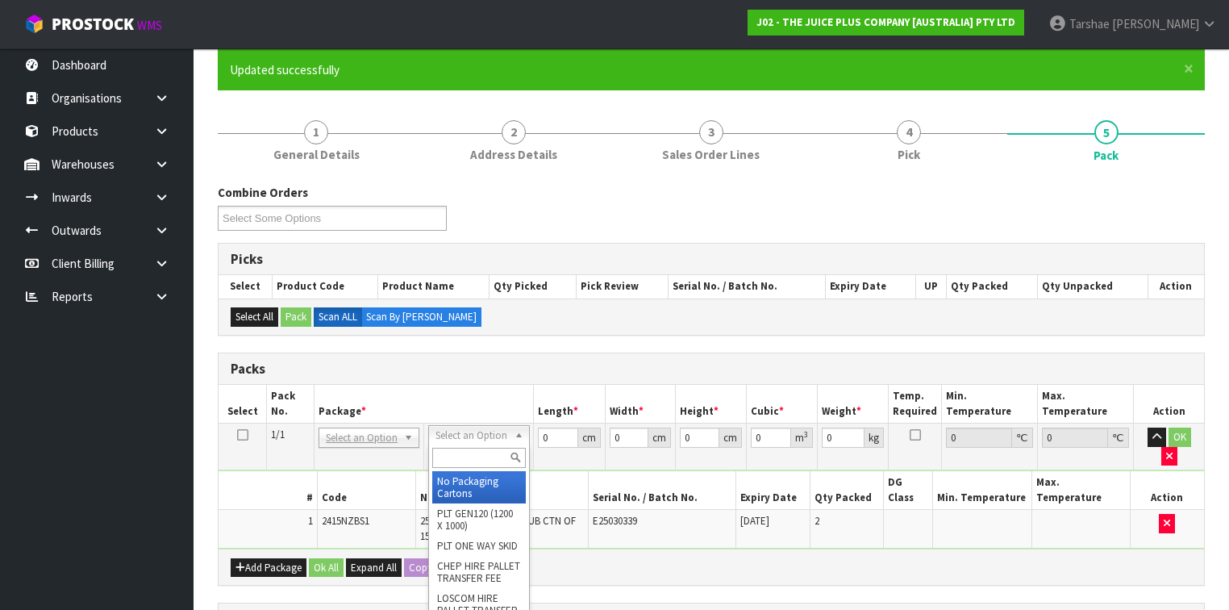
drag, startPoint x: 448, startPoint y: 462, endPoint x: 428, endPoint y: 448, distance: 24.2
click at [447, 460] on input "text" at bounding box center [478, 458] width 93 height 20
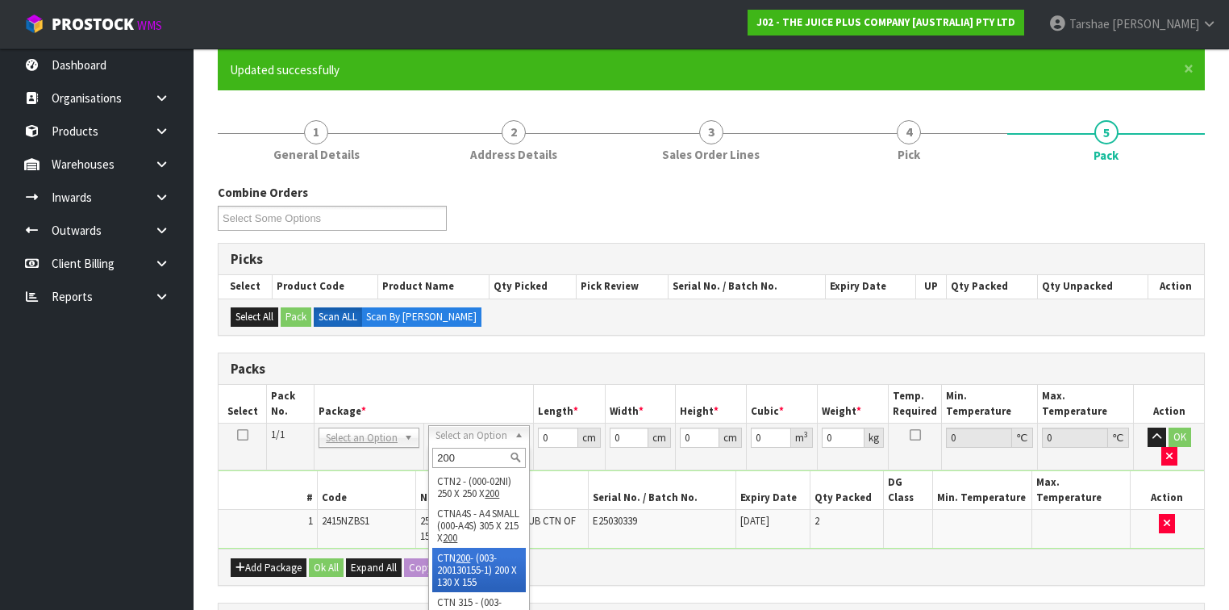
drag, startPoint x: 444, startPoint y: 574, endPoint x: 585, endPoint y: 400, distance: 223.7
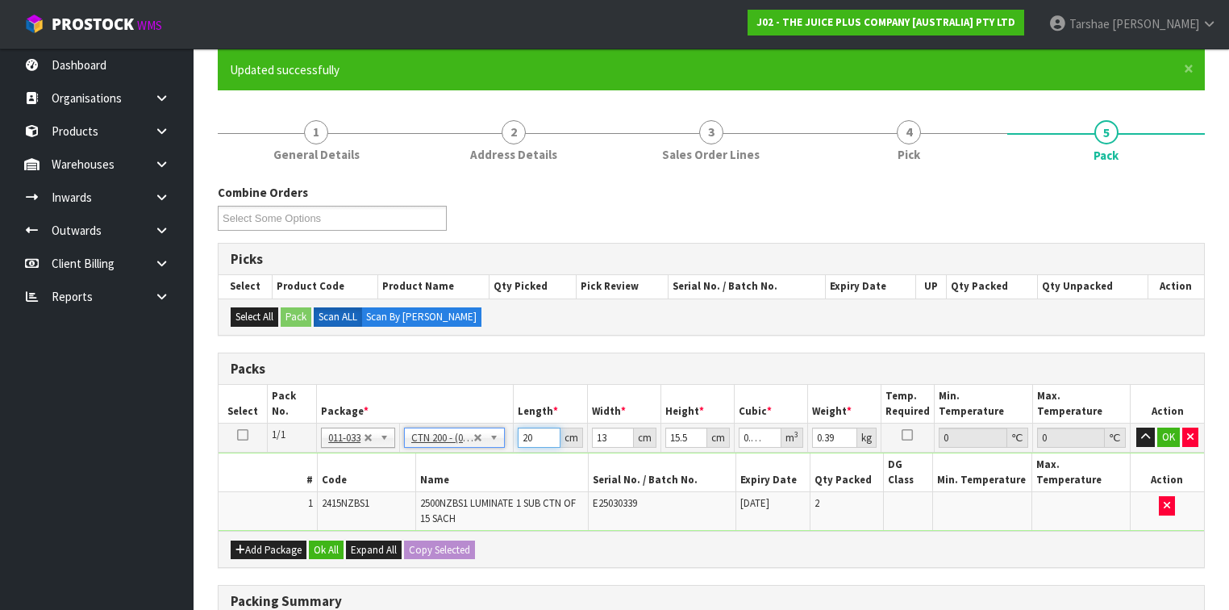
drag, startPoint x: 538, startPoint y: 433, endPoint x: 461, endPoint y: 434, distance: 76.6
click at [471, 437] on tr "1/1 NONE 007-001 007-002 007-004 007-009 007-013 007-014 007-015 007-017 007-01…" at bounding box center [712, 437] width 986 height 29
click at [1136, 427] on button "button" at bounding box center [1145, 436] width 19 height 19
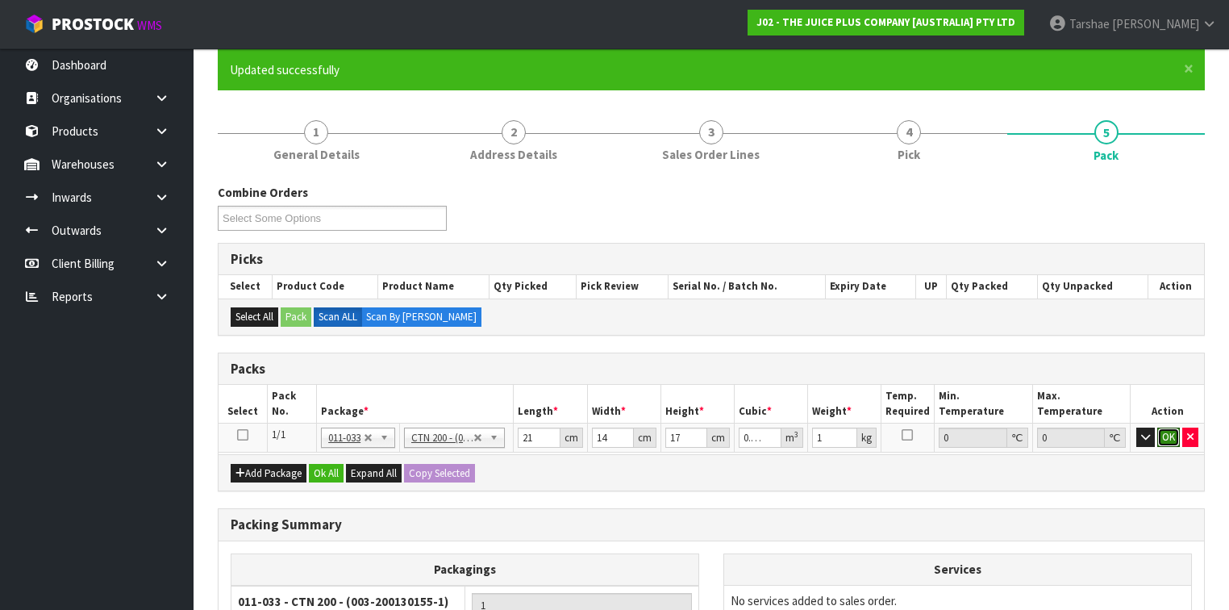
click button "OK" at bounding box center [1168, 436] width 23 height 19
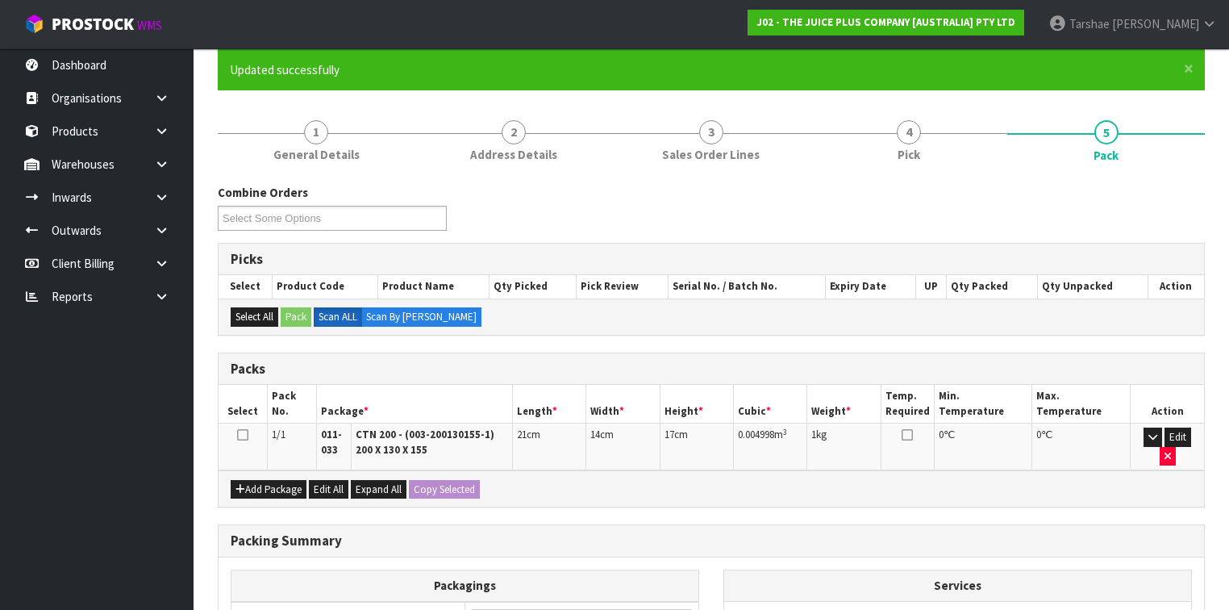
scroll to position [328, 0]
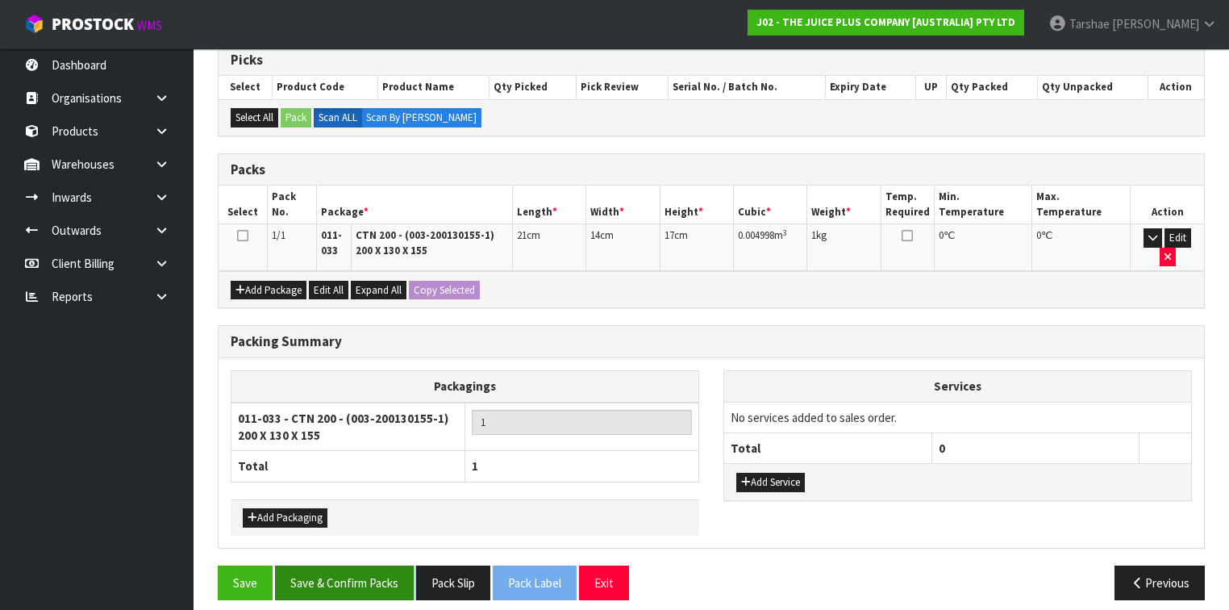
click at [412, 565] on div "Save Save & Confirm Packs Pack Slip Pack Label Exit" at bounding box center [459, 582] width 506 height 35
click at [412, 565] on button "Save & Confirm Packs" at bounding box center [344, 582] width 139 height 35
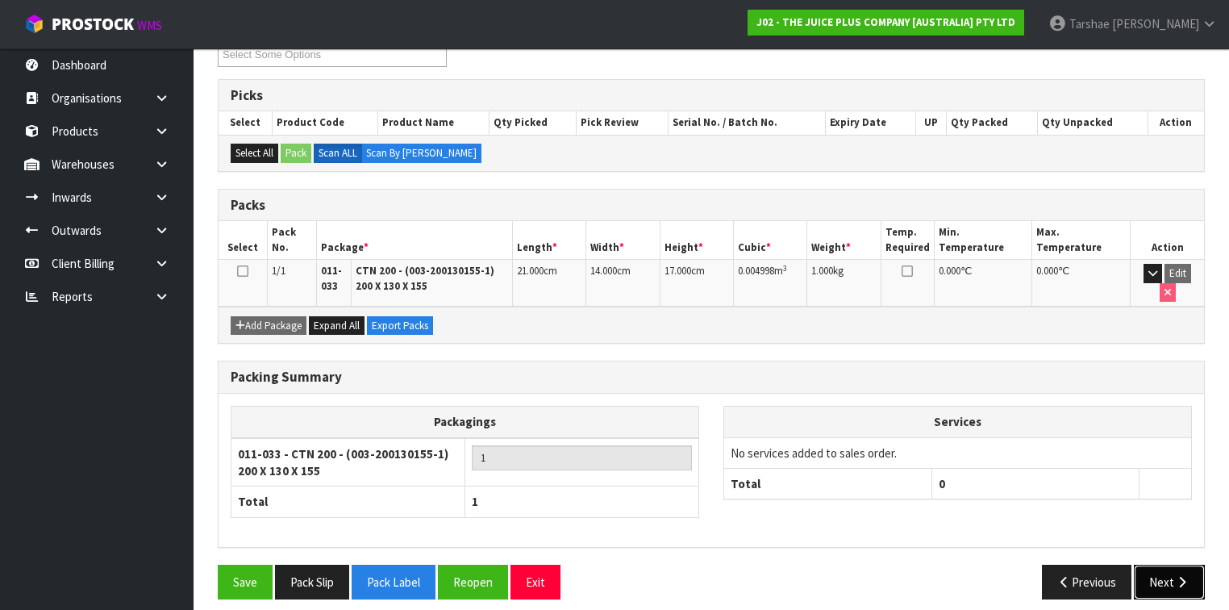
click at [1194, 571] on button "Next" at bounding box center [1169, 582] width 71 height 35
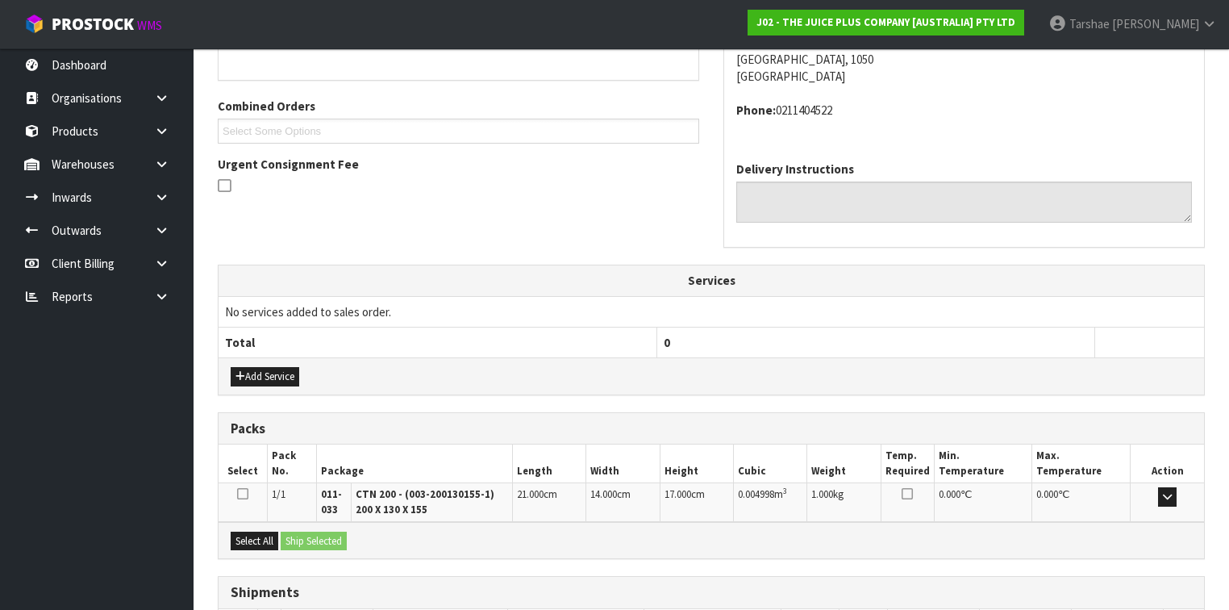
scroll to position [494, 0]
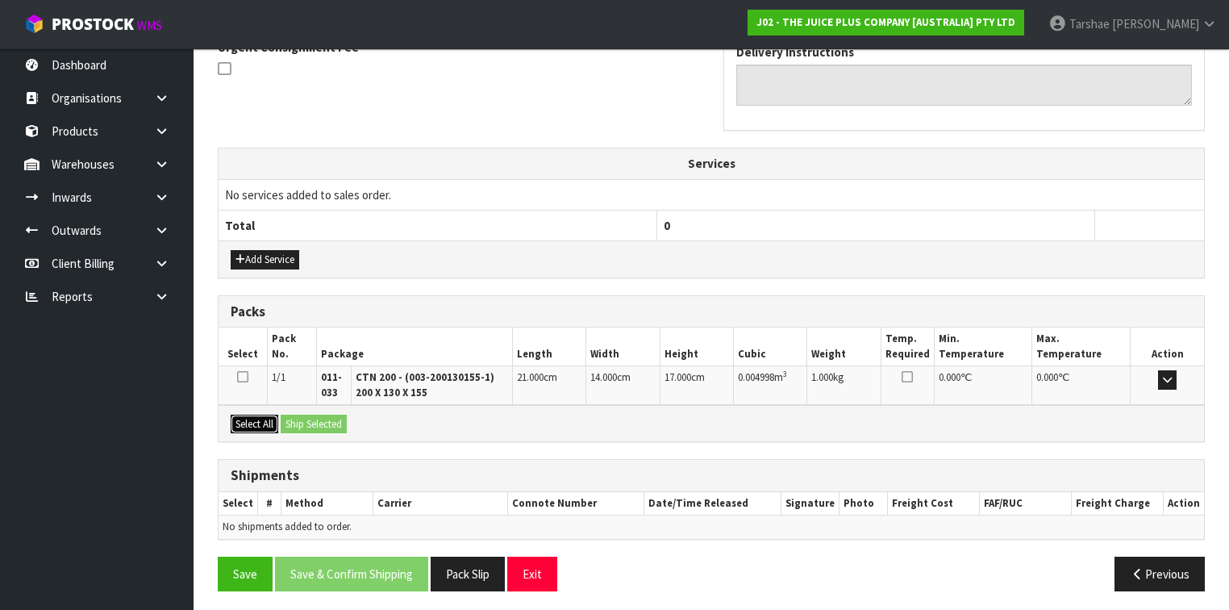
click at [245, 419] on button "Select All" at bounding box center [255, 424] width 48 height 19
click at [313, 415] on button "Ship Selected" at bounding box center [314, 424] width 66 height 19
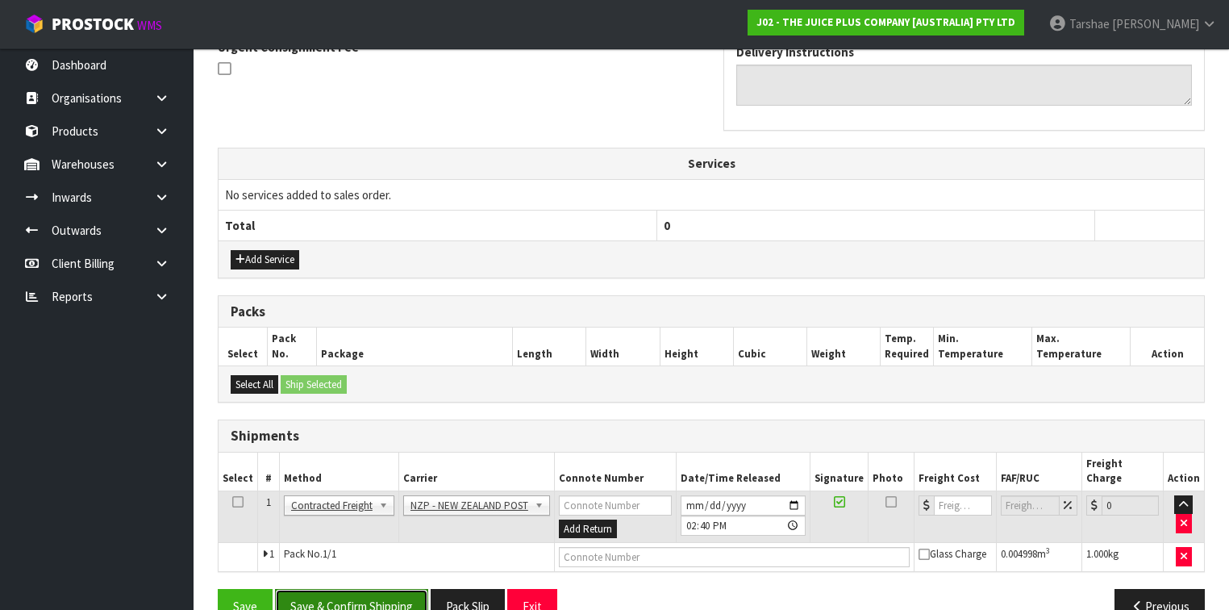
click at [381, 589] on button "Save & Confirm Shipping" at bounding box center [351, 606] width 153 height 35
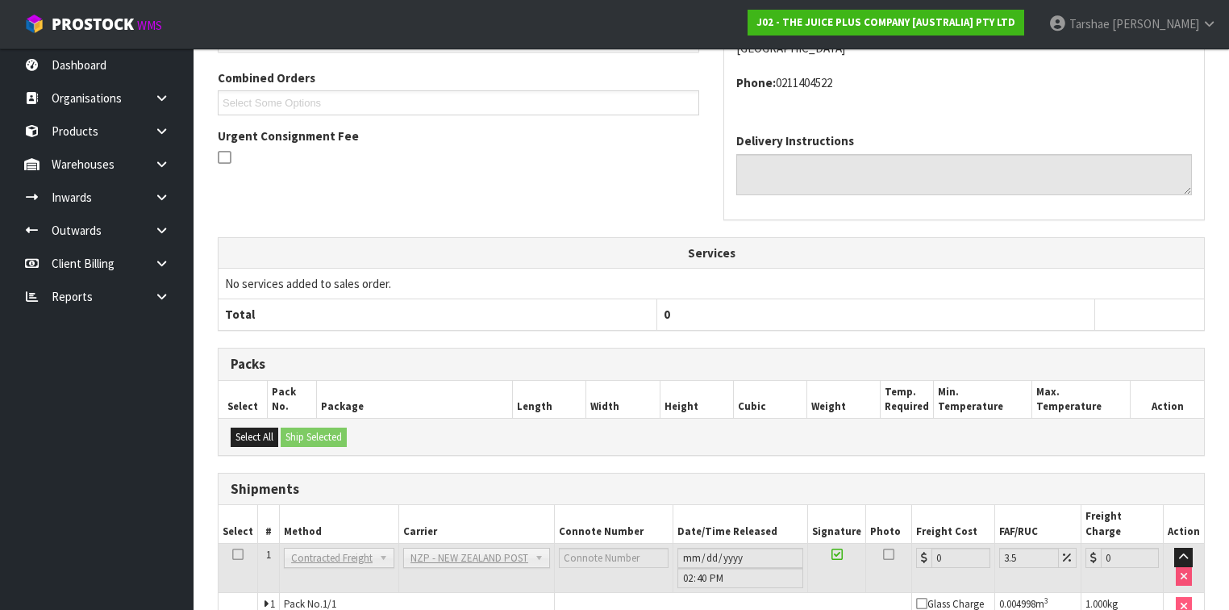
scroll to position [490, 0]
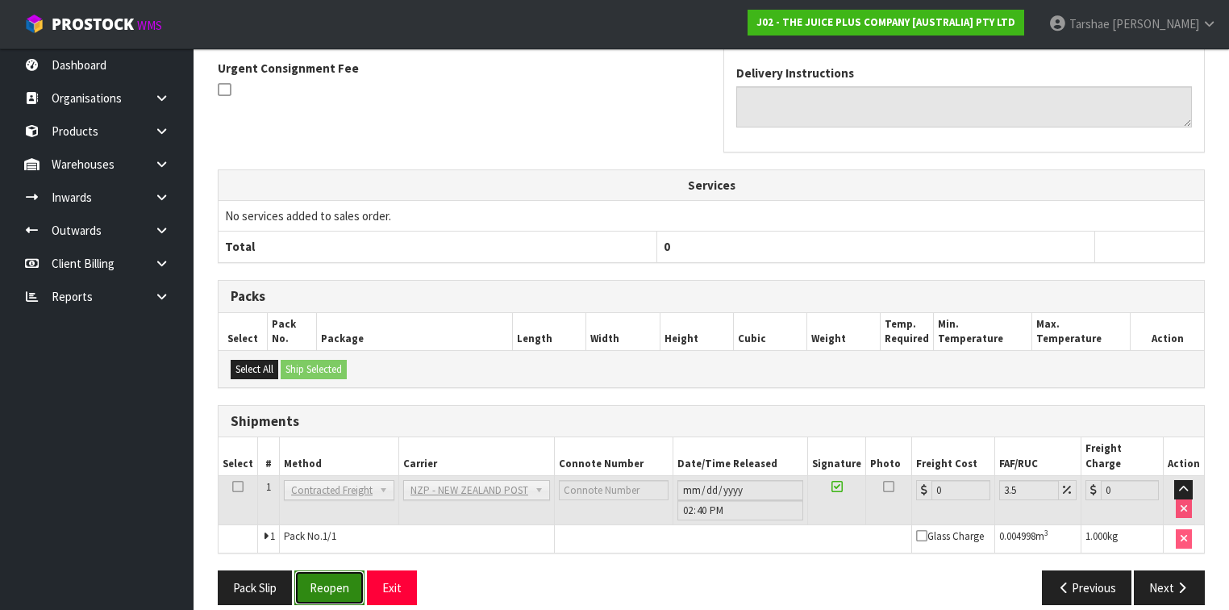
click at [345, 570] on button "Reopen" at bounding box center [329, 587] width 70 height 35
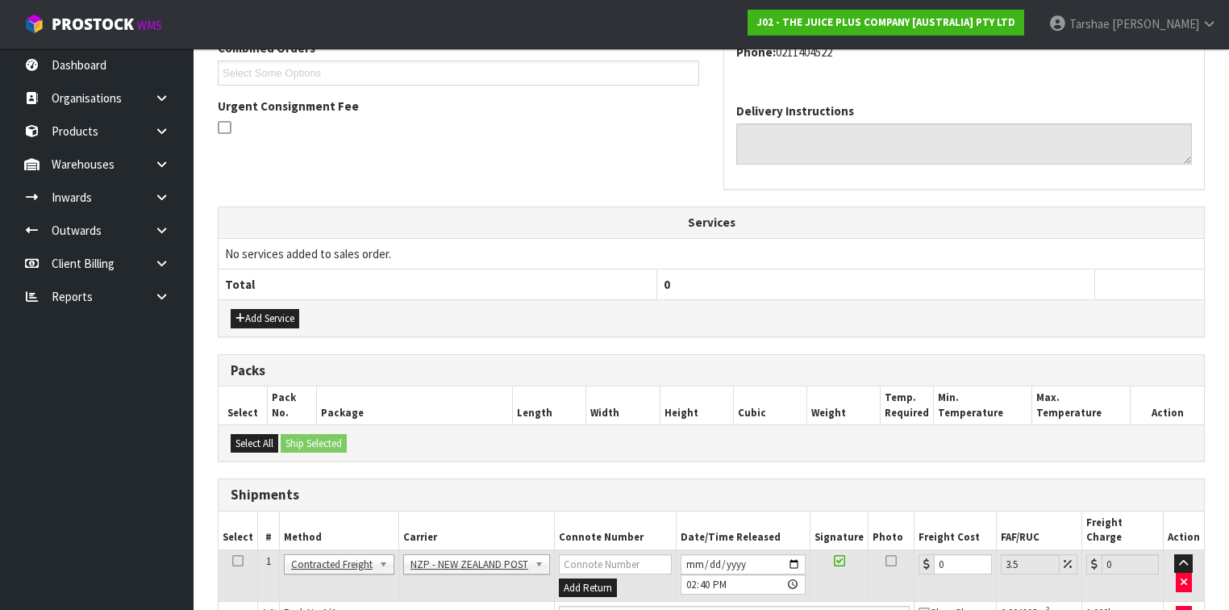
scroll to position [472, 0]
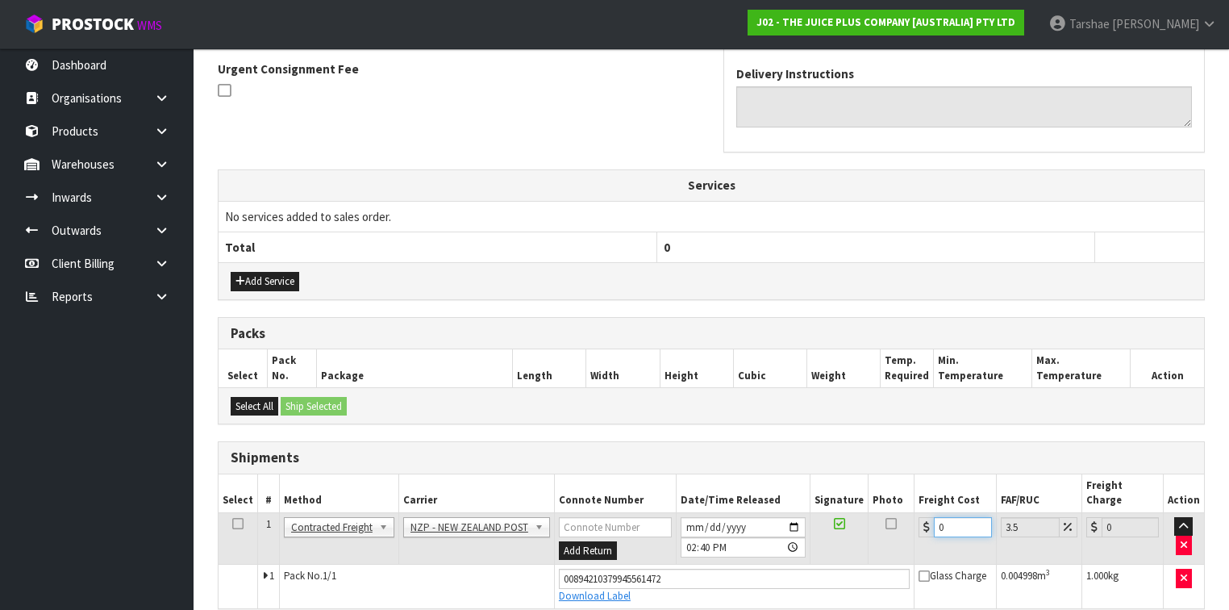
drag, startPoint x: 948, startPoint y: 501, endPoint x: 913, endPoint y: 503, distance: 35.6
click at [919, 517] on div "0" at bounding box center [955, 527] width 73 height 20
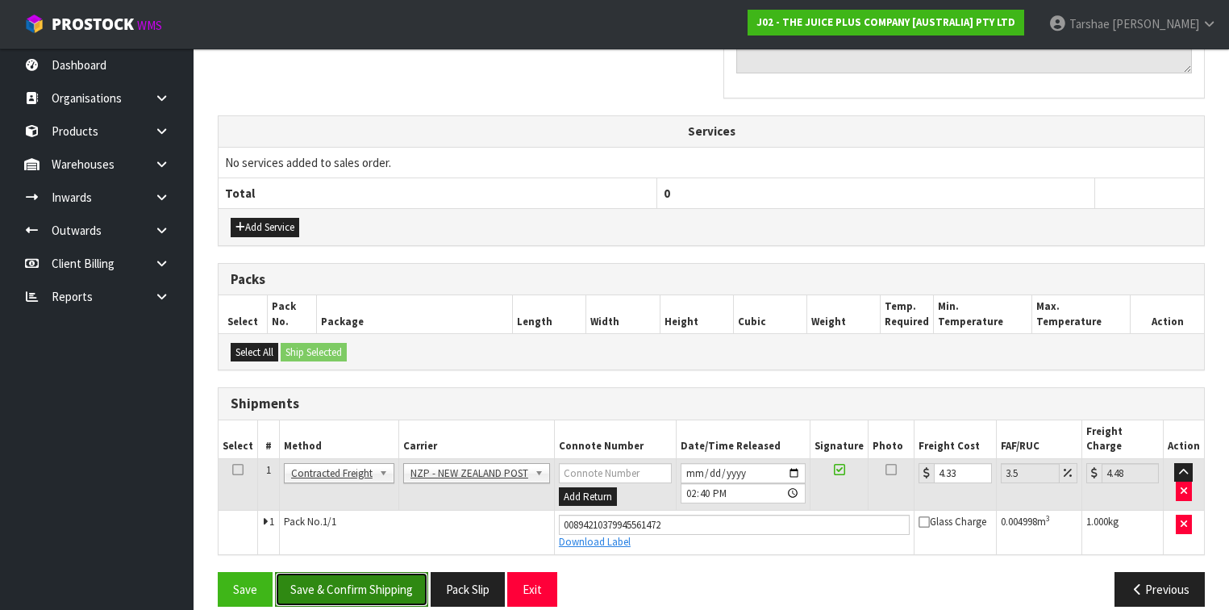
click at [371, 572] on button "Save & Confirm Shipping" at bounding box center [351, 589] width 153 height 35
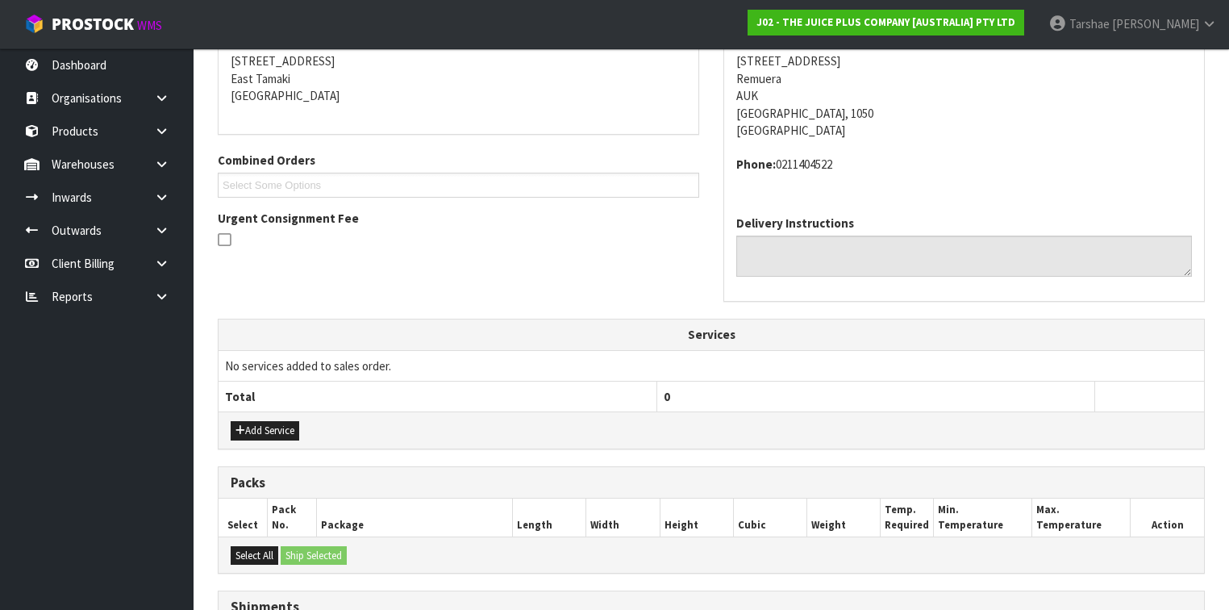
scroll to position [483, 0]
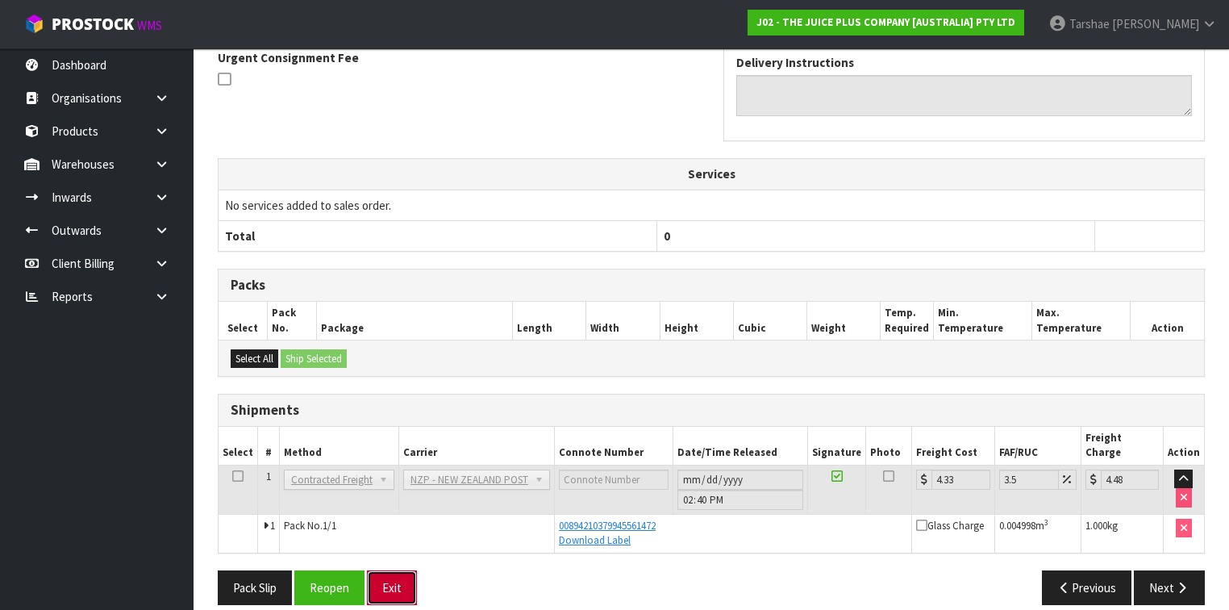
click at [402, 570] on button "Exit" at bounding box center [392, 587] width 50 height 35
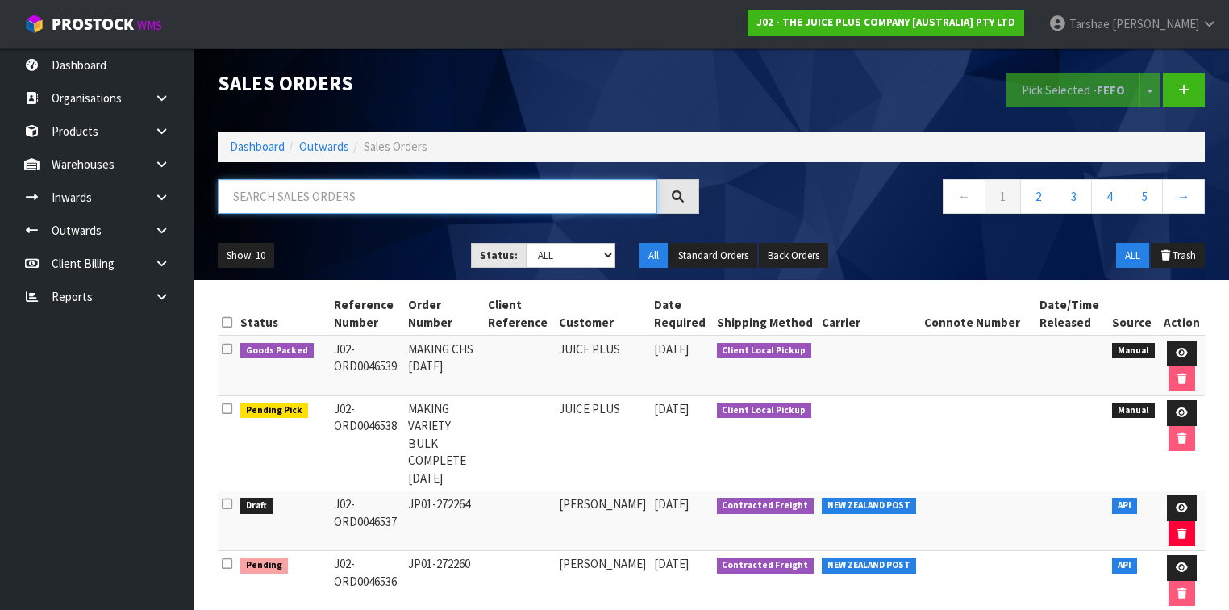
click at [415, 190] on input "text" at bounding box center [438, 196] width 440 height 35
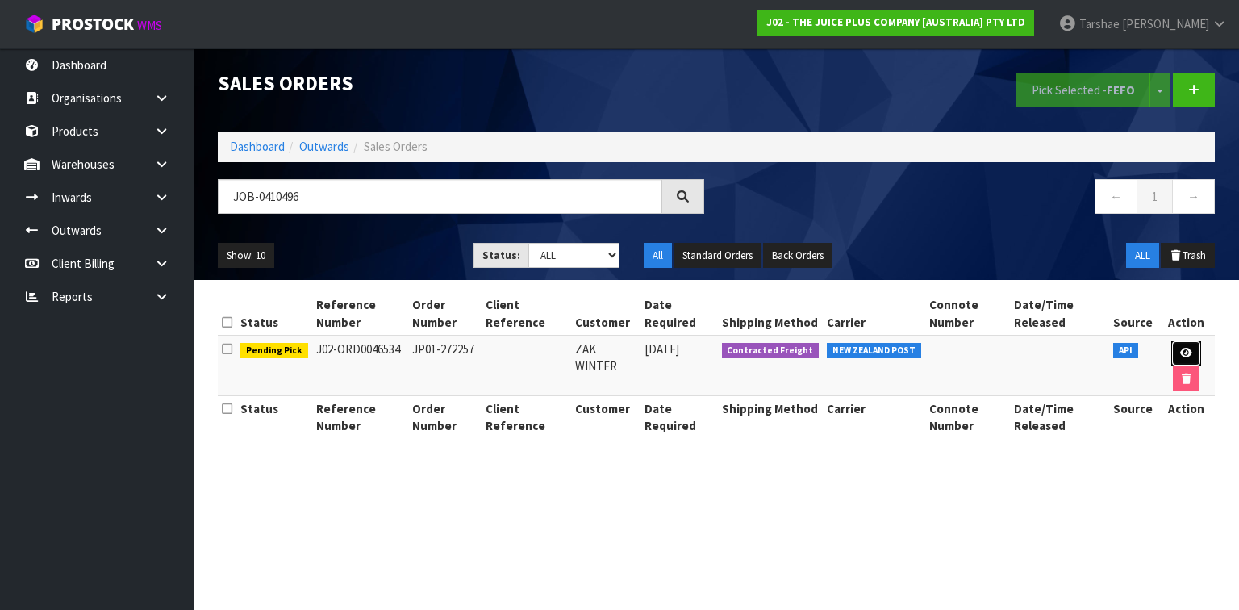
click at [1184, 345] on link at bounding box center [1186, 353] width 30 height 26
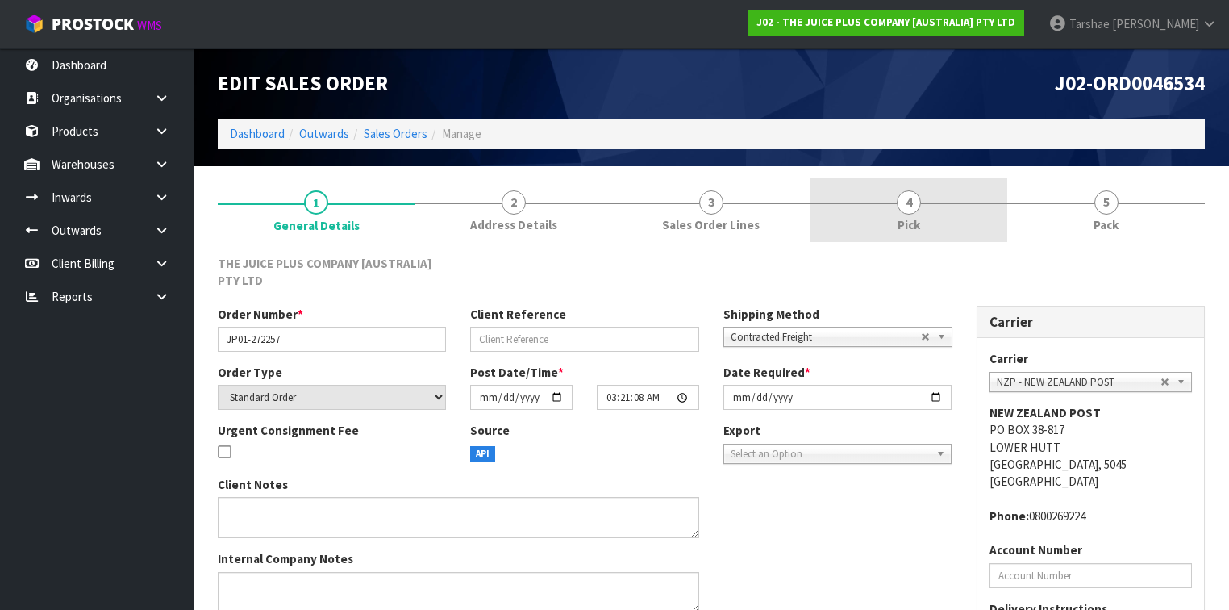
click at [978, 221] on link "4 Pick" at bounding box center [909, 210] width 198 height 64
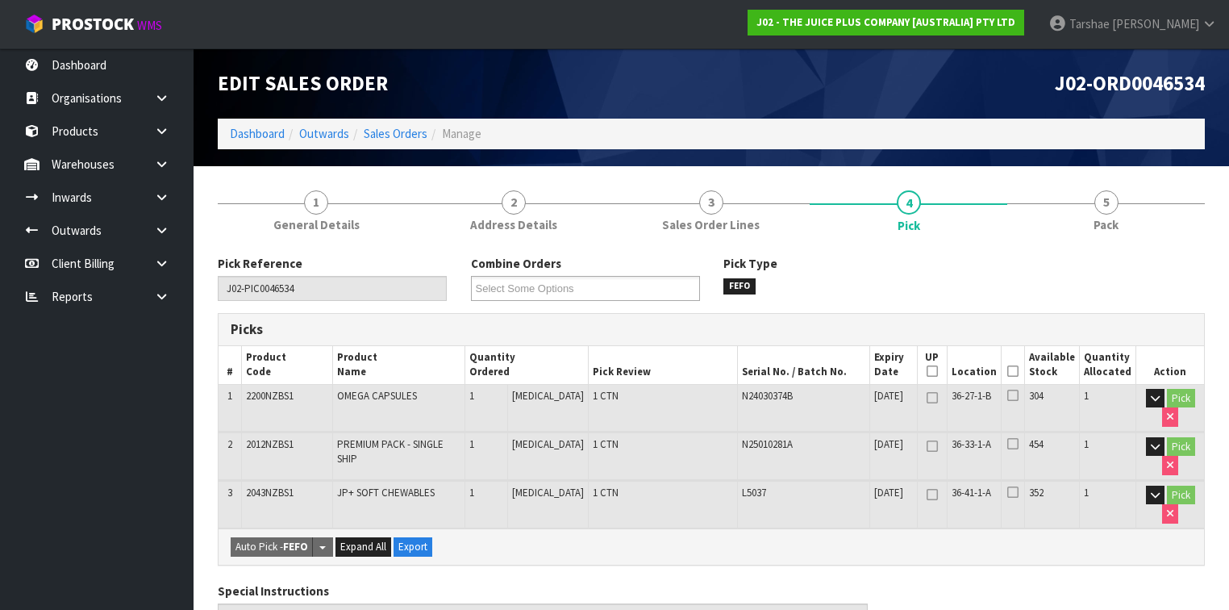
click at [1007, 374] on th "Picked" at bounding box center [1013, 365] width 24 height 38
click at [1019, 371] on icon at bounding box center [1012, 371] width 11 height 1
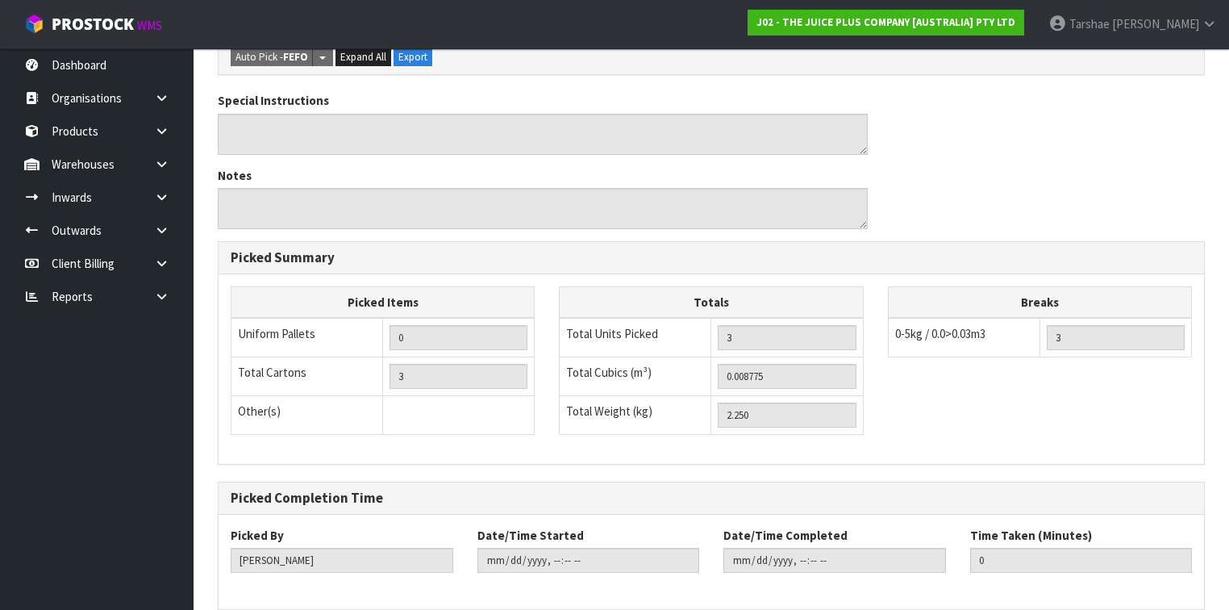
scroll to position [616, 0]
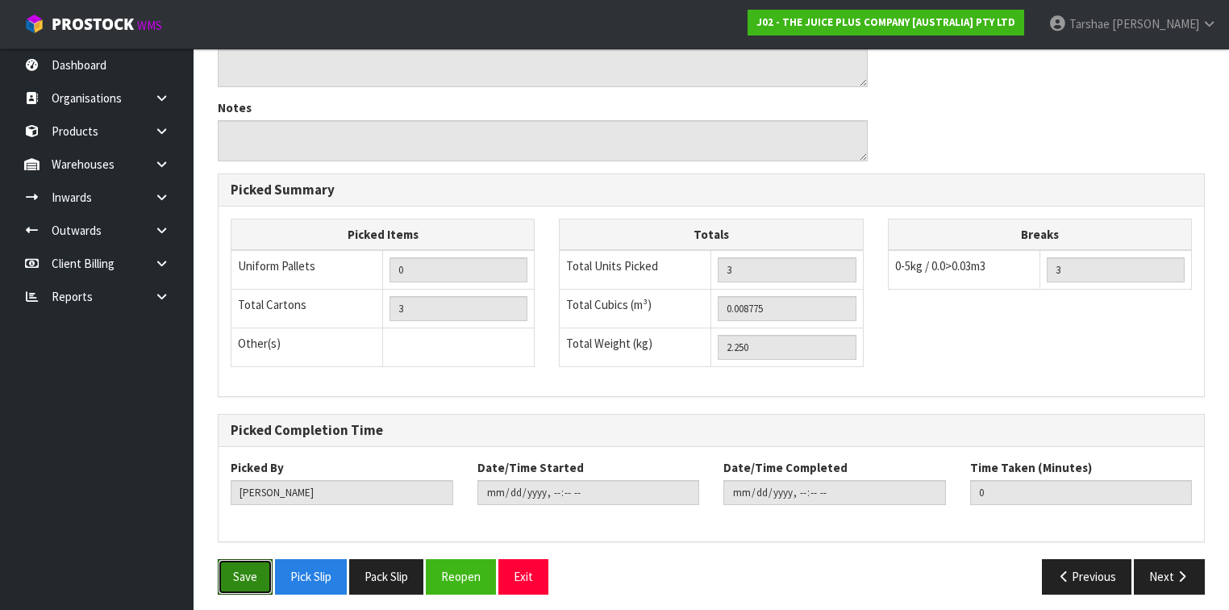
drag, startPoint x: 255, startPoint y: 569, endPoint x: 306, endPoint y: 539, distance: 59.3
click at [255, 570] on button "Save" at bounding box center [245, 576] width 55 height 35
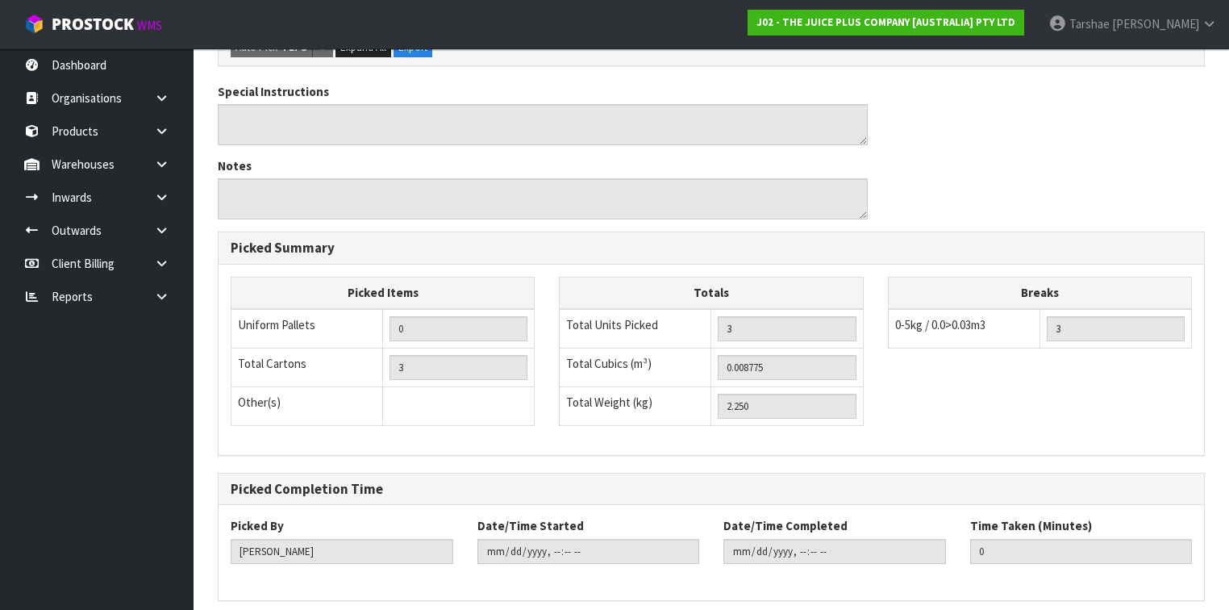
scroll to position [0, 0]
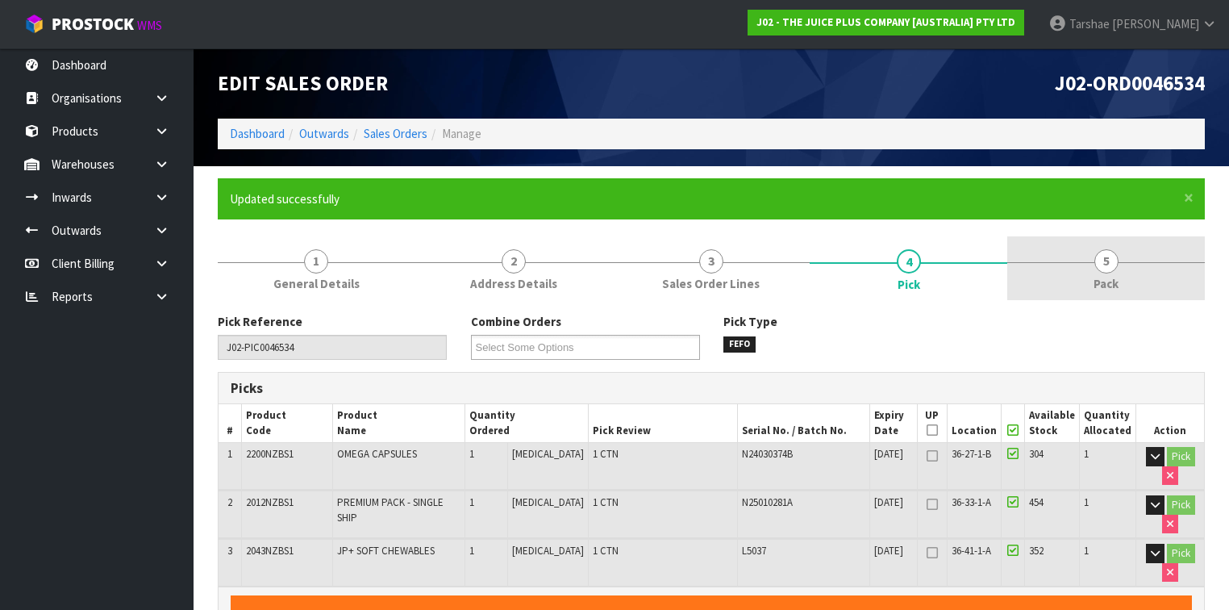
click at [1115, 248] on link "5 Pack" at bounding box center [1106, 268] width 198 height 64
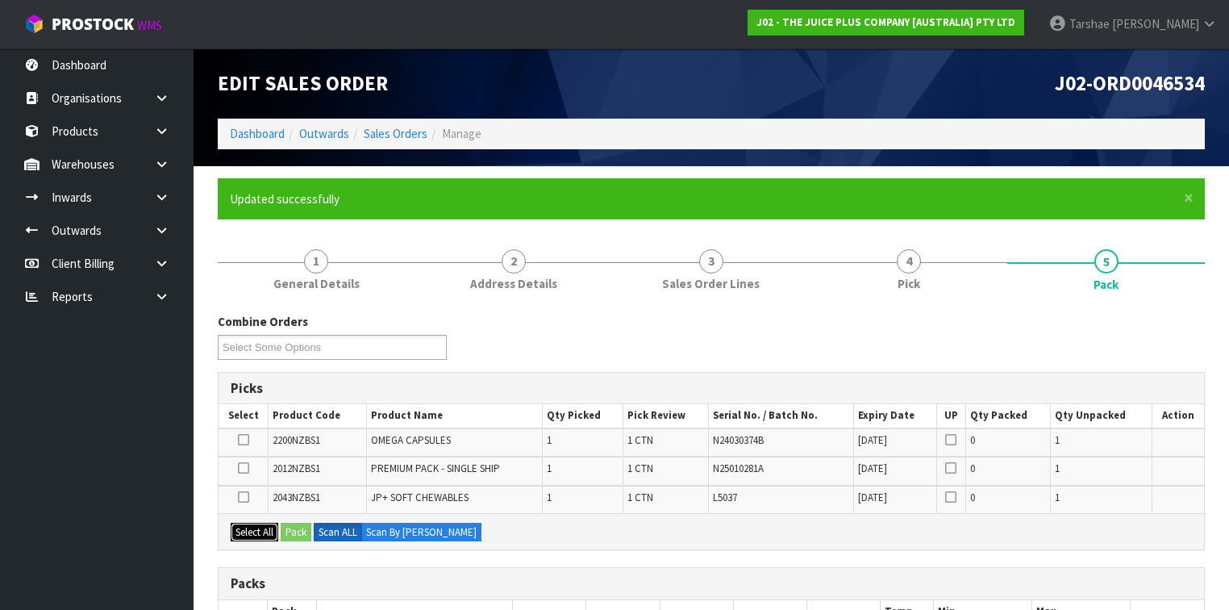
click at [252, 534] on button "Select All" at bounding box center [255, 532] width 48 height 19
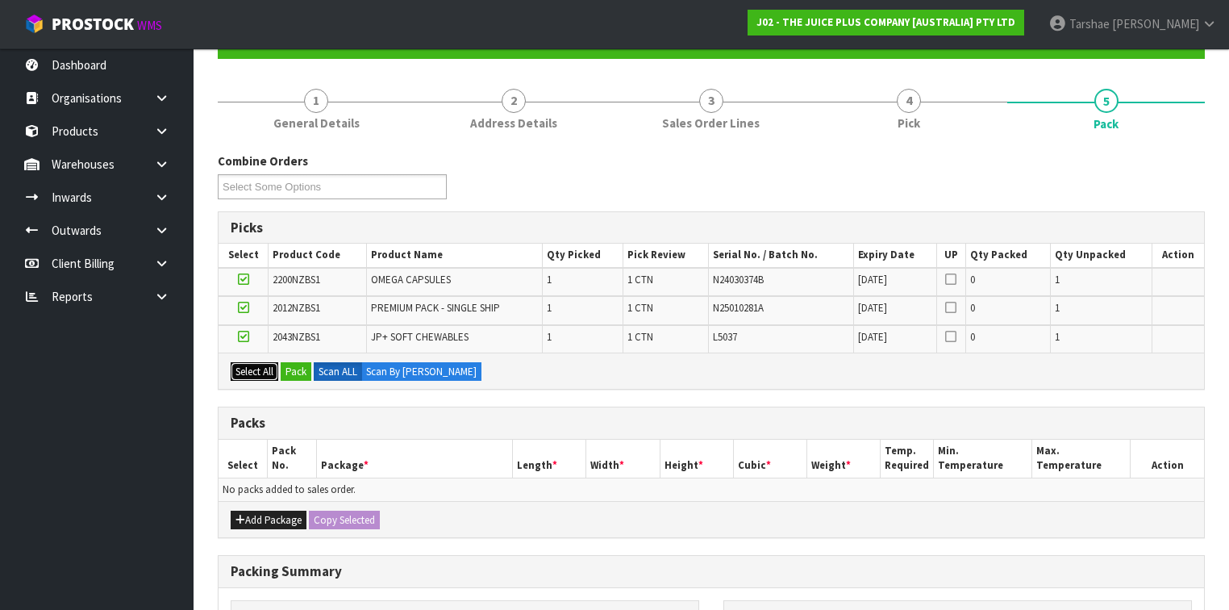
scroll to position [258, 0]
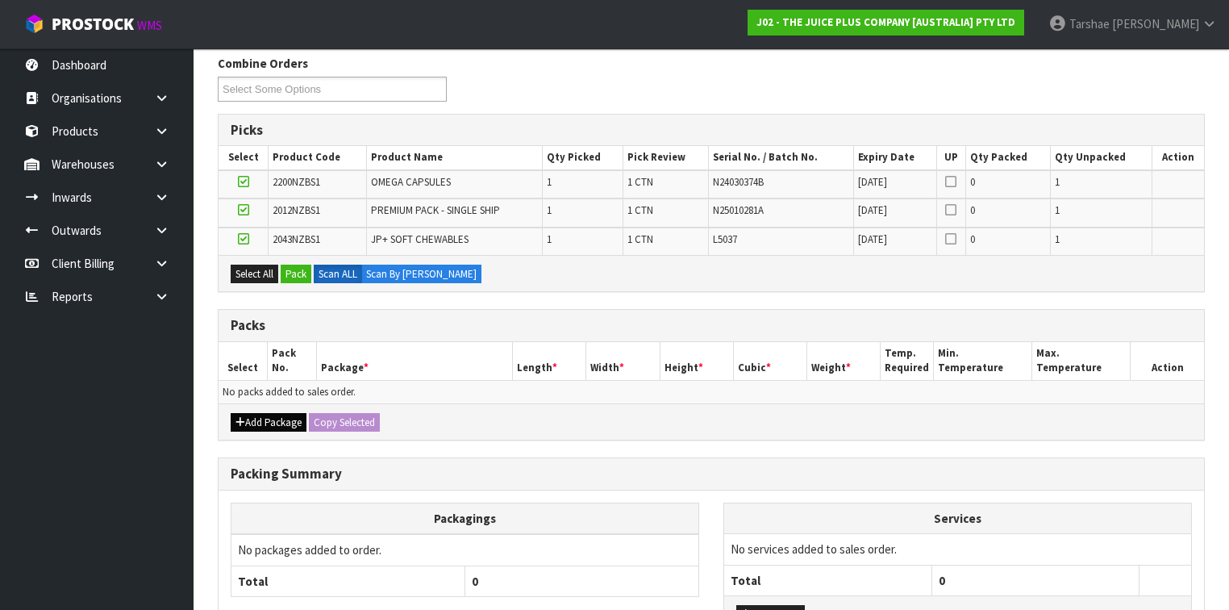
click at [281, 406] on div "Add Package Copy Selected" at bounding box center [712, 421] width 986 height 36
click at [277, 413] on button "Add Package" at bounding box center [269, 422] width 76 height 19
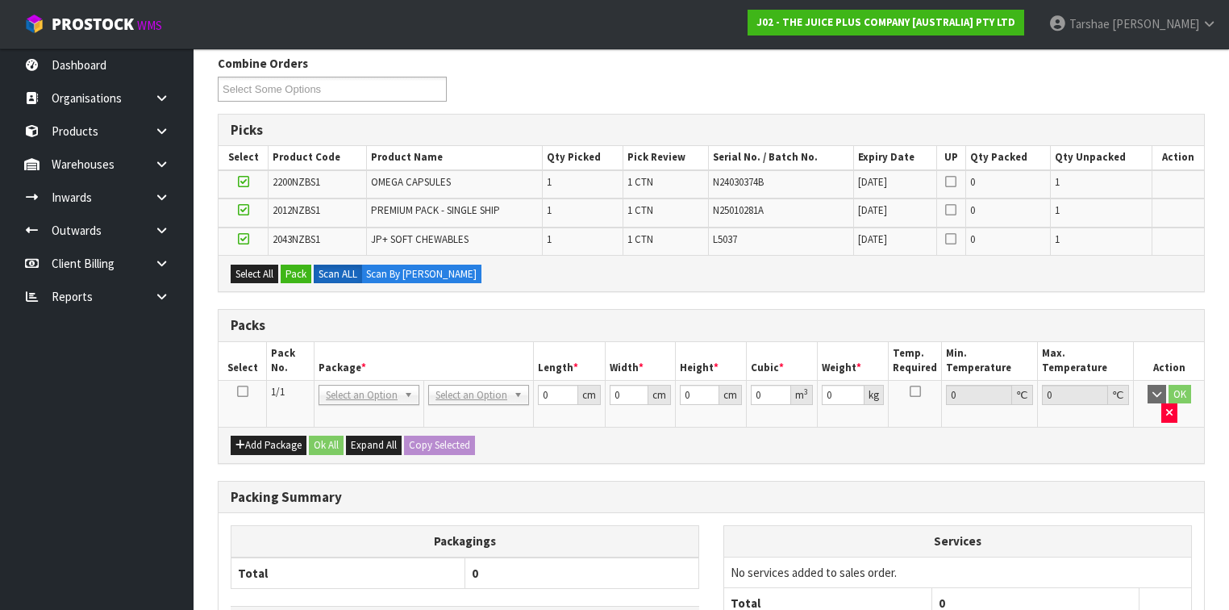
click at [242, 391] on icon at bounding box center [242, 391] width 11 height 1
click at [290, 272] on button "Pack" at bounding box center [296, 274] width 31 height 19
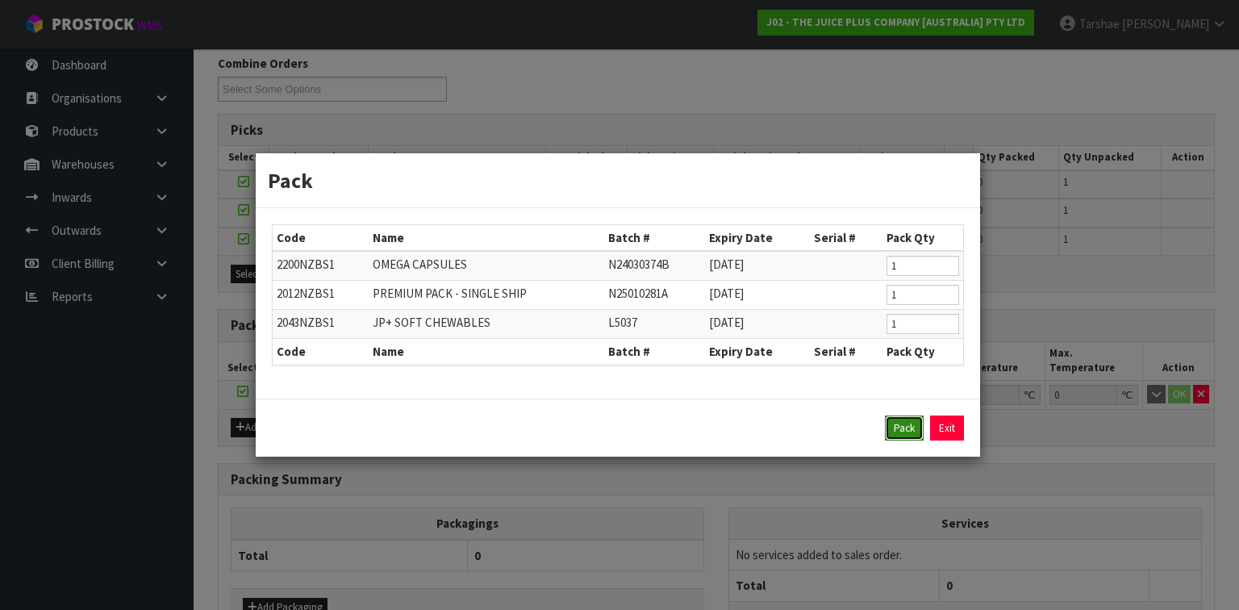
click at [890, 423] on button "Pack" at bounding box center [904, 428] width 39 height 26
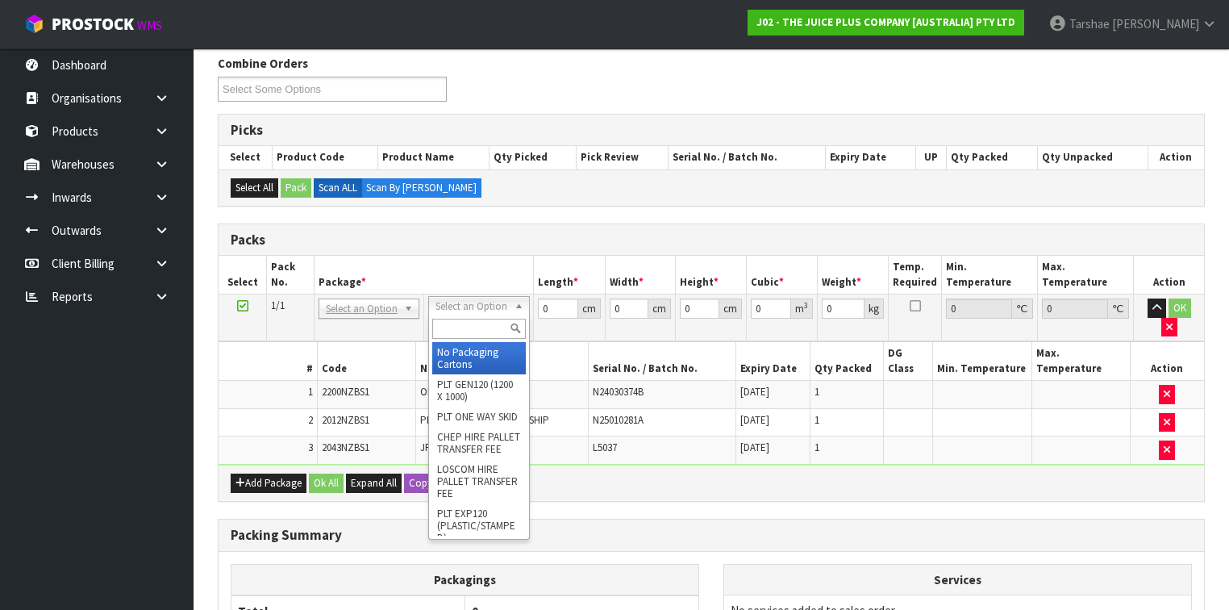
click at [482, 328] on input "text" at bounding box center [478, 329] width 93 height 20
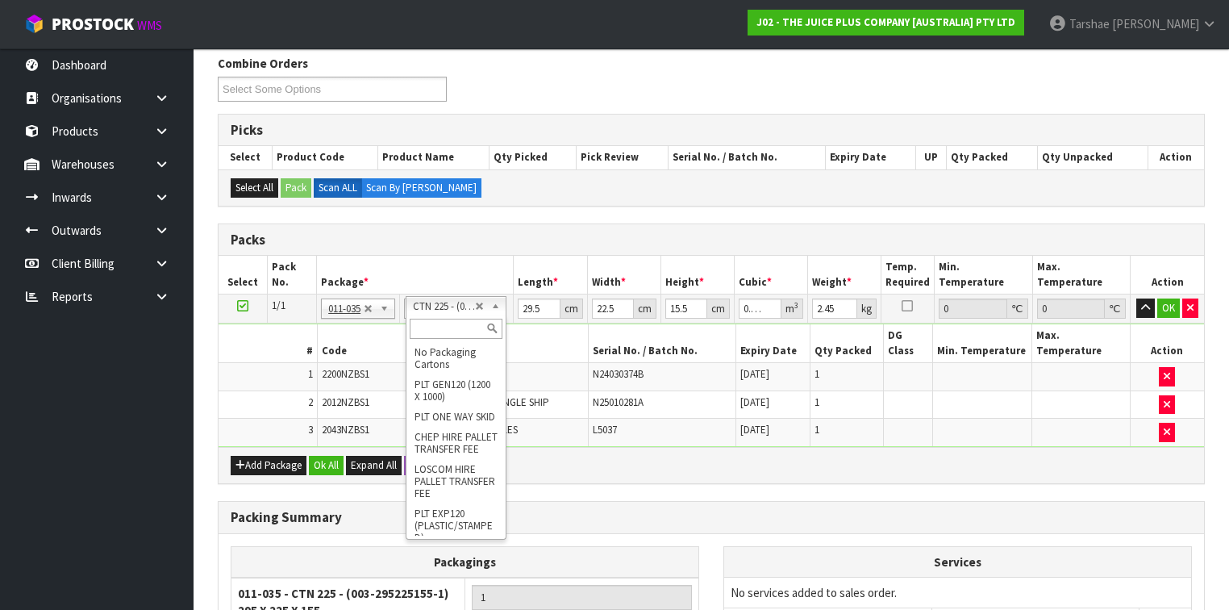
click at [453, 332] on input "text" at bounding box center [456, 329] width 93 height 20
click at [452, 340] on div at bounding box center [455, 328] width 99 height 27
click at [454, 326] on input "text" at bounding box center [456, 329] width 93 height 20
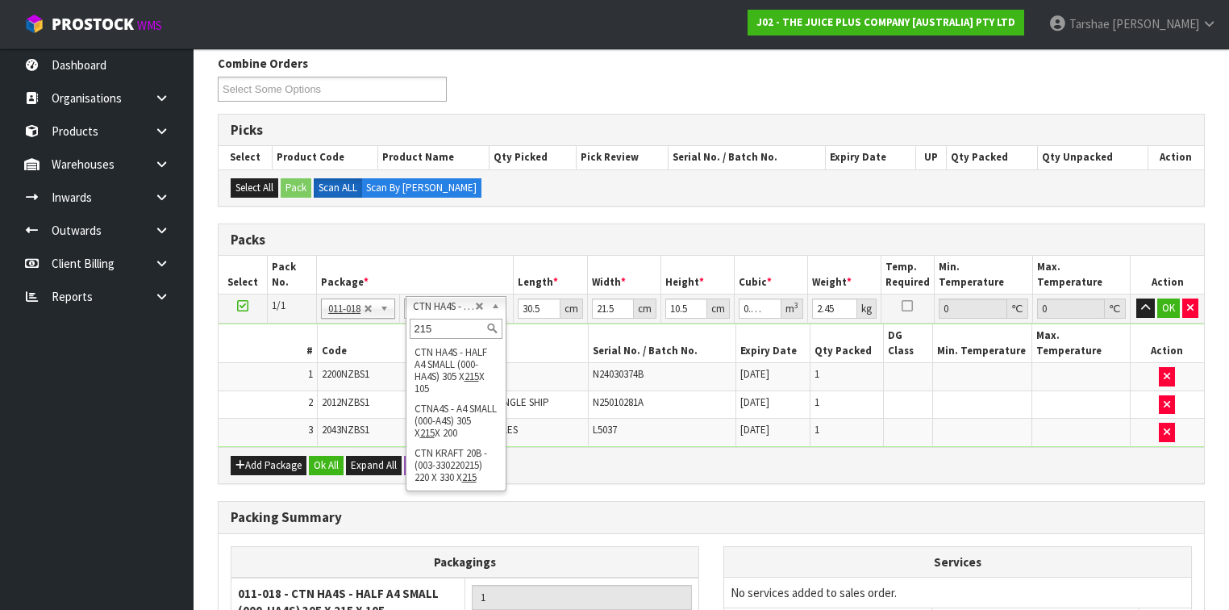
drag, startPoint x: 444, startPoint y: 328, endPoint x: 372, endPoint y: 332, distance: 72.7
click at [372, 332] on body "Toggle navigation ProStock WMS J02 - THE JUICE PLUS COMPANY [AUSTRALIA] PTY LTD…" at bounding box center [614, 47] width 1229 height 610
click at [457, 330] on input "text" at bounding box center [456, 329] width 93 height 20
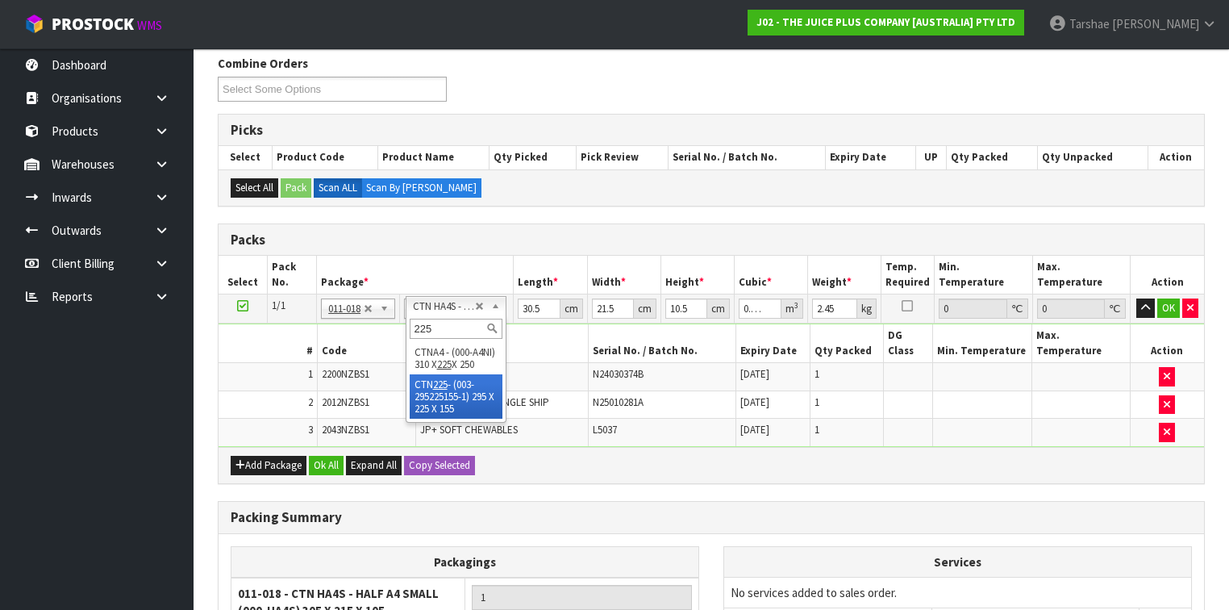
drag, startPoint x: 436, startPoint y: 400, endPoint x: 523, endPoint y: 330, distance: 111.9
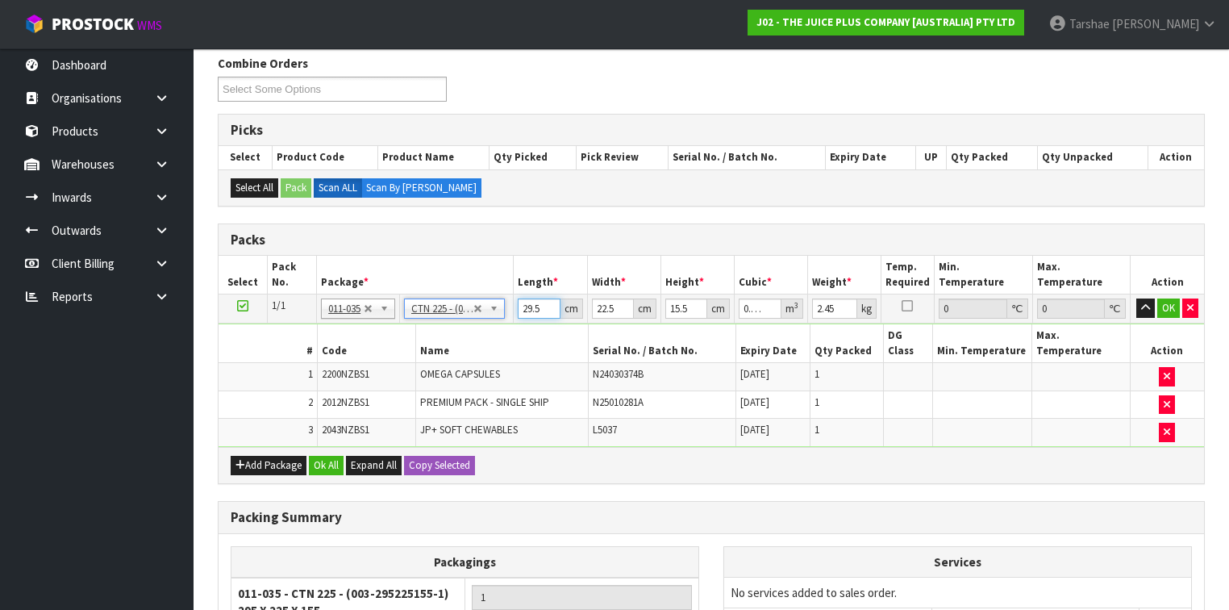
click at [542, 310] on input "29.5" at bounding box center [539, 308] width 42 height 20
click at [1136, 298] on button "button" at bounding box center [1145, 307] width 19 height 19
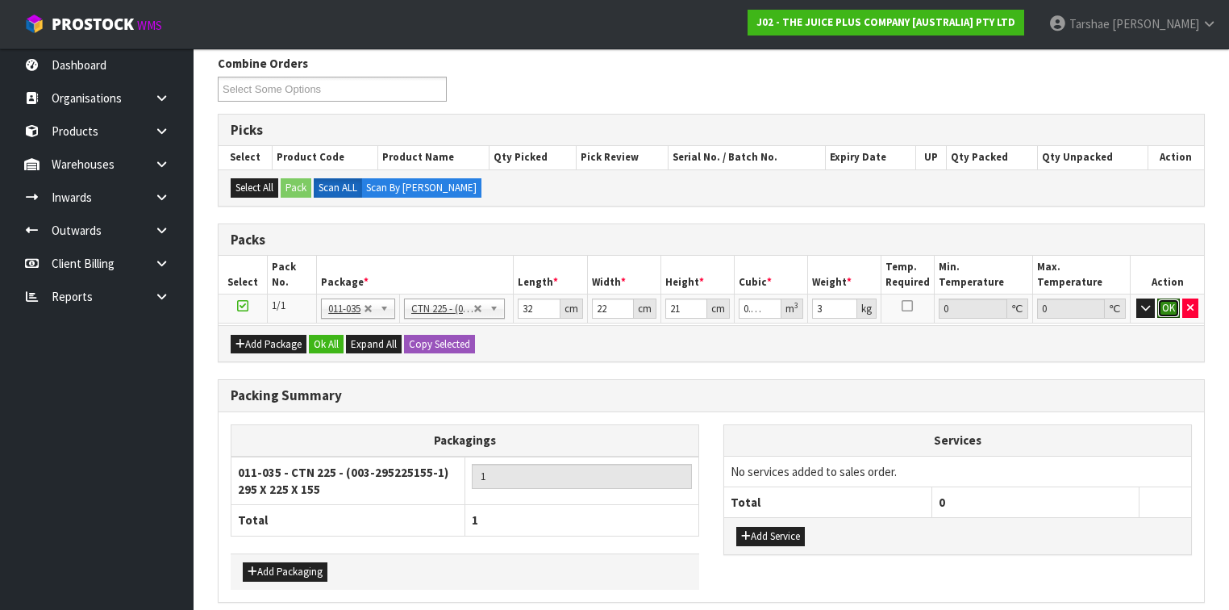
click button "OK" at bounding box center [1168, 307] width 23 height 19
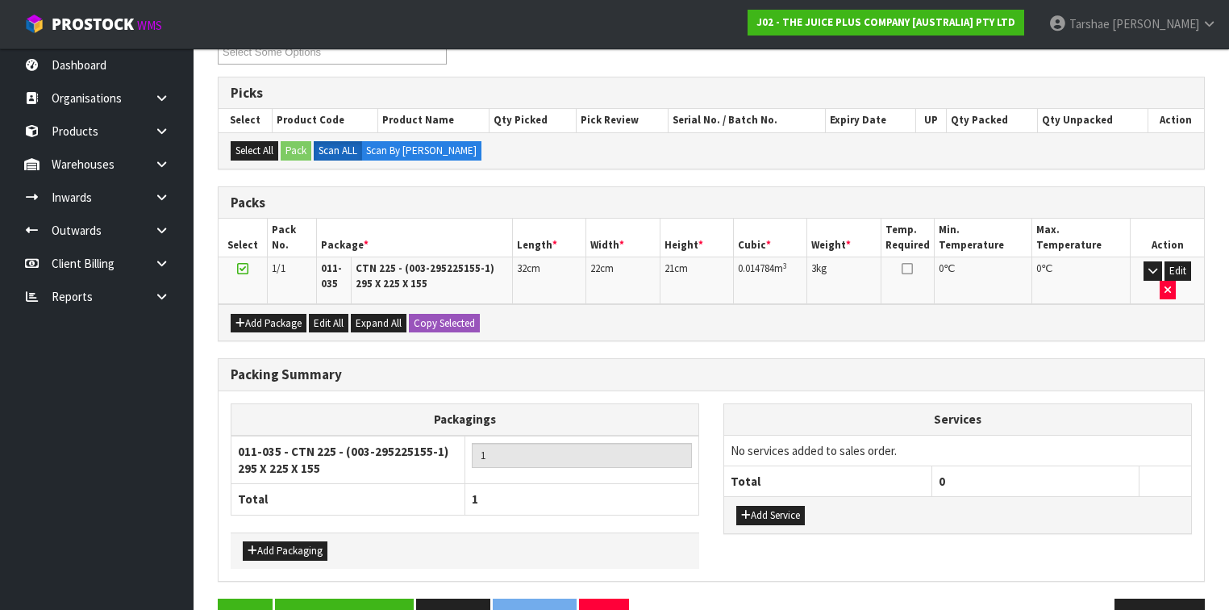
scroll to position [328, 0]
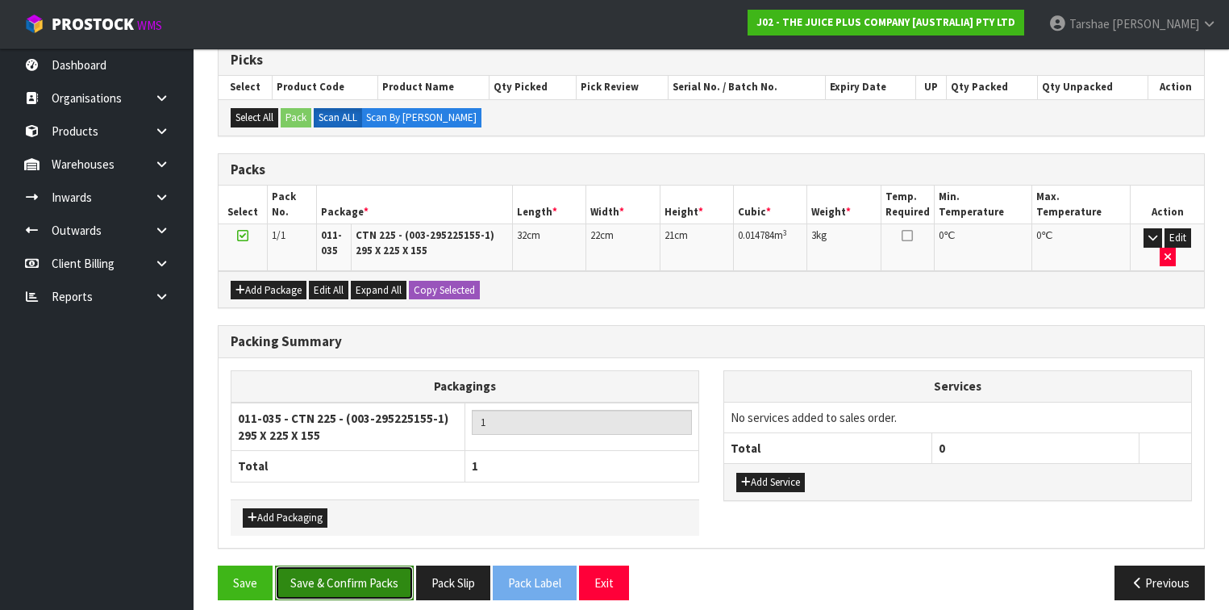
drag, startPoint x: 355, startPoint y: 565, endPoint x: 448, endPoint y: 538, distance: 97.3
click at [355, 565] on button "Save & Confirm Packs" at bounding box center [344, 582] width 139 height 35
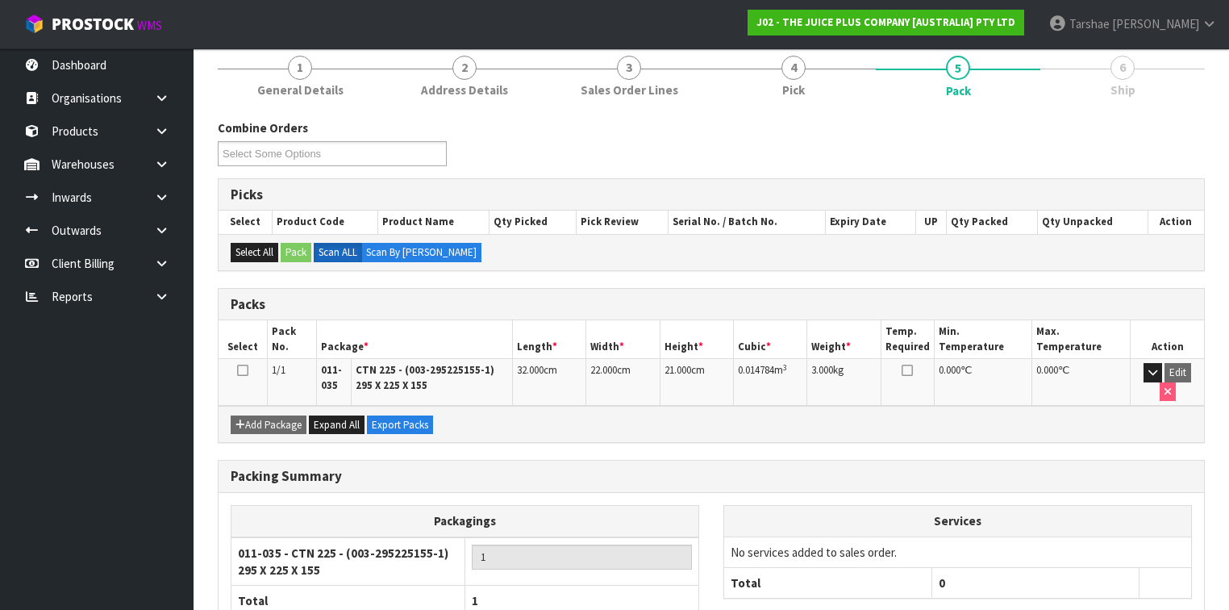
scroll to position [293, 0]
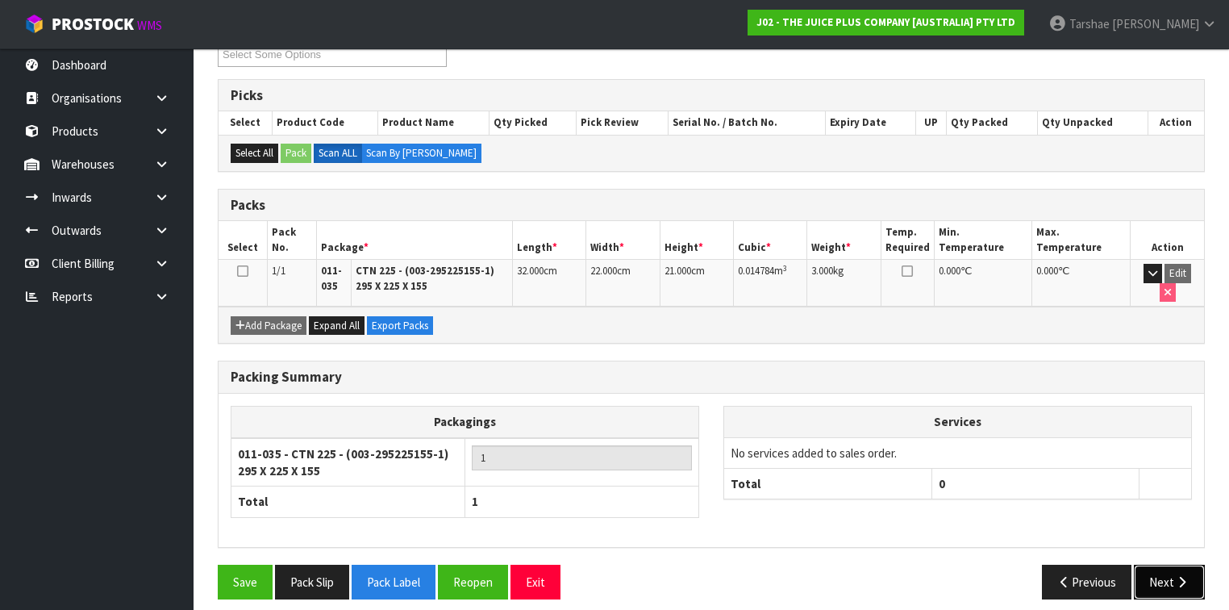
click at [1153, 579] on button "Next" at bounding box center [1169, 582] width 71 height 35
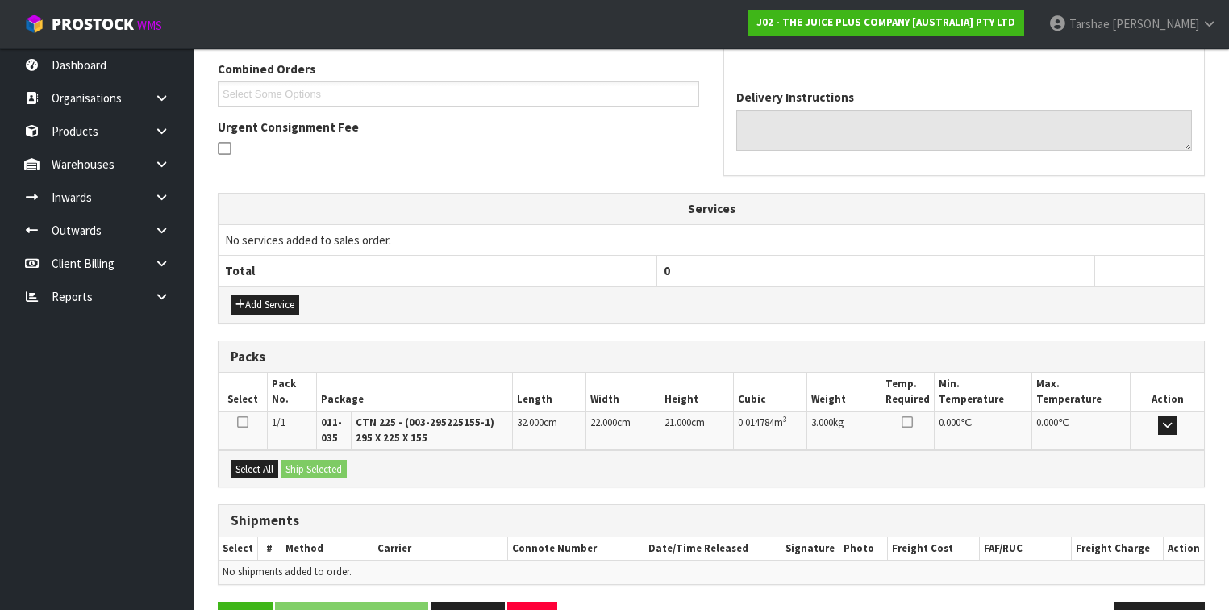
scroll to position [459, 0]
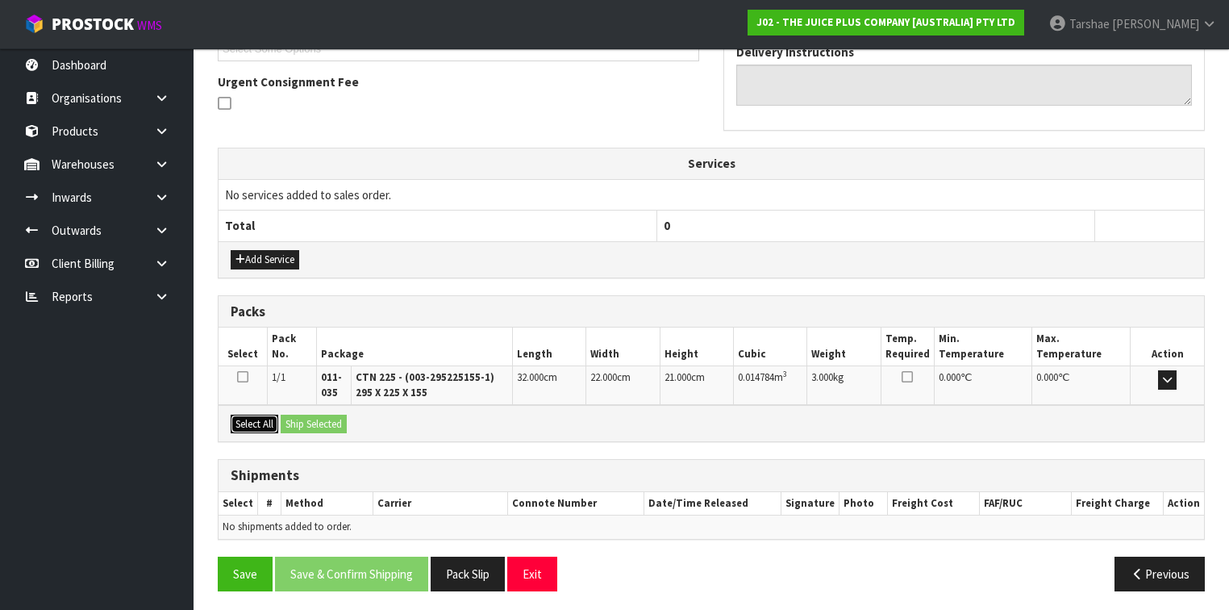
drag, startPoint x: 252, startPoint y: 419, endPoint x: 319, endPoint y: 418, distance: 67.0
click at [252, 419] on button "Select All" at bounding box center [255, 424] width 48 height 19
click at [319, 418] on button "Ship Selected" at bounding box center [314, 424] width 66 height 19
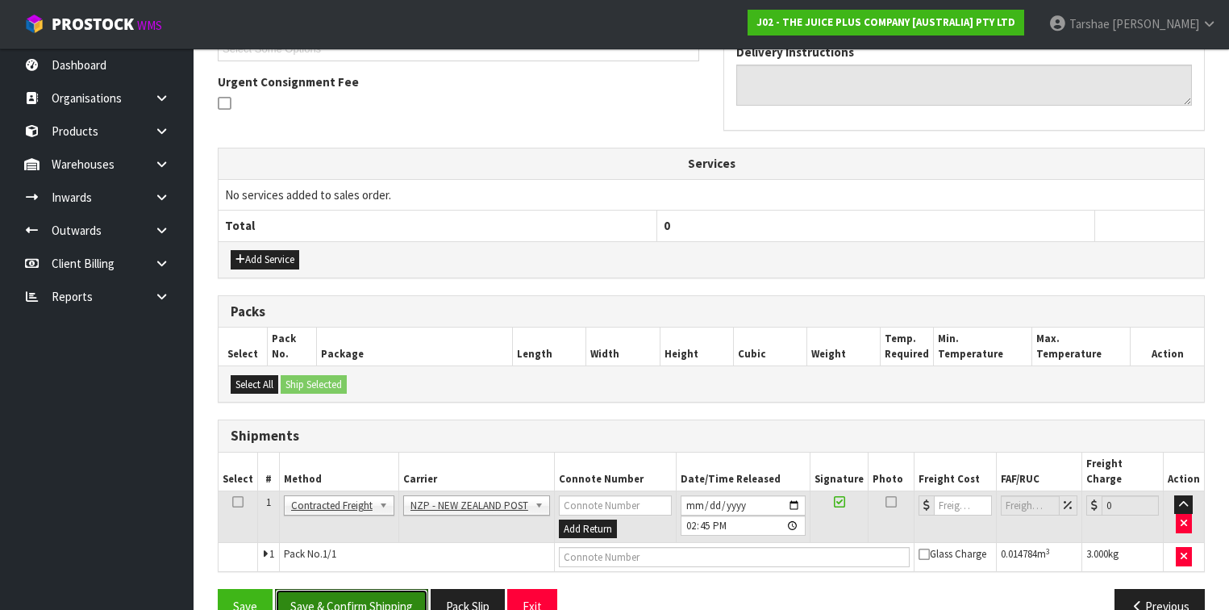
drag, startPoint x: 382, startPoint y: 581, endPoint x: 368, endPoint y: 550, distance: 33.9
click at [381, 589] on button "Save & Confirm Shipping" at bounding box center [351, 606] width 153 height 35
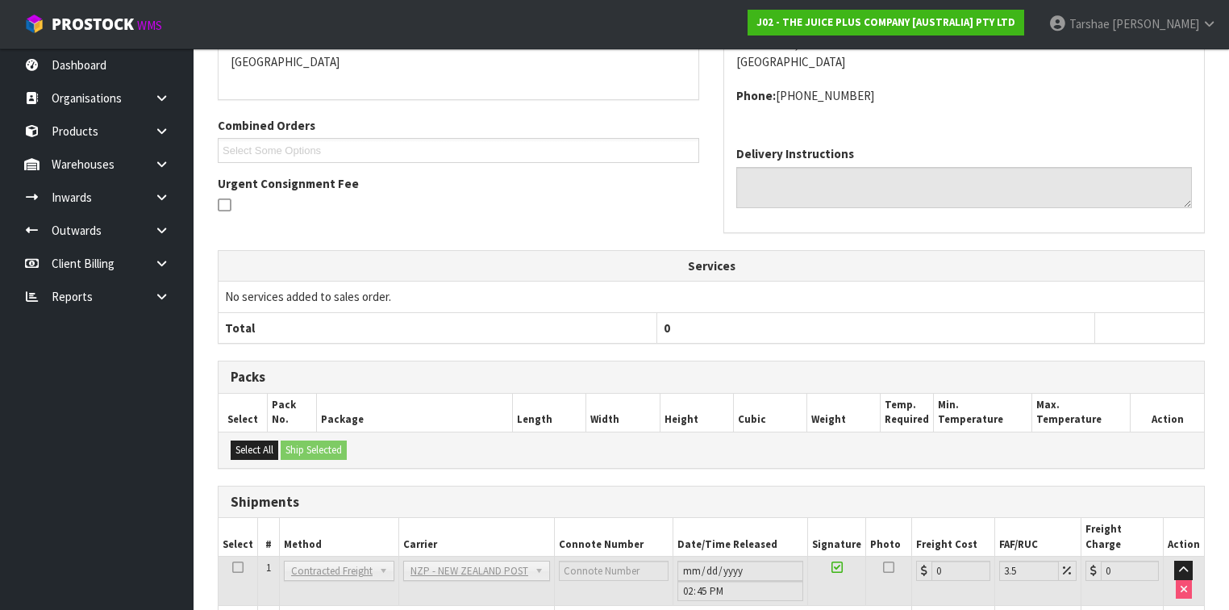
scroll to position [455, 0]
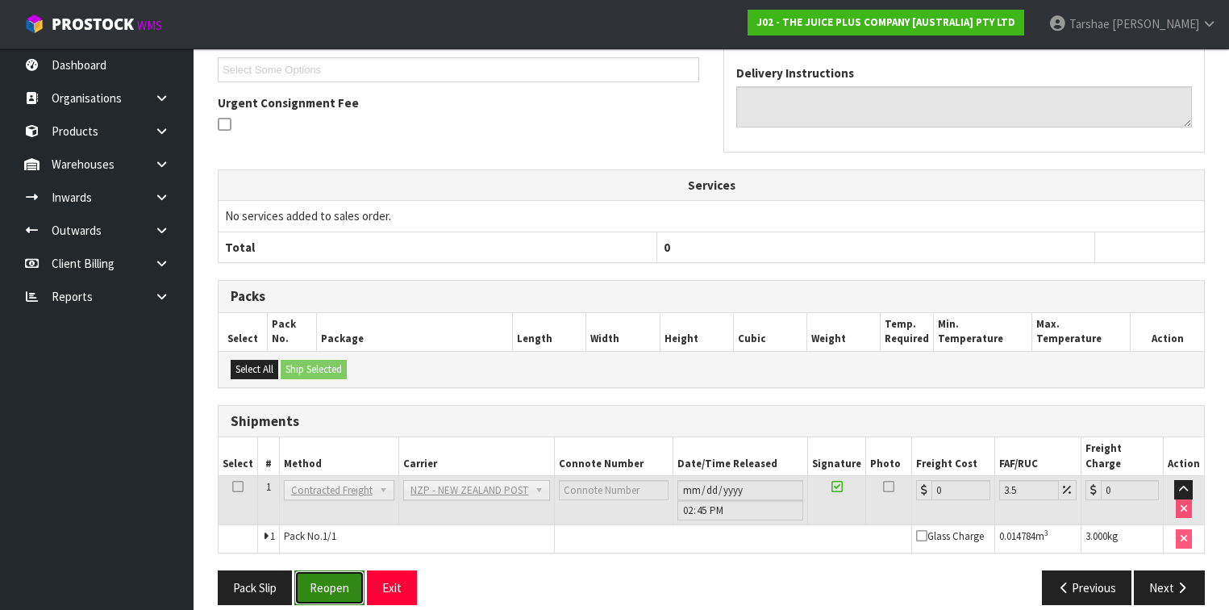
click at [359, 581] on button "Reopen" at bounding box center [329, 587] width 70 height 35
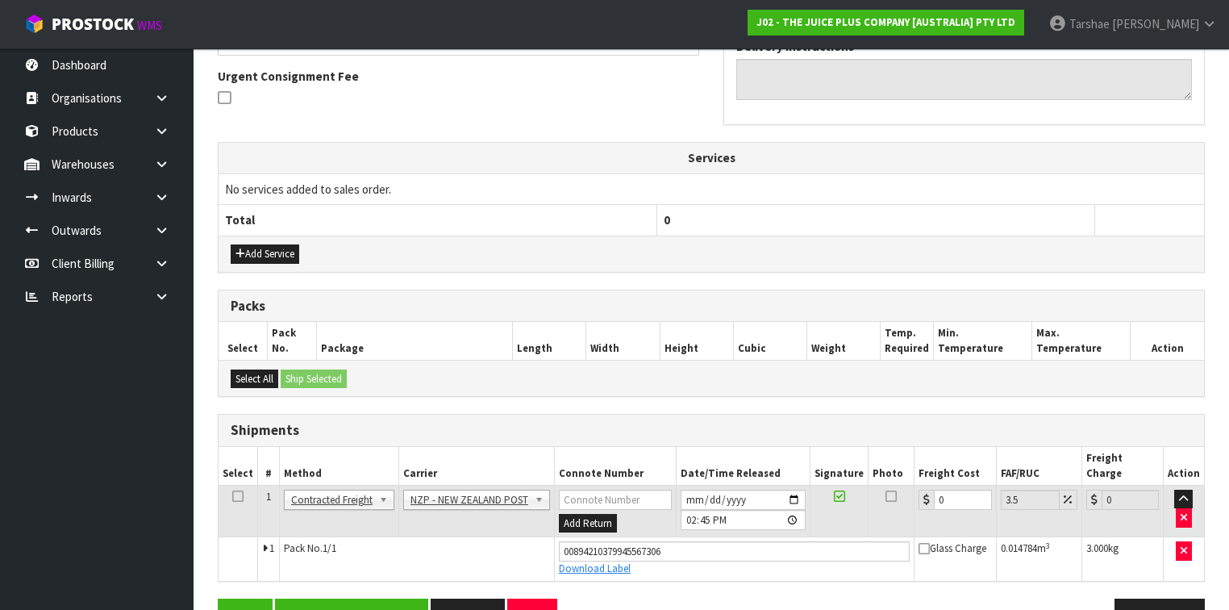
scroll to position [491, 0]
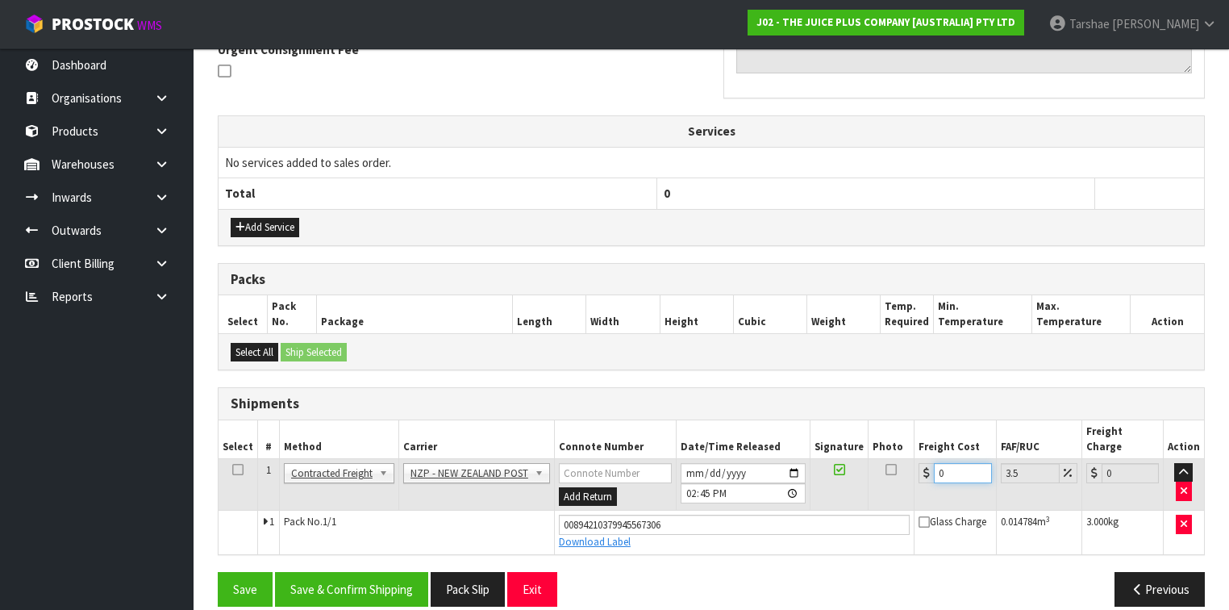
drag, startPoint x: 957, startPoint y: 451, endPoint x: 803, endPoint y: 451, distance: 154.0
click at [805, 458] on tr "1 Client Local Pickup Customer Local Pickup Company Freight Contracted Freight …" at bounding box center [712, 484] width 986 height 52
drag, startPoint x: 375, startPoint y: 567, endPoint x: 340, endPoint y: 536, distance: 46.8
click at [377, 572] on button "Save & Confirm Shipping" at bounding box center [351, 589] width 153 height 35
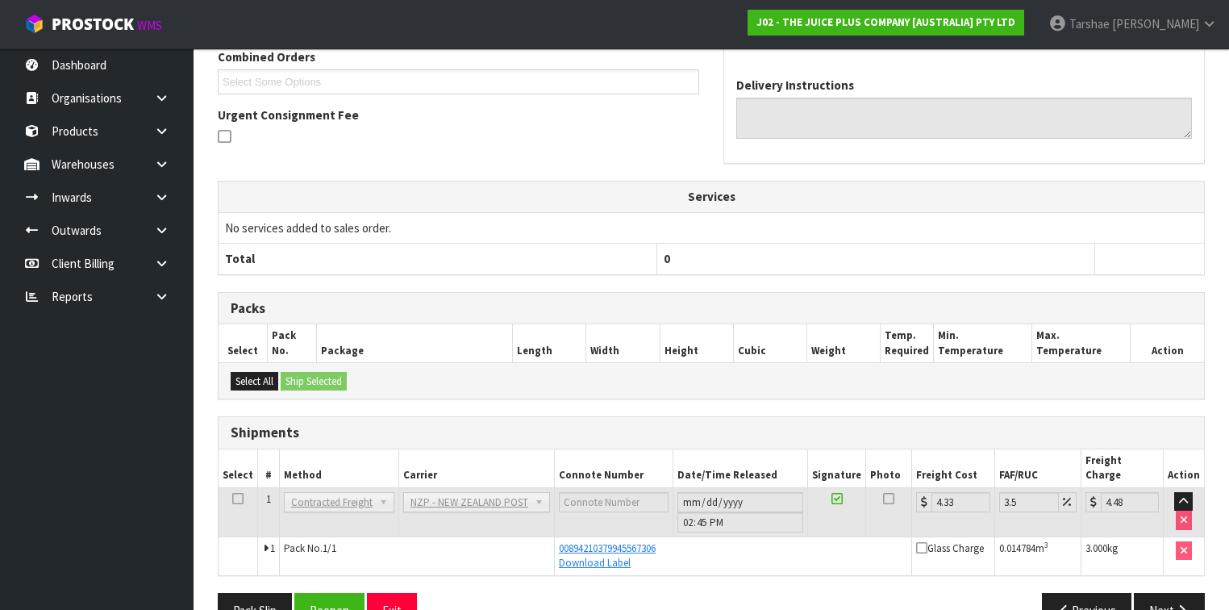
scroll to position [448, 0]
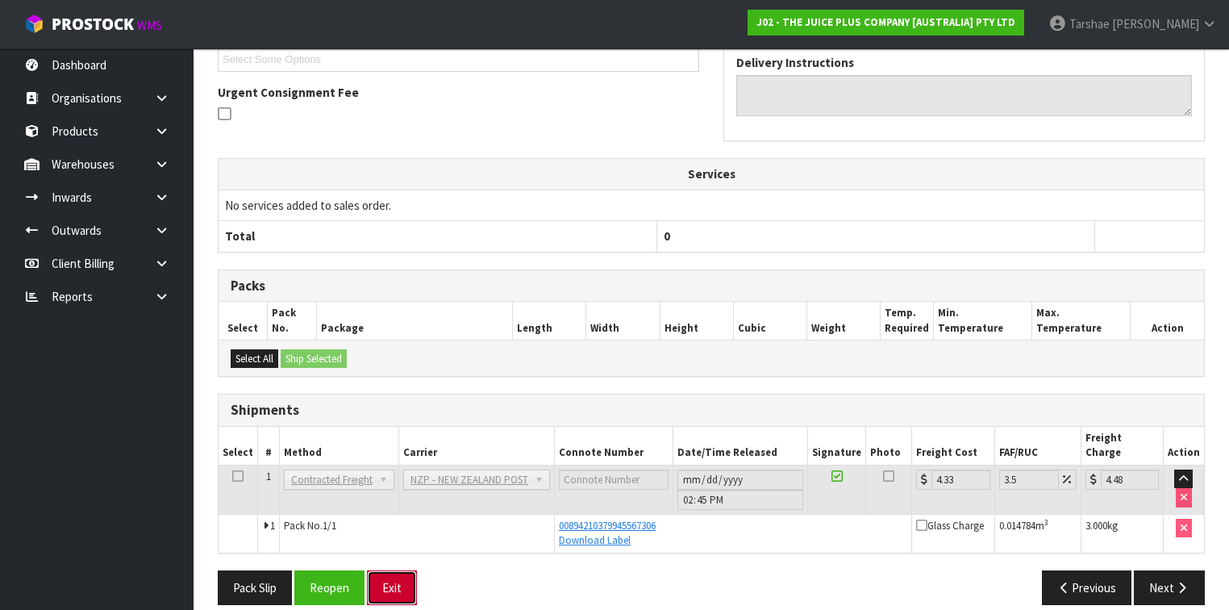
click at [395, 570] on button "Exit" at bounding box center [392, 587] width 50 height 35
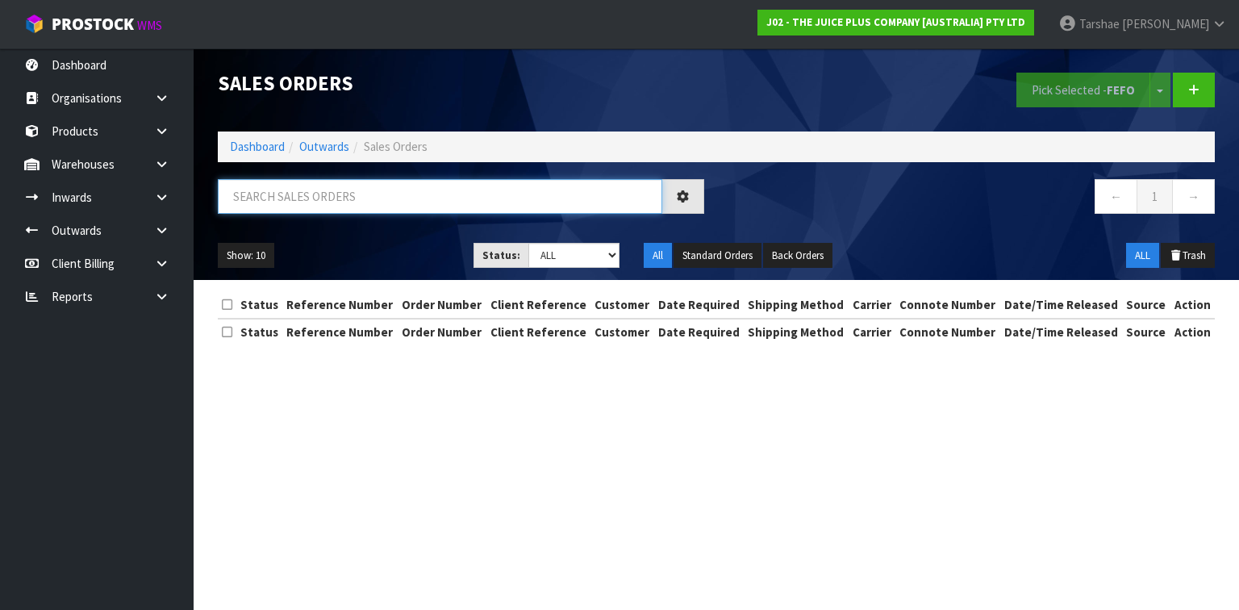
click at [394, 194] on input "text" at bounding box center [440, 196] width 444 height 35
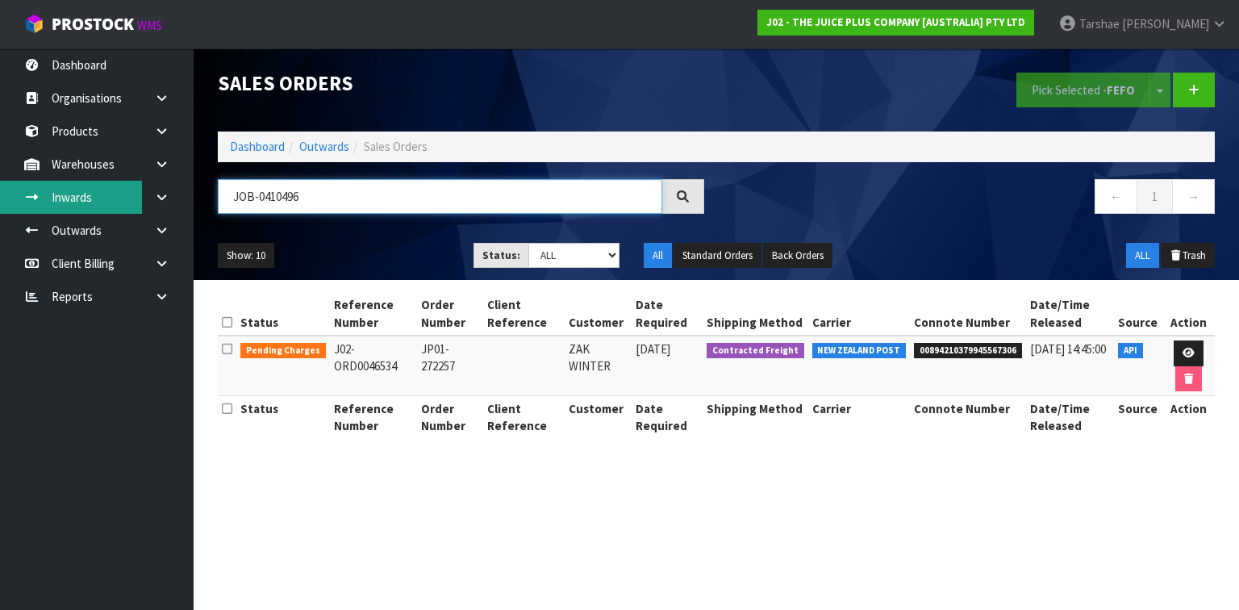
drag, startPoint x: 475, startPoint y: 197, endPoint x: 68, endPoint y: 209, distance: 407.5
click at [69, 210] on body "Toggle navigation ProStock WMS J02 - THE JUICE PLUS COMPANY [AUSTRALIA] PTY LTD…" at bounding box center [619, 305] width 1239 height 610
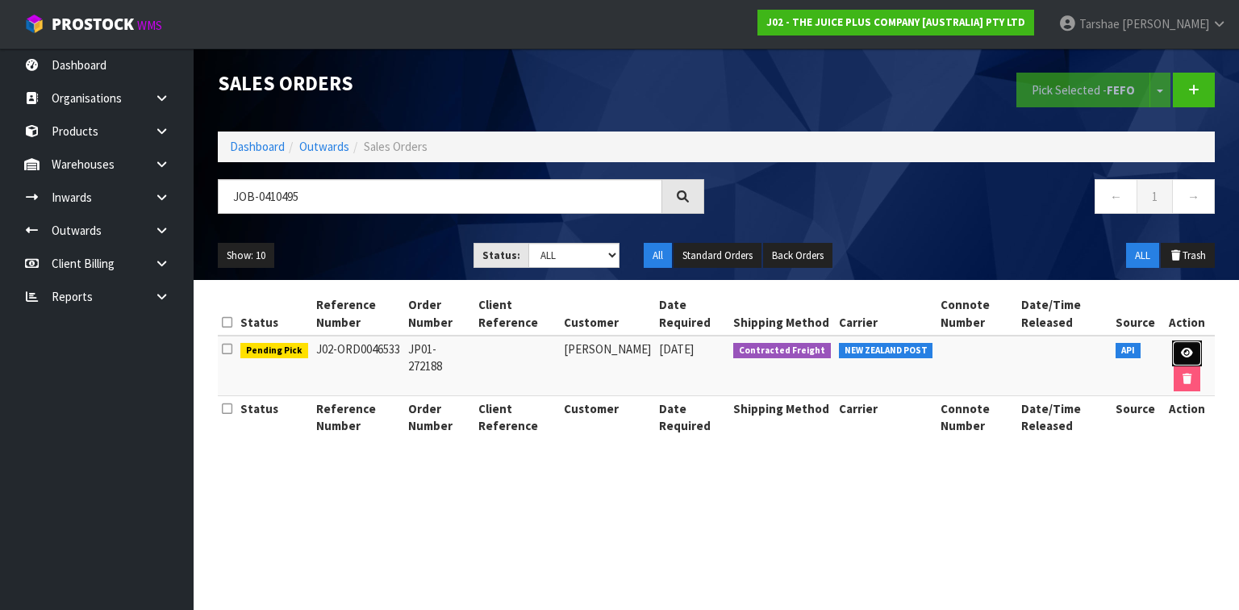
click at [1184, 350] on icon at bounding box center [1187, 353] width 12 height 10
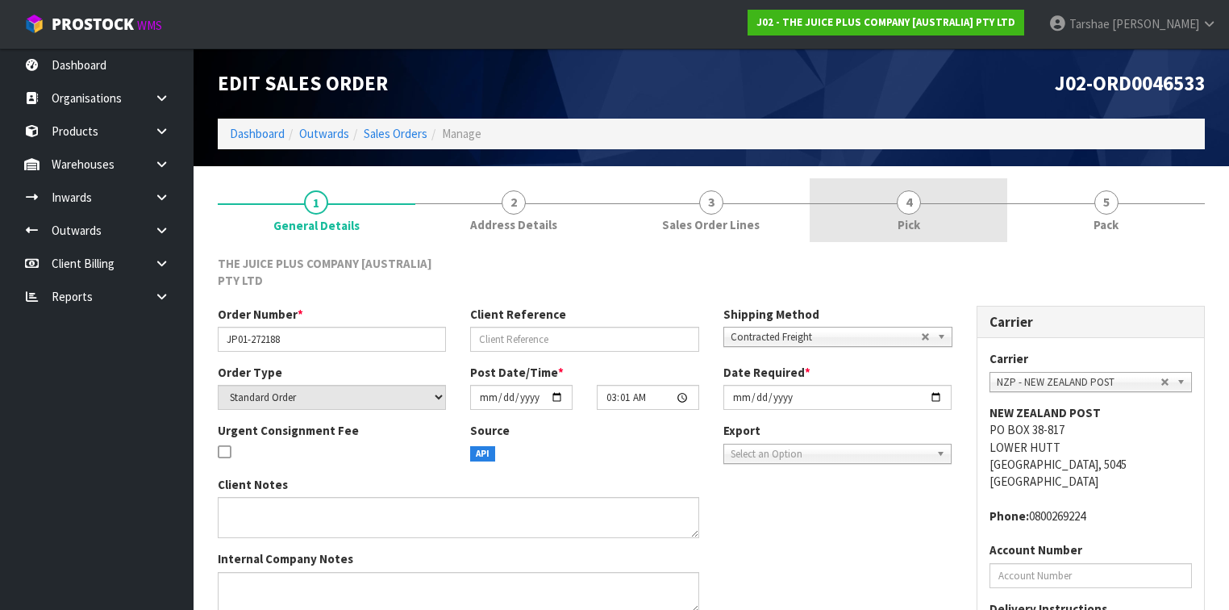
click at [903, 187] on link "4 Pick" at bounding box center [909, 210] width 198 height 64
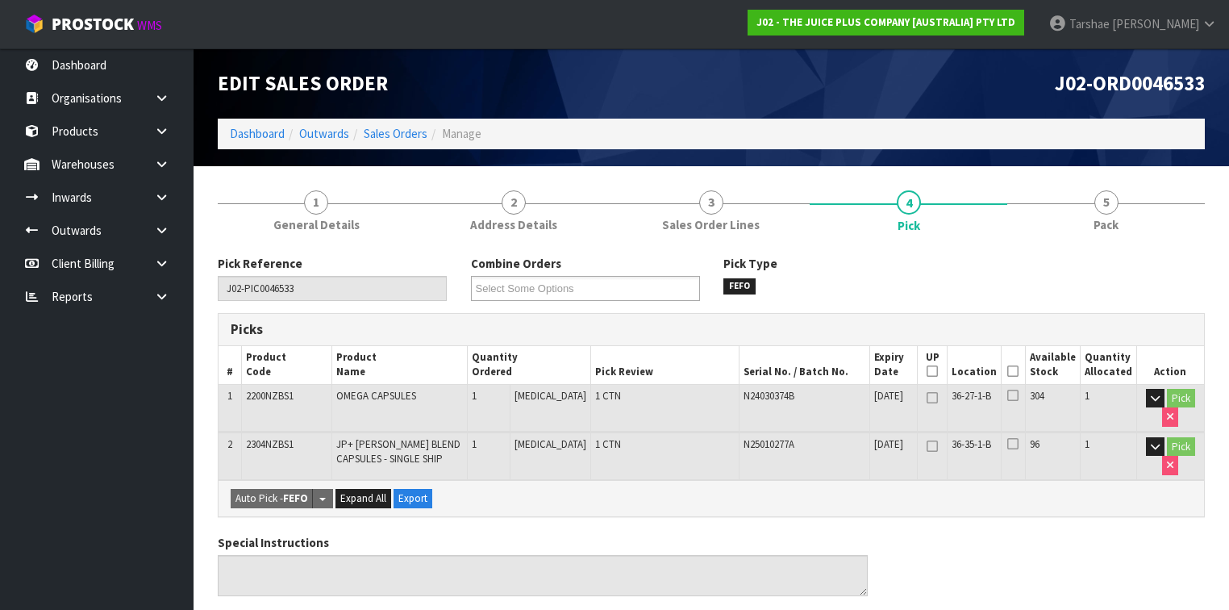
click at [1019, 372] on icon at bounding box center [1012, 371] width 11 height 1
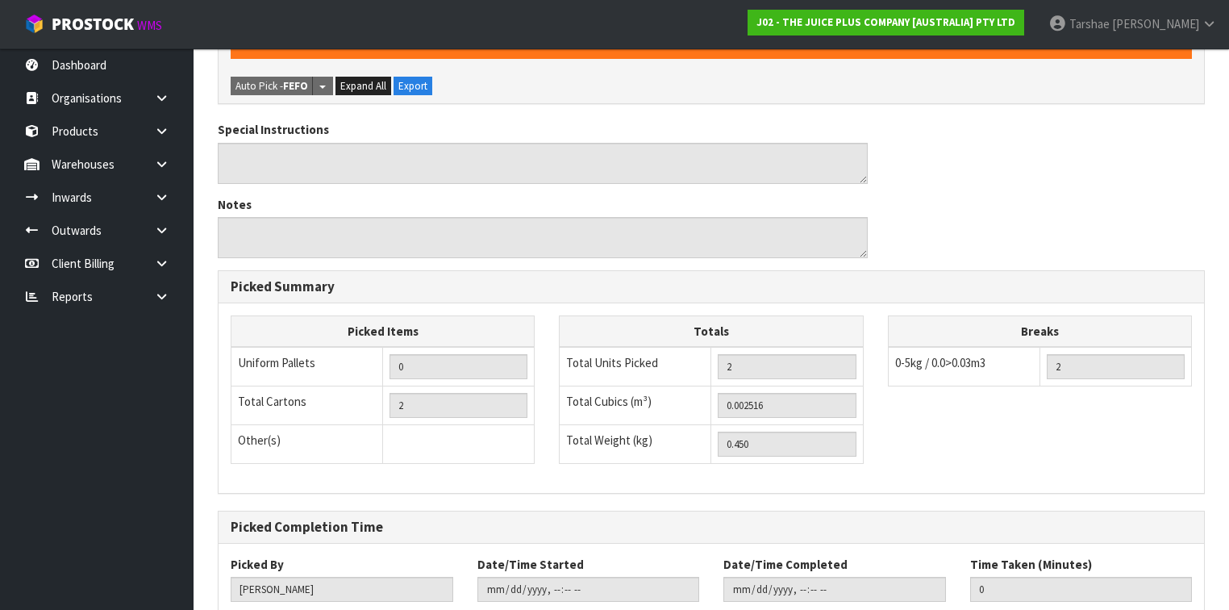
scroll to position [569, 0]
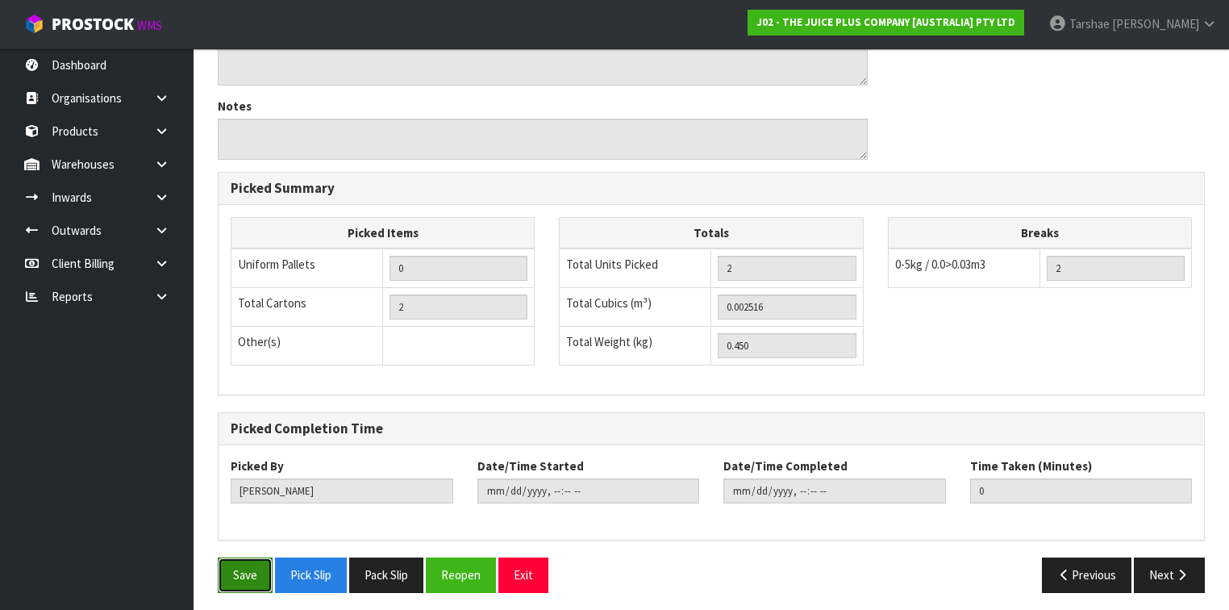
click at [254, 557] on button "Save" at bounding box center [245, 574] width 55 height 35
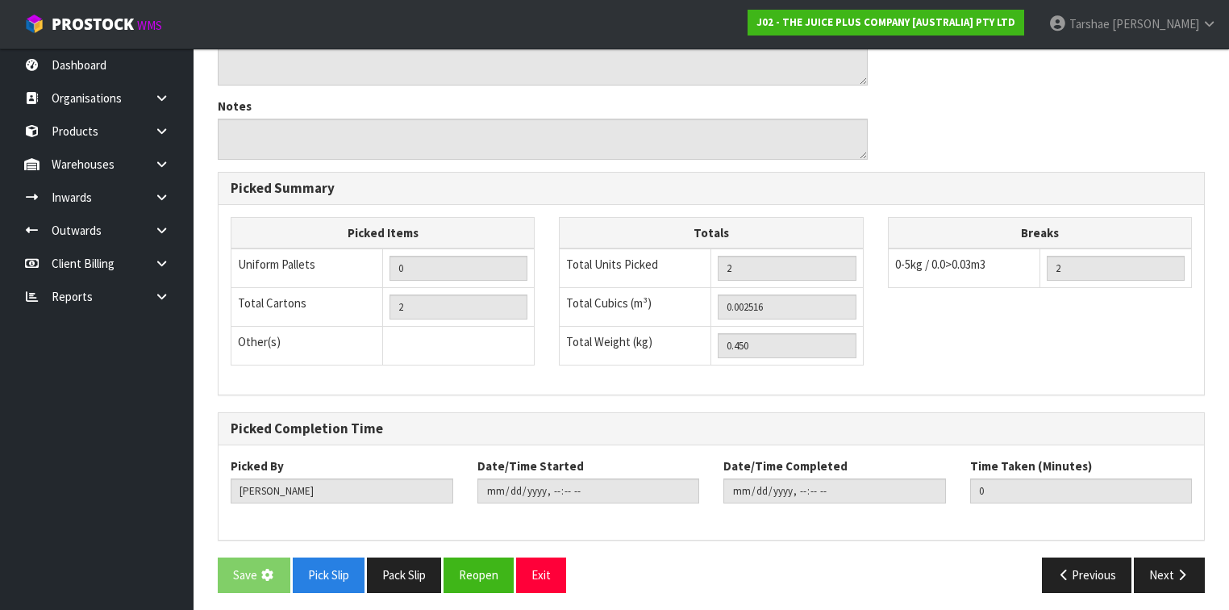
scroll to position [0, 0]
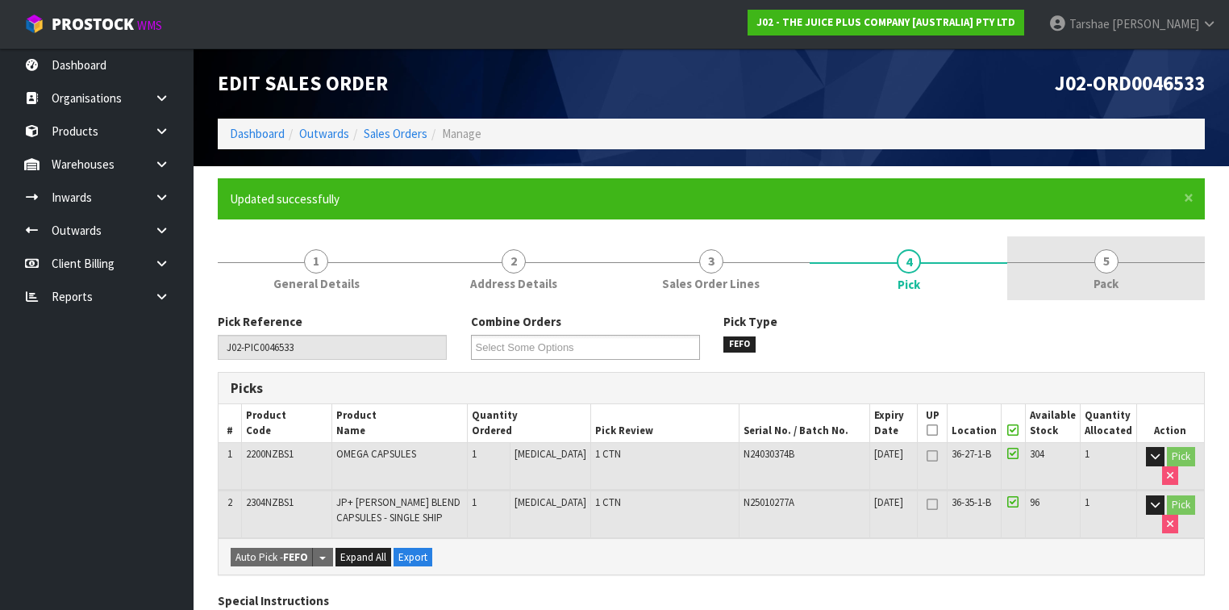
drag, startPoint x: 1128, startPoint y: 281, endPoint x: 1090, endPoint y: 278, distance: 38.8
click at [1128, 281] on link "5 Pack" at bounding box center [1106, 268] width 198 height 64
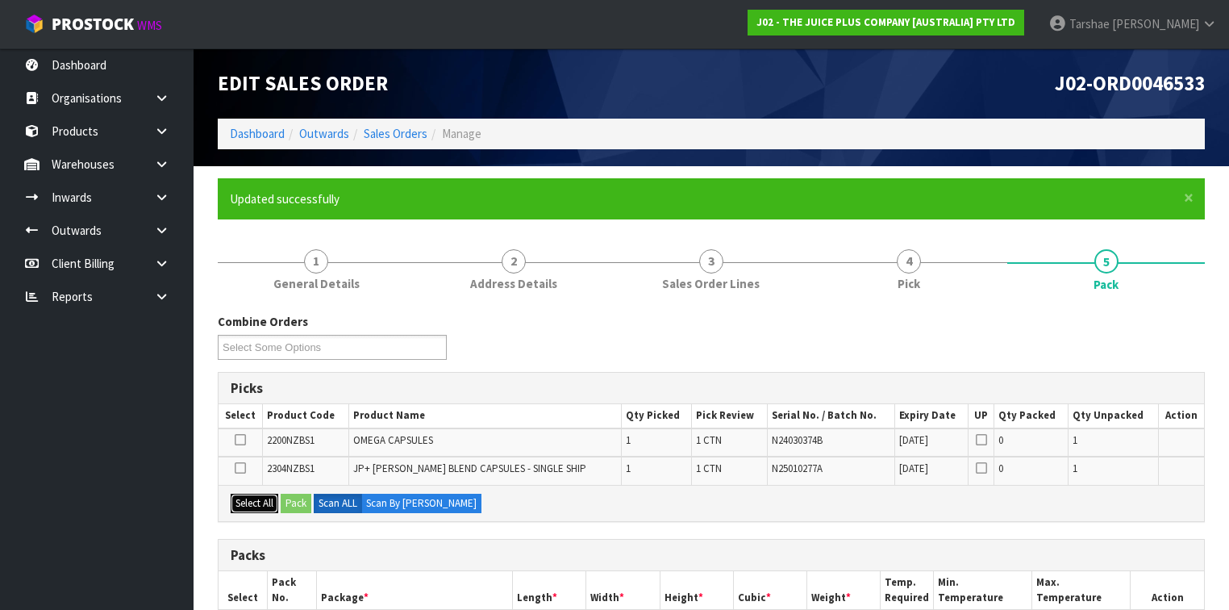
click at [266, 501] on button "Select All" at bounding box center [255, 503] width 48 height 19
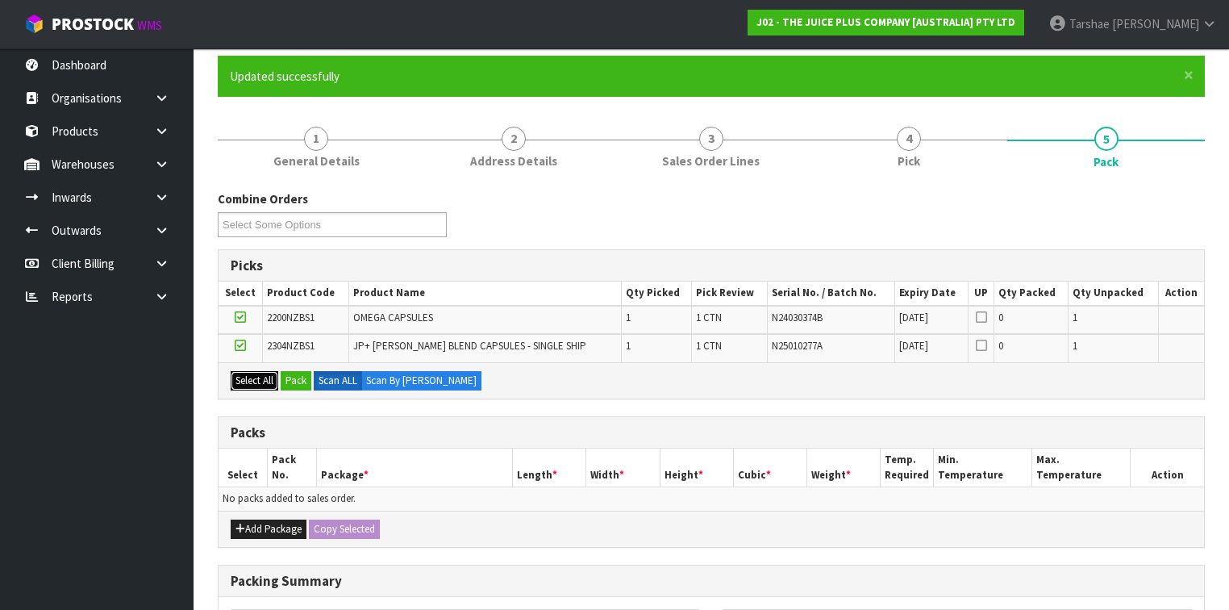
scroll to position [129, 0]
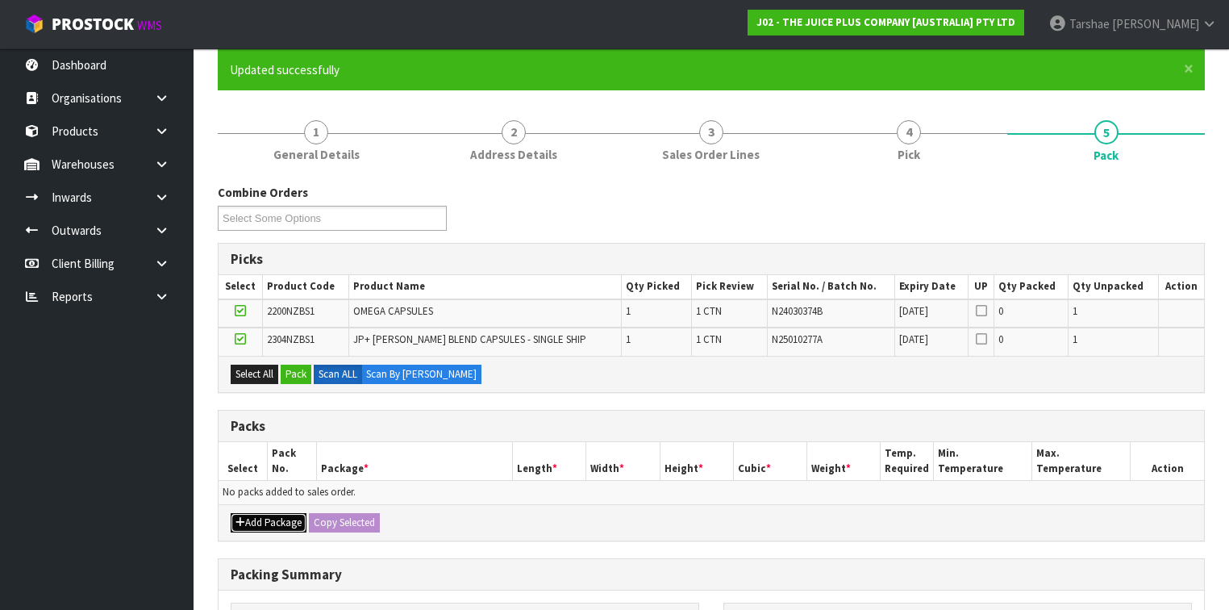
click at [264, 518] on button "Add Package" at bounding box center [269, 522] width 76 height 19
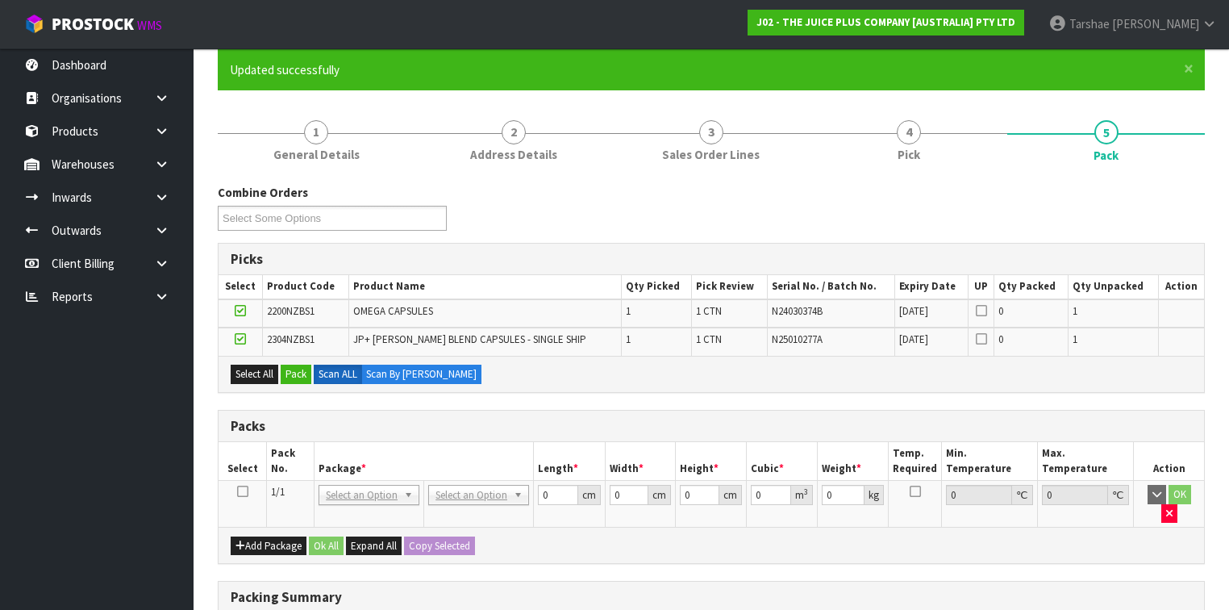
click at [244, 491] on icon at bounding box center [242, 491] width 11 height 1
click at [294, 372] on button "Pack" at bounding box center [296, 374] width 31 height 19
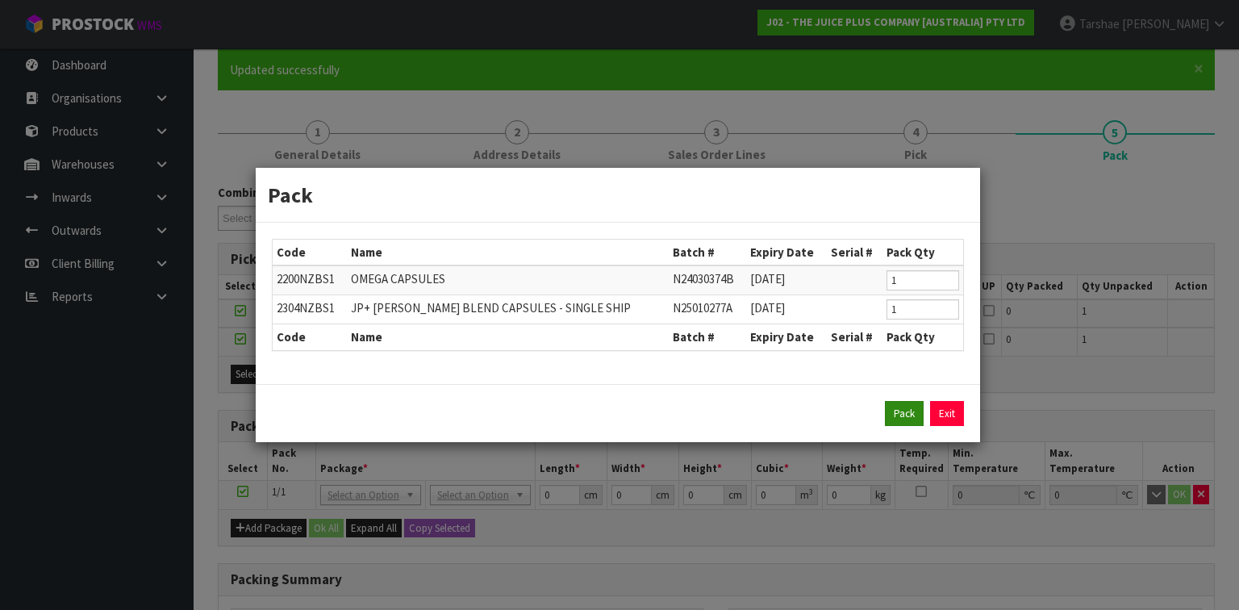
drag, startPoint x: 882, startPoint y: 400, endPoint x: 887, endPoint y: 410, distance: 11.2
click at [884, 406] on div "Pack Exit" at bounding box center [618, 414] width 692 height 26
click at [893, 411] on button "Pack" at bounding box center [904, 414] width 39 height 26
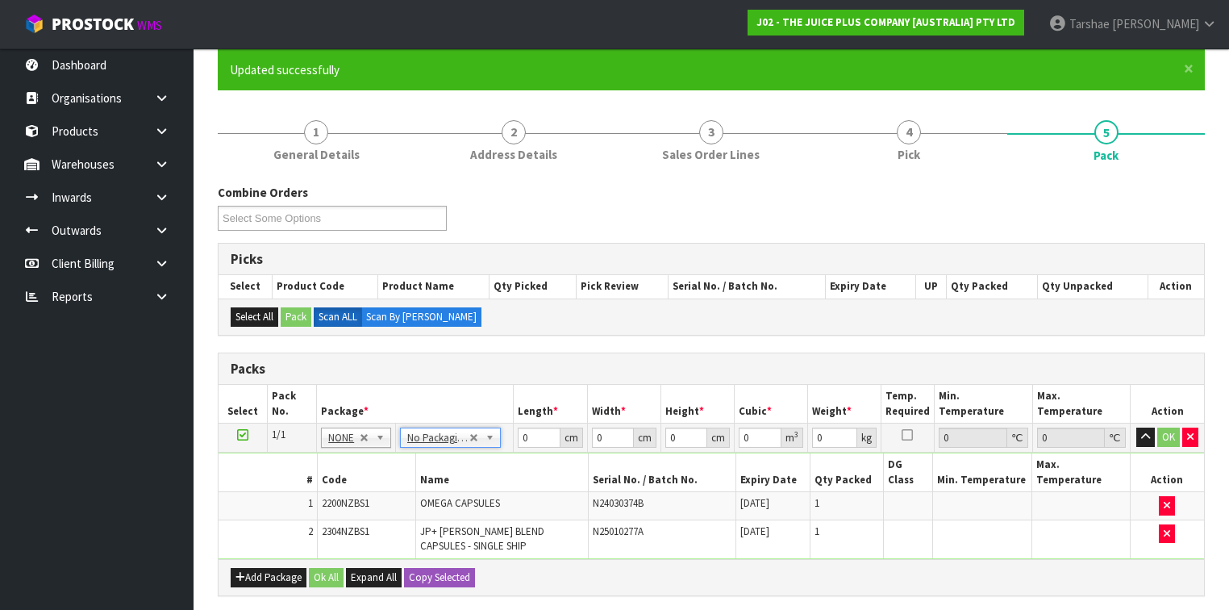
click at [486, 455] on th "Name" at bounding box center [501, 472] width 173 height 38
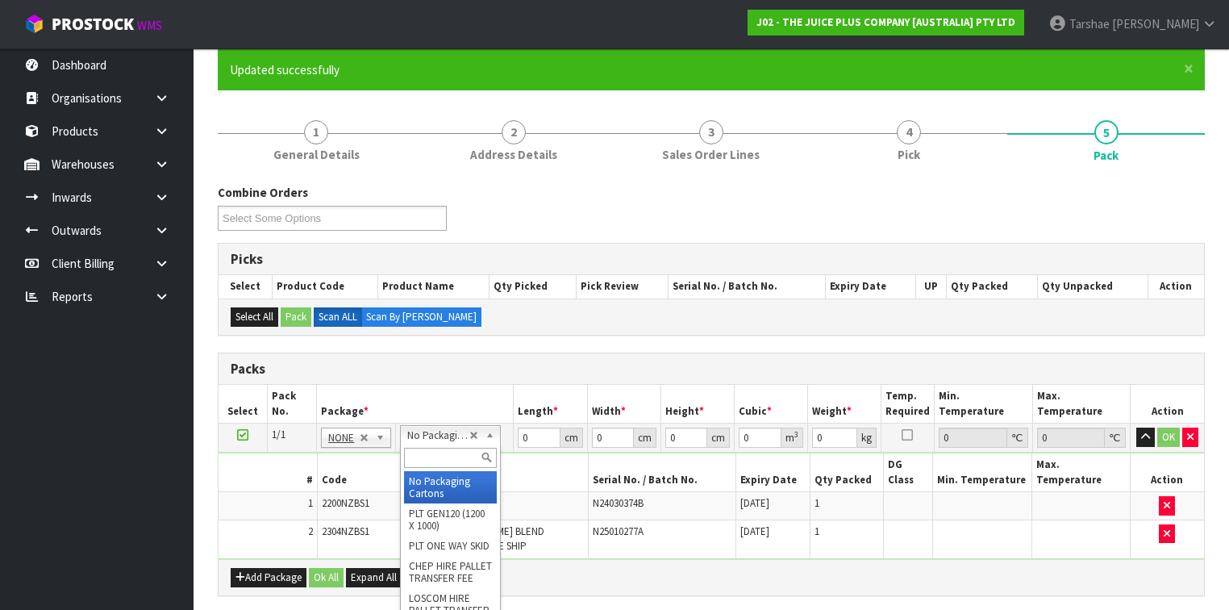
click at [467, 455] on input "text" at bounding box center [450, 458] width 93 height 20
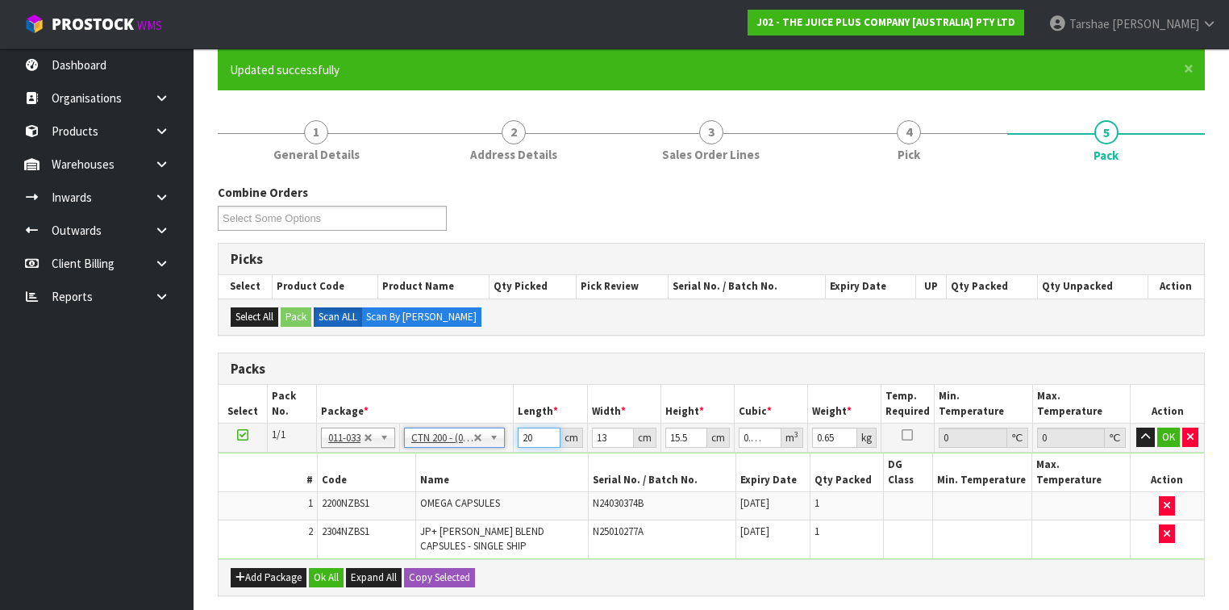
click at [536, 429] on input "20" at bounding box center [539, 437] width 42 height 20
click at [1136, 427] on button "button" at bounding box center [1145, 436] width 19 height 19
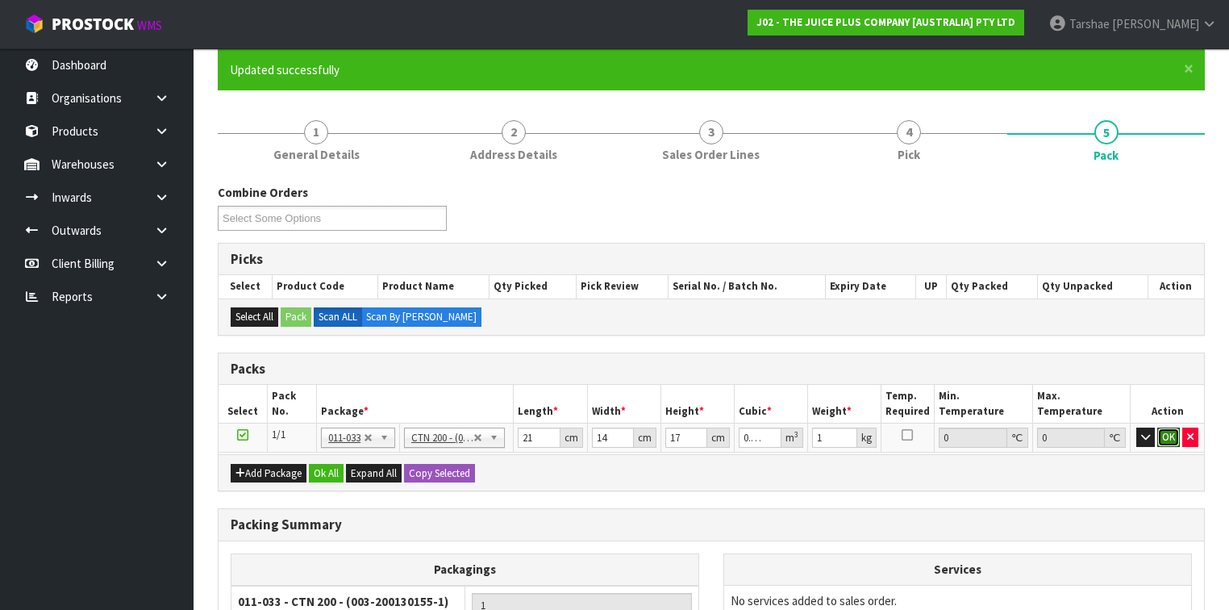
click button "OK" at bounding box center [1168, 436] width 23 height 19
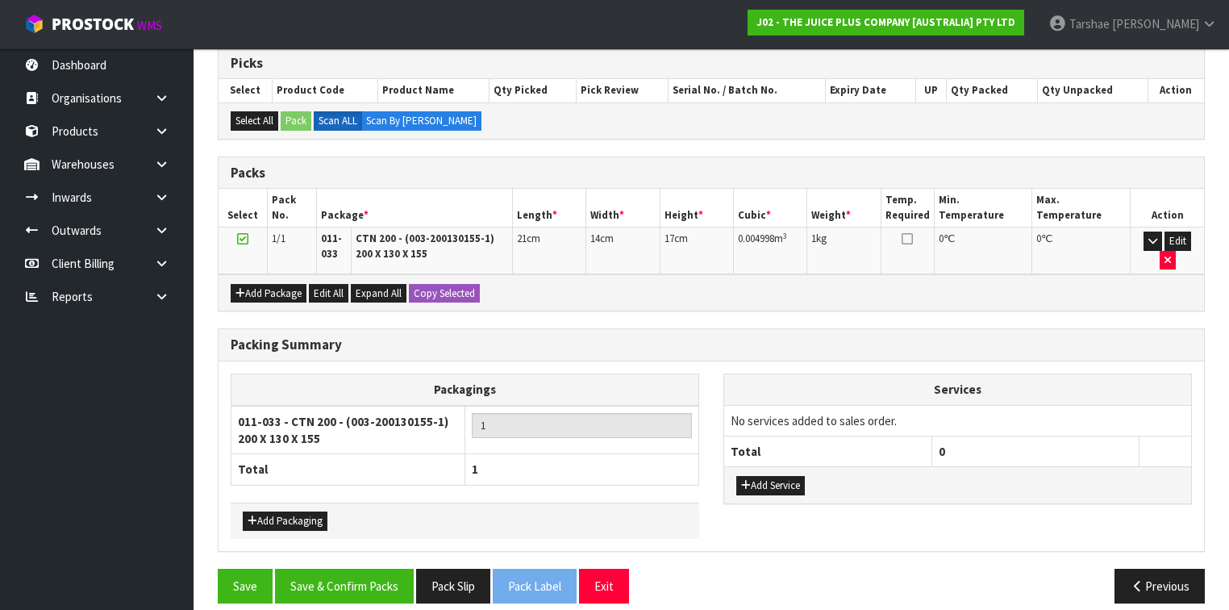
scroll to position [328, 0]
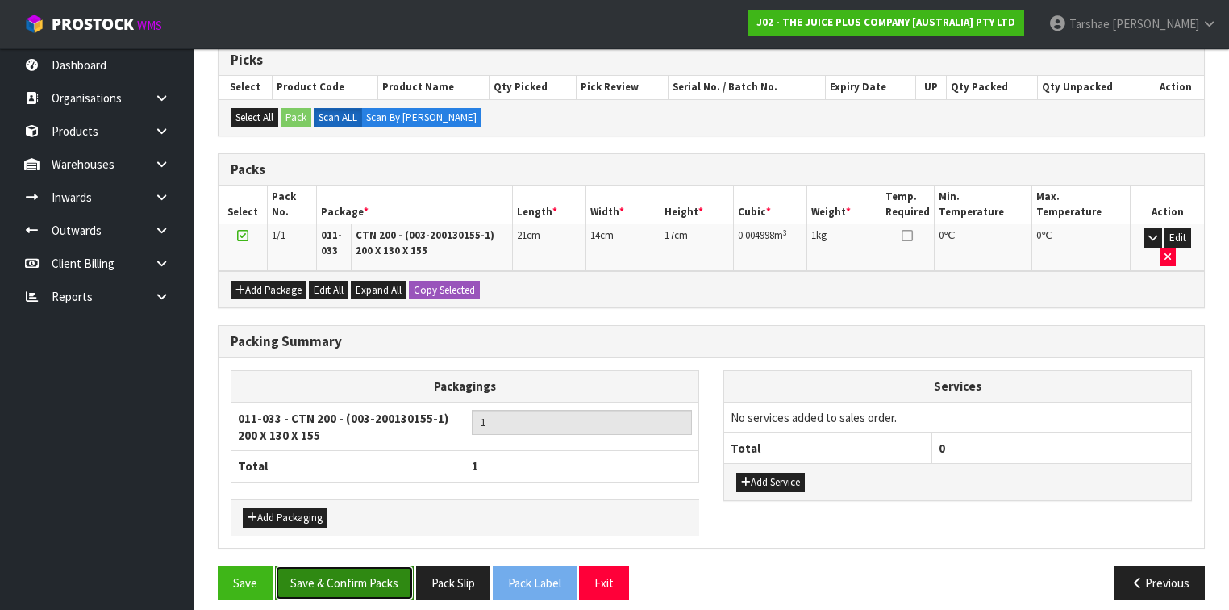
click at [345, 576] on button "Save & Confirm Packs" at bounding box center [344, 582] width 139 height 35
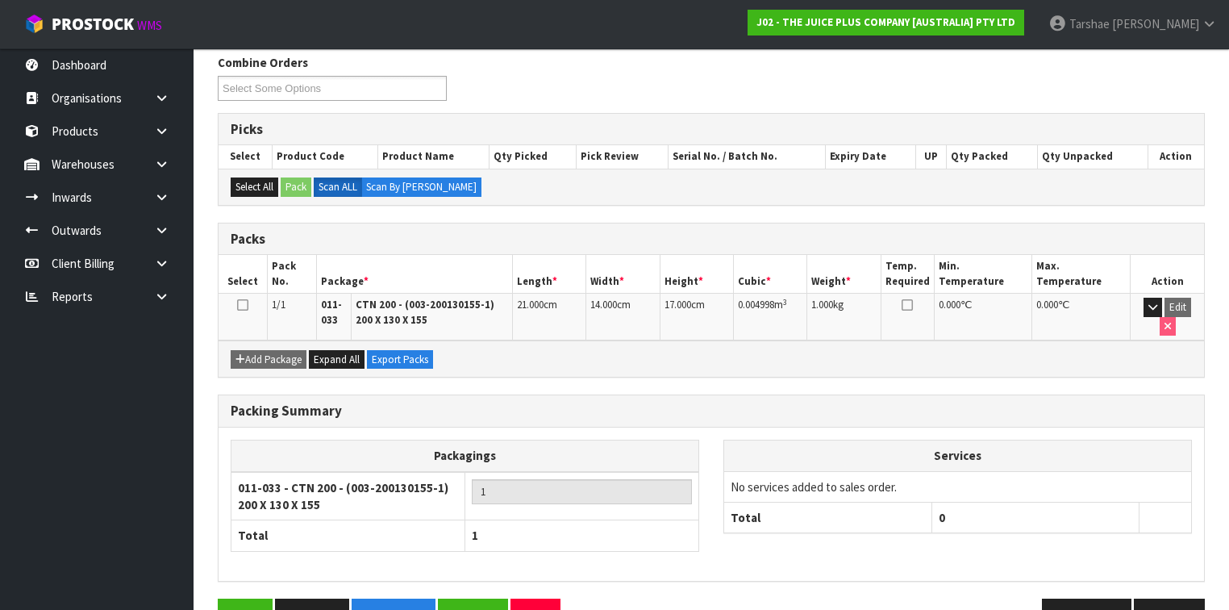
scroll to position [293, 0]
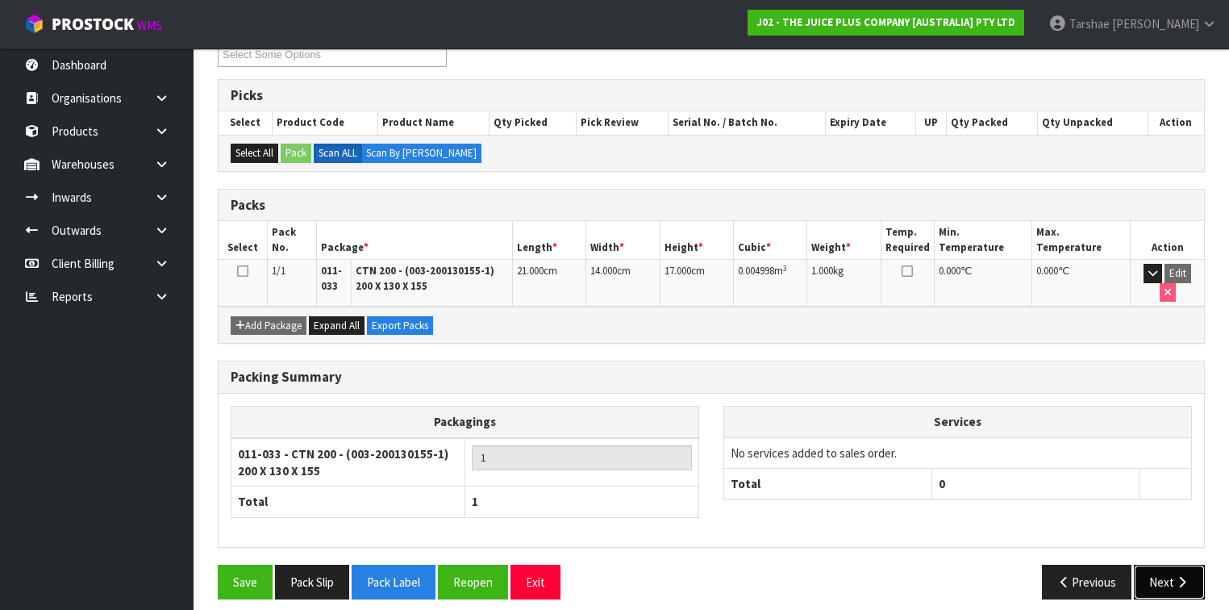
click at [1173, 571] on button "Next" at bounding box center [1169, 582] width 71 height 35
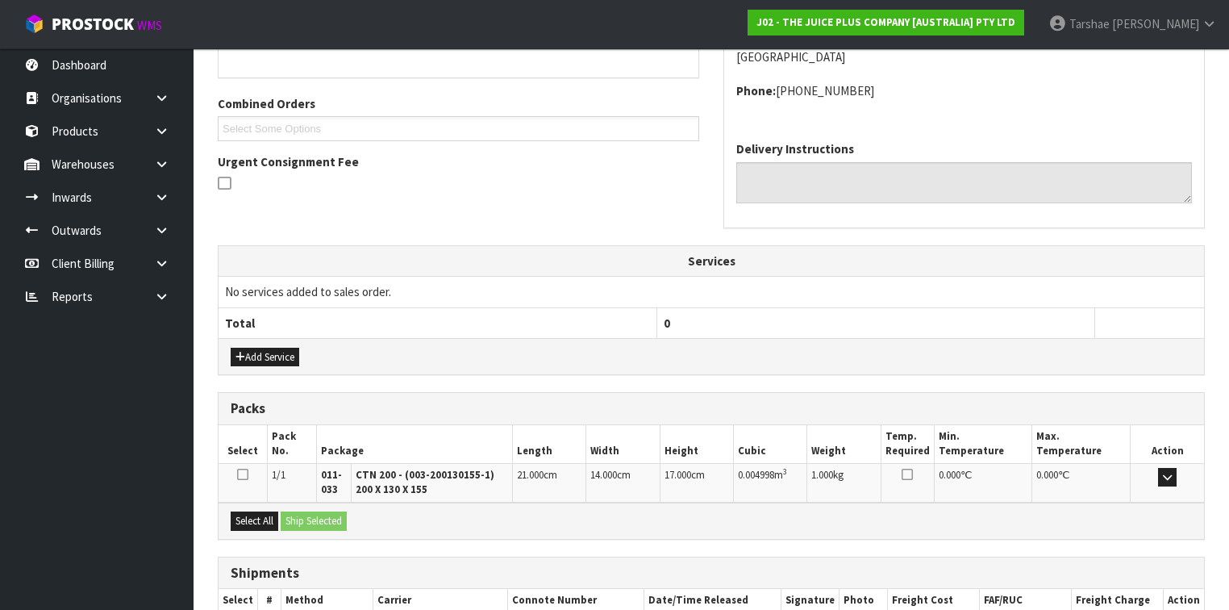
scroll to position [477, 0]
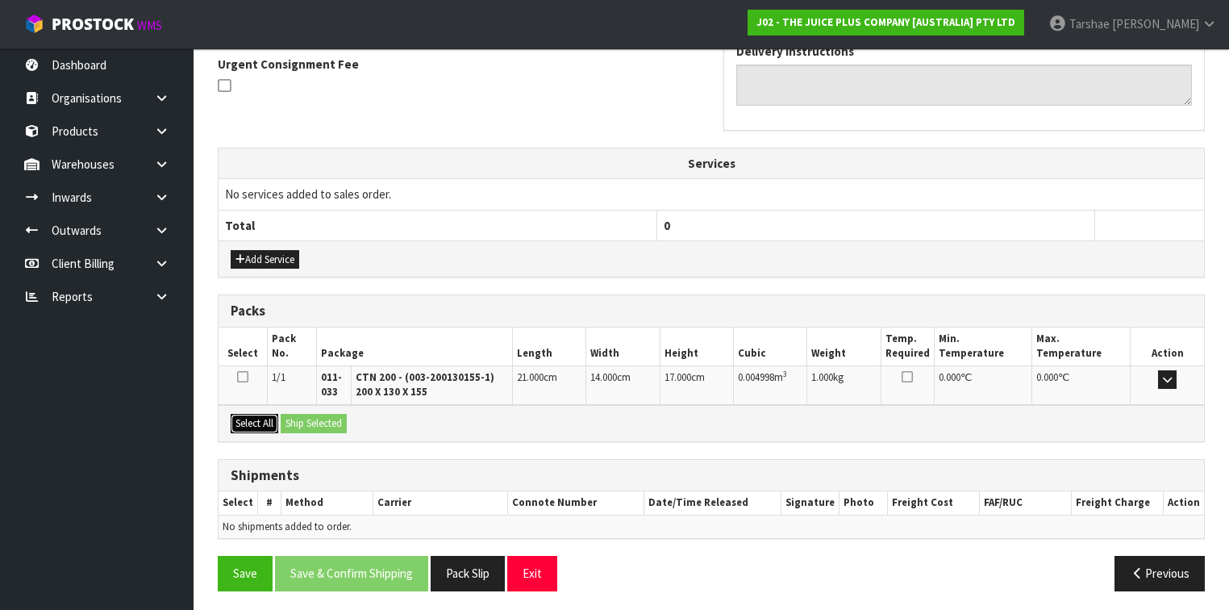
drag, startPoint x: 232, startPoint y: 415, endPoint x: 244, endPoint y: 415, distance: 12.1
click at [236, 415] on button "Select All" at bounding box center [255, 423] width 48 height 19
click at [339, 414] on button "Ship Selected" at bounding box center [314, 423] width 66 height 19
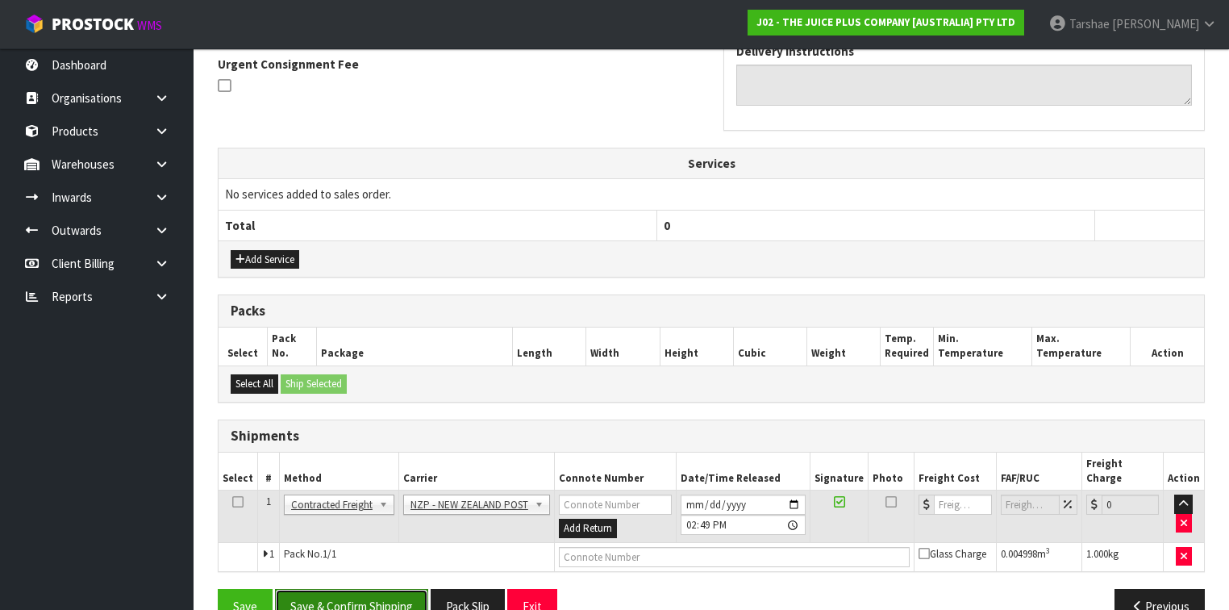
click at [382, 589] on button "Save & Confirm Shipping" at bounding box center [351, 606] width 153 height 35
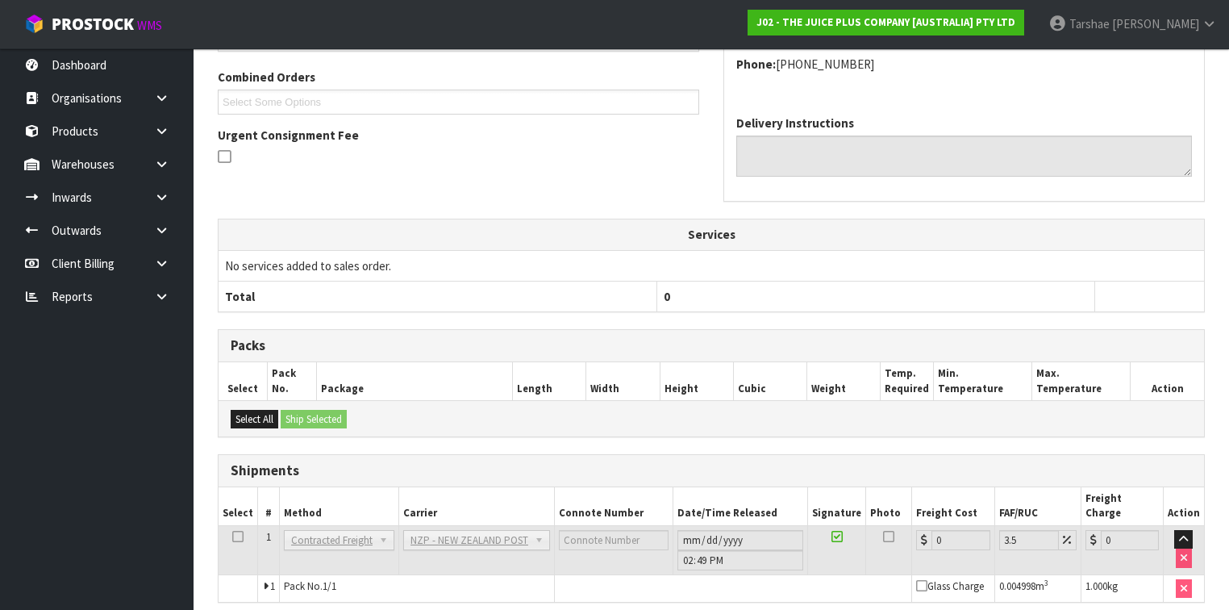
scroll to position [472, 0]
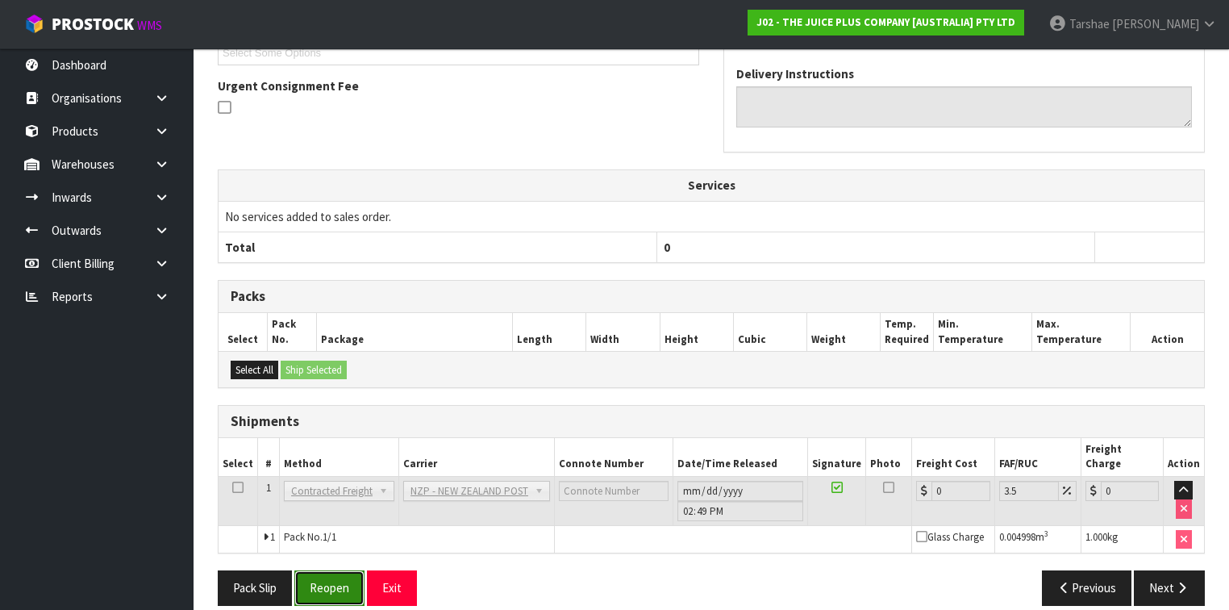
click at [327, 570] on button "Reopen" at bounding box center [329, 587] width 70 height 35
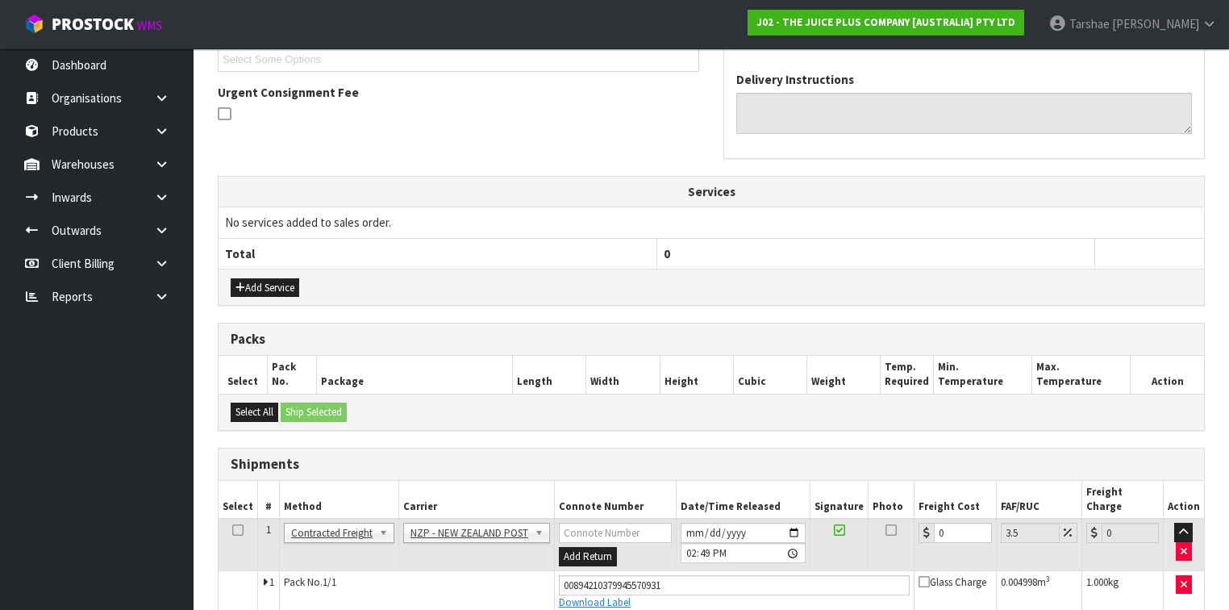
scroll to position [452, 0]
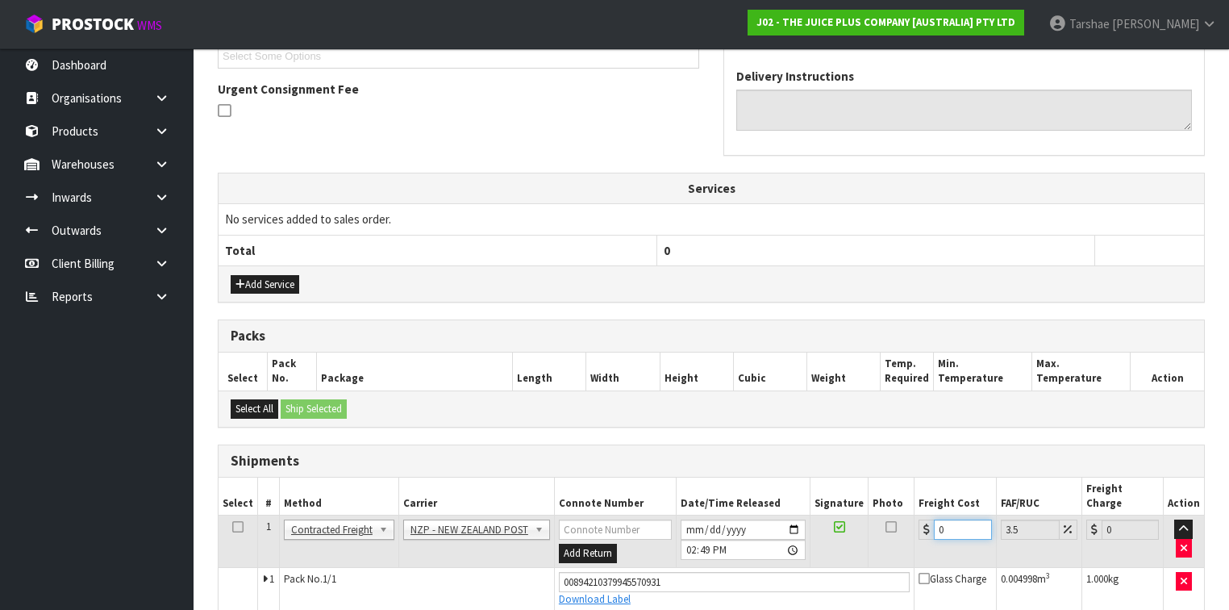
drag, startPoint x: 945, startPoint y: 511, endPoint x: 881, endPoint y: 507, distance: 64.6
click at [883, 515] on tr "1 Client Local Pickup Customer Local Pickup Company Freight Contracted Freight …" at bounding box center [712, 541] width 986 height 52
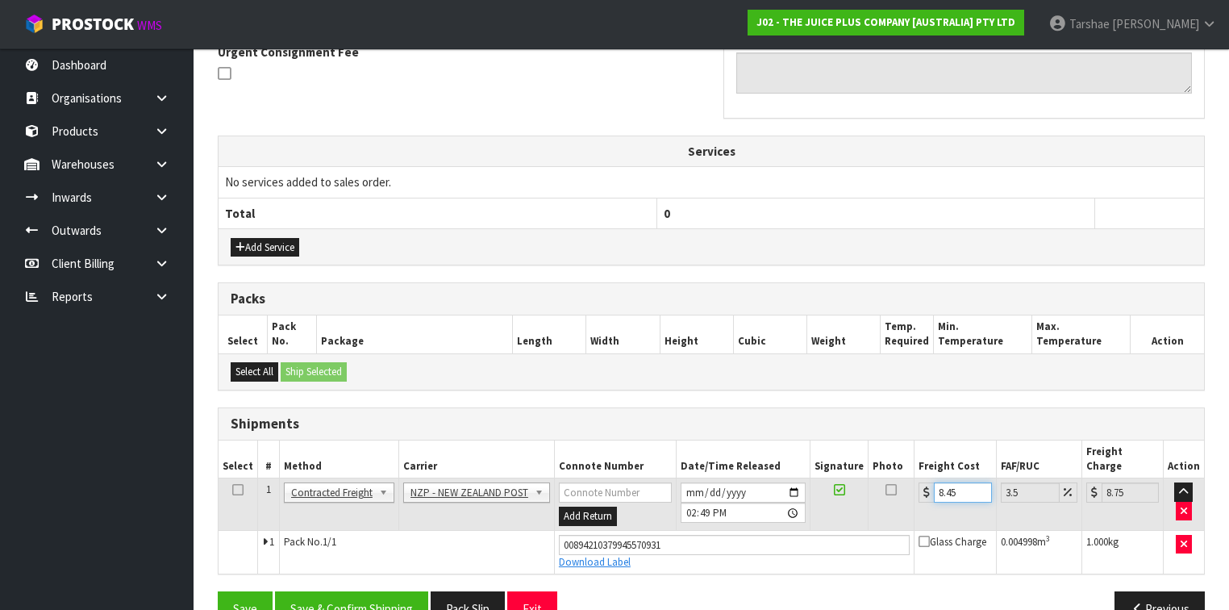
scroll to position [509, 0]
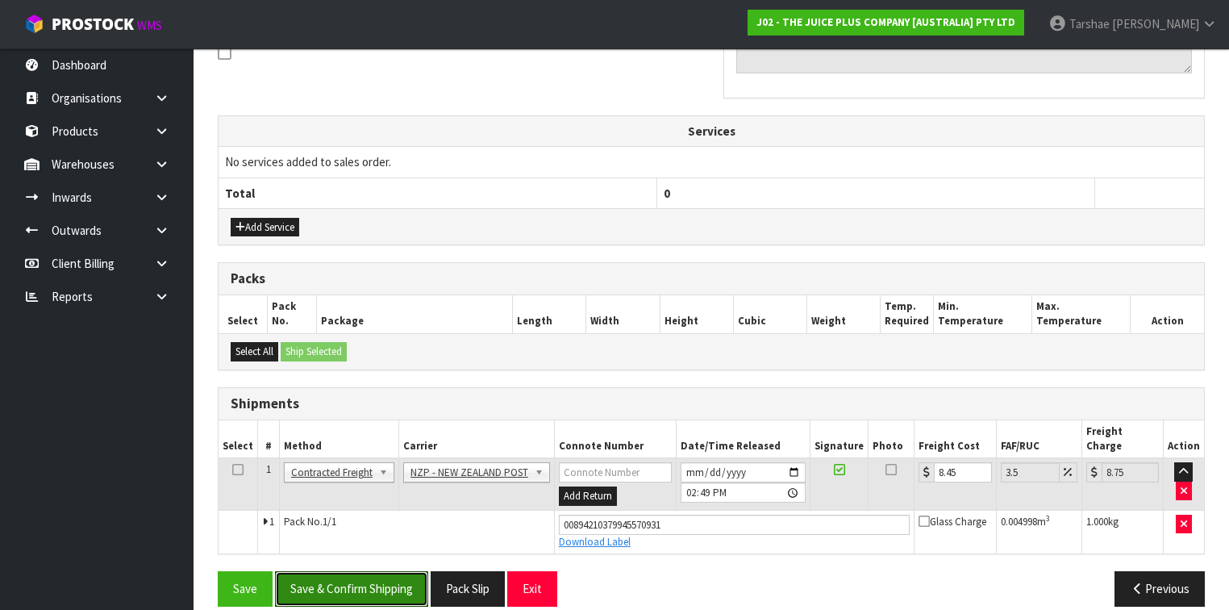
drag, startPoint x: 405, startPoint y: 562, endPoint x: 738, endPoint y: 582, distance: 333.7
click at [409, 571] on button "Save & Confirm Shipping" at bounding box center [351, 588] width 153 height 35
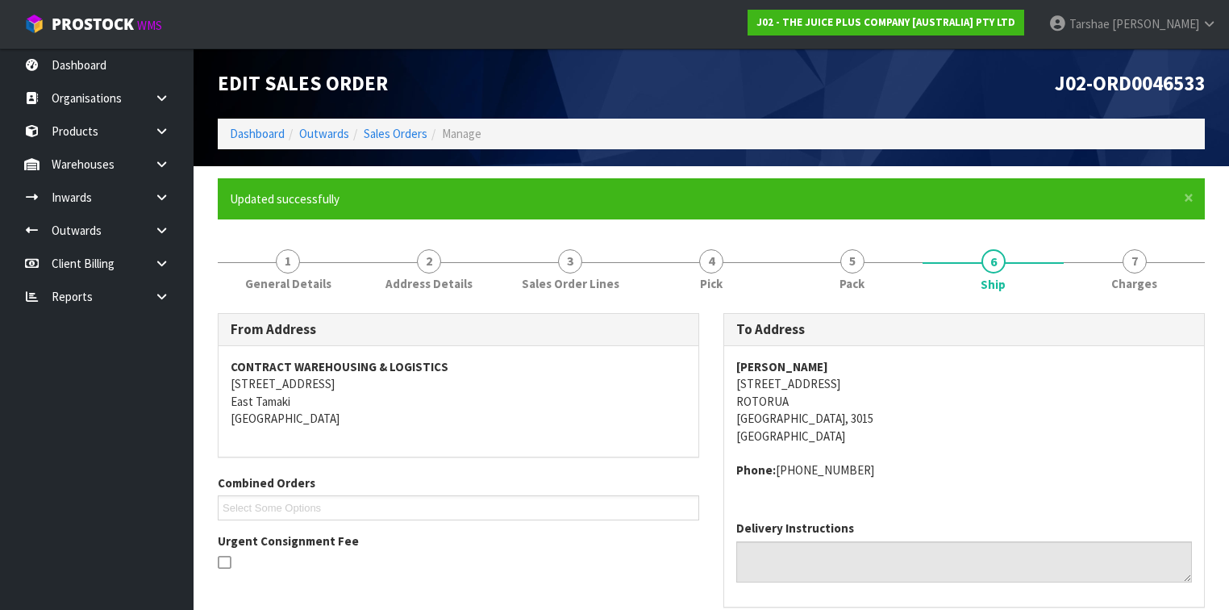
click at [919, 499] on div "[PERSON_NAME] [STREET_ADDRESS] Phone: [PHONE_NUMBER]" at bounding box center [964, 427] width 480 height 162
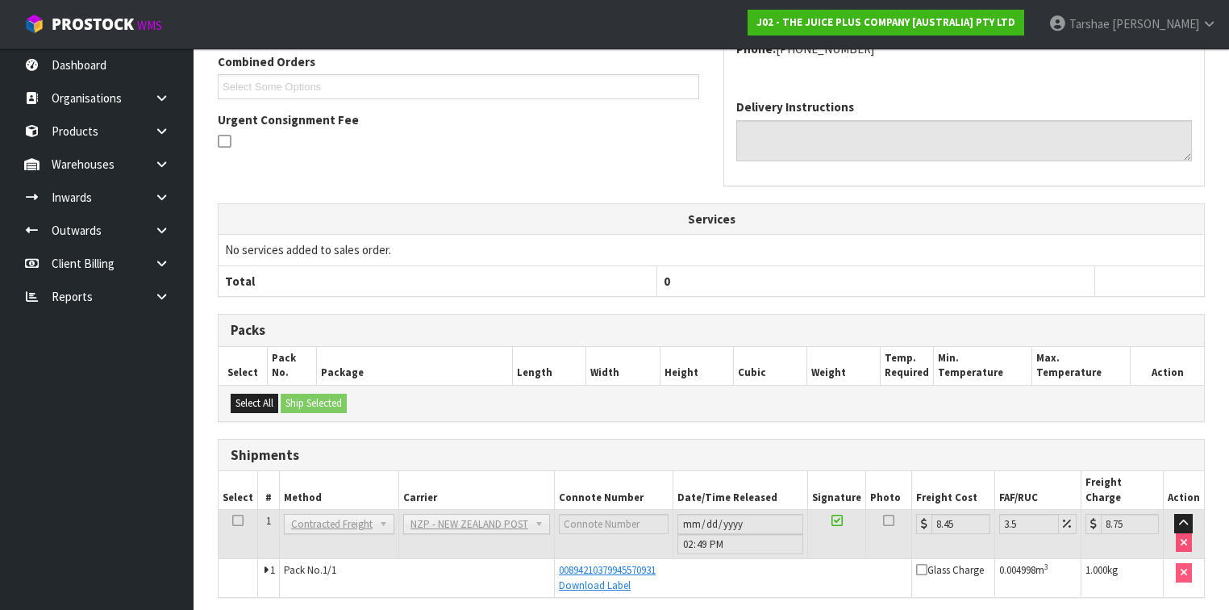
scroll to position [465, 0]
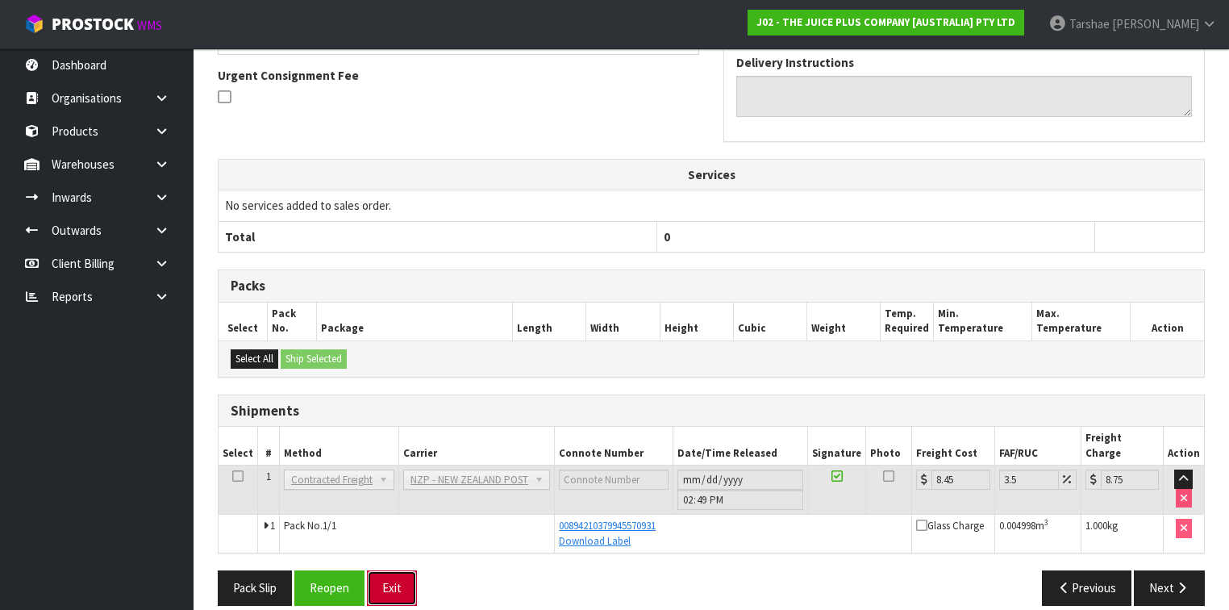
click at [392, 570] on button "Exit" at bounding box center [392, 587] width 50 height 35
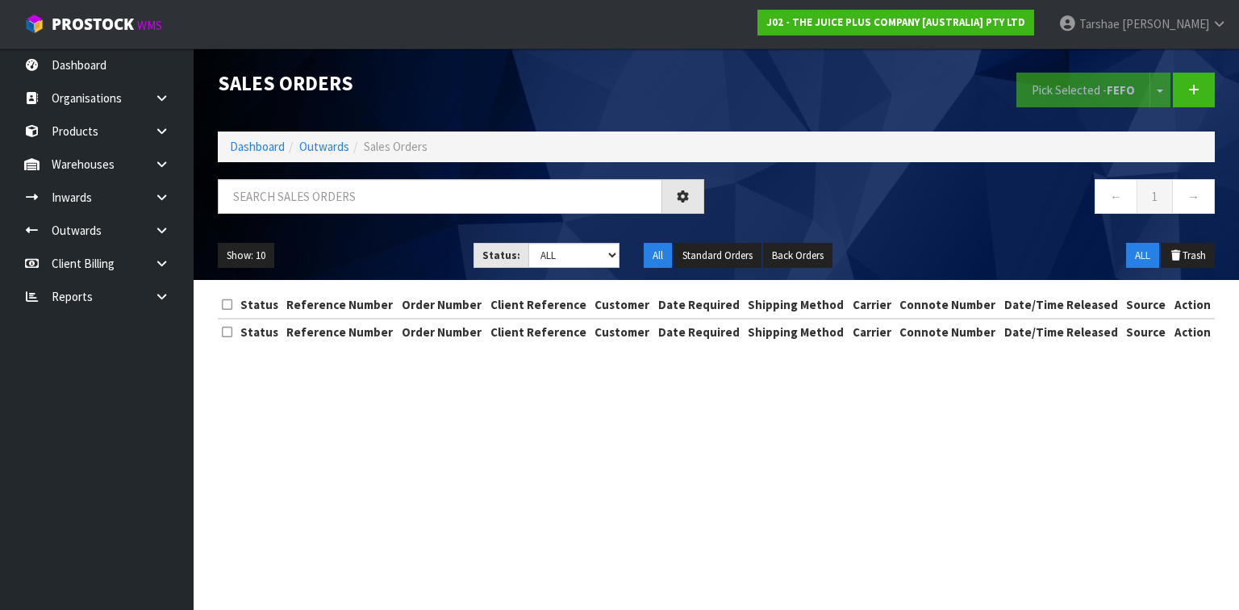
click at [419, 216] on div at bounding box center [461, 202] width 511 height 47
click at [419, 201] on input "text" at bounding box center [440, 196] width 444 height 35
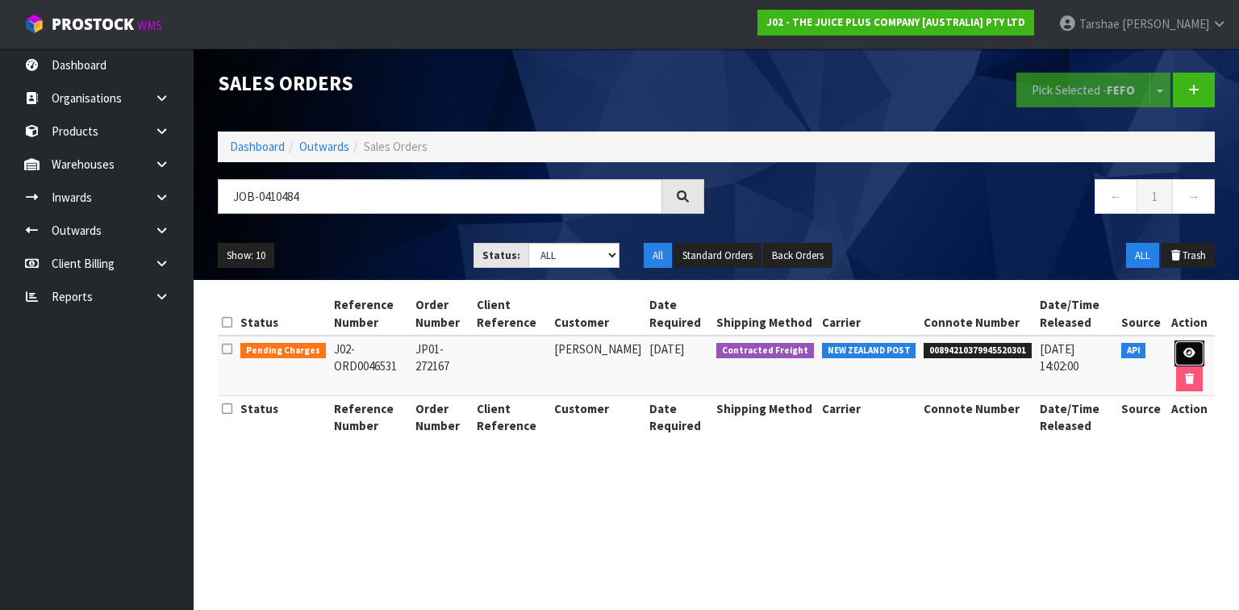
click at [1194, 357] on link at bounding box center [1189, 353] width 30 height 26
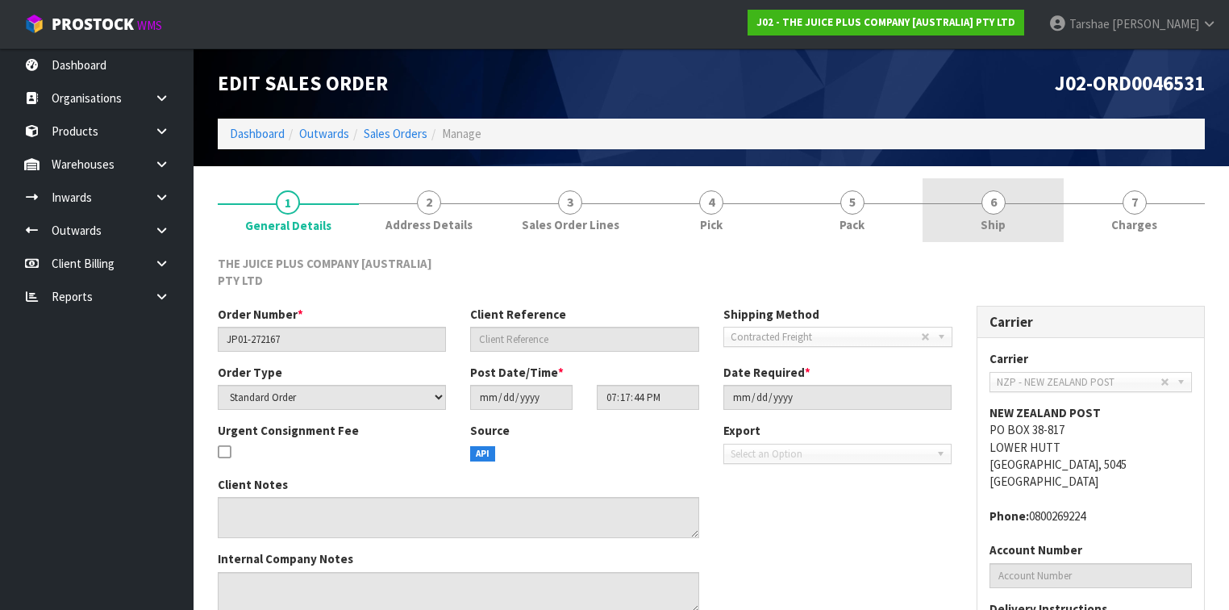
click at [994, 225] on span "Ship" at bounding box center [993, 224] width 25 height 17
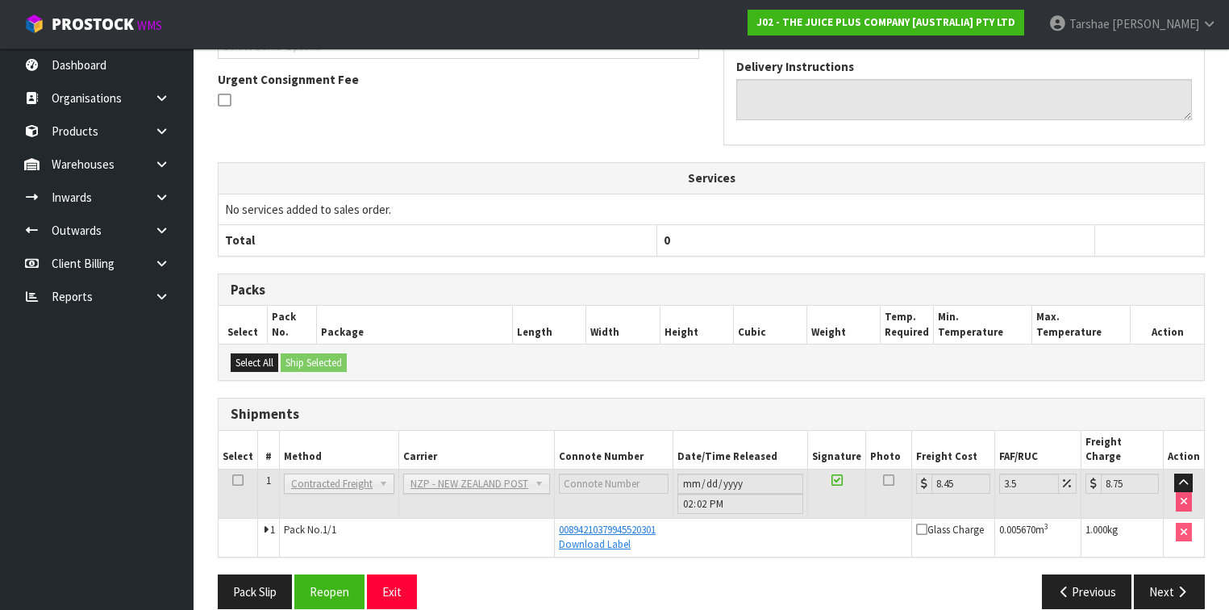
scroll to position [407, 0]
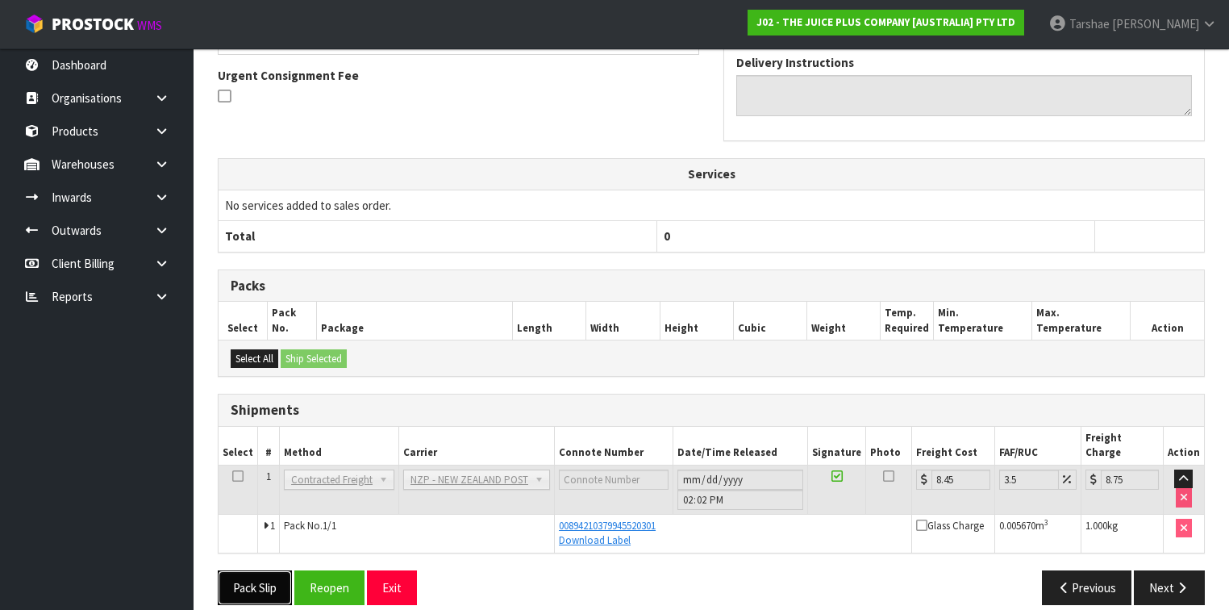
drag, startPoint x: 271, startPoint y: 567, endPoint x: 659, endPoint y: 425, distance: 413.1
click at [648, 433] on div "From Address CONTRACT WAREHOUSING & LOGISTICS [STREET_ADDRESS] Combined Orders …" at bounding box center [711, 232] width 987 height 769
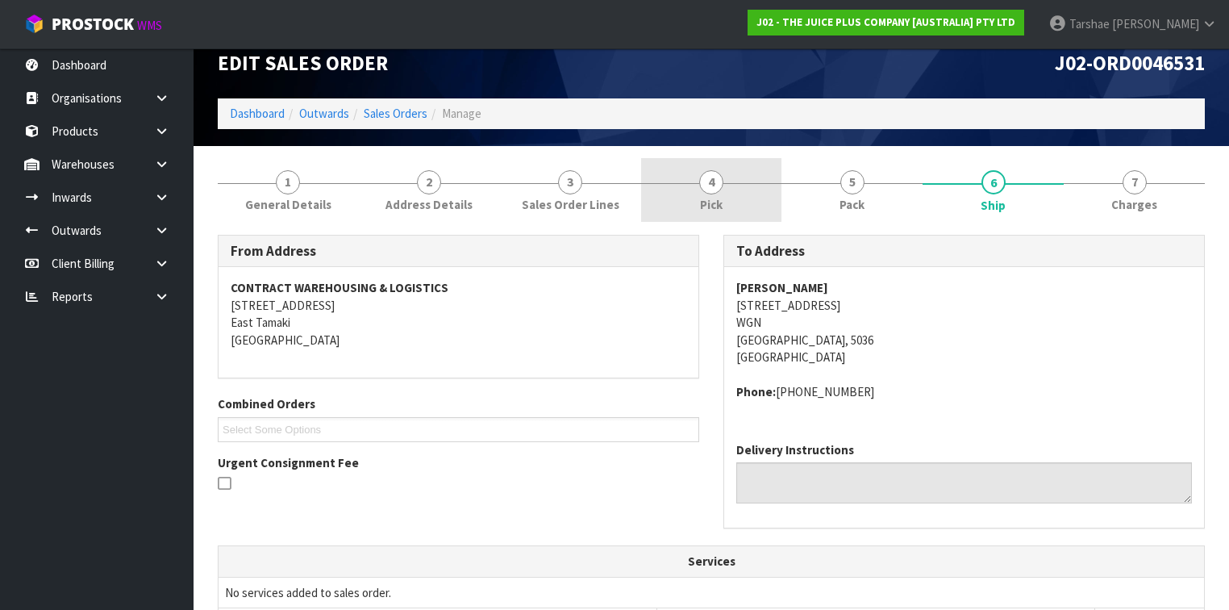
click at [677, 185] on link "4 Pick" at bounding box center [711, 190] width 141 height 64
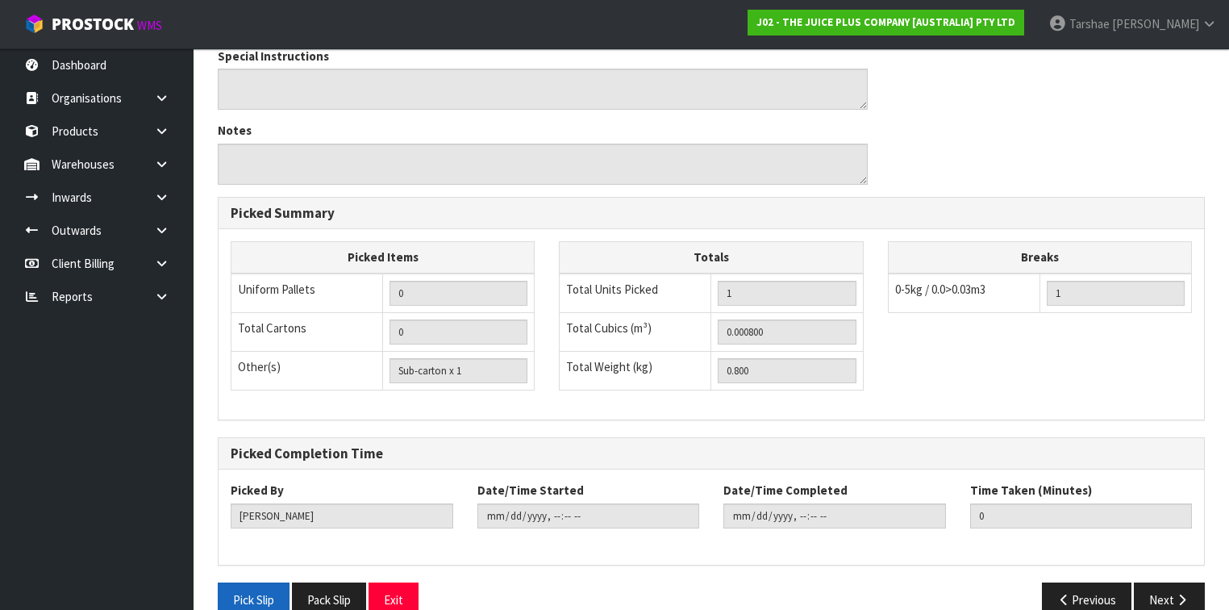
scroll to position [464, 0]
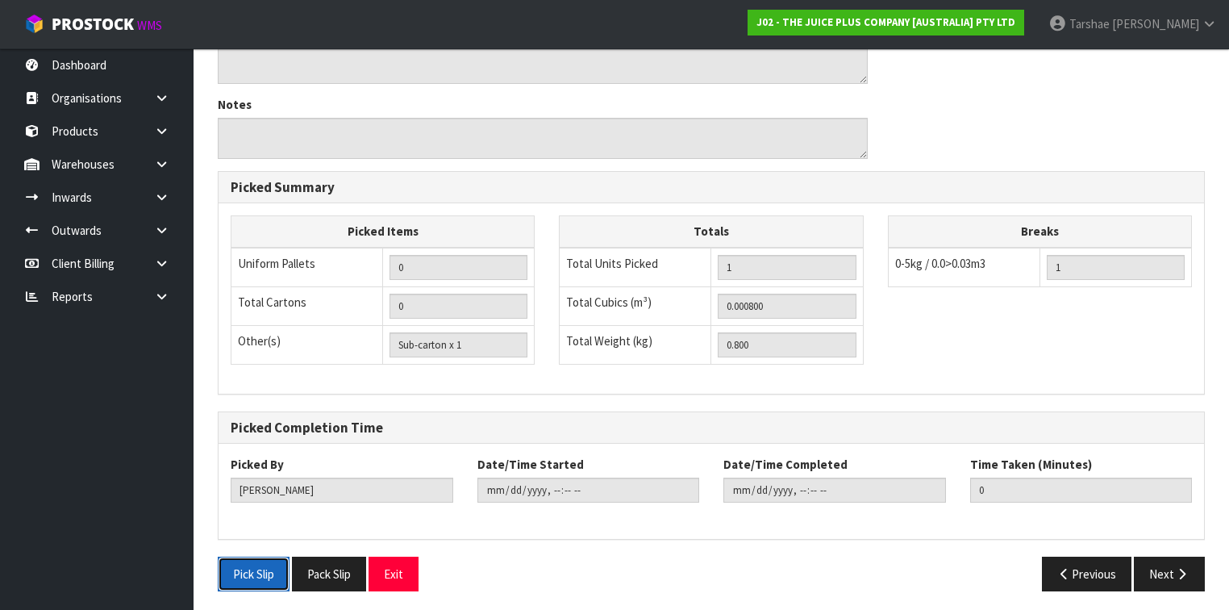
click at [280, 562] on button "Pick Slip" at bounding box center [254, 574] width 72 height 35
click at [1105, 110] on div "Special Instructions Notes" at bounding box center [711, 96] width 1011 height 149
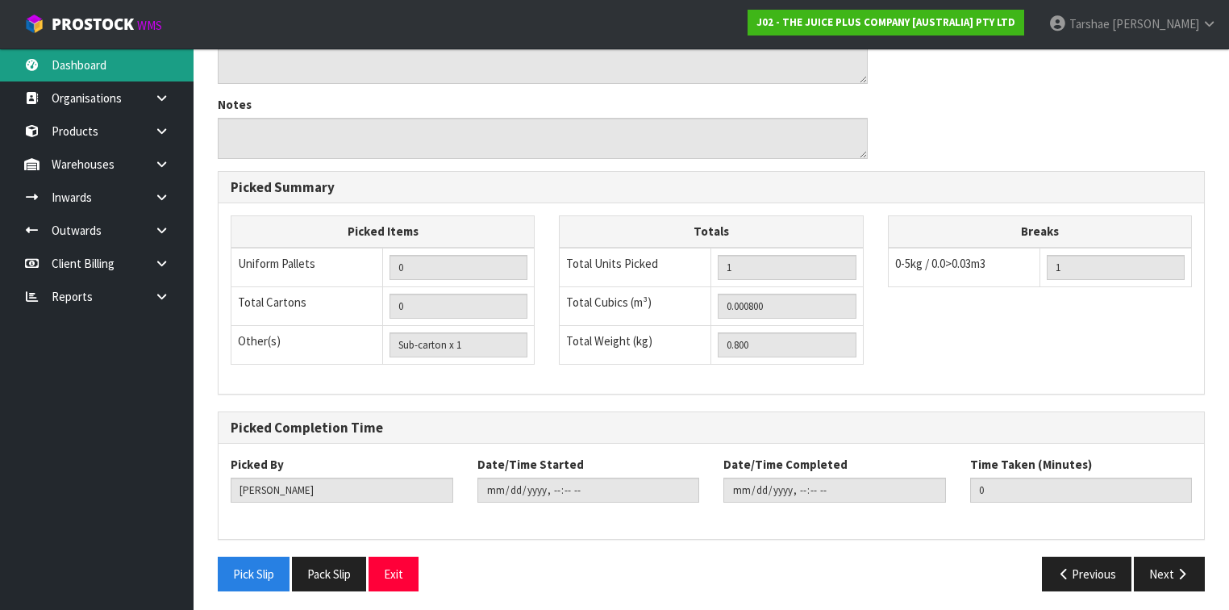
click at [165, 66] on link "Dashboard" at bounding box center [97, 64] width 194 height 33
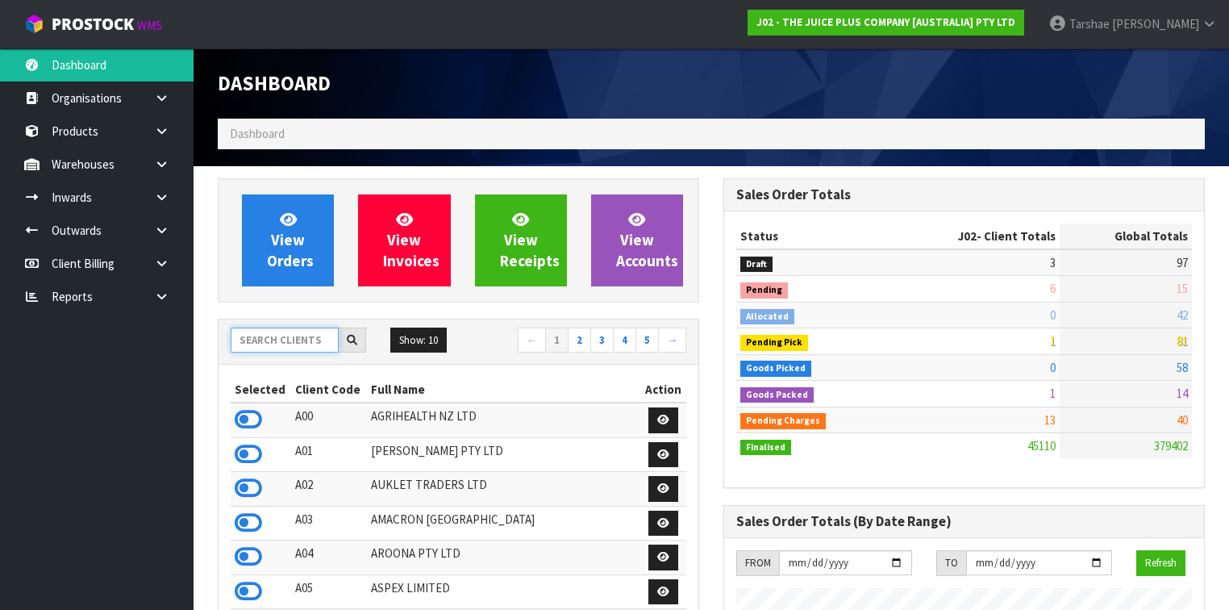
click at [281, 334] on input "text" at bounding box center [285, 339] width 108 height 25
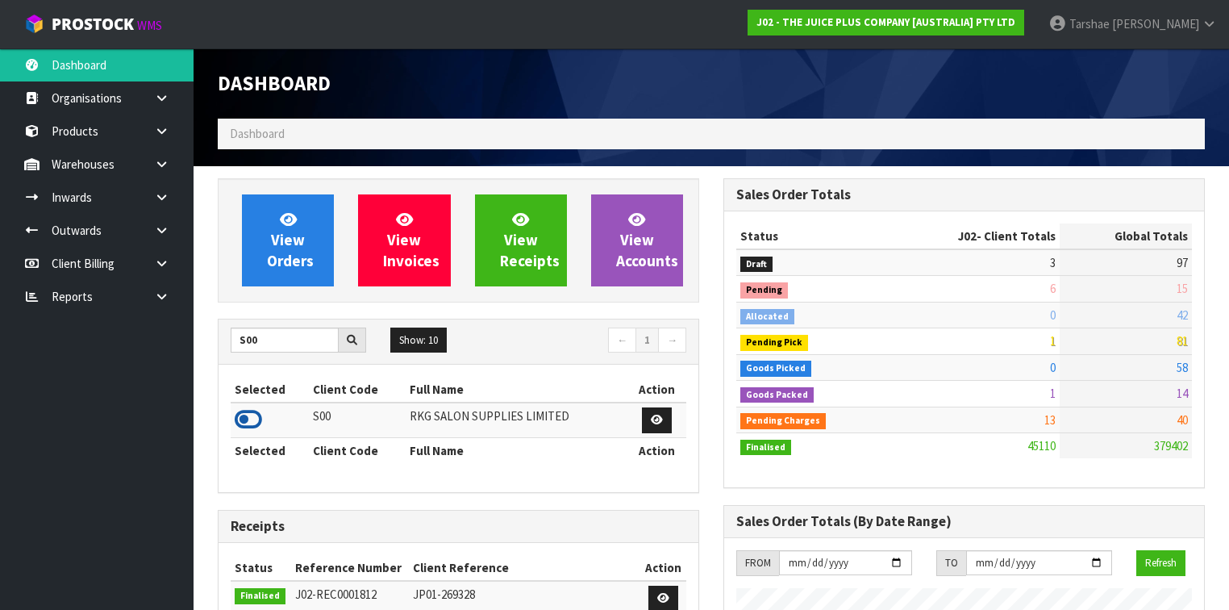
drag, startPoint x: 259, startPoint y: 415, endPoint x: 306, endPoint y: 303, distance: 121.5
click at [257, 415] on icon at bounding box center [248, 419] width 27 height 24
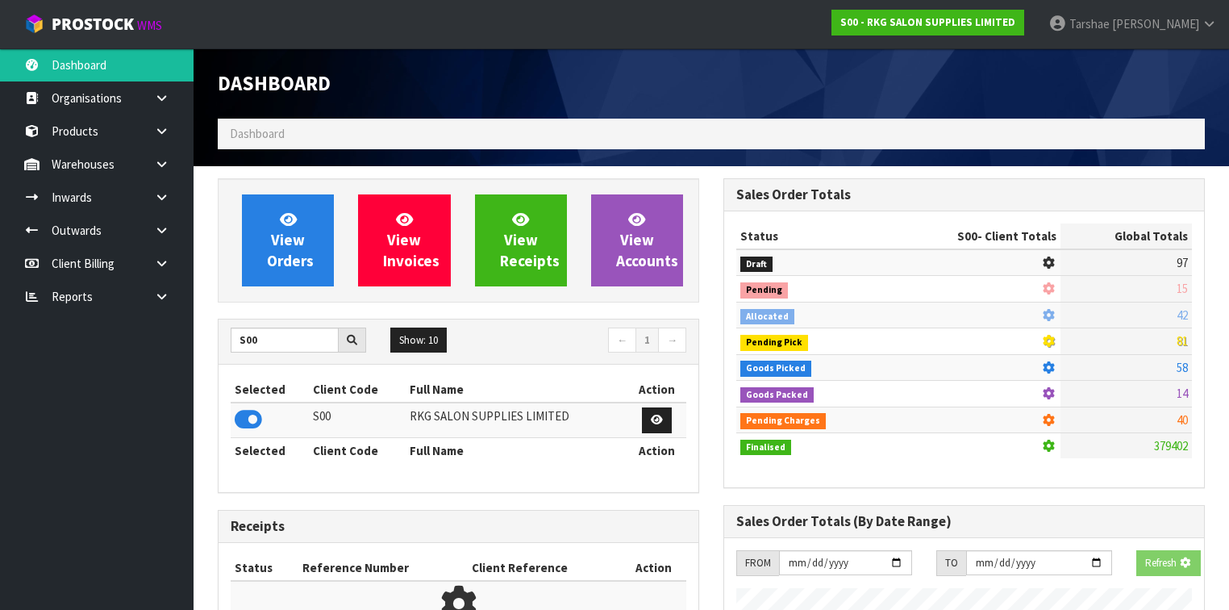
scroll to position [1002, 506]
click at [309, 268] on span "View Orders" at bounding box center [290, 240] width 47 height 60
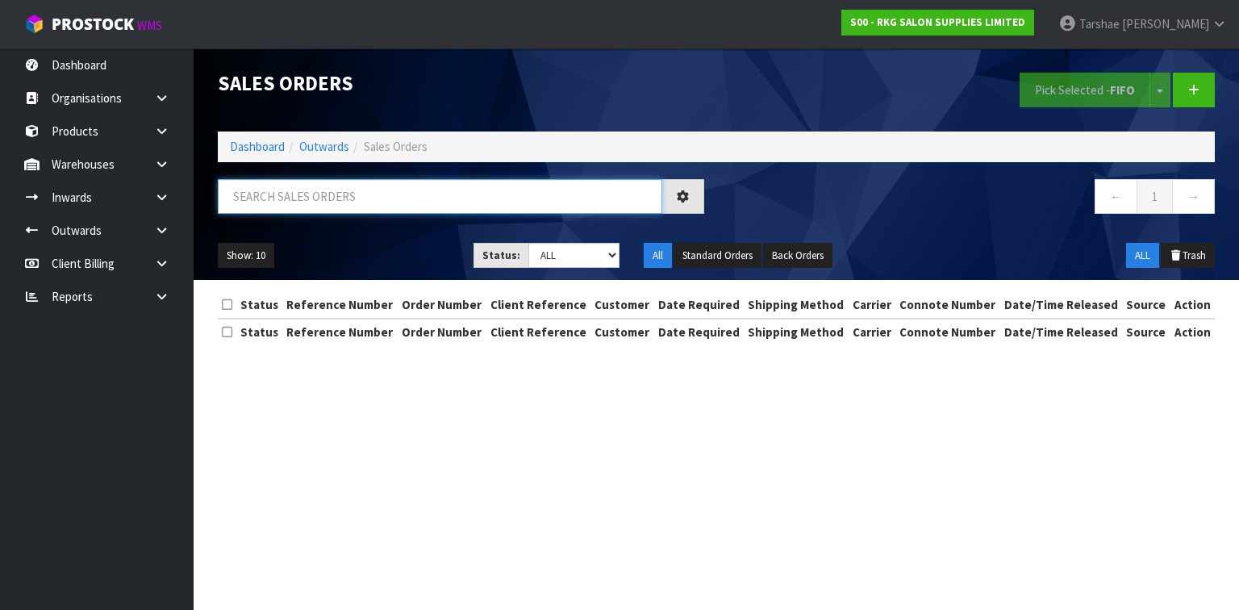
click at [319, 200] on input "text" at bounding box center [440, 196] width 444 height 35
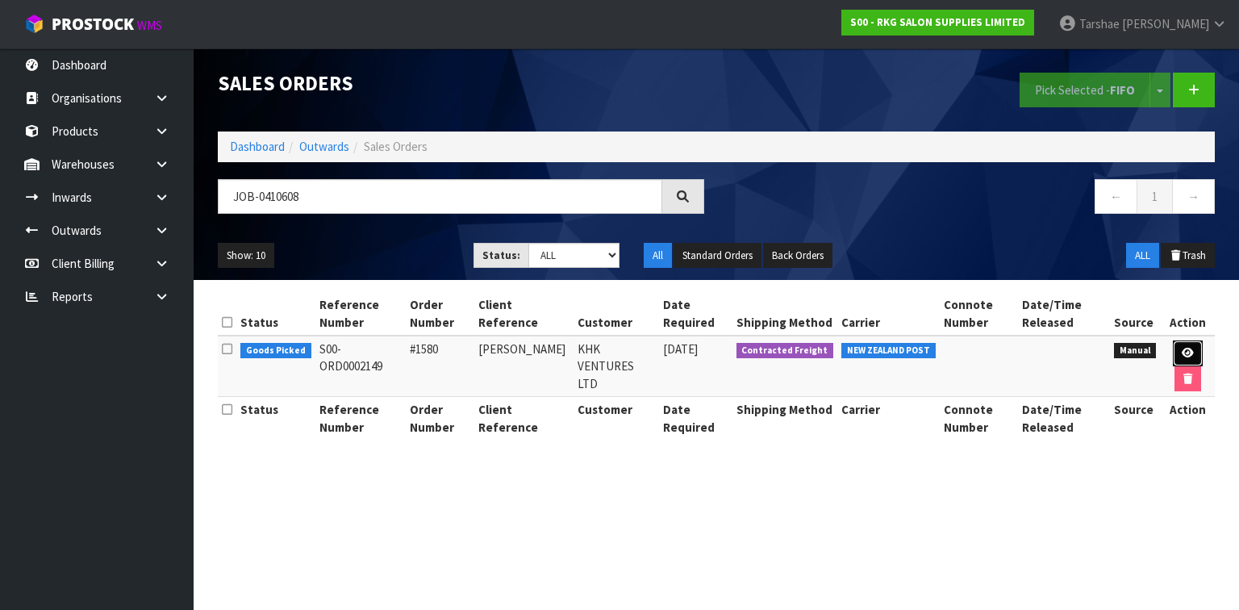
click at [1178, 350] on link at bounding box center [1188, 353] width 30 height 26
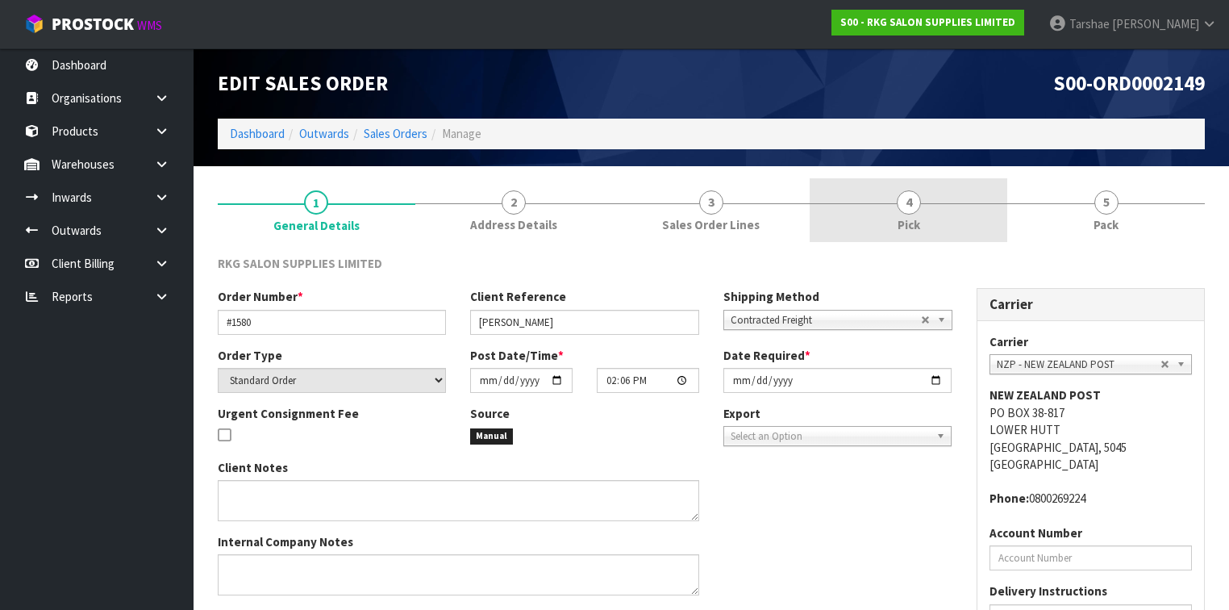
click at [875, 217] on link "4 Pick" at bounding box center [909, 210] width 198 height 64
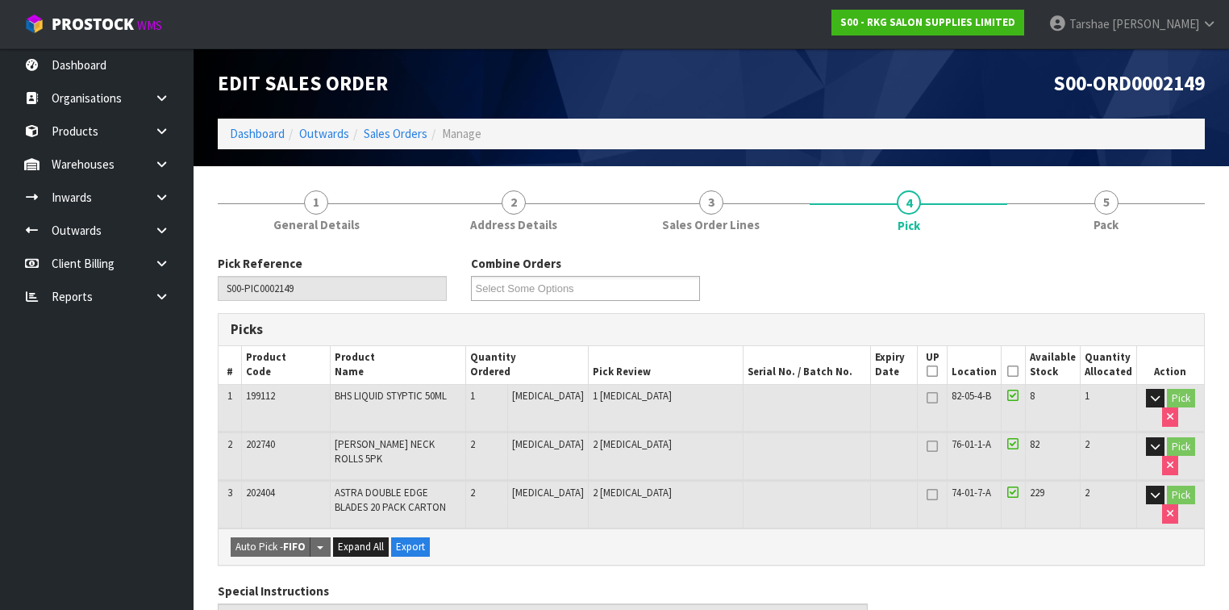
click at [1011, 371] on icon at bounding box center [1012, 371] width 11 height 1
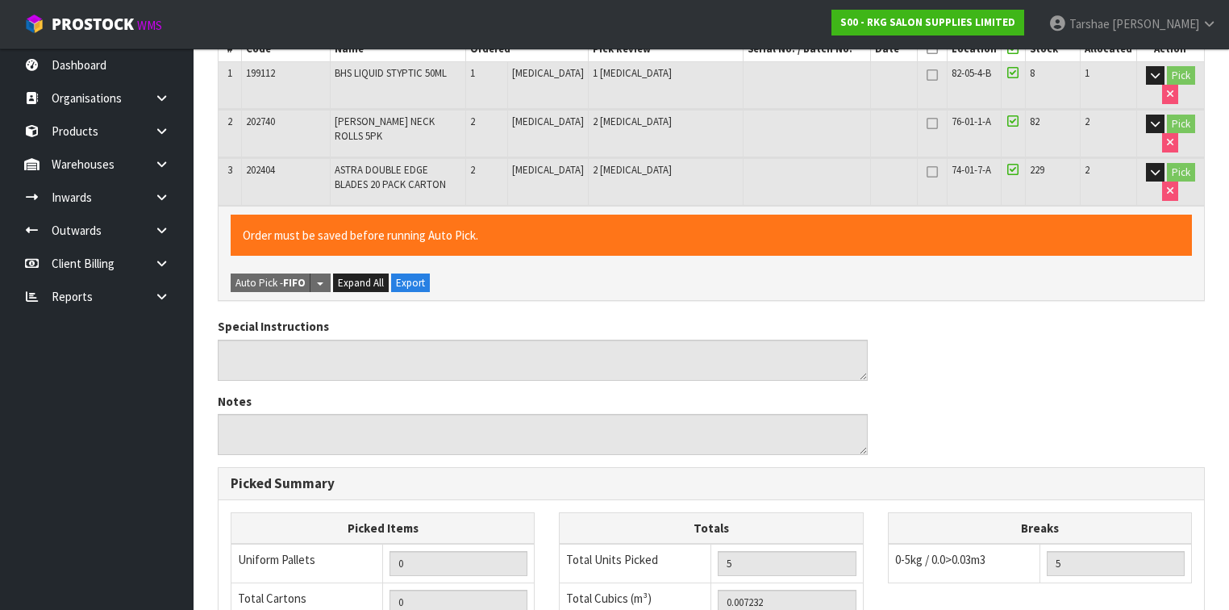
scroll to position [616, 0]
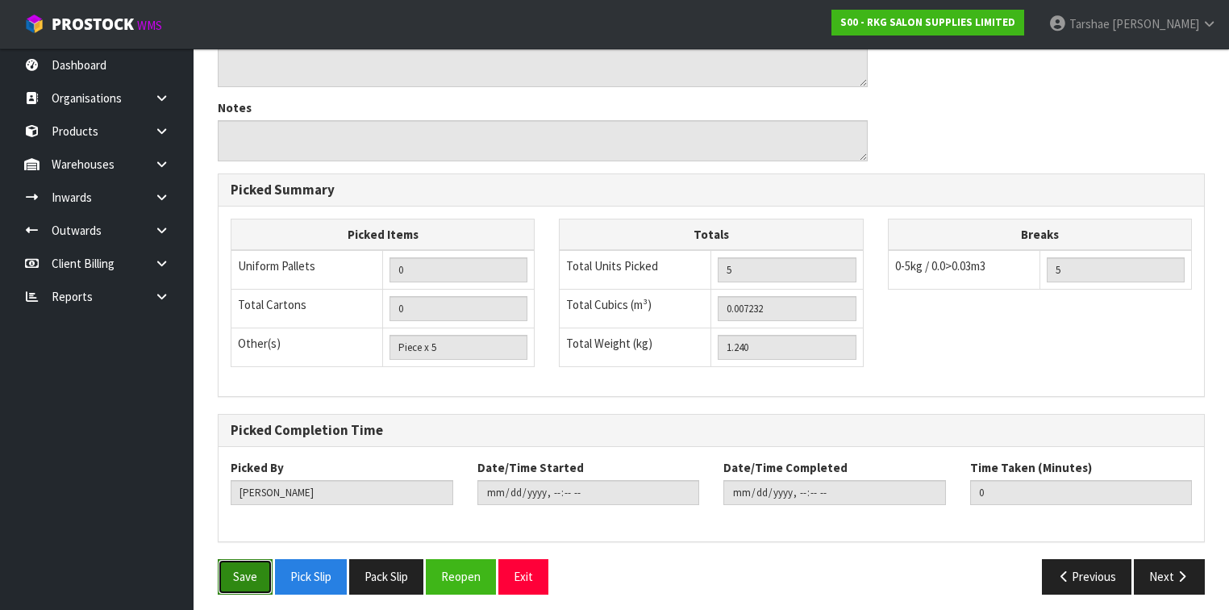
click at [239, 564] on button "Save" at bounding box center [245, 576] width 55 height 35
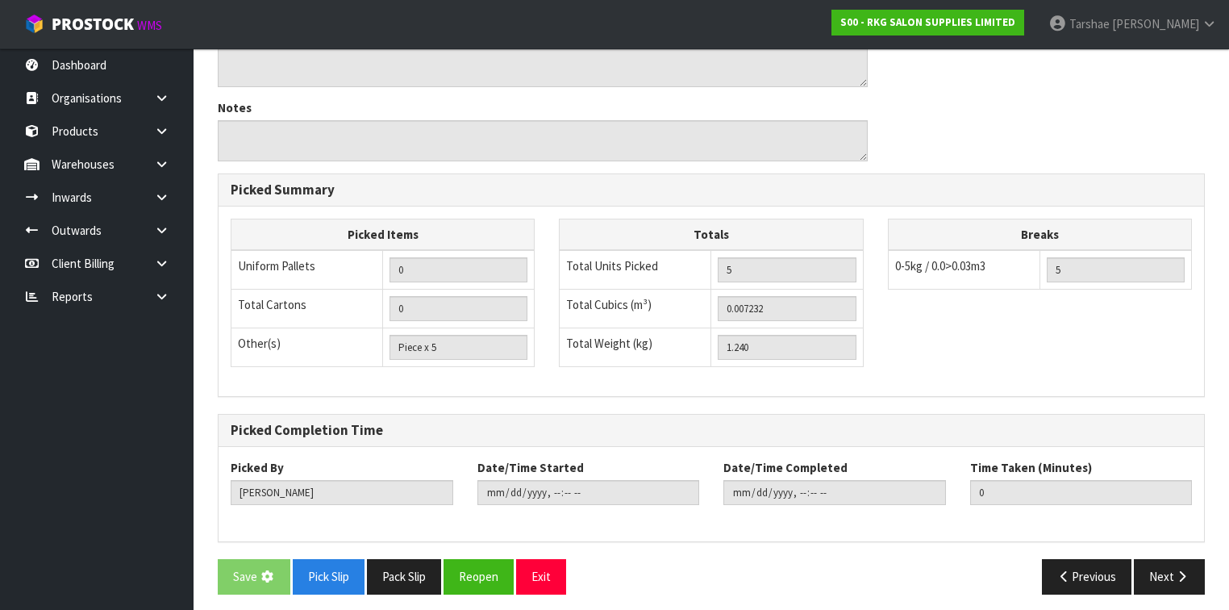
scroll to position [0, 0]
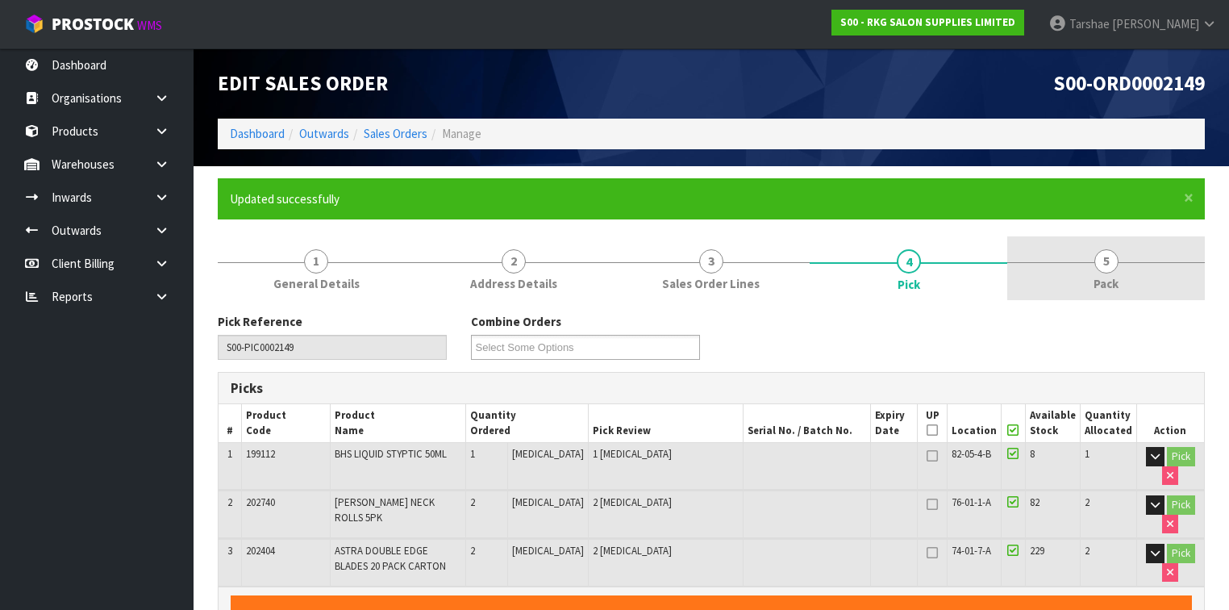
click at [1127, 265] on link "5 Pack" at bounding box center [1106, 268] width 198 height 64
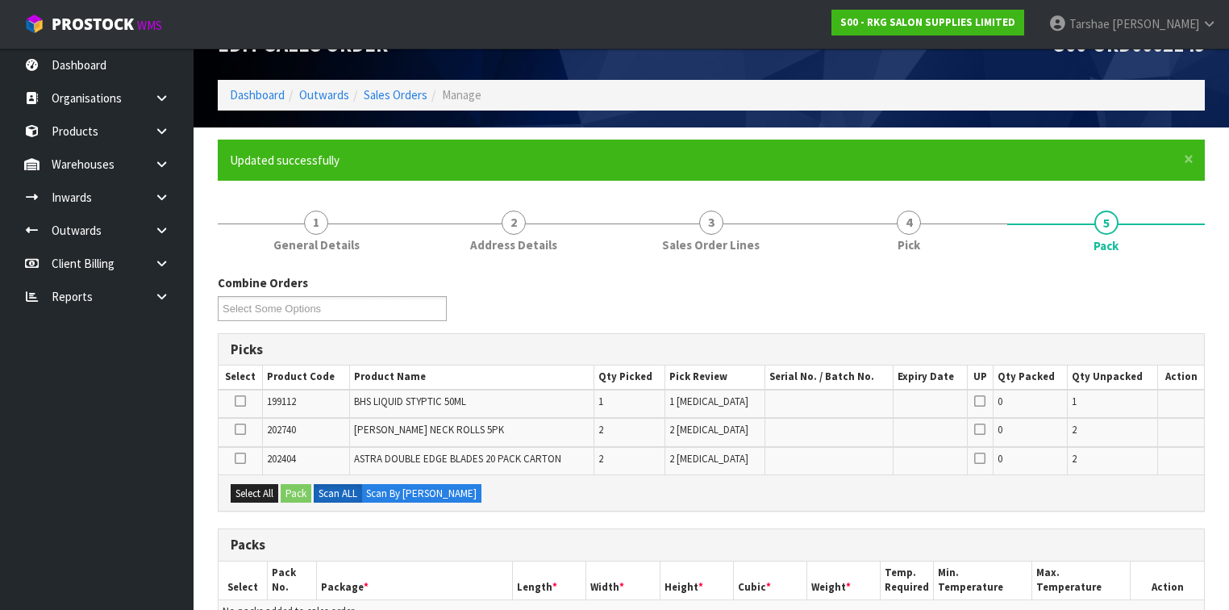
scroll to position [194, 0]
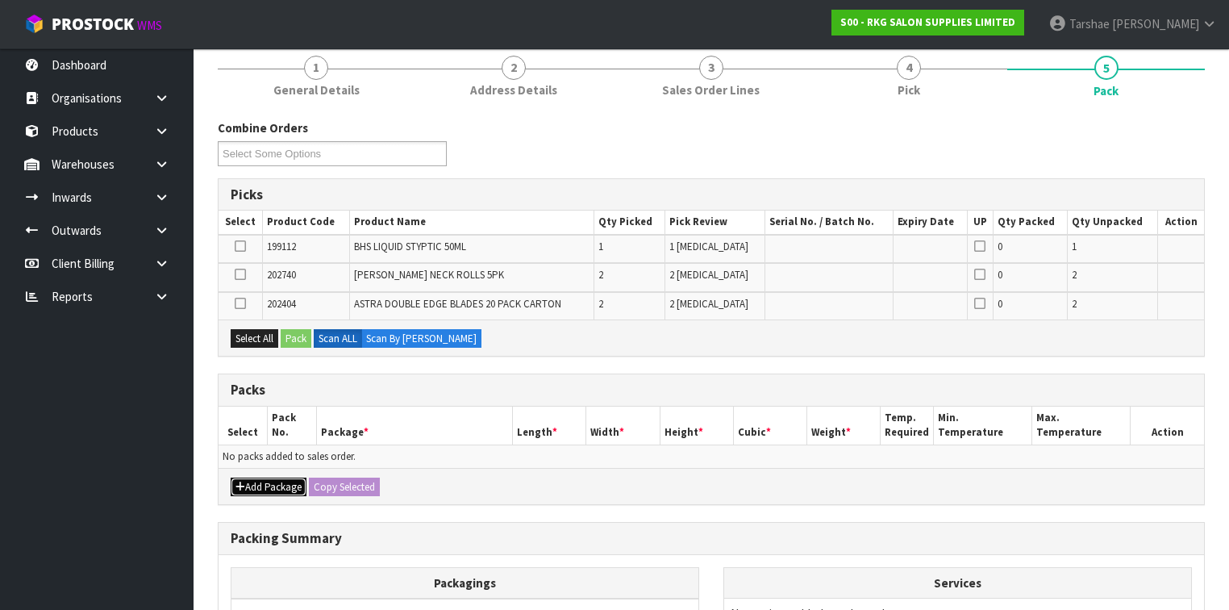
click at [258, 477] on button "Add Package" at bounding box center [269, 486] width 76 height 19
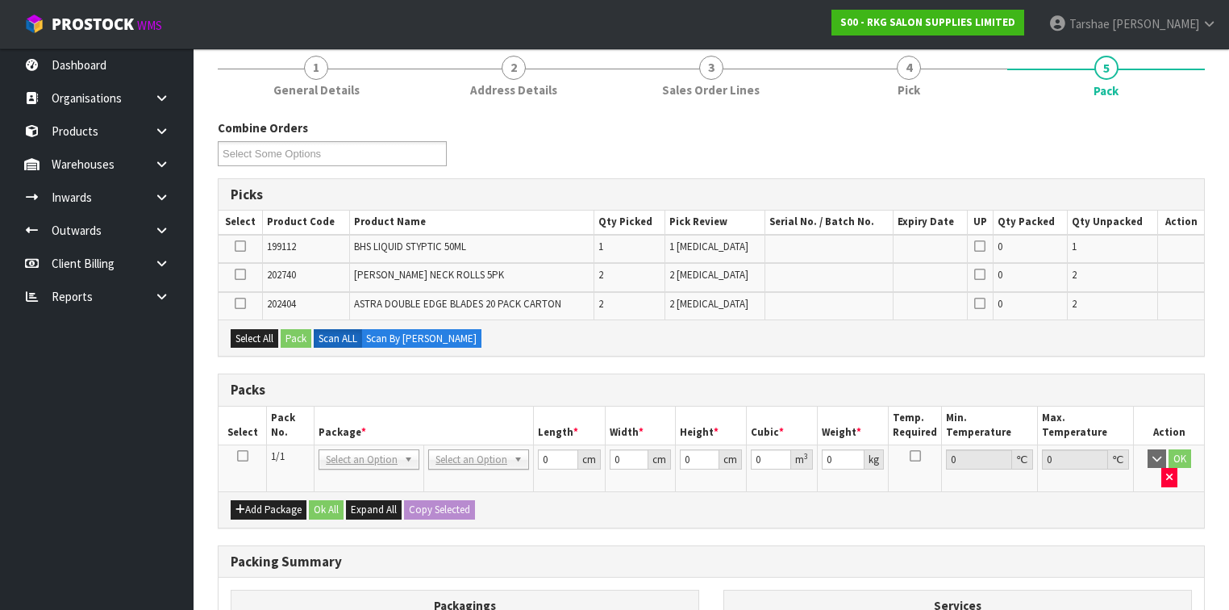
click at [244, 456] on icon at bounding box center [242, 456] width 11 height 1
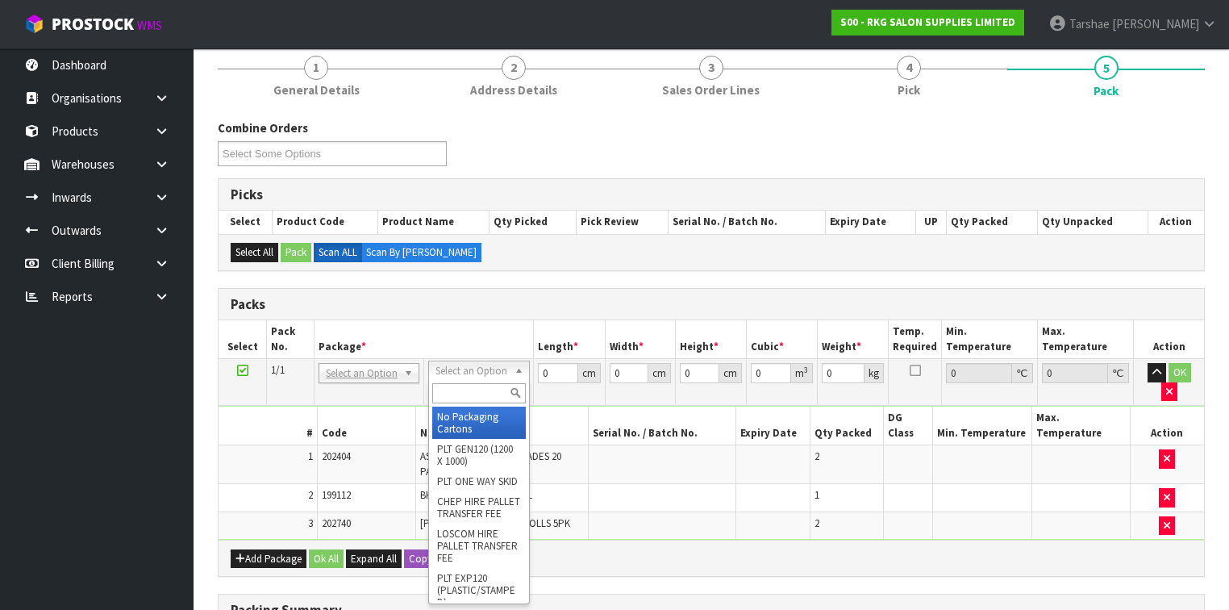
drag, startPoint x: 462, startPoint y: 360, endPoint x: 464, endPoint y: 371, distance: 11.4
click at [468, 399] on input "text" at bounding box center [478, 393] width 93 height 20
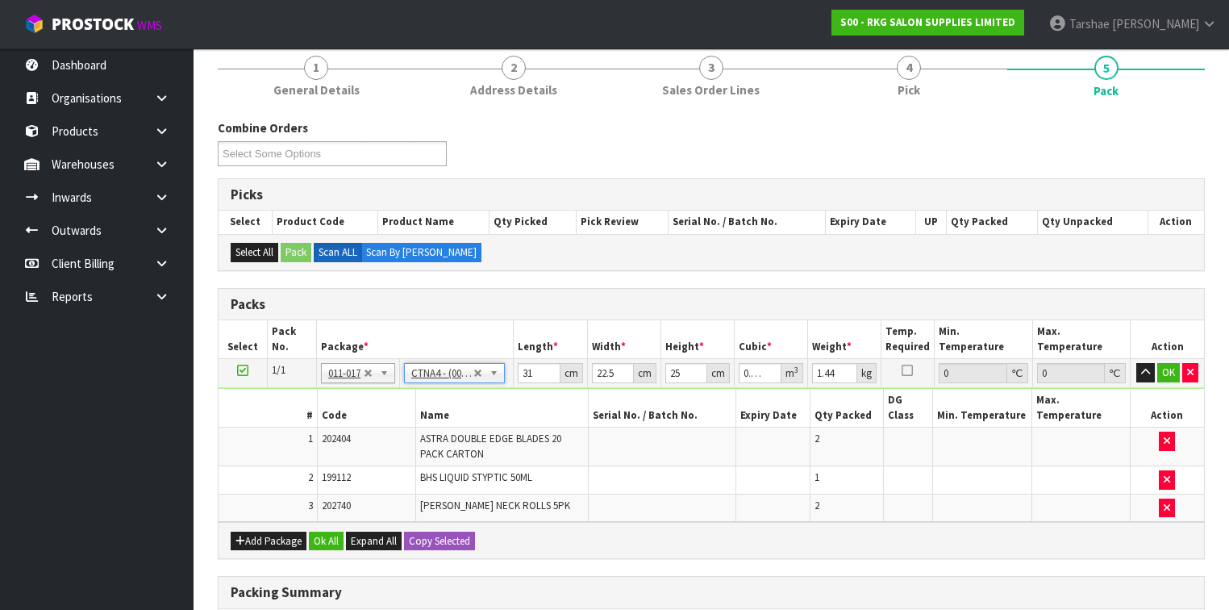
click at [516, 364] on td "31 cm" at bounding box center [550, 373] width 73 height 29
click at [524, 371] on input "31" at bounding box center [539, 373] width 42 height 20
click at [540, 369] on input "332" at bounding box center [539, 373] width 42 height 20
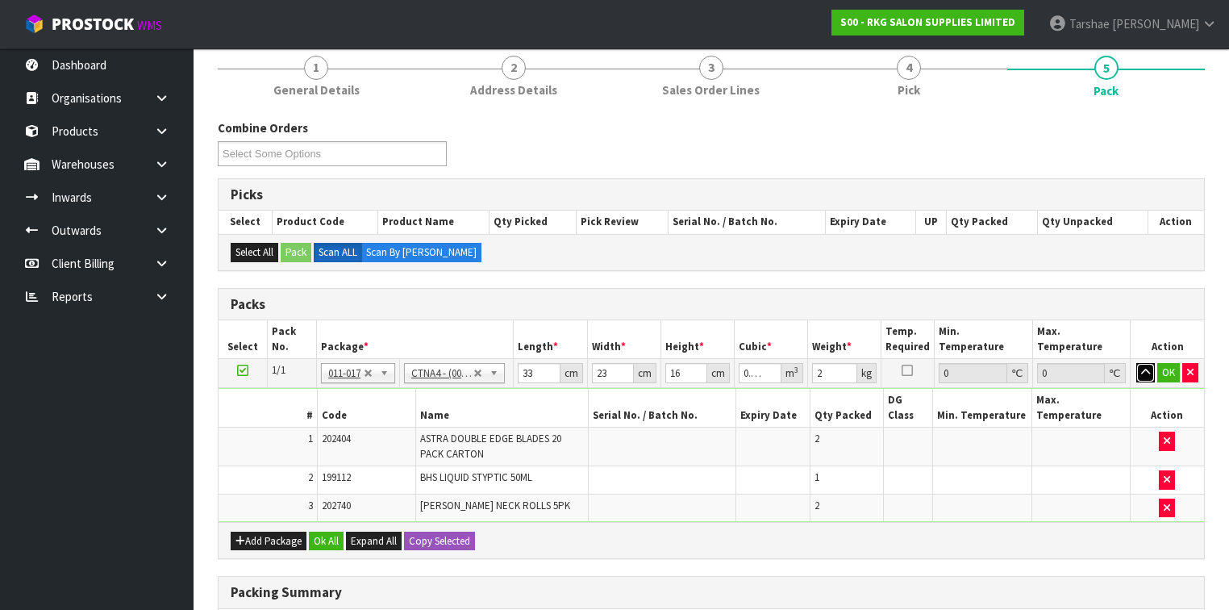
click at [1136, 363] on button "button" at bounding box center [1145, 372] width 19 height 19
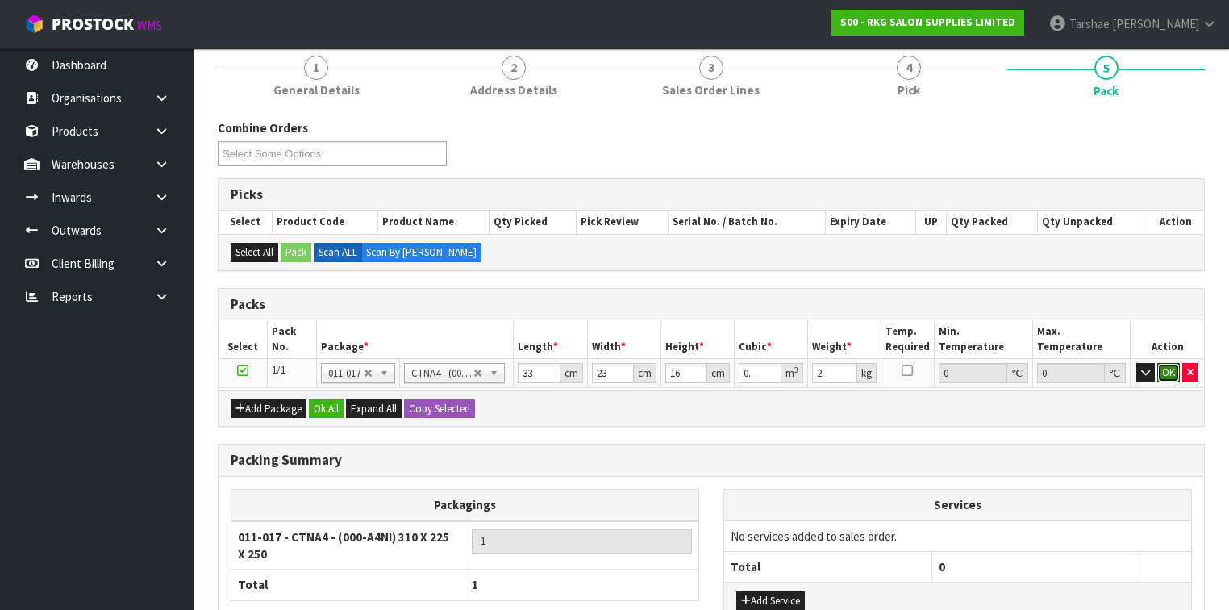
click button "OK" at bounding box center [1168, 372] width 23 height 19
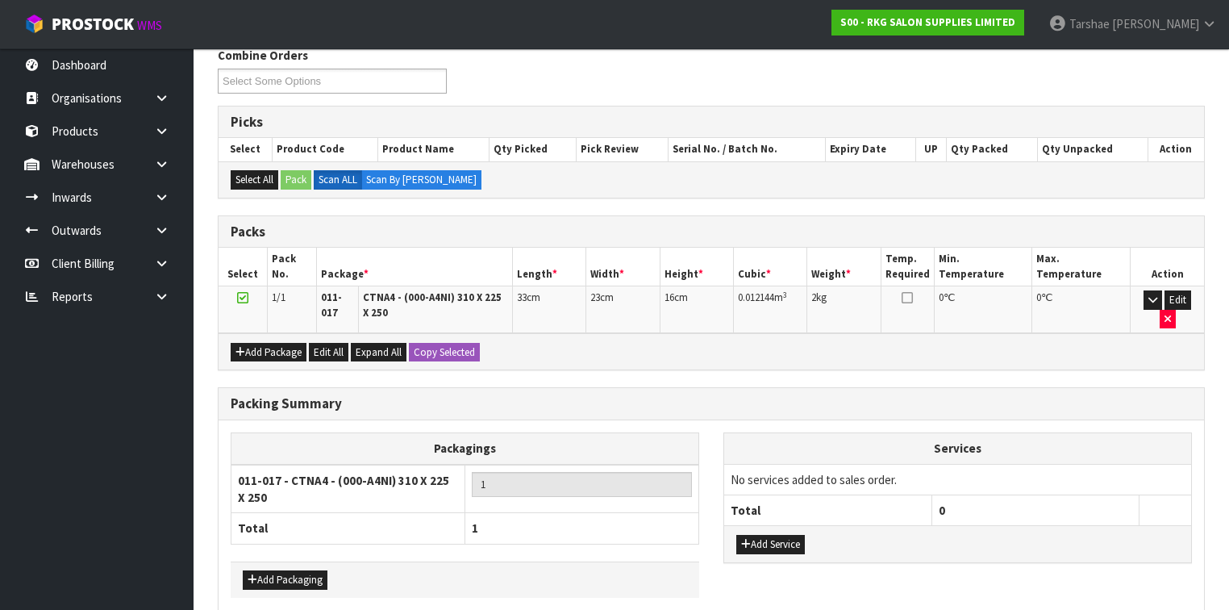
scroll to position [328, 0]
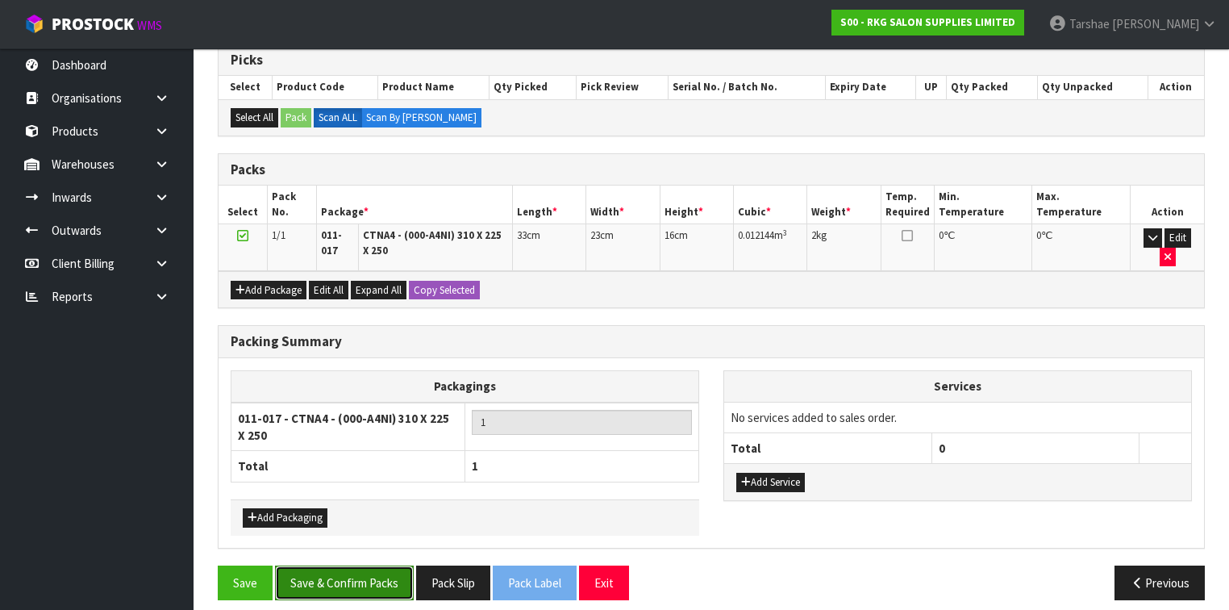
click at [379, 573] on button "Save & Confirm Packs" at bounding box center [344, 582] width 139 height 35
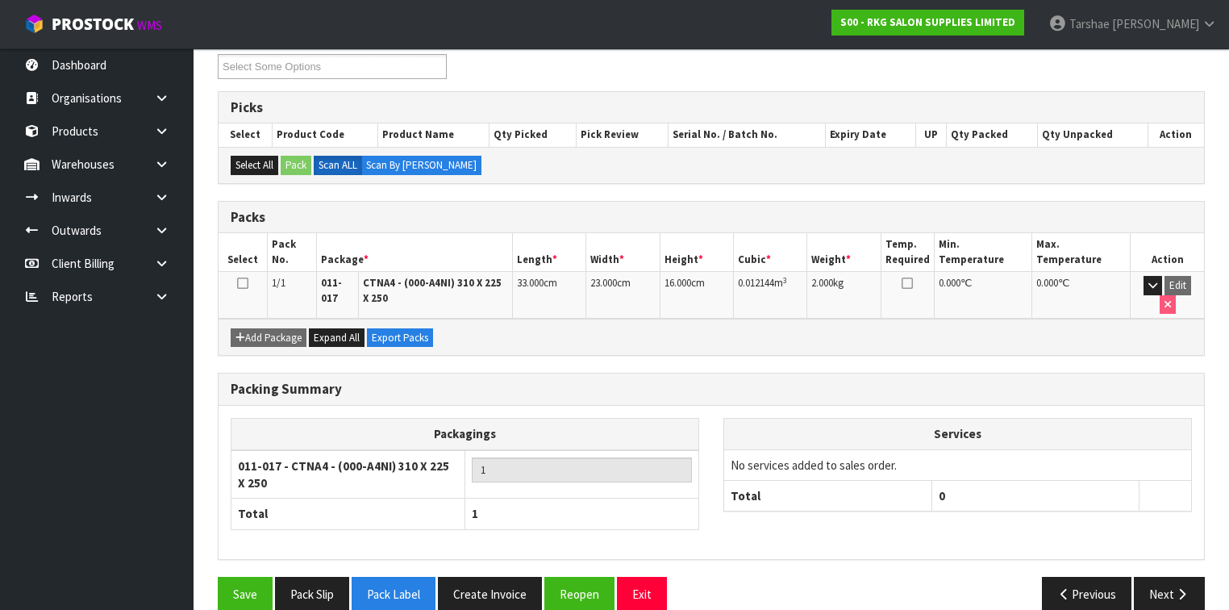
scroll to position [293, 0]
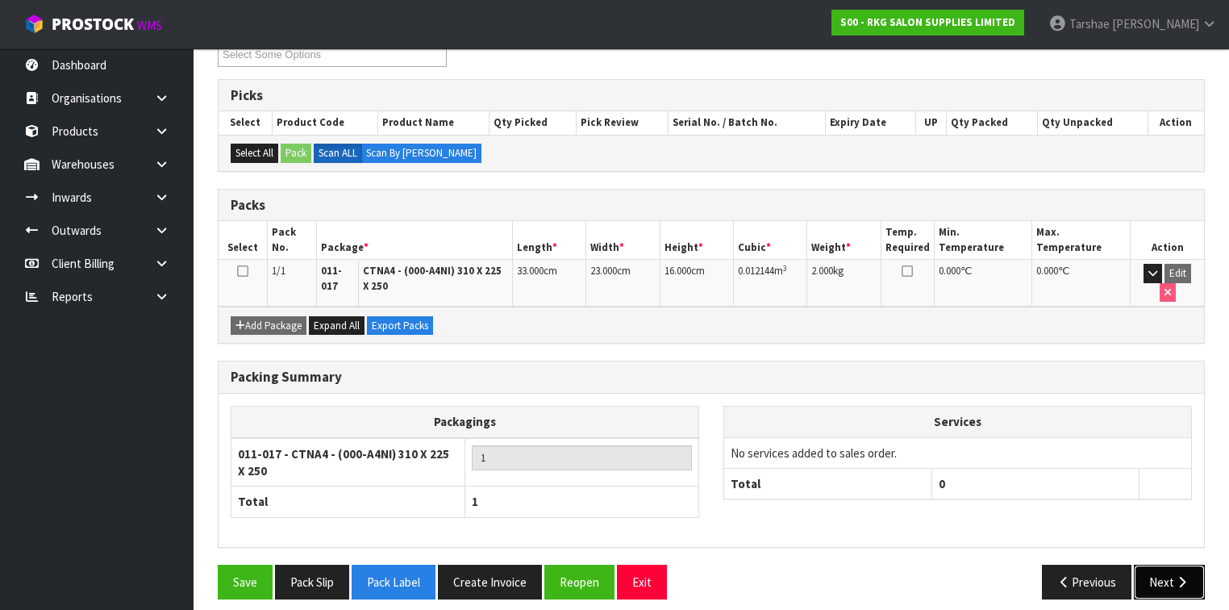
click at [1203, 565] on button "Next" at bounding box center [1169, 582] width 71 height 35
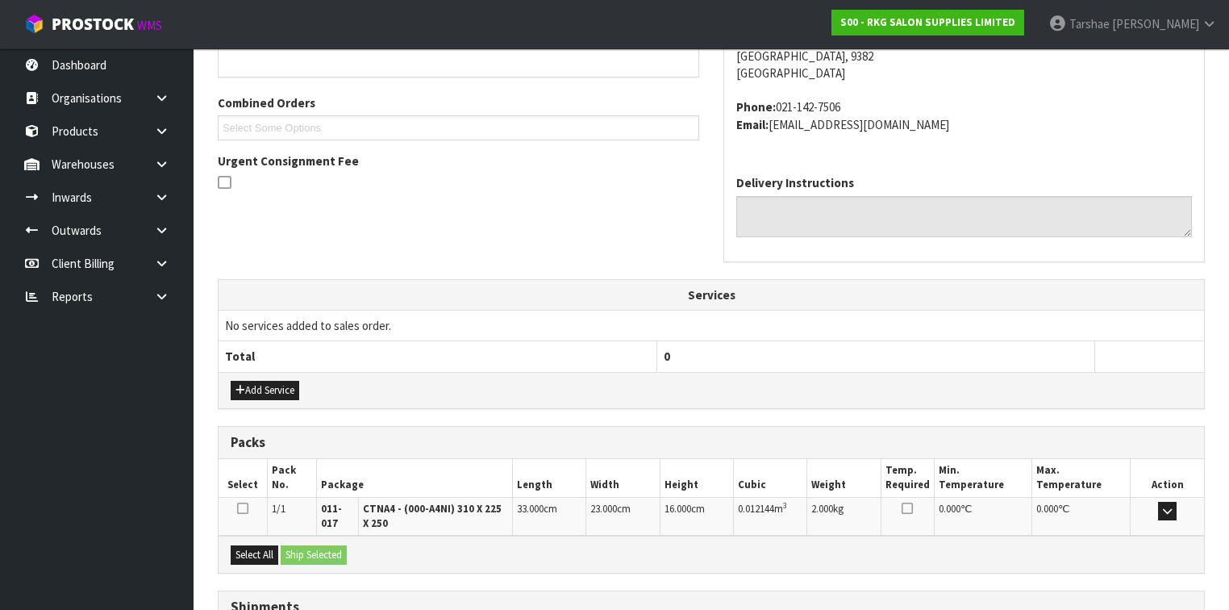
scroll to position [511, 0]
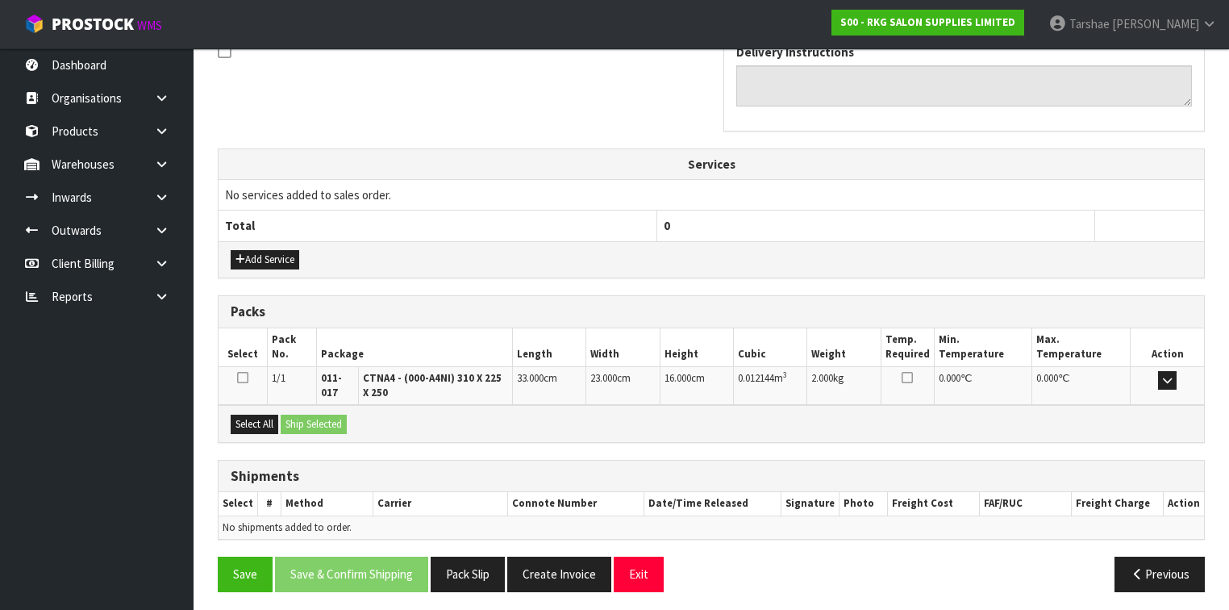
click at [269, 431] on div "Select All Ship Selected" at bounding box center [712, 423] width 986 height 36
click at [270, 427] on div "Select All Ship Selected" at bounding box center [712, 423] width 986 height 36
click at [274, 419] on button "Select All" at bounding box center [255, 424] width 48 height 19
click at [313, 415] on button "Ship Selected" at bounding box center [314, 424] width 66 height 19
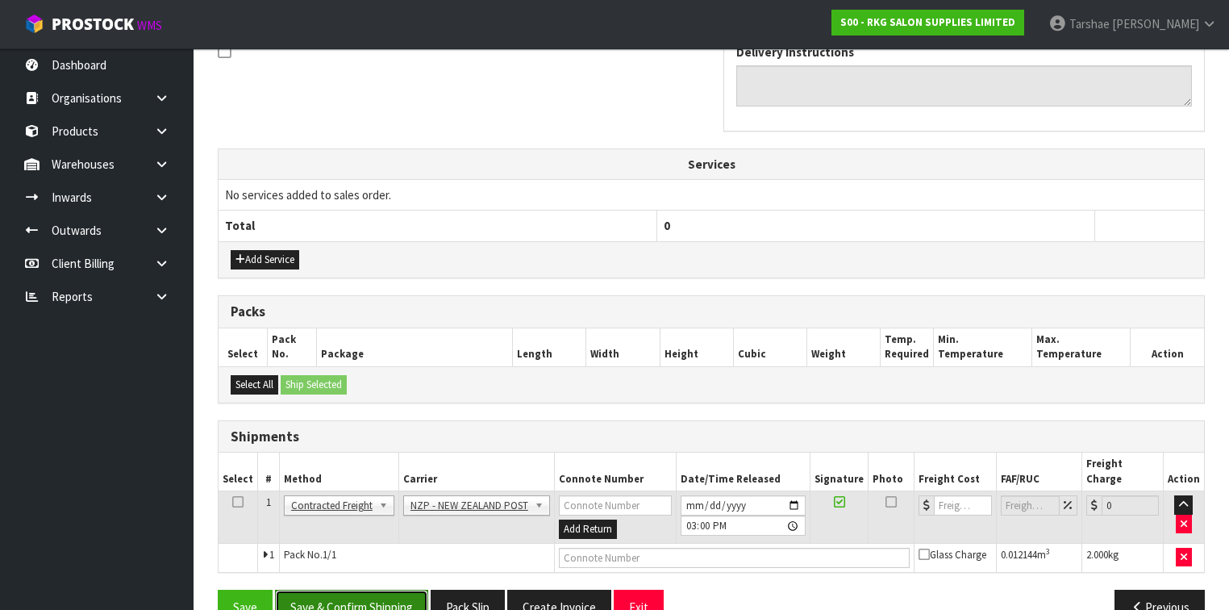
click at [352, 590] on button "Save & Confirm Shipping" at bounding box center [351, 607] width 153 height 35
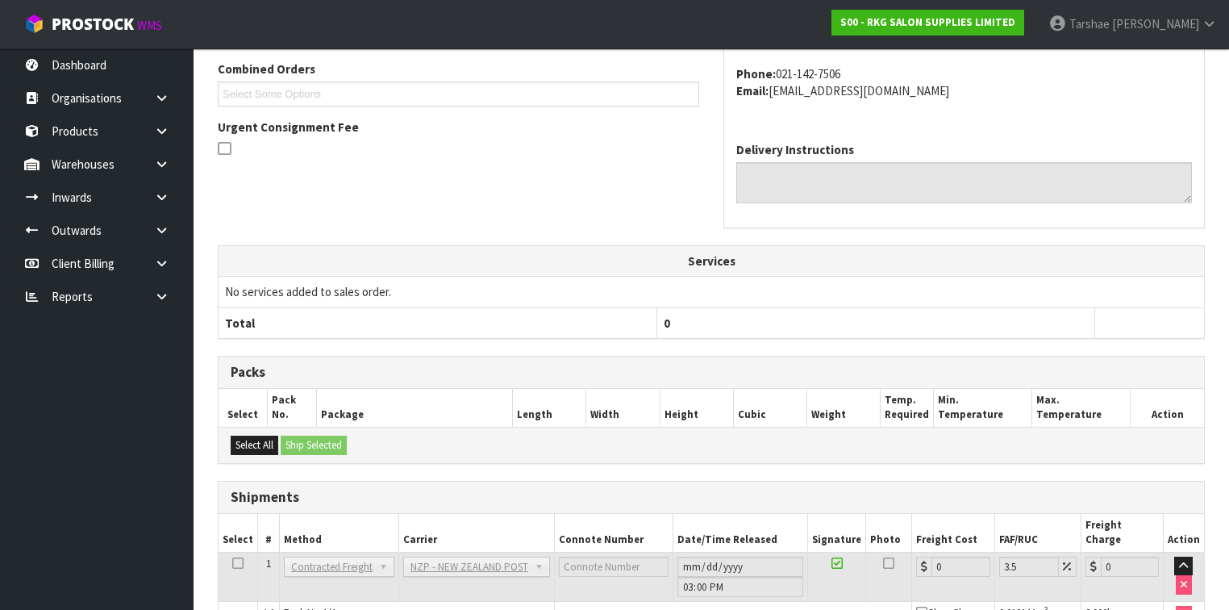
scroll to position [507, 0]
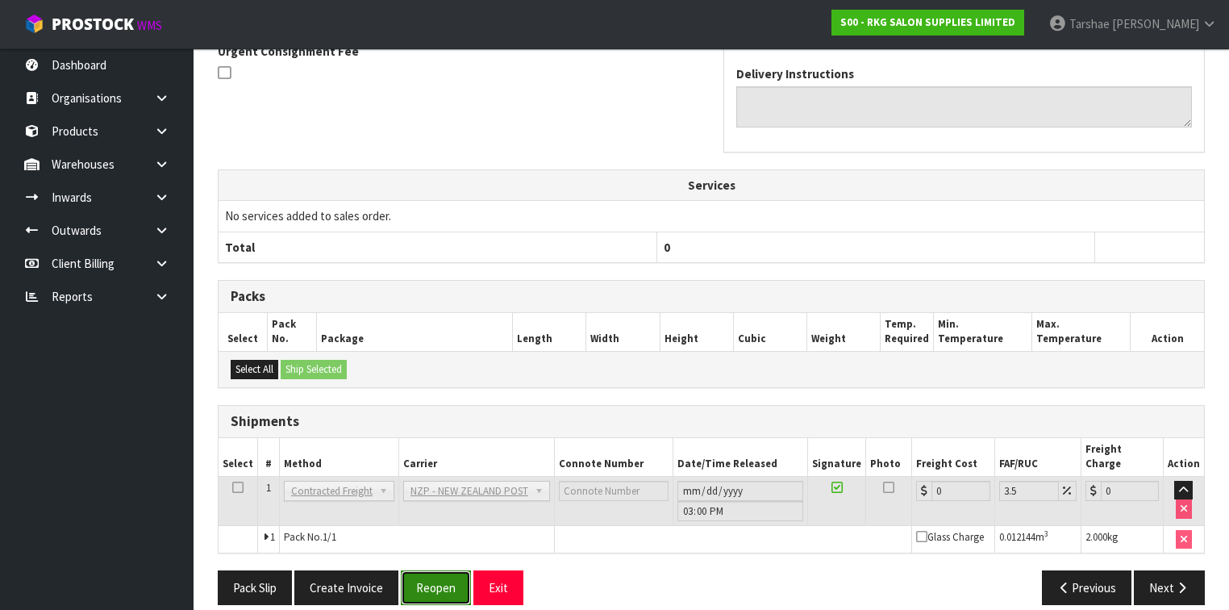
click at [449, 571] on button "Reopen" at bounding box center [436, 587] width 70 height 35
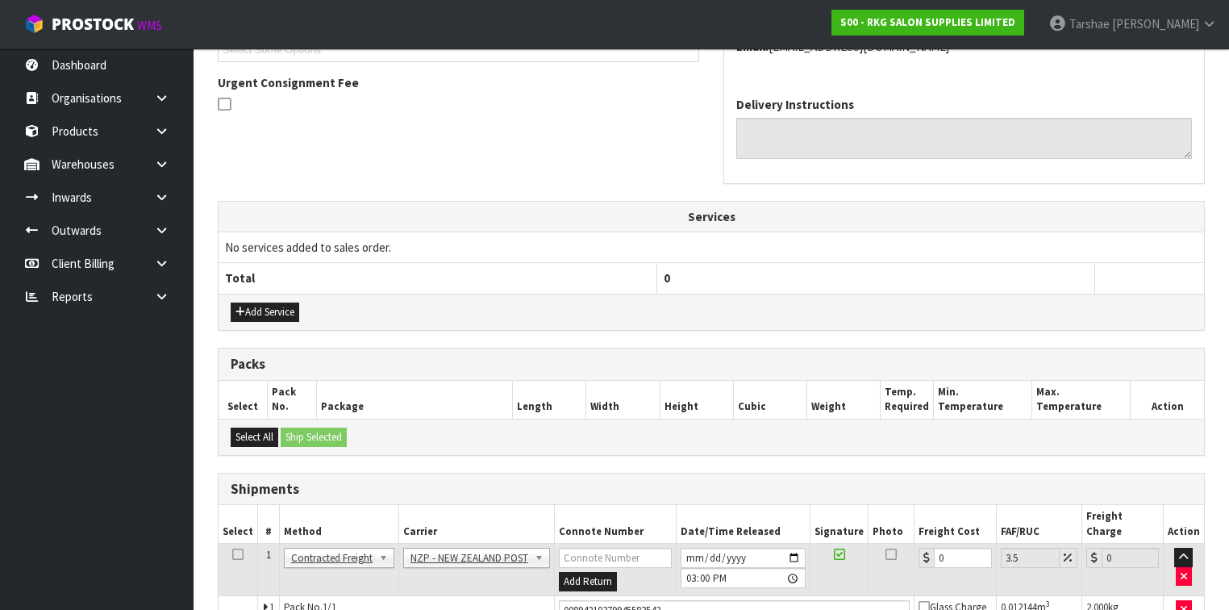
scroll to position [544, 0]
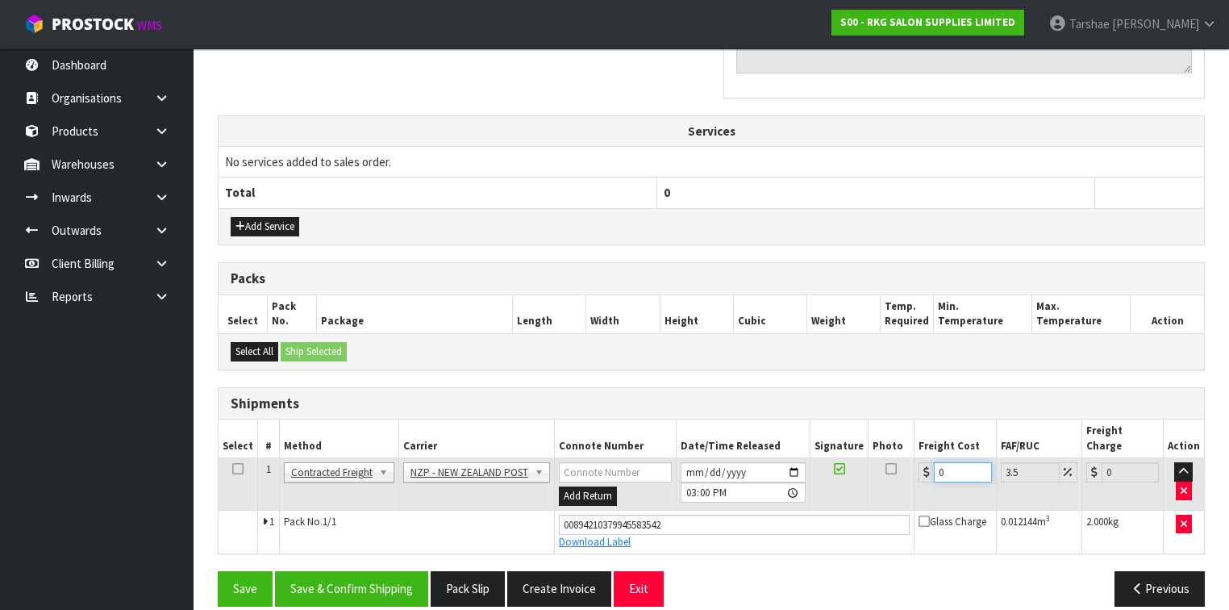
drag, startPoint x: 965, startPoint y: 459, endPoint x: 884, endPoint y: 453, distance: 81.7
click at [889, 459] on tr "1 Client Local Pickup Customer Local Pickup Company Freight Contracted Freight …" at bounding box center [712, 484] width 986 height 52
click at [383, 575] on button "Save & Confirm Shipping" at bounding box center [351, 588] width 153 height 35
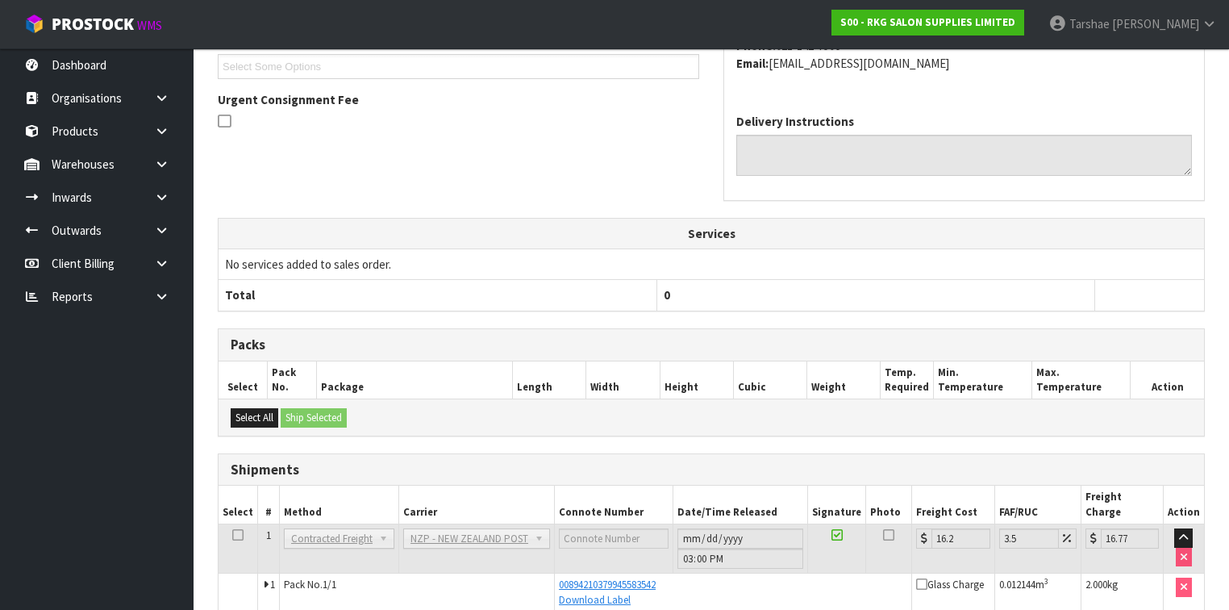
scroll to position [500, 0]
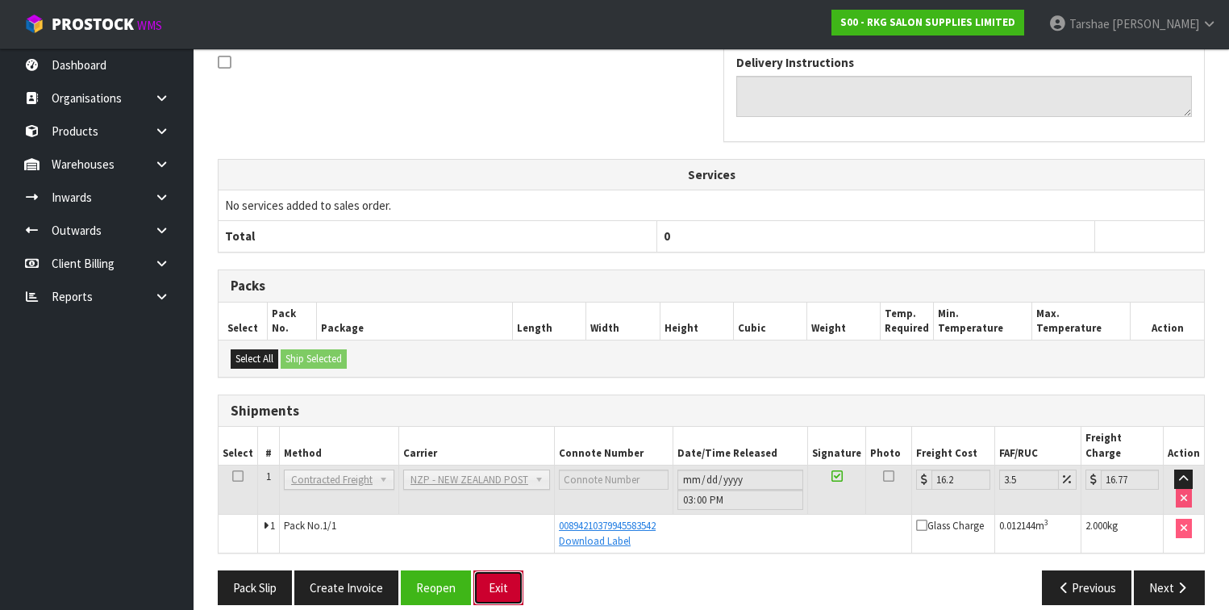
click at [482, 570] on button "Exit" at bounding box center [498, 587] width 50 height 35
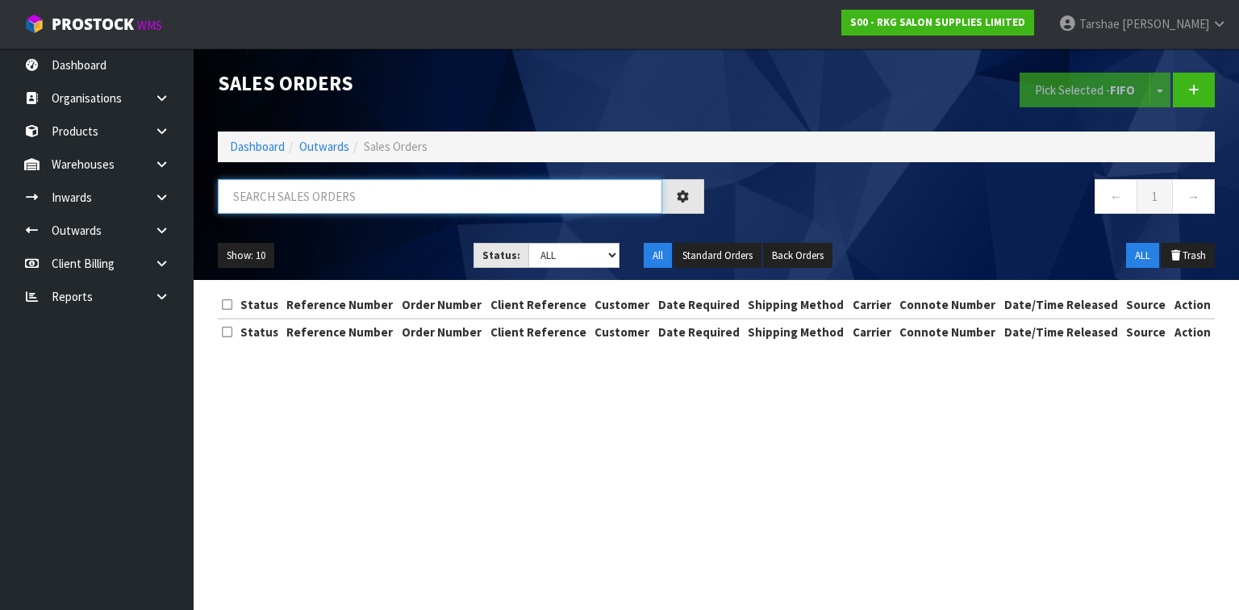
click at [484, 206] on input "text" at bounding box center [440, 196] width 444 height 35
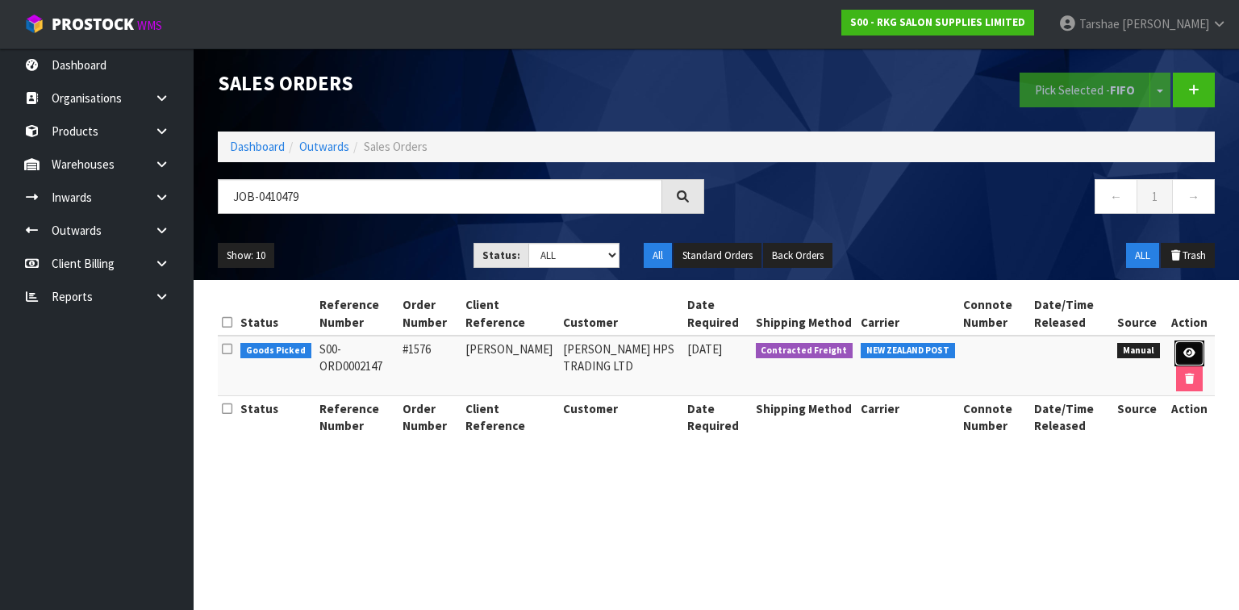
click at [1182, 340] on link at bounding box center [1189, 353] width 30 height 26
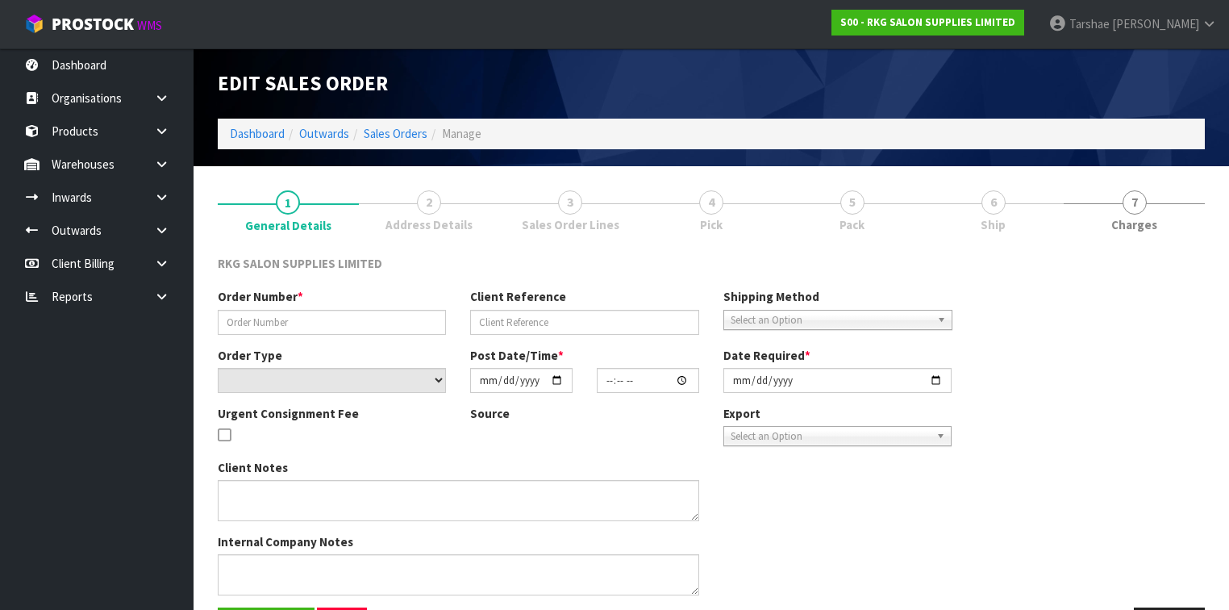
click at [886, 225] on link "5 Pack" at bounding box center [852, 210] width 141 height 64
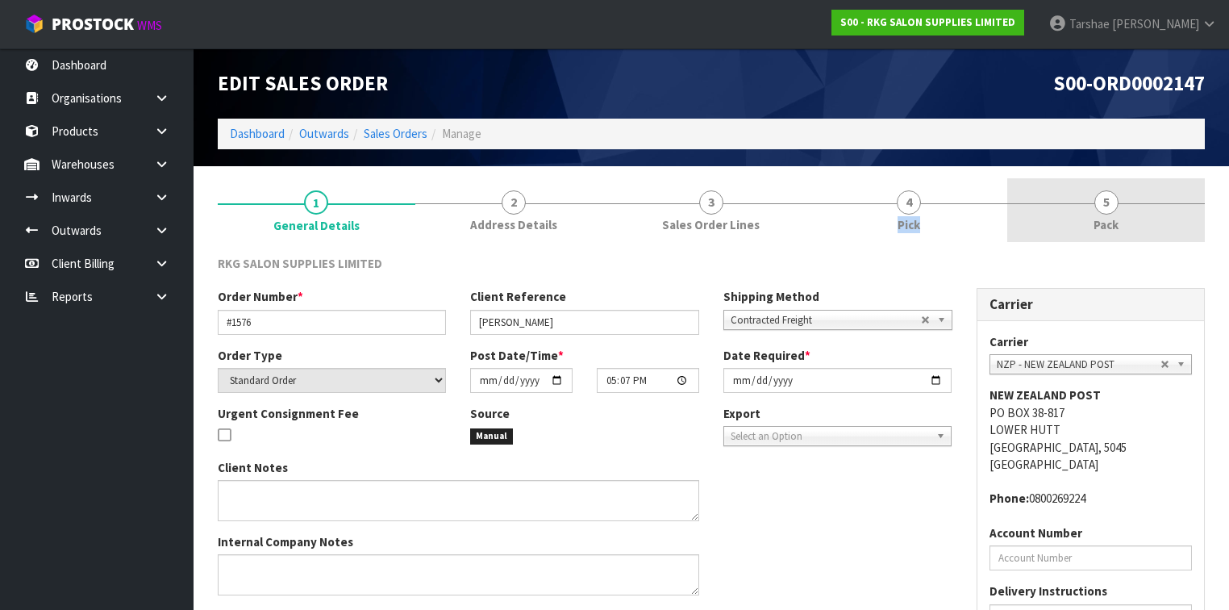
click at [886, 225] on link "4 Pick" at bounding box center [909, 210] width 198 height 64
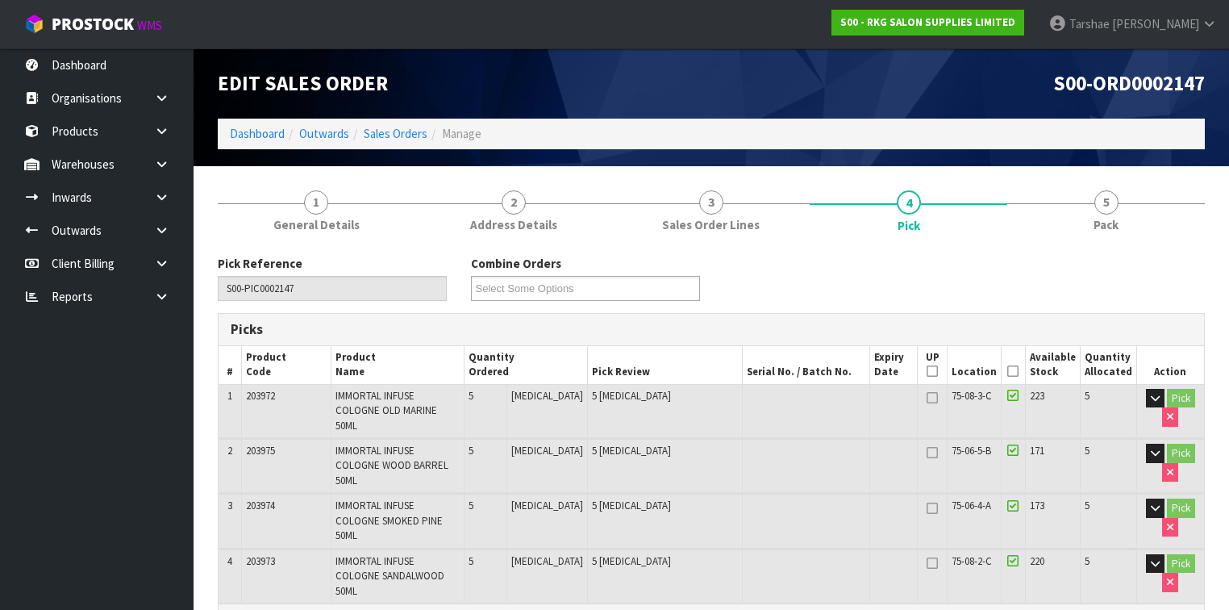
click at [1015, 372] on icon at bounding box center [1012, 371] width 11 height 1
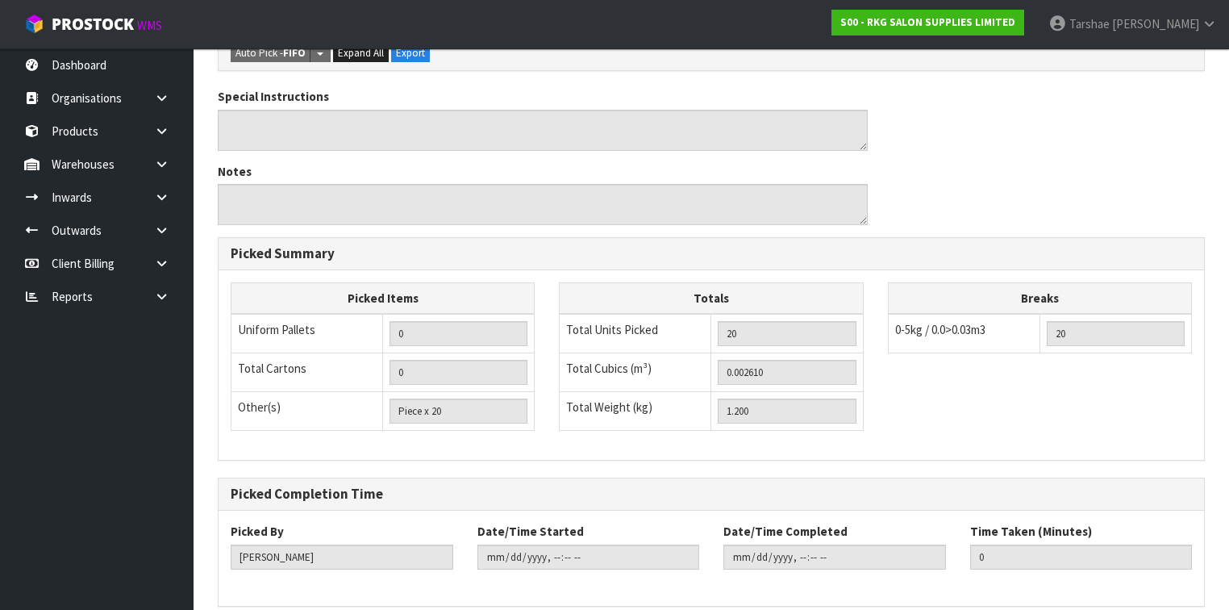
scroll to position [665, 0]
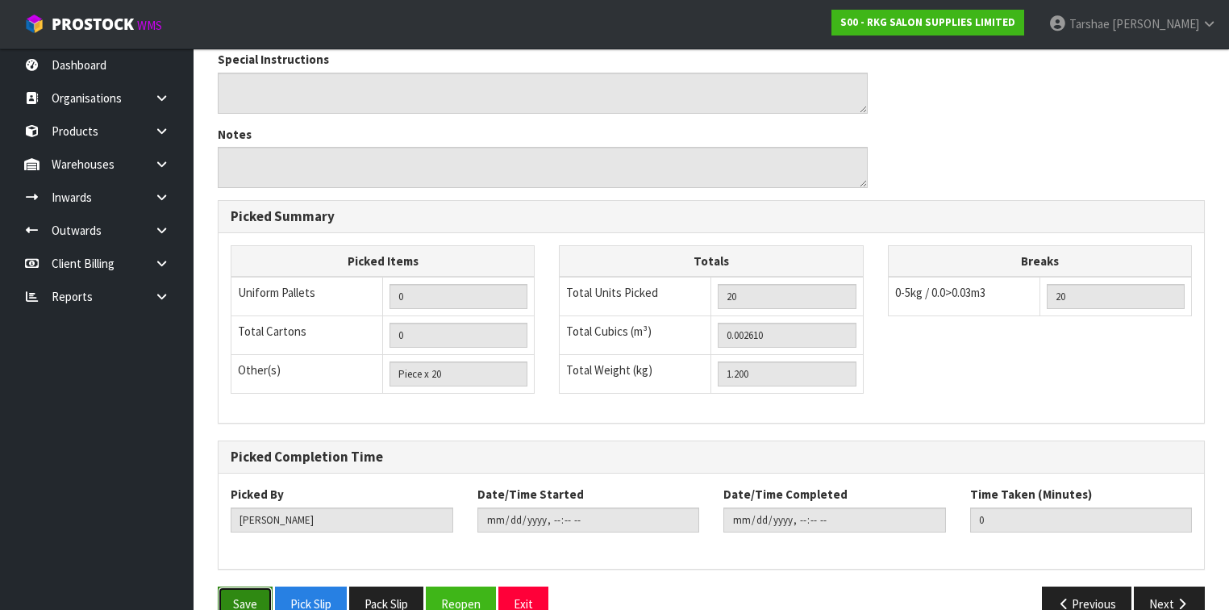
click at [253, 586] on button "Save" at bounding box center [245, 603] width 55 height 35
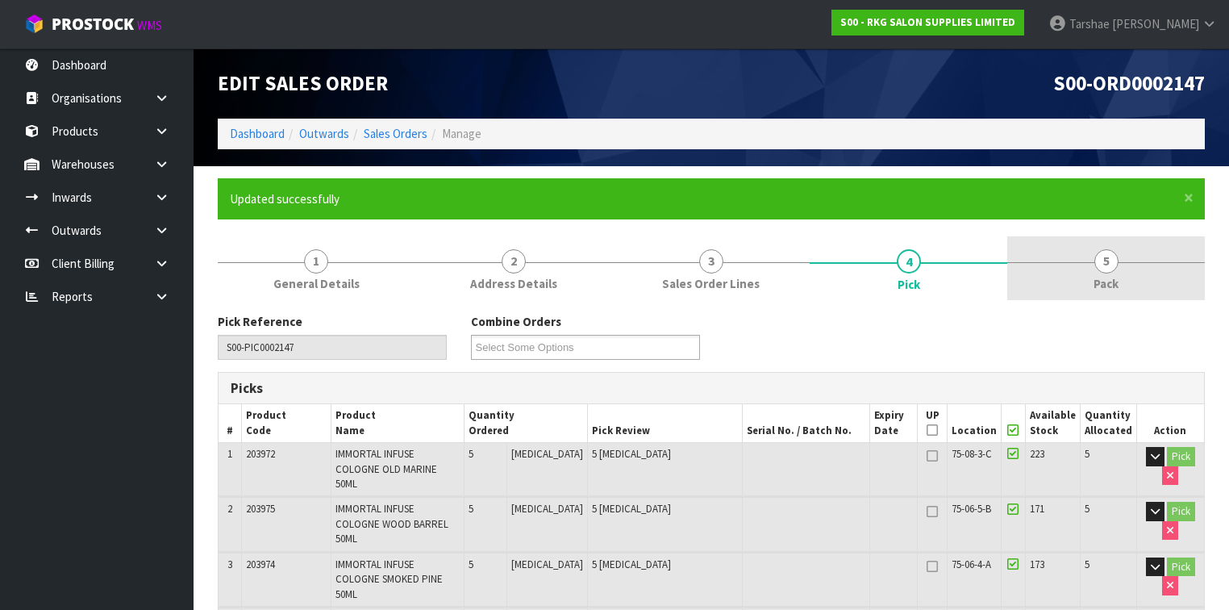
click at [1081, 274] on link "5 Pack" at bounding box center [1106, 268] width 198 height 64
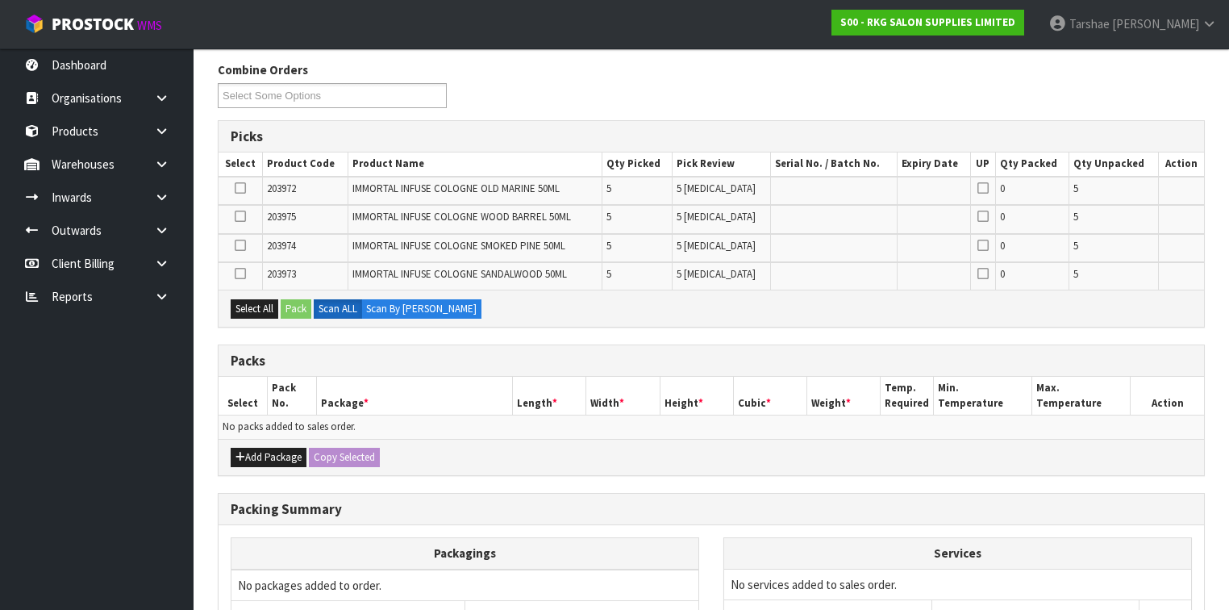
scroll to position [258, 0]
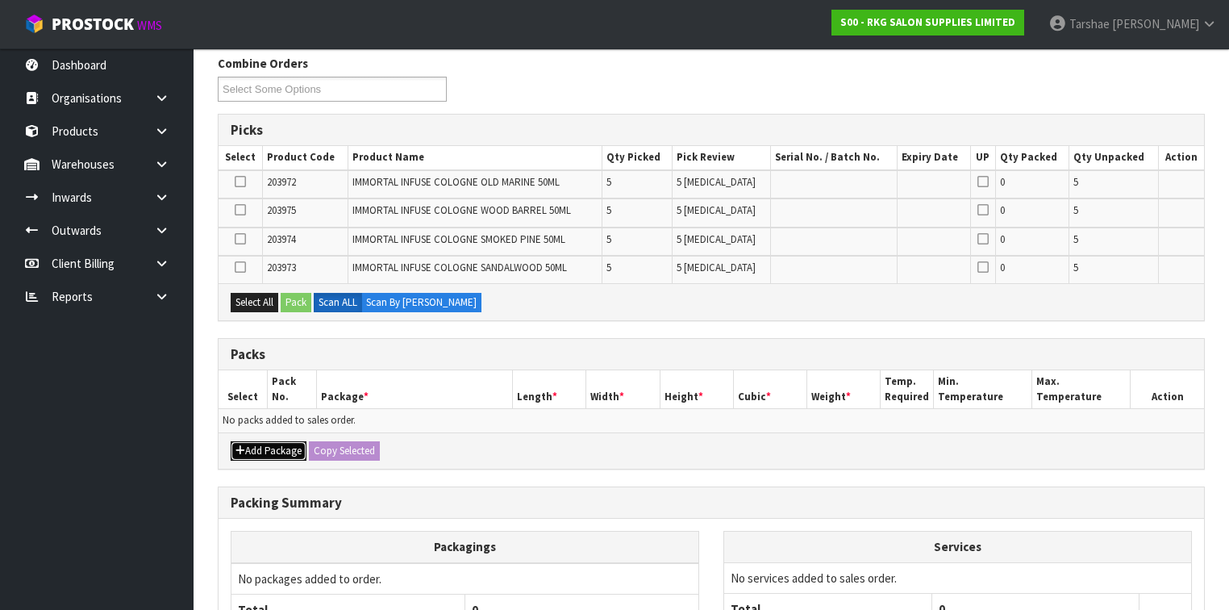
click at [240, 453] on button "Add Package" at bounding box center [269, 450] width 76 height 19
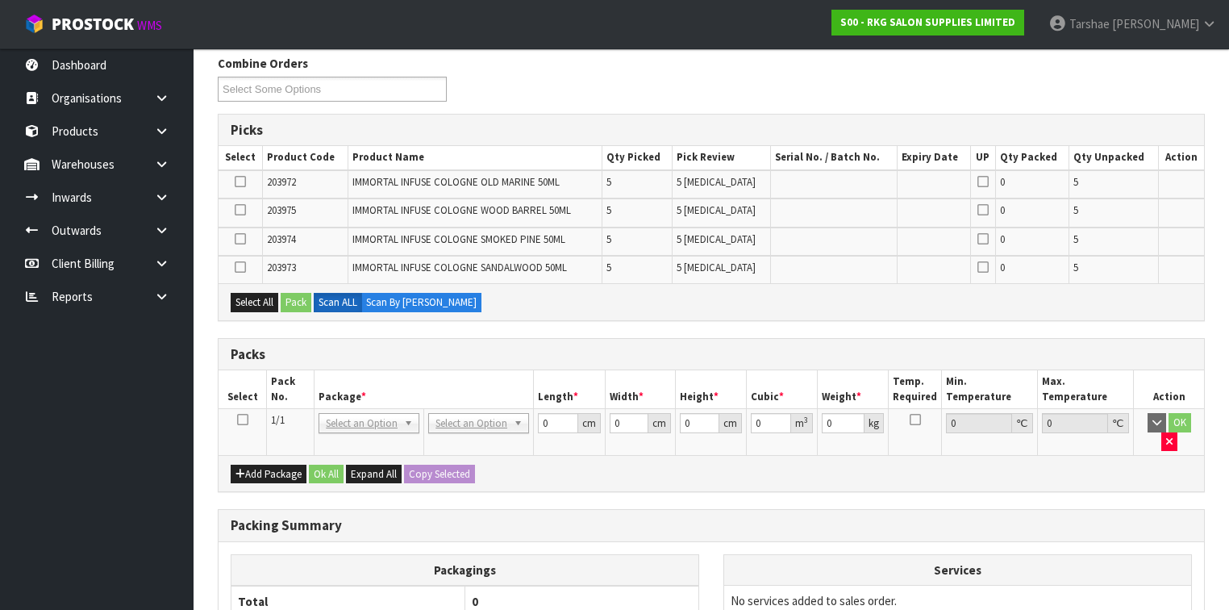
click at [248, 412] on td at bounding box center [243, 432] width 48 height 47
drag, startPoint x: 244, startPoint y: 412, endPoint x: 277, endPoint y: 367, distance: 56.0
click at [244, 419] on icon at bounding box center [242, 419] width 11 height 1
click at [281, 364] on div "Packs" at bounding box center [712, 355] width 986 height 32
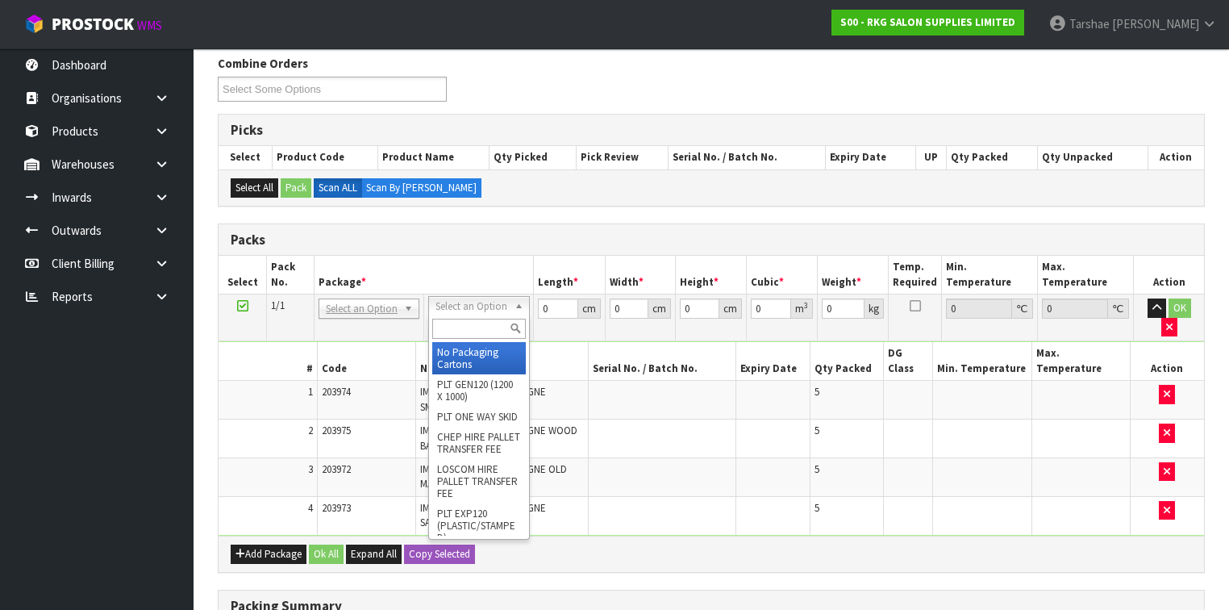
click at [487, 330] on input "text" at bounding box center [478, 329] width 93 height 20
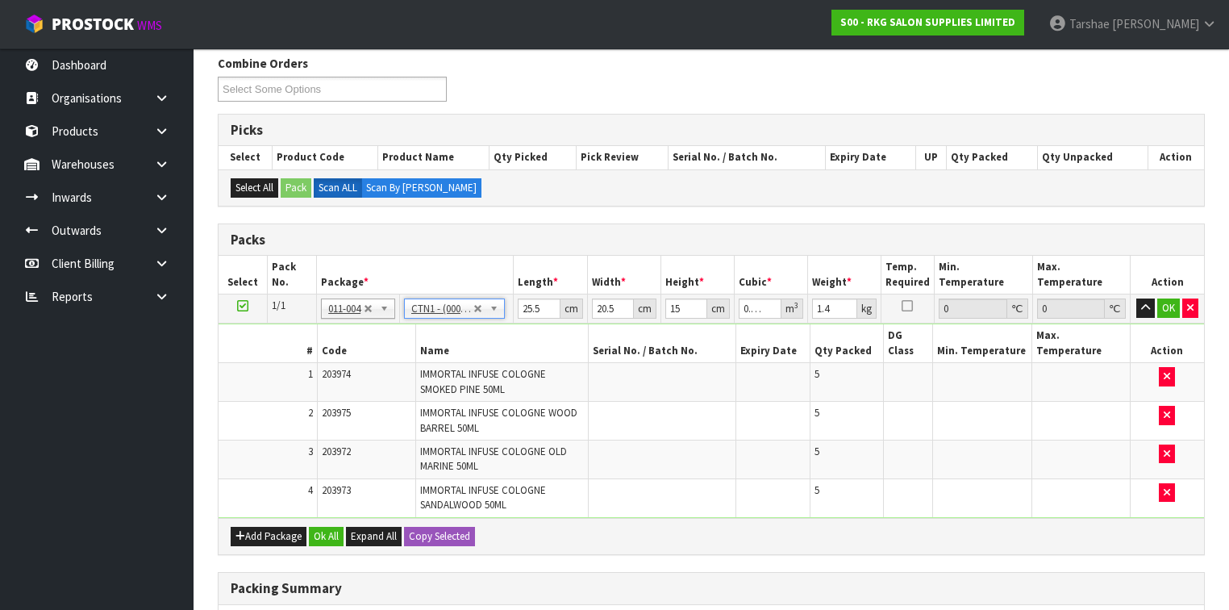
click at [532, 317] on td "25.5 cm" at bounding box center [550, 308] width 73 height 29
click at [529, 303] on input "25.5" at bounding box center [539, 308] width 42 height 20
click at [1136, 298] on button "button" at bounding box center [1145, 307] width 19 height 19
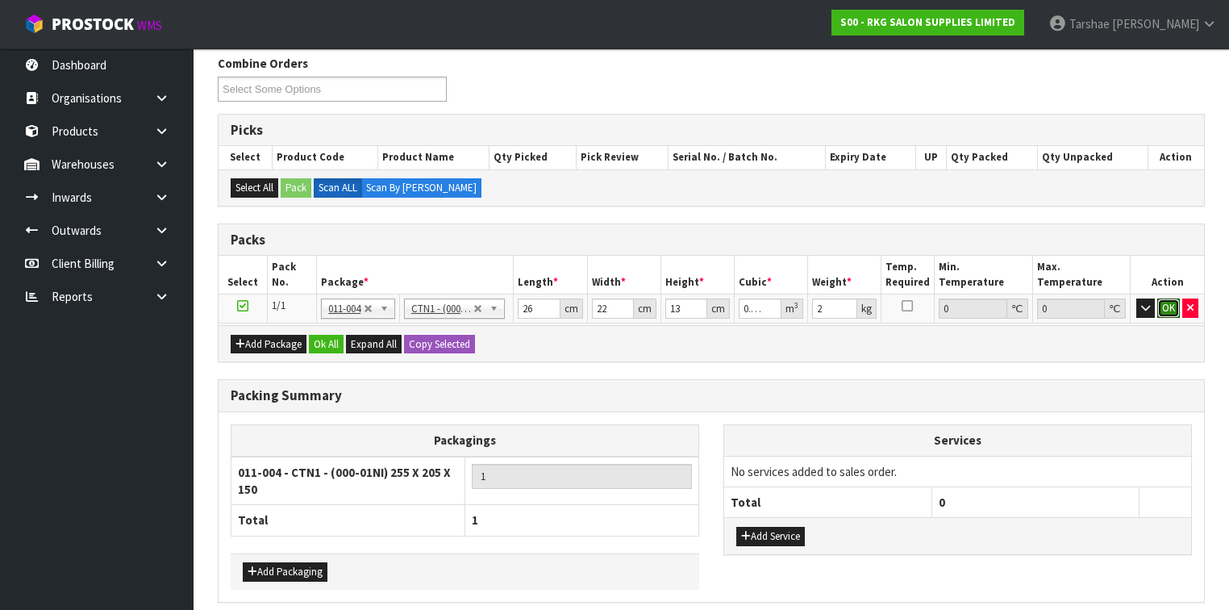
click button "OK" at bounding box center [1168, 307] width 23 height 19
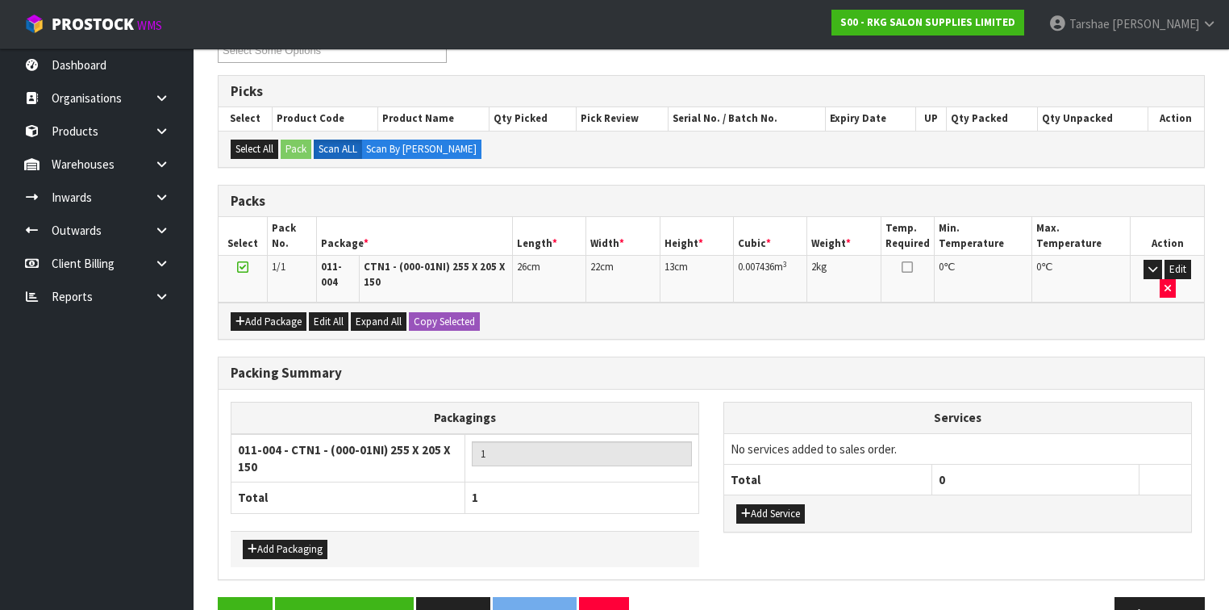
scroll to position [328, 0]
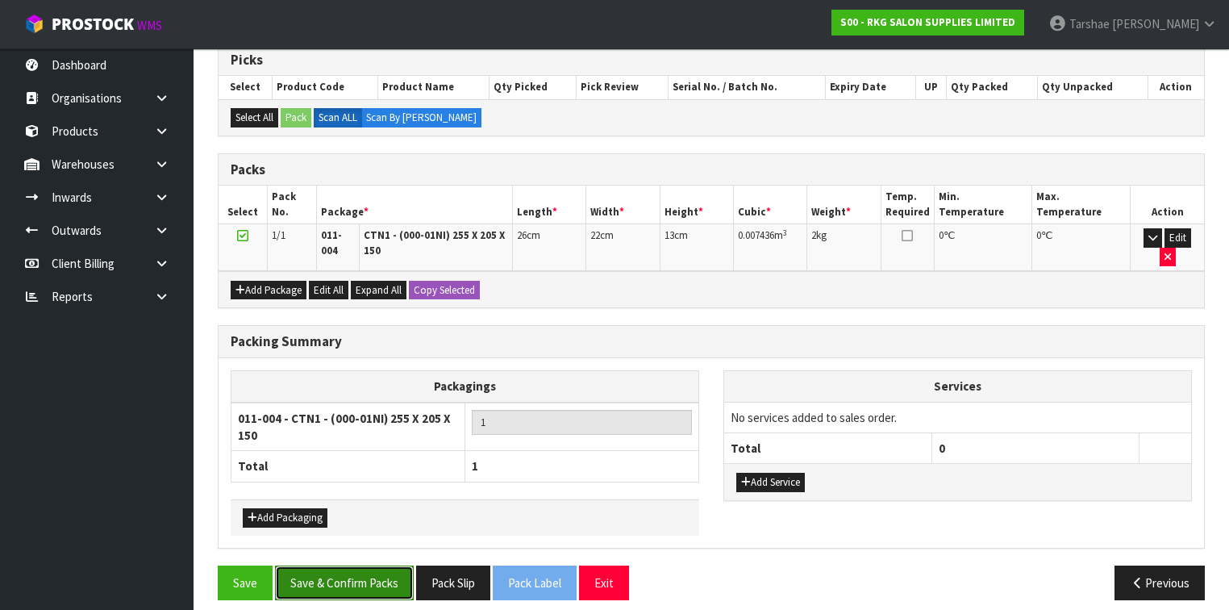
click at [356, 569] on button "Save & Confirm Packs" at bounding box center [344, 582] width 139 height 35
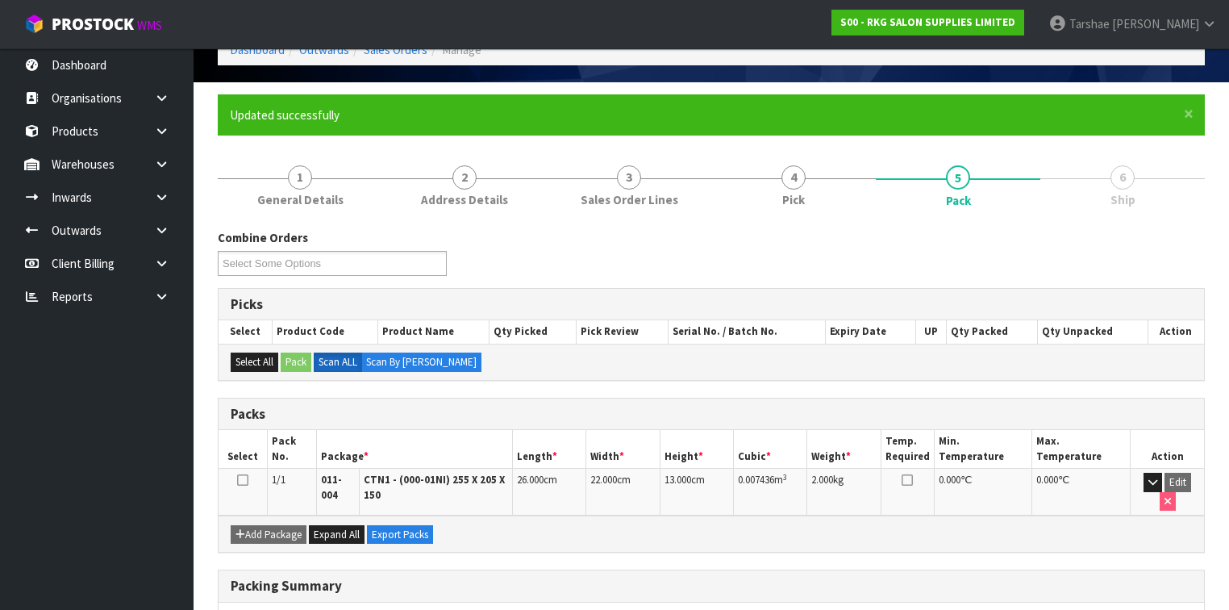
scroll to position [293, 0]
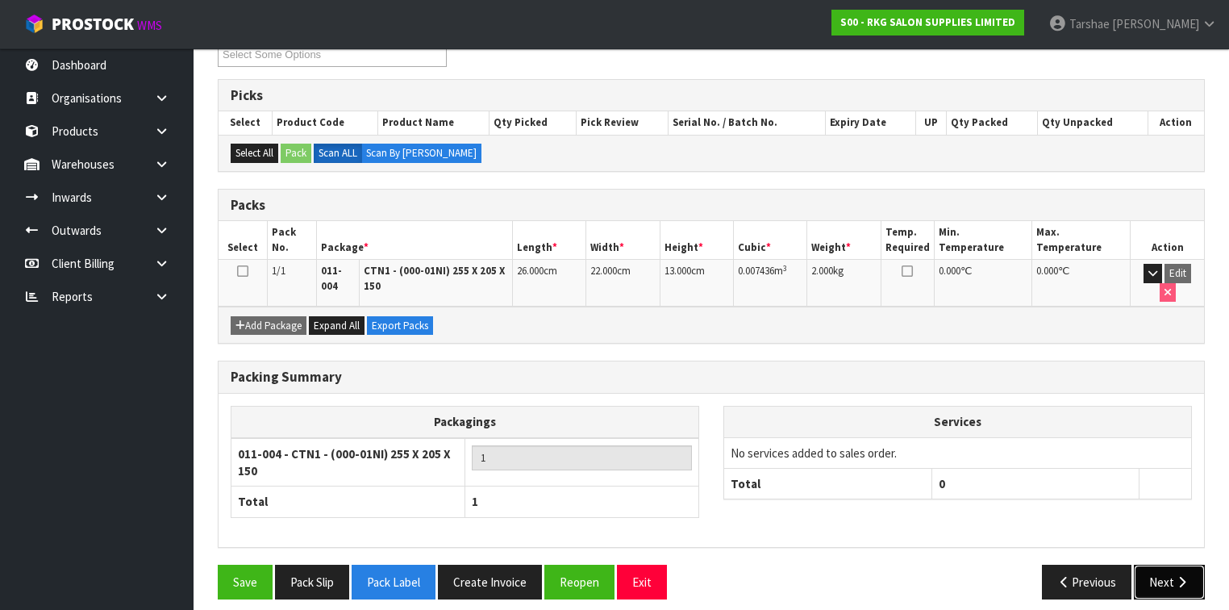
click at [1161, 565] on button "Next" at bounding box center [1169, 582] width 71 height 35
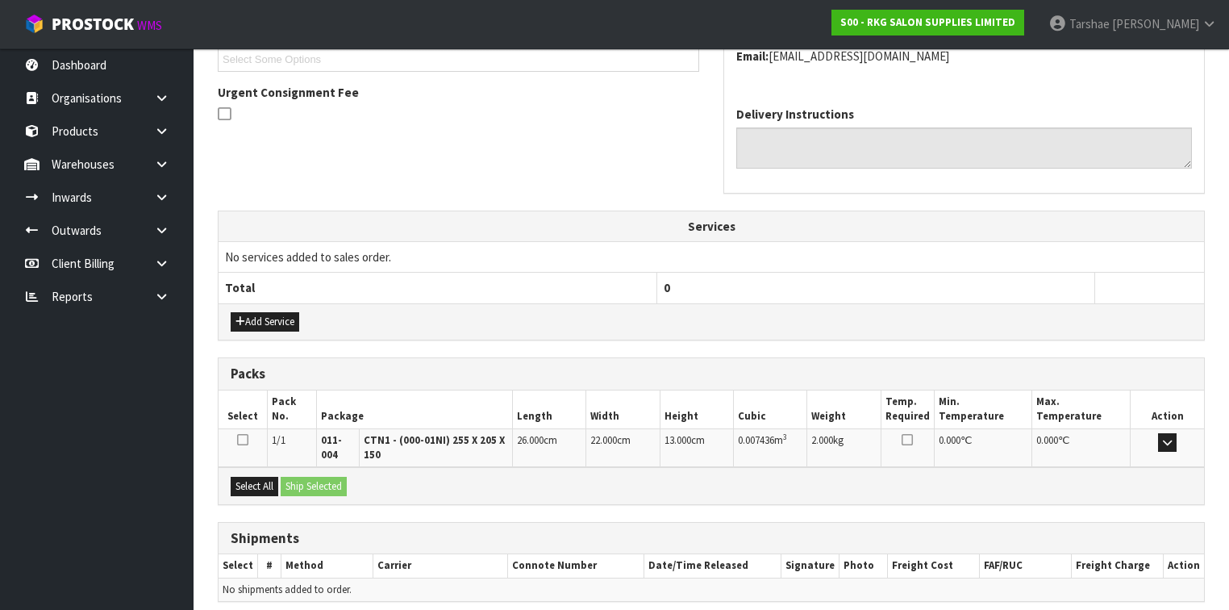
scroll to position [511, 0]
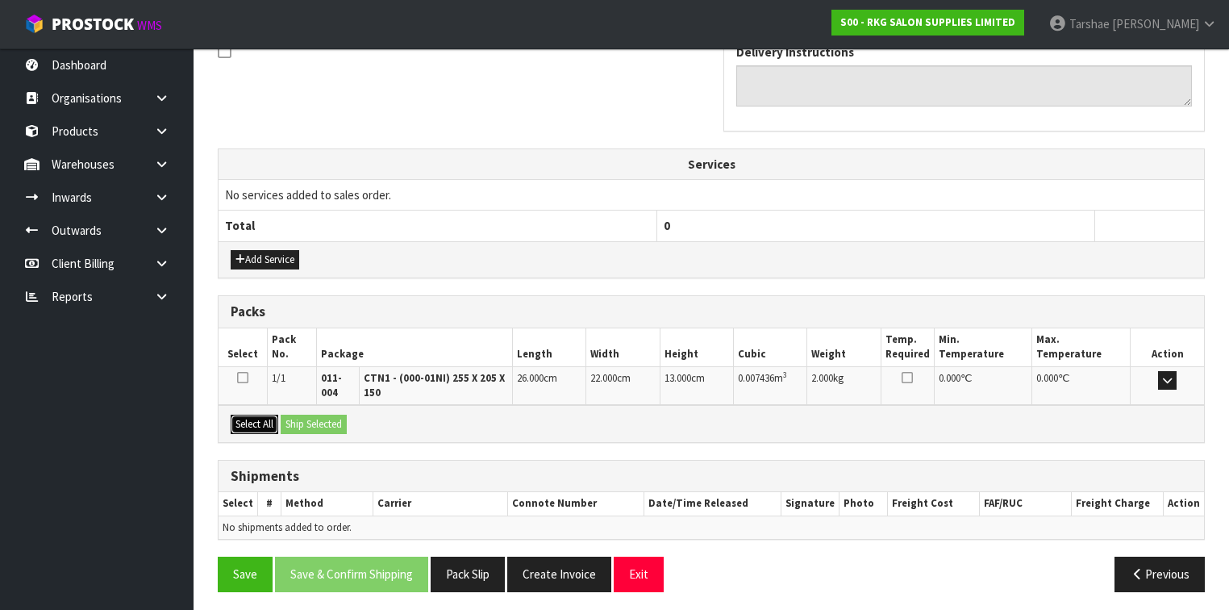
click at [277, 423] on button "Select All" at bounding box center [255, 424] width 48 height 19
click at [295, 419] on button "Ship Selected" at bounding box center [314, 424] width 66 height 19
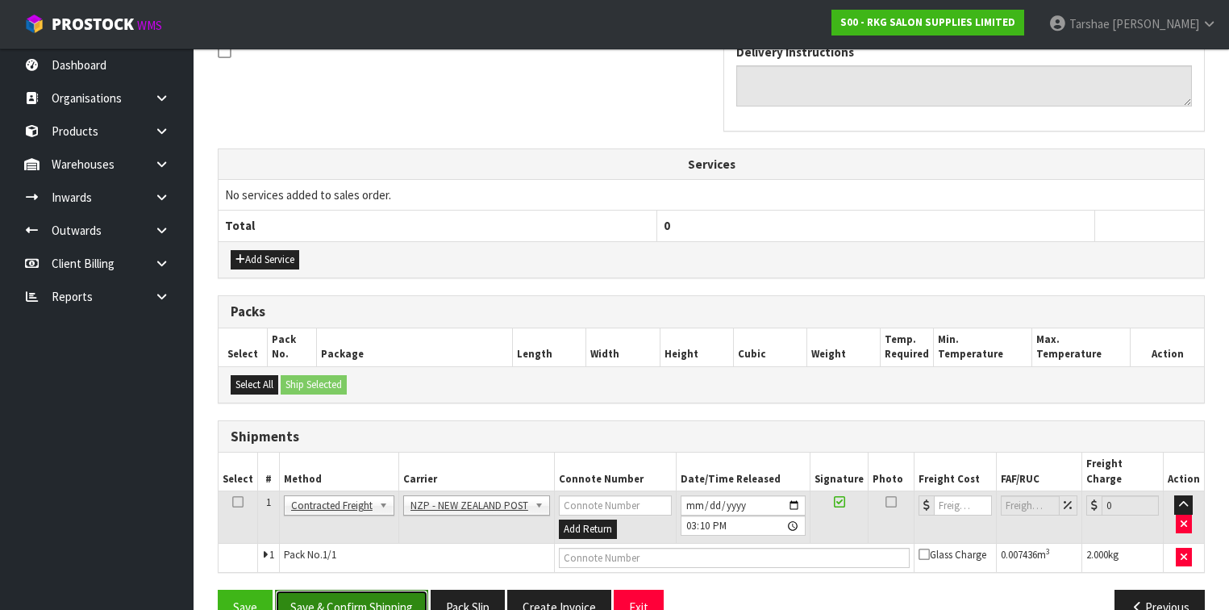
click at [363, 590] on button "Save & Confirm Shipping" at bounding box center [351, 607] width 153 height 35
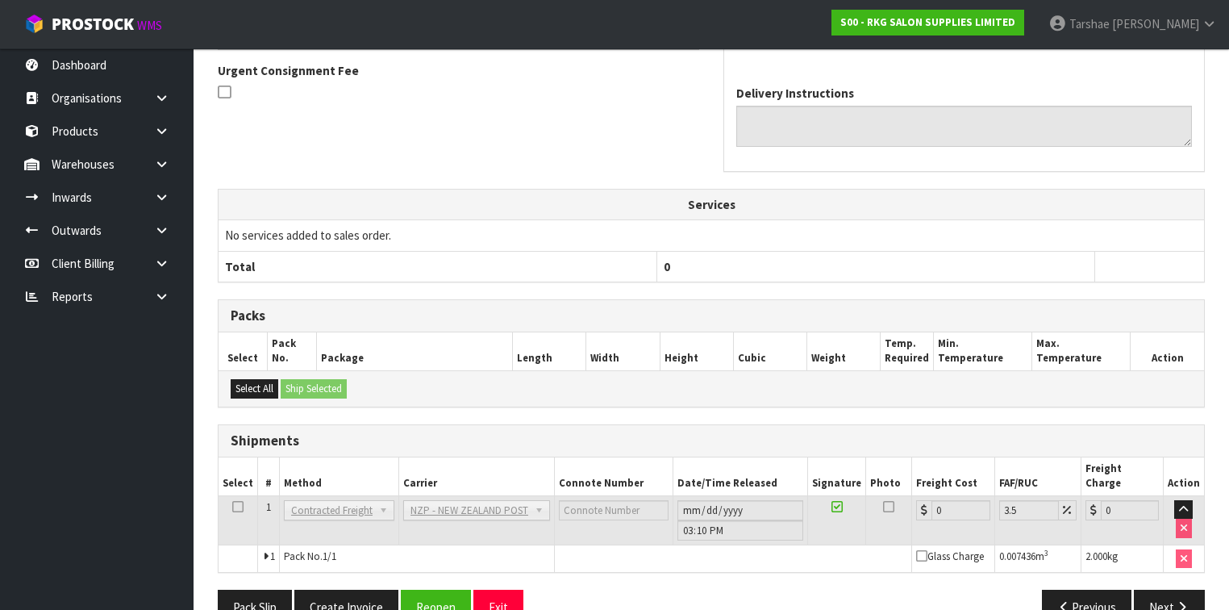
scroll to position [507, 0]
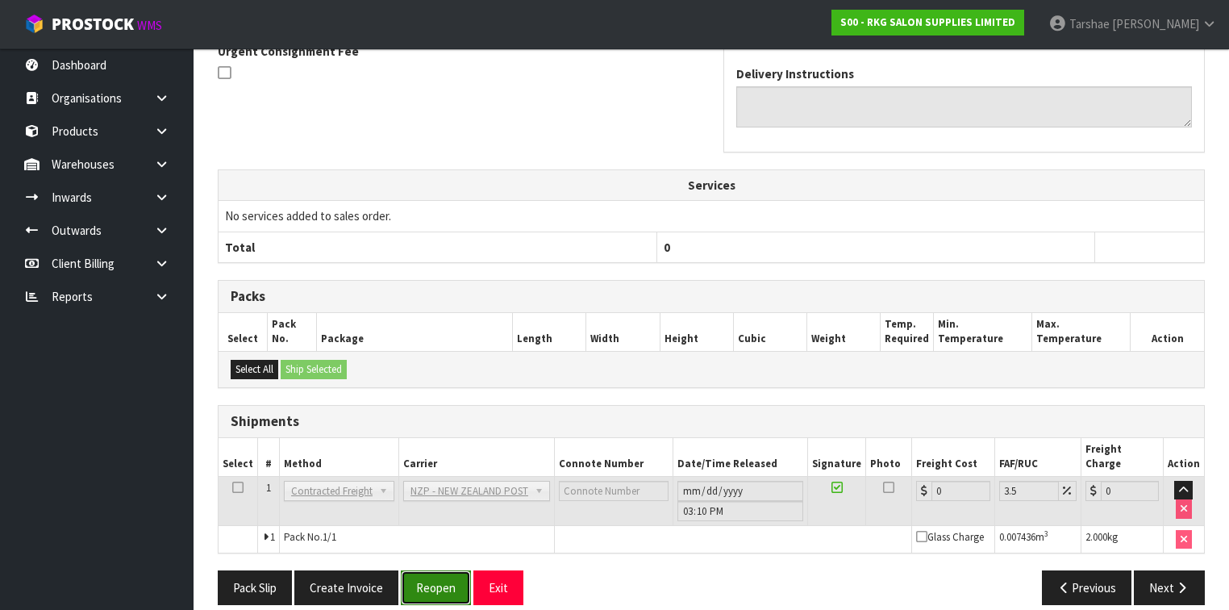
click at [436, 570] on button "Reopen" at bounding box center [436, 587] width 70 height 35
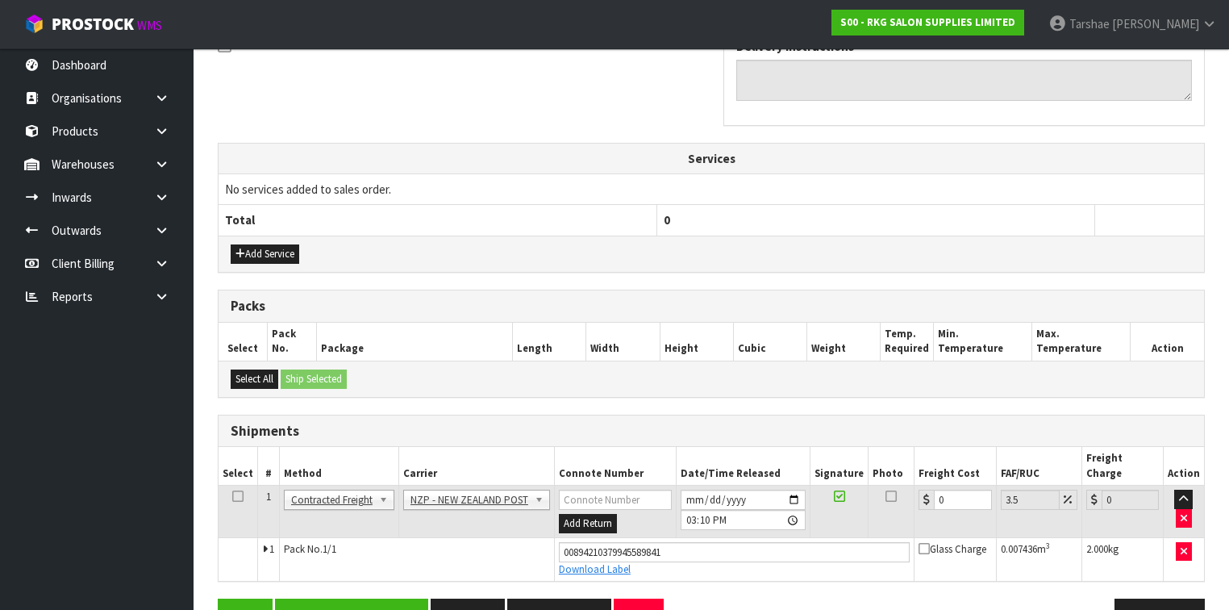
scroll to position [544, 0]
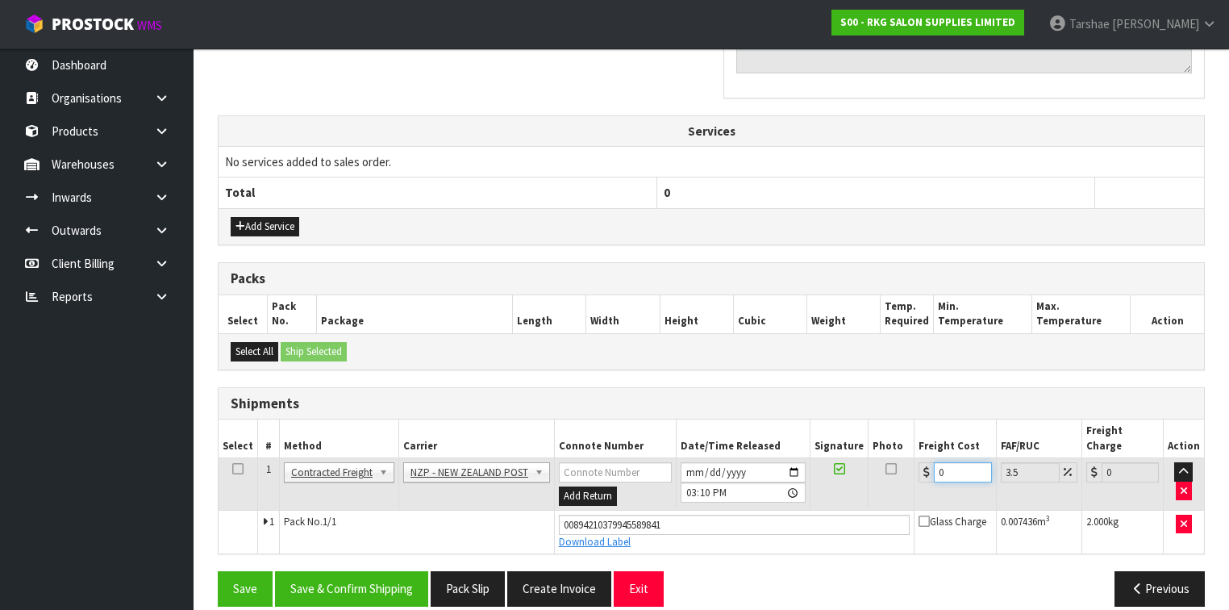
drag, startPoint x: 948, startPoint y: 453, endPoint x: 812, endPoint y: 456, distance: 136.3
click at [822, 460] on tr "1 Client Local Pickup Customer Local Pickup Company Freight Contracted Freight …" at bounding box center [712, 484] width 986 height 52
click at [406, 571] on button "Save & Confirm Shipping" at bounding box center [351, 588] width 153 height 35
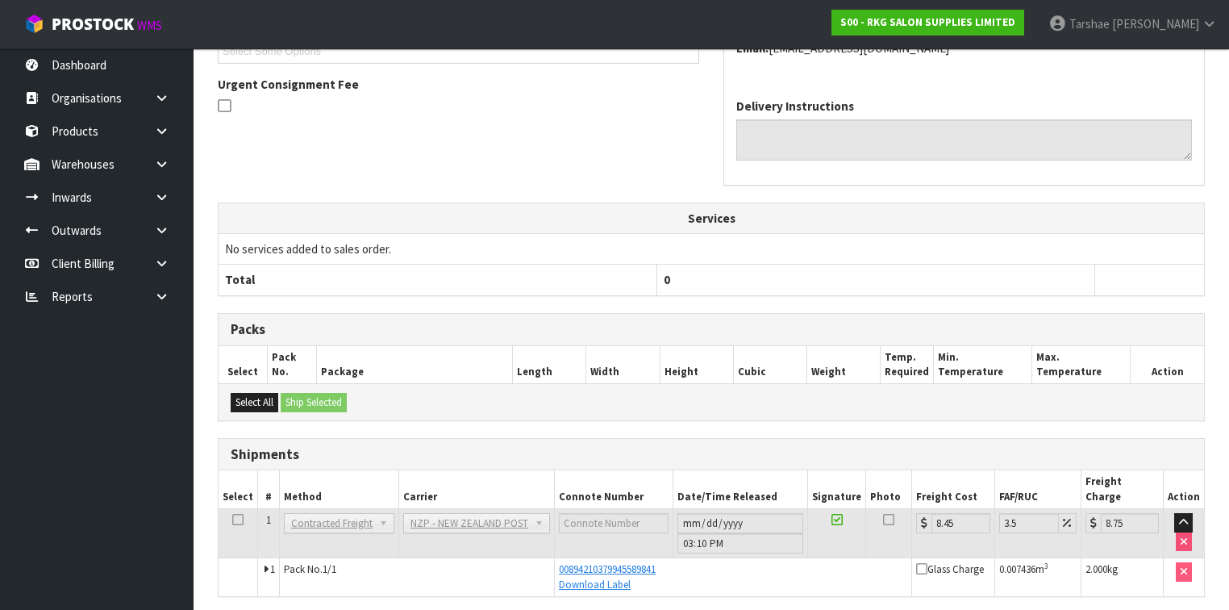
scroll to position [500, 0]
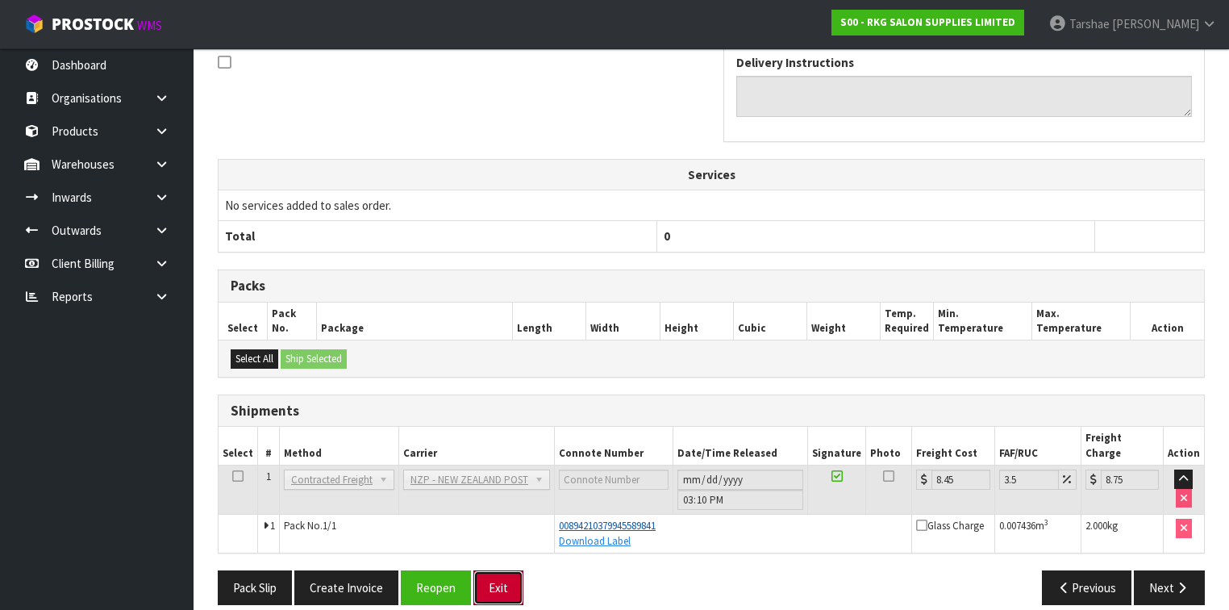
drag, startPoint x: 510, startPoint y: 571, endPoint x: 586, endPoint y: 508, distance: 99.1
click at [510, 571] on button "Exit" at bounding box center [498, 587] width 50 height 35
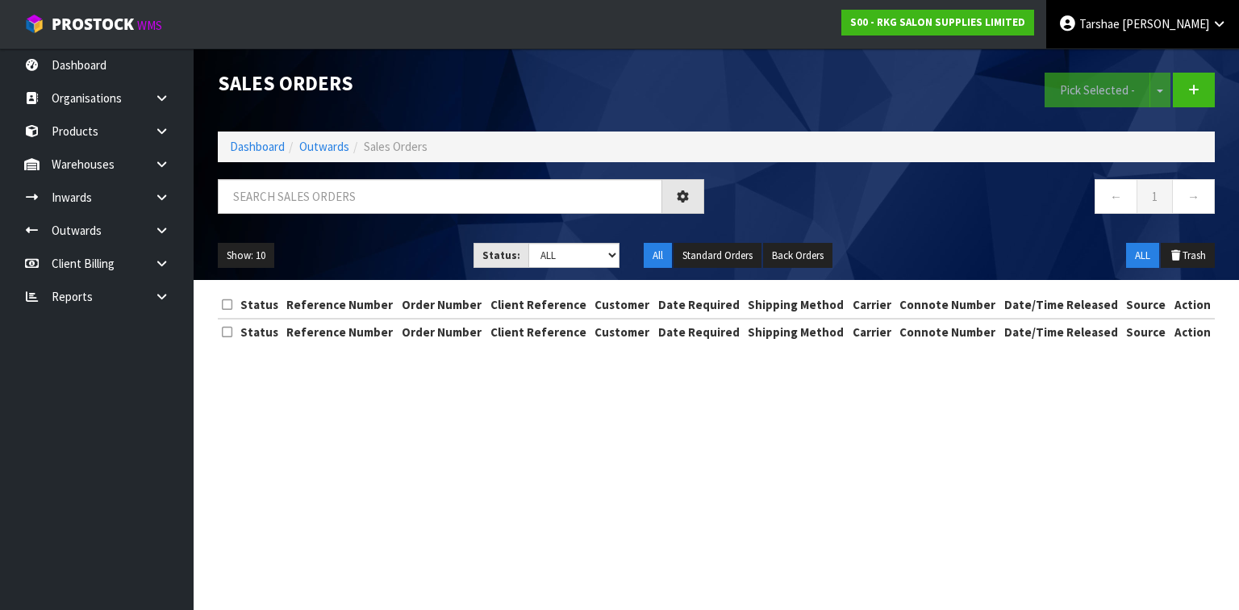
click at [1190, 19] on span "[PERSON_NAME]" at bounding box center [1165, 23] width 87 height 15
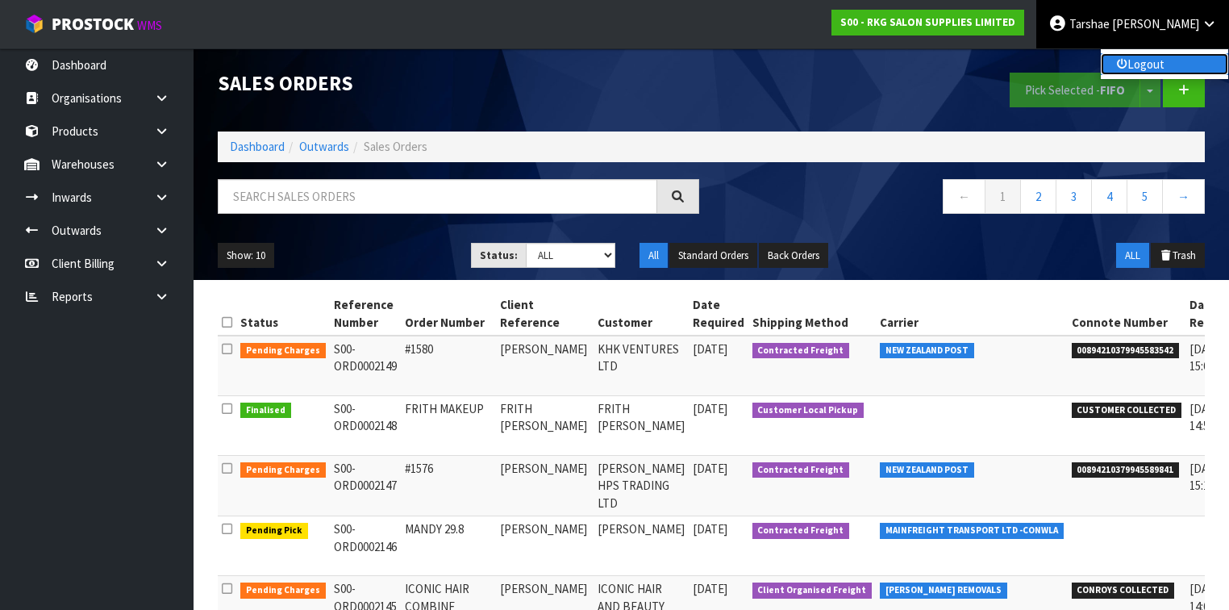
click at [1145, 74] on link "Logout" at bounding box center [1164, 64] width 127 height 22
